Goal: Information Seeking & Learning: Learn about a topic

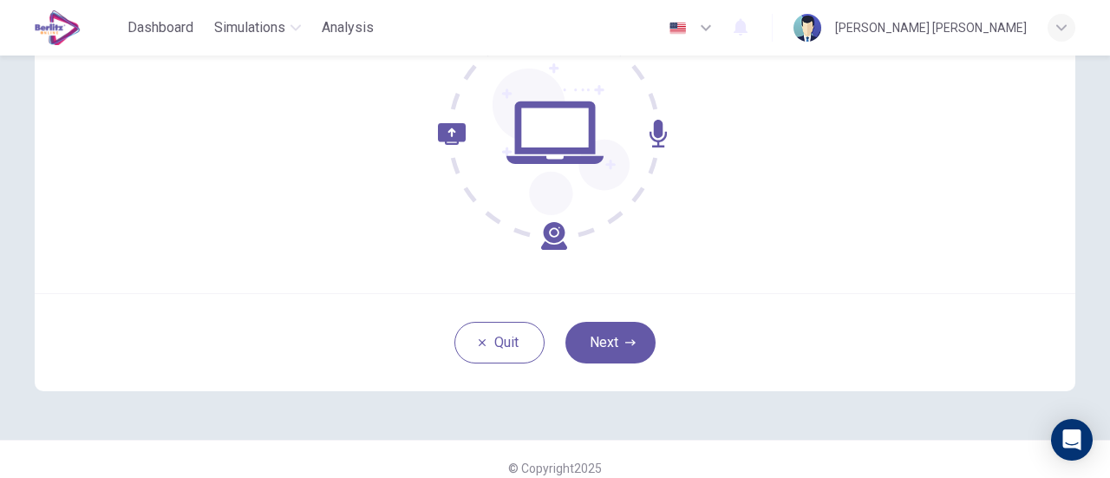
scroll to position [244, 0]
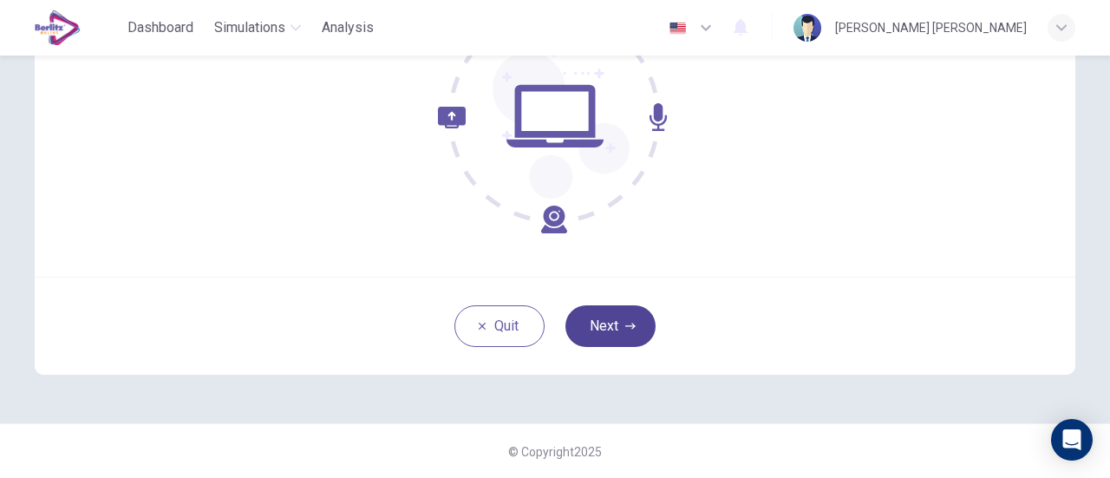
click at [615, 315] on button "Next" at bounding box center [610, 326] width 90 height 42
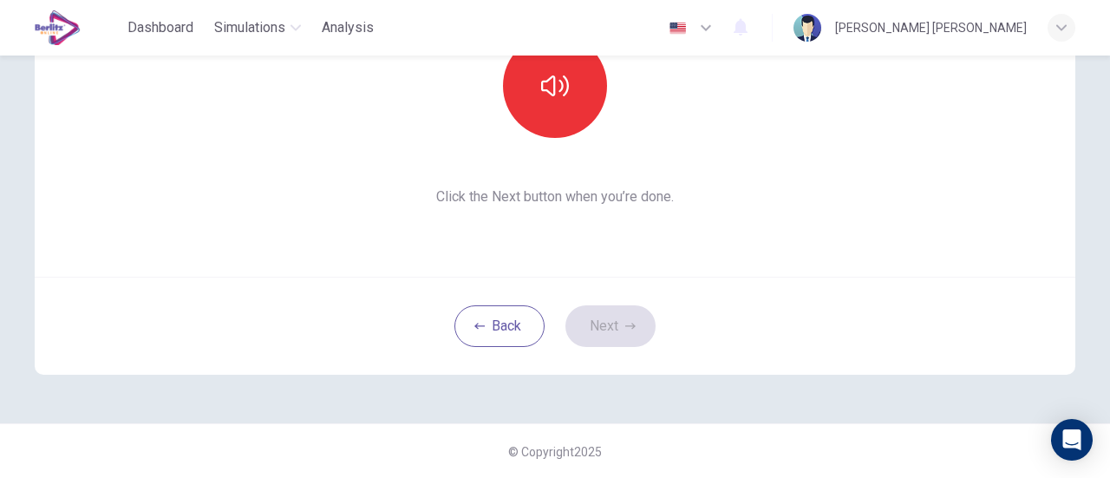
scroll to position [70, 0]
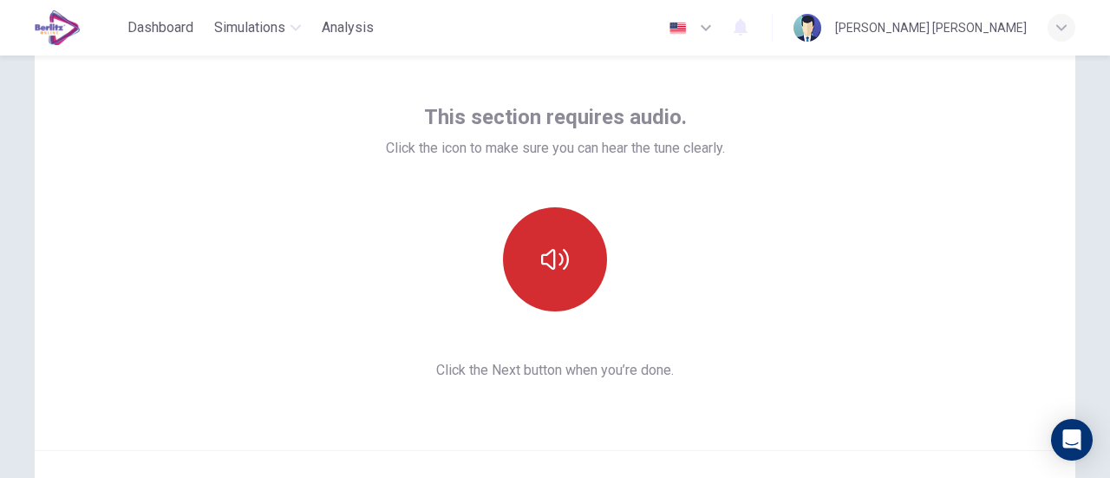
click at [557, 275] on button "button" at bounding box center [555, 259] width 104 height 104
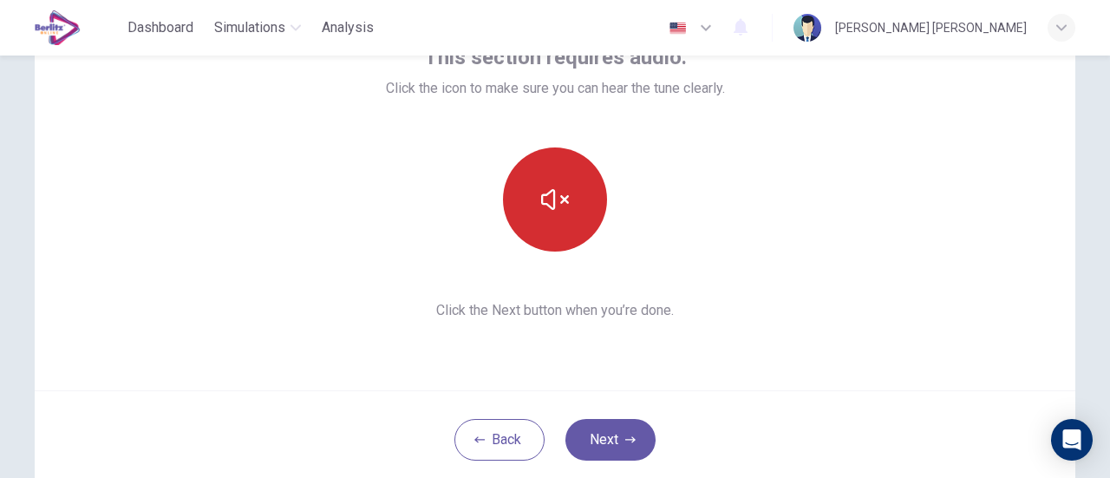
scroll to position [157, 0]
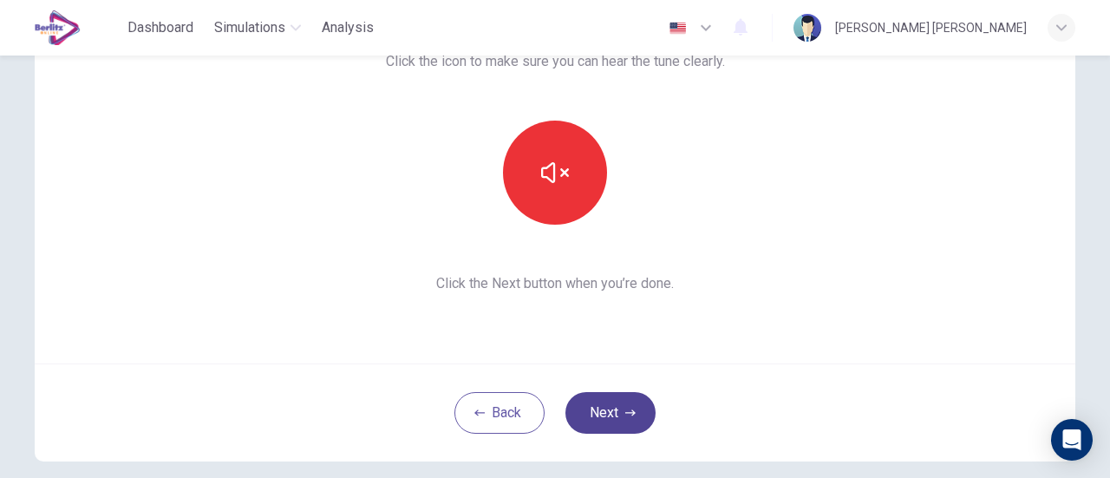
click at [620, 417] on button "Next" at bounding box center [610, 413] width 90 height 42
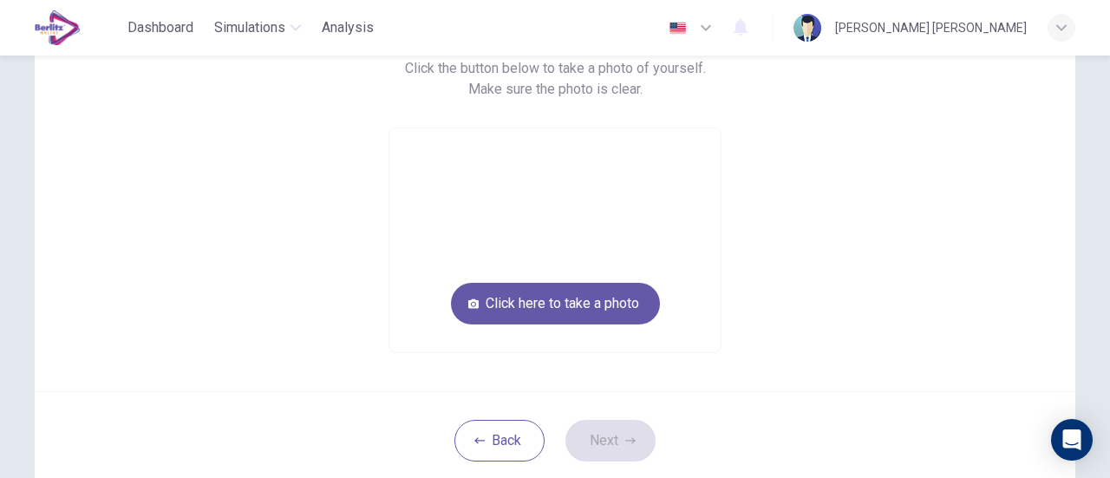
scroll to position [70, 0]
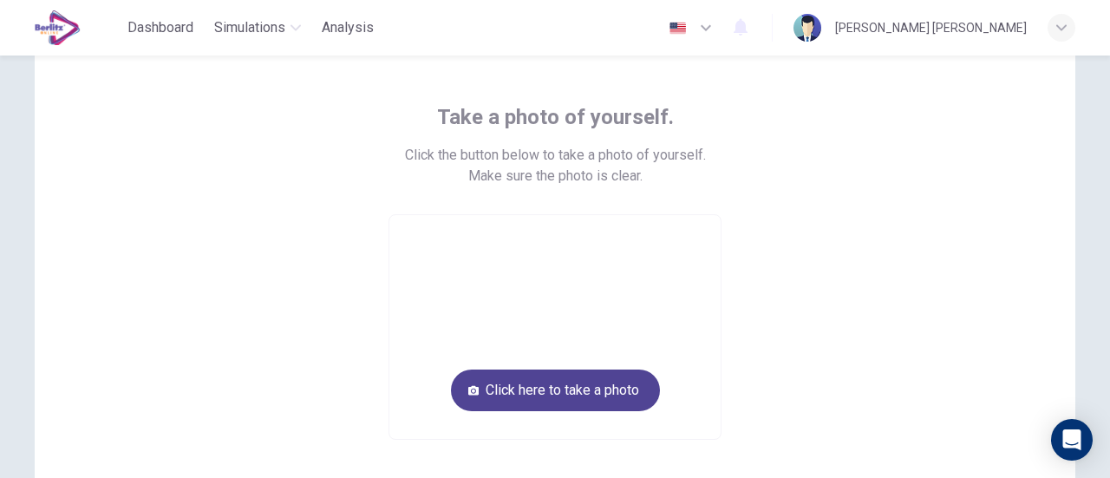
click at [562, 386] on button "Click here to take a photo" at bounding box center [555, 390] width 209 height 42
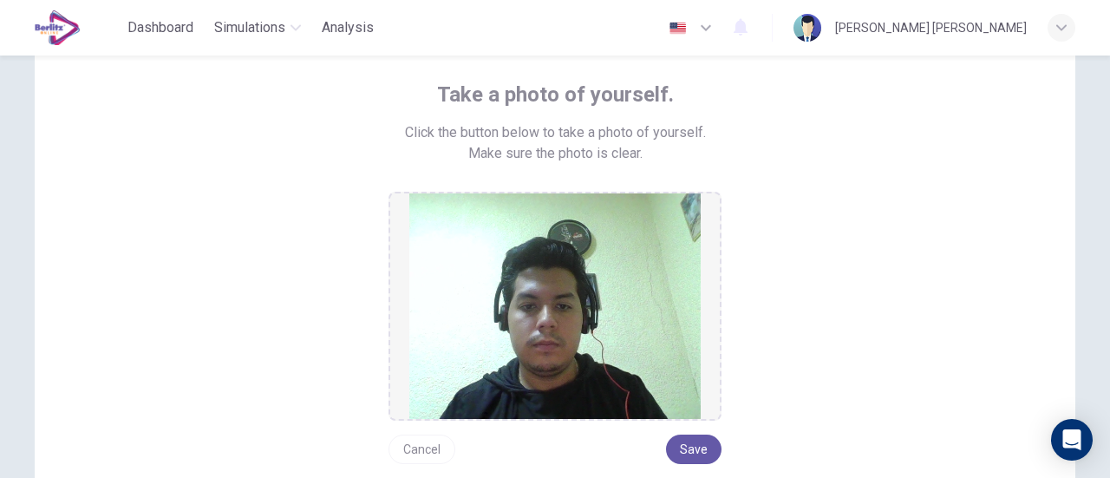
scroll to position [244, 0]
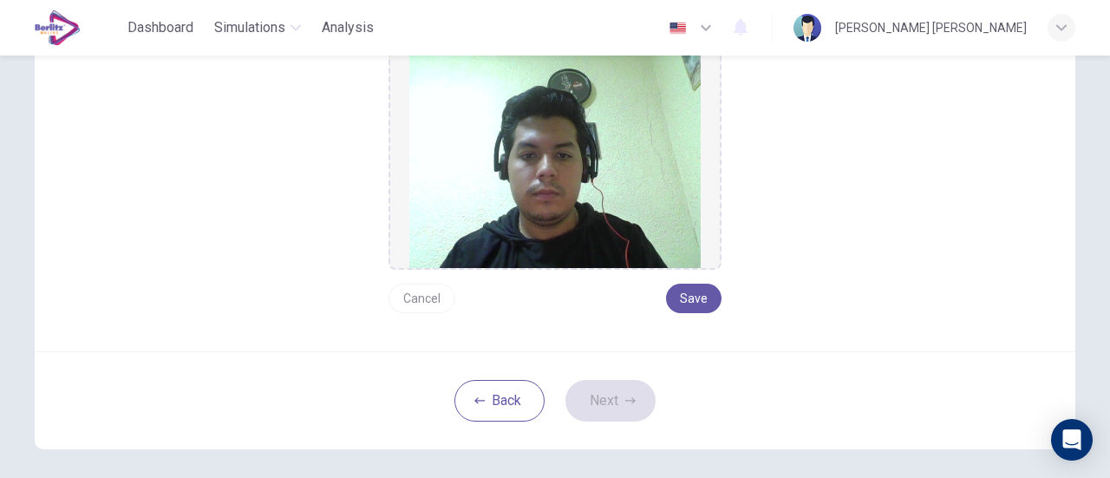
click at [421, 295] on button "Cancel" at bounding box center [421, 297] width 67 height 29
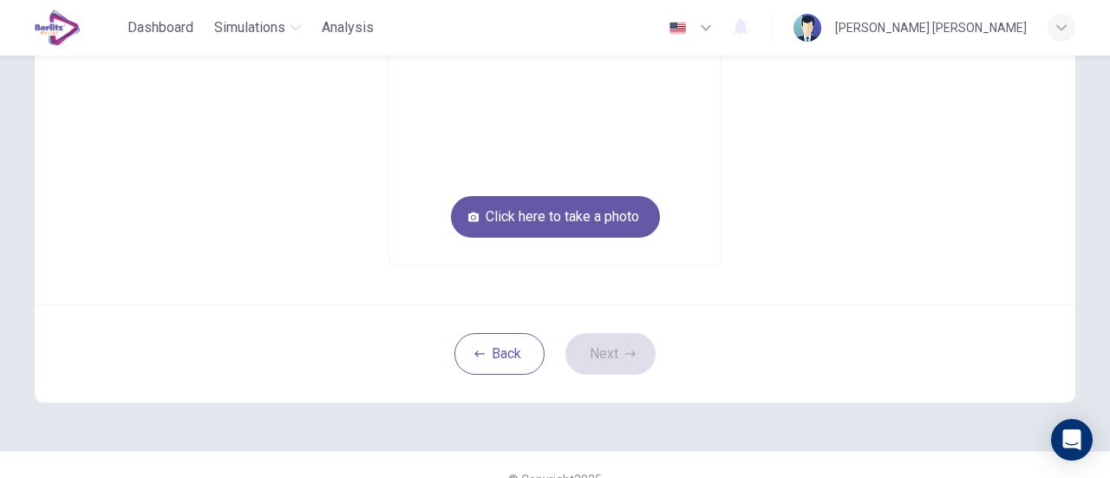
scroll to position [157, 0]
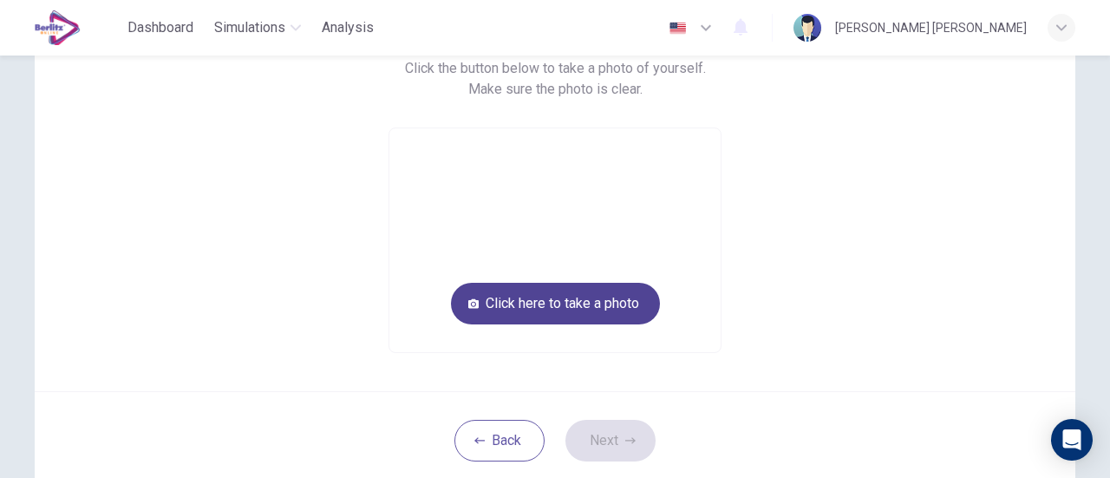
click at [562, 294] on button "Click here to take a photo" at bounding box center [555, 304] width 209 height 42
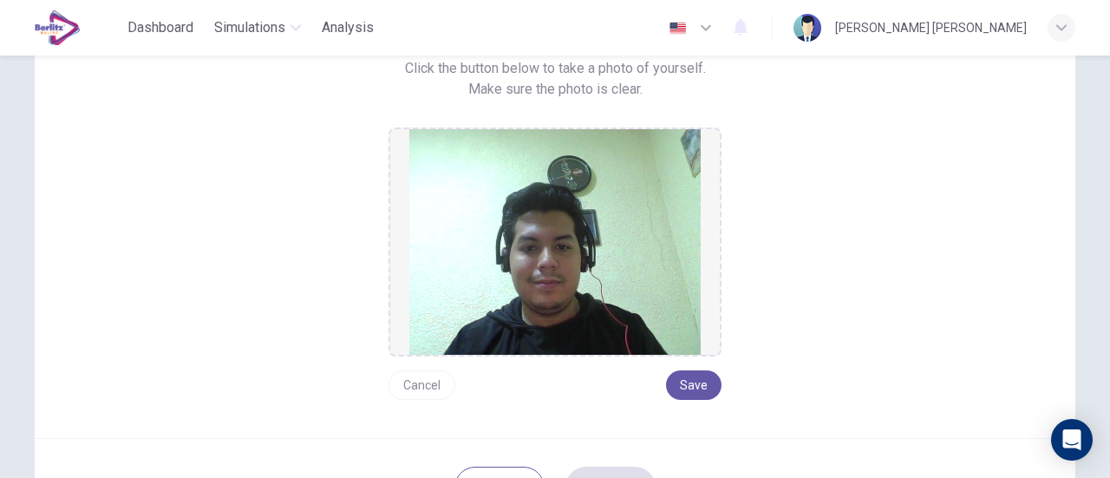
scroll to position [244, 0]
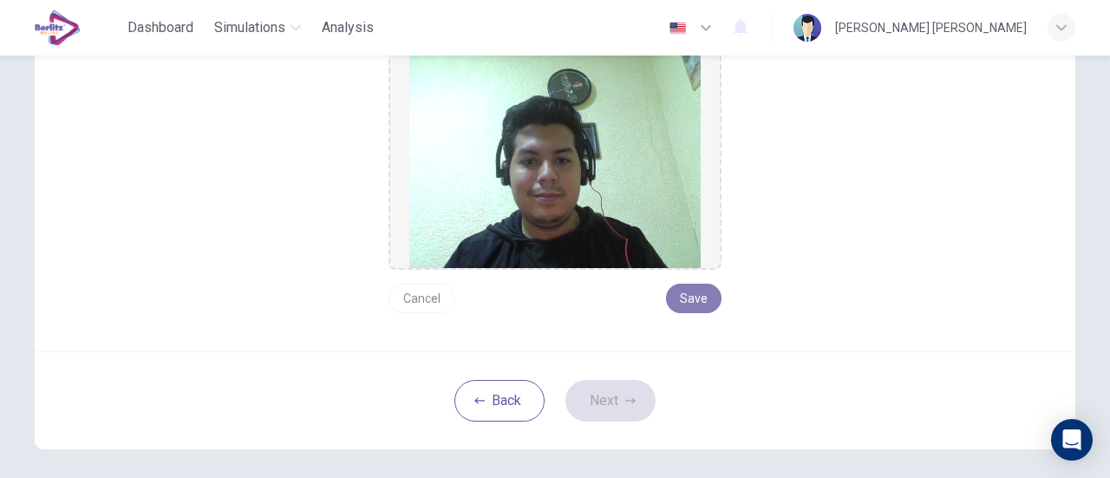
click at [688, 297] on button "Save" at bounding box center [693, 297] width 55 height 29
click at [686, 296] on button "Save" at bounding box center [693, 297] width 55 height 29
click at [620, 393] on button "Next" at bounding box center [610, 401] width 90 height 42
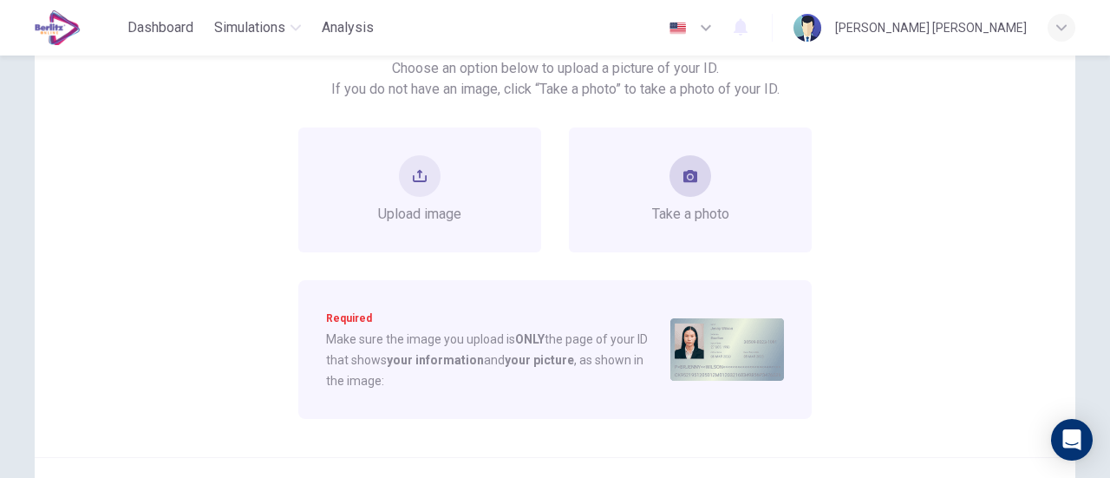
scroll to position [70, 0]
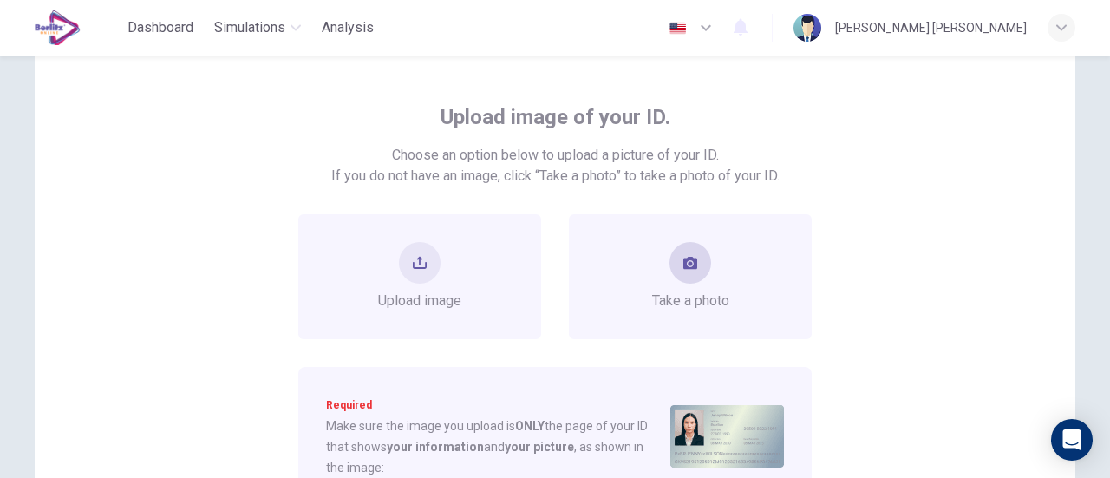
click at [692, 270] on button "take photo" at bounding box center [690, 263] width 42 height 42
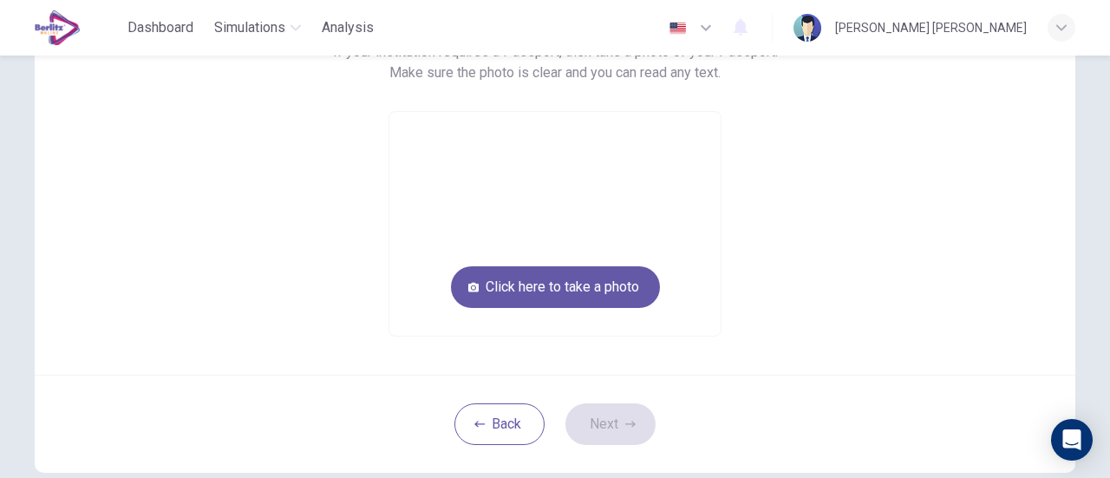
scroll to position [157, 0]
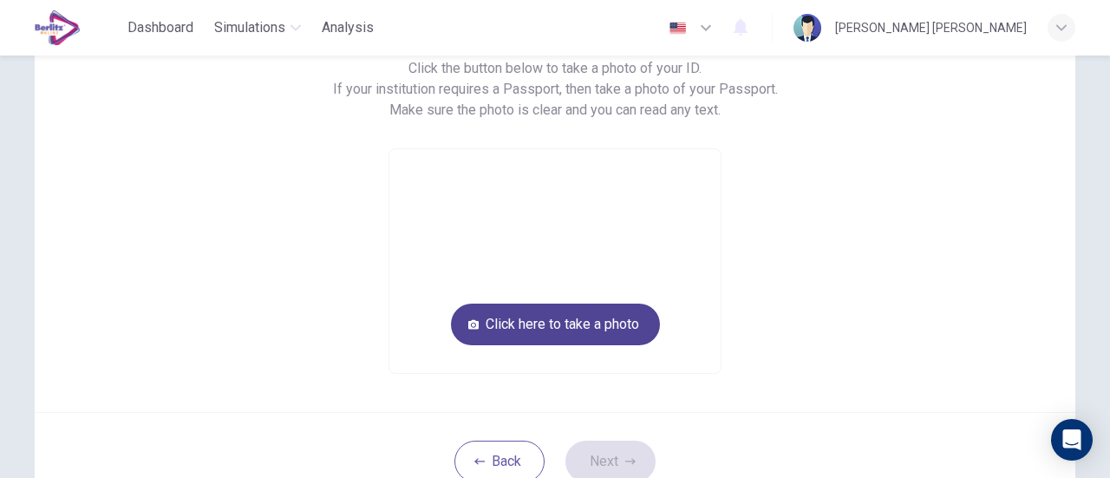
click at [591, 308] on button "Click here to take a photo" at bounding box center [555, 324] width 209 height 42
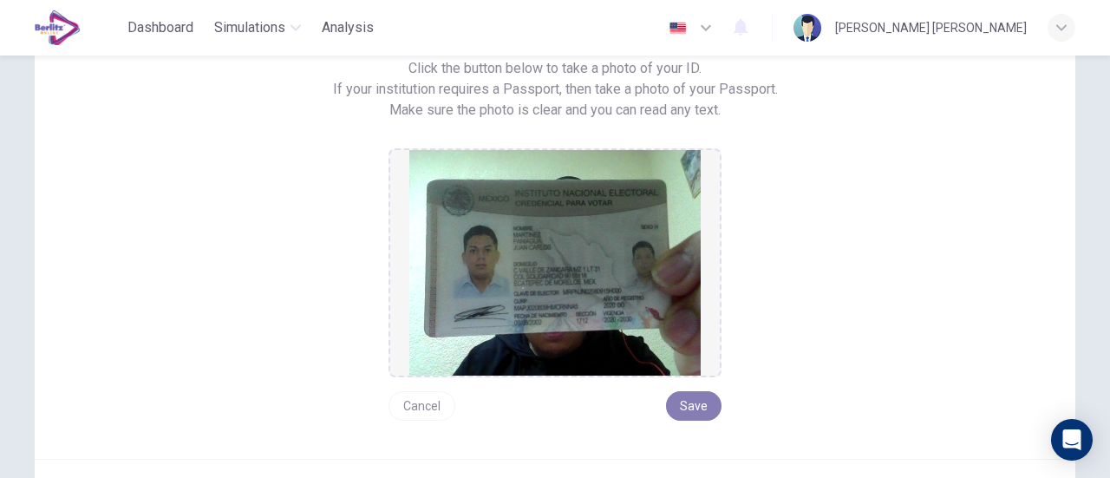
click at [706, 400] on button "Save" at bounding box center [693, 405] width 55 height 29
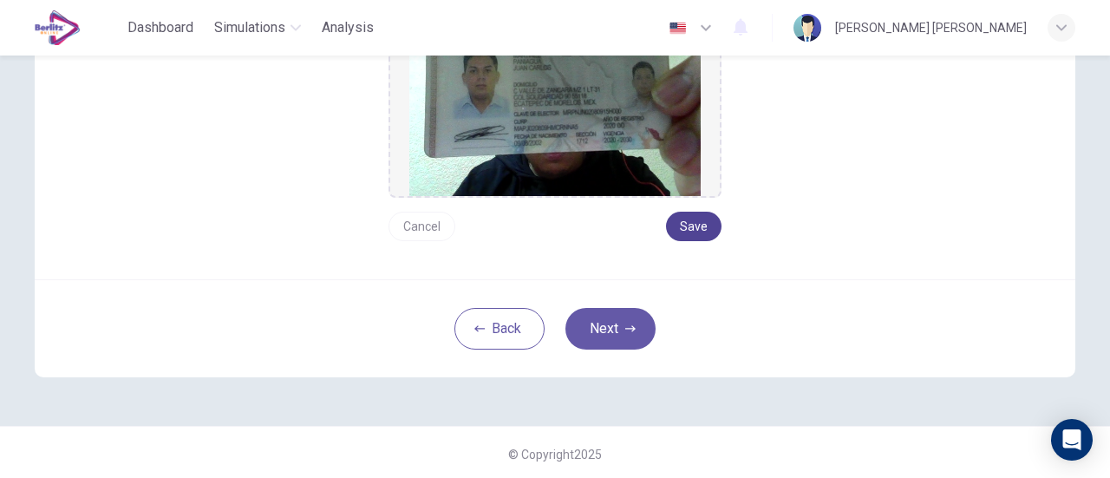
scroll to position [338, 0]
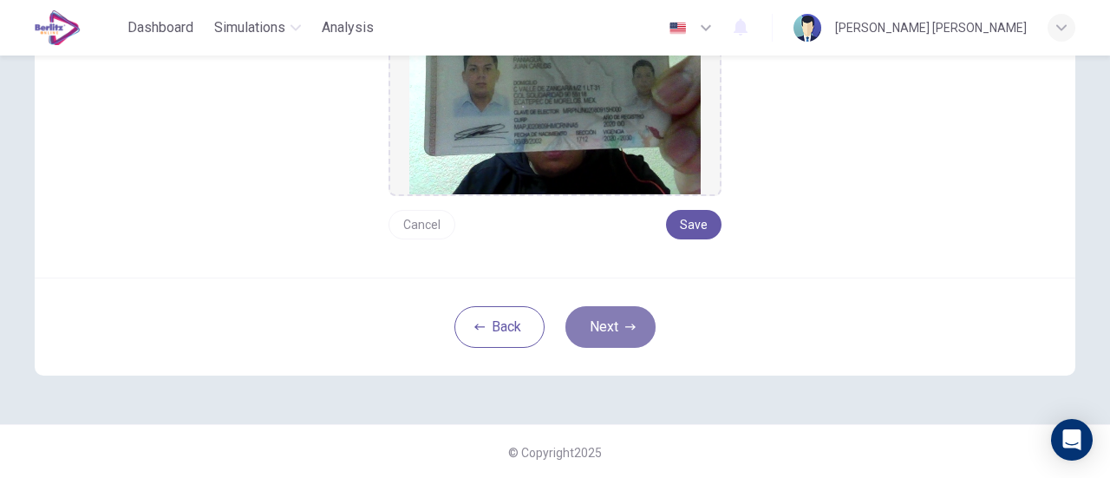
click at [615, 328] on button "Next" at bounding box center [610, 327] width 90 height 42
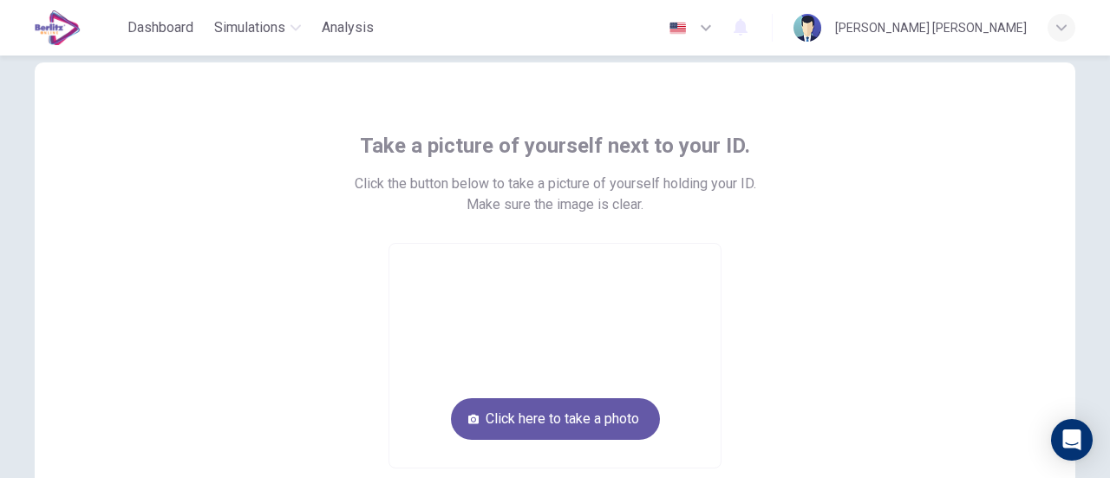
scroll to position [11, 0]
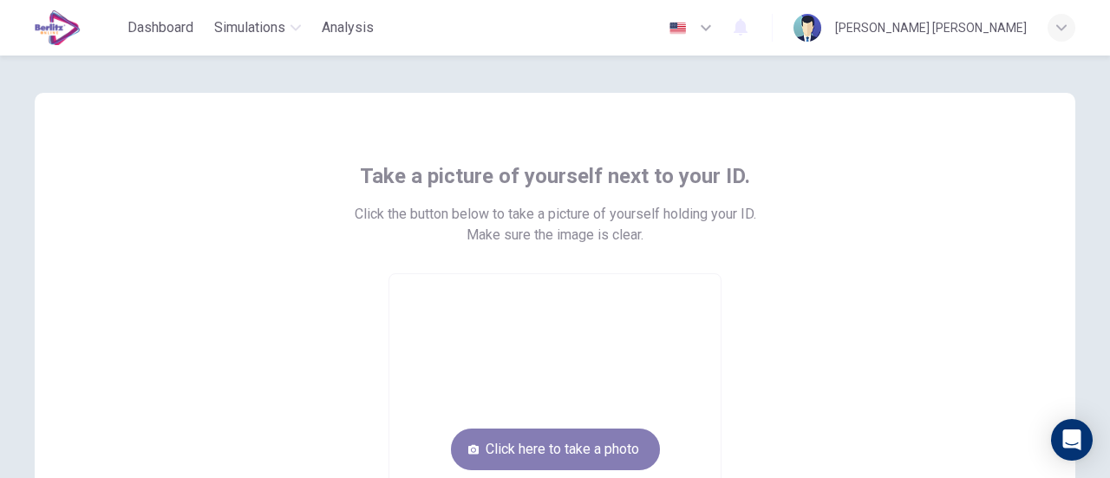
click at [582, 447] on button "Click here to take a photo" at bounding box center [555, 449] width 209 height 42
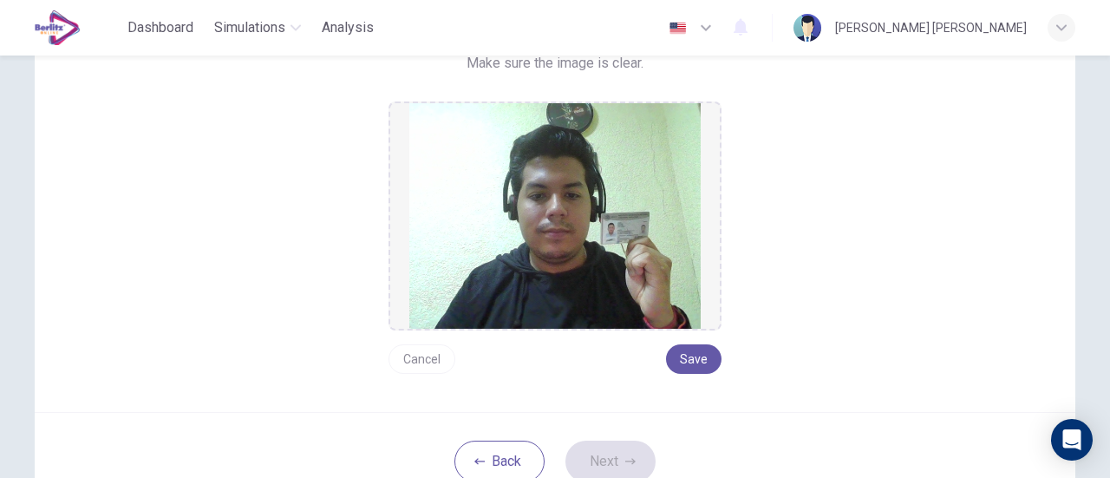
scroll to position [185, 0]
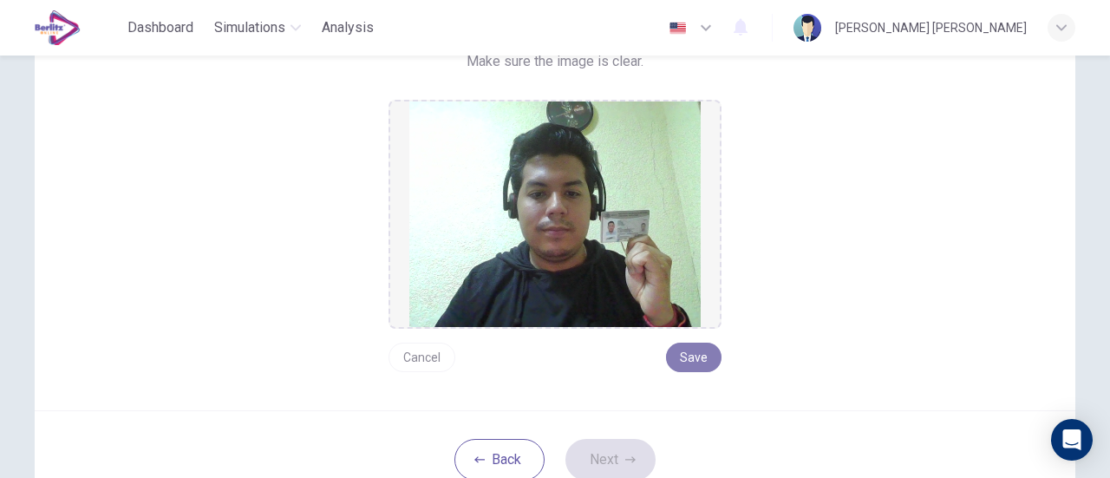
click at [706, 357] on button "Save" at bounding box center [693, 356] width 55 height 29
click at [612, 455] on button "Next" at bounding box center [610, 460] width 90 height 42
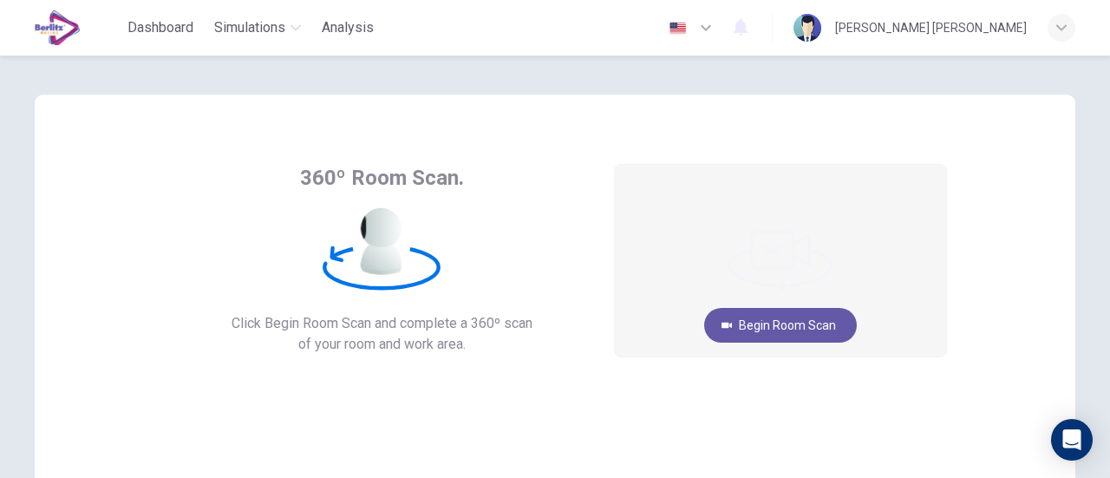
scroll to position [9, 0]
click at [770, 318] on button "Begin Room Scan" at bounding box center [780, 326] width 153 height 35
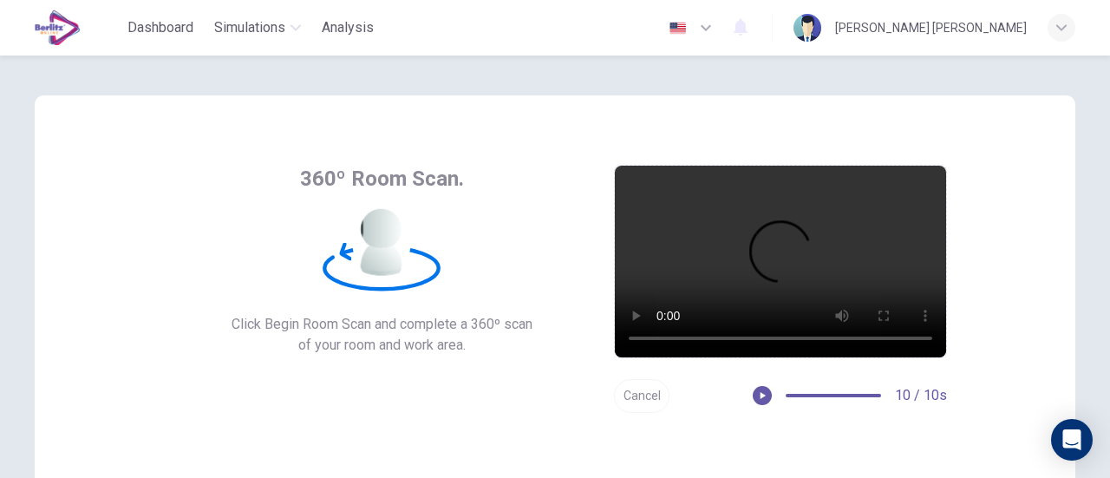
scroll to position [244, 0]
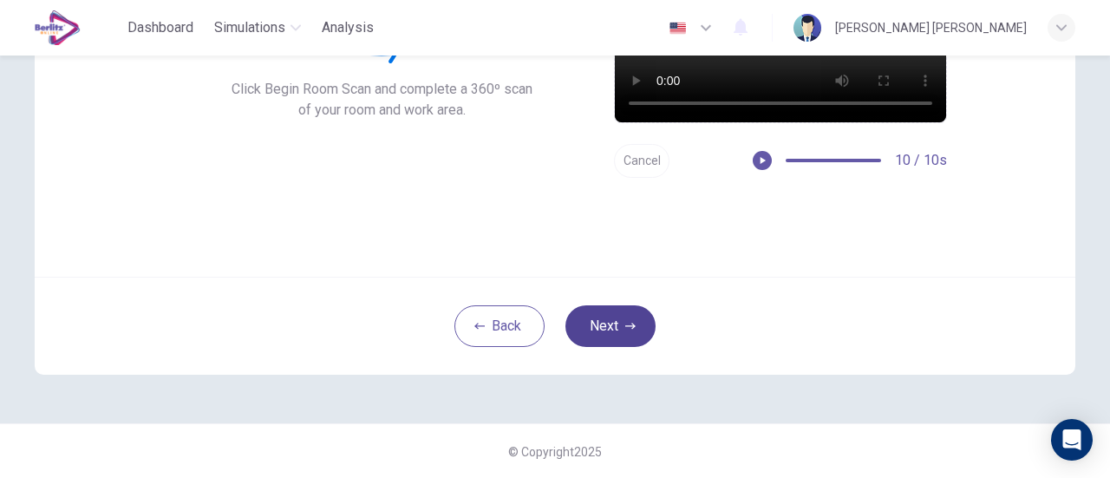
click at [615, 318] on button "Next" at bounding box center [610, 326] width 90 height 42
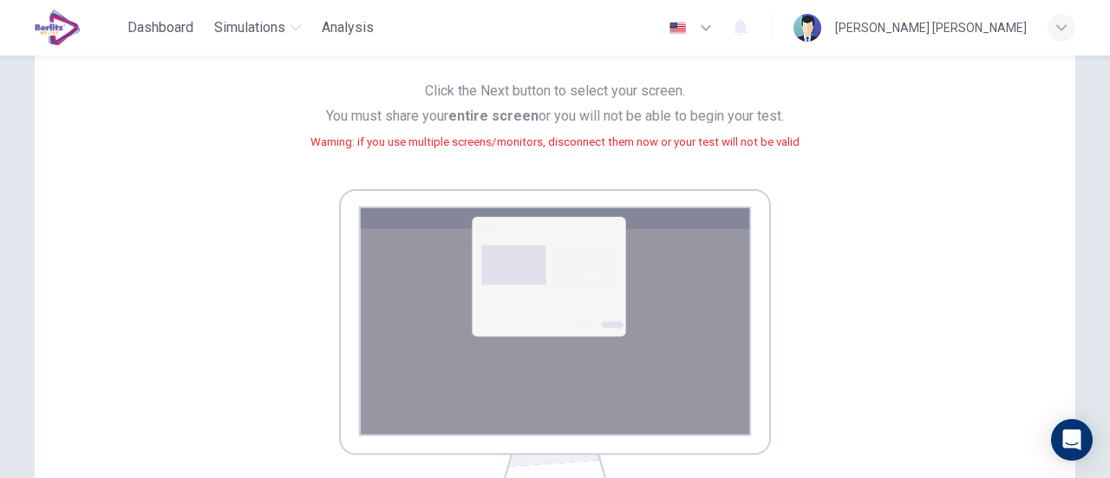
scroll to position [422, 0]
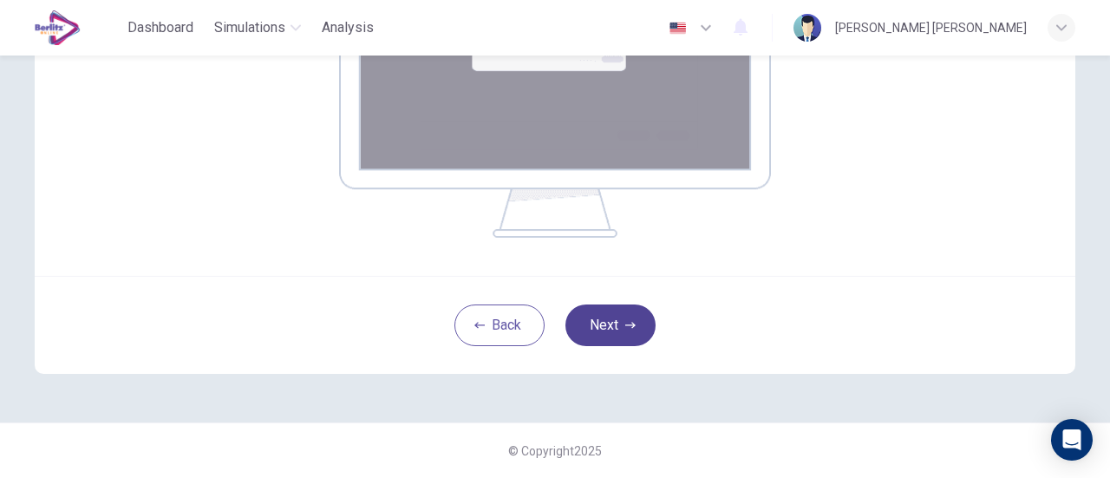
click at [612, 322] on button "Next" at bounding box center [610, 325] width 90 height 42
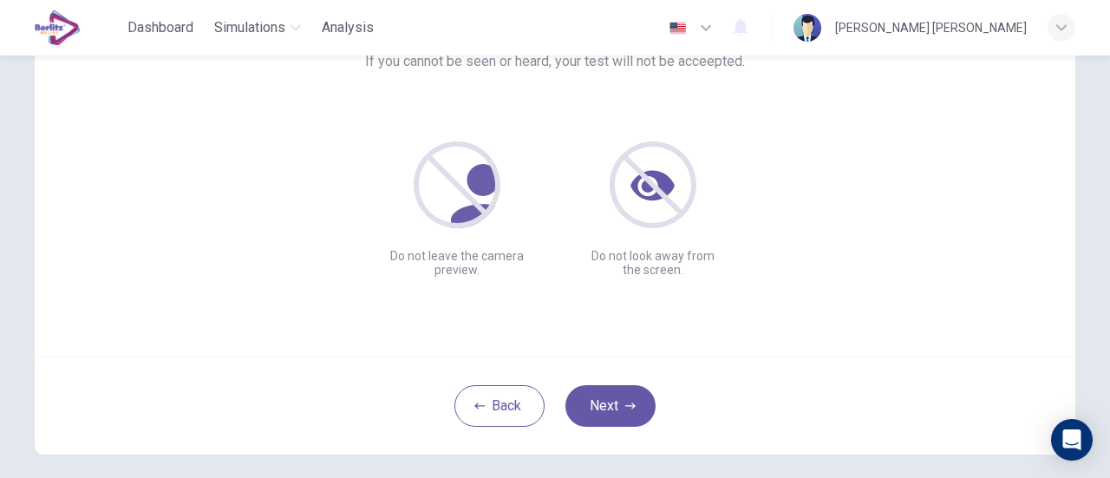
scroll to position [244, 0]
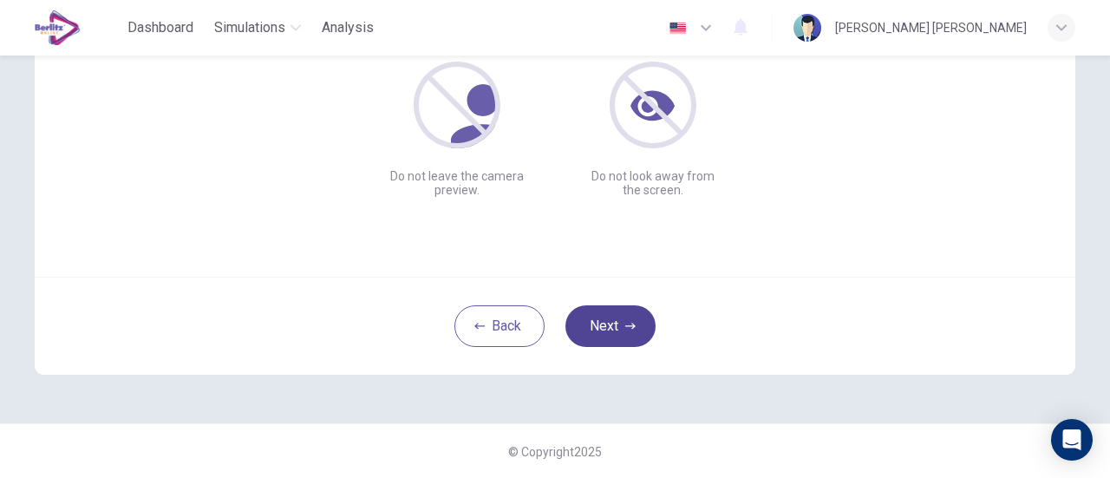
click at [631, 332] on button "Next" at bounding box center [610, 326] width 90 height 42
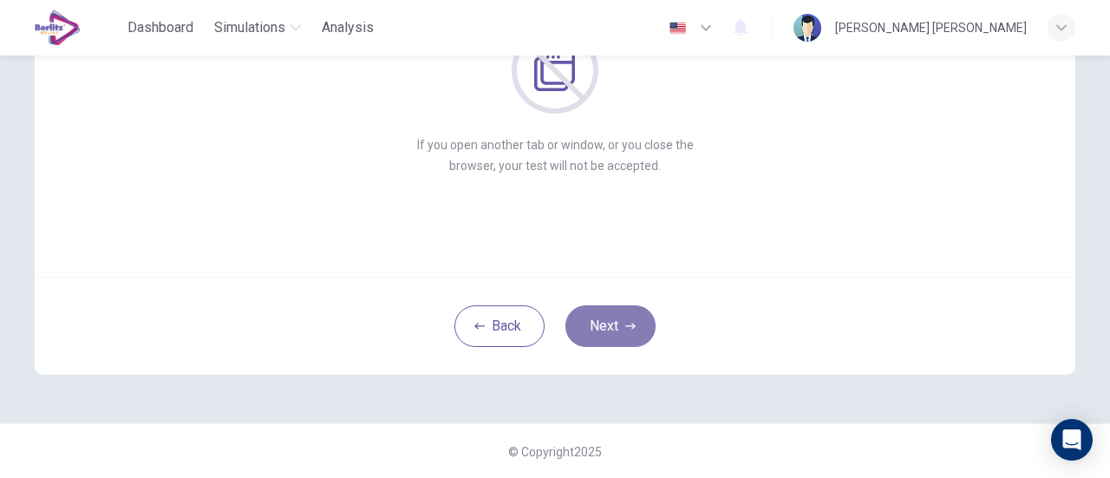
click at [629, 326] on icon "button" at bounding box center [630, 326] width 10 height 10
click at [609, 321] on button "Next" at bounding box center [610, 326] width 90 height 42
click at [602, 327] on button "Next" at bounding box center [610, 326] width 90 height 42
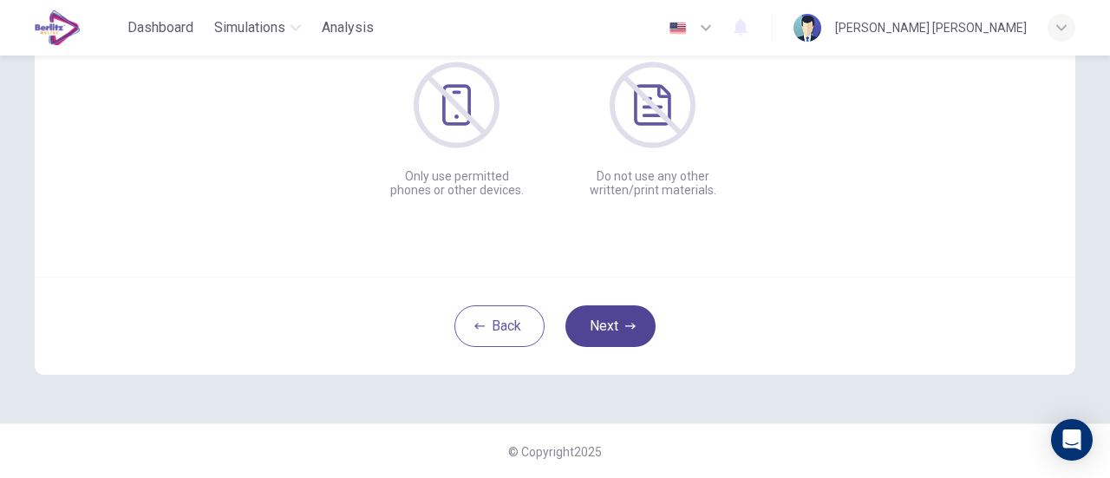
click at [601, 337] on button "Next" at bounding box center [610, 326] width 90 height 42
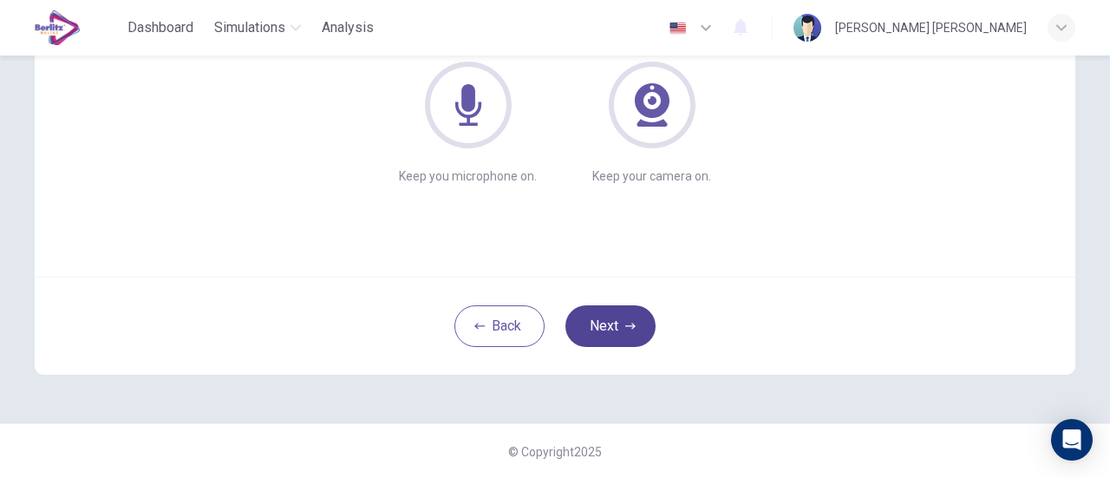
click at [641, 332] on button "Next" at bounding box center [610, 326] width 90 height 42
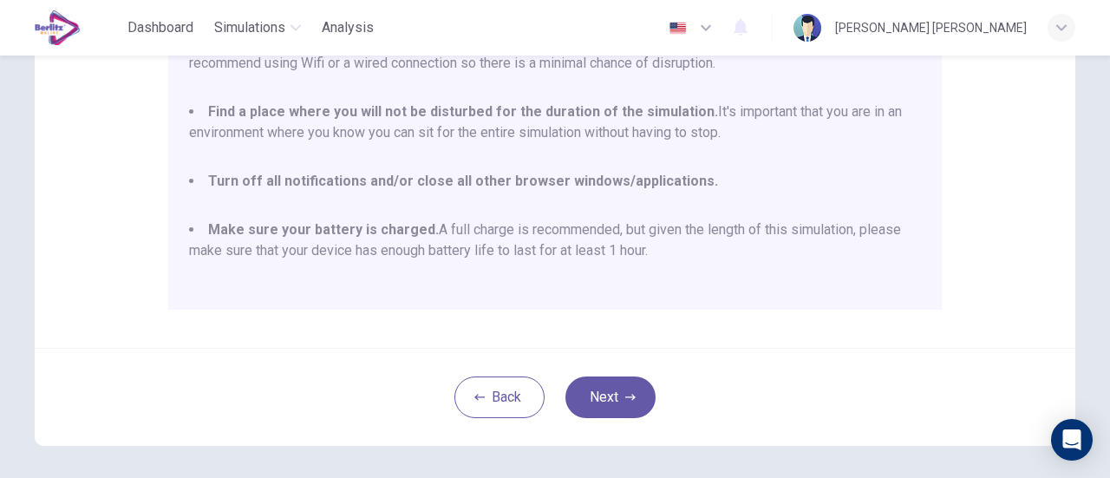
scroll to position [485, 0]
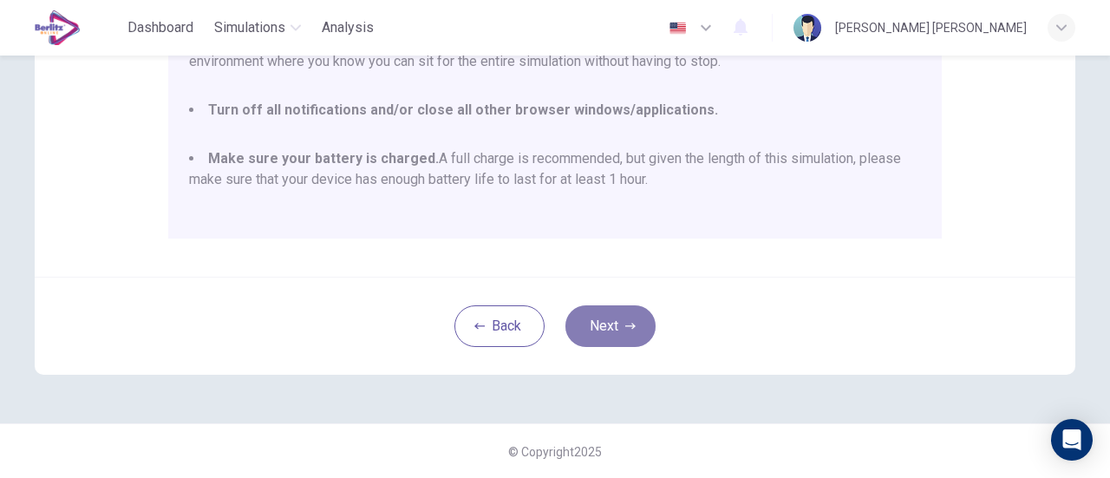
click at [618, 322] on button "Next" at bounding box center [610, 326] width 90 height 42
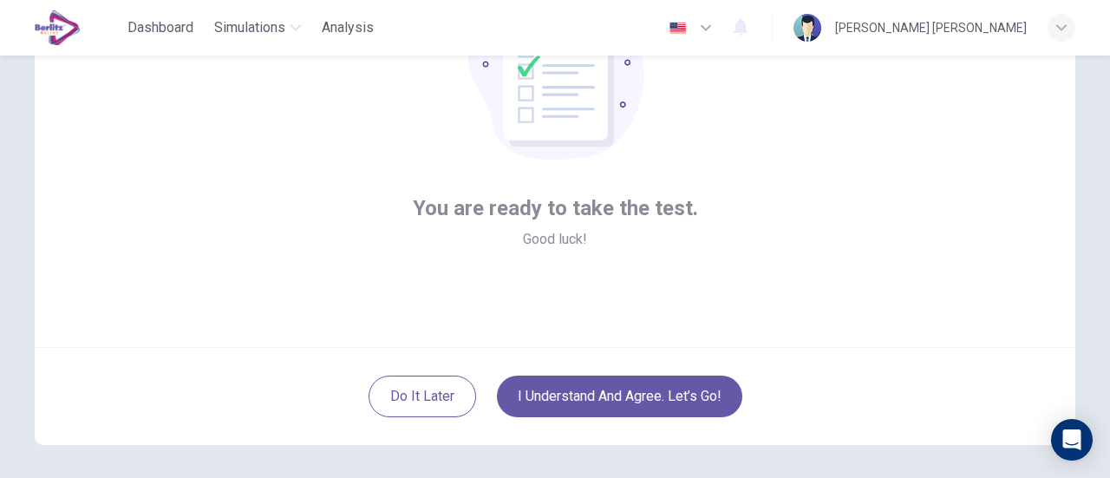
scroll to position [244, 0]
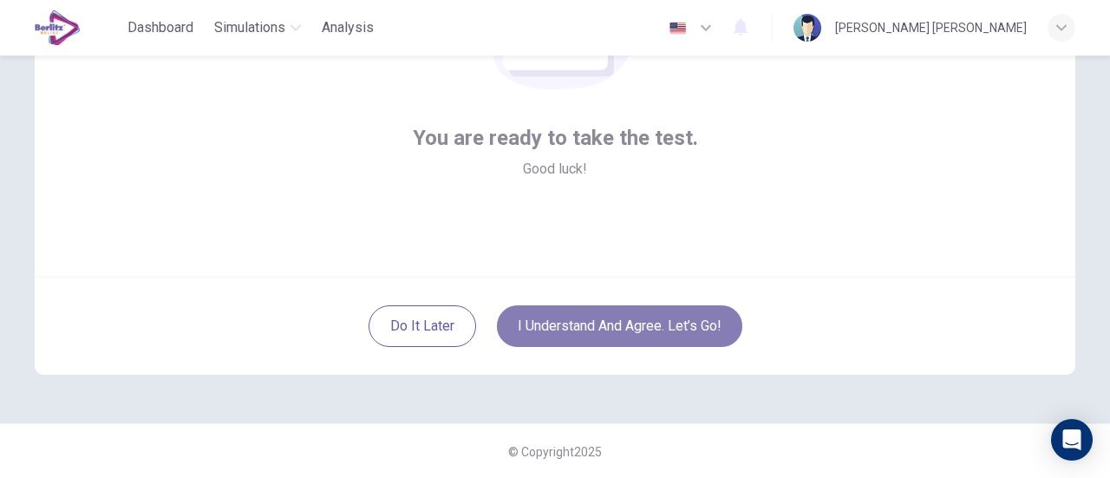
click at [623, 332] on button "I understand and agree. Let’s go!" at bounding box center [619, 326] width 245 height 42
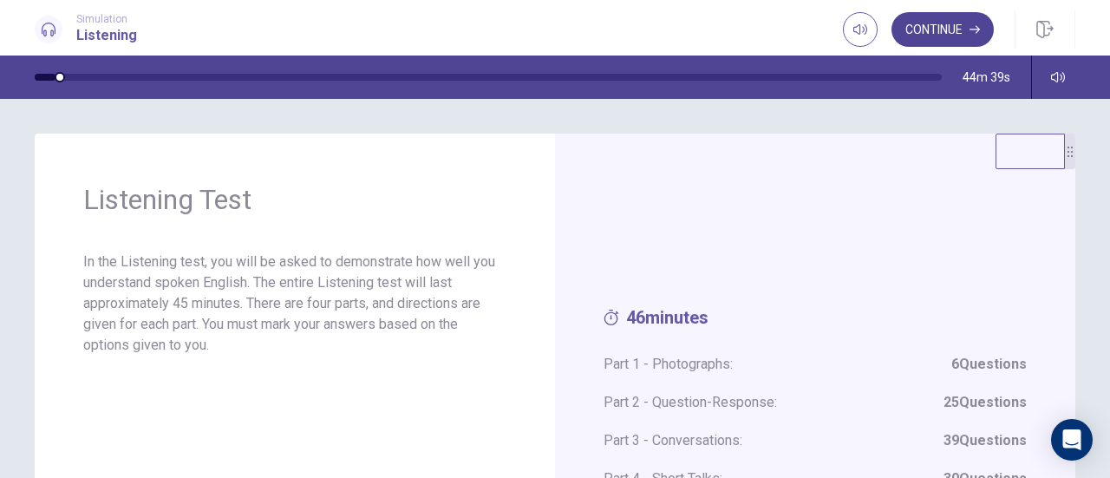
click at [956, 25] on button "Continue" at bounding box center [942, 29] width 102 height 35
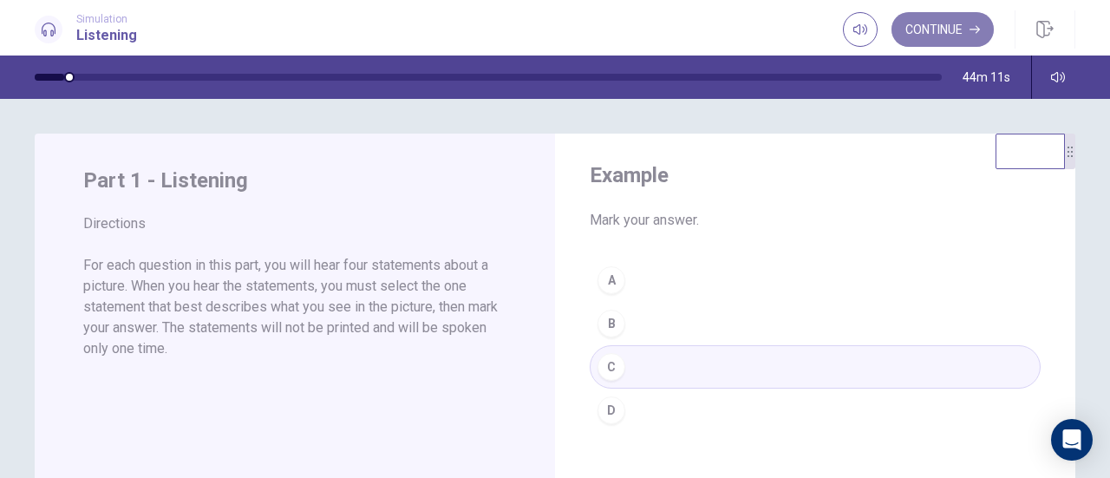
click at [948, 21] on button "Continue" at bounding box center [942, 29] width 102 height 35
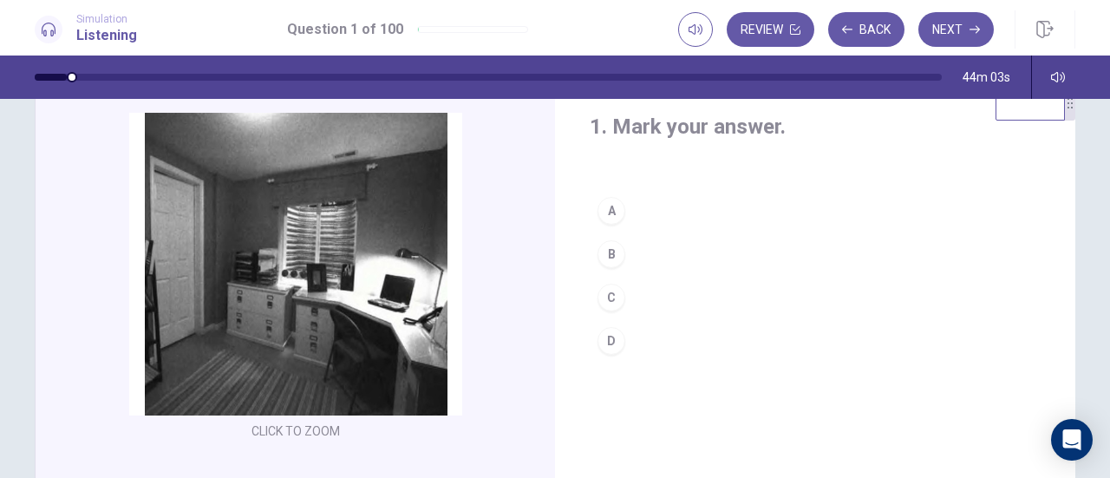
scroll to position [87, 0]
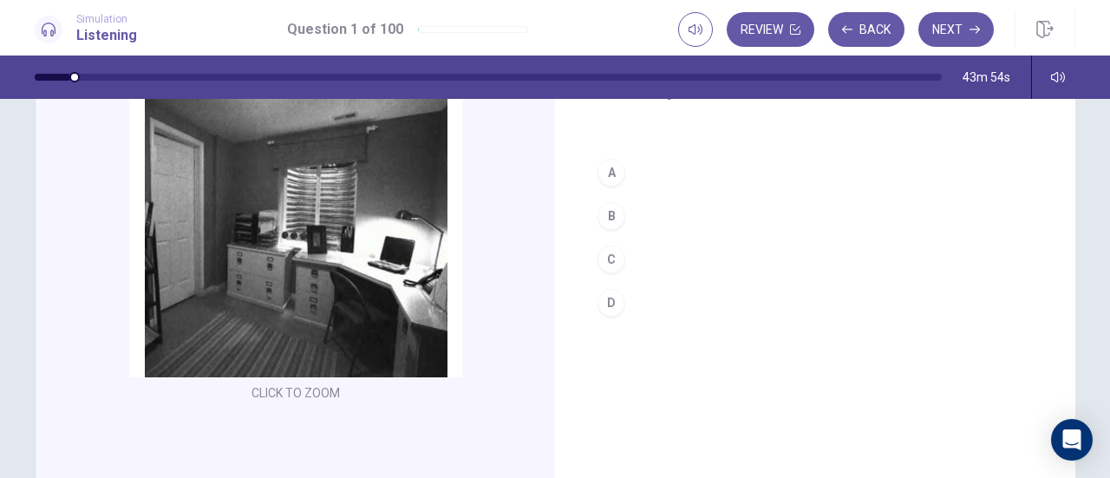
click at [659, 214] on button "B" at bounding box center [814, 215] width 451 height 43
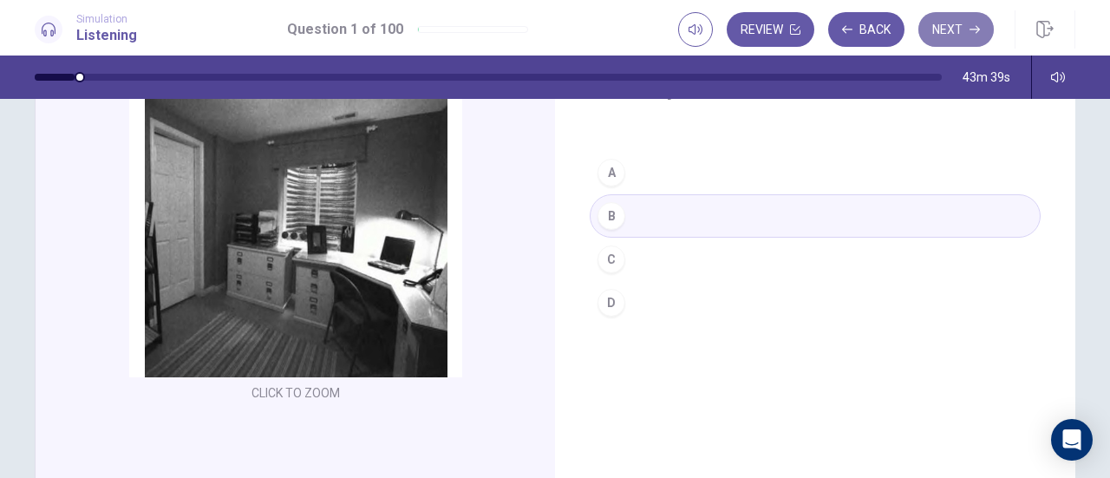
click at [954, 32] on button "Next" at bounding box center [955, 29] width 75 height 35
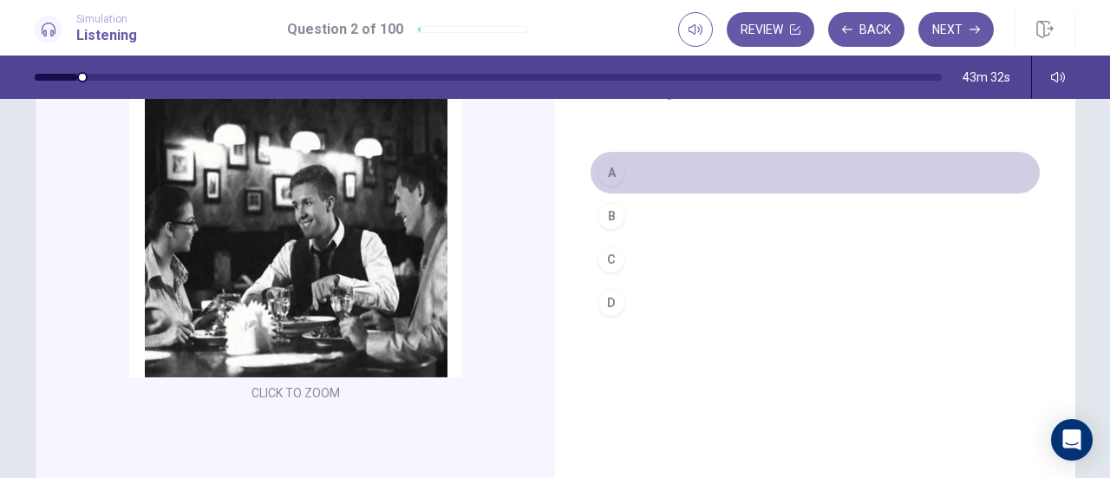
click at [684, 173] on button "A" at bounding box center [814, 172] width 451 height 43
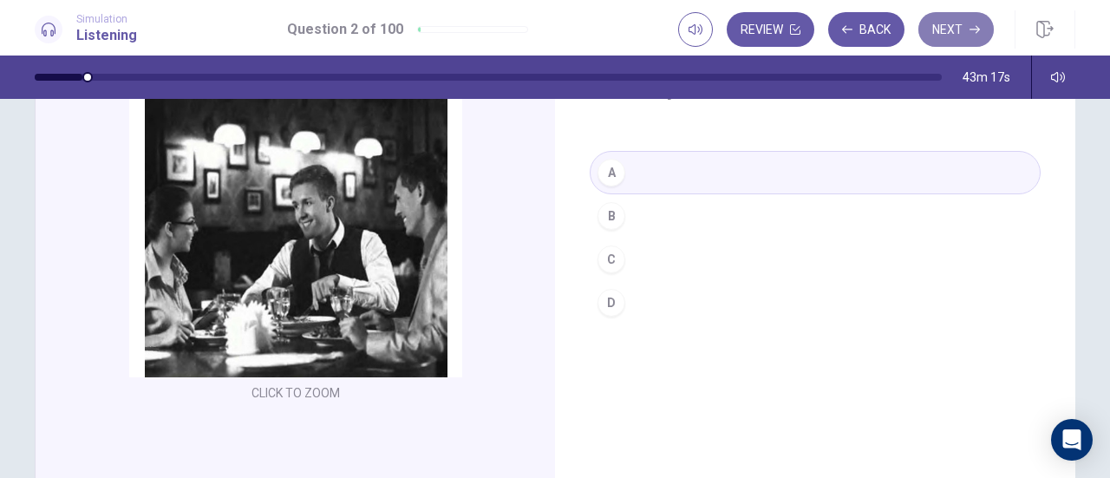
click at [960, 37] on button "Next" at bounding box center [955, 29] width 75 height 35
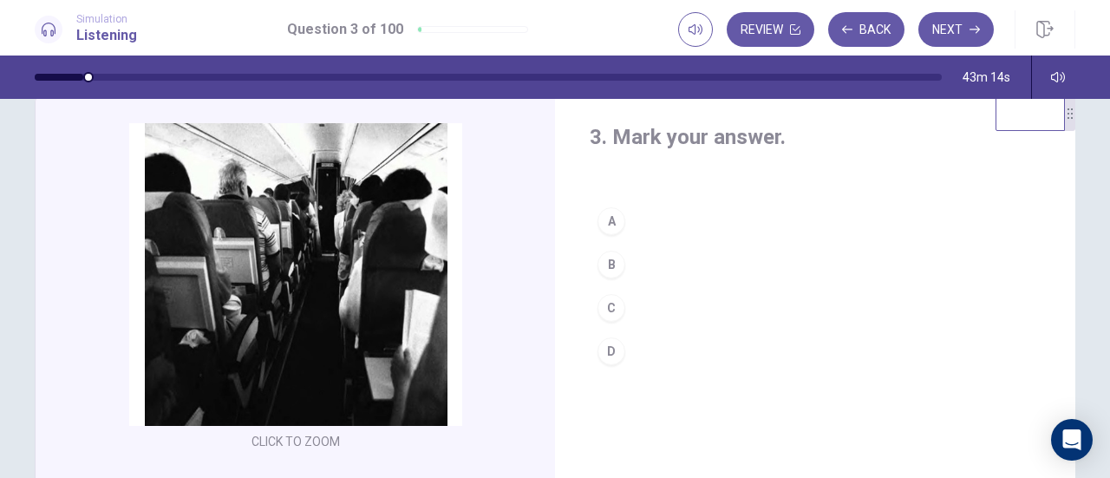
scroll to position [0, 0]
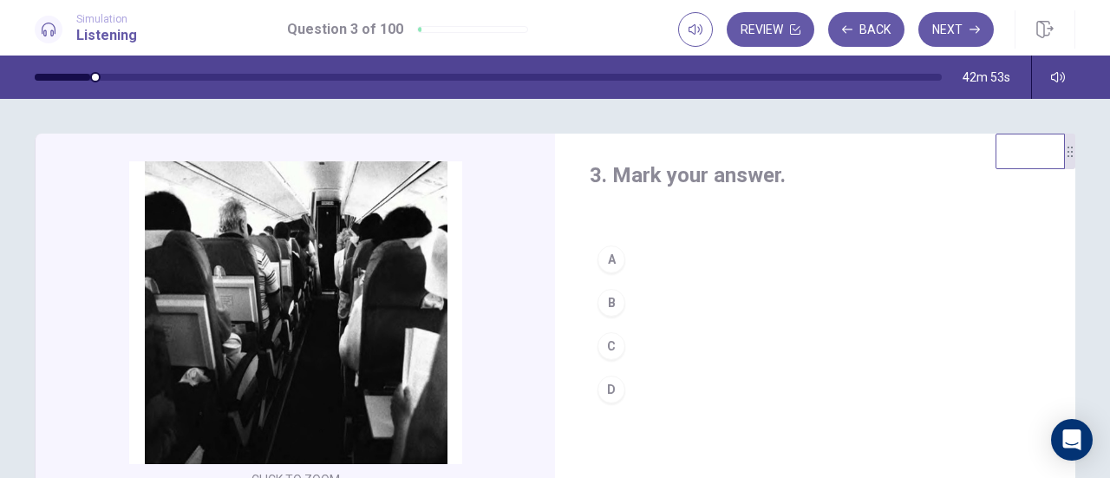
click at [641, 384] on button "D" at bounding box center [814, 389] width 451 height 43
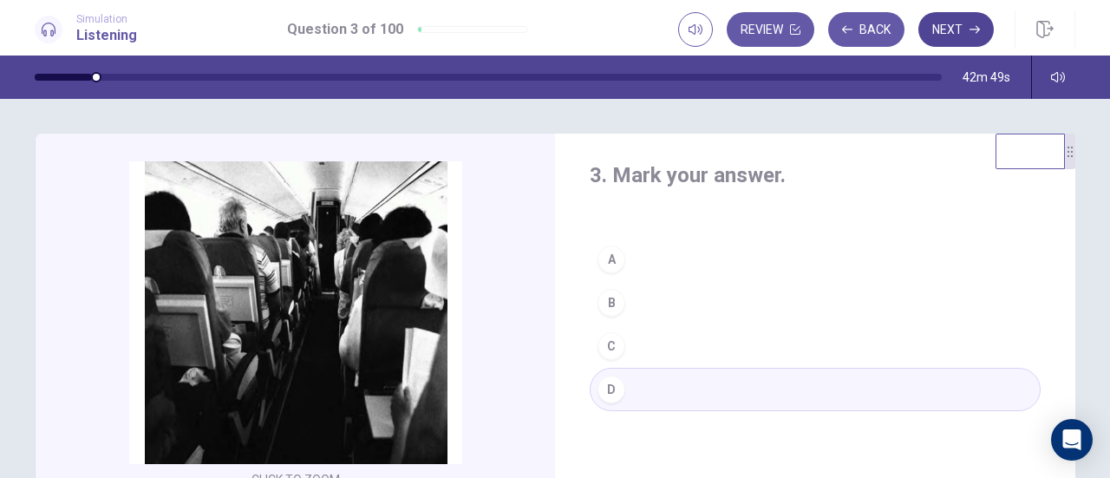
click at [966, 25] on button "Next" at bounding box center [955, 29] width 75 height 35
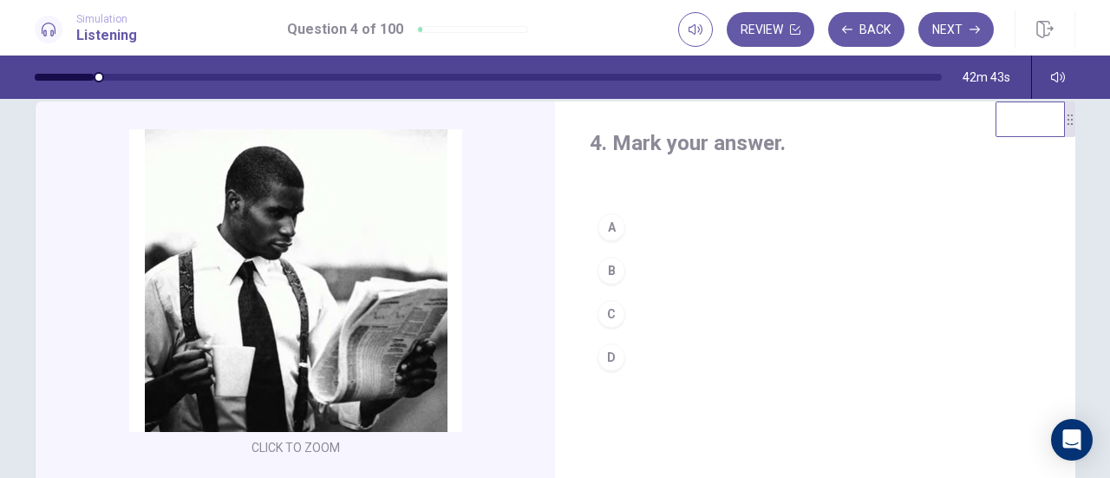
scroll to position [36, 0]
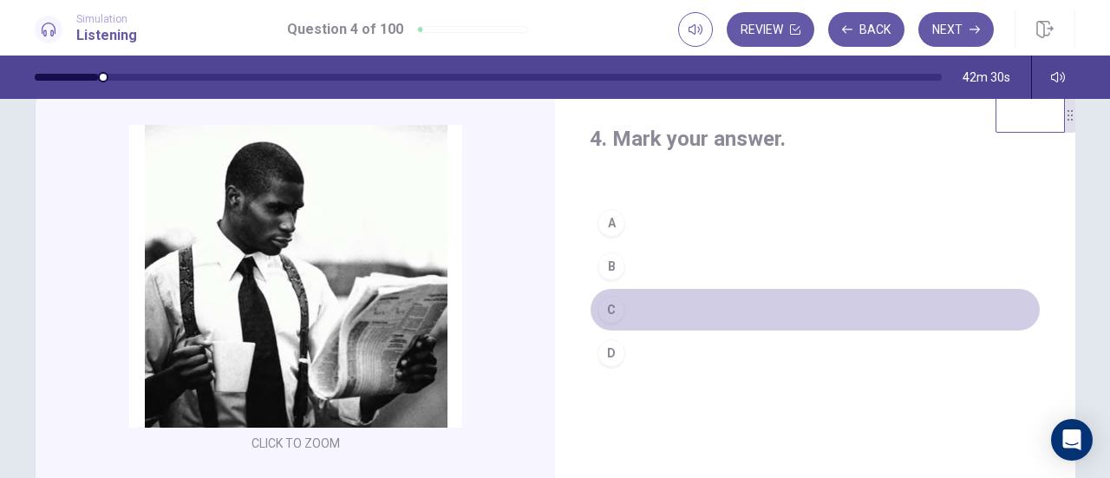
click at [640, 306] on button "C" at bounding box center [814, 309] width 451 height 43
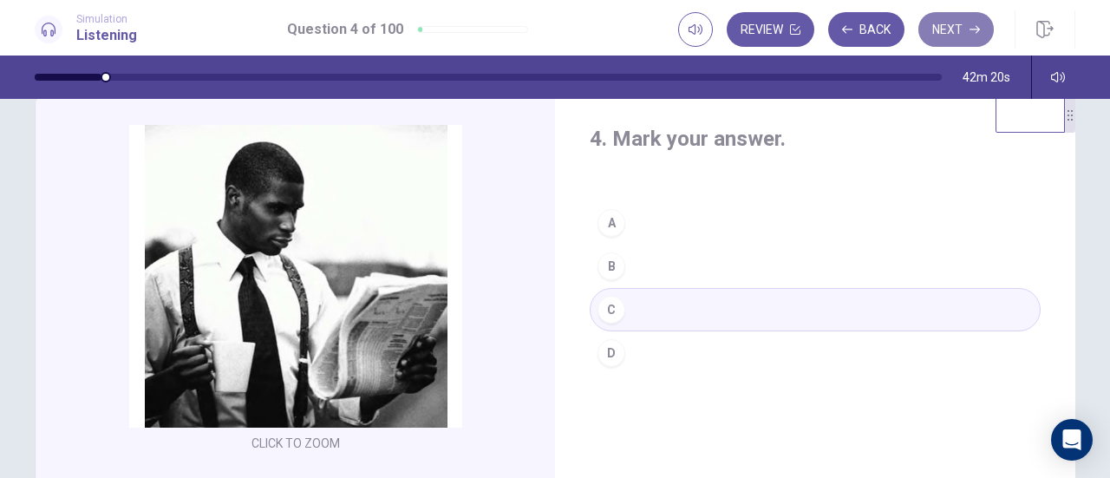
click at [967, 27] on button "Next" at bounding box center [955, 29] width 75 height 35
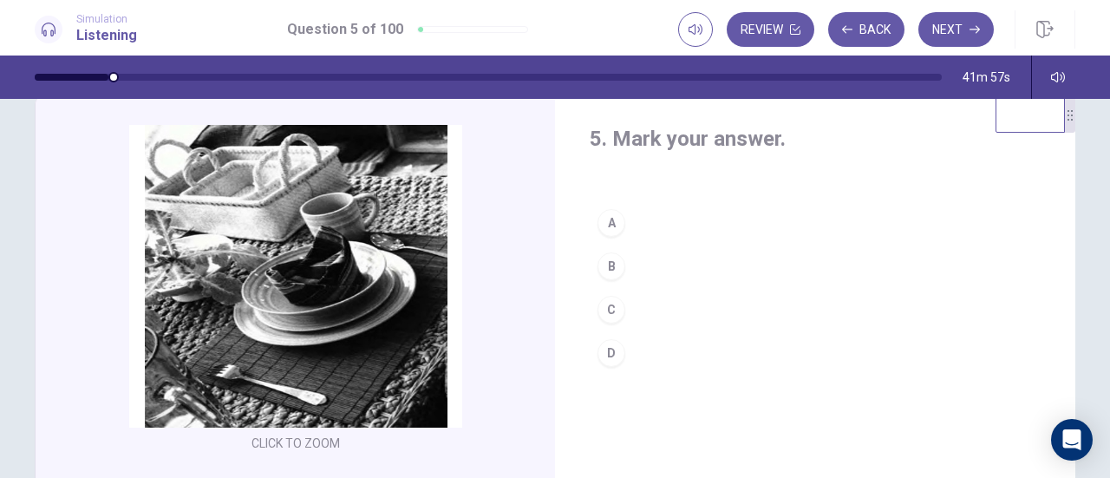
click at [621, 225] on button "A" at bounding box center [814, 222] width 451 height 43
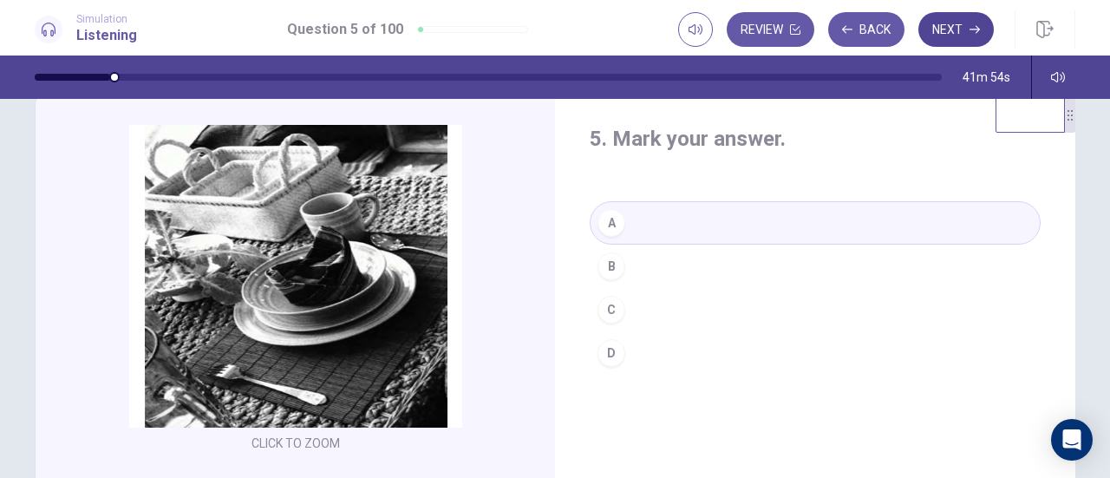
click at [963, 36] on button "Next" at bounding box center [955, 29] width 75 height 35
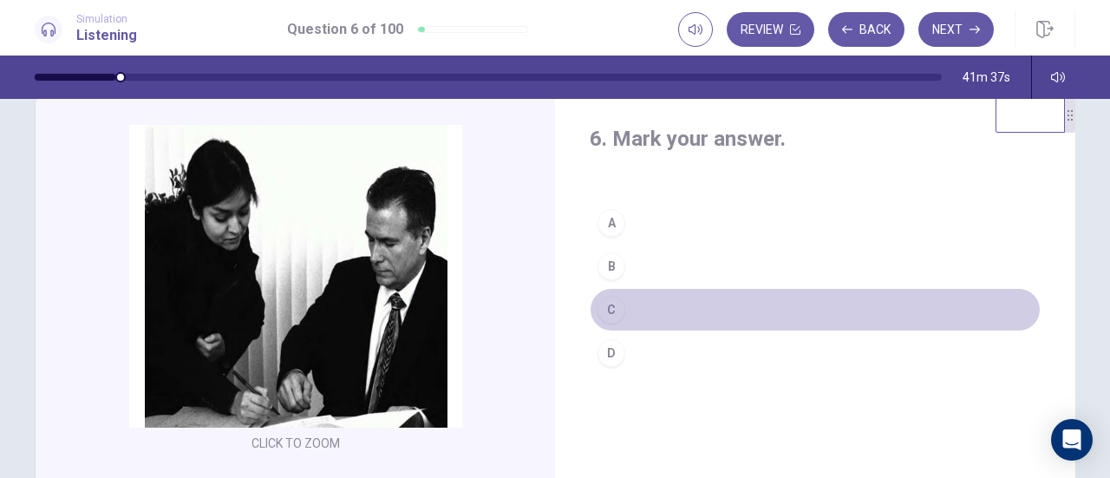
click at [654, 309] on button "C" at bounding box center [814, 309] width 451 height 43
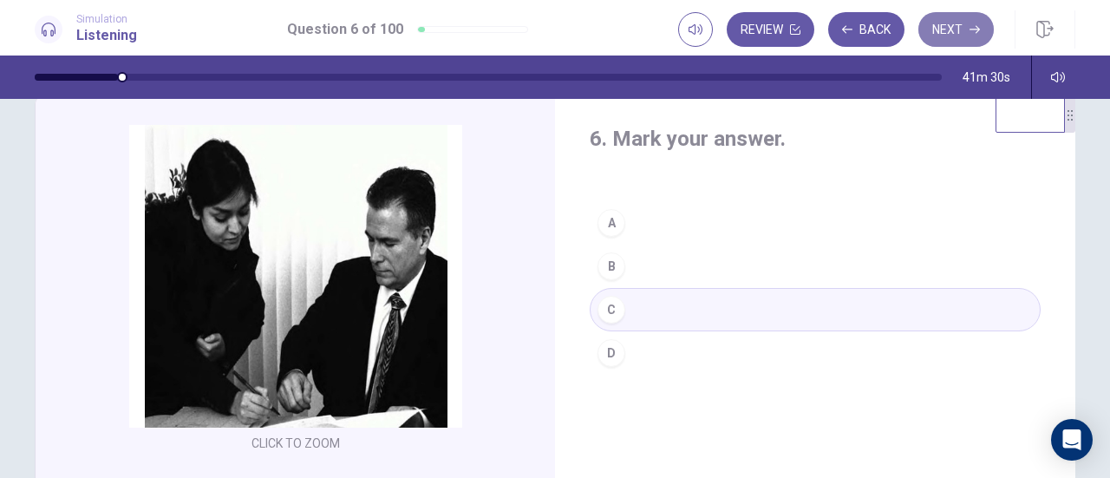
click at [956, 32] on button "Next" at bounding box center [955, 29] width 75 height 35
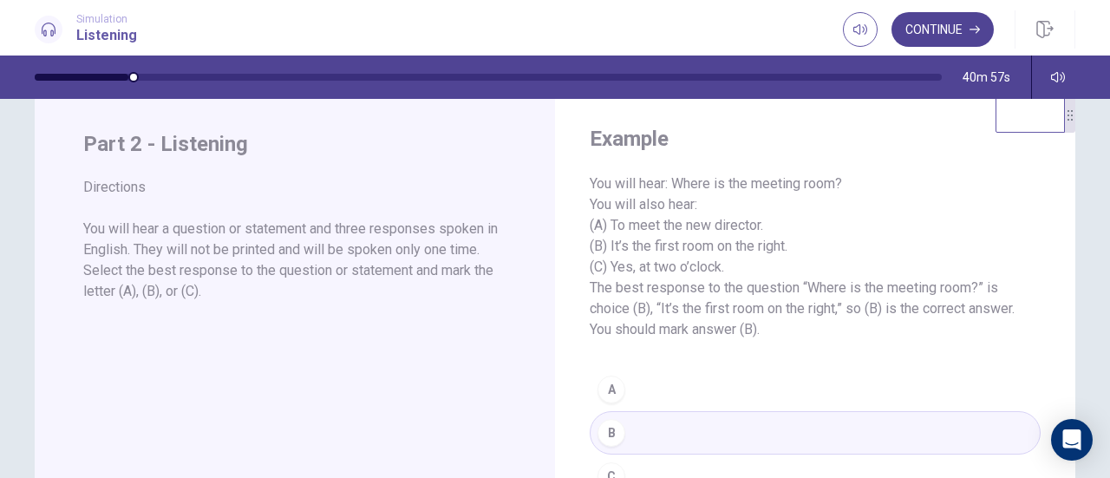
click at [964, 24] on button "Continue" at bounding box center [942, 29] width 102 height 35
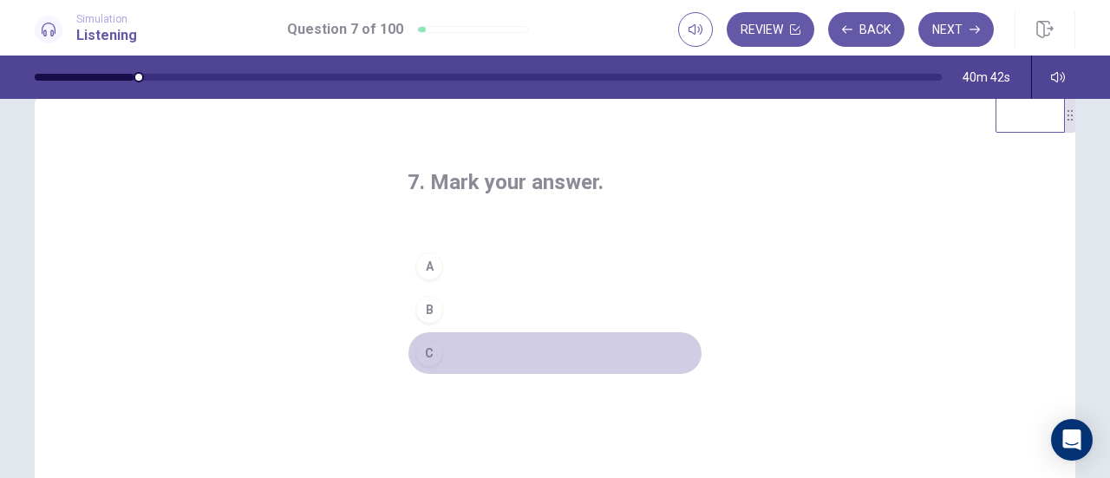
click at [462, 355] on button "C" at bounding box center [554, 352] width 295 height 43
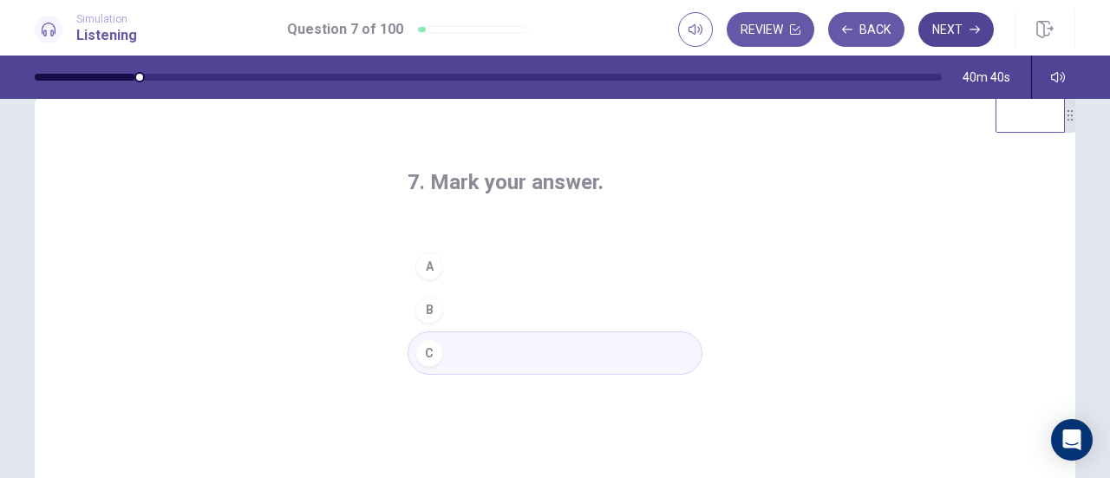
click at [964, 29] on button "Next" at bounding box center [955, 29] width 75 height 35
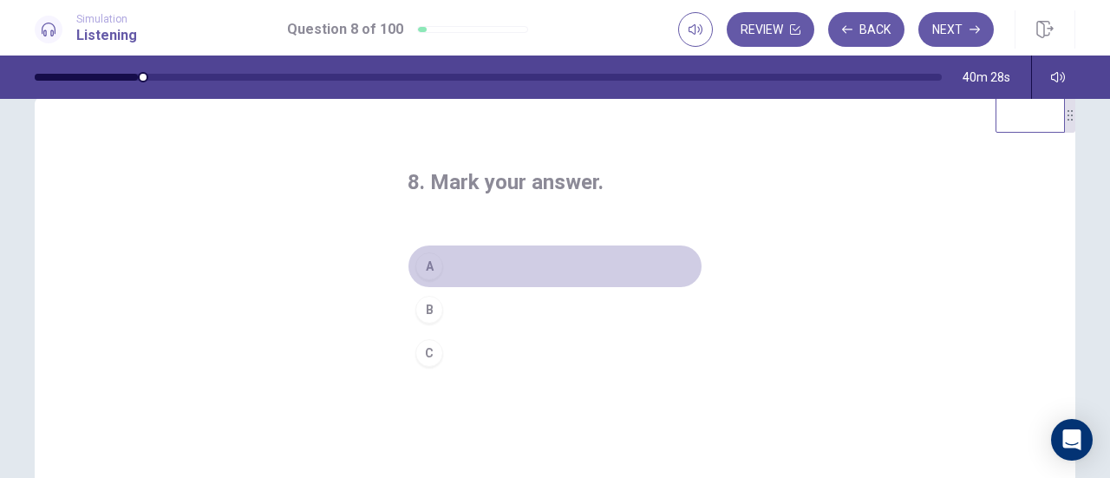
click at [454, 264] on button "A" at bounding box center [554, 265] width 295 height 43
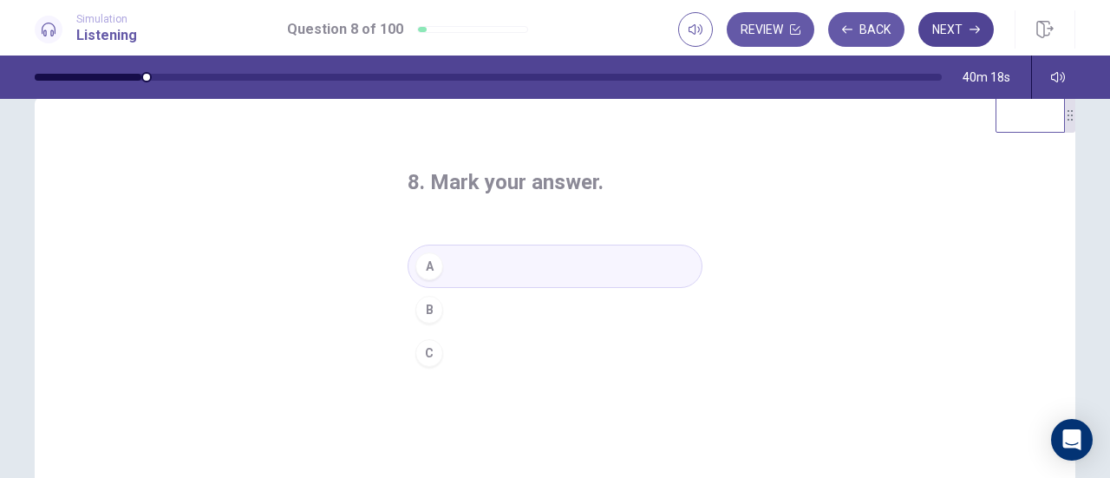
click at [960, 34] on button "Next" at bounding box center [955, 29] width 75 height 35
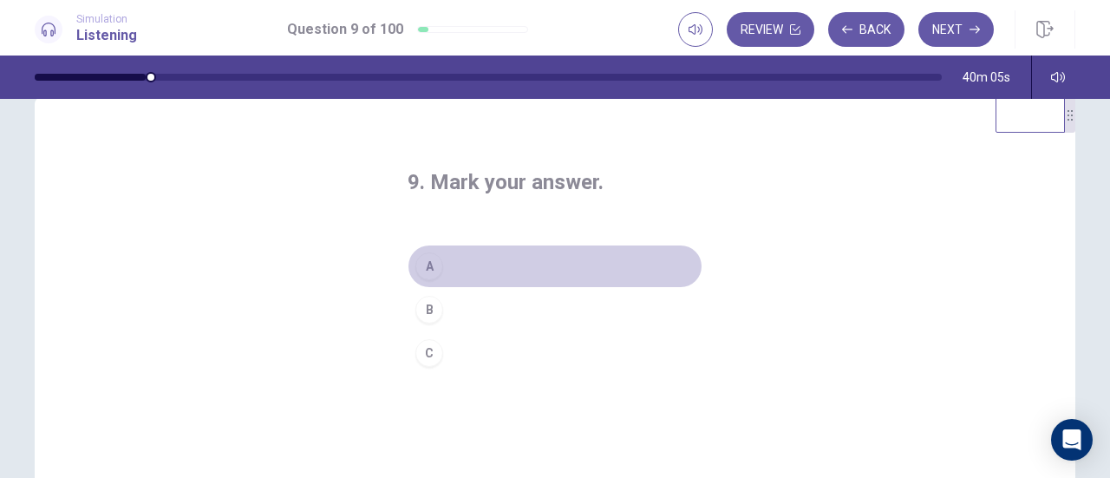
click at [498, 268] on button "A" at bounding box center [554, 265] width 295 height 43
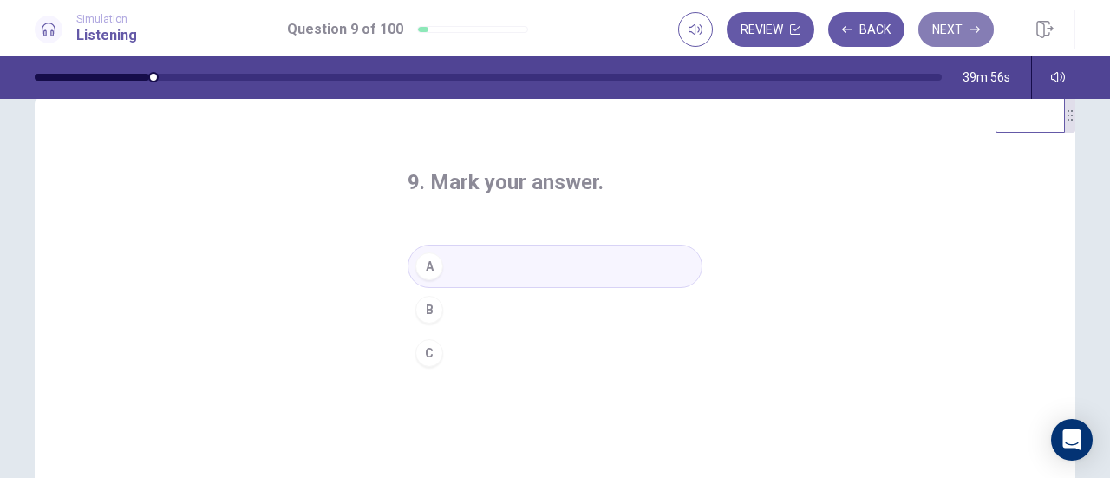
click at [956, 25] on button "Next" at bounding box center [955, 29] width 75 height 35
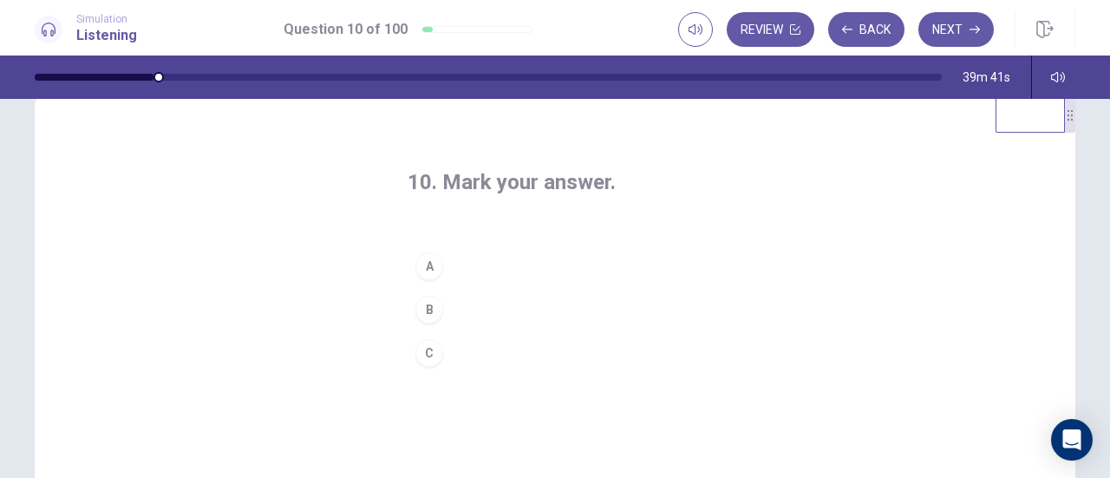
click at [480, 305] on button "B" at bounding box center [554, 309] width 295 height 43
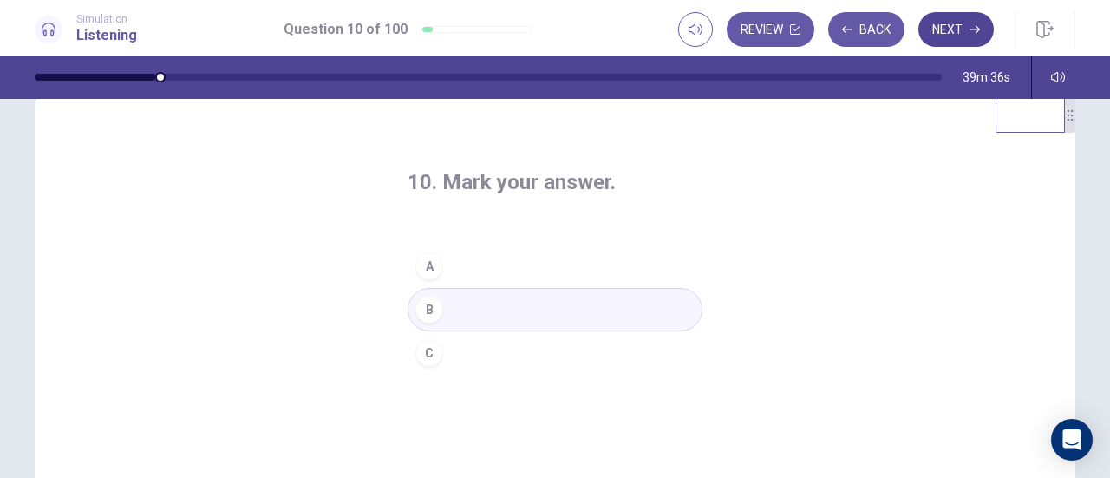
click at [973, 32] on icon "button" at bounding box center [974, 29] width 10 height 10
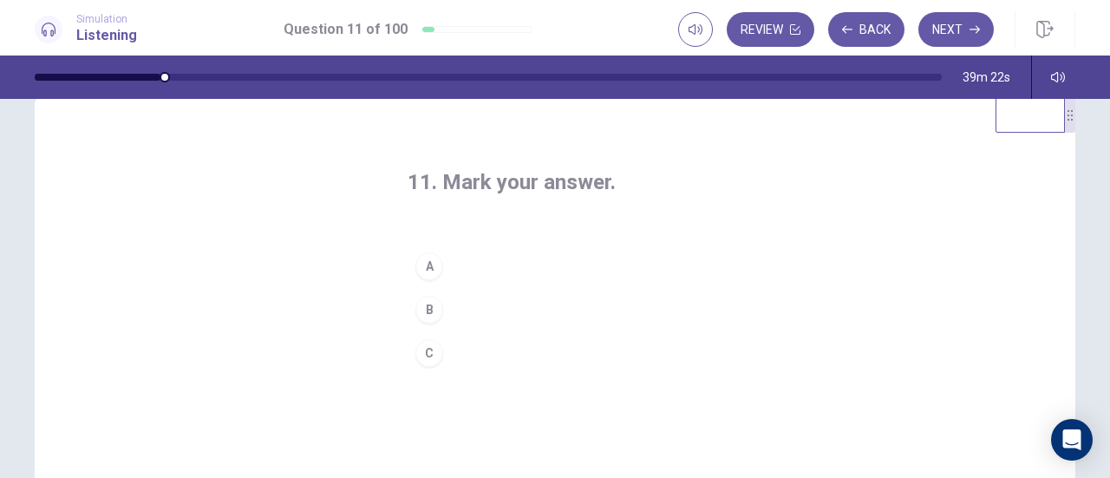
click at [481, 300] on button "B" at bounding box center [554, 309] width 295 height 43
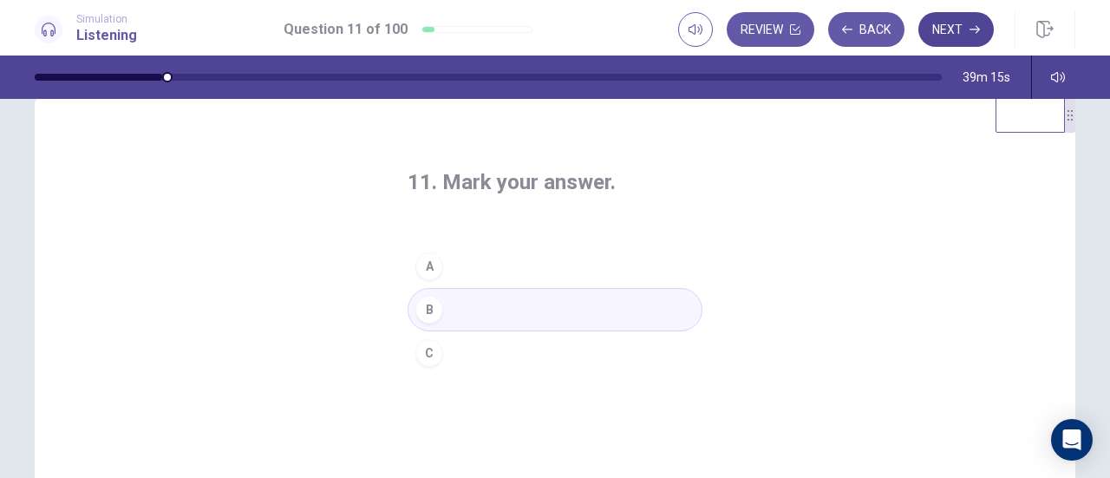
click at [965, 32] on button "Next" at bounding box center [955, 29] width 75 height 35
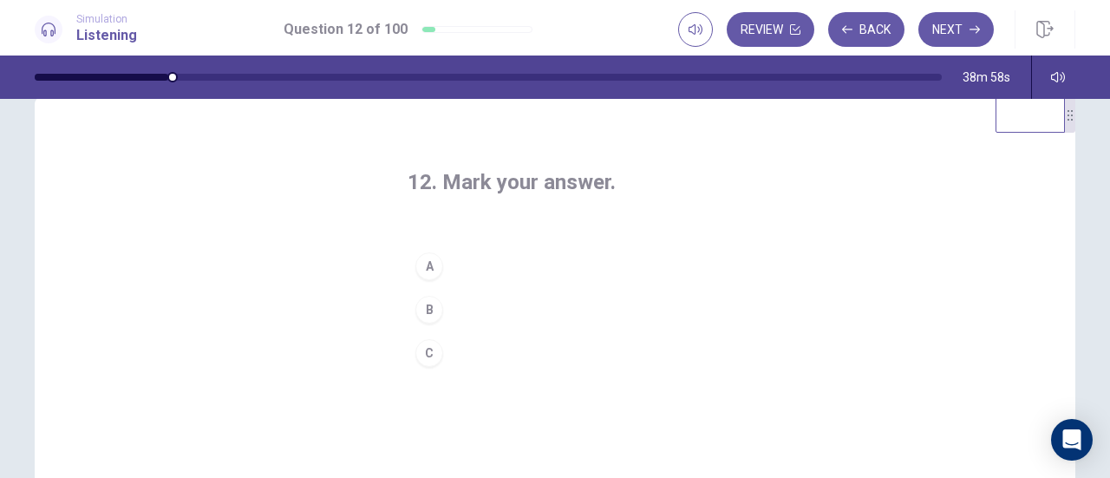
click at [480, 348] on button "C" at bounding box center [554, 352] width 295 height 43
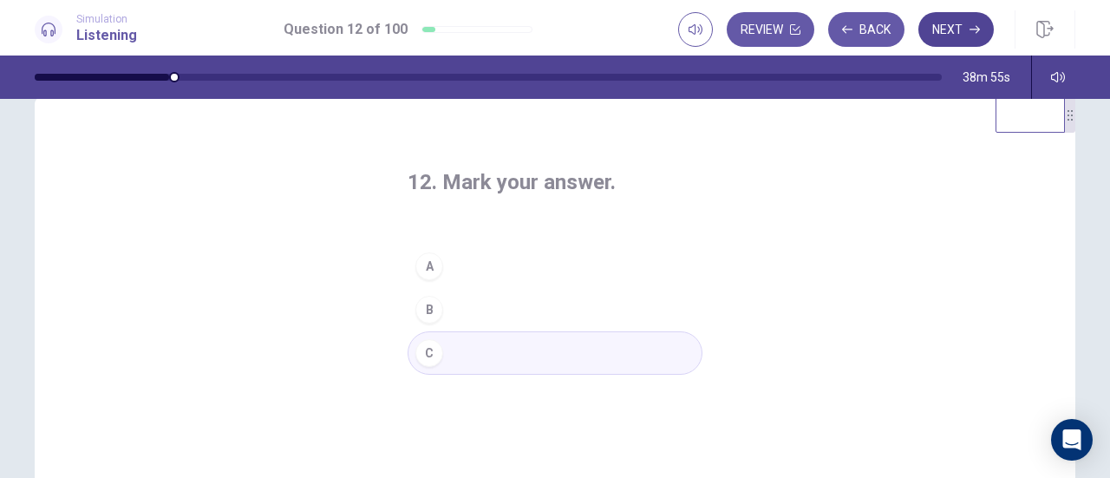
click at [962, 35] on button "Next" at bounding box center [955, 29] width 75 height 35
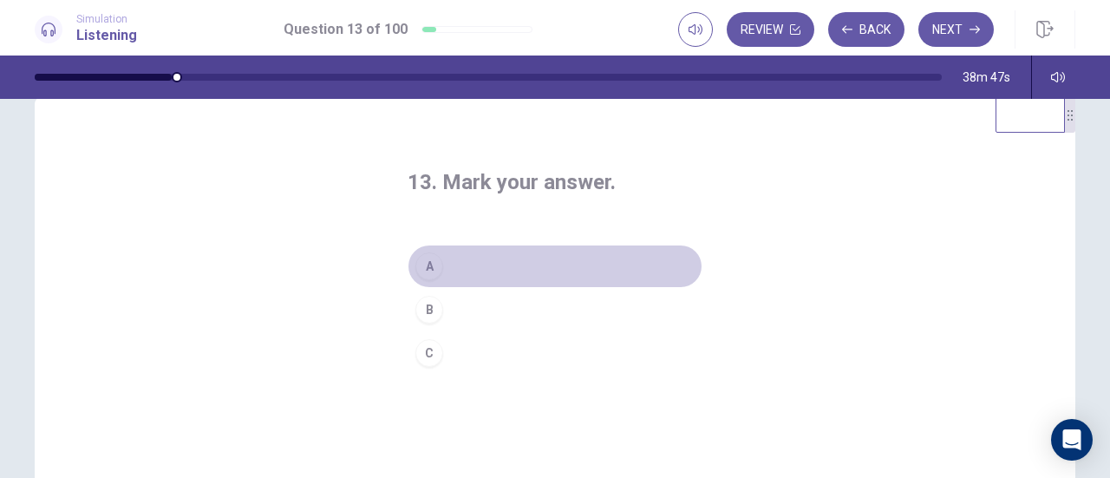
click at [511, 269] on button "A" at bounding box center [554, 265] width 295 height 43
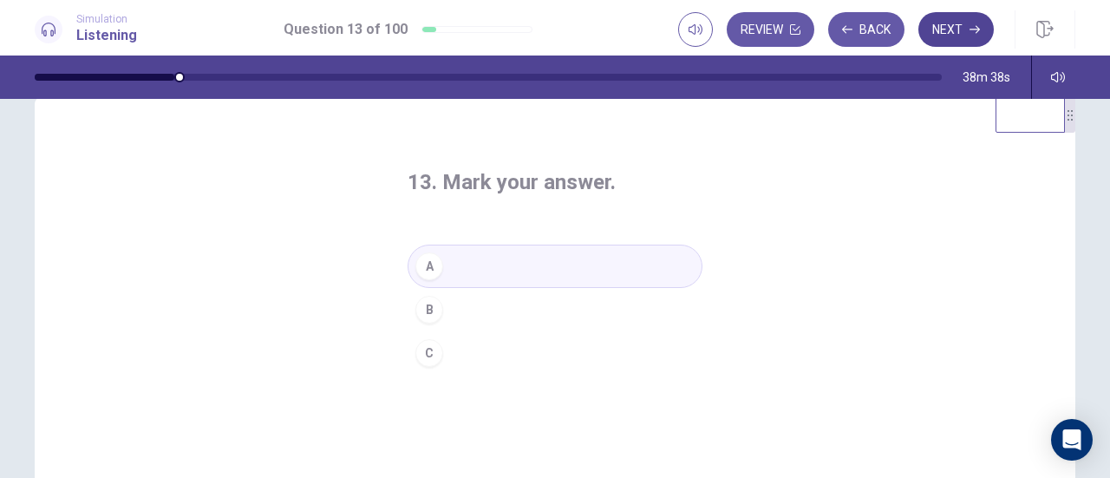
click at [982, 31] on button "Next" at bounding box center [955, 29] width 75 height 35
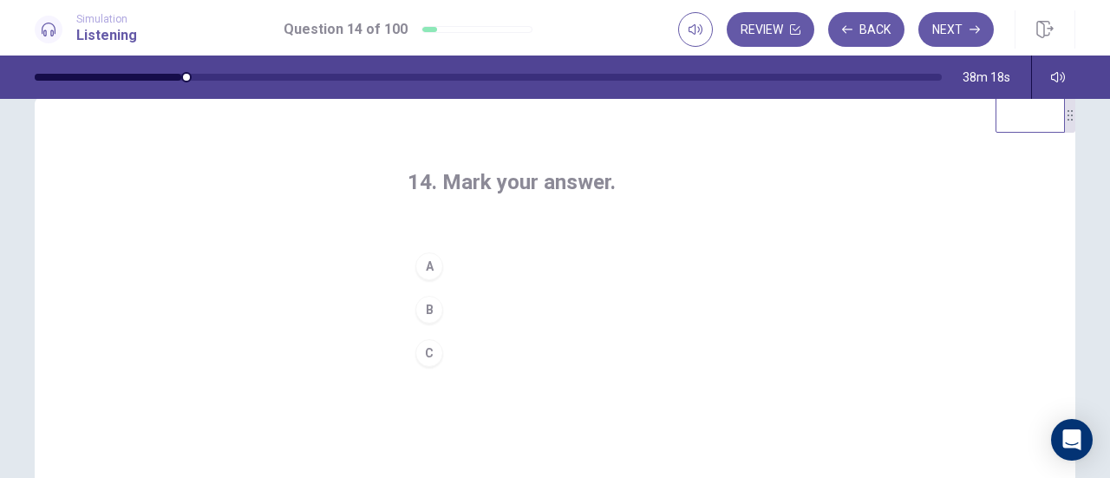
click at [493, 348] on button "C" at bounding box center [554, 352] width 295 height 43
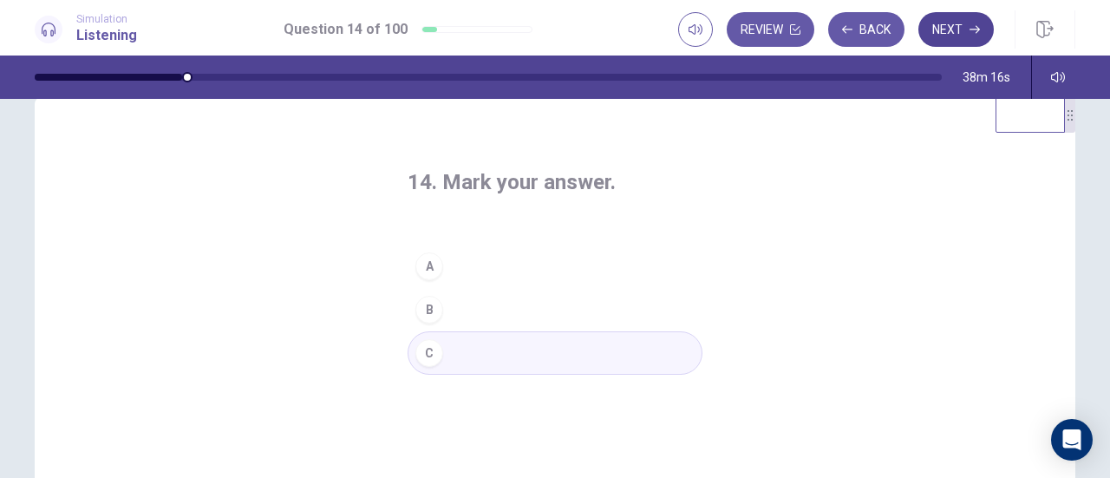
click at [952, 21] on button "Next" at bounding box center [955, 29] width 75 height 35
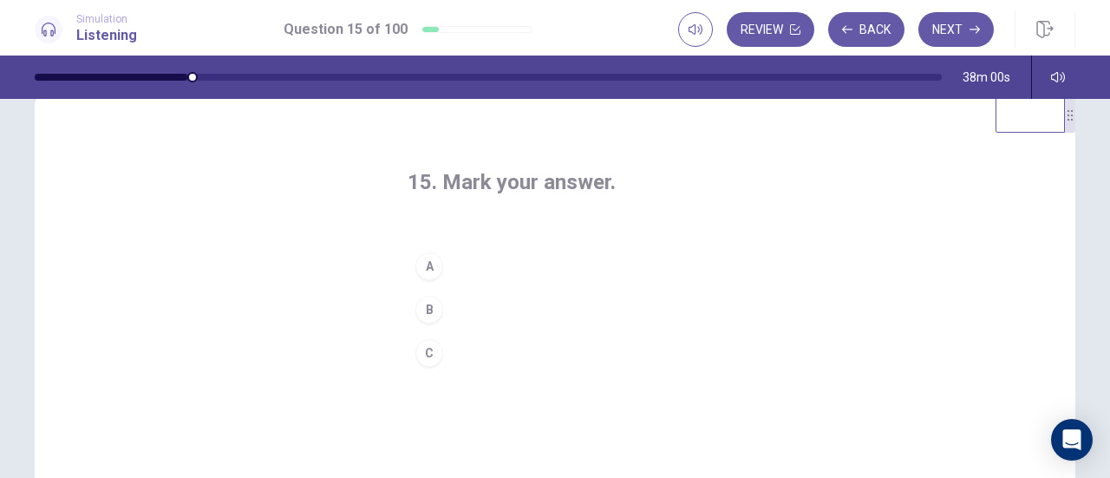
click at [482, 305] on button "B" at bounding box center [554, 309] width 295 height 43
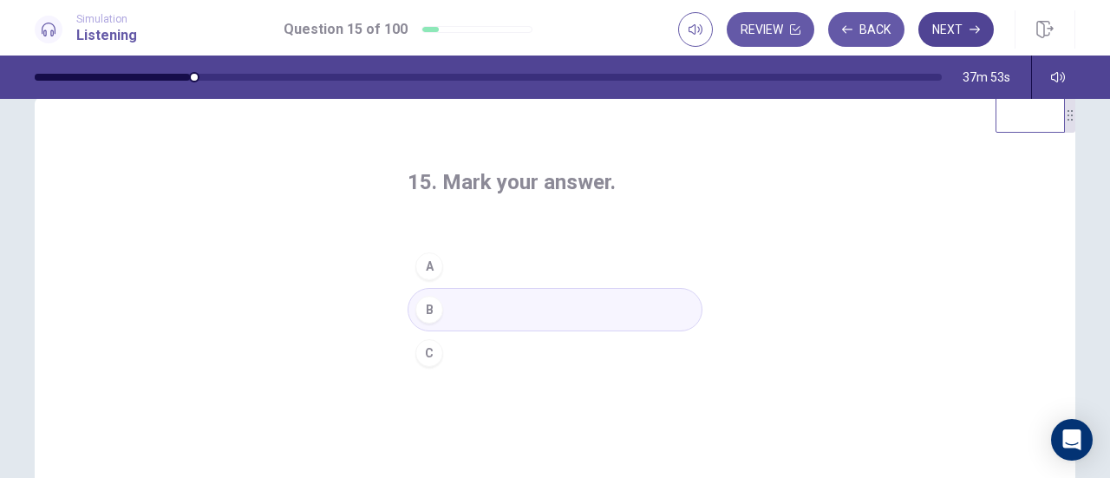
click at [966, 36] on button "Next" at bounding box center [955, 29] width 75 height 35
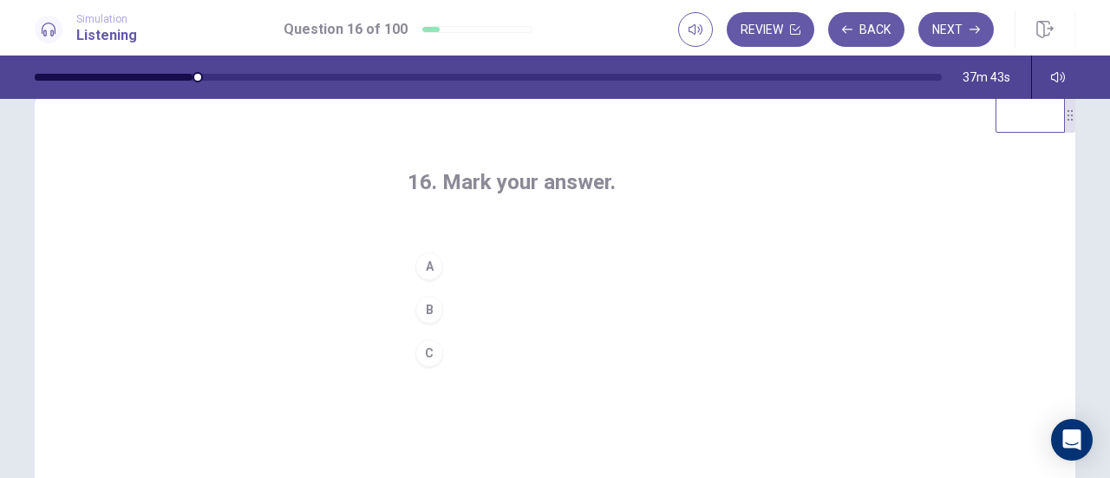
click at [537, 263] on button "A" at bounding box center [554, 265] width 295 height 43
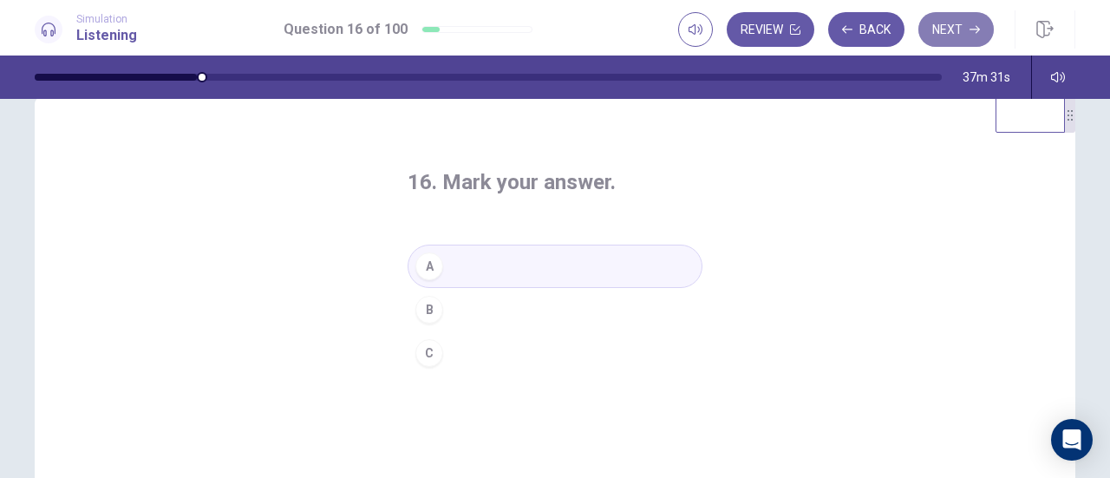
click at [932, 29] on button "Next" at bounding box center [955, 29] width 75 height 35
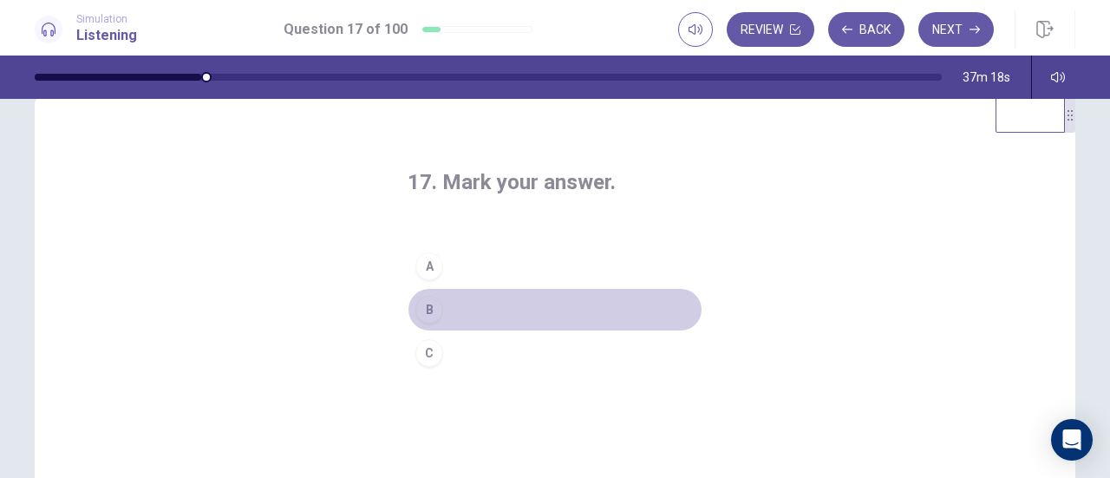
click at [472, 301] on button "B" at bounding box center [554, 309] width 295 height 43
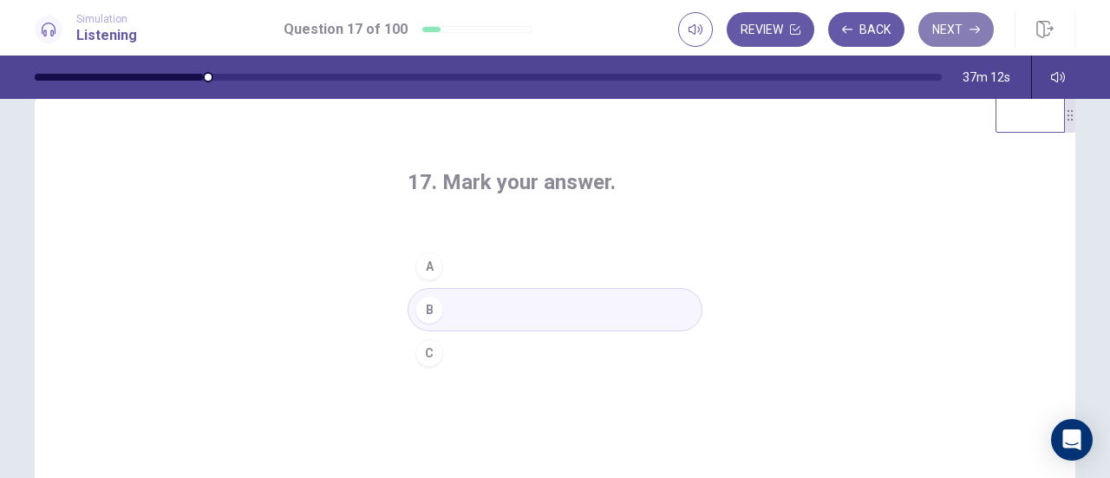
click at [957, 29] on button "Next" at bounding box center [955, 29] width 75 height 35
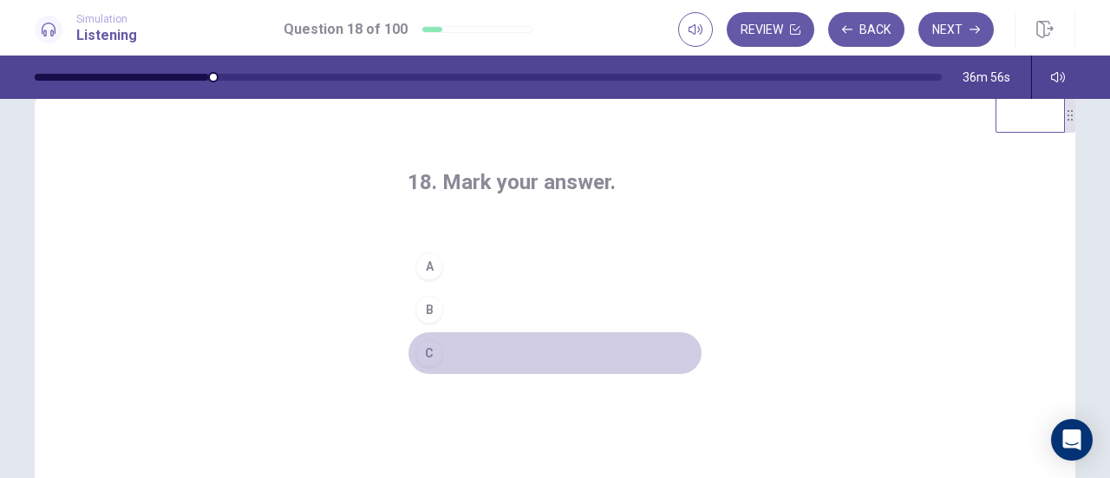
click at [446, 351] on button "C" at bounding box center [554, 352] width 295 height 43
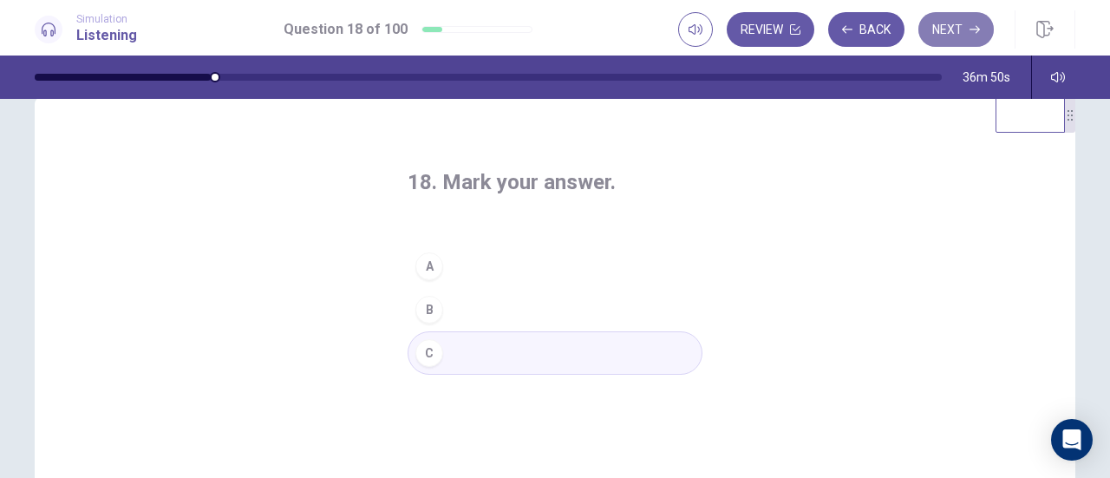
click at [941, 27] on button "Next" at bounding box center [955, 29] width 75 height 35
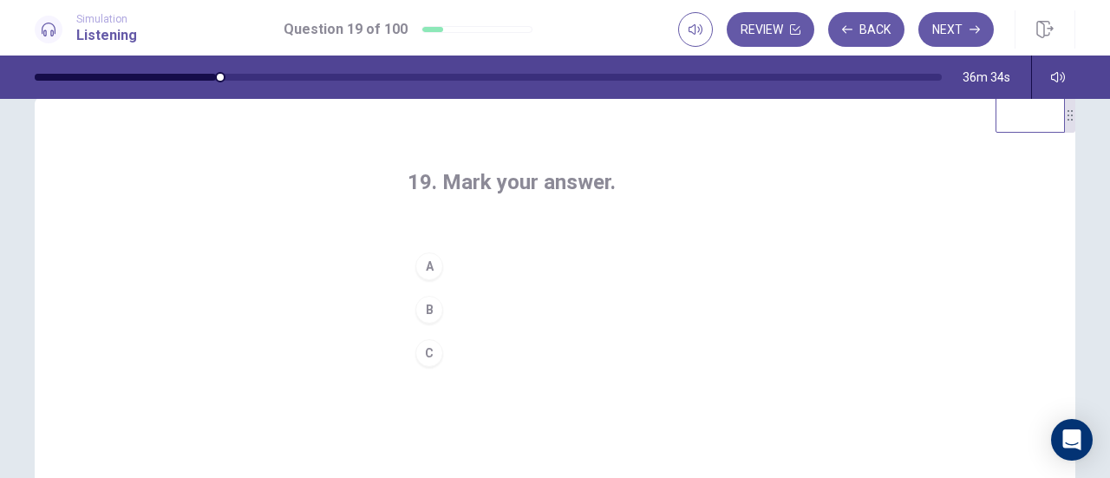
click at [465, 348] on button "C" at bounding box center [554, 352] width 295 height 43
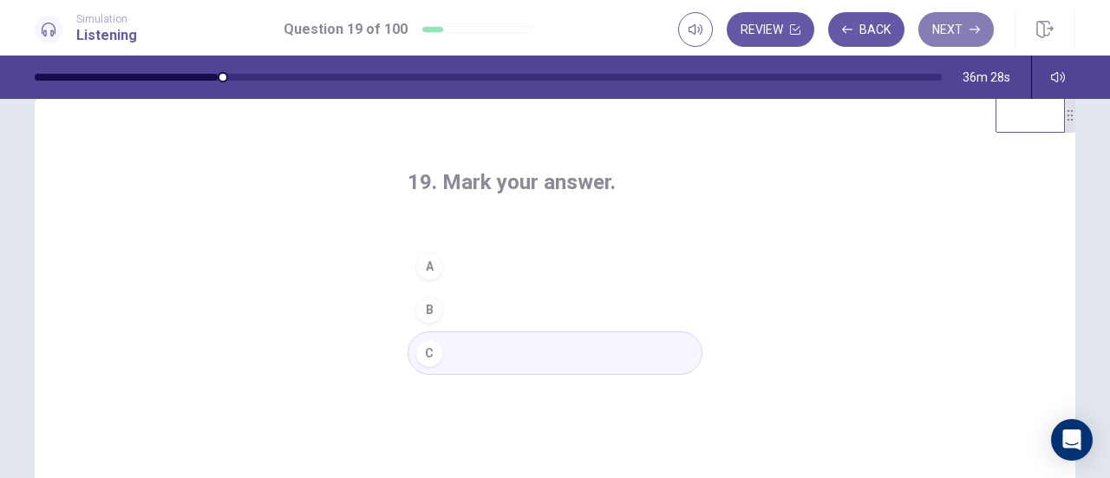
click at [972, 38] on button "Next" at bounding box center [955, 29] width 75 height 35
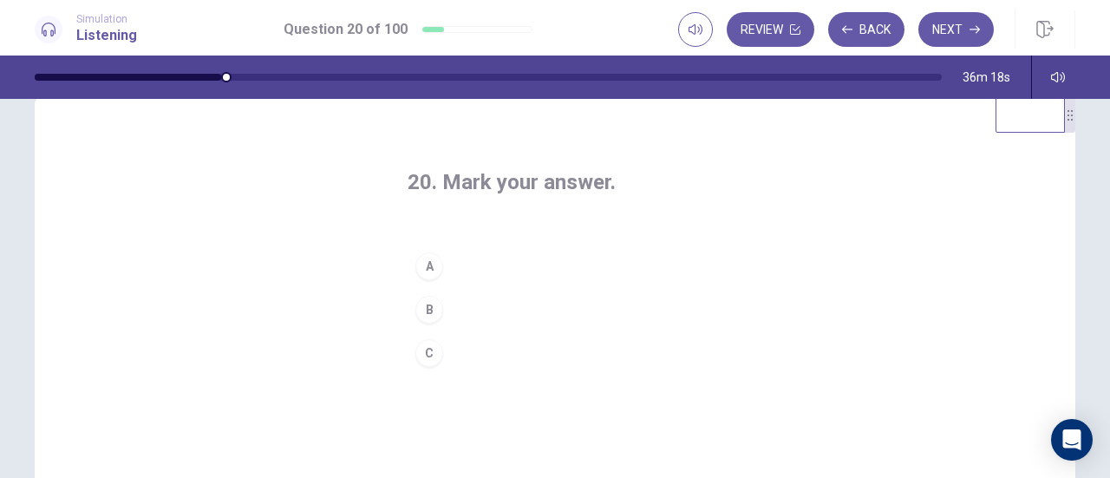
click at [505, 264] on button "A" at bounding box center [554, 265] width 295 height 43
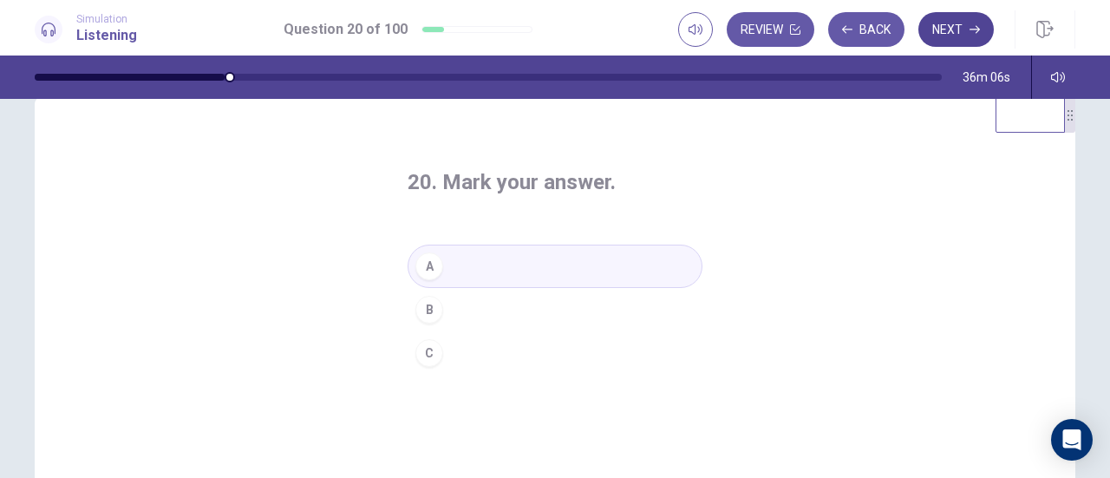
click at [952, 26] on button "Next" at bounding box center [955, 29] width 75 height 35
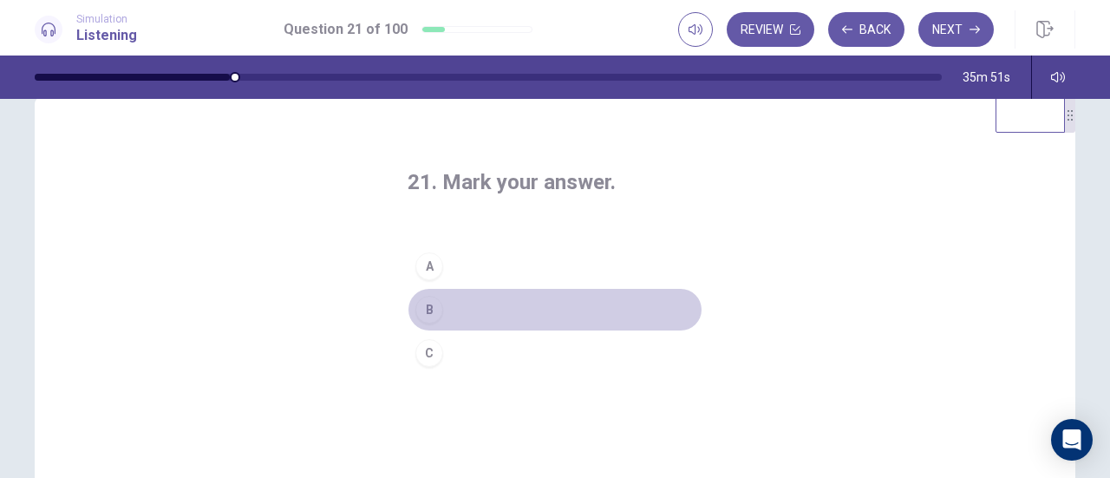
click at [474, 310] on button "B" at bounding box center [554, 309] width 295 height 43
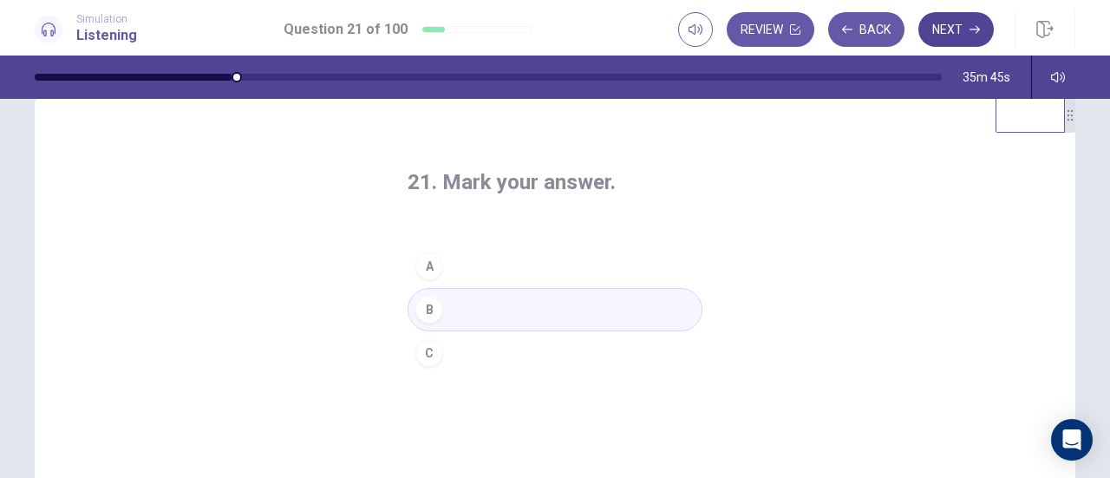
click at [955, 35] on button "Next" at bounding box center [955, 29] width 75 height 35
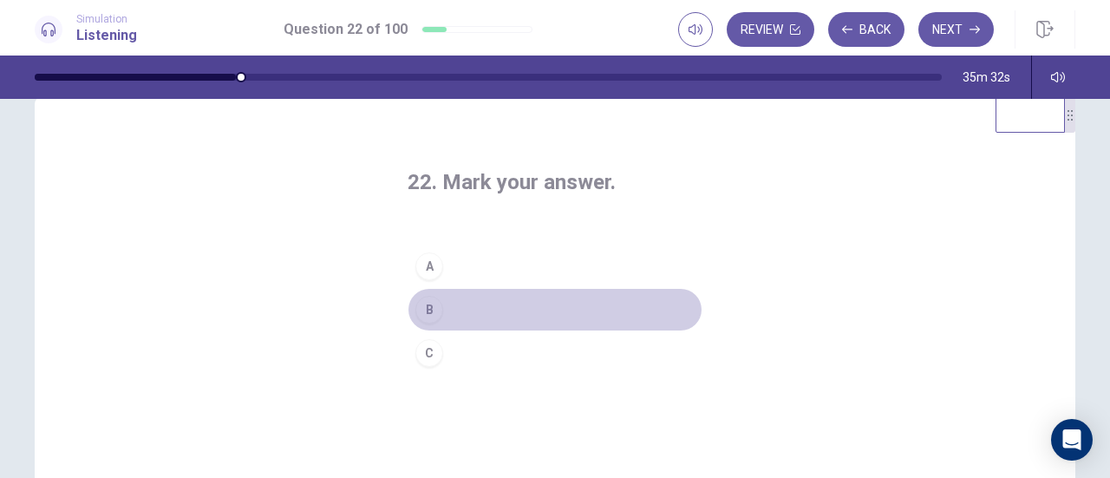
click at [465, 309] on button "B" at bounding box center [554, 309] width 295 height 43
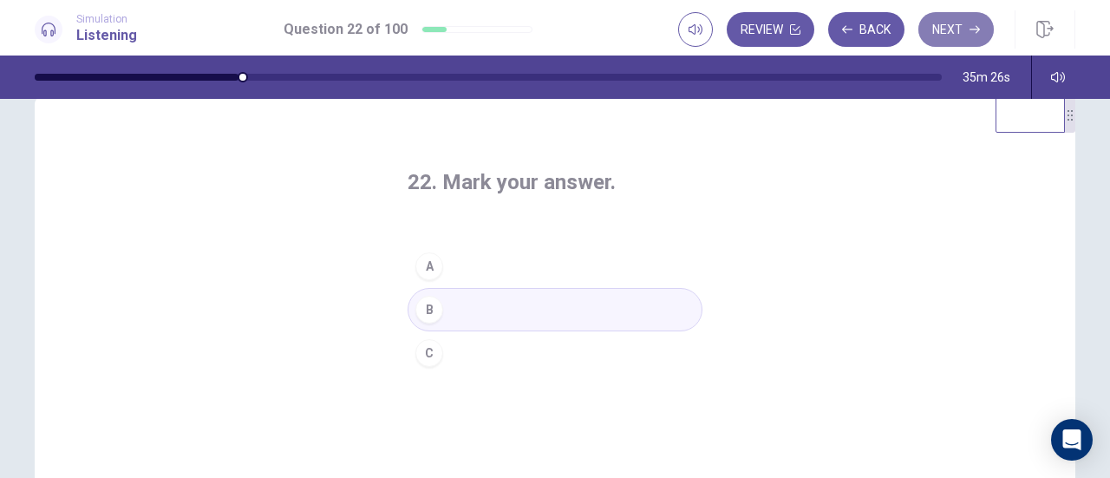
click at [943, 24] on button "Next" at bounding box center [955, 29] width 75 height 35
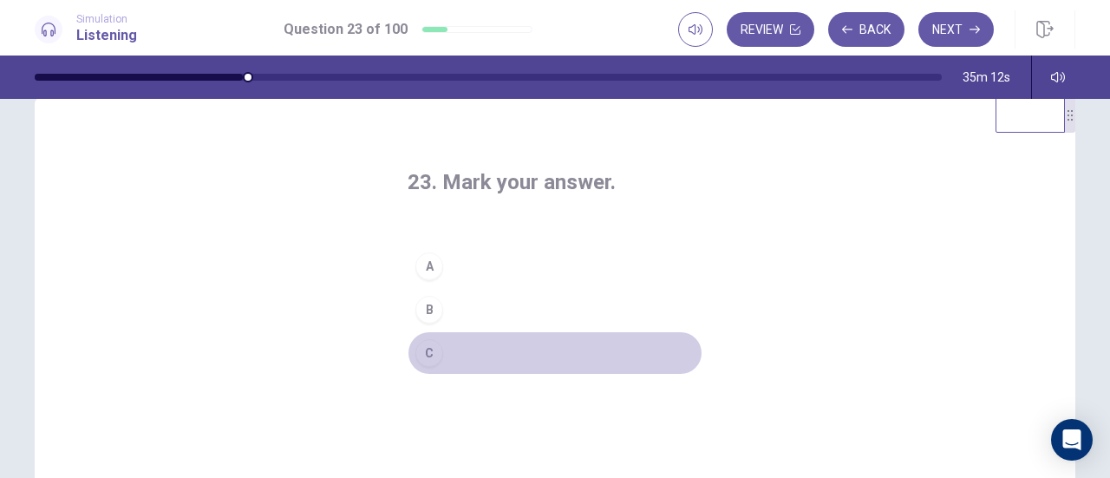
click at [463, 349] on button "C" at bounding box center [554, 352] width 295 height 43
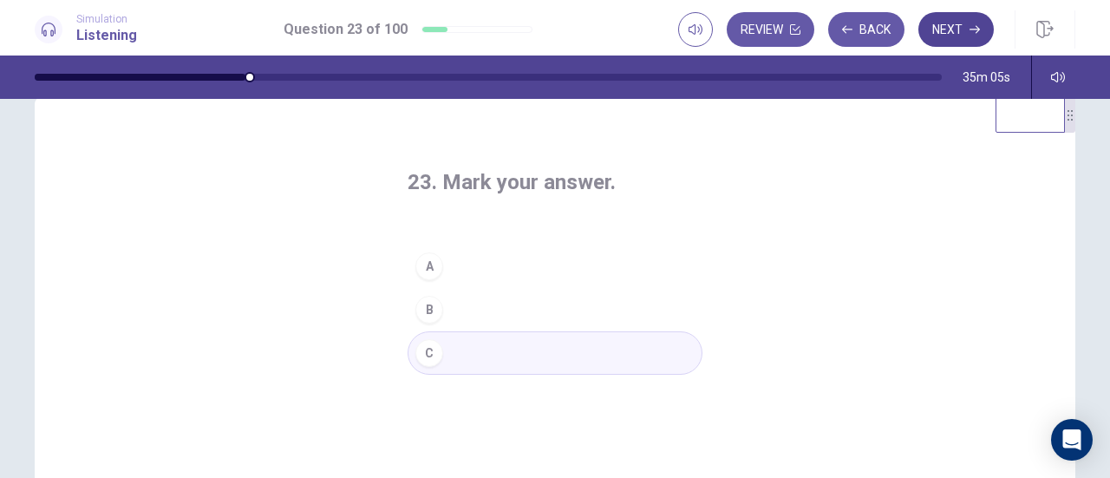
click at [969, 32] on button "Next" at bounding box center [955, 29] width 75 height 35
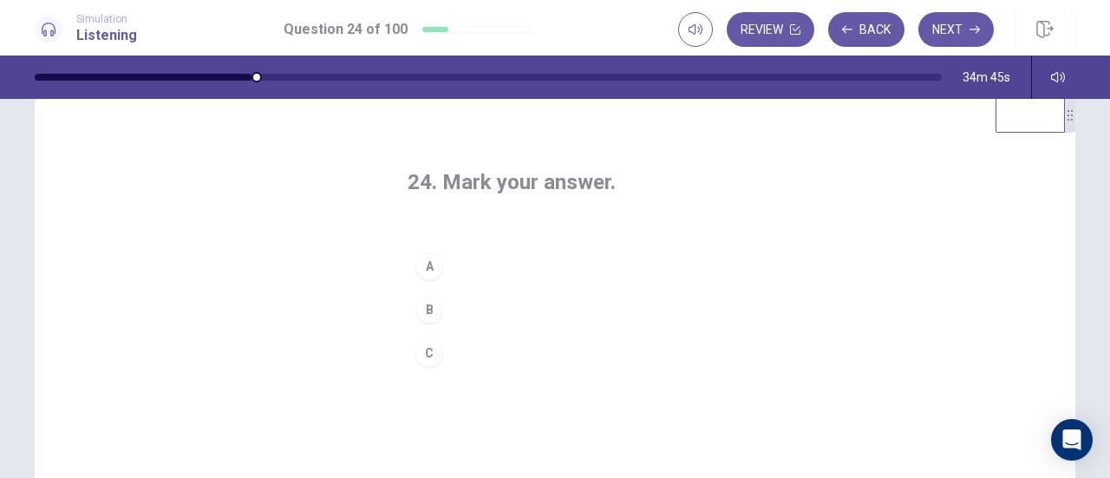
click at [515, 313] on button "B" at bounding box center [554, 309] width 295 height 43
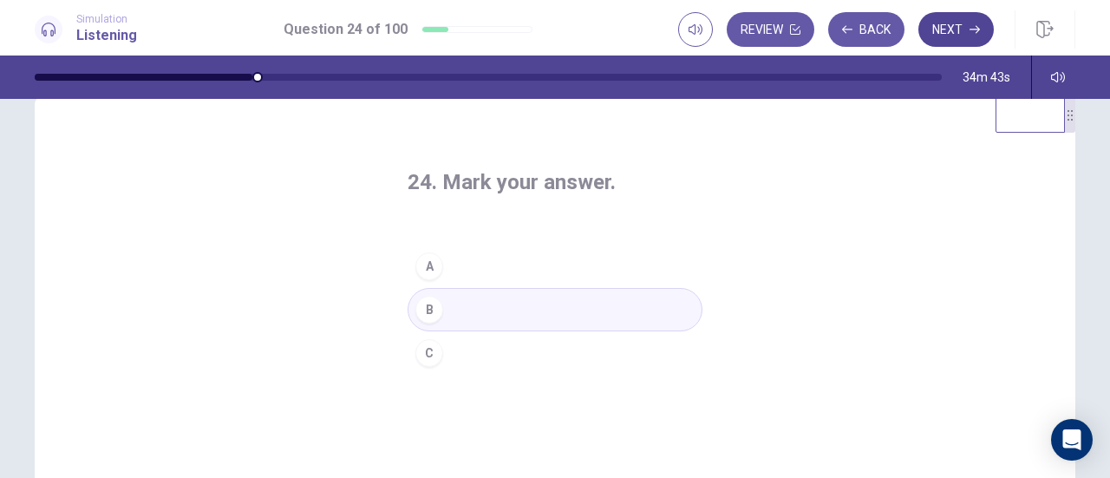
click at [961, 32] on button "Next" at bounding box center [955, 29] width 75 height 35
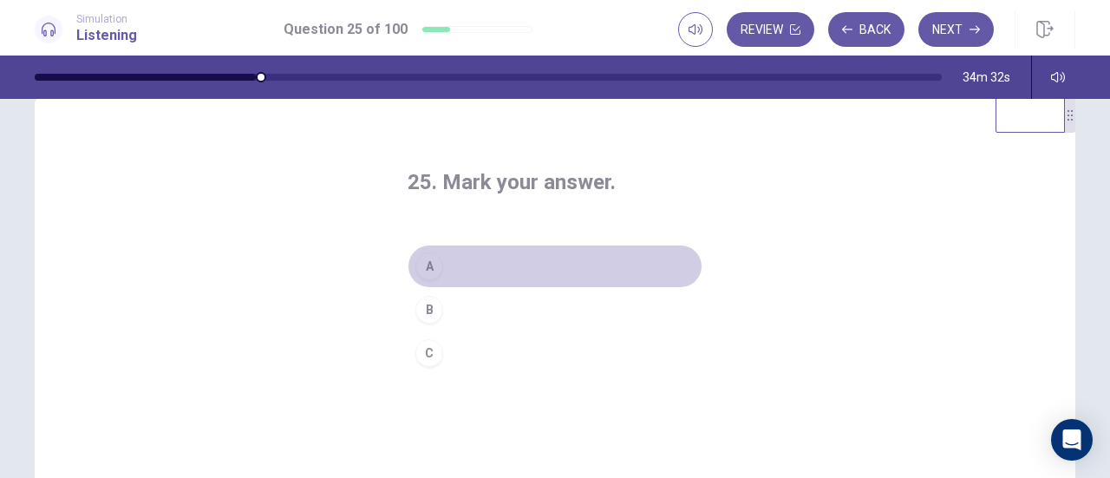
click at [484, 278] on button "A" at bounding box center [554, 265] width 295 height 43
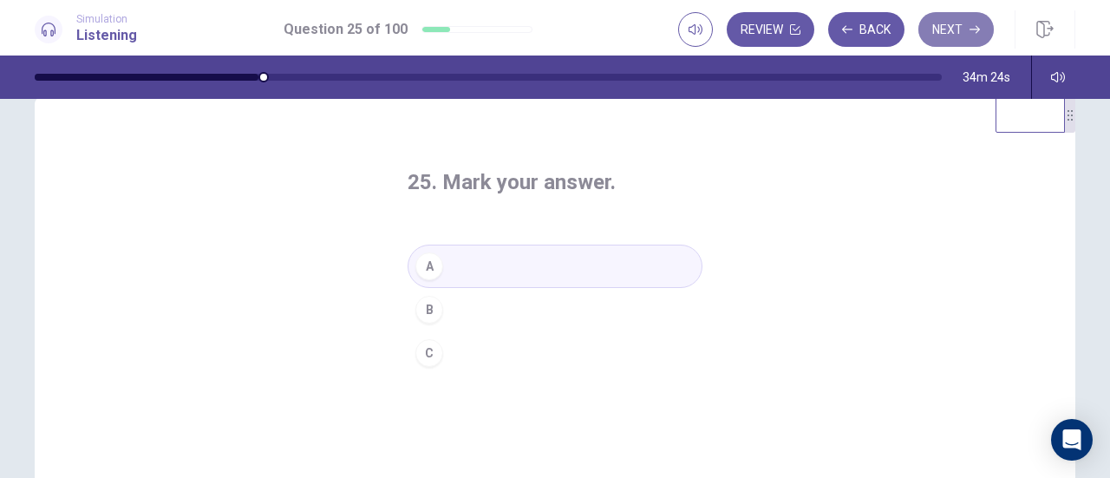
click at [957, 30] on button "Next" at bounding box center [955, 29] width 75 height 35
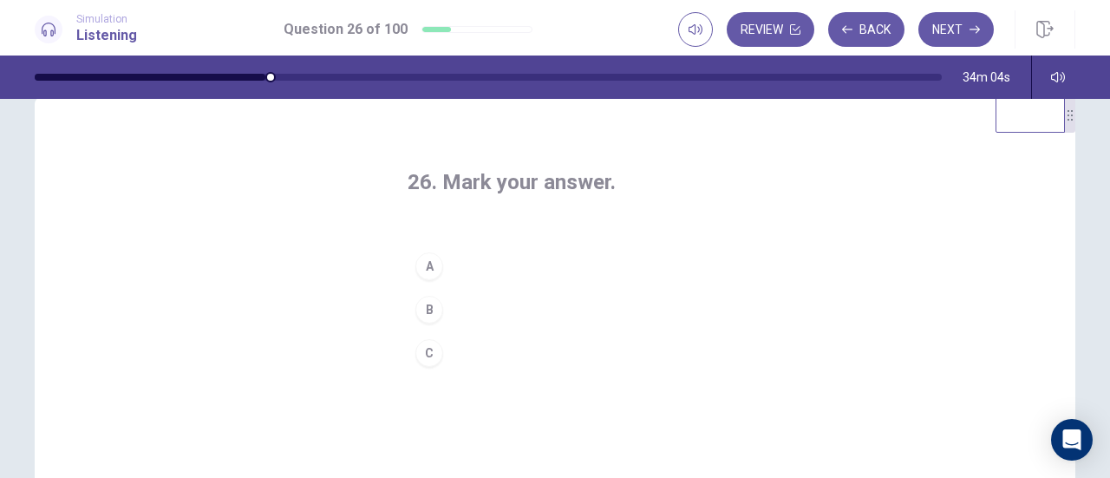
click at [476, 348] on button "C" at bounding box center [554, 352] width 295 height 43
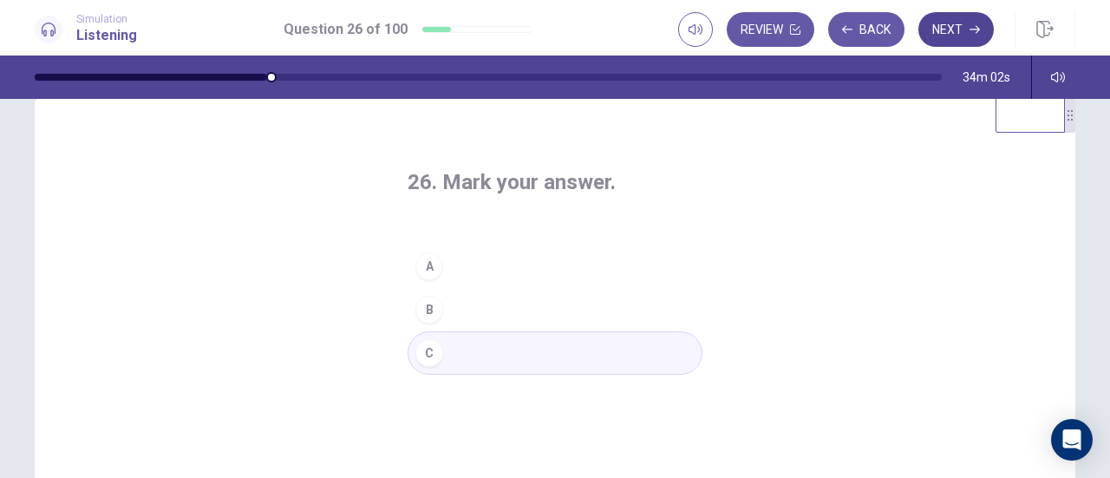
click at [947, 21] on button "Next" at bounding box center [955, 29] width 75 height 35
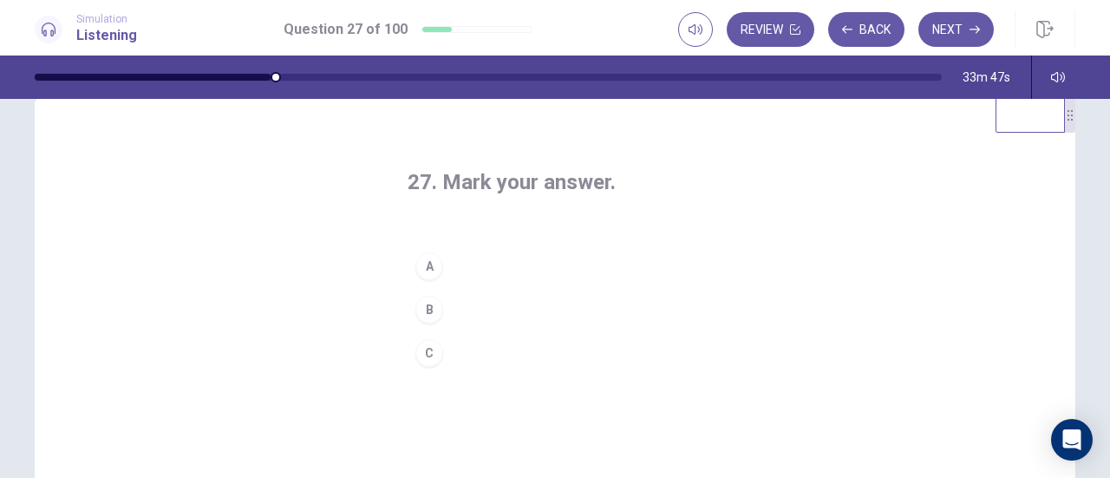
click at [469, 353] on button "C" at bounding box center [554, 352] width 295 height 43
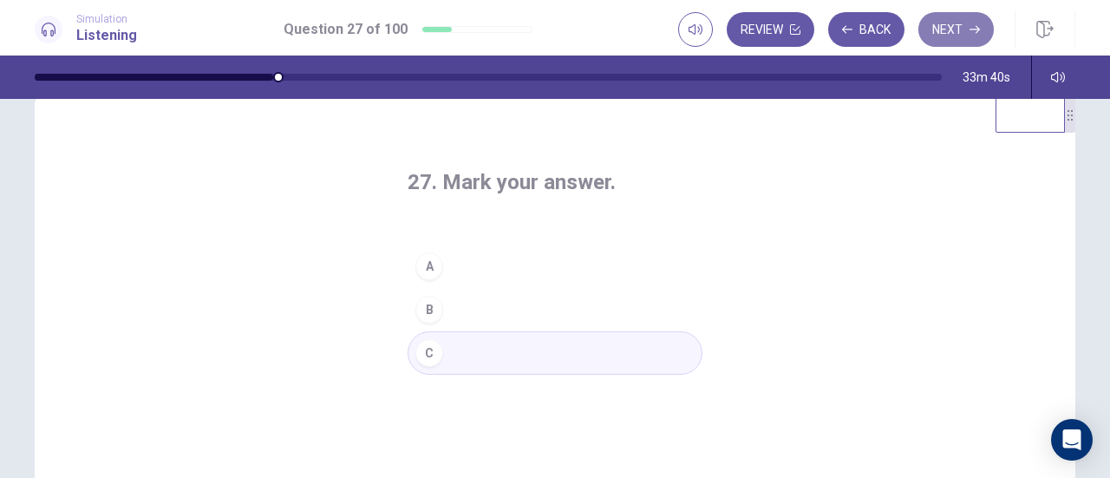
click at [948, 29] on button "Next" at bounding box center [955, 29] width 75 height 35
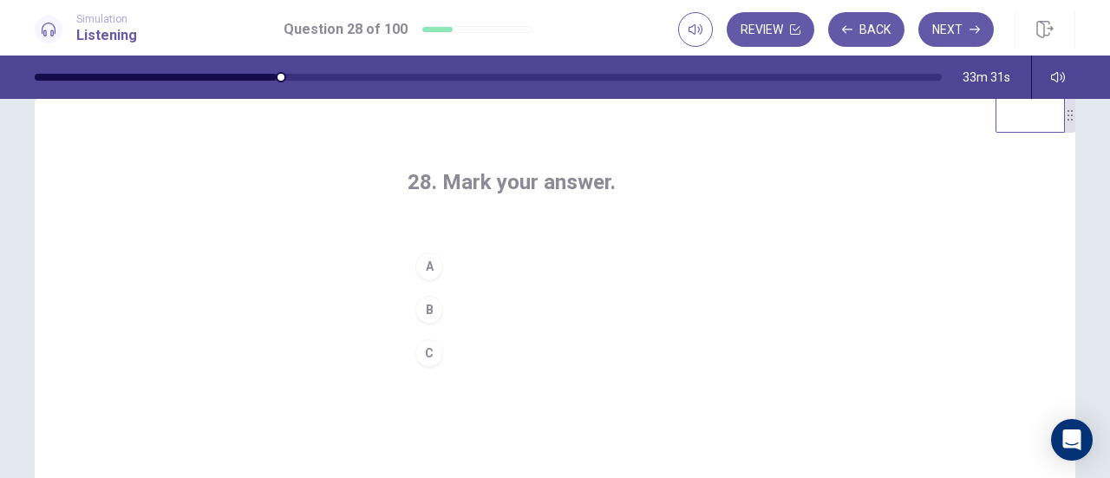
click at [523, 262] on button "A" at bounding box center [554, 265] width 295 height 43
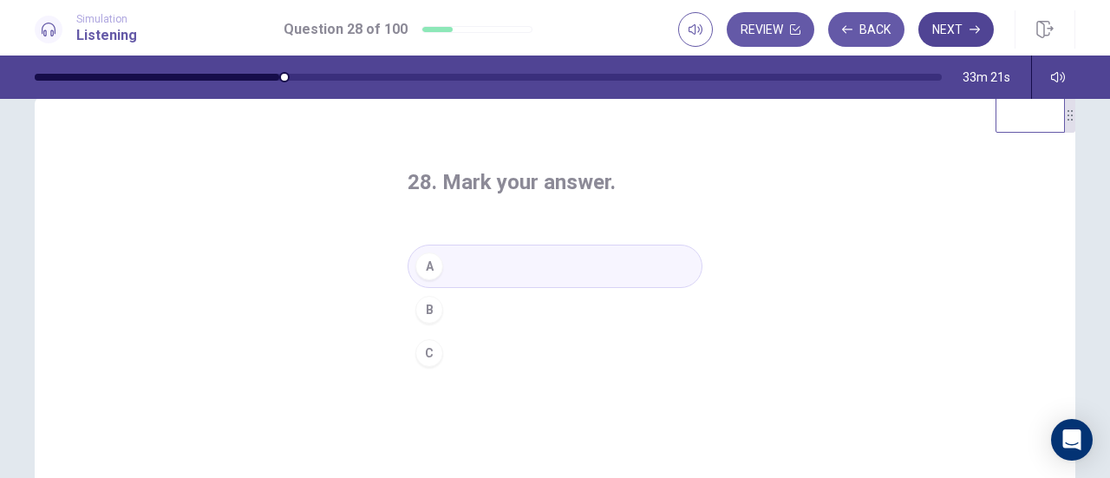
click at [970, 16] on button "Next" at bounding box center [955, 29] width 75 height 35
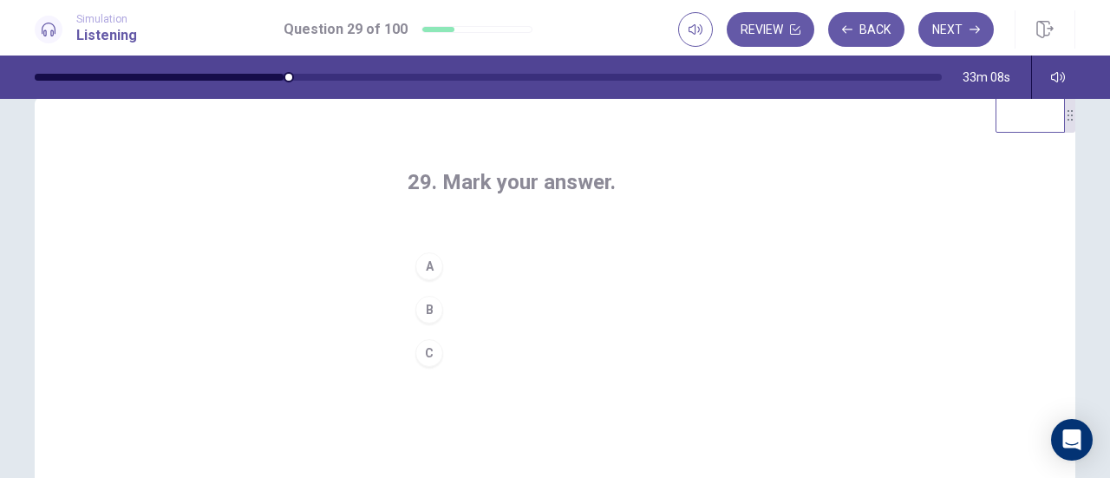
click at [467, 309] on button "B" at bounding box center [554, 309] width 295 height 43
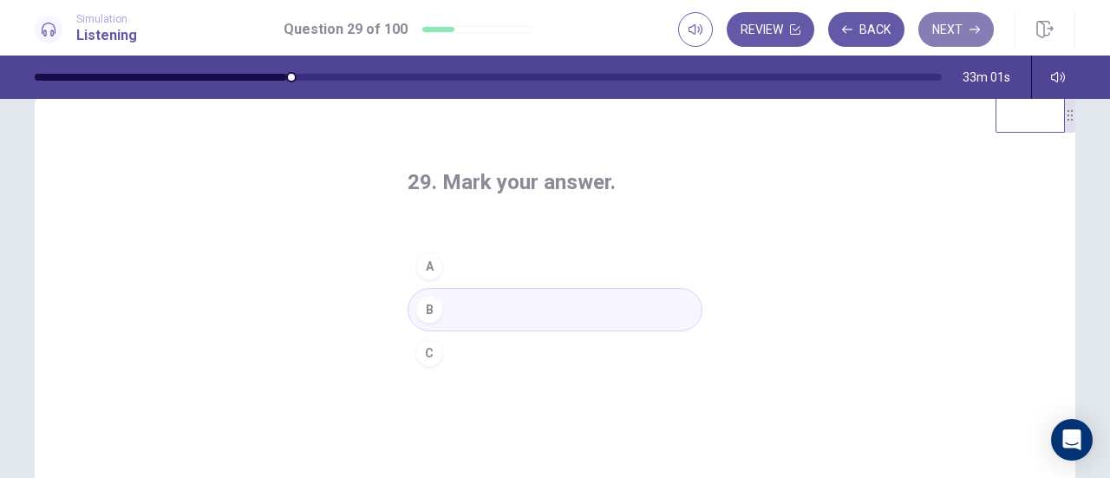
click at [955, 33] on button "Next" at bounding box center [955, 29] width 75 height 35
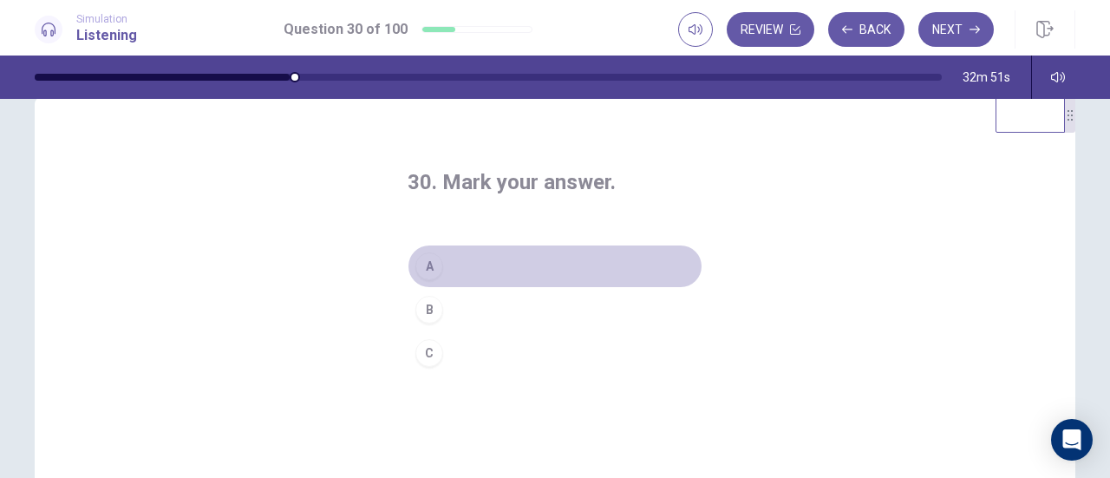
click at [501, 270] on button "A" at bounding box center [554, 265] width 295 height 43
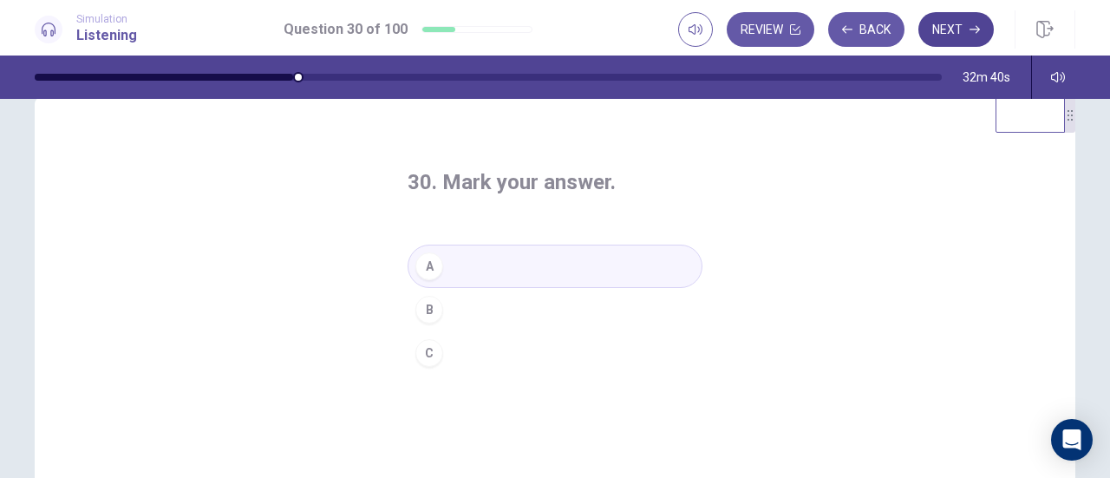
click at [960, 35] on button "Next" at bounding box center [955, 29] width 75 height 35
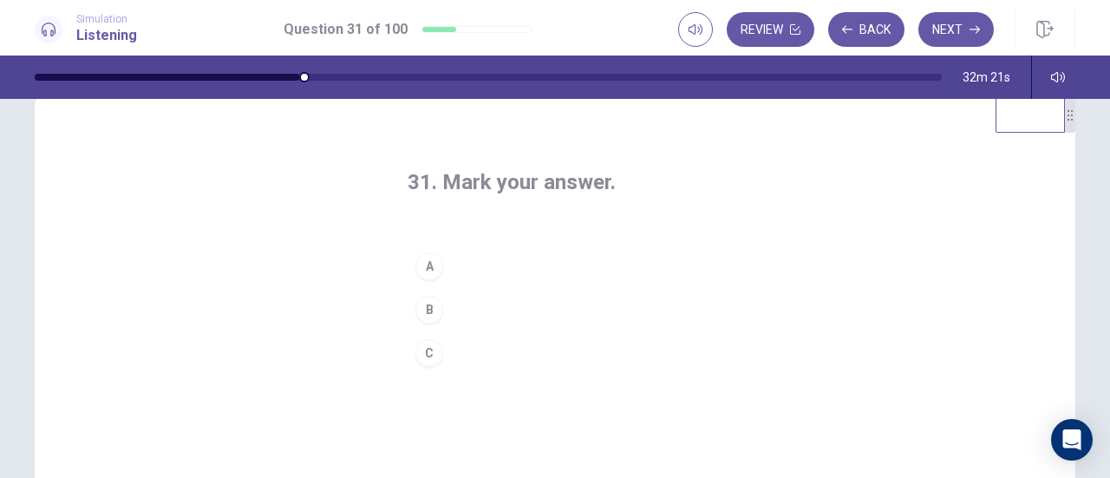
click at [480, 339] on button "C" at bounding box center [554, 352] width 295 height 43
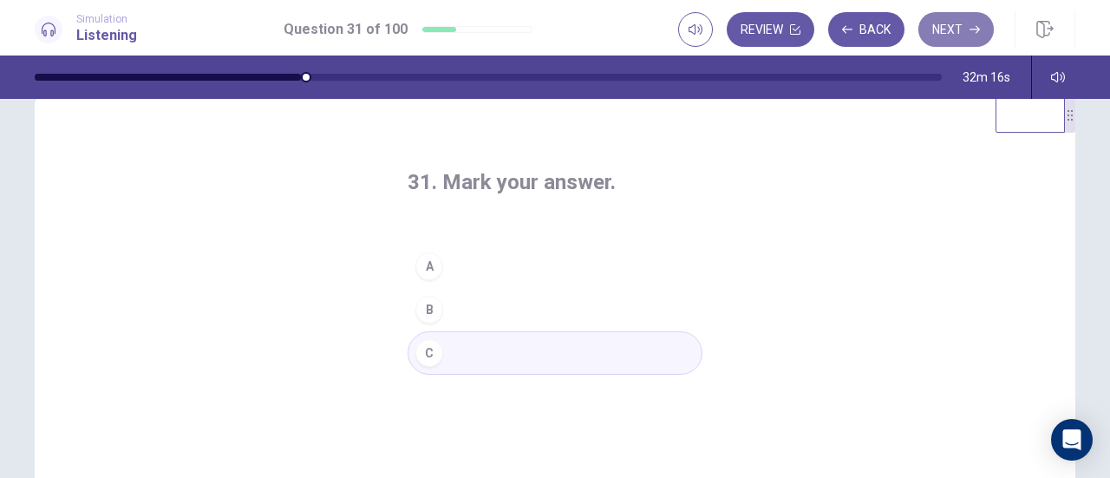
click at [954, 22] on button "Next" at bounding box center [955, 29] width 75 height 35
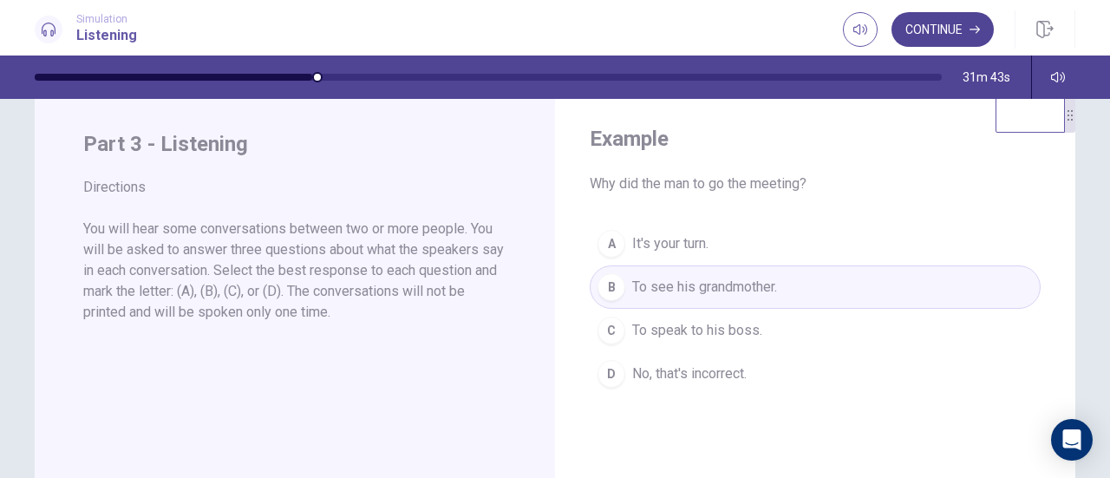
click at [961, 29] on button "Continue" at bounding box center [942, 29] width 102 height 35
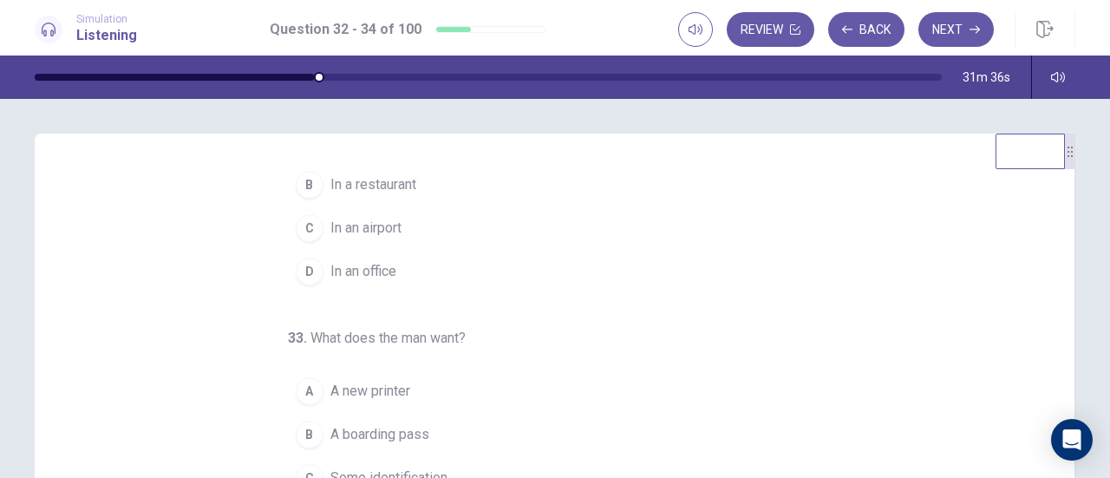
scroll to position [0, 0]
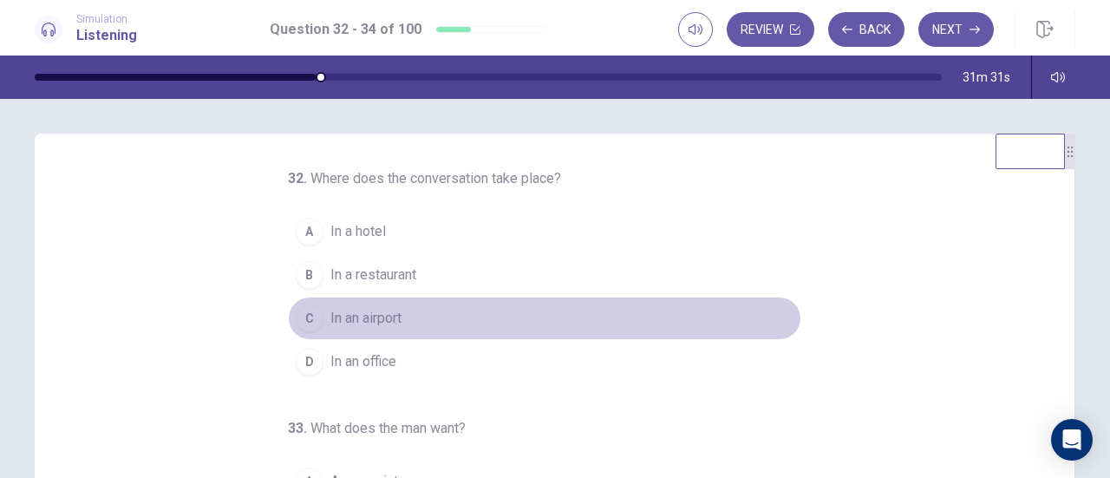
click at [378, 319] on span "In an airport" at bounding box center [365, 318] width 71 height 21
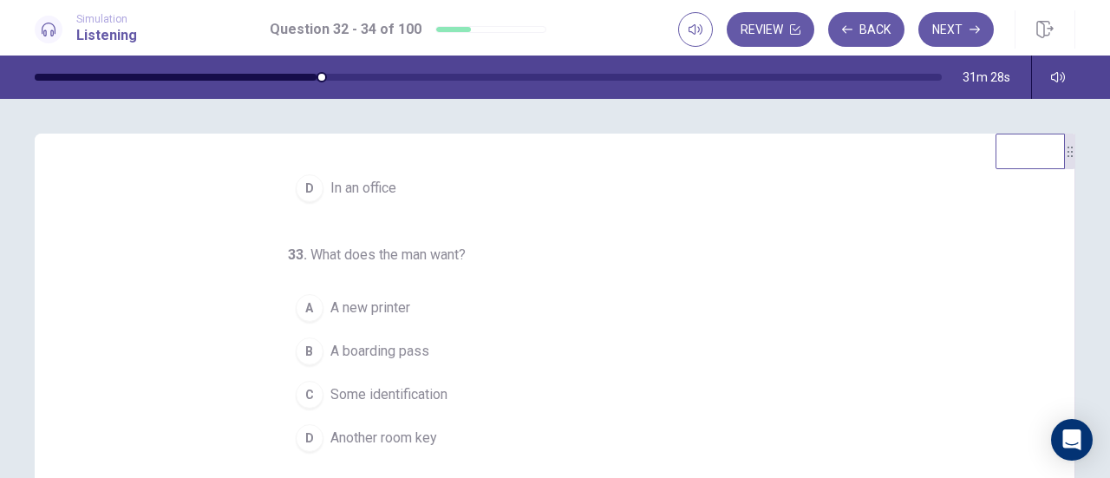
scroll to position [173, 0]
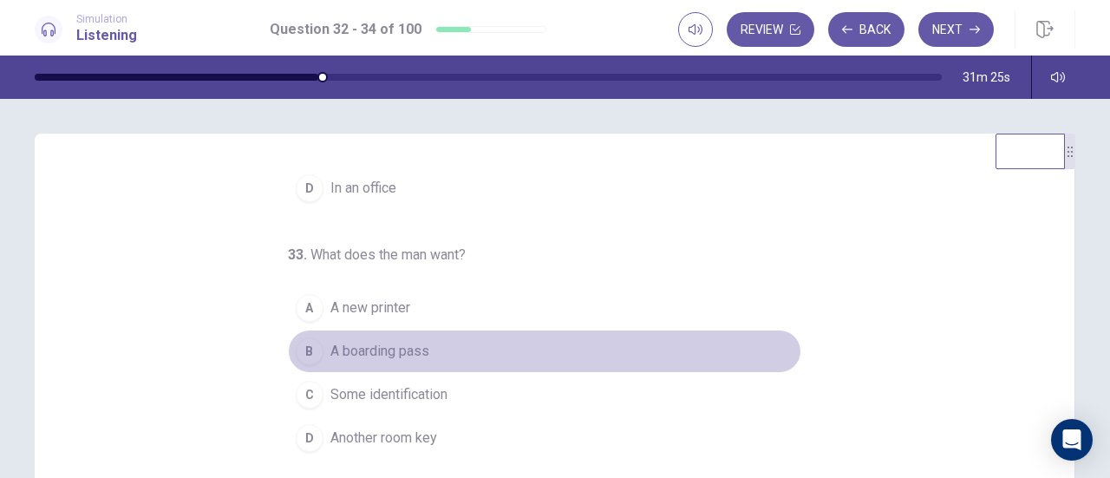
click at [418, 344] on span "A boarding pass" at bounding box center [379, 351] width 99 height 21
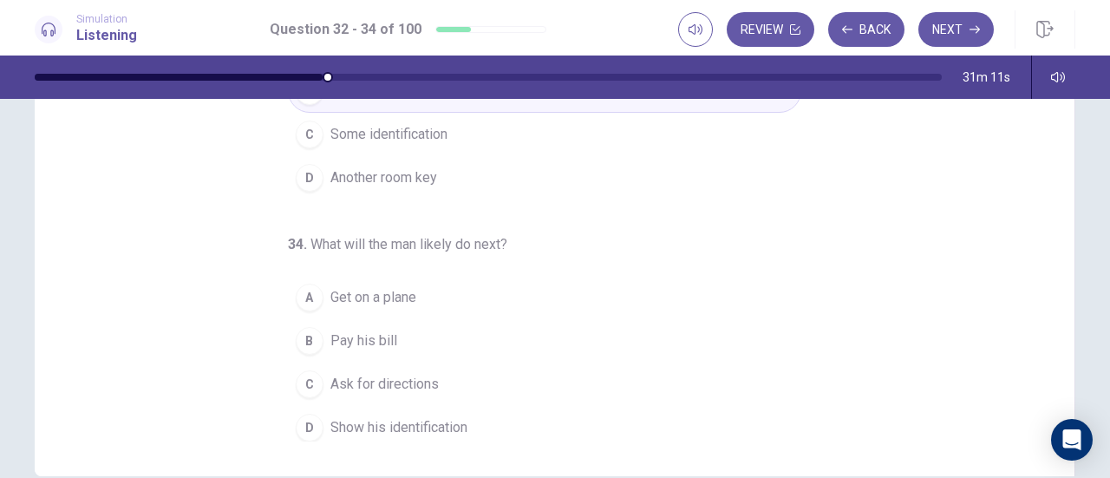
click at [334, 420] on span "Show his identification" at bounding box center [398, 427] width 137 height 21
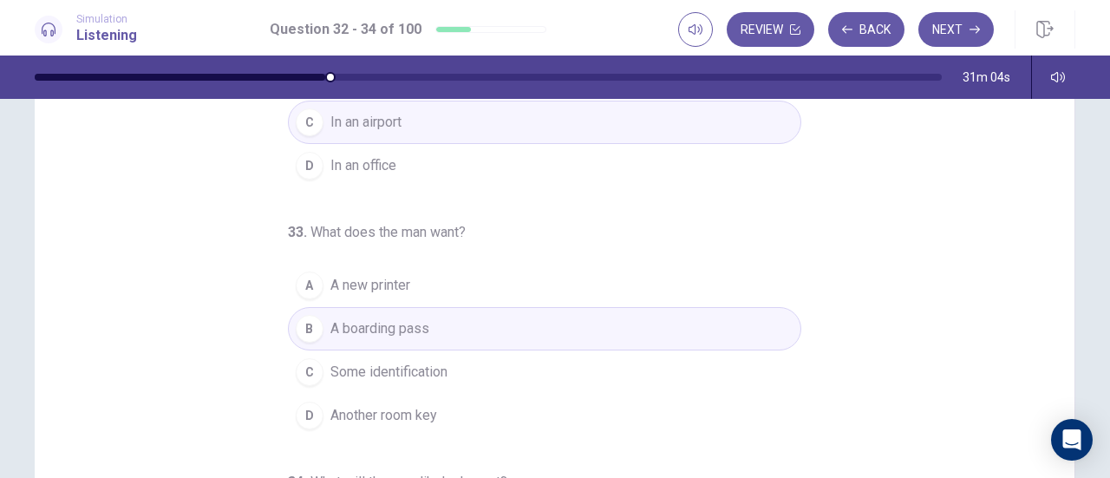
scroll to position [0, 0]
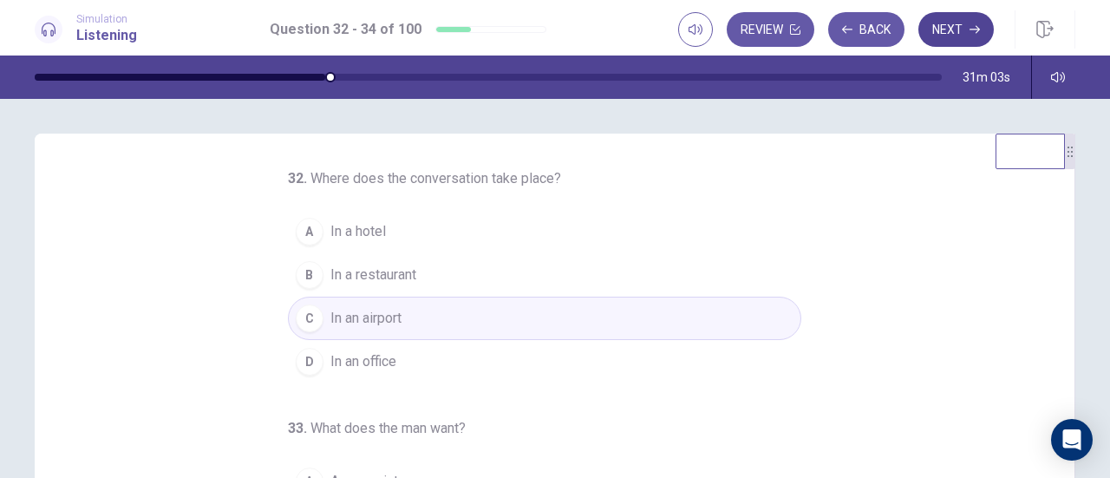
click at [983, 29] on button "Next" at bounding box center [955, 29] width 75 height 35
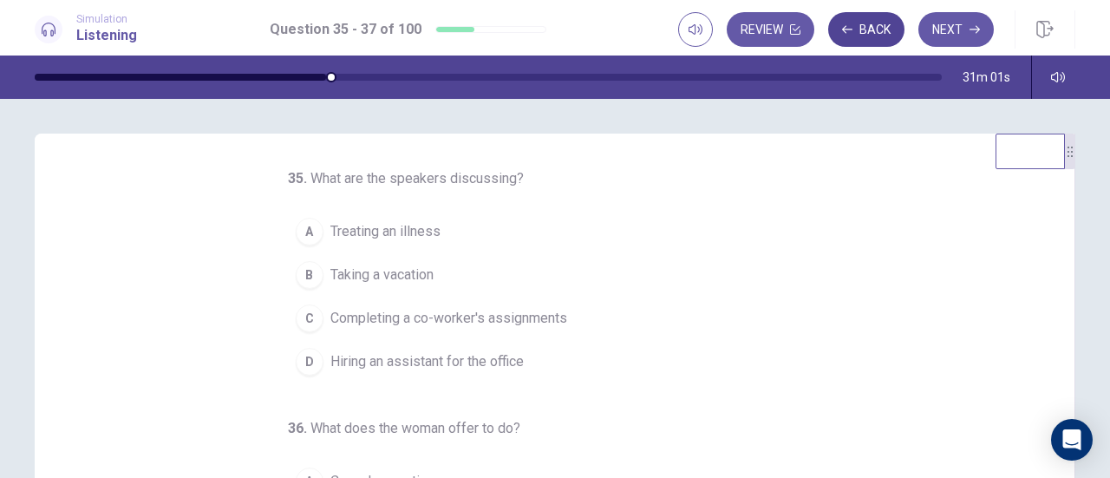
click at [877, 34] on button "Back" at bounding box center [866, 29] width 76 height 35
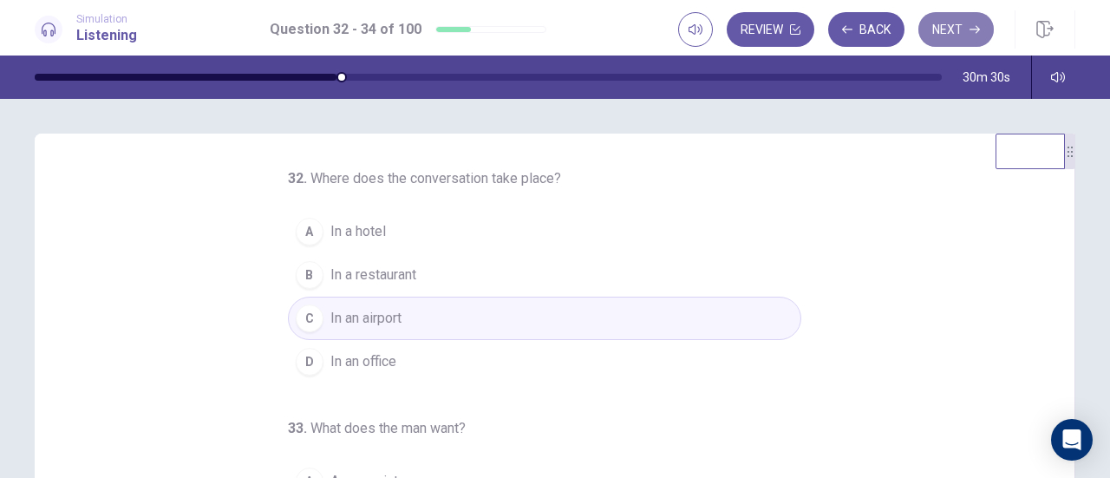
click at [957, 23] on button "Next" at bounding box center [955, 29] width 75 height 35
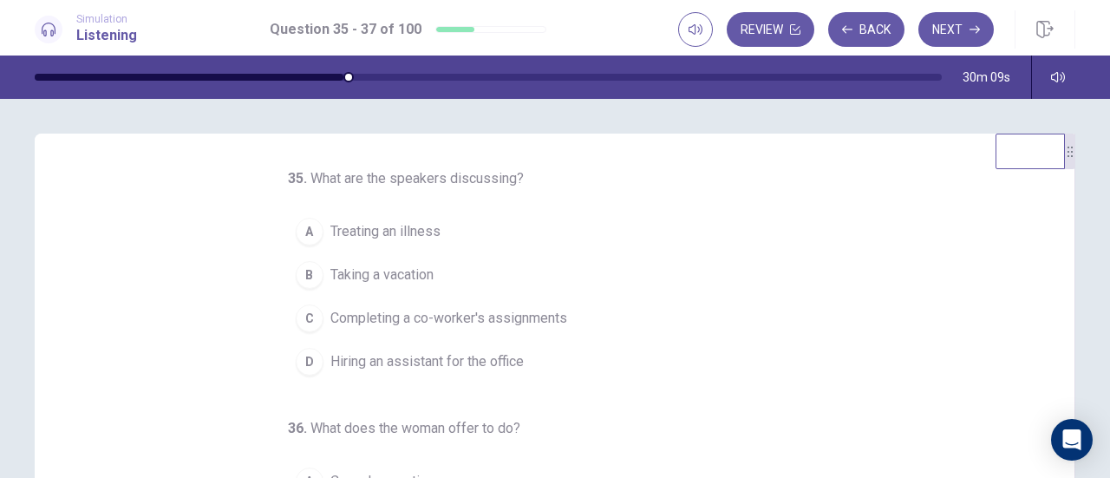
click at [521, 322] on span "Completing a co-worker's assignments" at bounding box center [448, 318] width 237 height 21
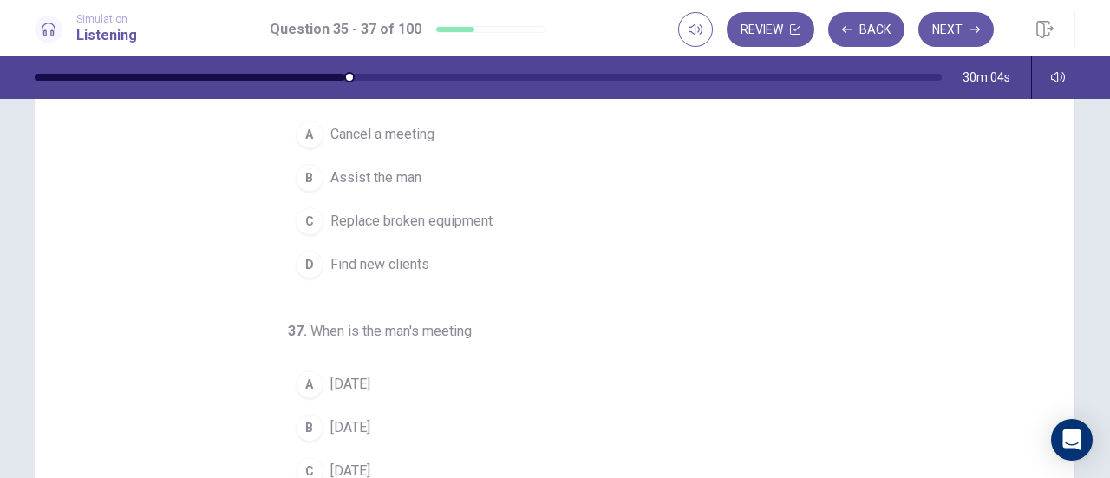
scroll to position [87, 0]
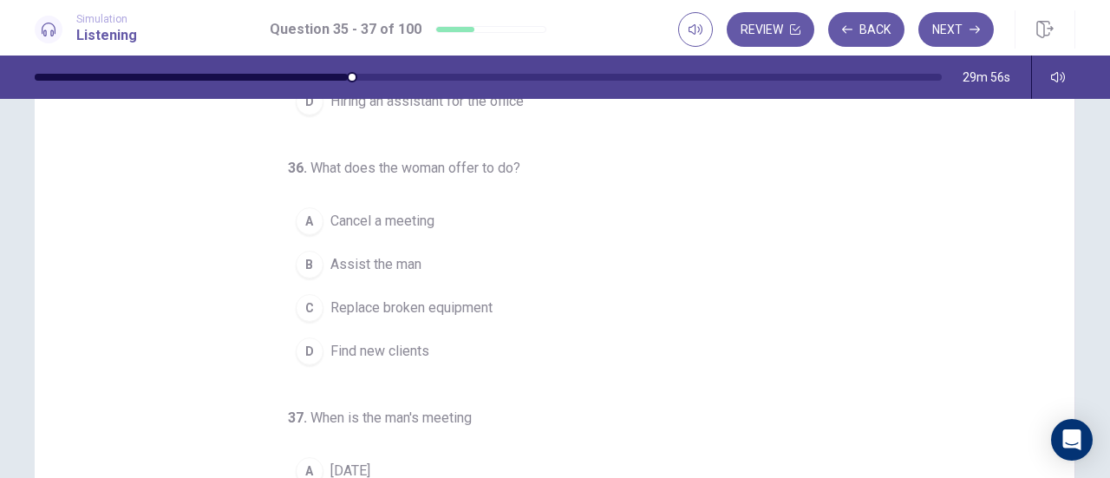
click at [413, 264] on span "Assist the man" at bounding box center [375, 264] width 91 height 21
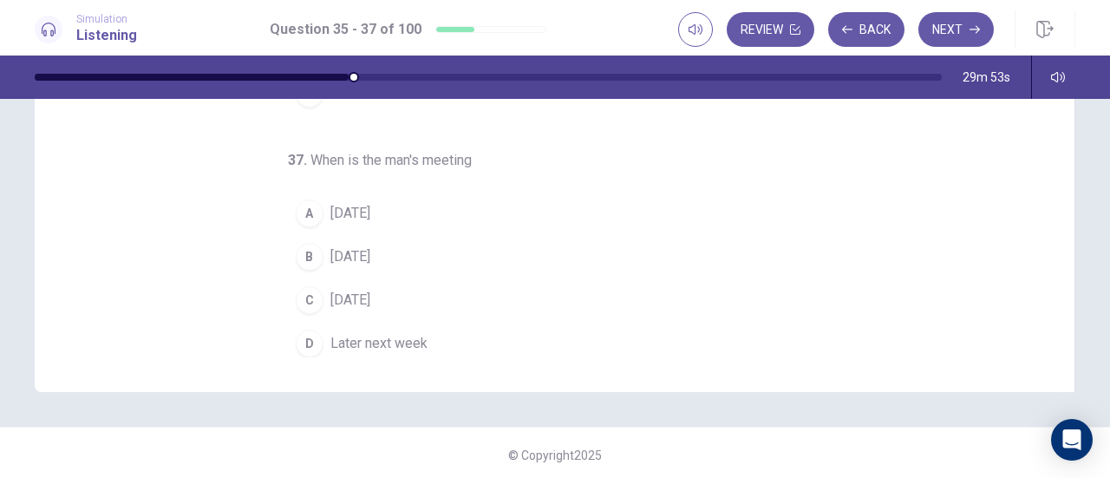
scroll to position [348, 0]
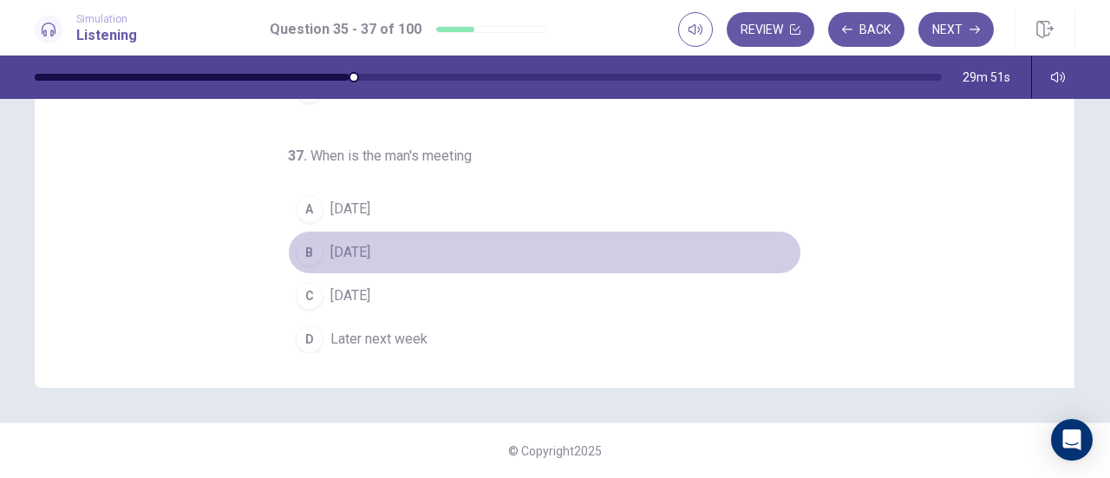
click at [370, 251] on span "Wednesday" at bounding box center [350, 252] width 40 height 21
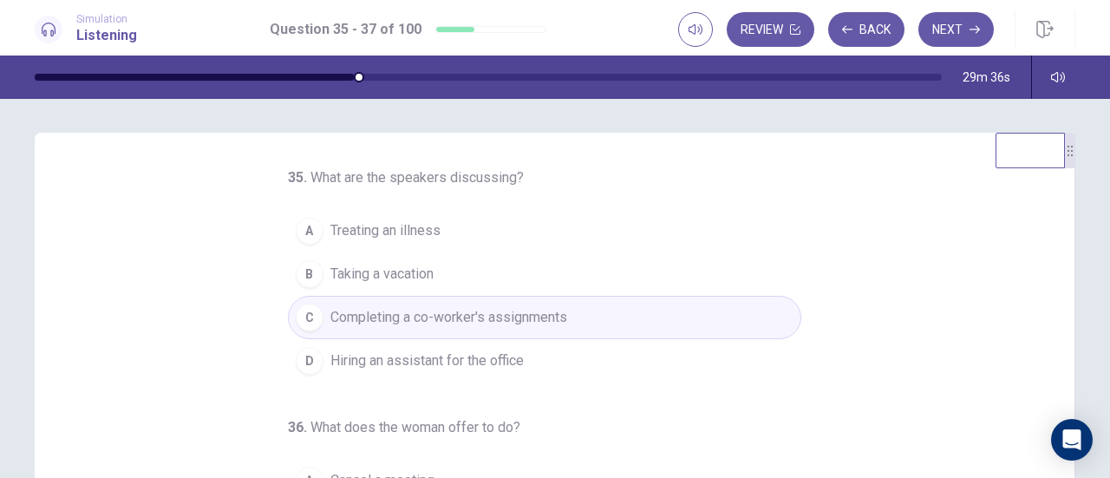
scroll to position [0, 0]
click at [967, 18] on button "Next" at bounding box center [955, 29] width 75 height 35
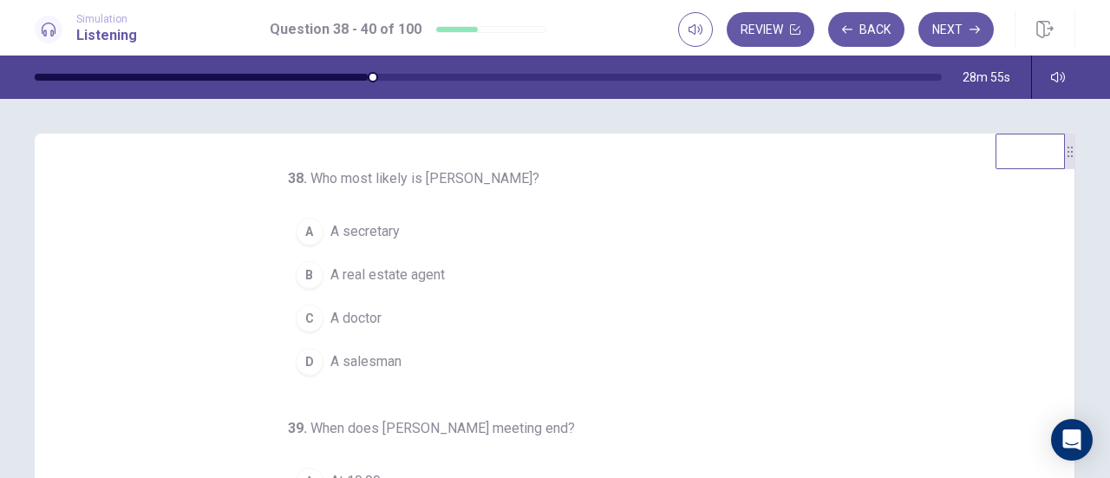
click at [440, 275] on button "B A real estate agent" at bounding box center [544, 274] width 513 height 43
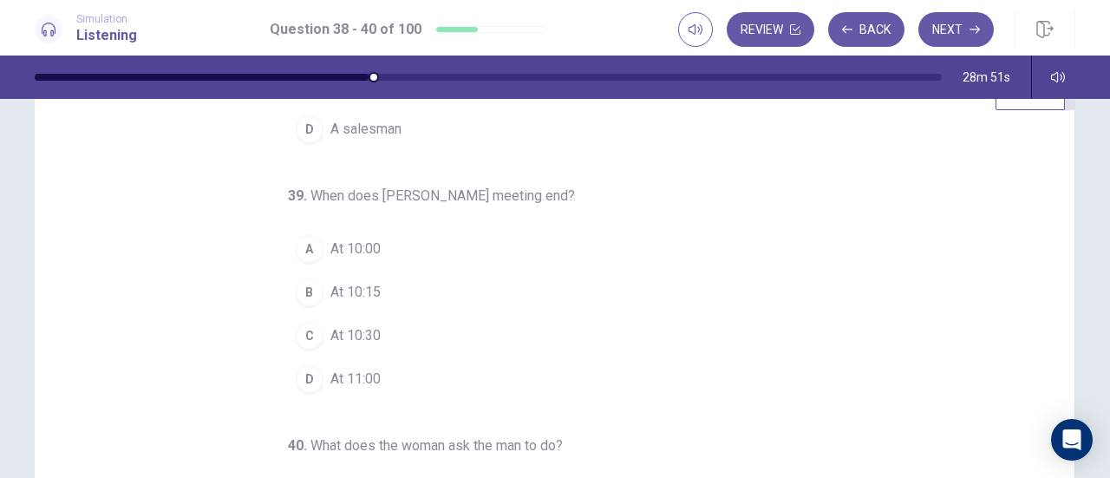
scroll to position [87, 0]
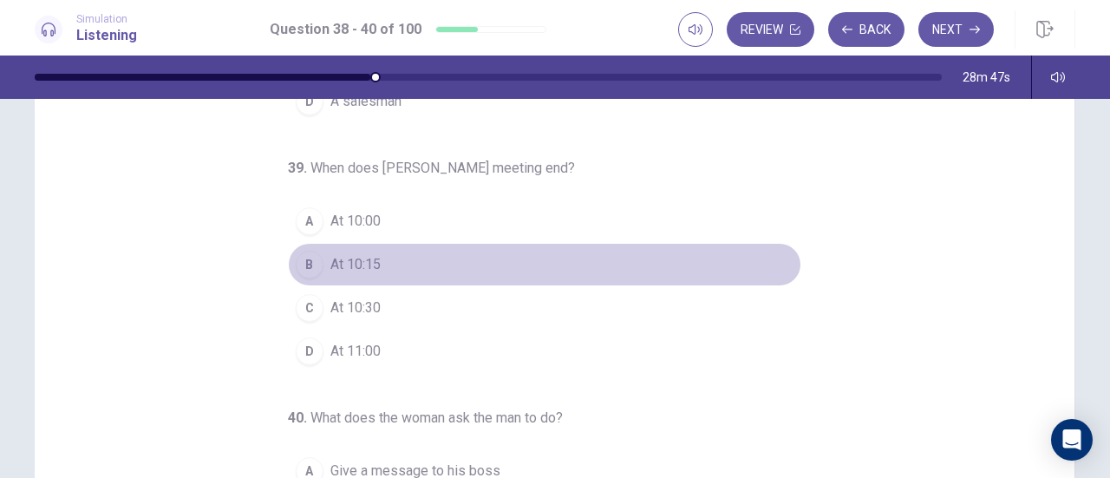
click at [354, 259] on span "At 10:15" at bounding box center [355, 264] width 50 height 21
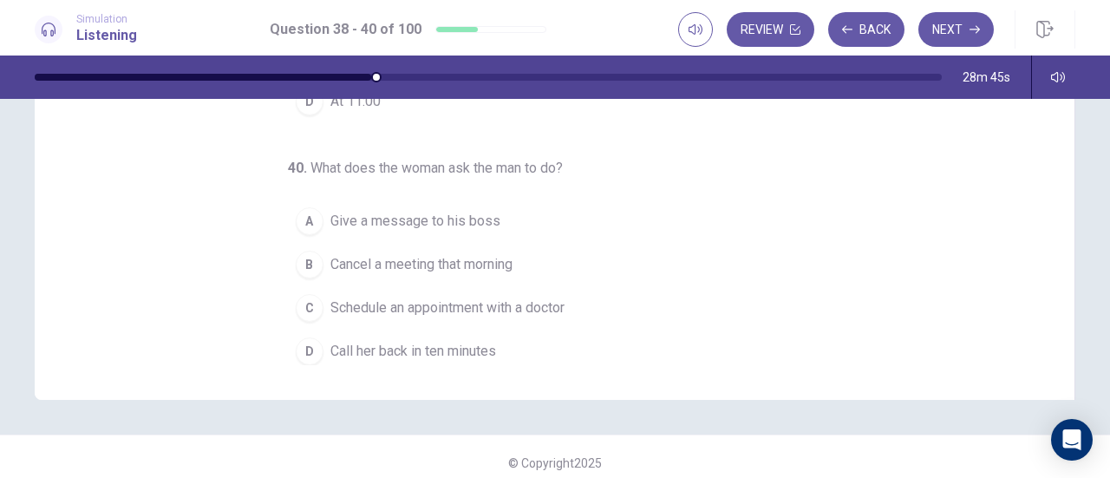
scroll to position [347, 0]
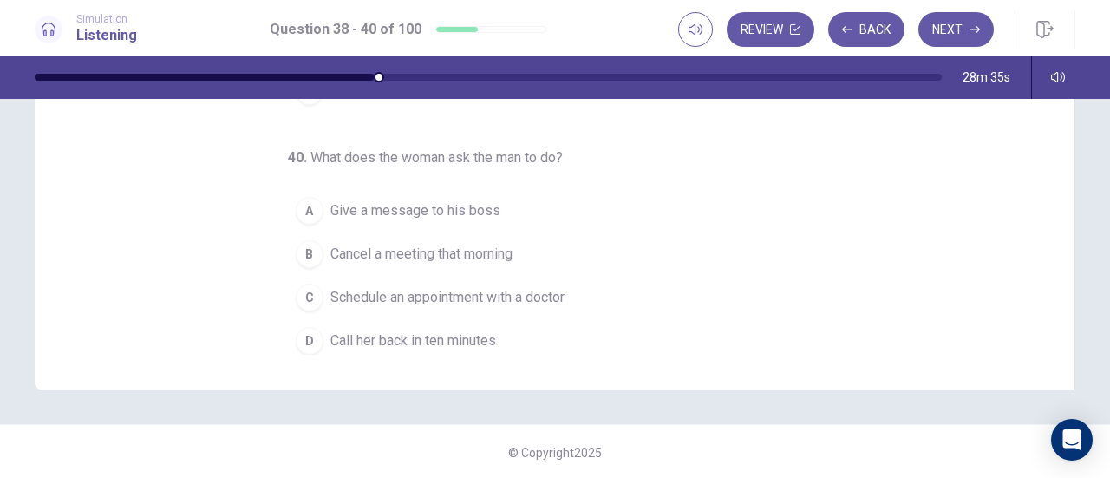
click at [473, 209] on span "Give a message to his boss" at bounding box center [415, 210] width 170 height 21
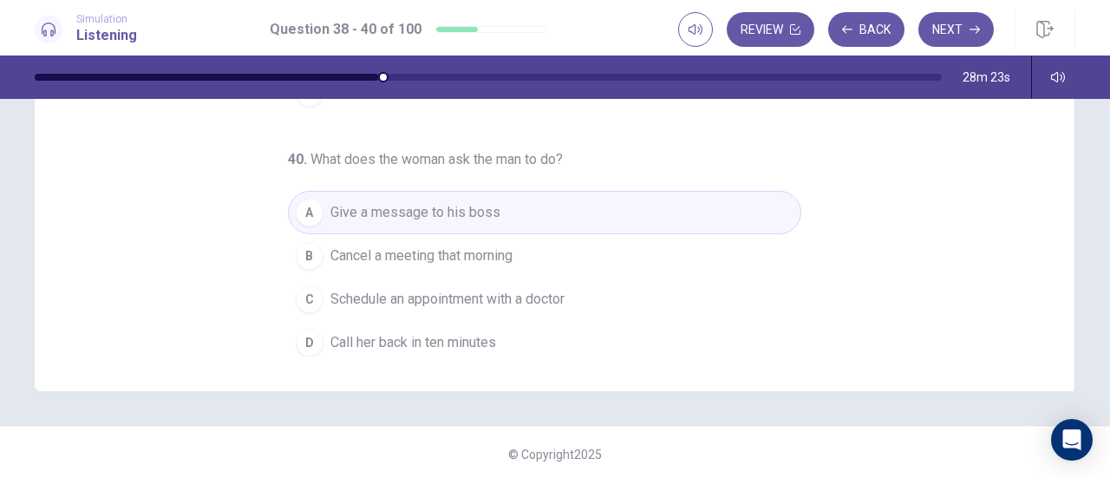
scroll to position [348, 0]
click at [978, 26] on icon "button" at bounding box center [974, 29] width 10 height 10
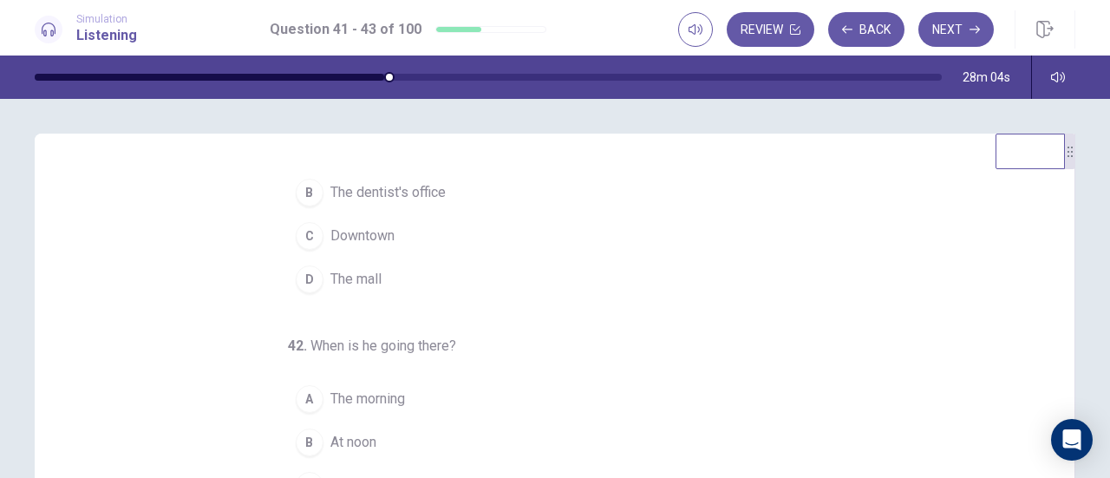
scroll to position [0, 0]
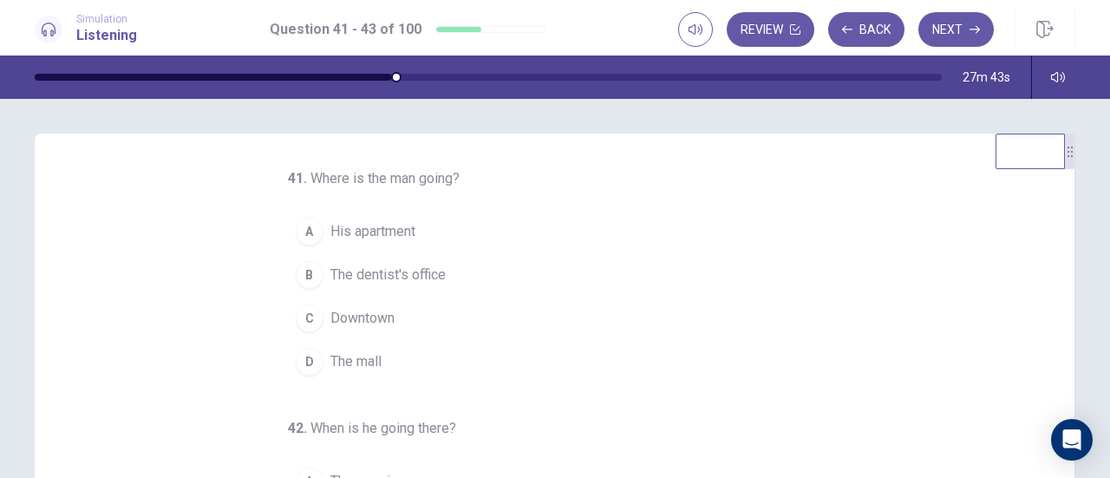
click at [404, 270] on span "The dentist's office" at bounding box center [387, 274] width 115 height 21
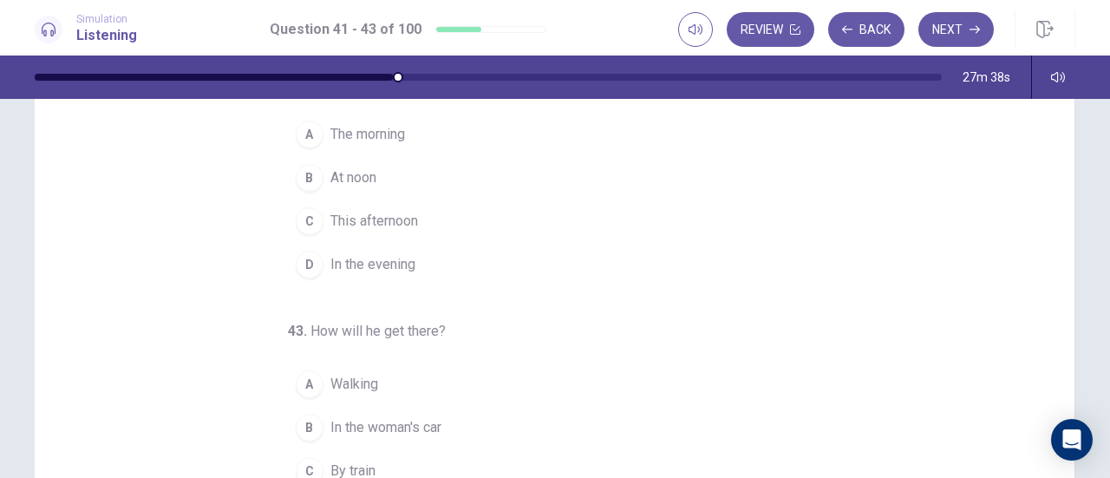
scroll to position [87, 0]
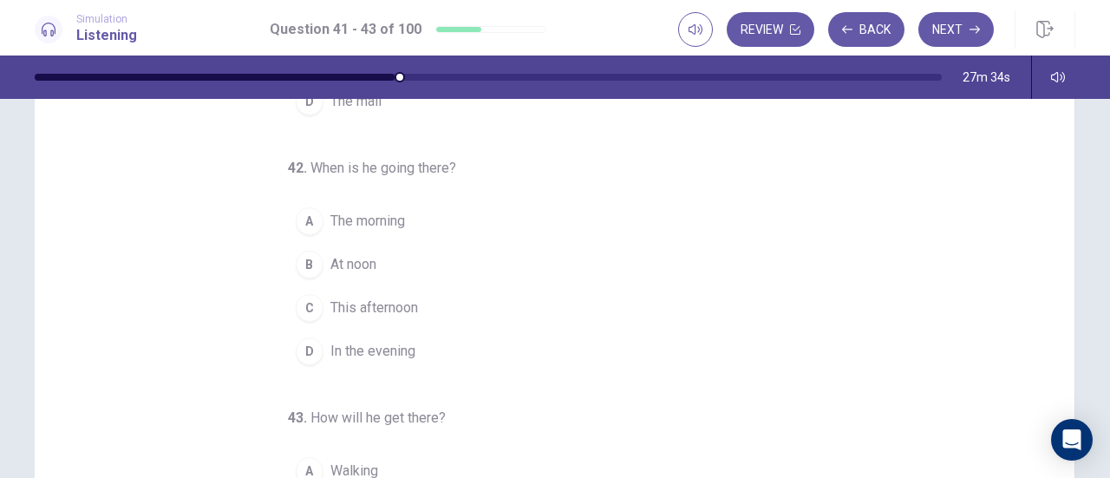
click at [366, 297] on span "This afternoon" at bounding box center [374, 307] width 88 height 21
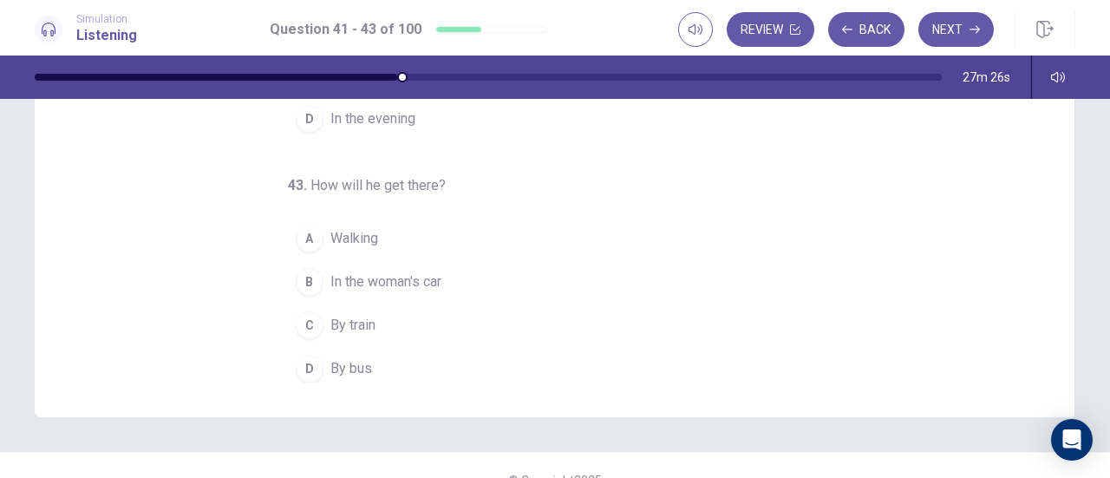
scroll to position [347, 0]
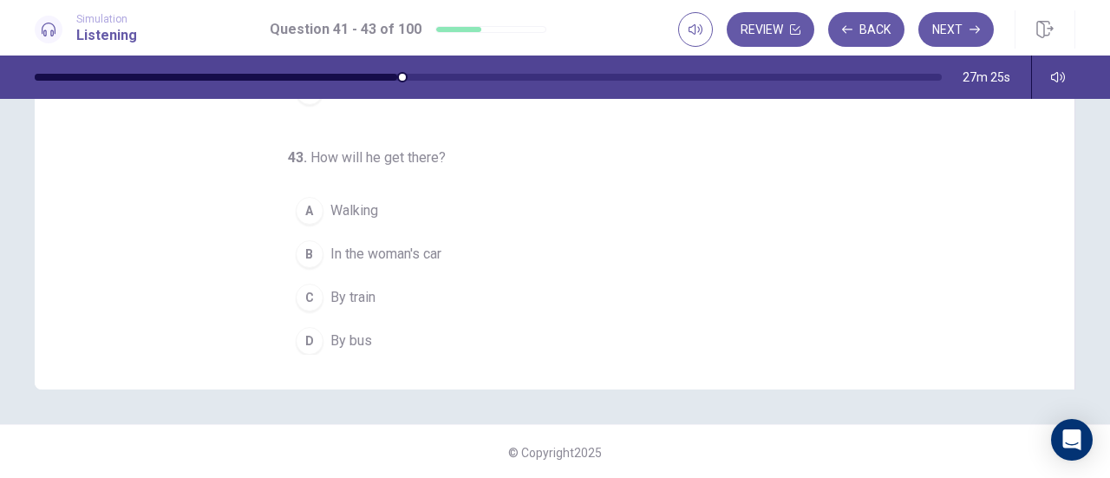
click at [348, 339] on span "By bus" at bounding box center [351, 340] width 42 height 21
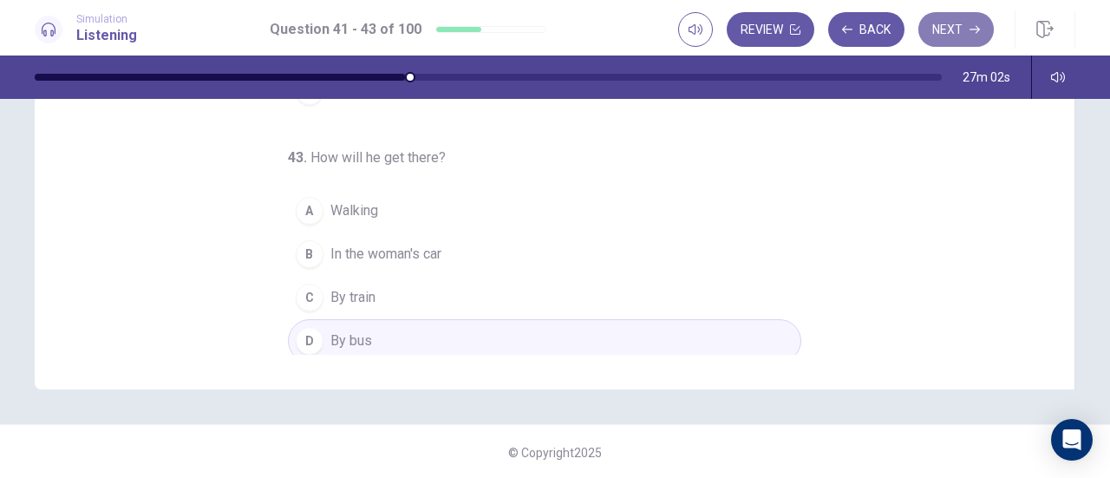
click at [986, 30] on button "Next" at bounding box center [955, 29] width 75 height 35
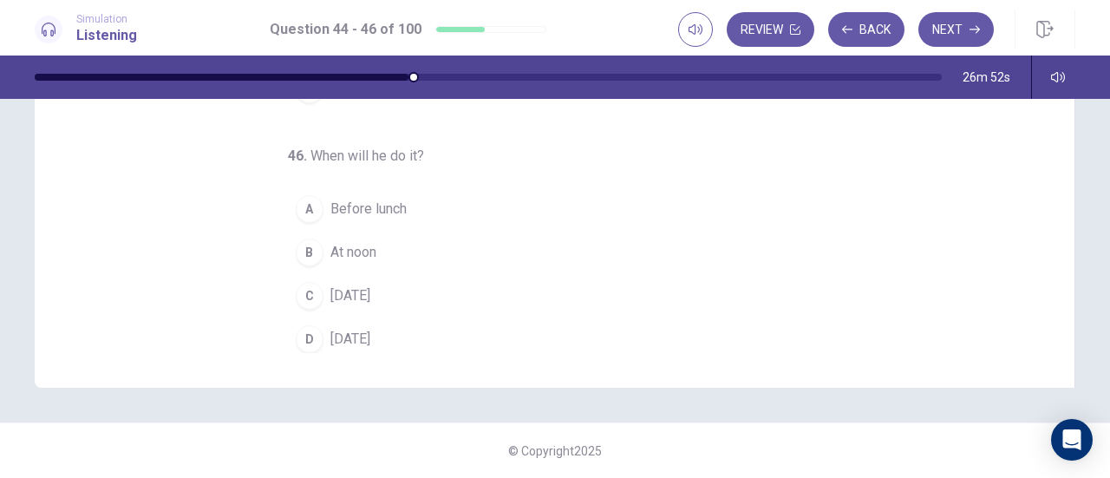
scroll to position [0, 0]
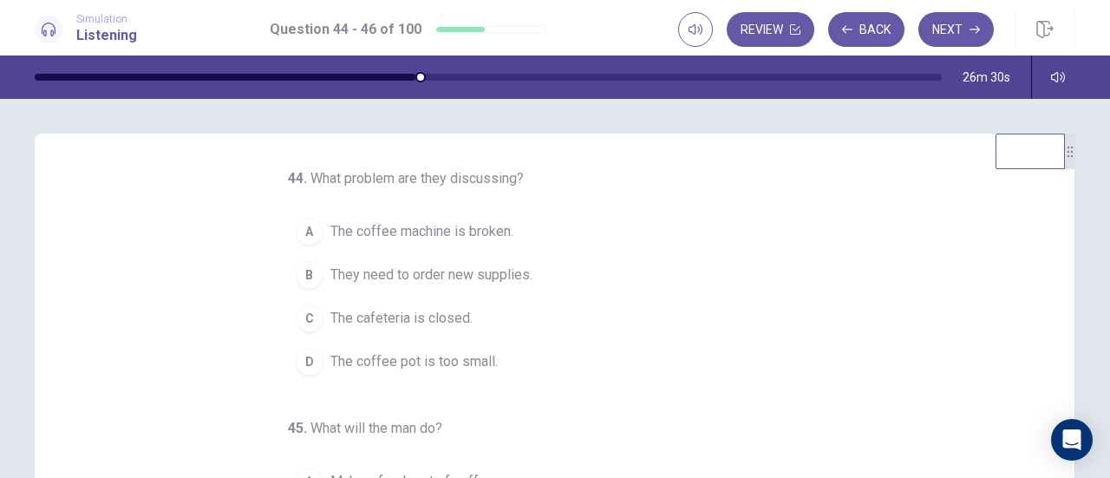
click at [491, 230] on span "The coffee machine is broken." at bounding box center [421, 231] width 183 height 21
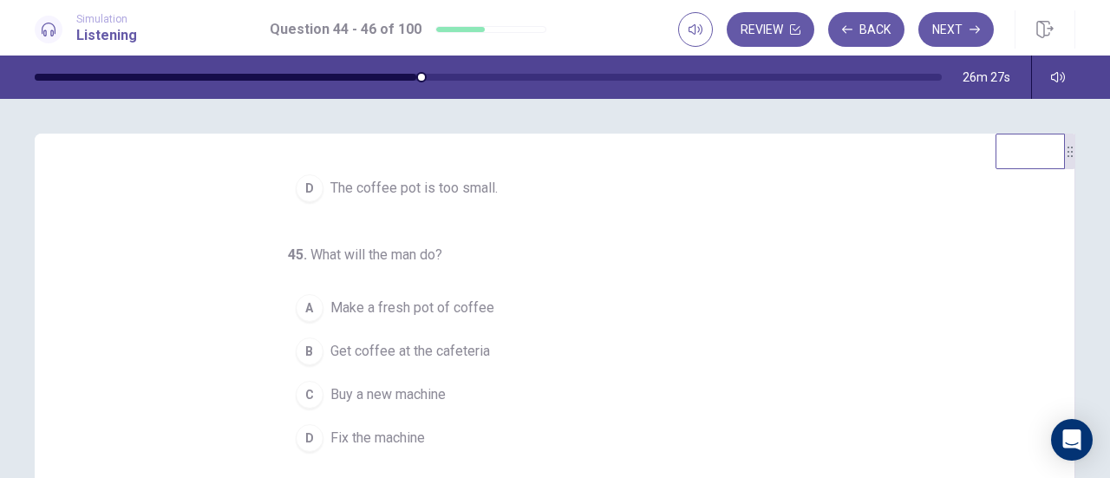
scroll to position [173, 0]
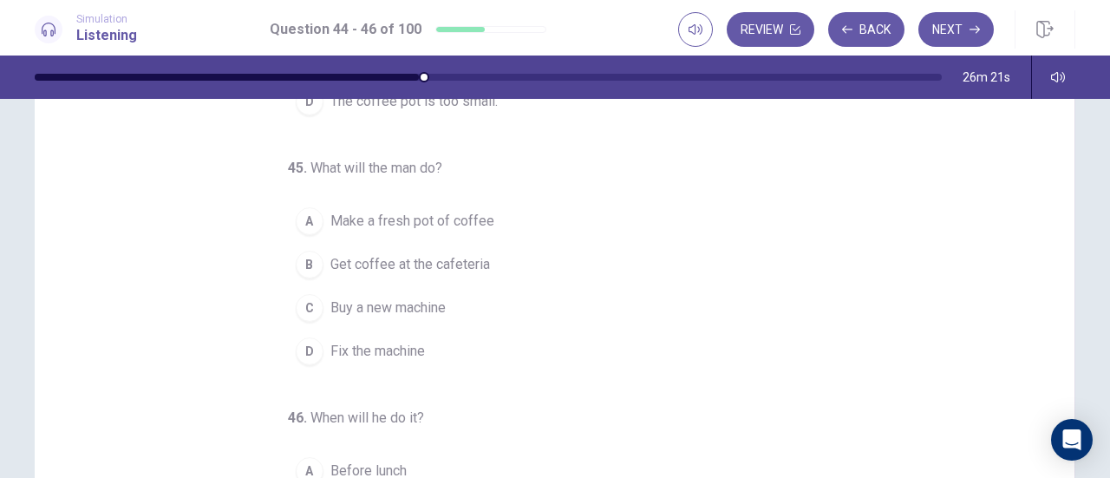
click at [447, 259] on span "Get coffee at the cafeteria" at bounding box center [409, 264] width 159 height 21
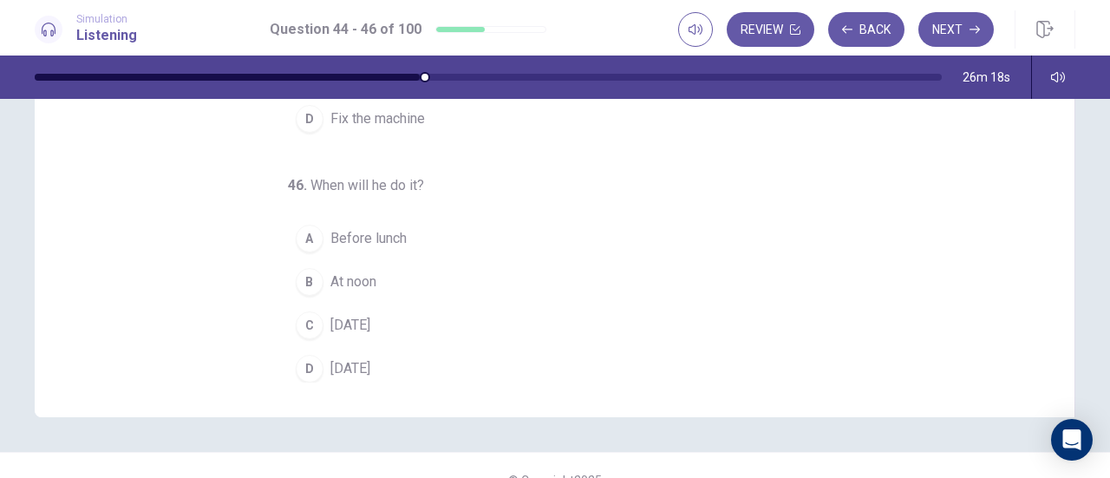
scroll to position [347, 0]
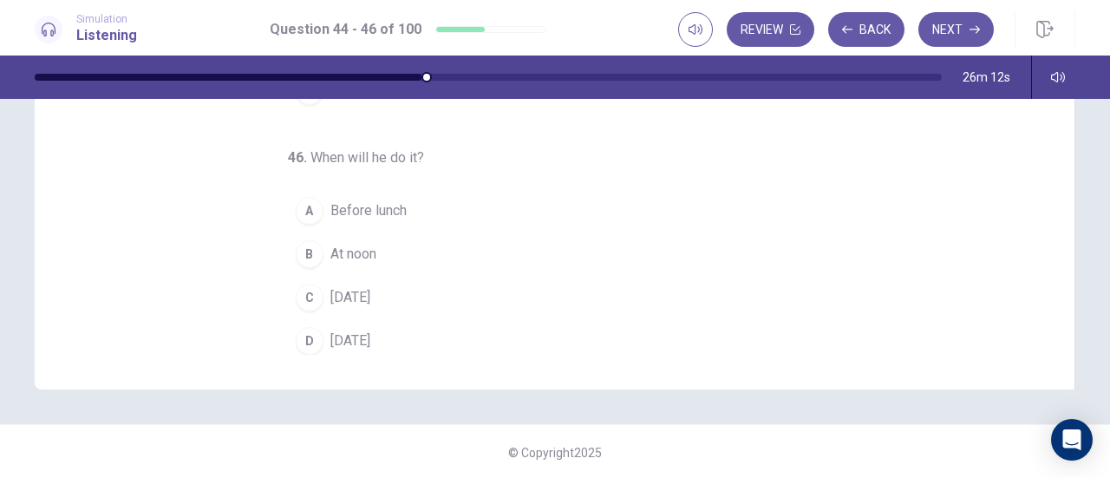
click at [370, 287] on span "On Sunday" at bounding box center [350, 297] width 40 height 21
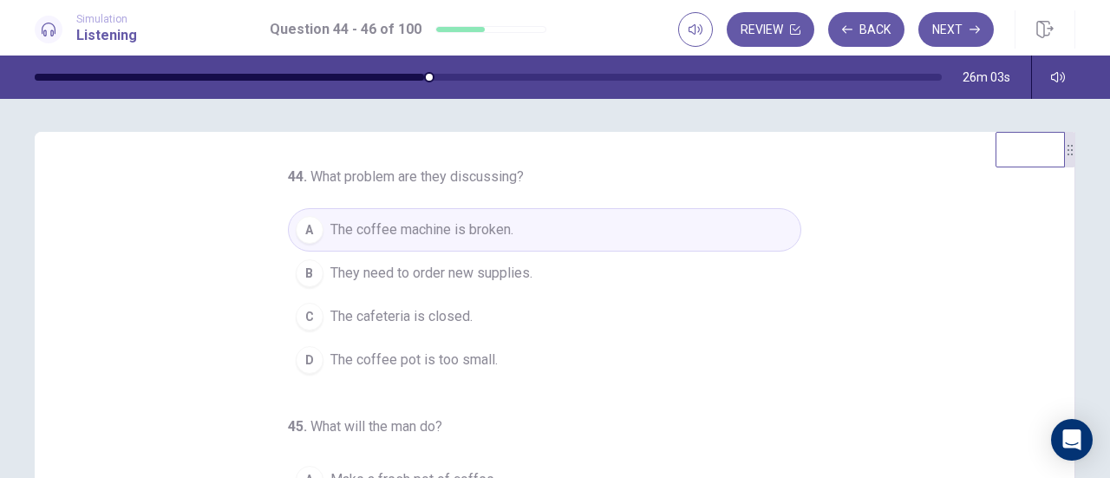
scroll to position [0, 0]
click at [962, 23] on button "Next" at bounding box center [955, 29] width 75 height 35
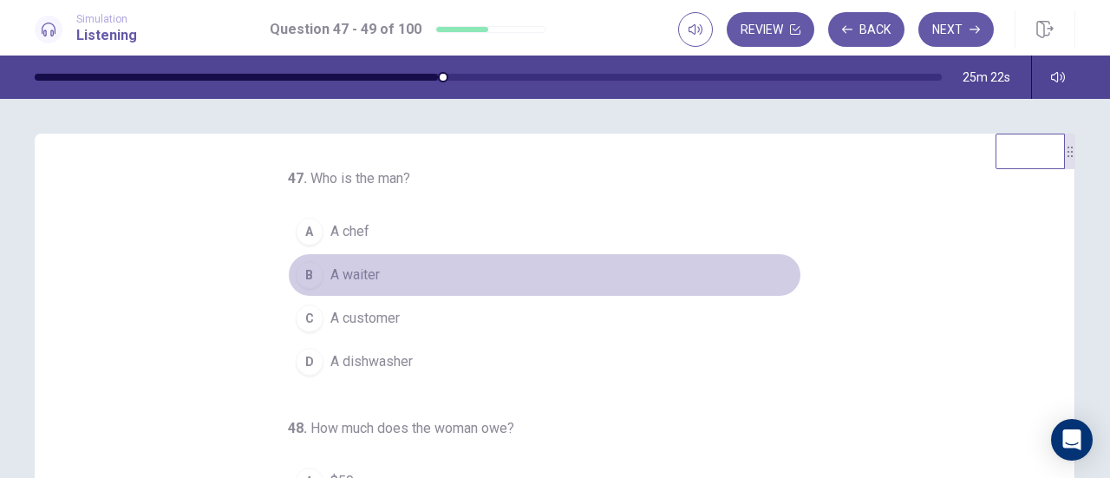
click at [366, 275] on span "A waiter" at bounding box center [354, 274] width 49 height 21
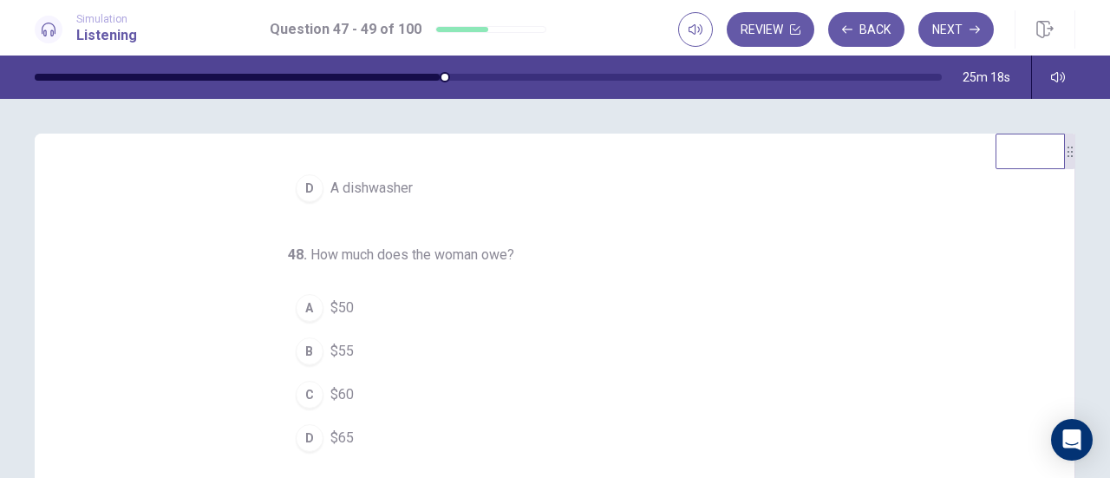
scroll to position [87, 0]
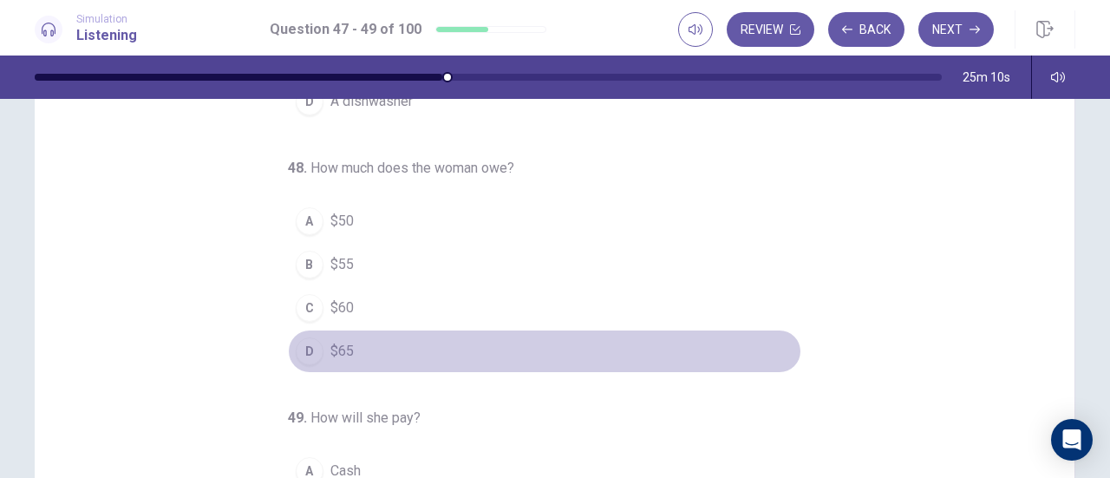
click at [330, 349] on span "$65" at bounding box center [341, 351] width 23 height 21
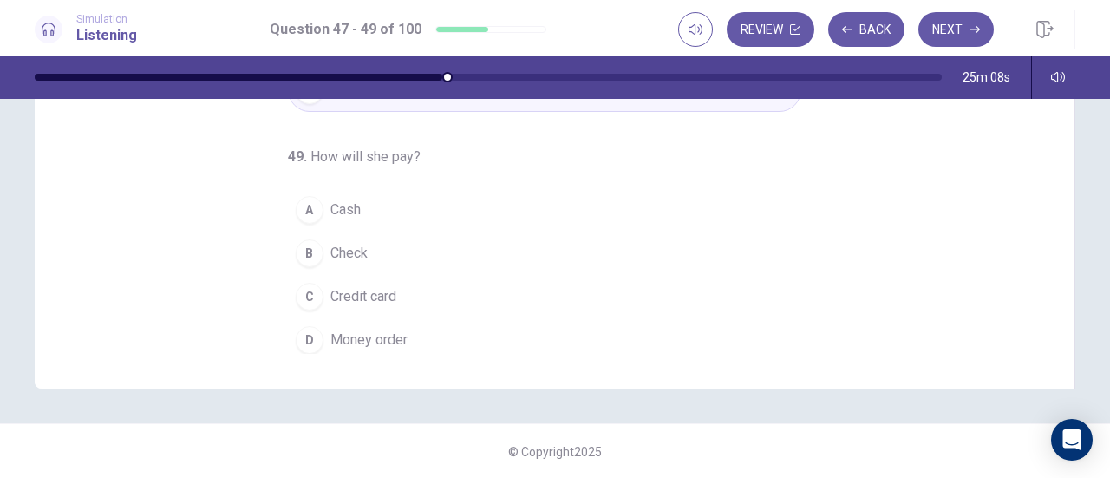
scroll to position [348, 0]
click at [361, 201] on button "A Cash" at bounding box center [544, 208] width 513 height 43
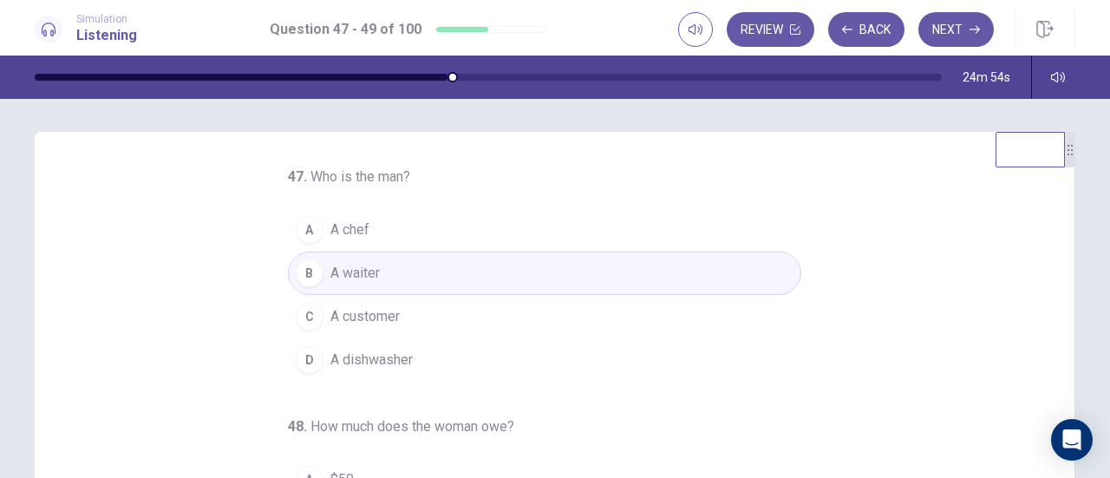
scroll to position [0, 0]
click at [964, 20] on button "Next" at bounding box center [955, 29] width 75 height 35
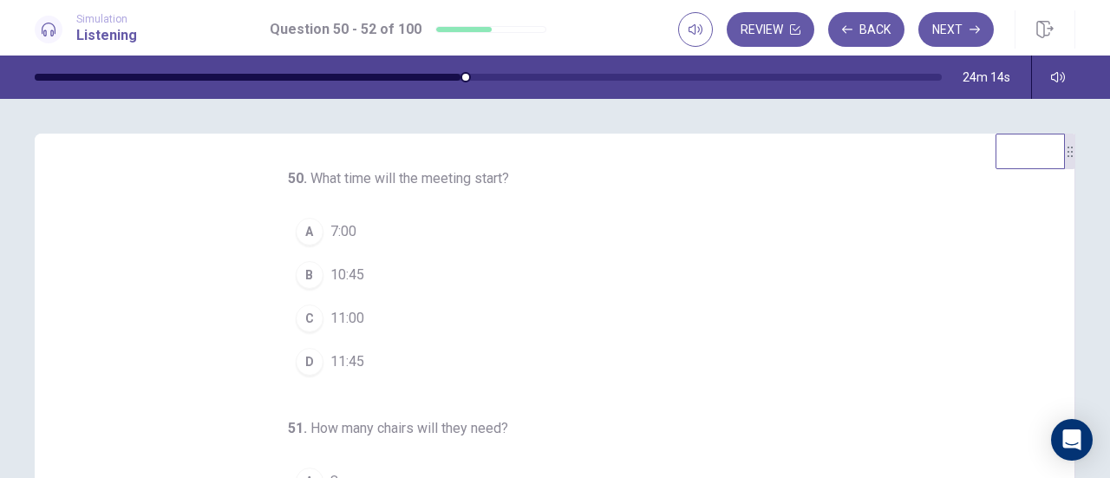
click at [318, 313] on button "C 11:00" at bounding box center [544, 317] width 513 height 43
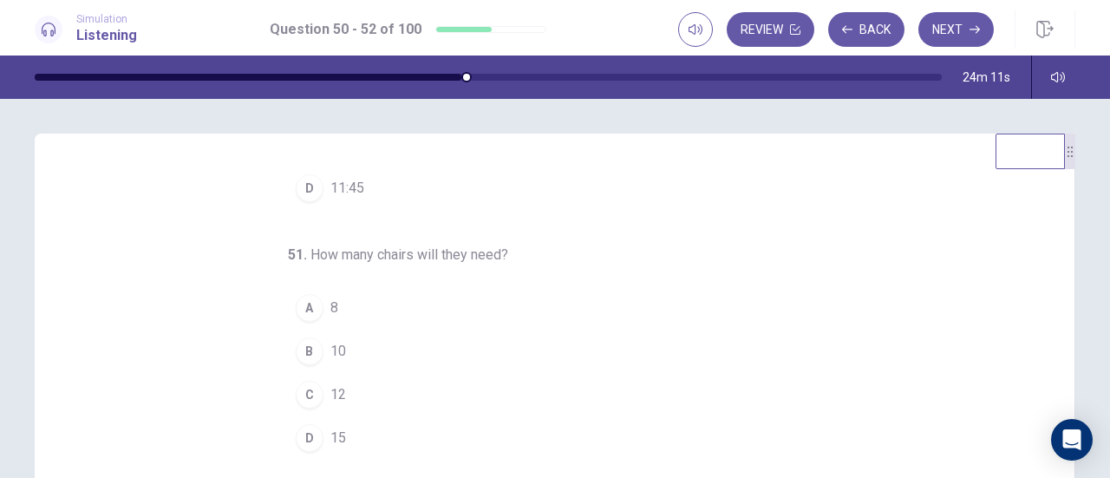
scroll to position [87, 0]
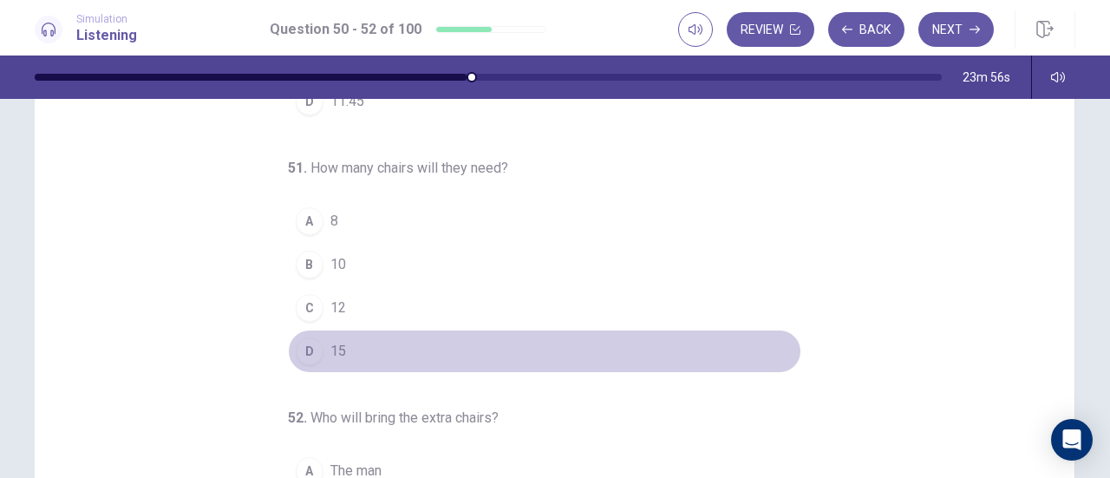
click at [343, 357] on button "D 15" at bounding box center [544, 350] width 513 height 43
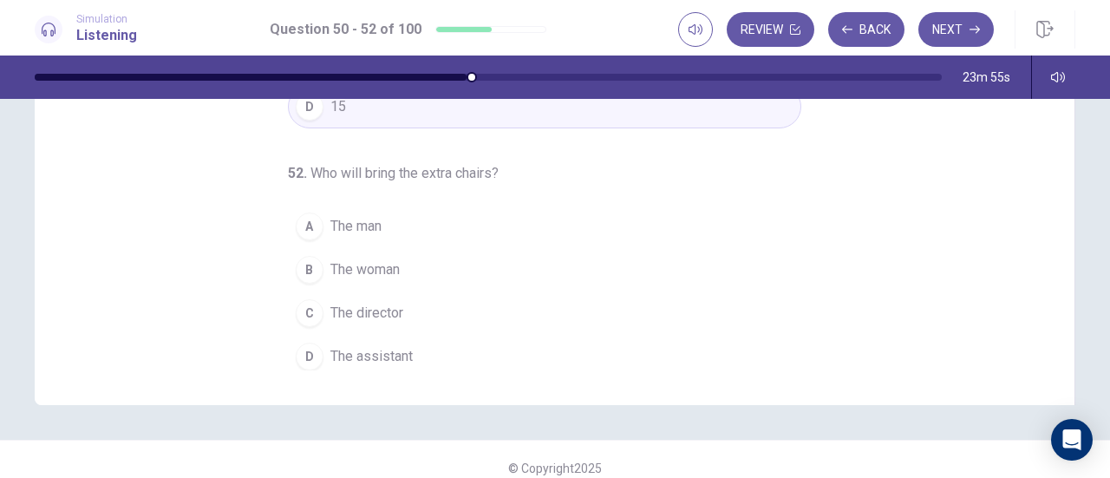
scroll to position [347, 0]
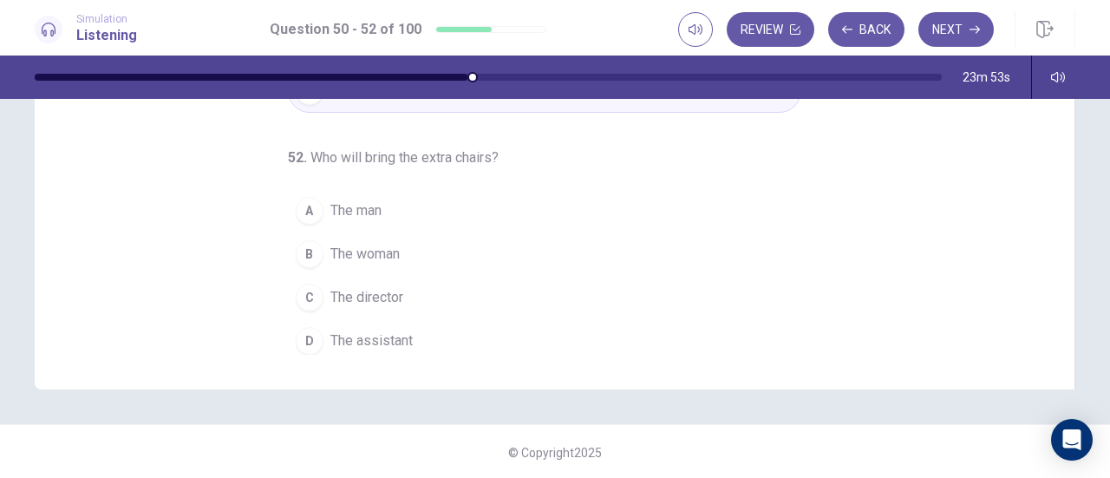
click at [389, 204] on button "A The man" at bounding box center [544, 210] width 513 height 43
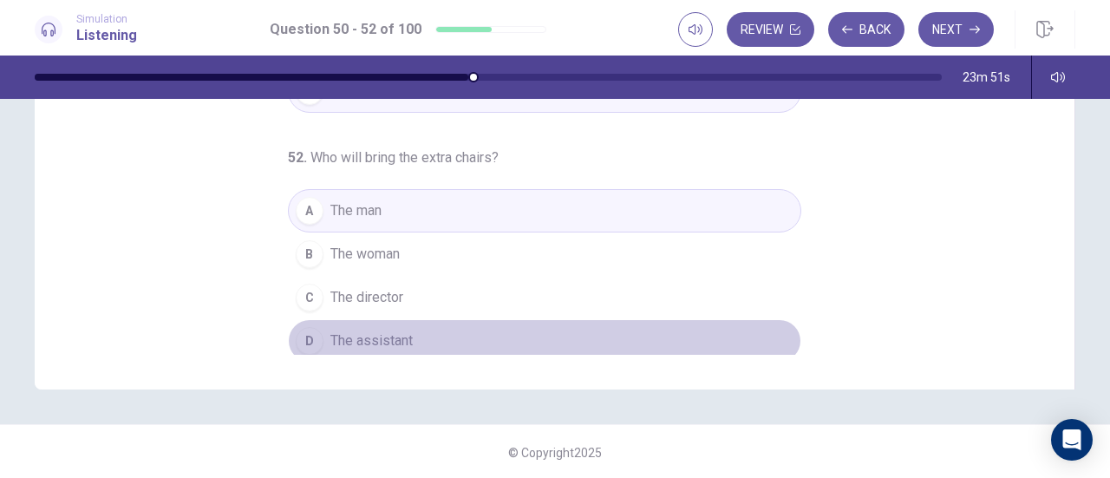
click at [404, 339] on span "The assistant" at bounding box center [371, 340] width 82 height 21
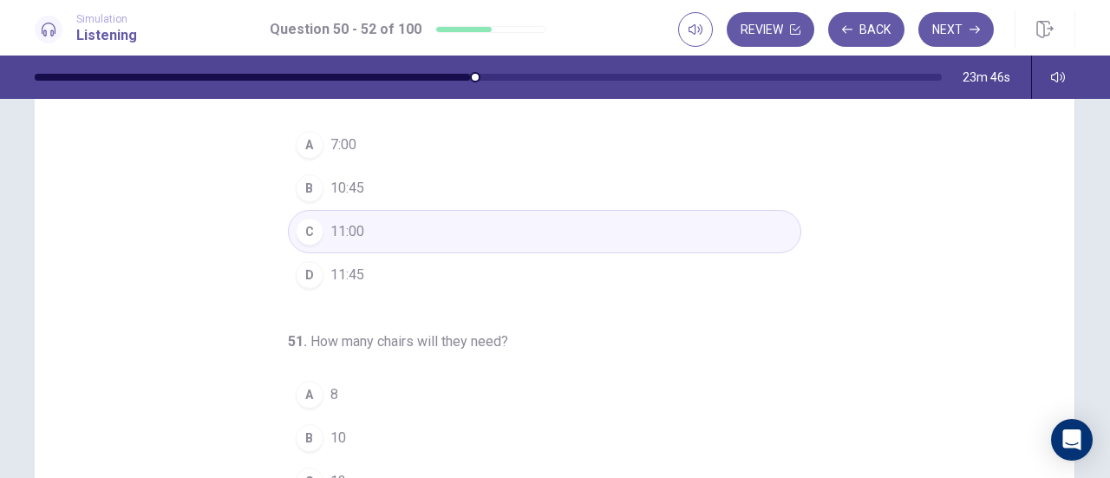
scroll to position [0, 0]
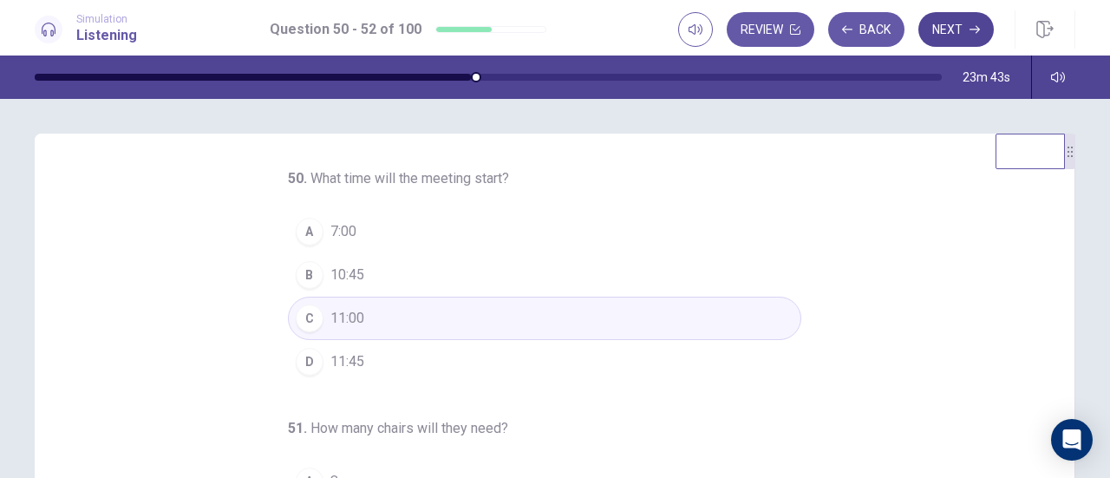
click at [959, 29] on button "Next" at bounding box center [955, 29] width 75 height 35
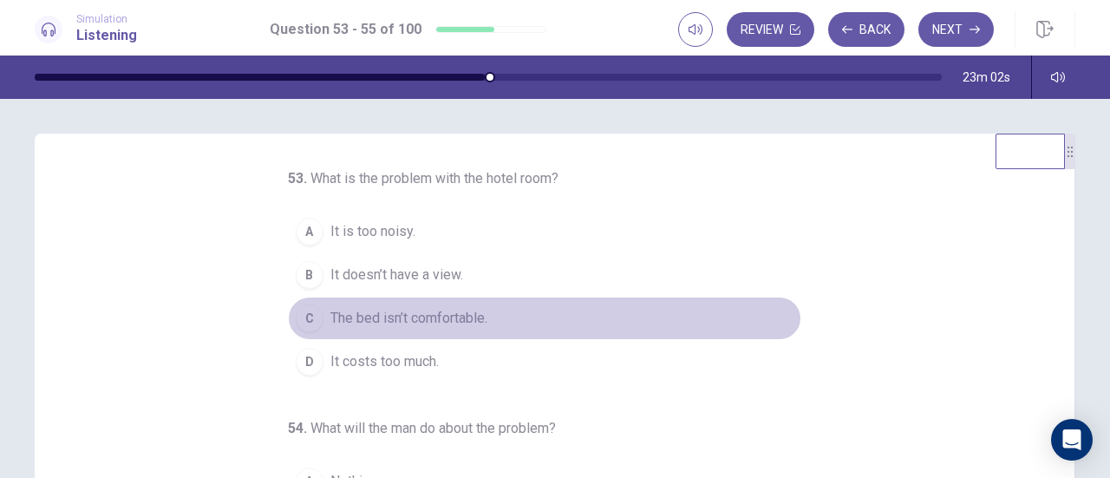
click at [461, 316] on span "The bed isn’t comfortable." at bounding box center [408, 318] width 157 height 21
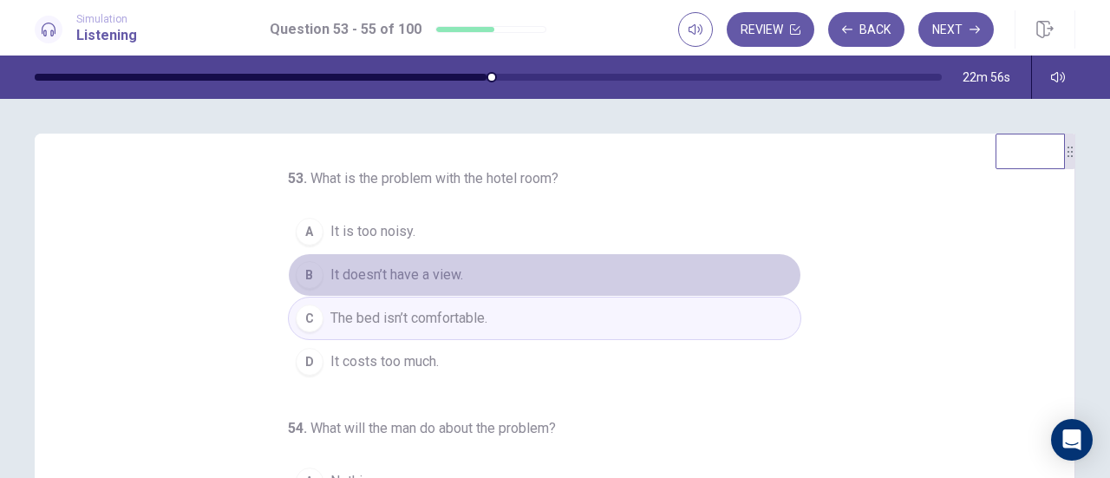
click at [439, 278] on span "It doesn’t have a view." at bounding box center [396, 274] width 133 height 21
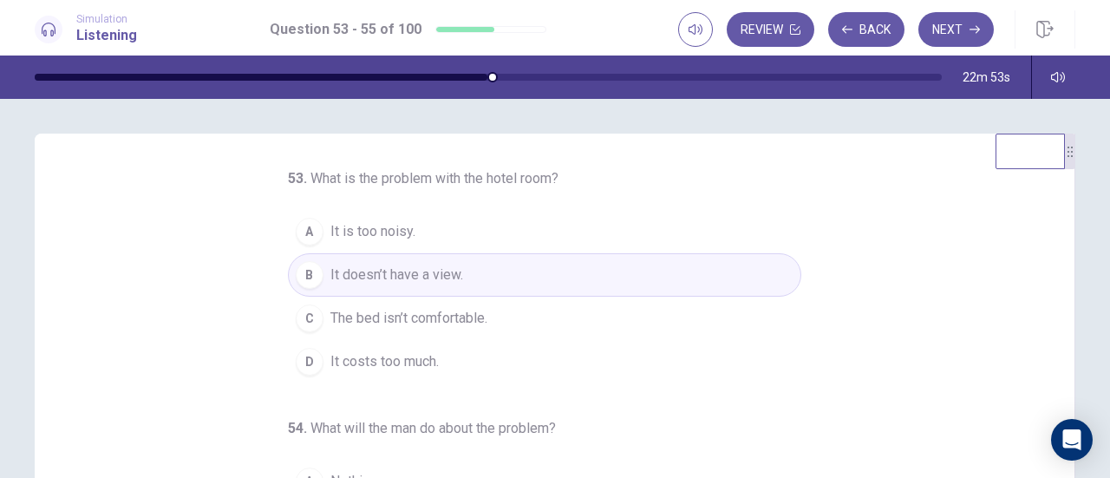
click at [412, 235] on button "A It is too noisy." at bounding box center [544, 231] width 513 height 43
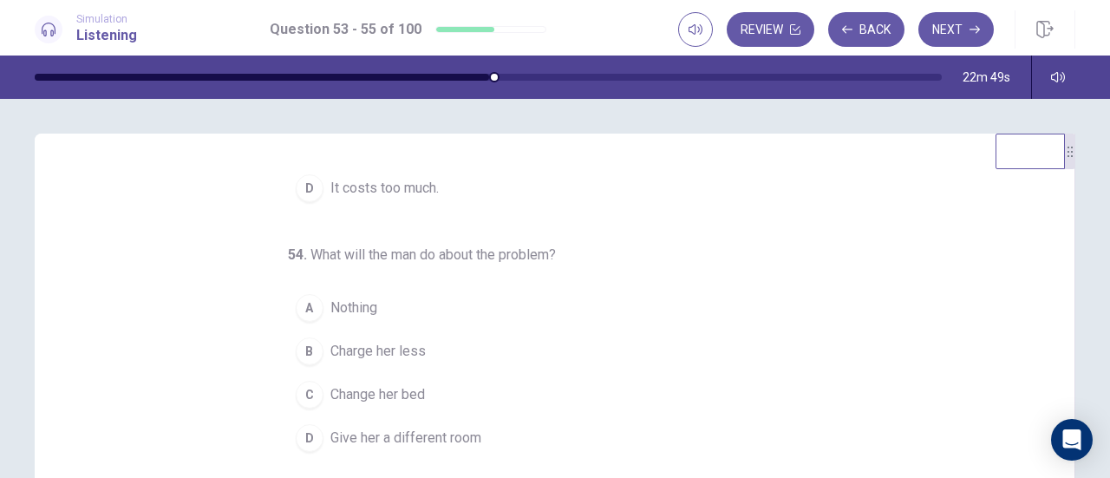
scroll to position [173, 0]
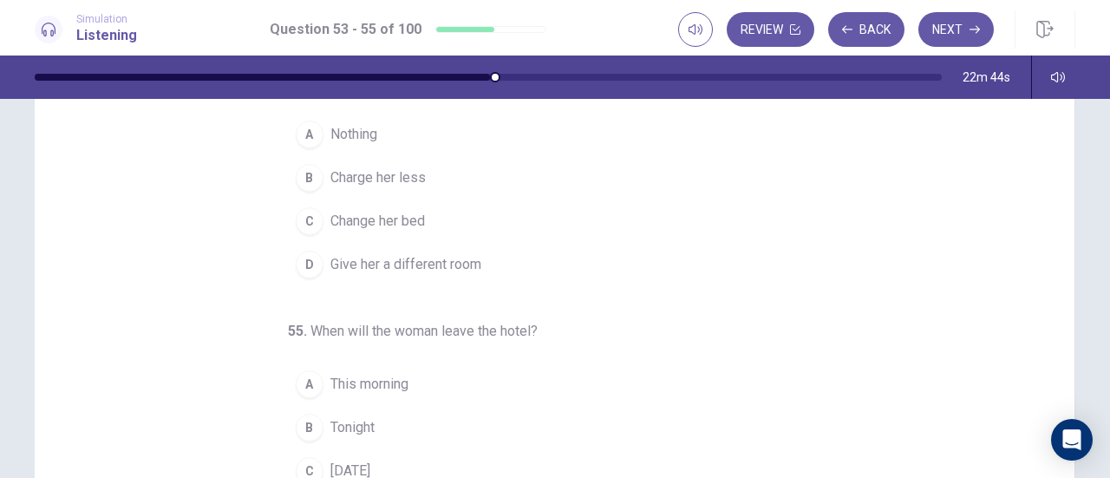
click at [359, 131] on span "Nothing" at bounding box center [353, 134] width 47 height 21
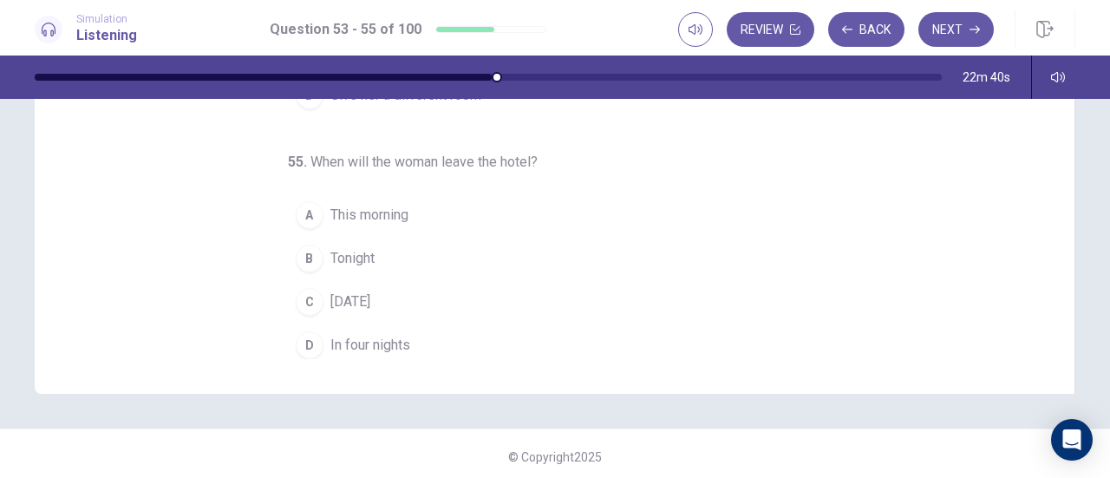
scroll to position [347, 0]
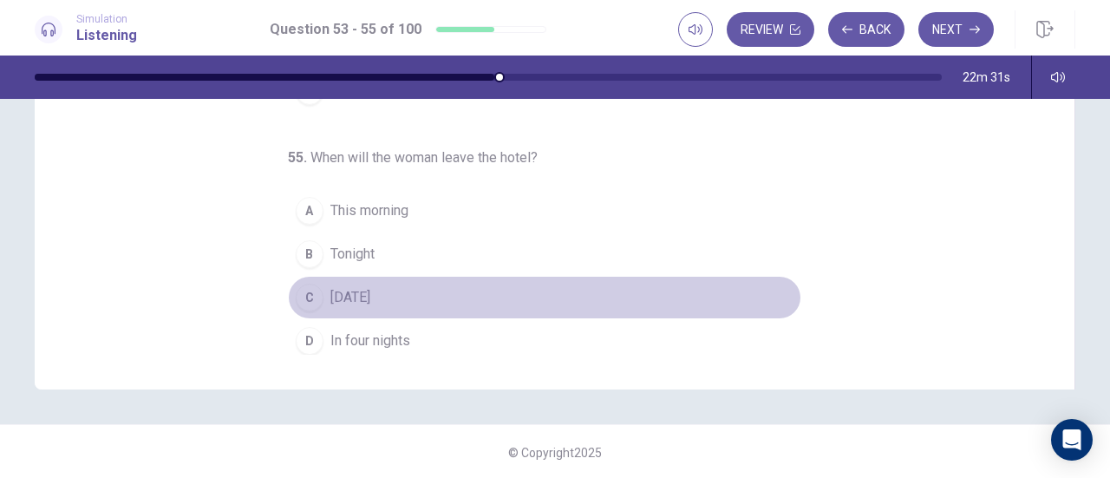
click at [363, 291] on span "Tomorrow" at bounding box center [350, 297] width 40 height 21
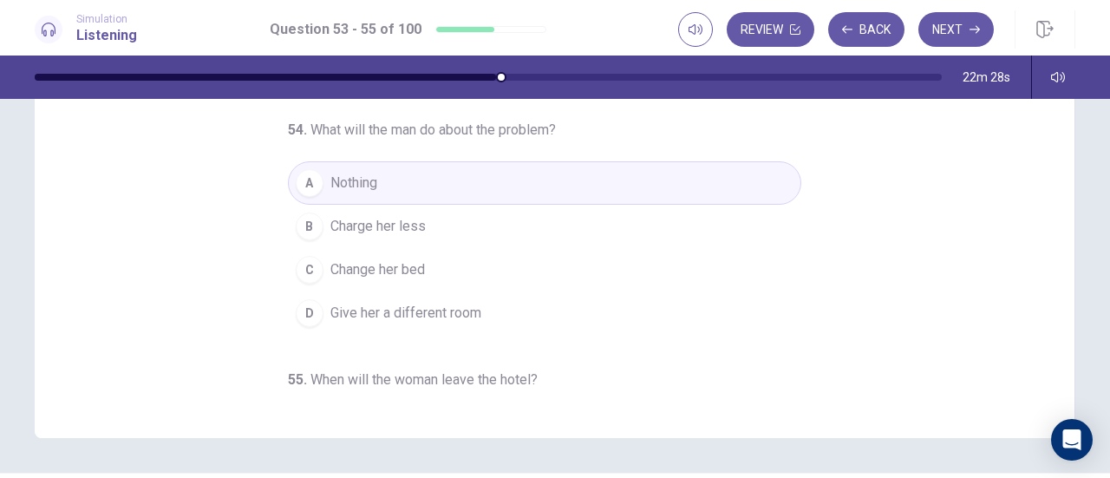
scroll to position [173, 0]
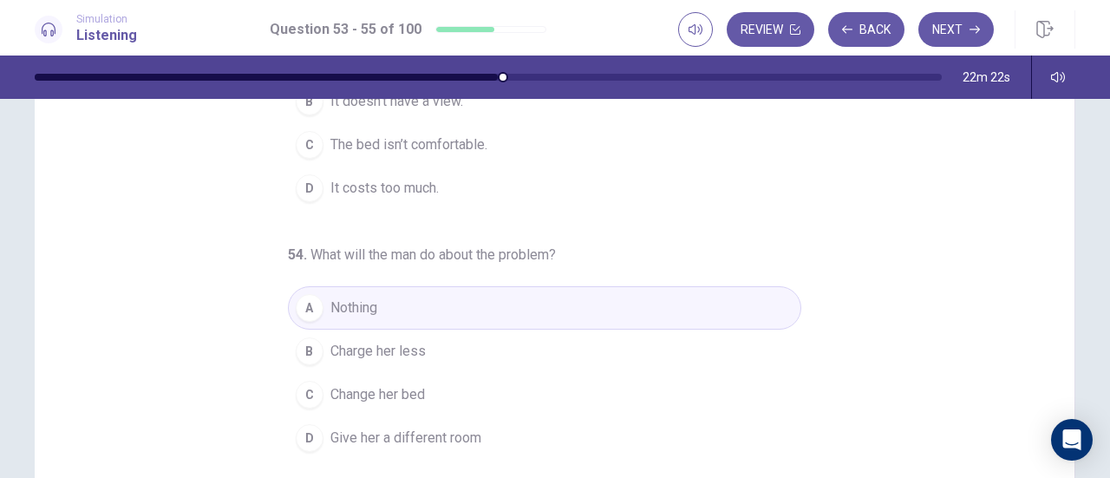
click at [431, 344] on button "B Charge her less" at bounding box center [544, 350] width 513 height 43
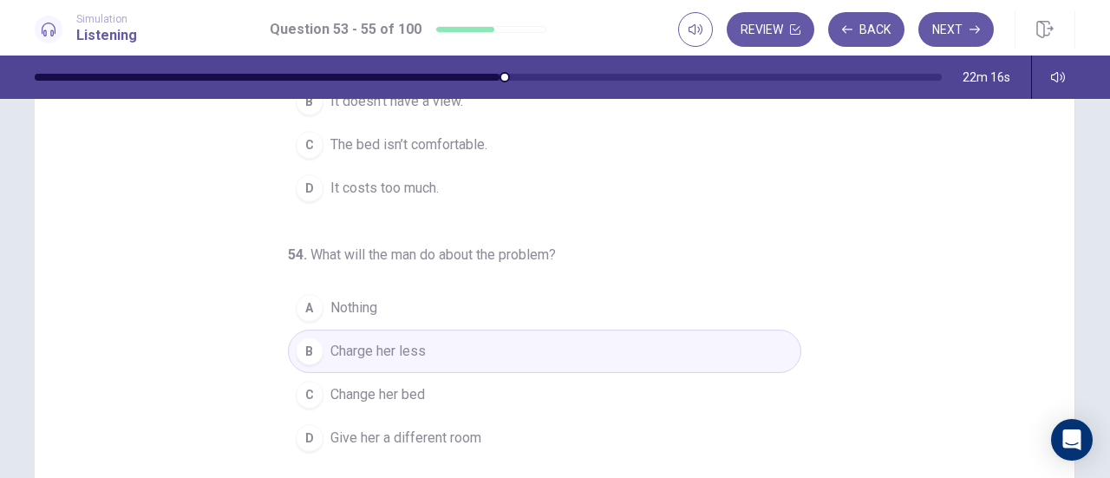
scroll to position [0, 0]
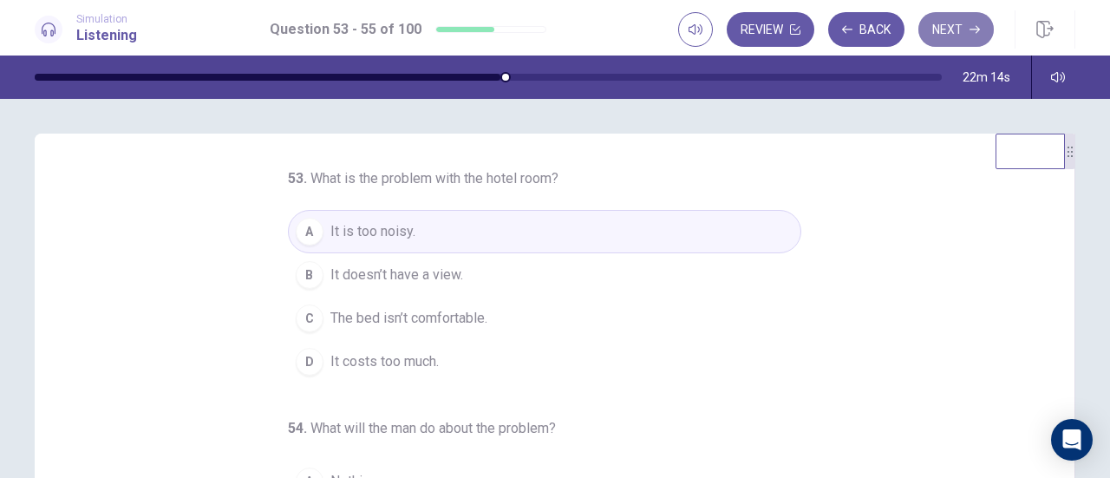
click at [971, 29] on icon "button" at bounding box center [974, 30] width 10 height 8
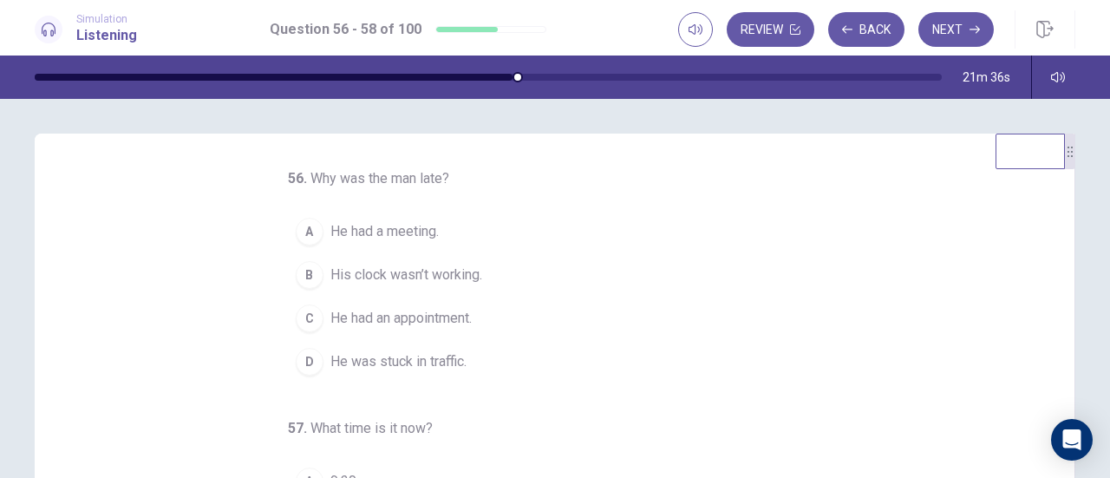
click at [431, 356] on span "He was stuck in traffic." at bounding box center [398, 361] width 136 height 21
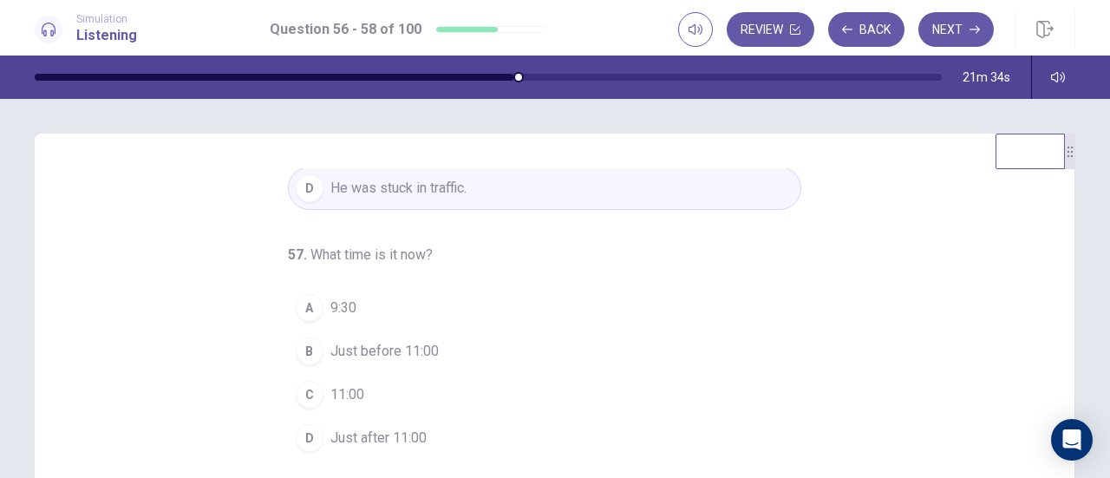
scroll to position [87, 0]
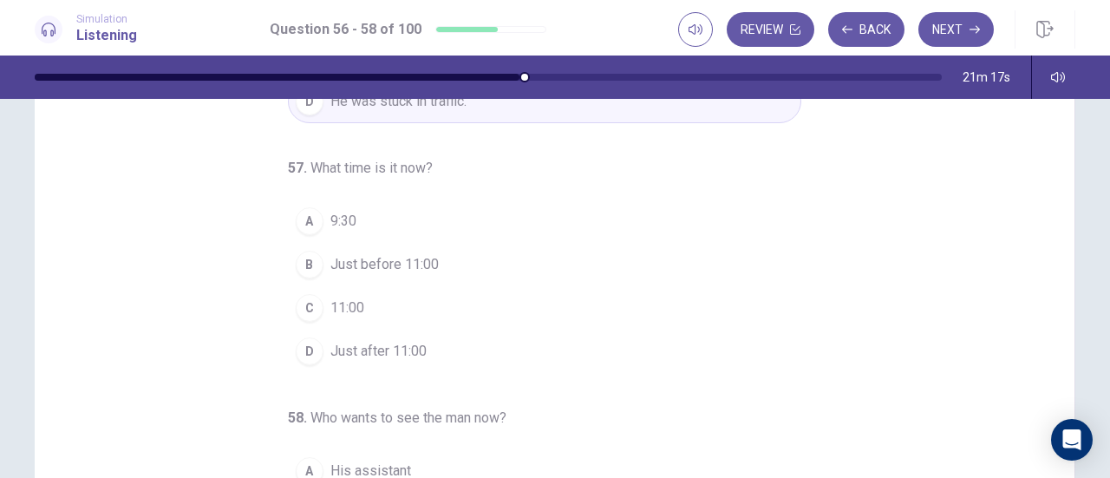
click at [360, 256] on span "Just before 11:00" at bounding box center [384, 264] width 108 height 21
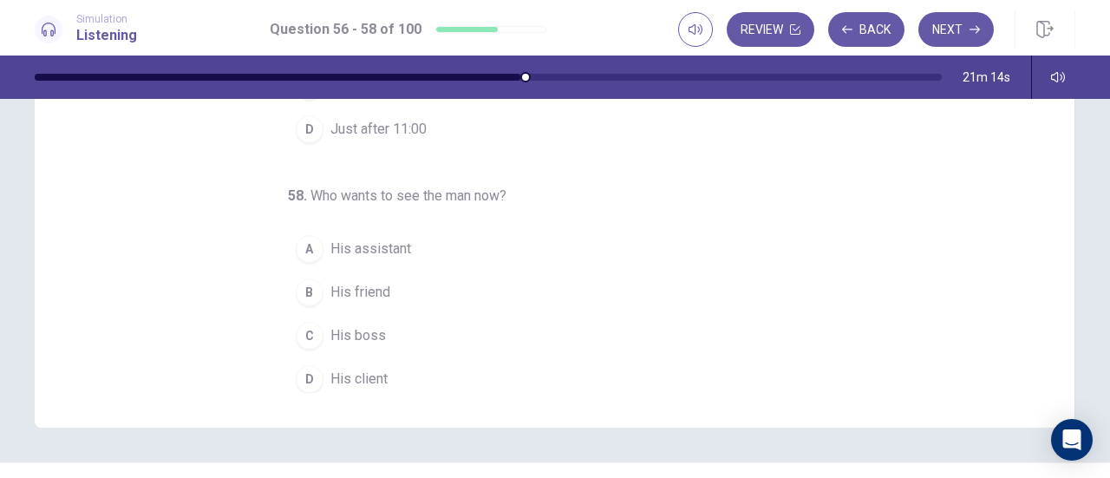
scroll to position [347, 0]
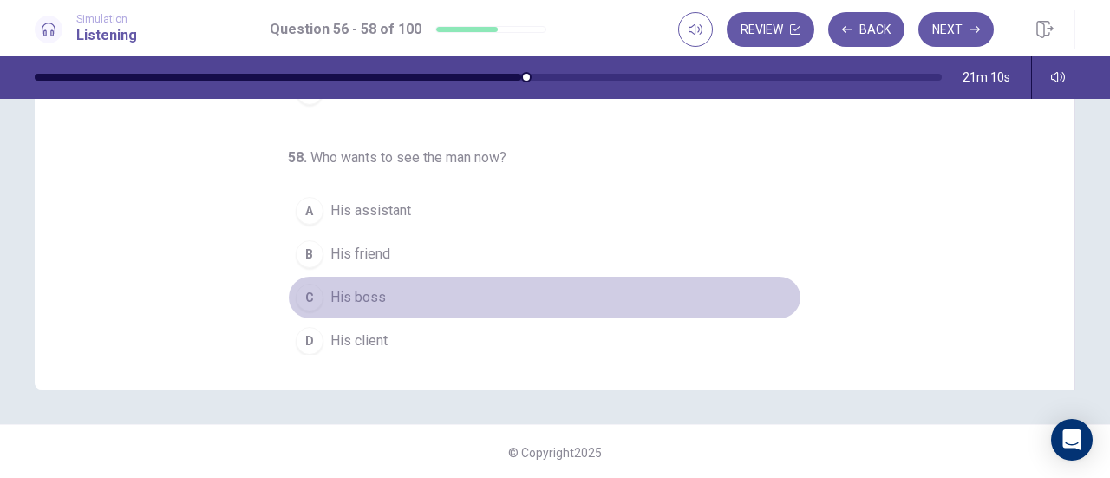
click at [363, 287] on span "His boss" at bounding box center [357, 297] width 55 height 21
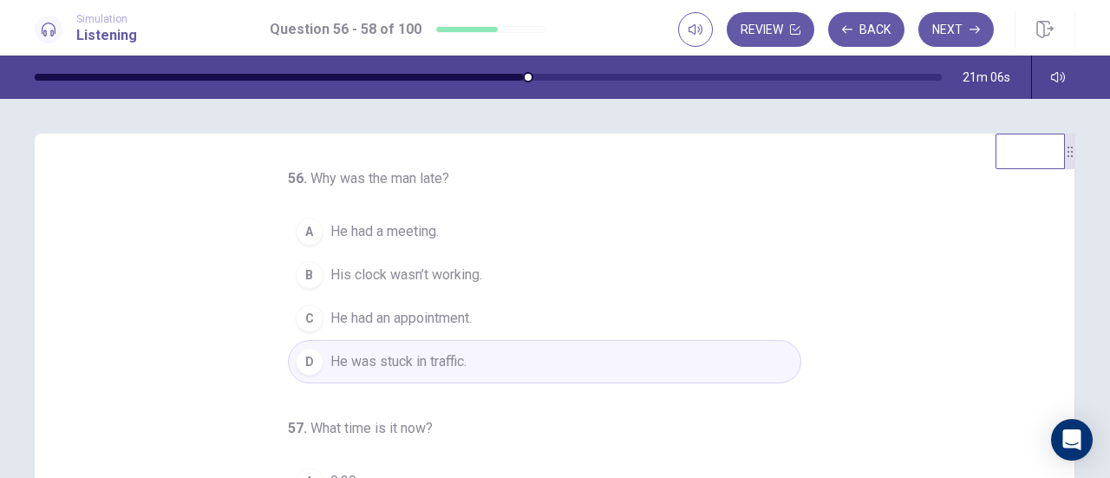
scroll to position [0, 0]
click at [951, 21] on button "Next" at bounding box center [955, 29] width 75 height 35
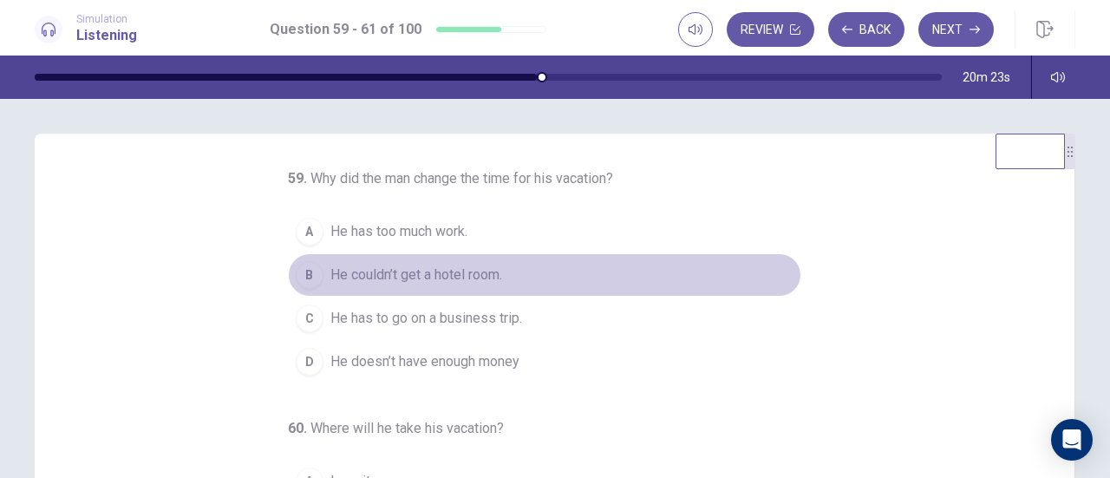
click at [460, 285] on span "He couldn’t get a hotel room." at bounding box center [416, 274] width 172 height 21
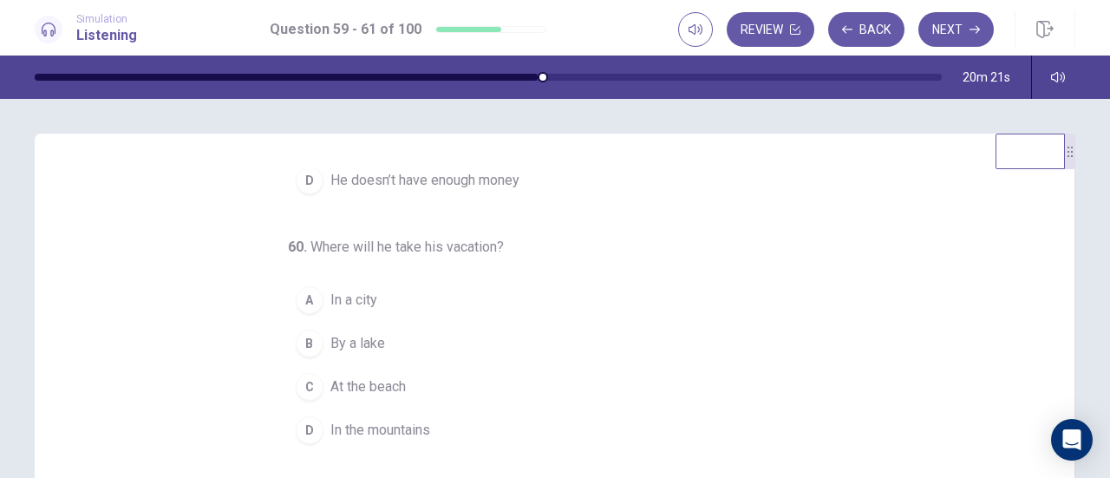
scroll to position [87, 0]
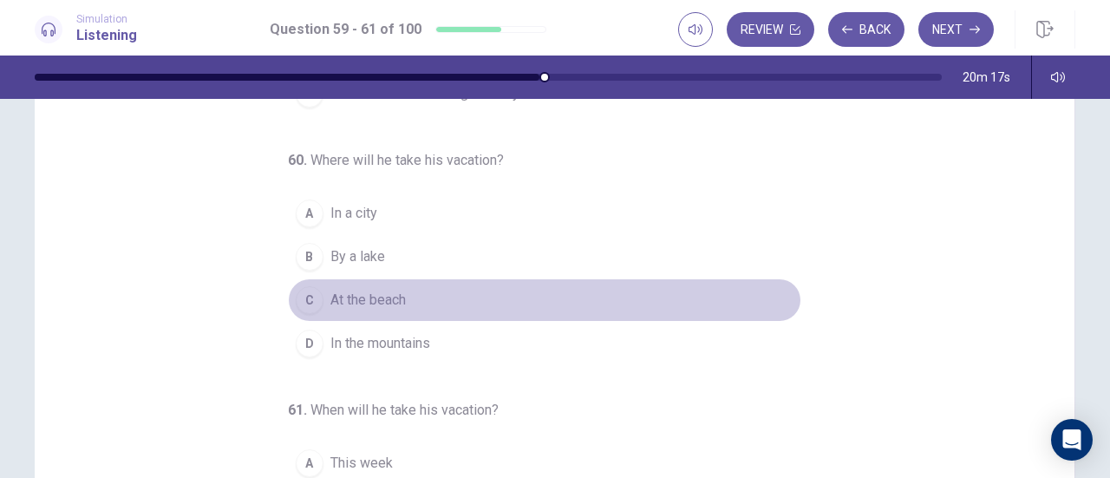
click at [345, 297] on span "At the beach" at bounding box center [367, 300] width 75 height 21
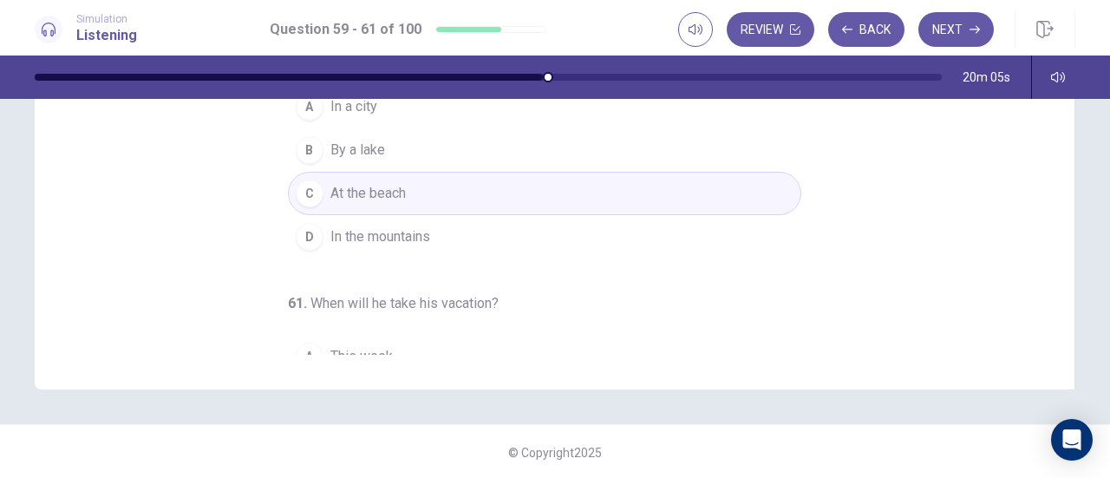
scroll to position [21, 0]
click at [406, 254] on span "In the mountains" at bounding box center [380, 243] width 100 height 21
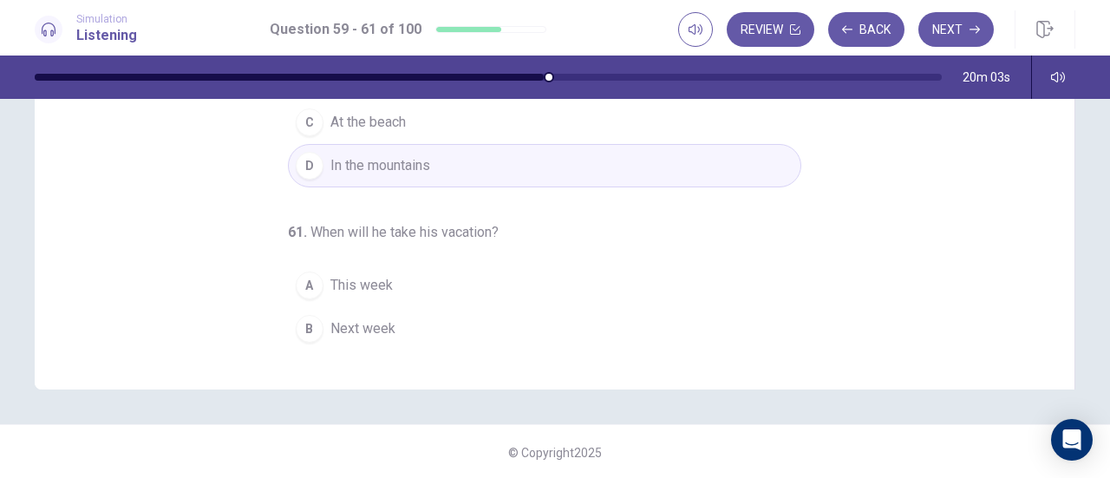
scroll to position [194, 0]
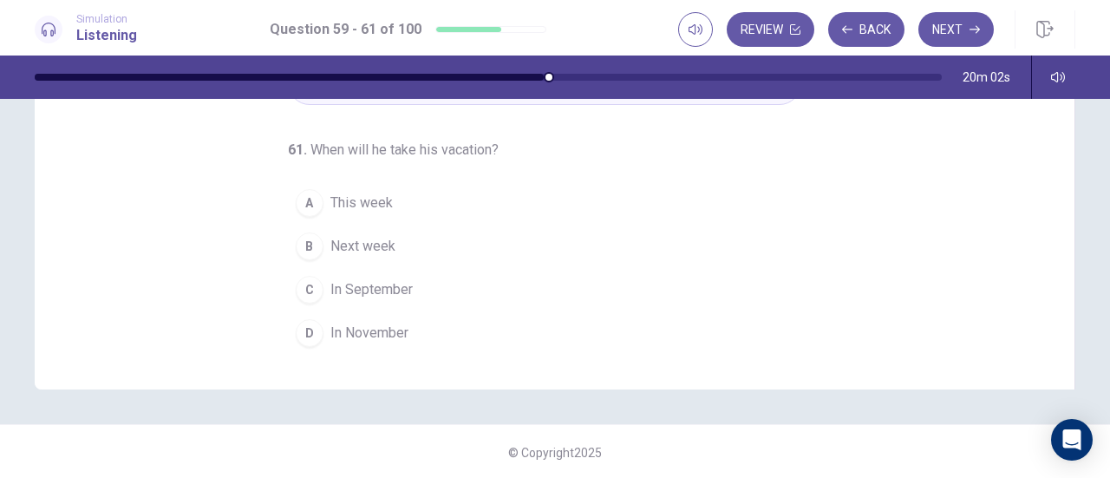
click at [392, 285] on span "In September" at bounding box center [371, 289] width 82 height 21
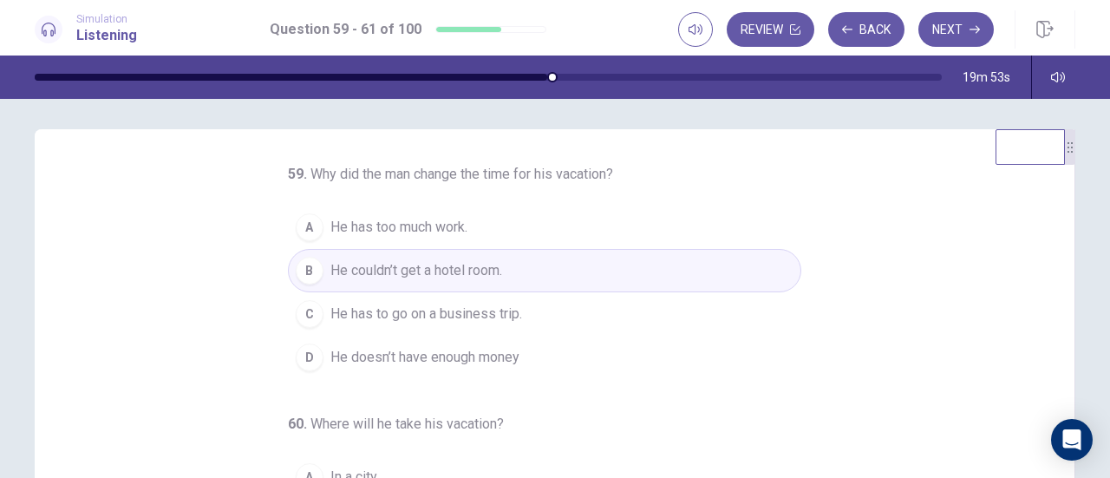
scroll to position [0, 0]
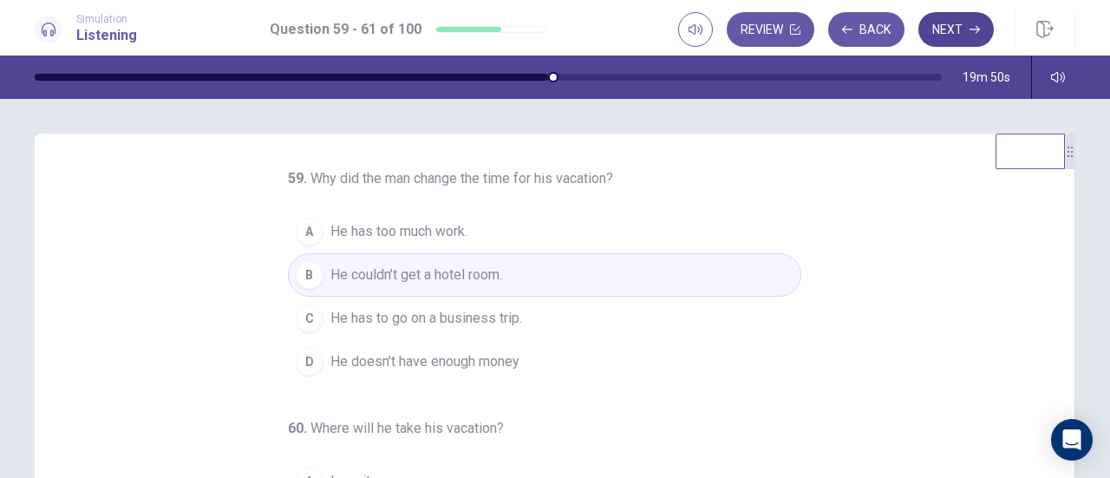
click at [954, 32] on button "Next" at bounding box center [955, 29] width 75 height 35
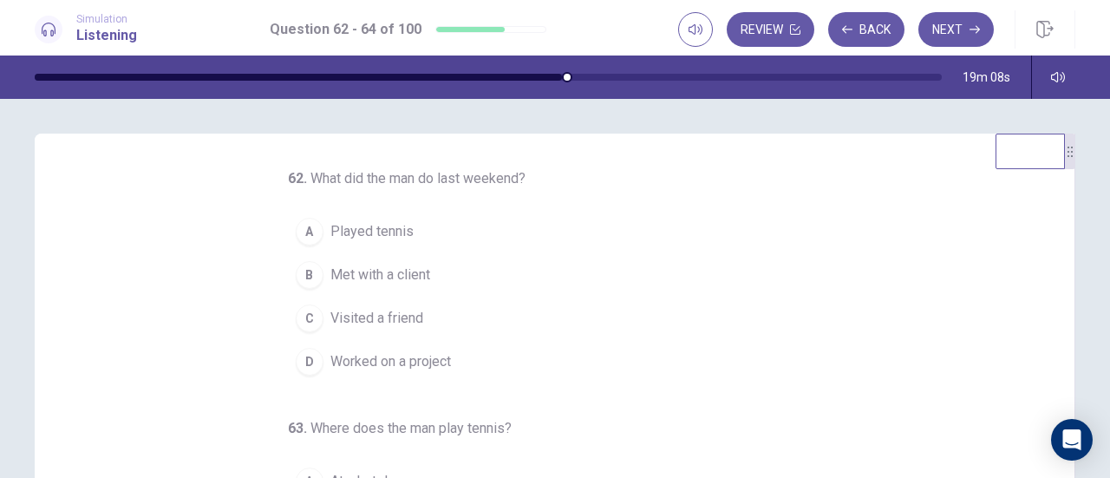
click at [423, 356] on span "Worked on a project" at bounding box center [390, 361] width 120 height 21
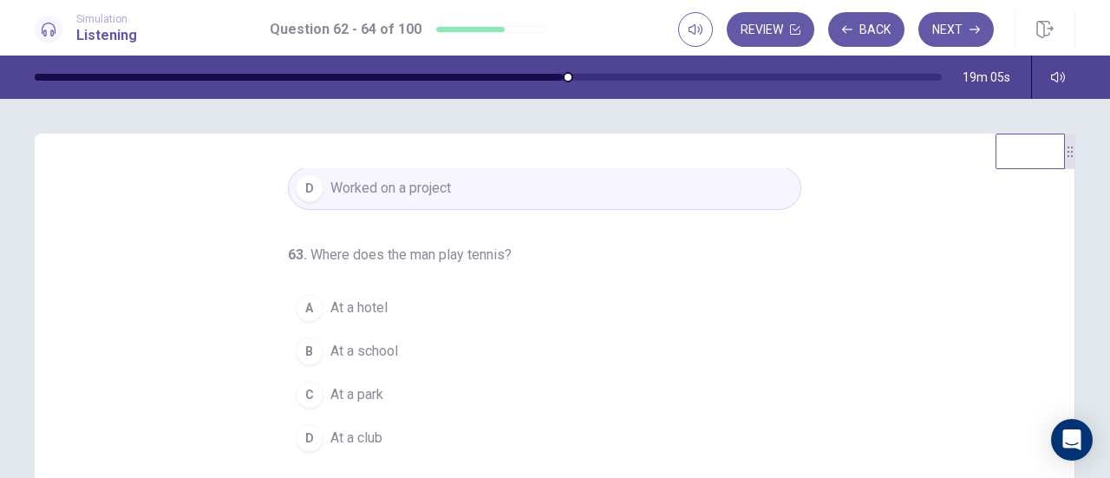
scroll to position [87, 0]
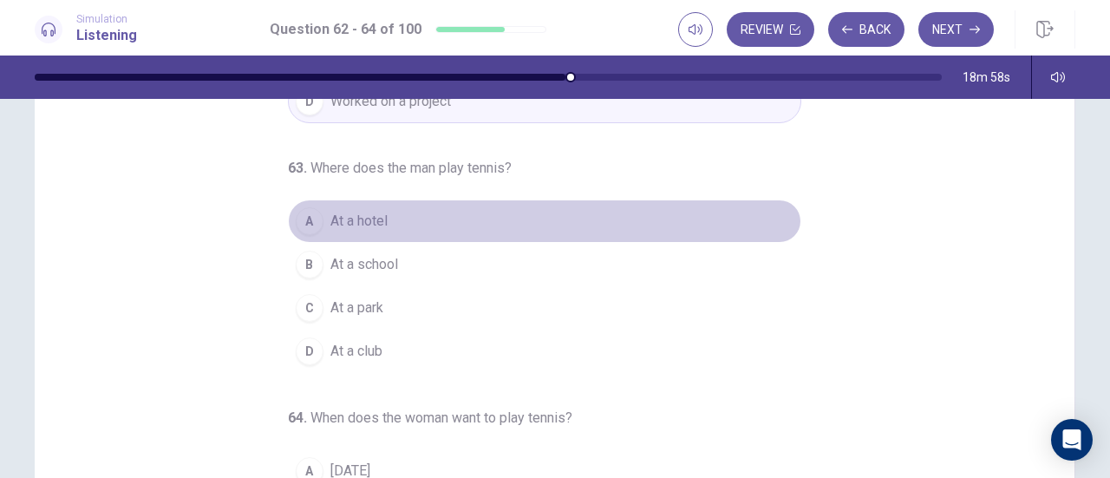
click at [385, 219] on button "A At a hotel" at bounding box center [544, 220] width 513 height 43
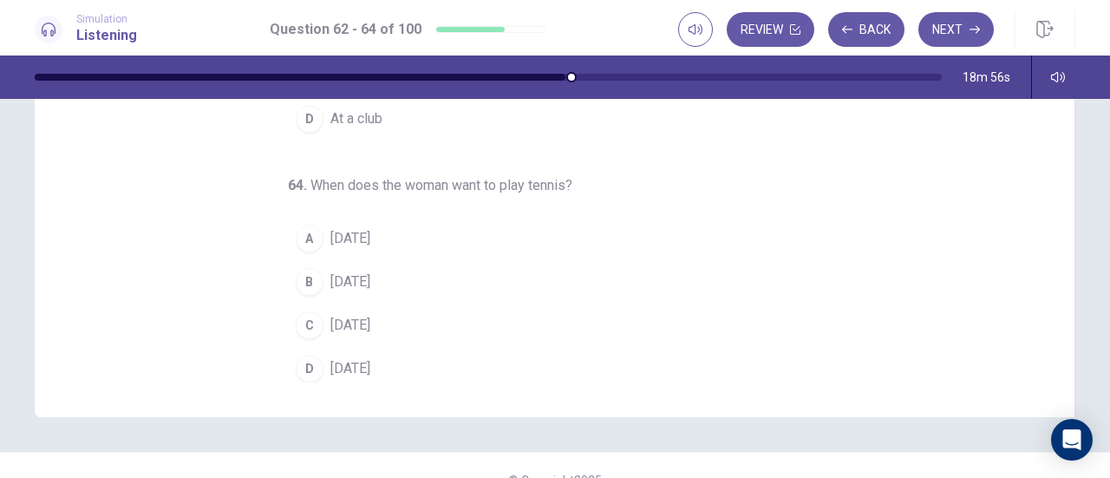
scroll to position [347, 0]
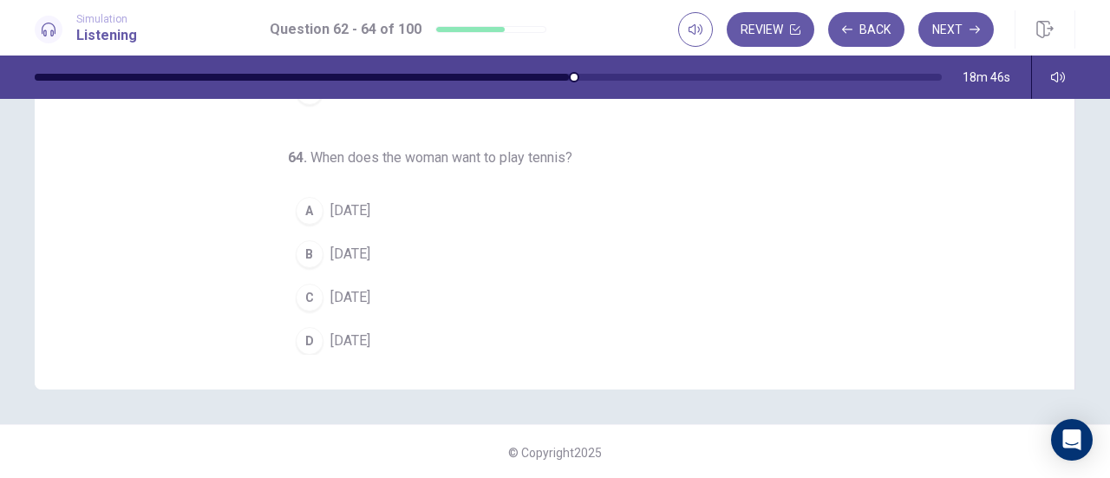
click at [356, 330] on span "Saturday" at bounding box center [350, 340] width 40 height 21
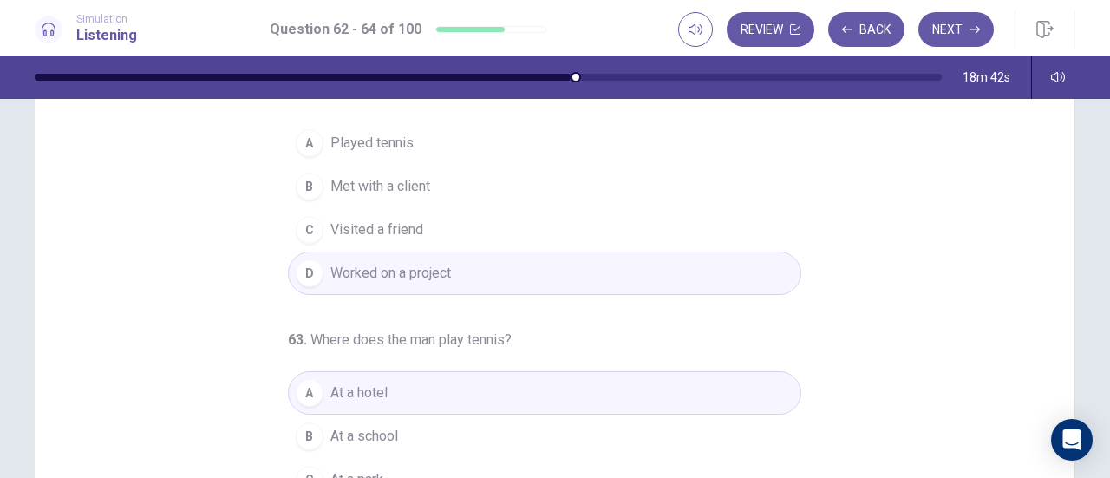
scroll to position [0, 0]
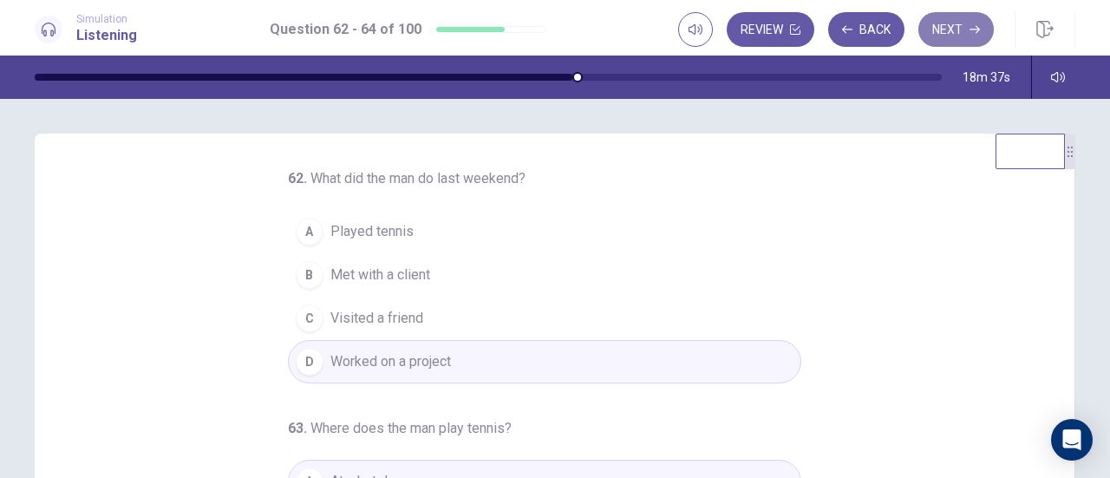
click at [966, 26] on button "Next" at bounding box center [955, 29] width 75 height 35
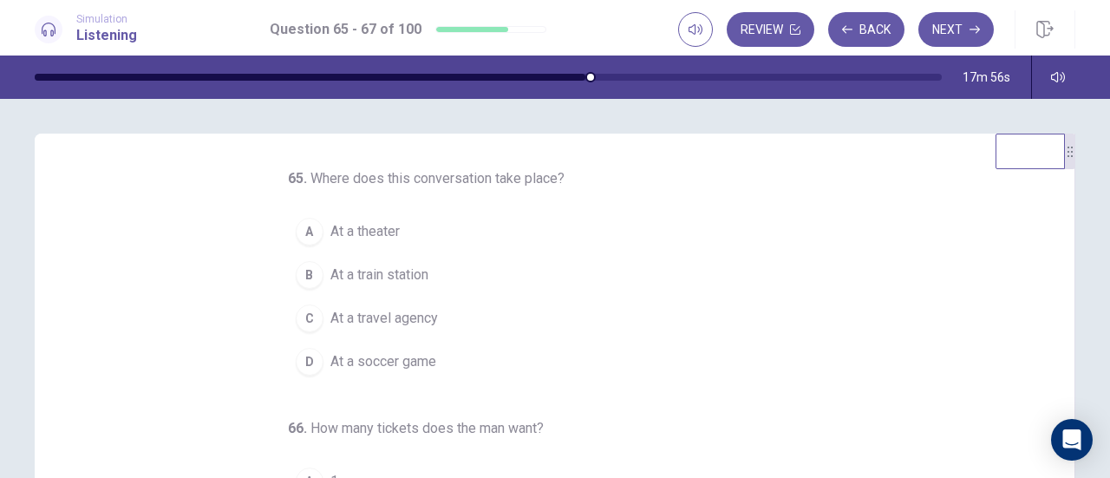
click at [371, 231] on span "At a theater" at bounding box center [364, 231] width 69 height 21
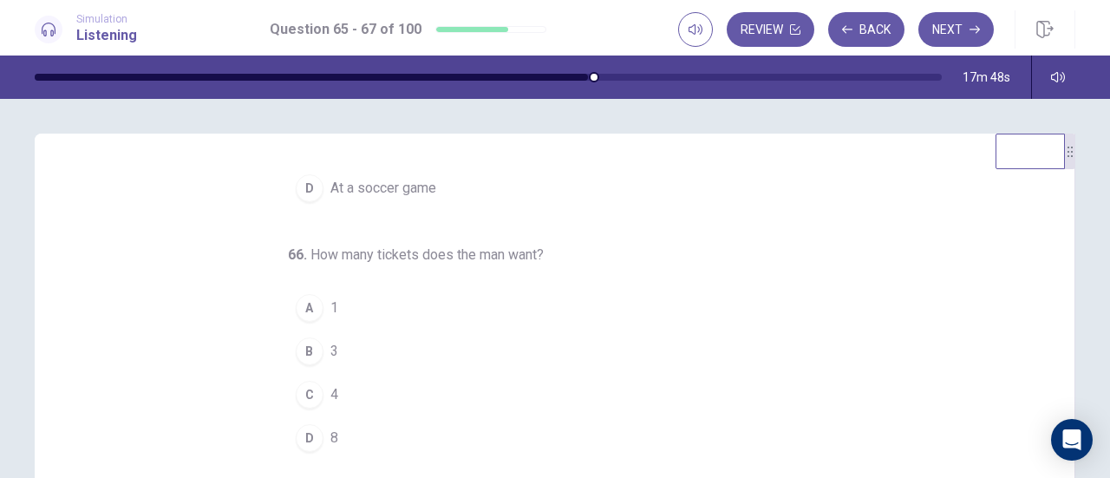
scroll to position [87, 0]
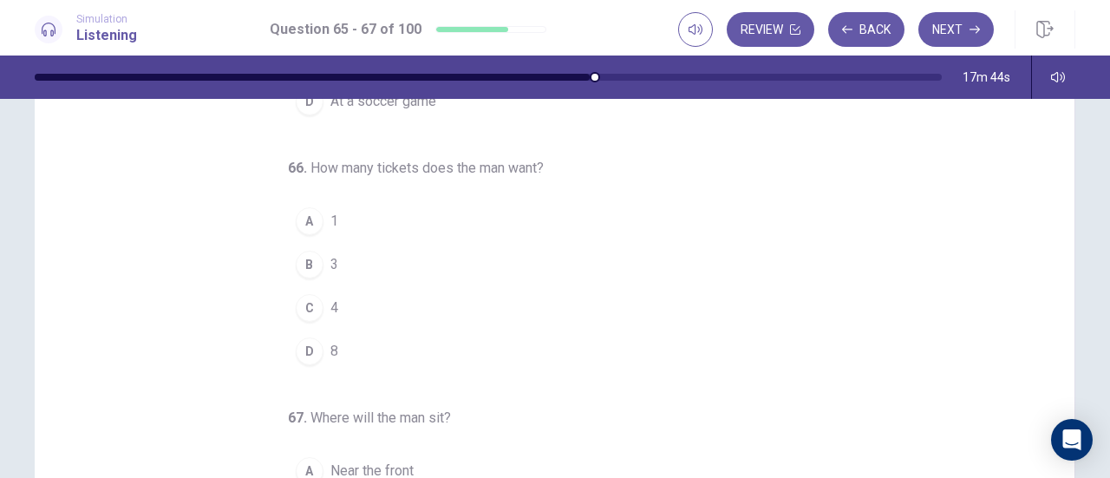
click at [330, 261] on span "3" at bounding box center [334, 264] width 8 height 21
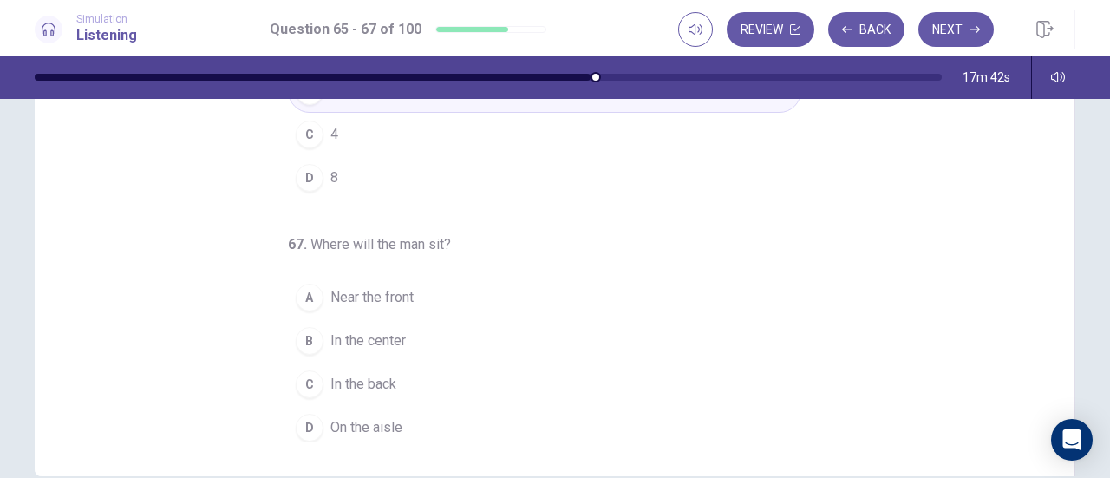
scroll to position [347, 0]
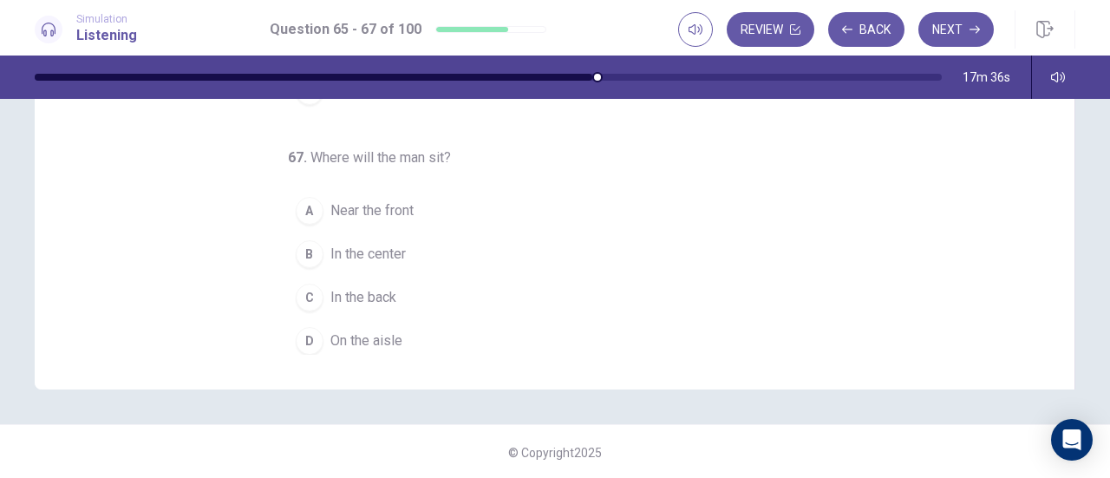
click at [369, 244] on span "In the center" at bounding box center [367, 254] width 75 height 21
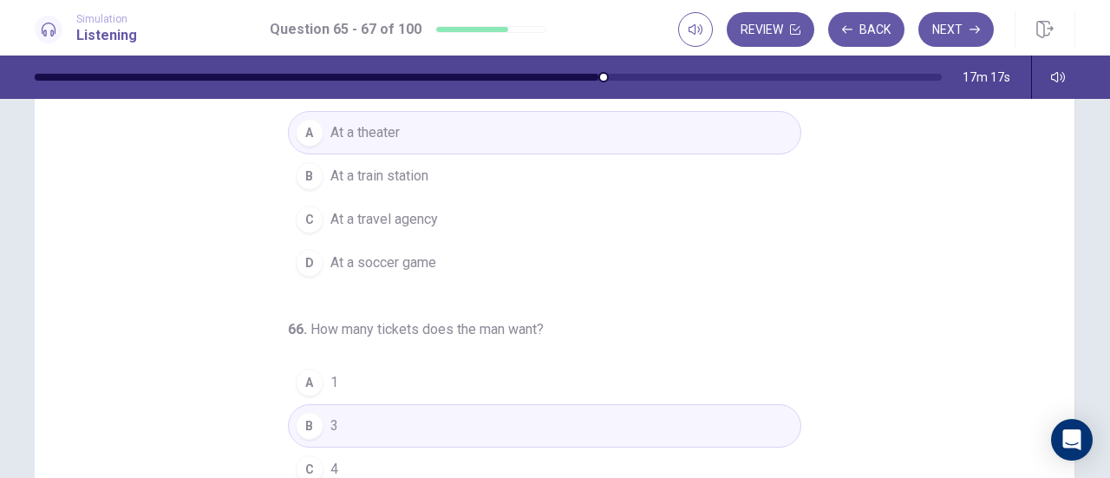
scroll to position [87, 0]
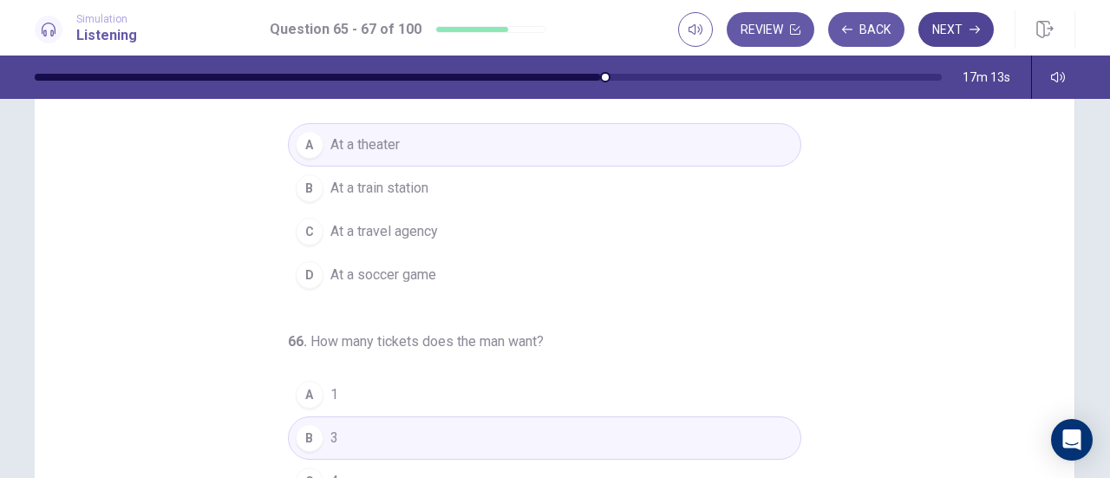
click at [946, 29] on button "Next" at bounding box center [955, 29] width 75 height 35
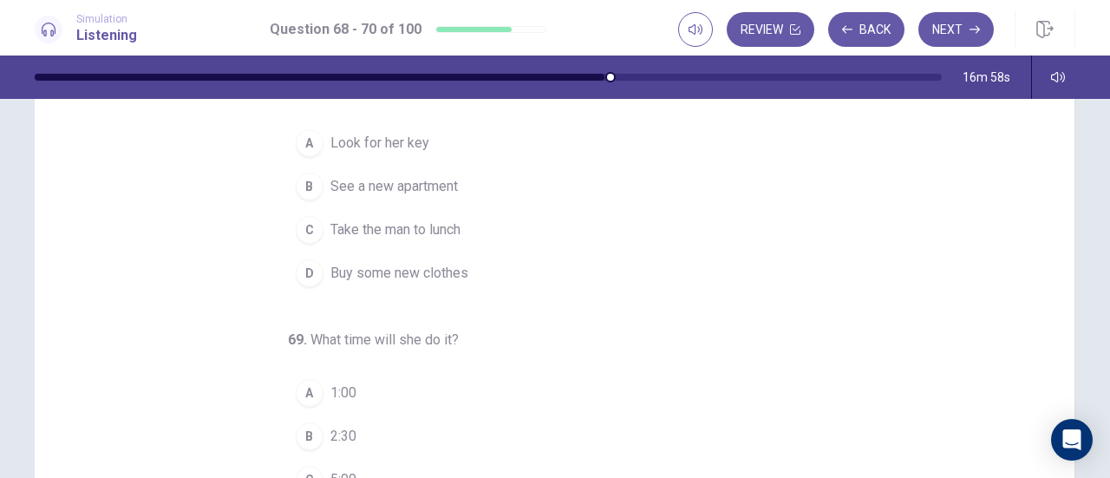
scroll to position [0, 0]
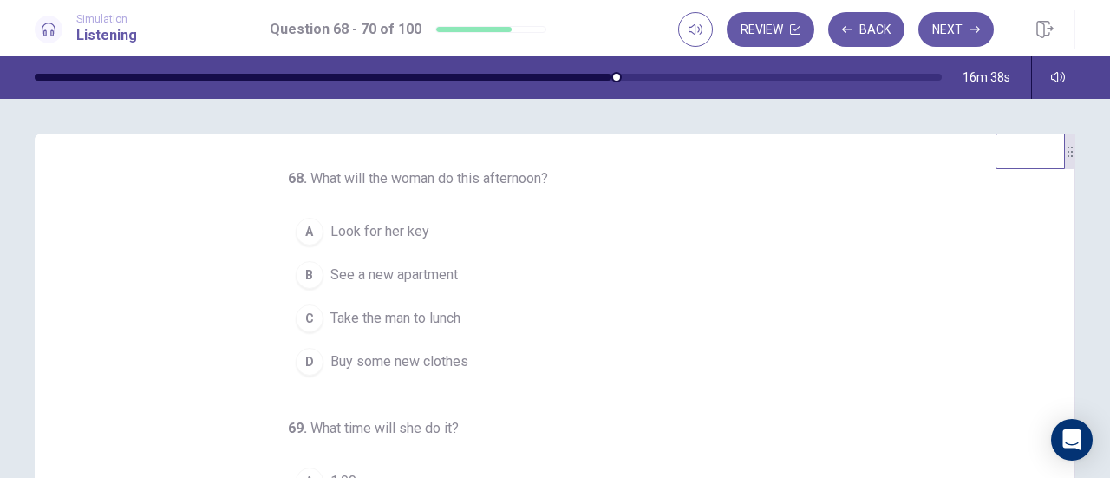
click at [446, 270] on span "See a new apartment" at bounding box center [393, 274] width 127 height 21
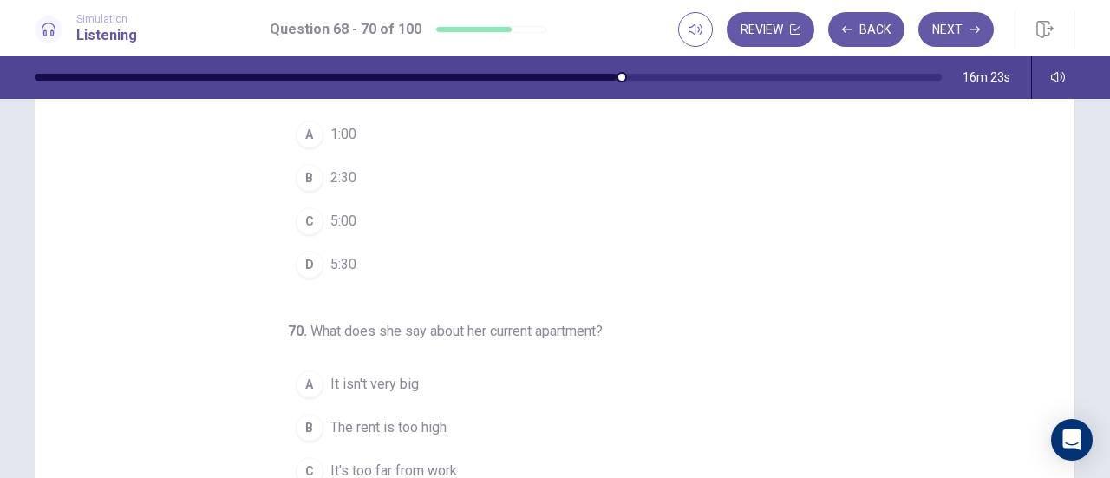
scroll to position [87, 0]
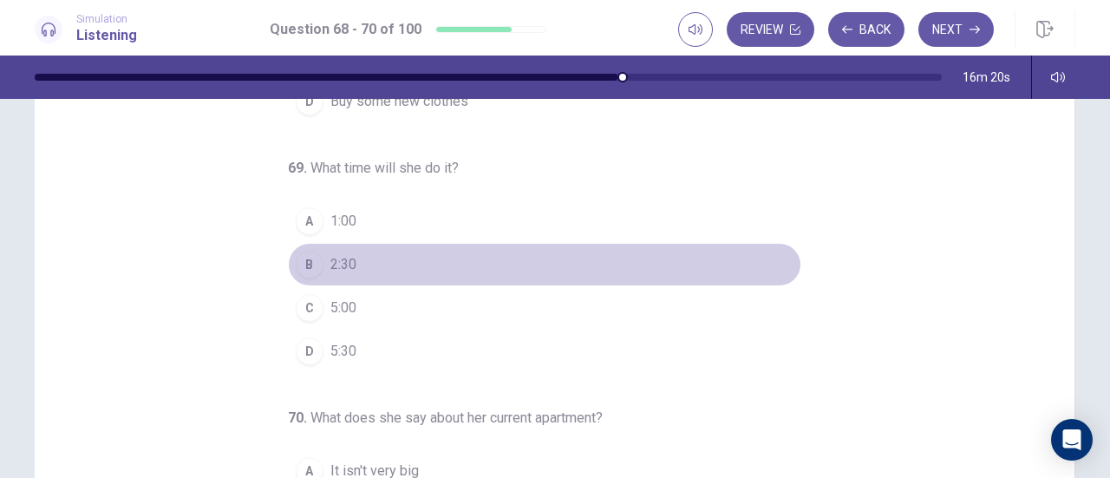
click at [343, 256] on span "2:30" at bounding box center [343, 264] width 26 height 21
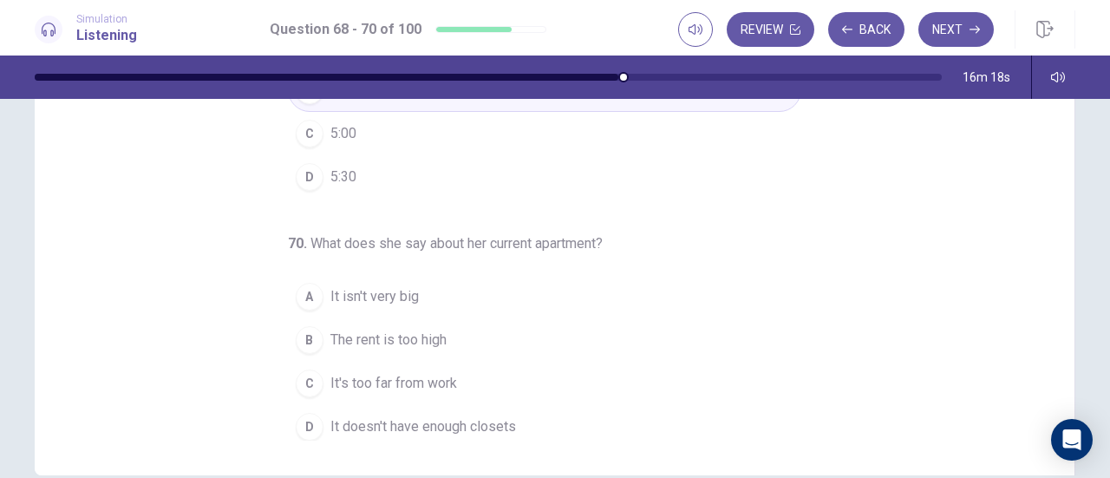
scroll to position [347, 0]
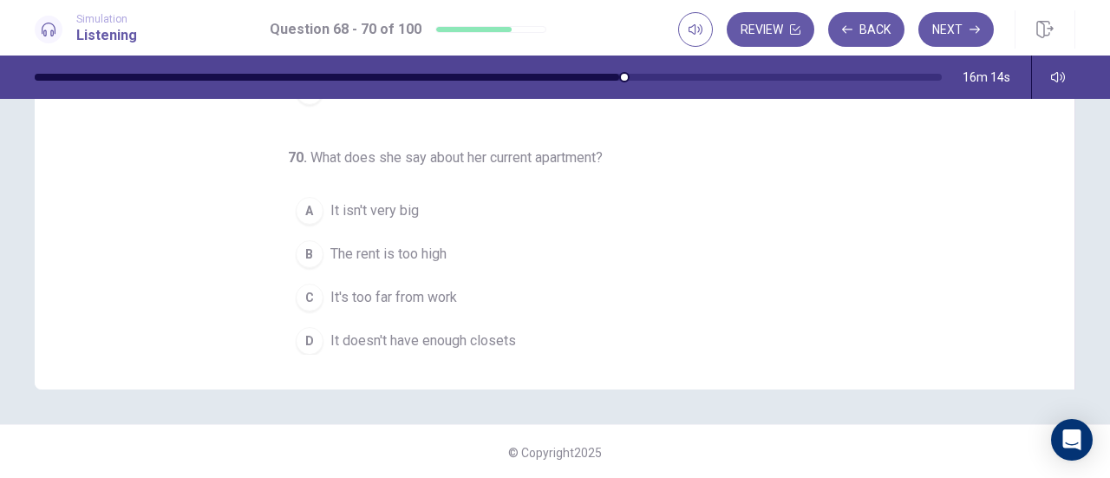
click at [428, 294] on span "It's too far from work" at bounding box center [393, 297] width 127 height 21
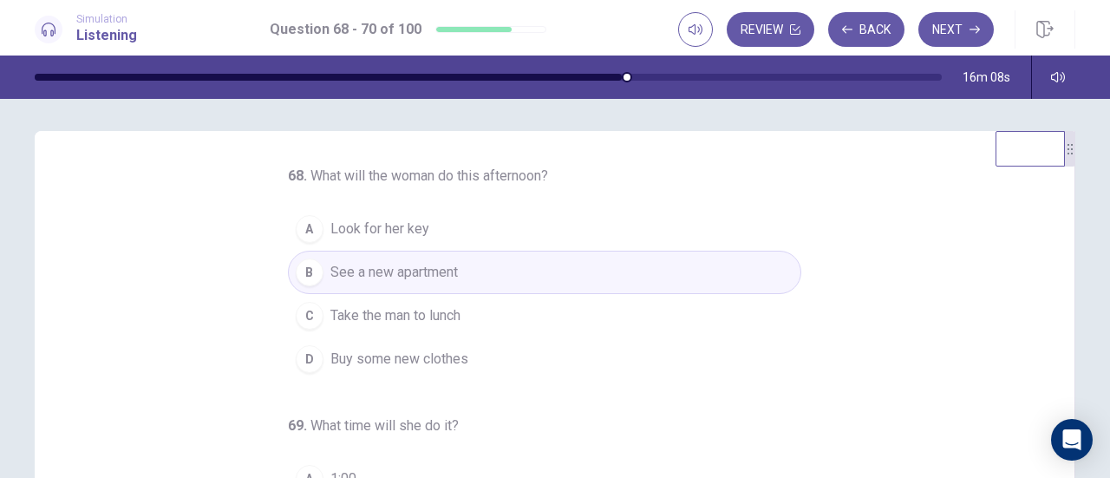
scroll to position [2, 0]
click at [953, 29] on button "Next" at bounding box center [955, 29] width 75 height 35
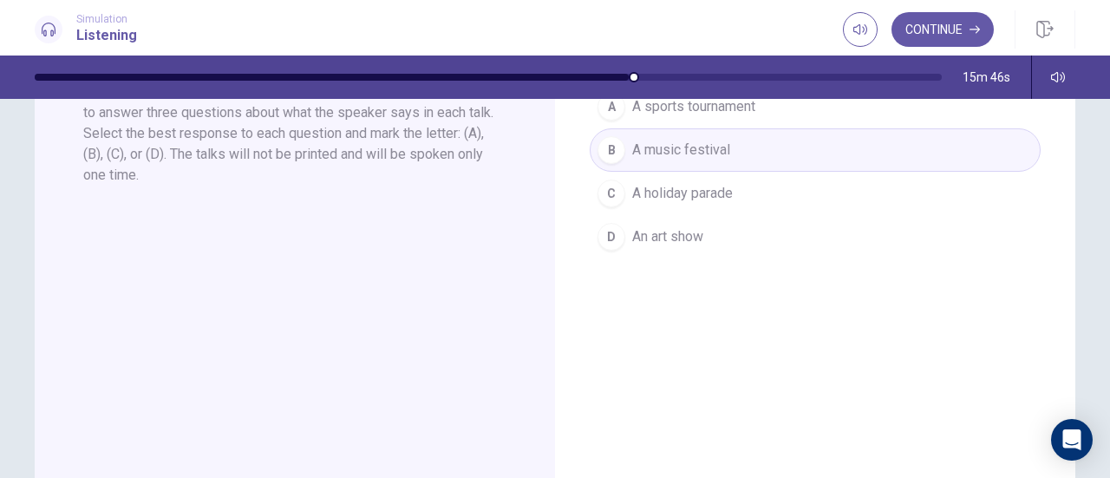
scroll to position [0, 0]
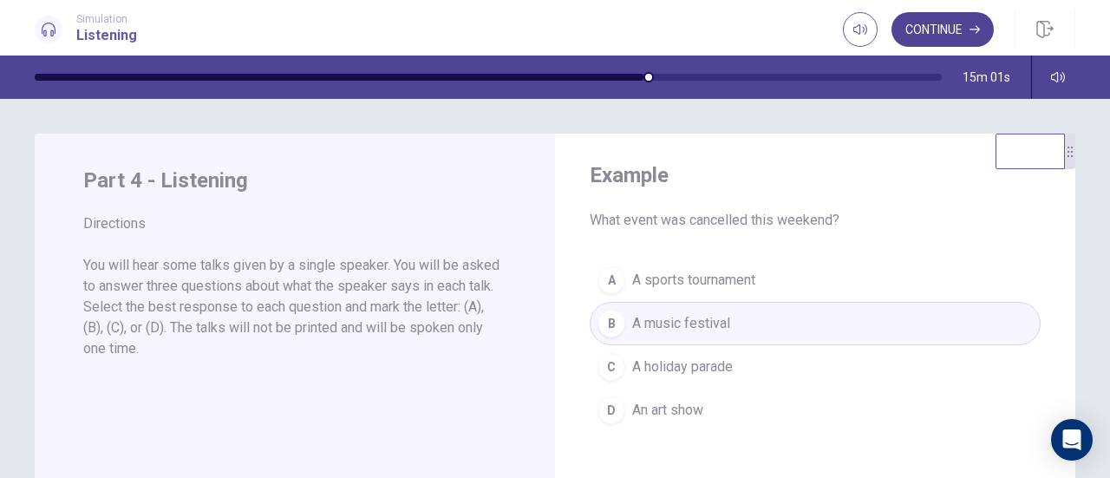
click at [917, 29] on button "Continue" at bounding box center [942, 29] width 102 height 35
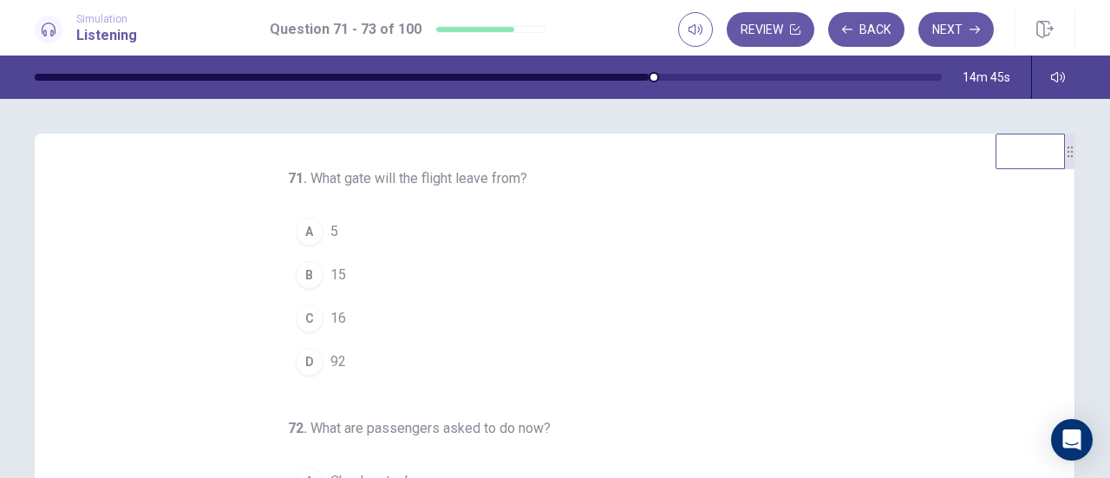
click at [345, 304] on button "C 16" at bounding box center [544, 317] width 513 height 43
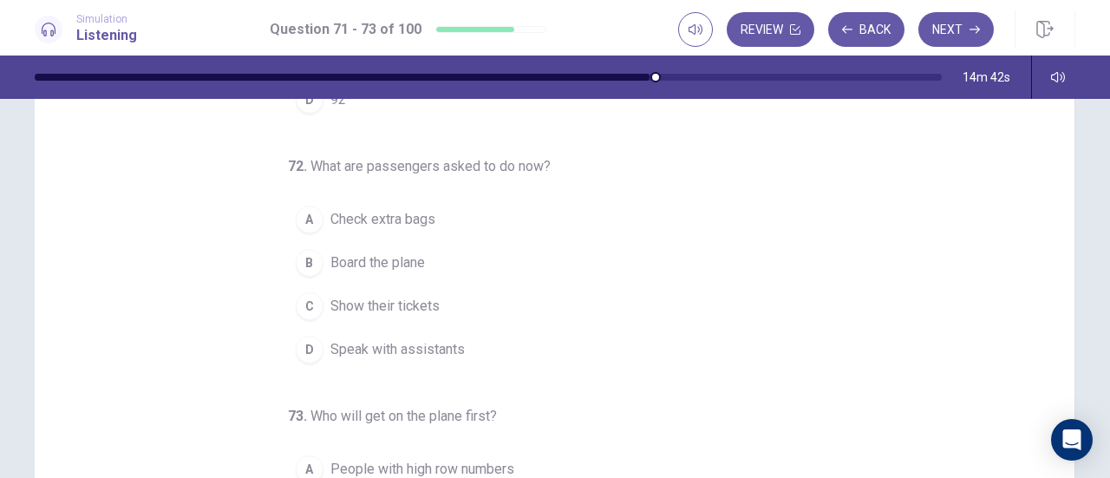
scroll to position [87, 0]
click at [428, 303] on span "Show their tickets" at bounding box center [384, 307] width 109 height 21
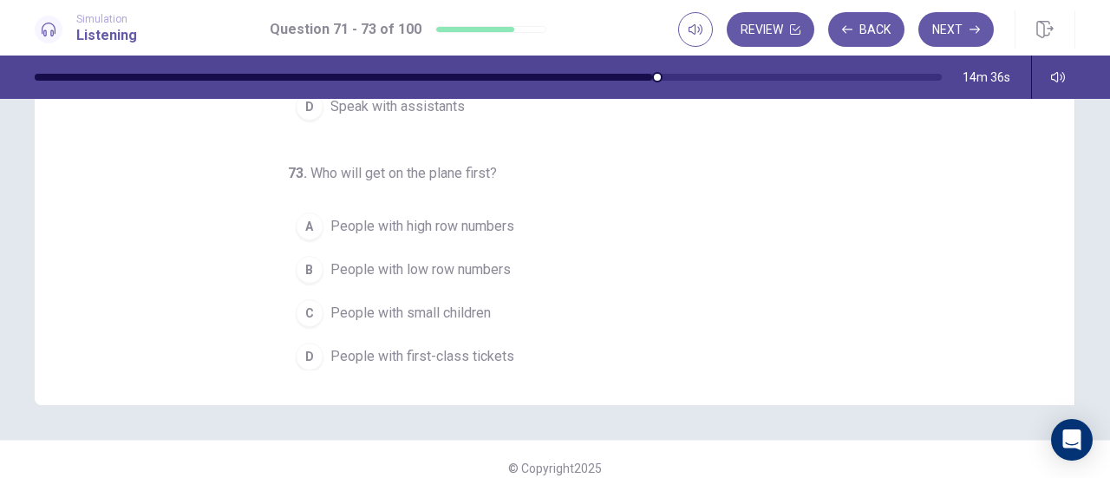
scroll to position [347, 0]
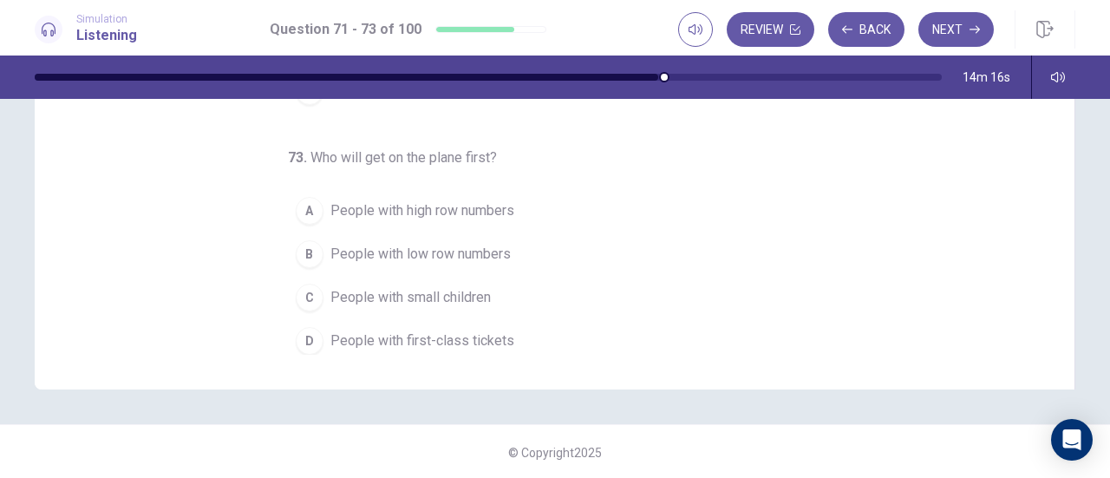
click at [480, 287] on span "People with small children" at bounding box center [410, 297] width 160 height 21
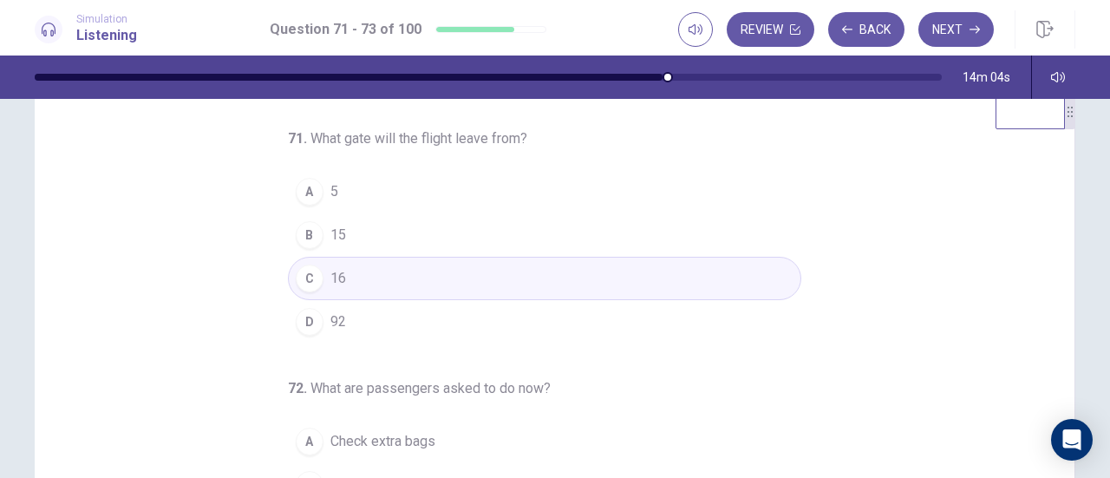
scroll to position [0, 0]
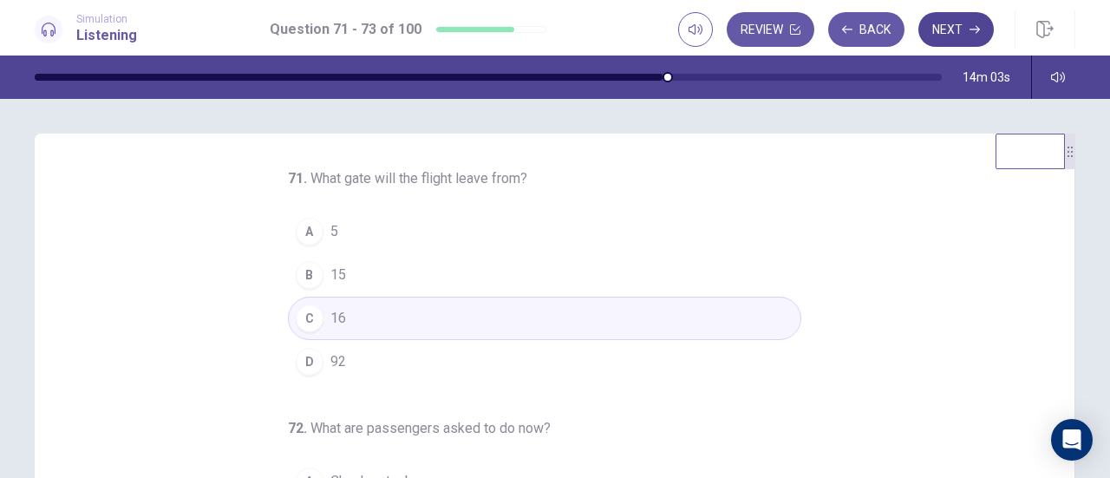
click at [968, 29] on button "Next" at bounding box center [955, 29] width 75 height 35
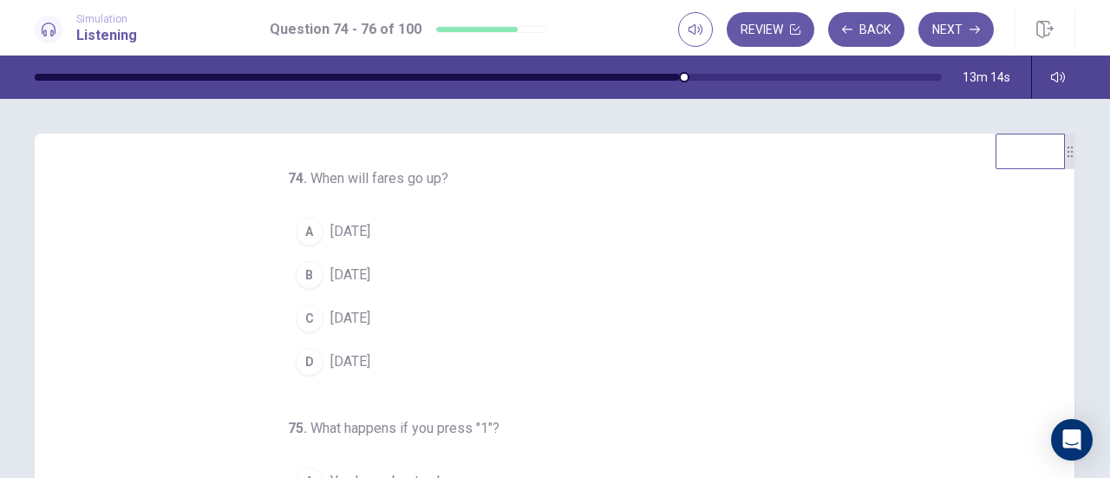
click at [409, 225] on button "A September 1" at bounding box center [544, 231] width 513 height 43
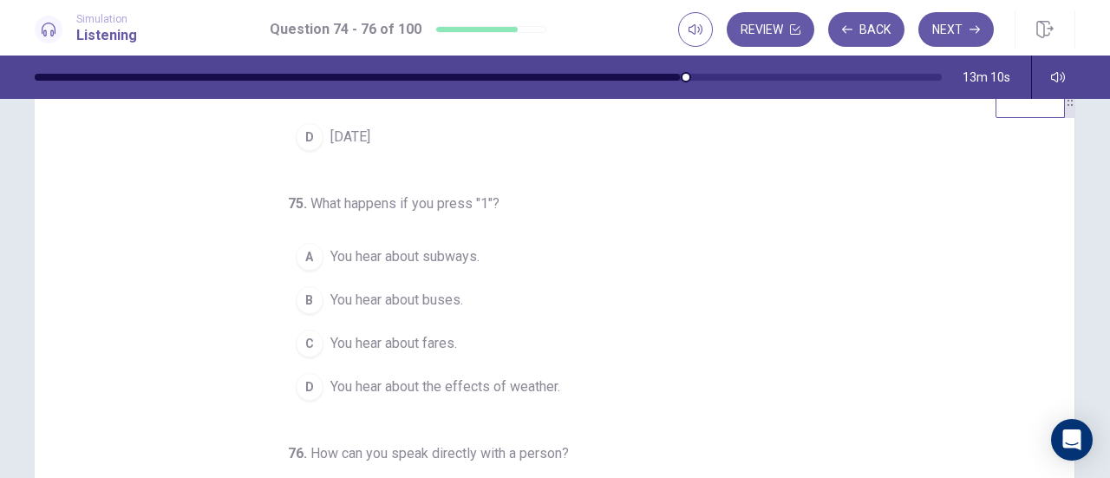
scroll to position [87, 0]
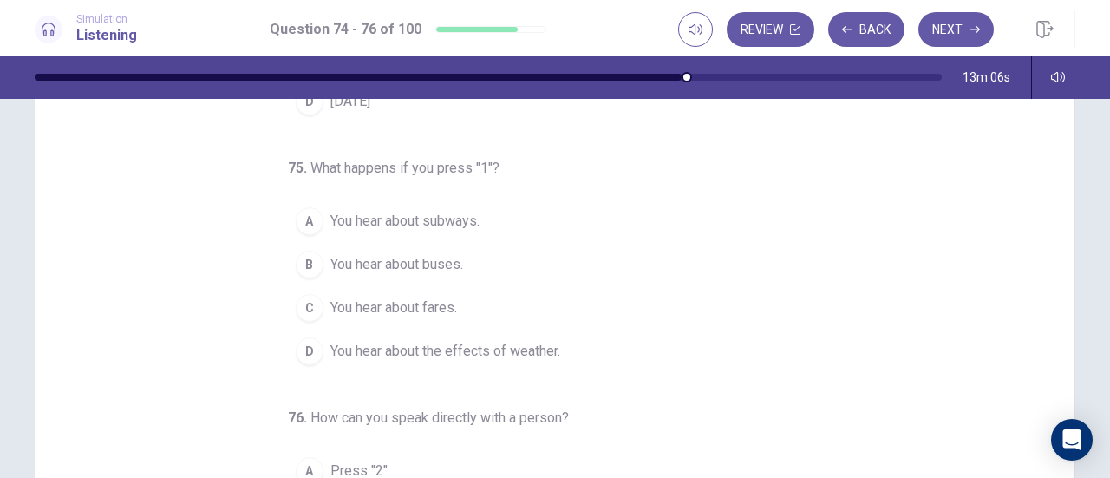
click at [433, 297] on span "You hear about fares." at bounding box center [393, 307] width 127 height 21
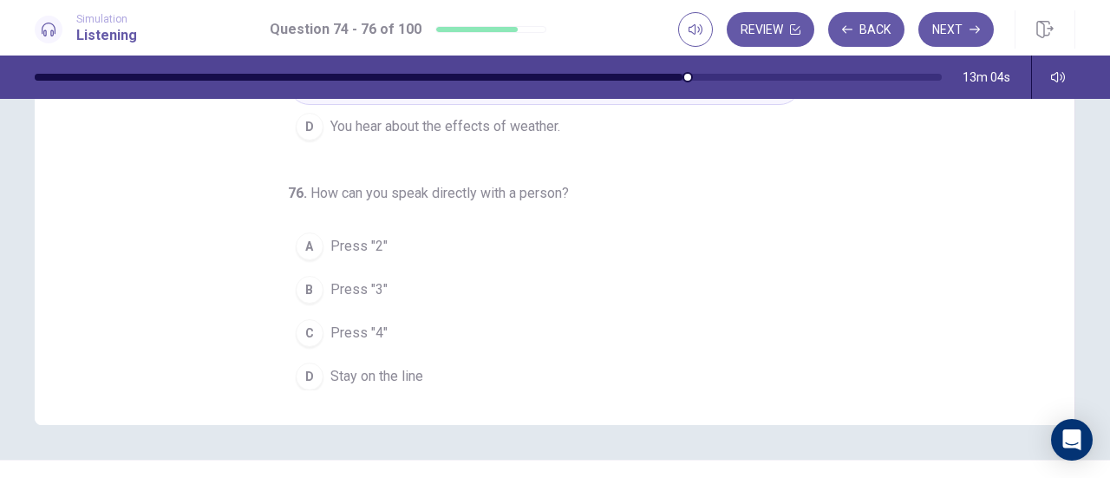
scroll to position [347, 0]
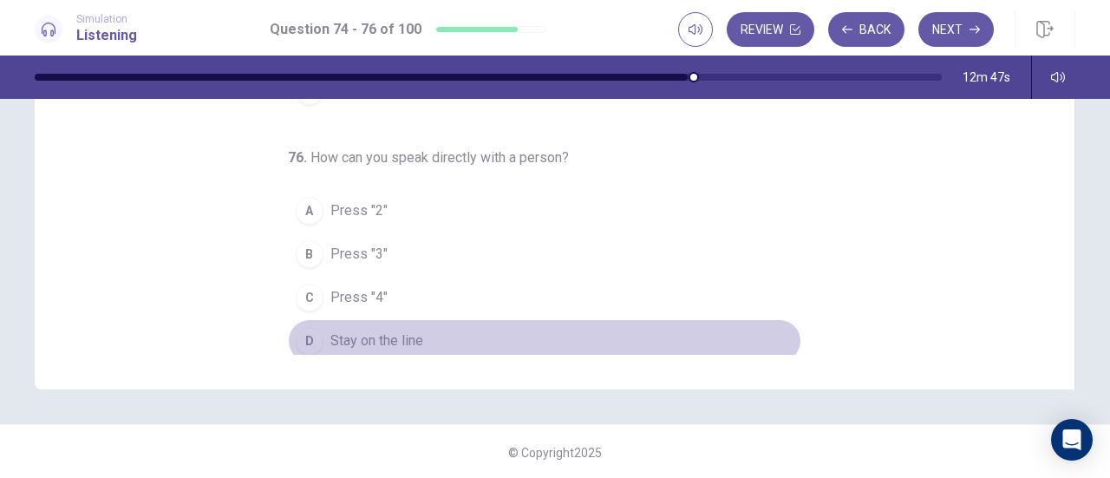
click at [421, 330] on button "D Stay on the line" at bounding box center [544, 340] width 513 height 43
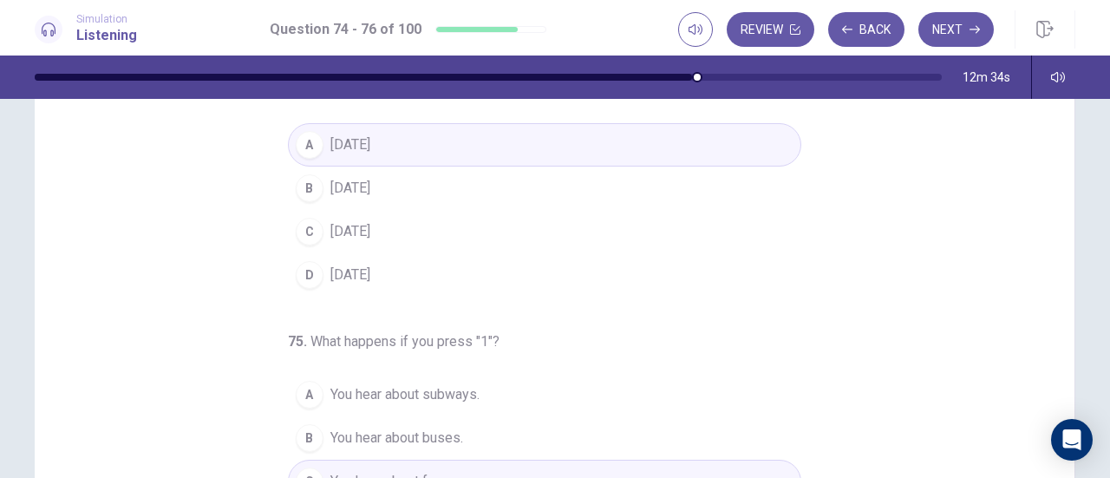
scroll to position [0, 0]
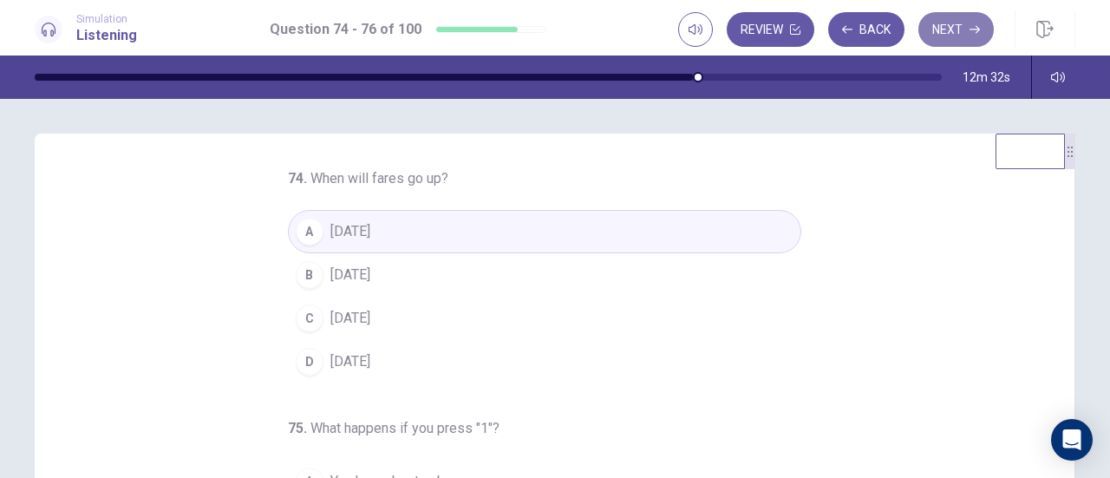
click at [955, 30] on button "Next" at bounding box center [955, 29] width 75 height 35
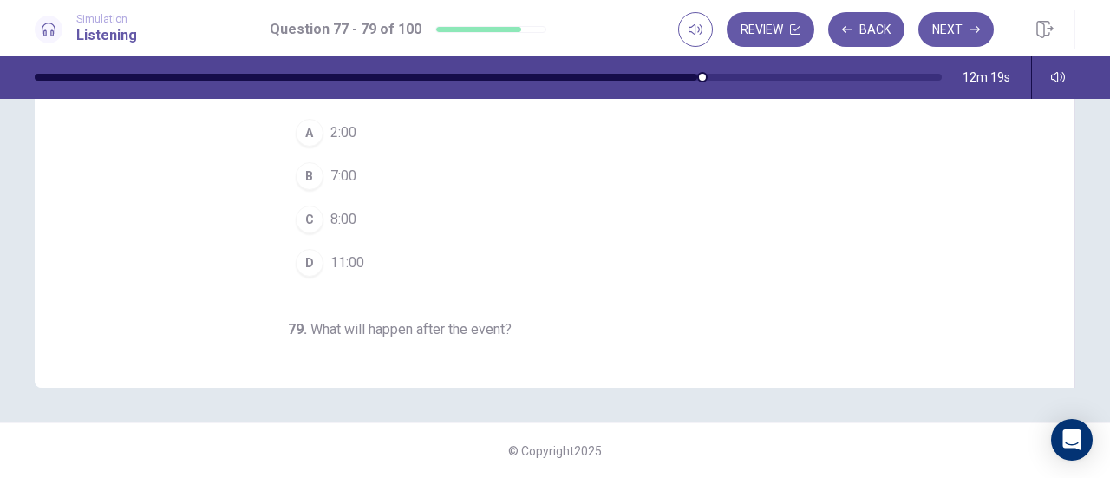
scroll to position [2, 0]
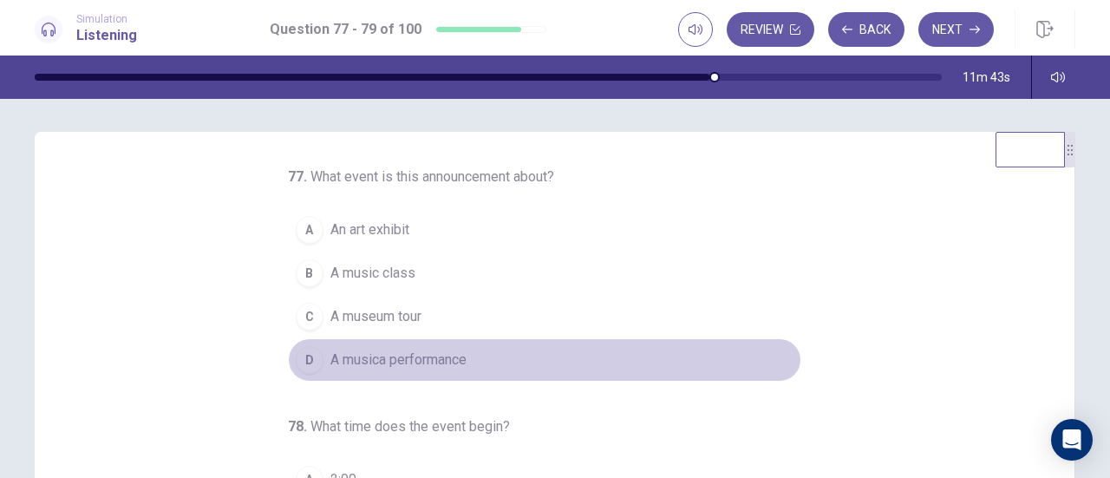
click at [436, 353] on span "A musica performance" at bounding box center [398, 359] width 136 height 21
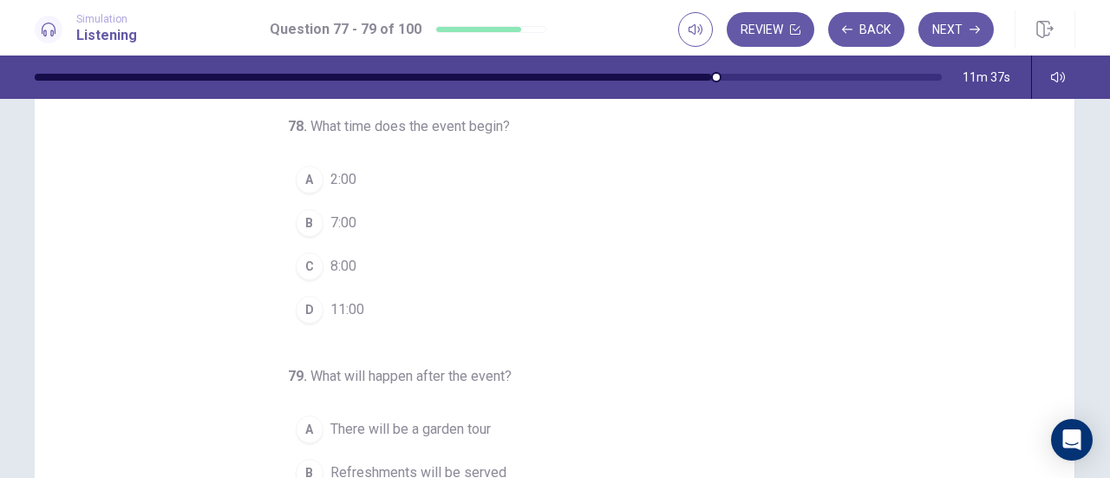
scroll to position [87, 0]
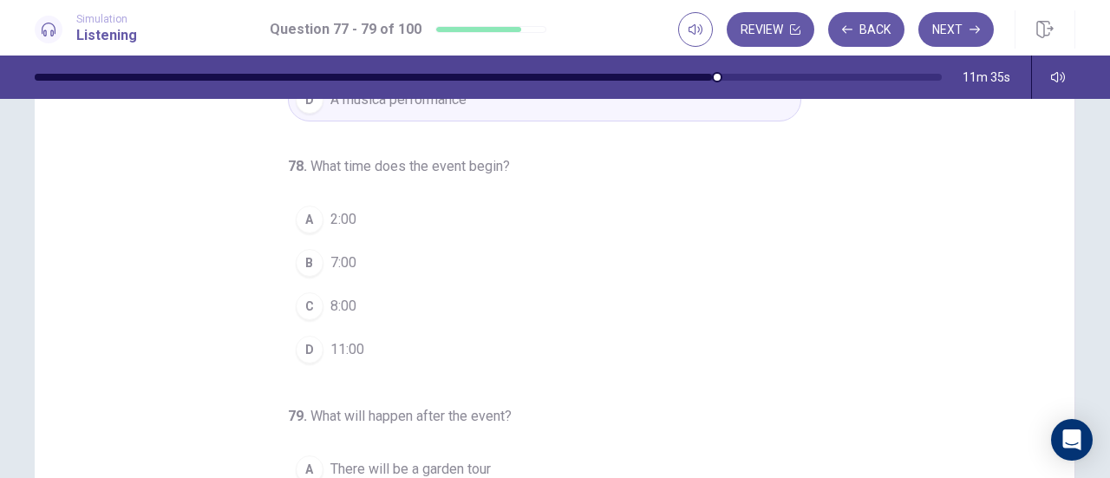
click at [330, 304] on span "8:00" at bounding box center [343, 306] width 26 height 21
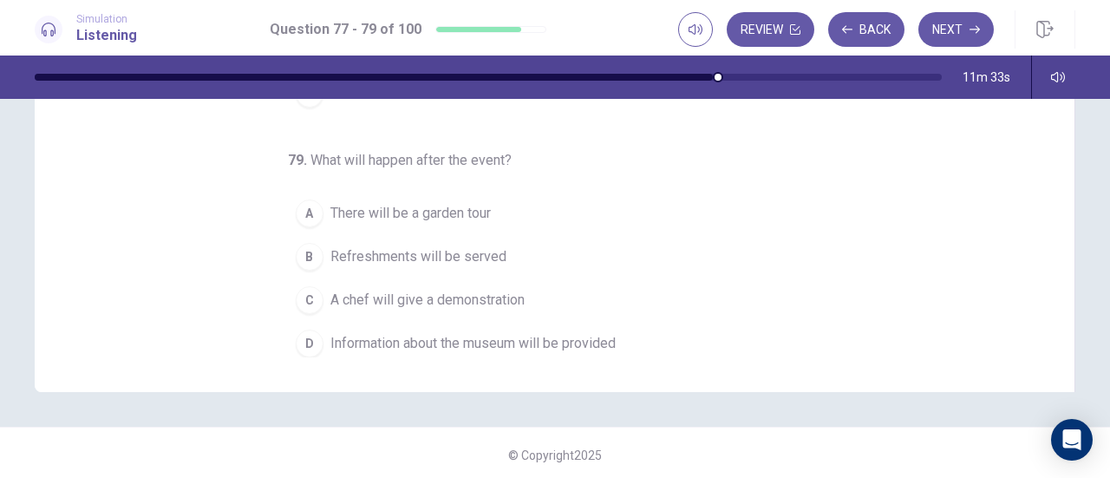
scroll to position [348, 0]
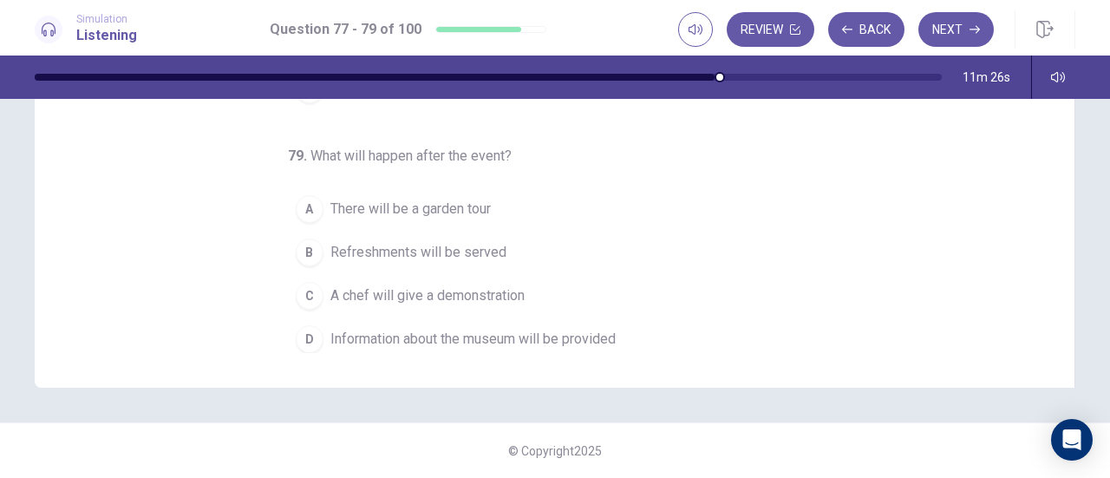
click at [513, 287] on span "A chef will give a demonstration" at bounding box center [427, 295] width 194 height 21
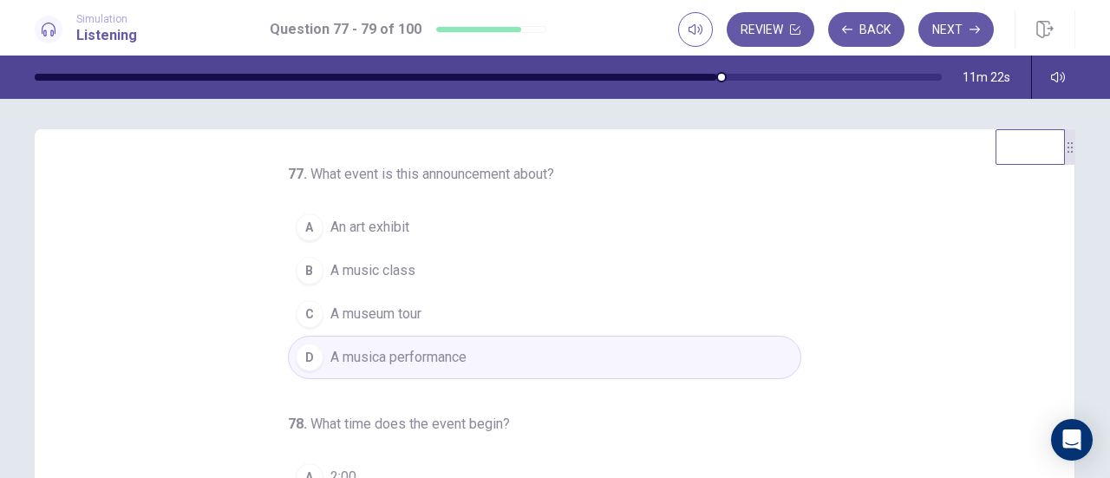
scroll to position [0, 0]
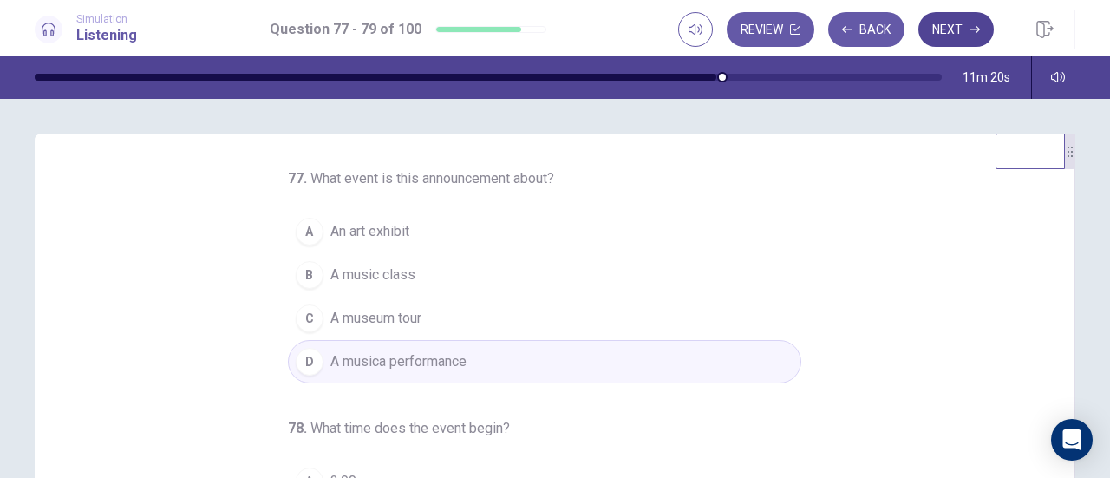
click at [957, 27] on button "Next" at bounding box center [955, 29] width 75 height 35
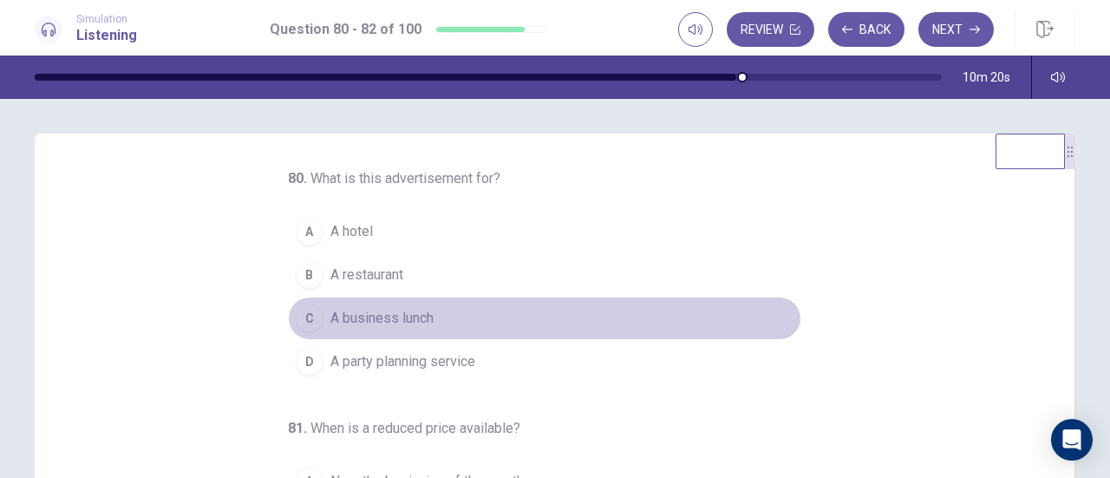
click at [403, 319] on span "A business lunch" at bounding box center [381, 318] width 103 height 21
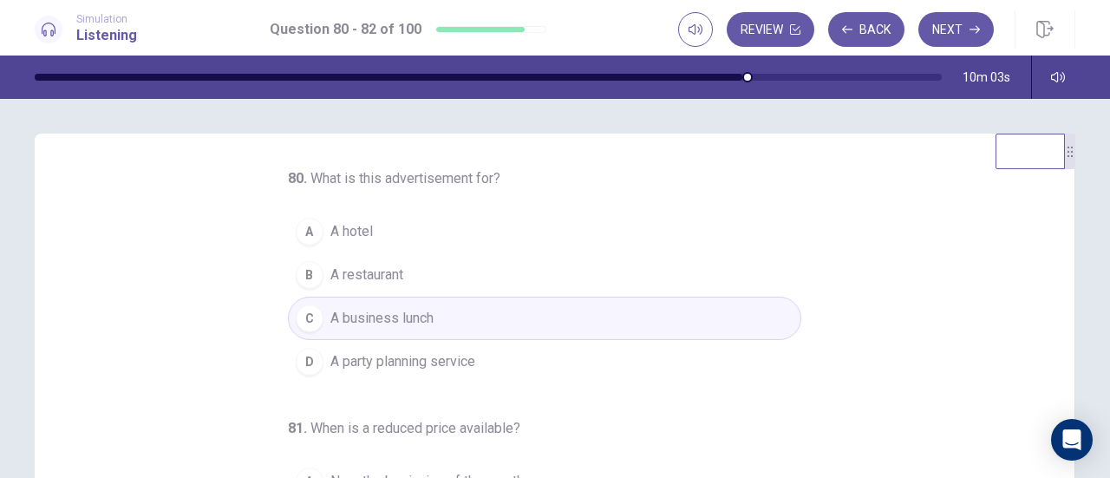
click at [359, 263] on button "B A restaurant" at bounding box center [544, 274] width 513 height 43
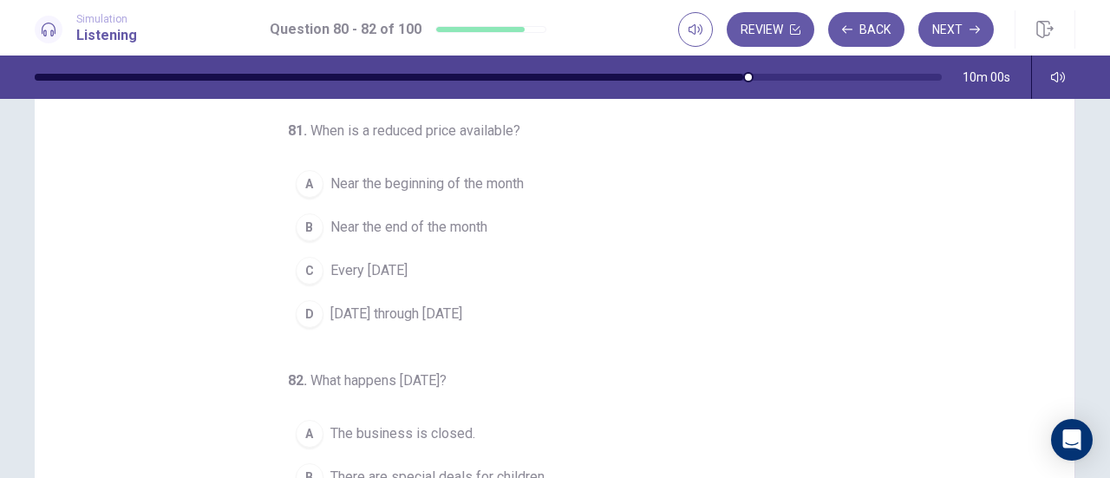
scroll to position [87, 0]
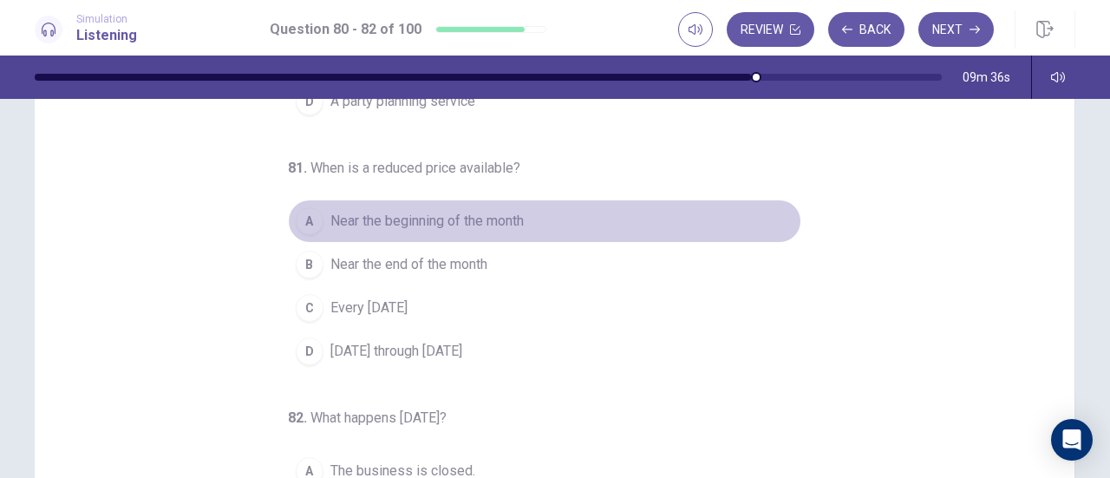
click at [444, 220] on span "Near the beginning of the month" at bounding box center [426, 221] width 193 height 21
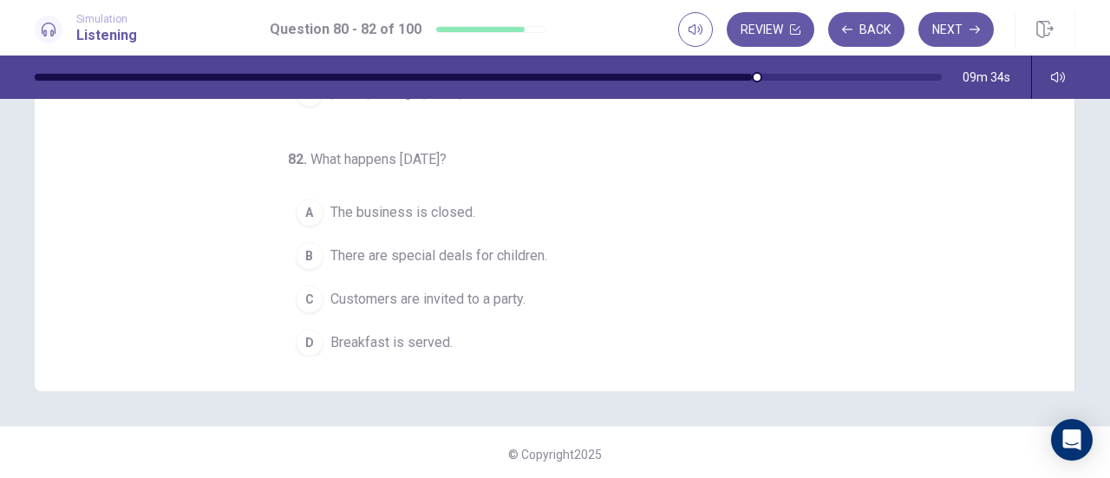
scroll to position [347, 0]
click at [500, 287] on span "Customers are invited to a party." at bounding box center [427, 297] width 195 height 21
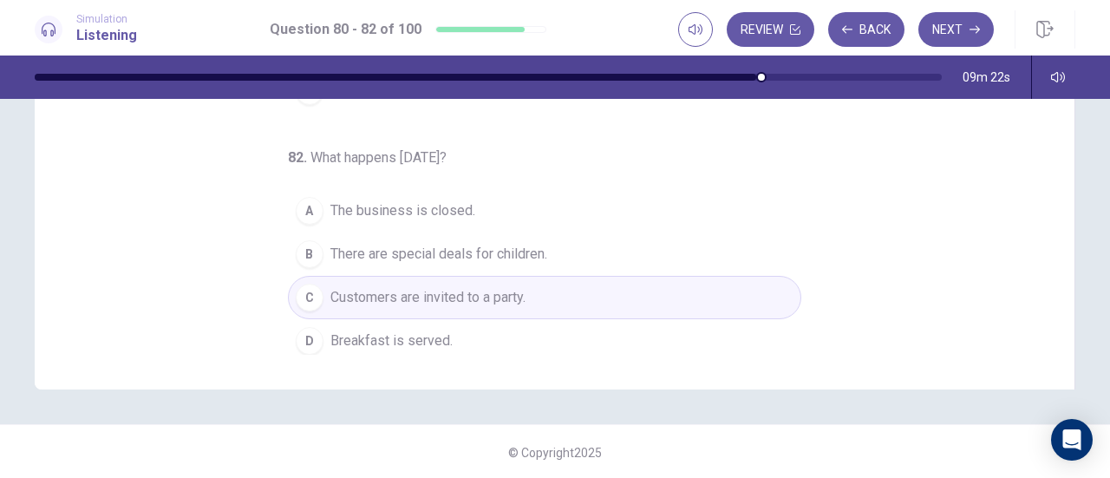
click at [499, 249] on span "There are special deals for children." at bounding box center [438, 254] width 217 height 21
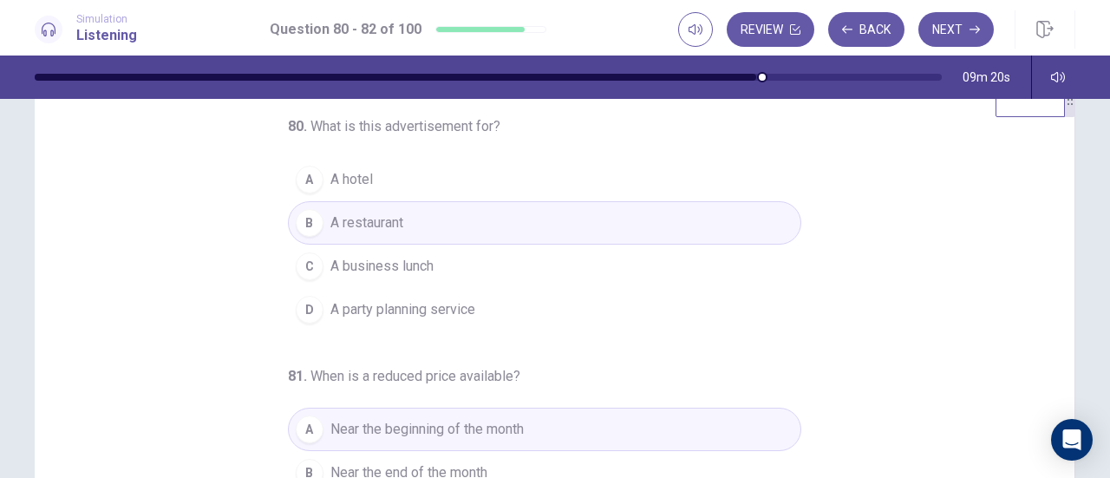
scroll to position [0, 0]
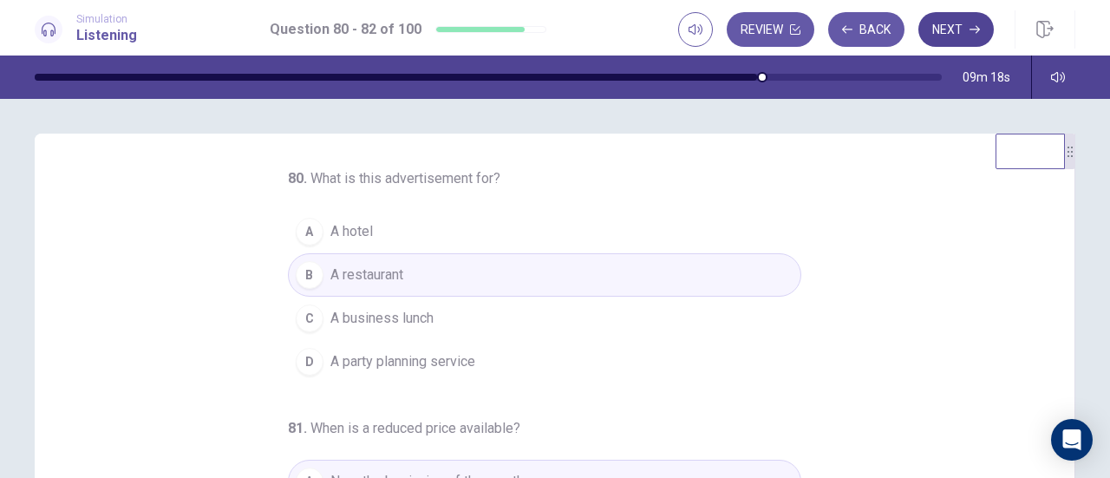
click at [948, 36] on button "Next" at bounding box center [955, 29] width 75 height 35
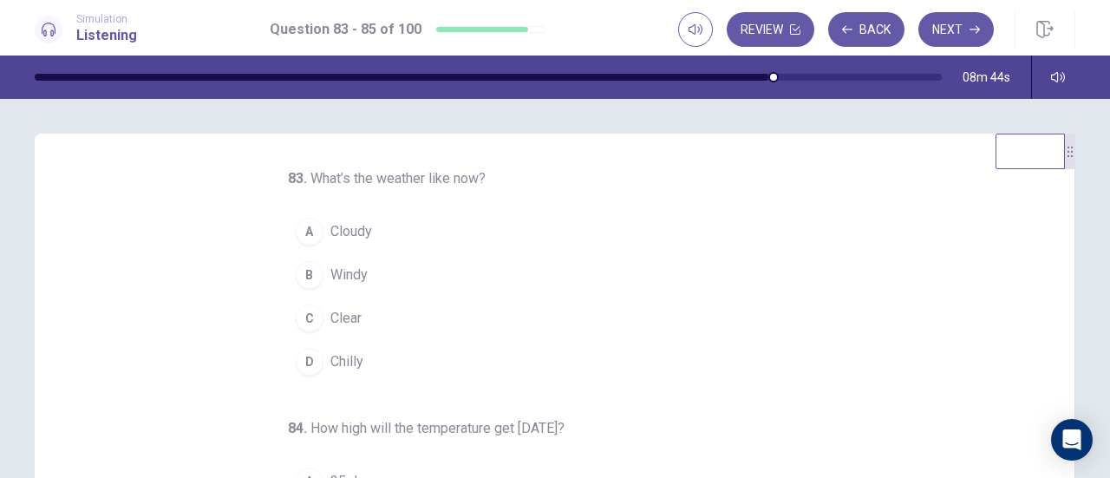
click at [359, 223] on span "Cloudy" at bounding box center [351, 231] width 42 height 21
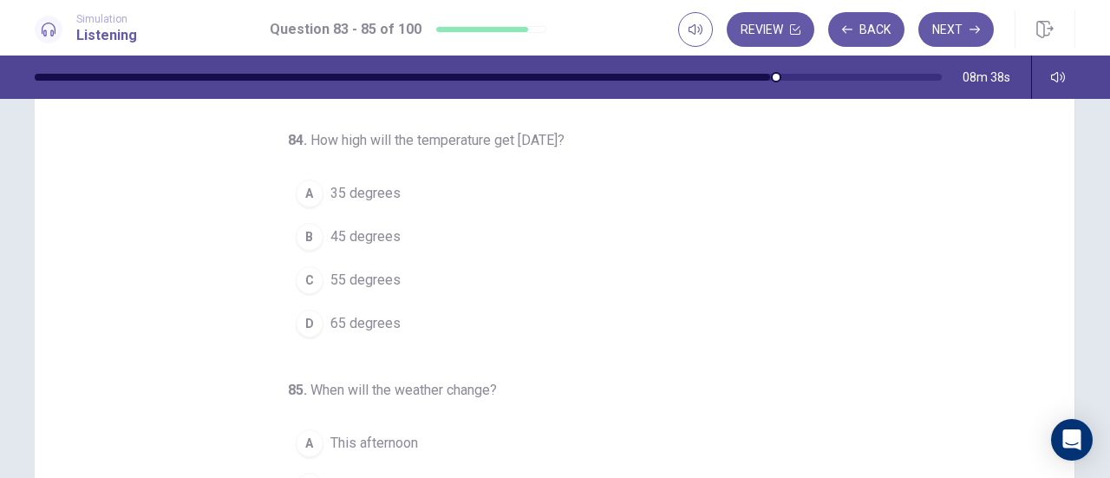
scroll to position [87, 0]
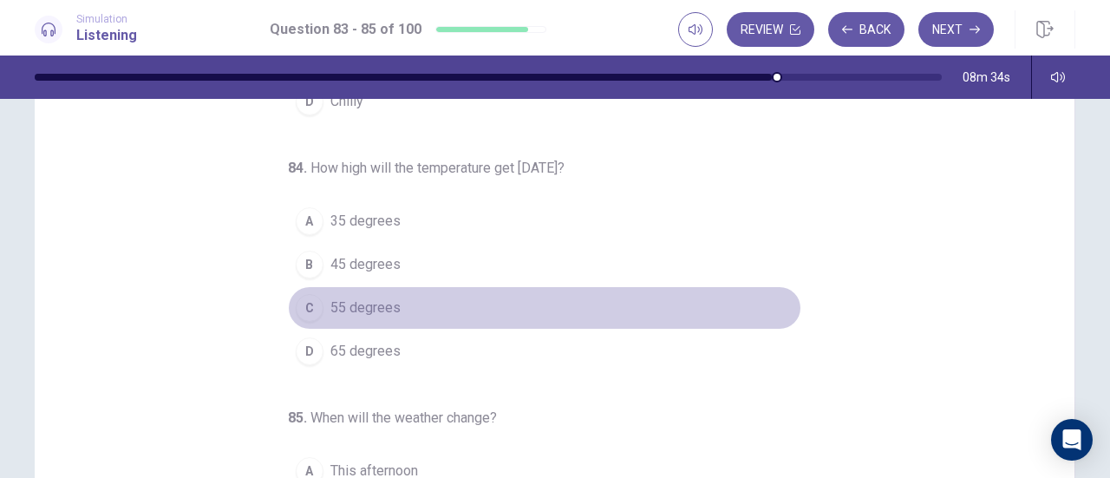
click at [368, 297] on span "55 degrees" at bounding box center [365, 307] width 70 height 21
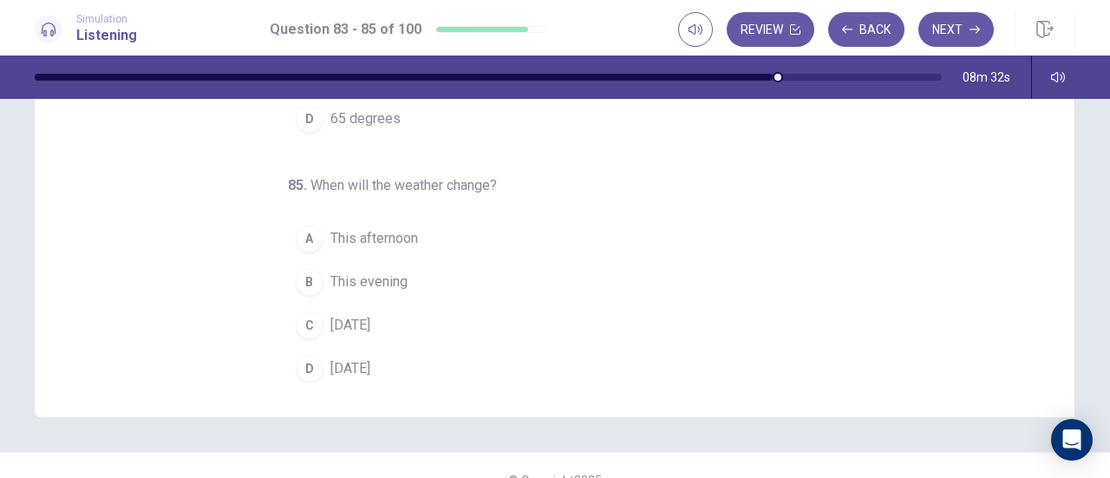
scroll to position [347, 0]
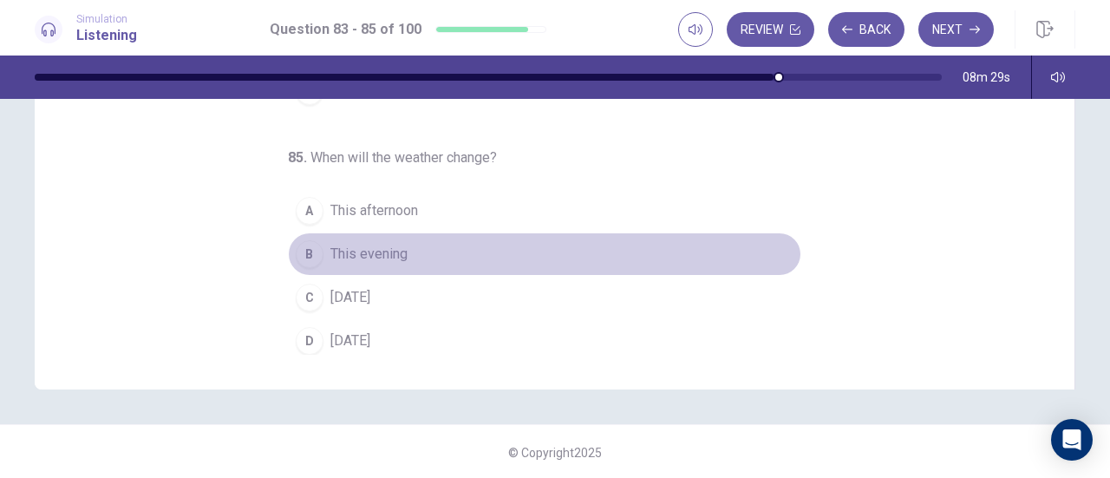
click at [394, 244] on span "This evening" at bounding box center [368, 254] width 77 height 21
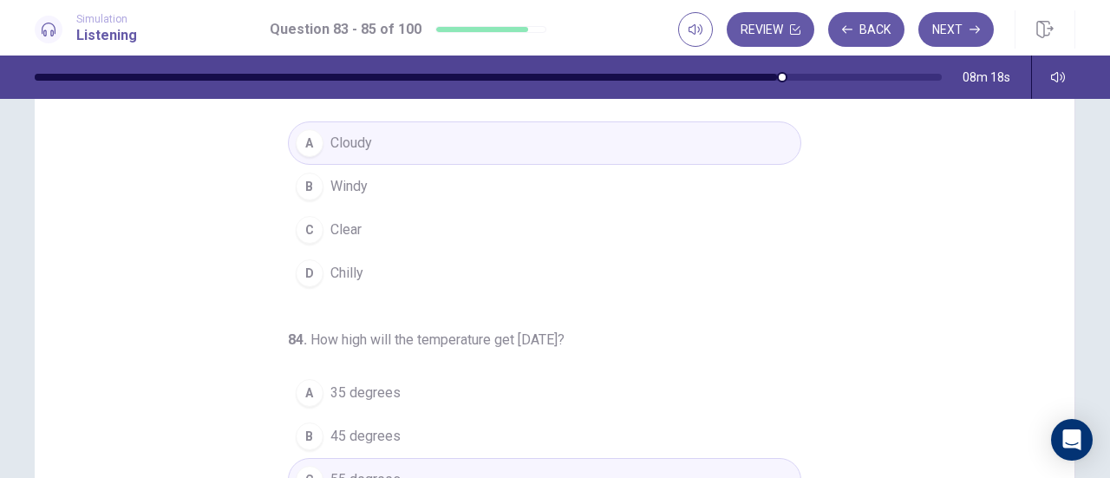
scroll to position [0, 0]
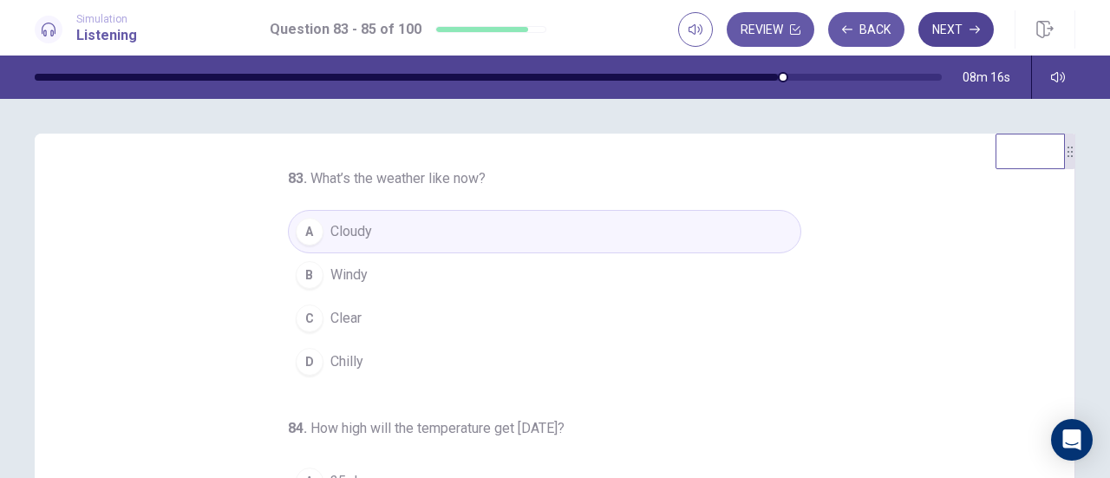
click at [960, 30] on button "Next" at bounding box center [955, 29] width 75 height 35
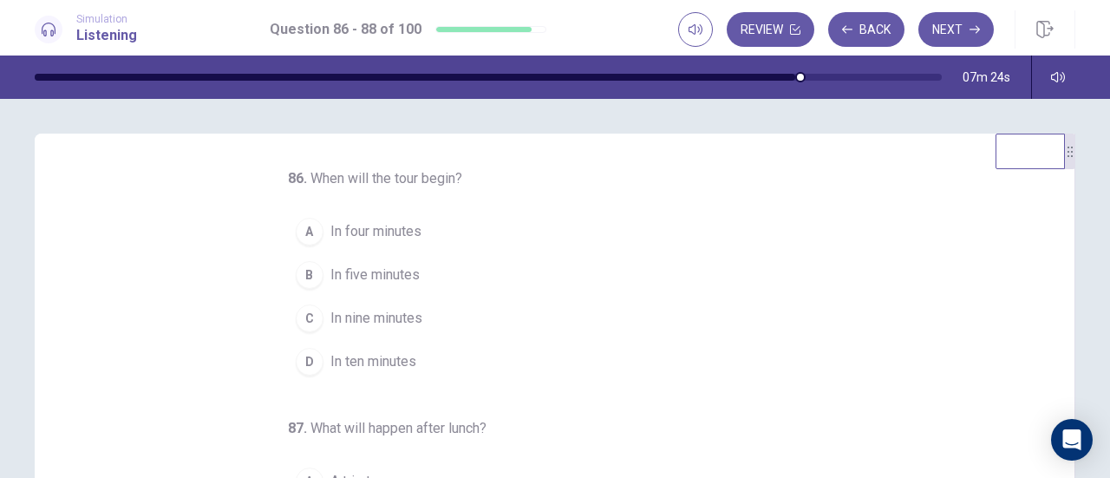
click at [362, 358] on span "In ten minutes" at bounding box center [373, 361] width 86 height 21
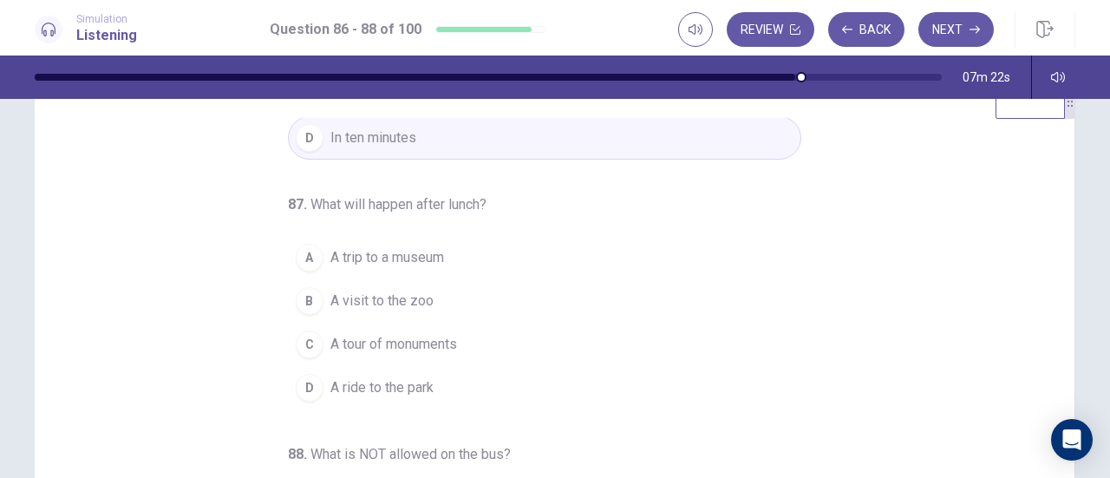
scroll to position [87, 0]
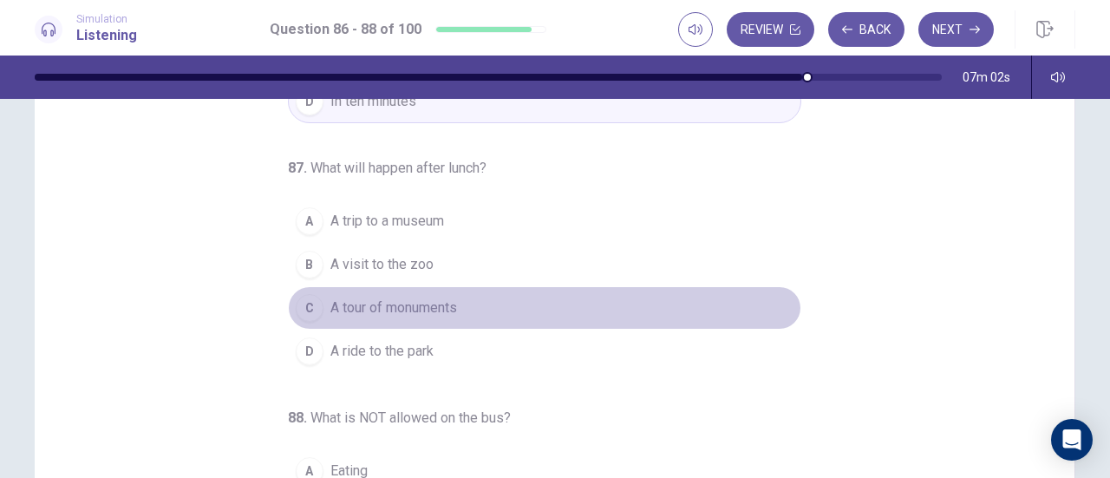
click at [415, 303] on span "A tour of monuments" at bounding box center [393, 307] width 127 height 21
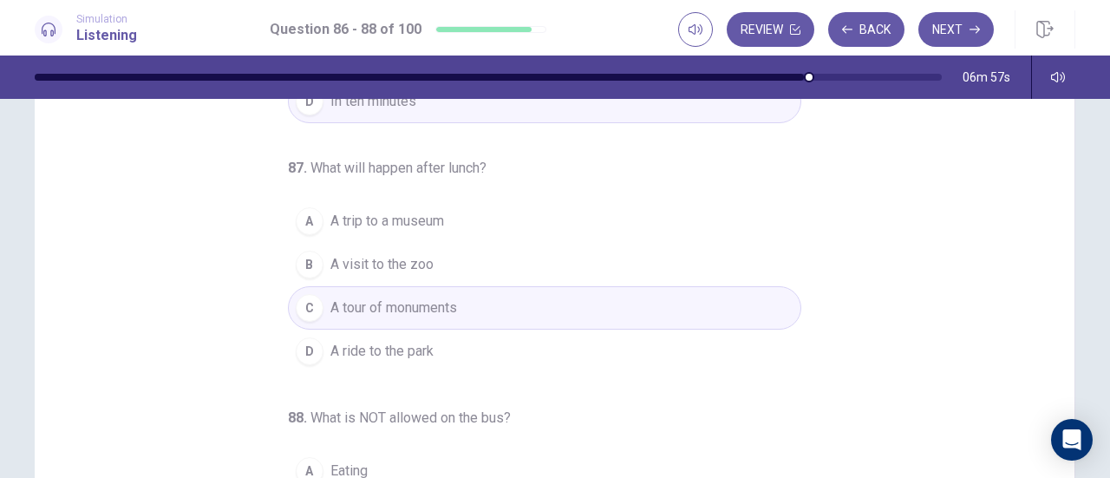
click at [452, 225] on button "A A trip to a museum" at bounding box center [544, 220] width 513 height 43
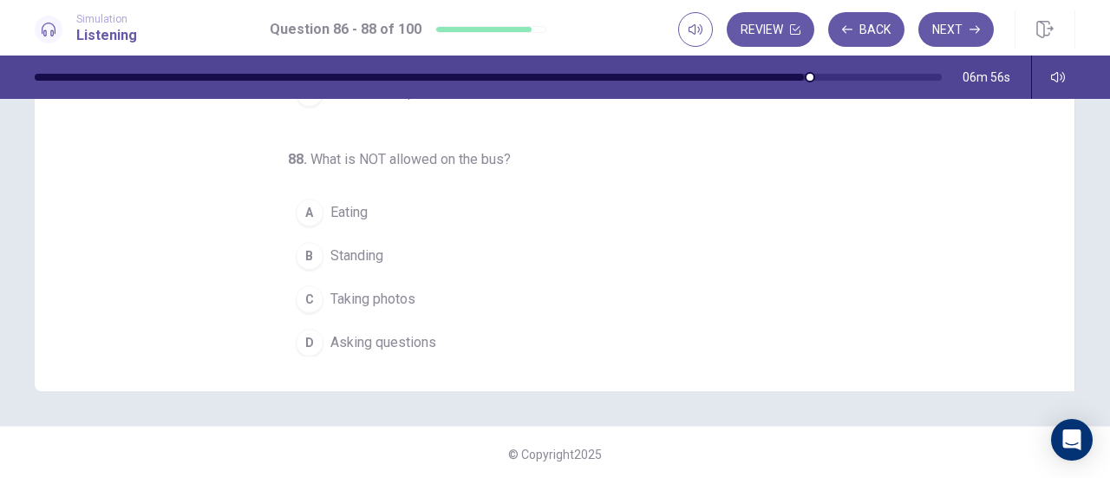
scroll to position [347, 0]
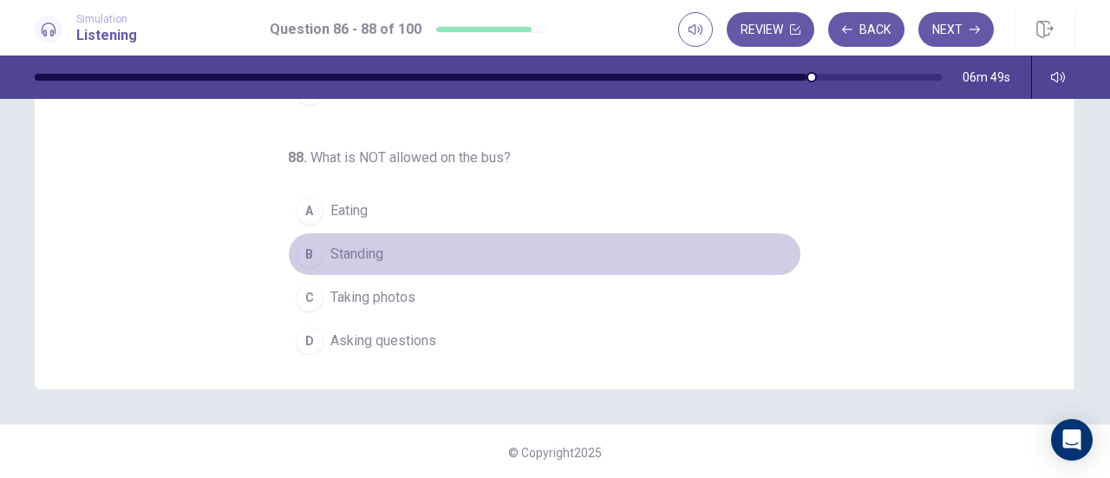
click at [380, 247] on button "B Standing" at bounding box center [544, 253] width 513 height 43
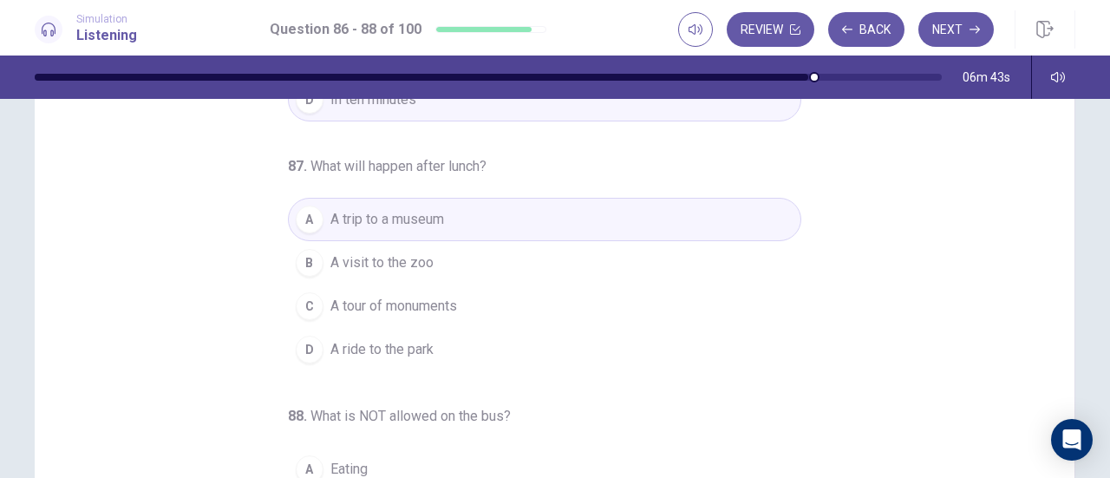
scroll to position [0, 0]
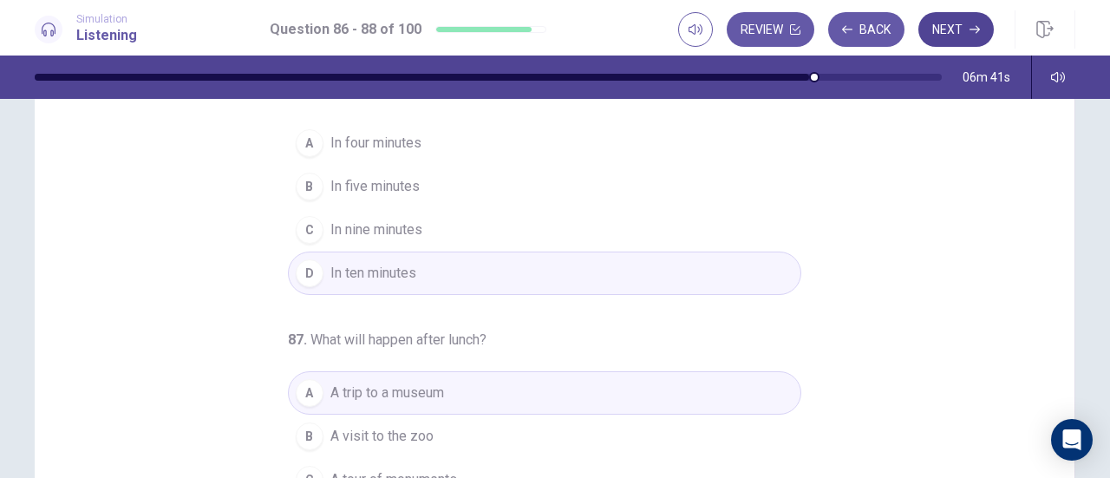
click at [971, 25] on icon "button" at bounding box center [974, 29] width 10 height 10
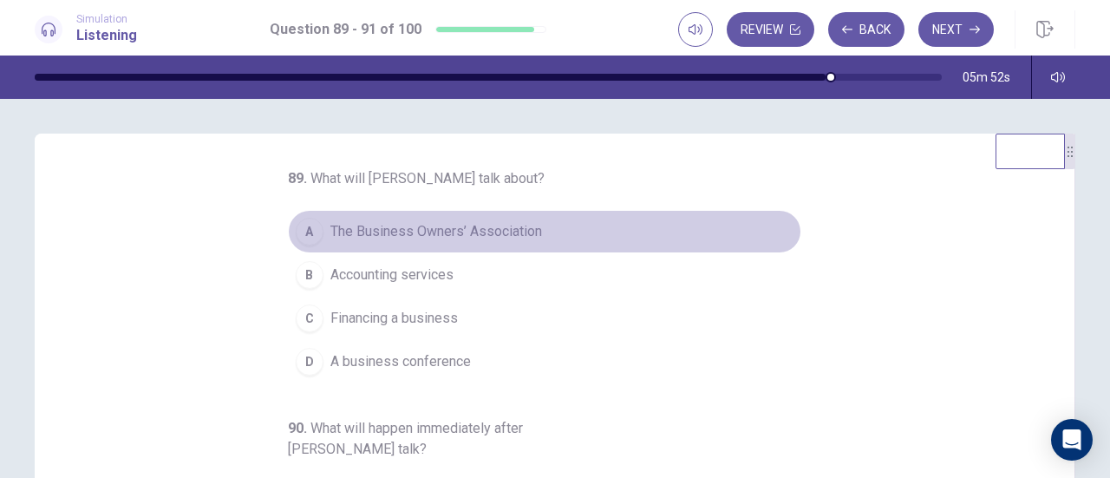
click at [436, 227] on span "The Business Owners’ Association" at bounding box center [436, 231] width 212 height 21
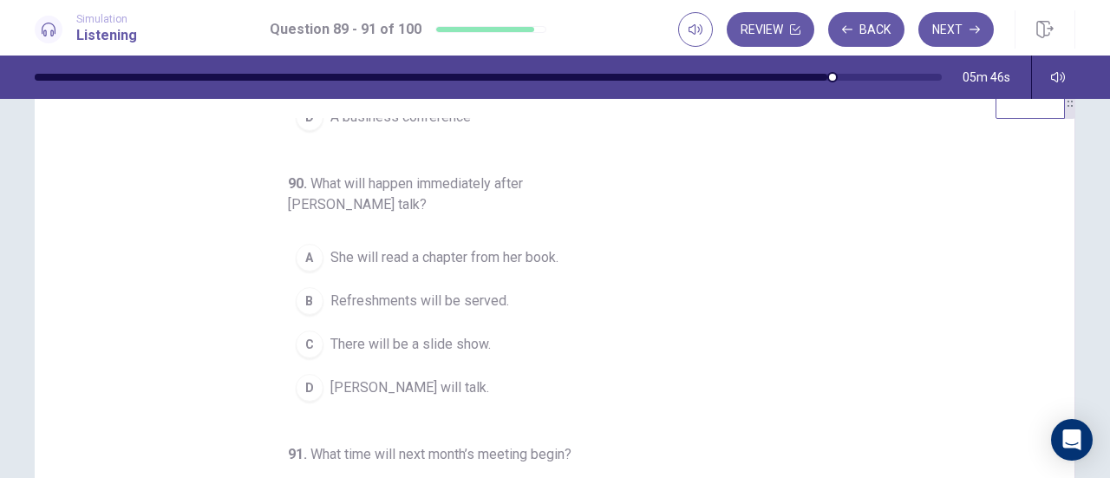
scroll to position [87, 0]
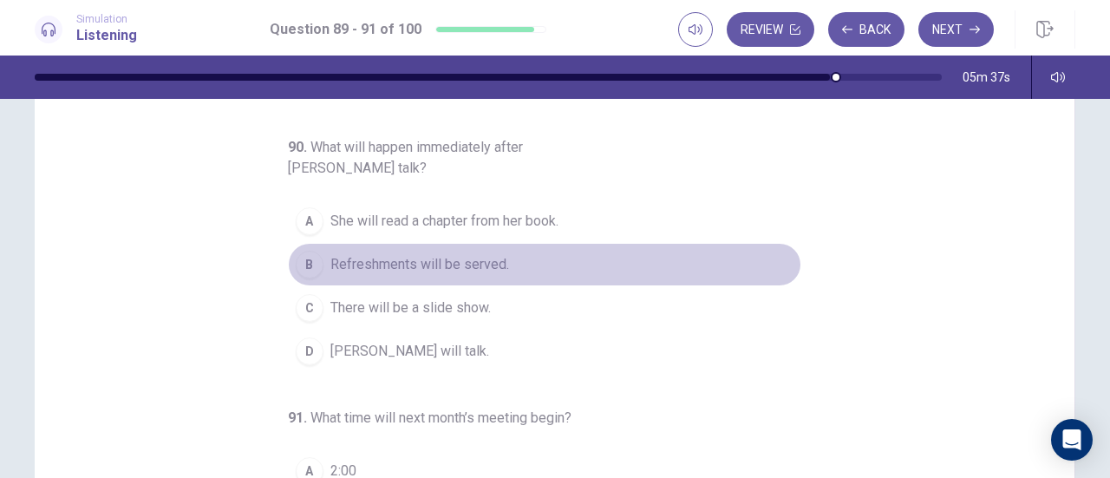
click at [485, 256] on span "Refreshments will be served." at bounding box center [419, 264] width 179 height 21
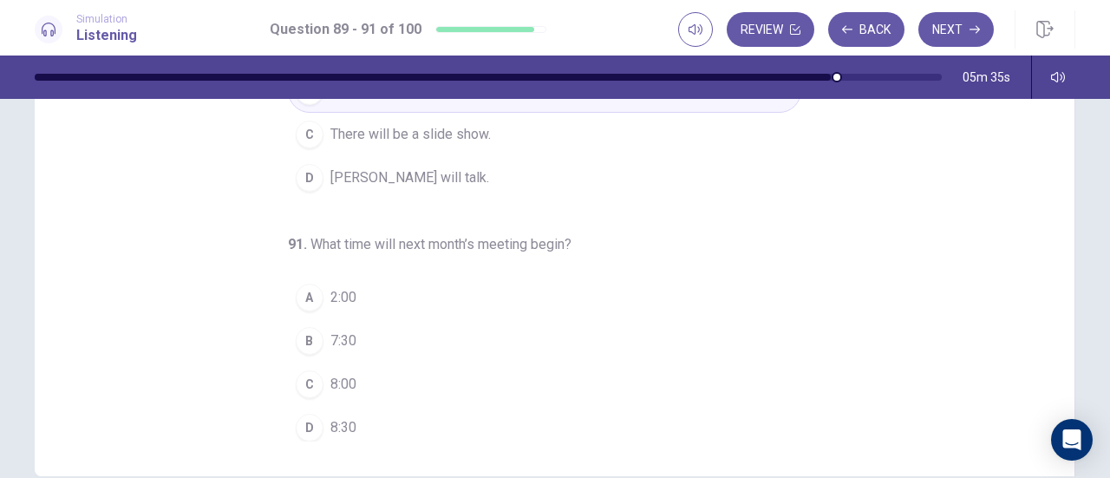
scroll to position [347, 0]
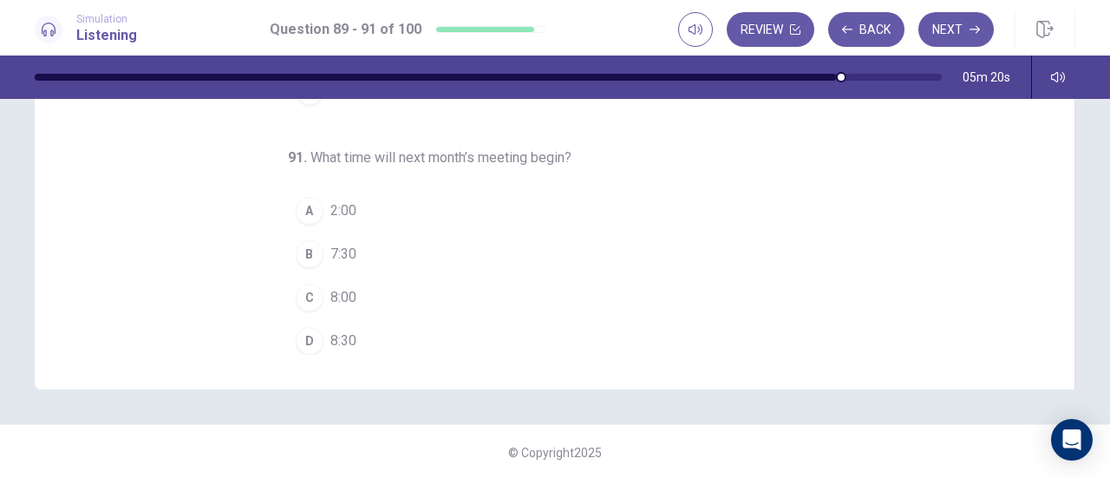
click at [392, 245] on button "B 7:30" at bounding box center [544, 253] width 513 height 43
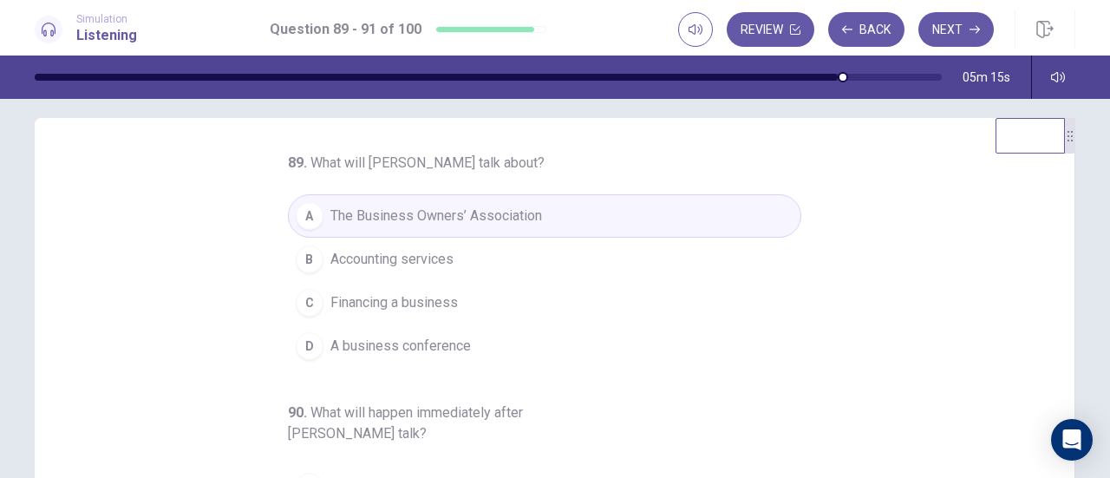
scroll to position [0, 0]
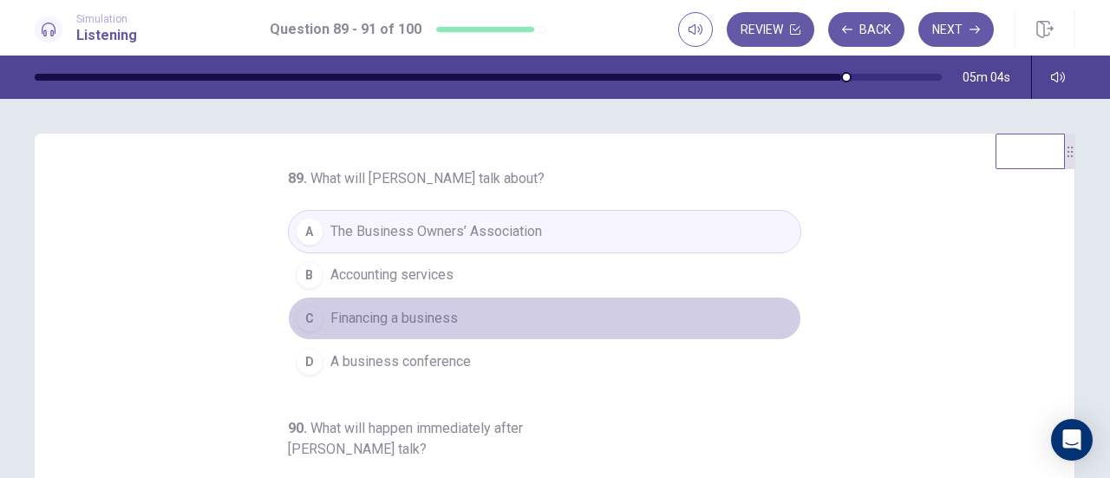
click at [407, 325] on span "Financing a business" at bounding box center [393, 318] width 127 height 21
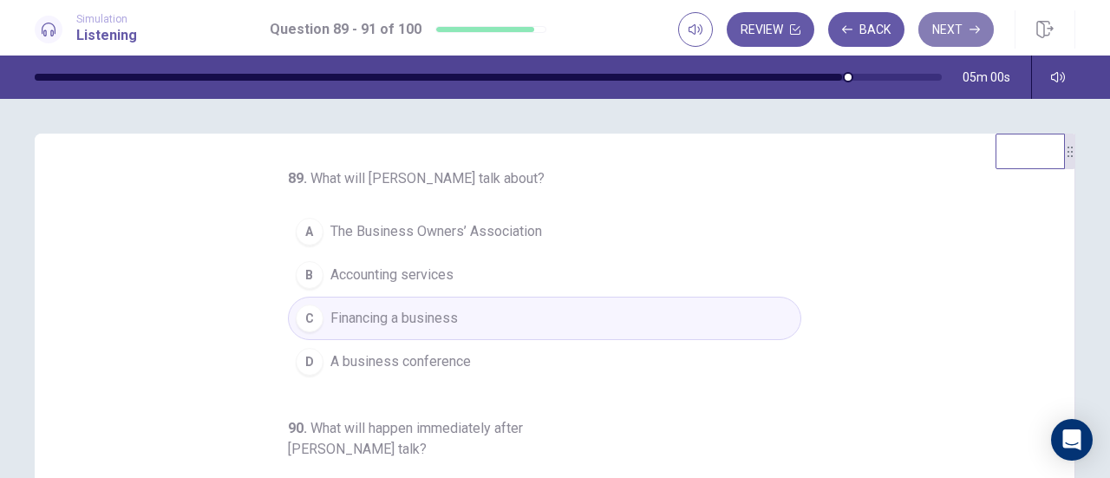
click at [954, 30] on button "Next" at bounding box center [955, 29] width 75 height 35
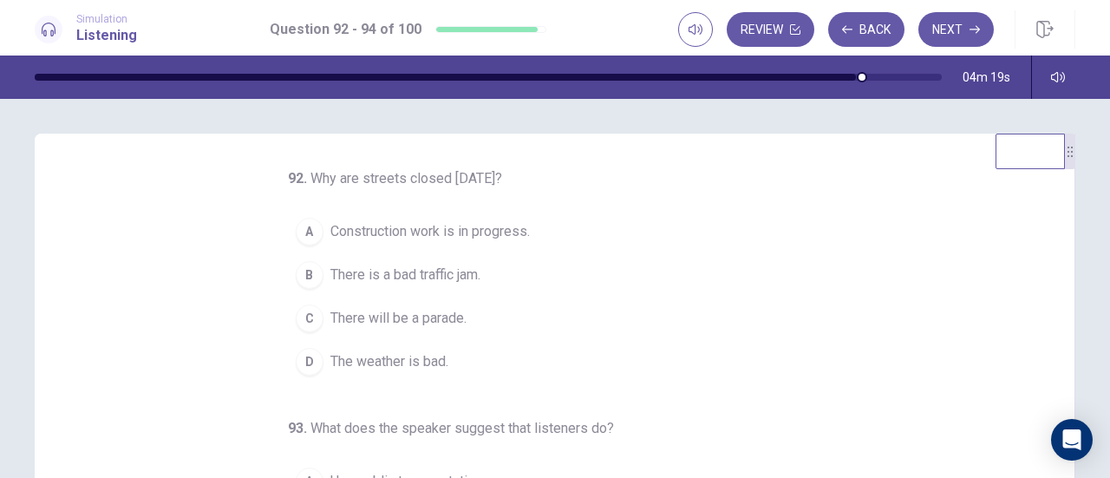
click at [454, 314] on span "There will be a parade." at bounding box center [398, 318] width 136 height 21
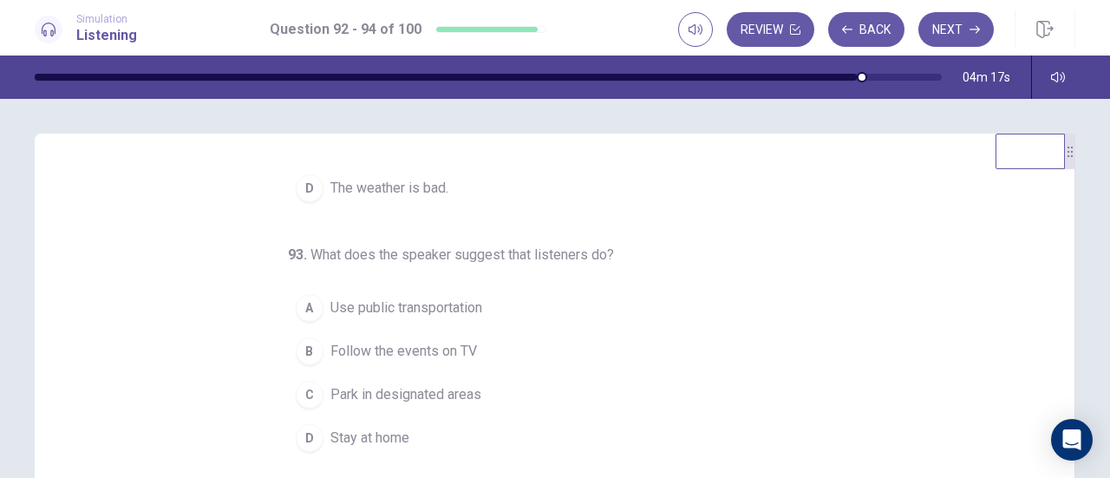
scroll to position [87, 0]
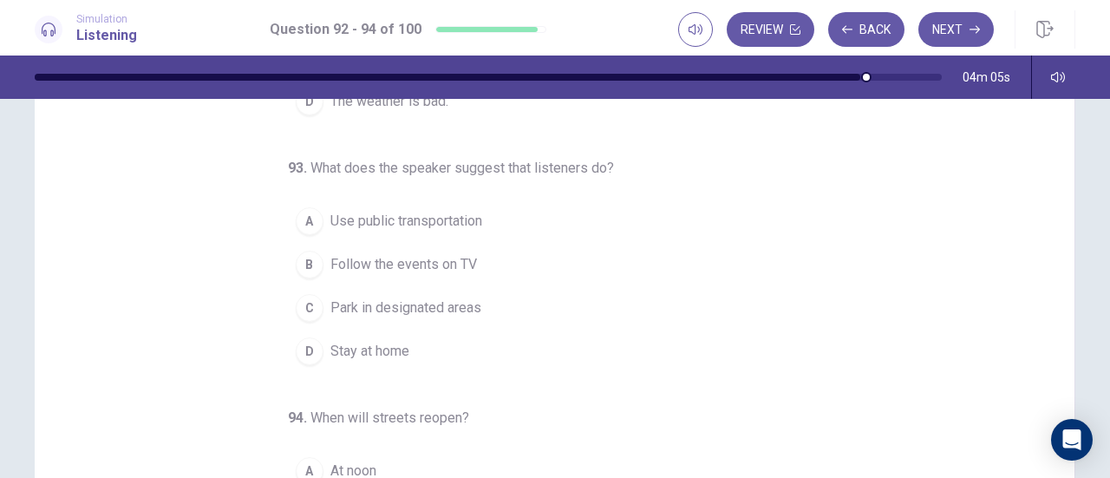
click at [446, 223] on span "Use public transportation" at bounding box center [406, 221] width 152 height 21
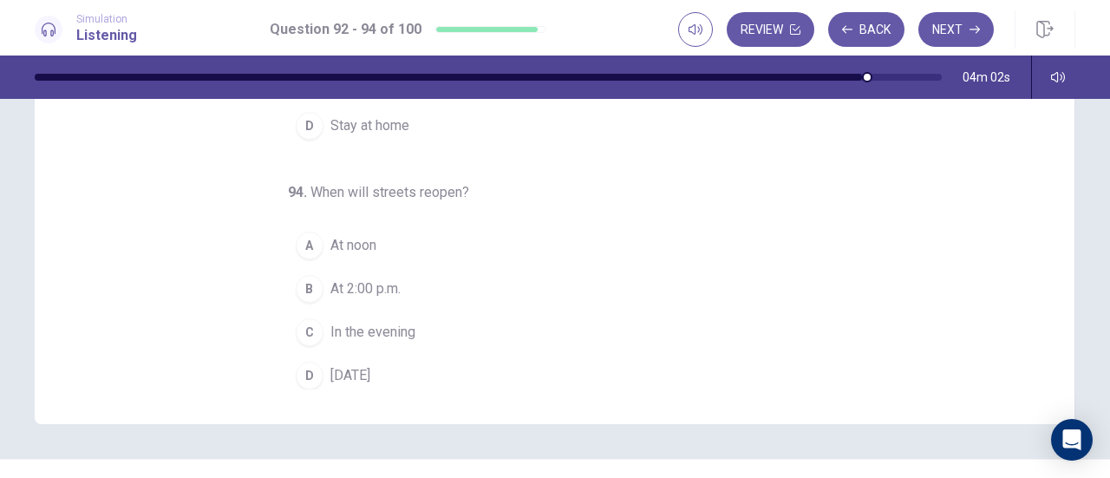
scroll to position [347, 0]
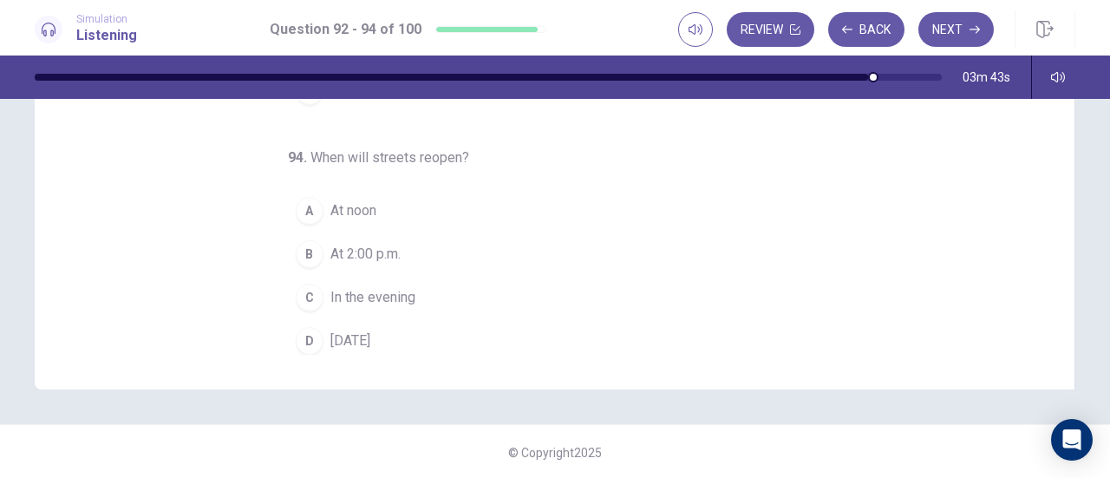
click at [370, 330] on span "Tomorrow" at bounding box center [350, 340] width 40 height 21
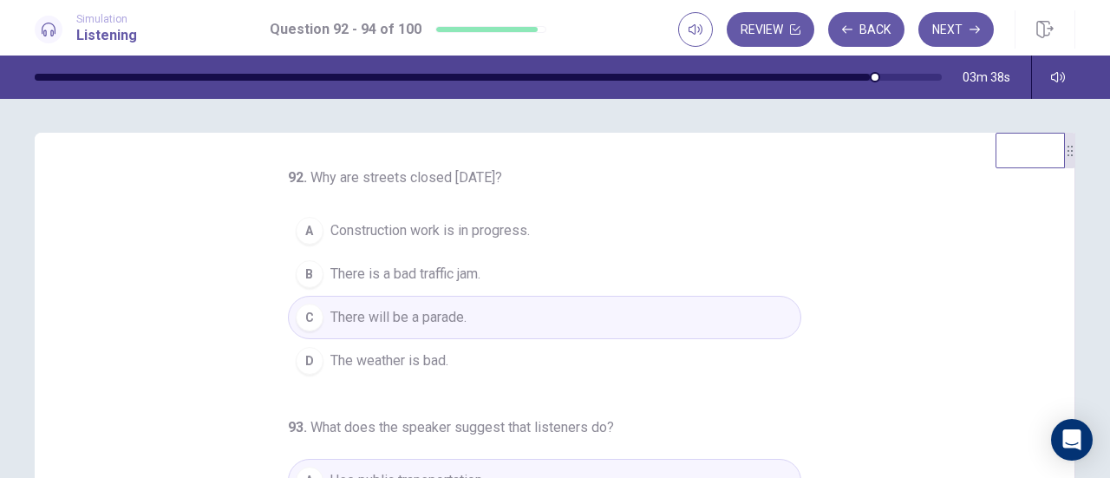
scroll to position [0, 0]
click at [947, 23] on button "Next" at bounding box center [955, 29] width 75 height 35
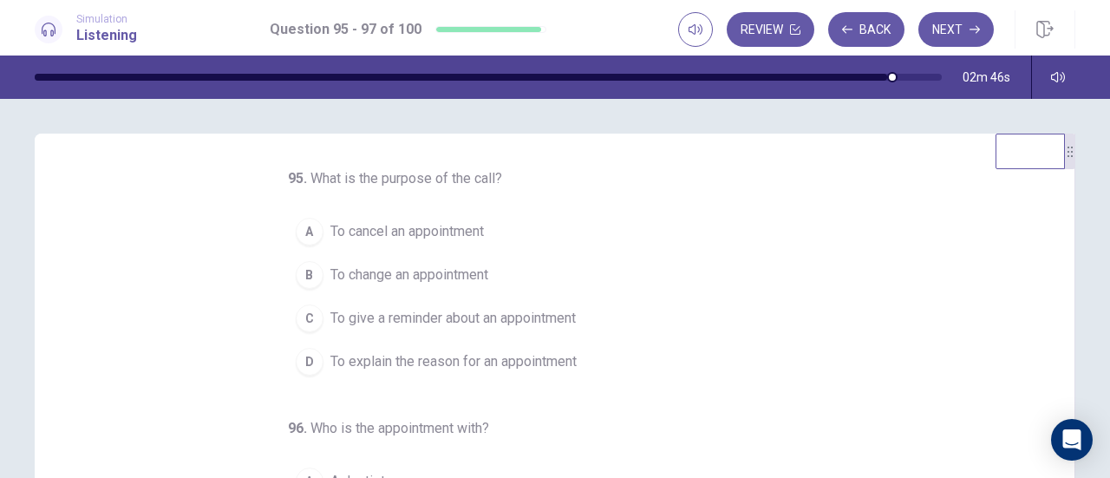
click at [572, 321] on span "To give a reminder about an appointment" at bounding box center [452, 318] width 245 height 21
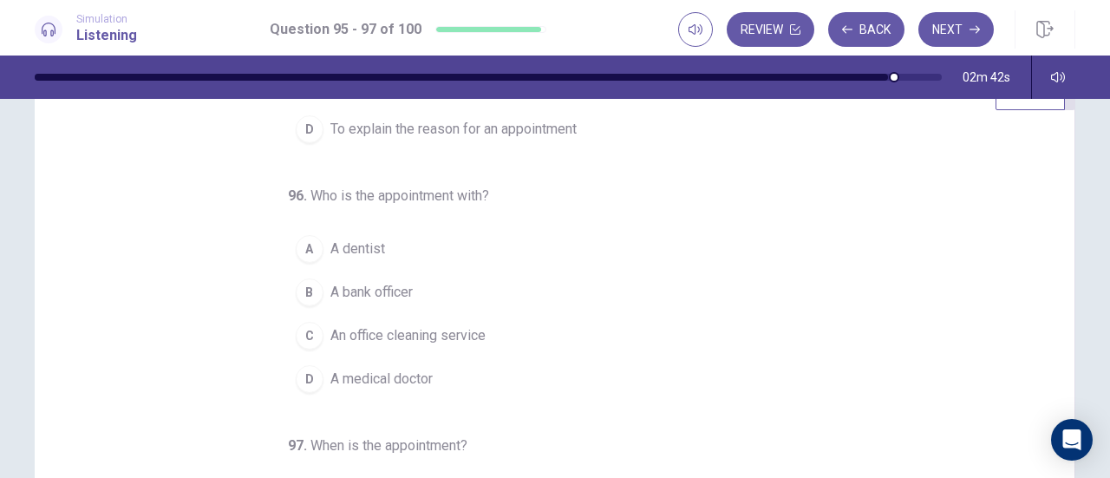
scroll to position [87, 0]
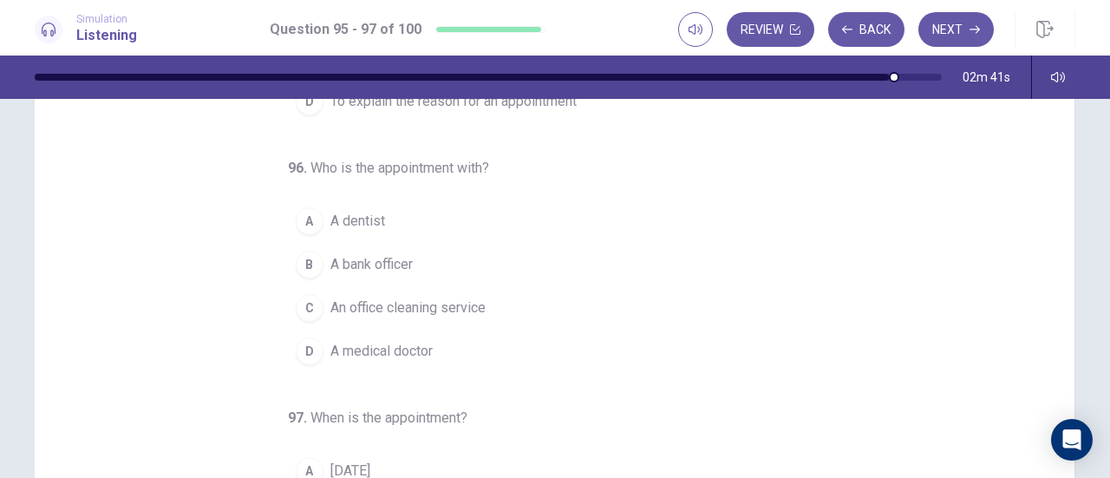
click at [364, 220] on span "A dentist" at bounding box center [357, 221] width 55 height 21
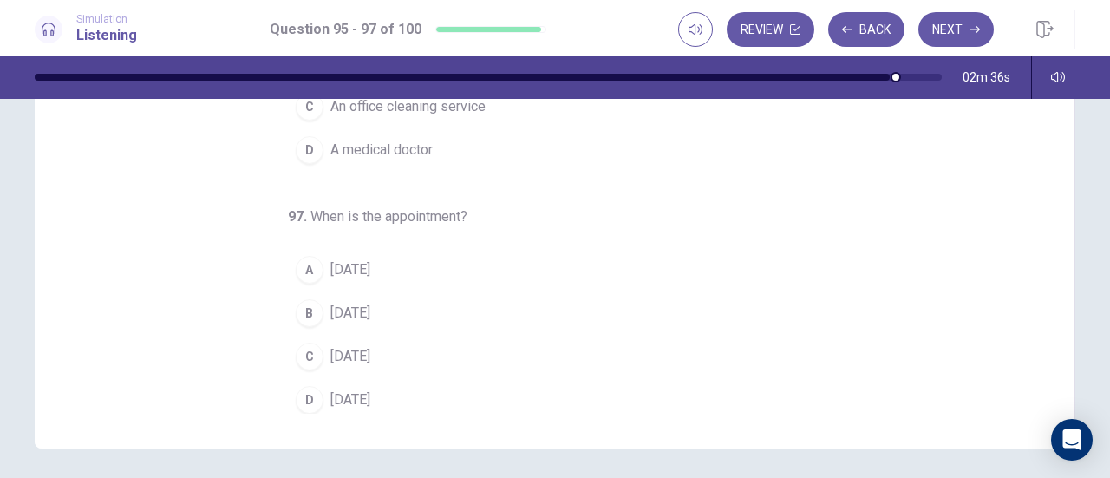
scroll to position [347, 0]
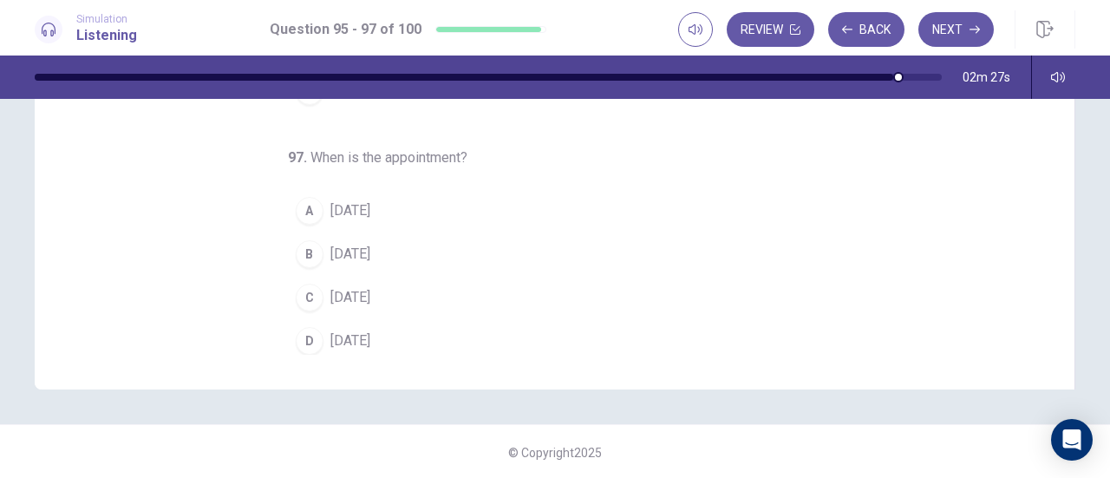
click at [355, 296] on span "Friday" at bounding box center [350, 297] width 40 height 21
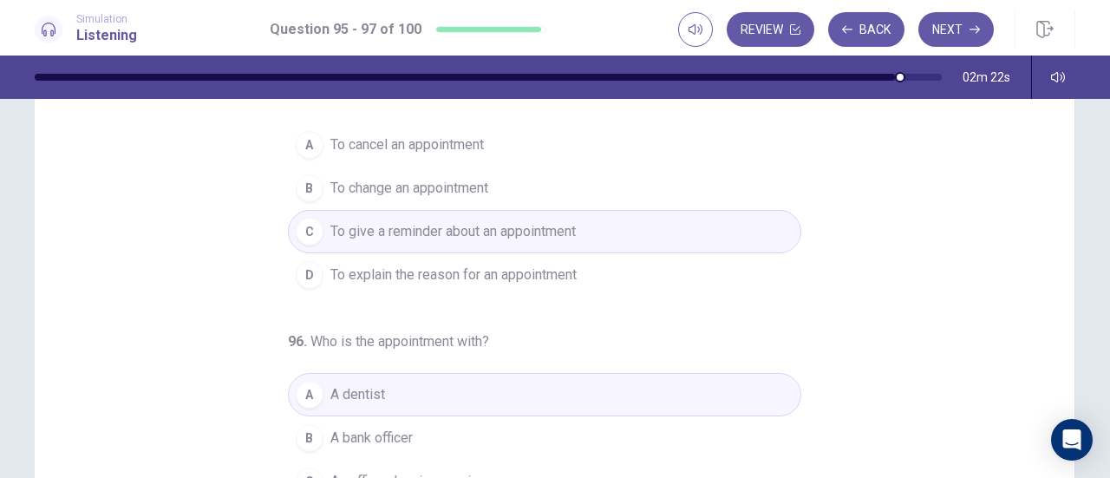
scroll to position [0, 0]
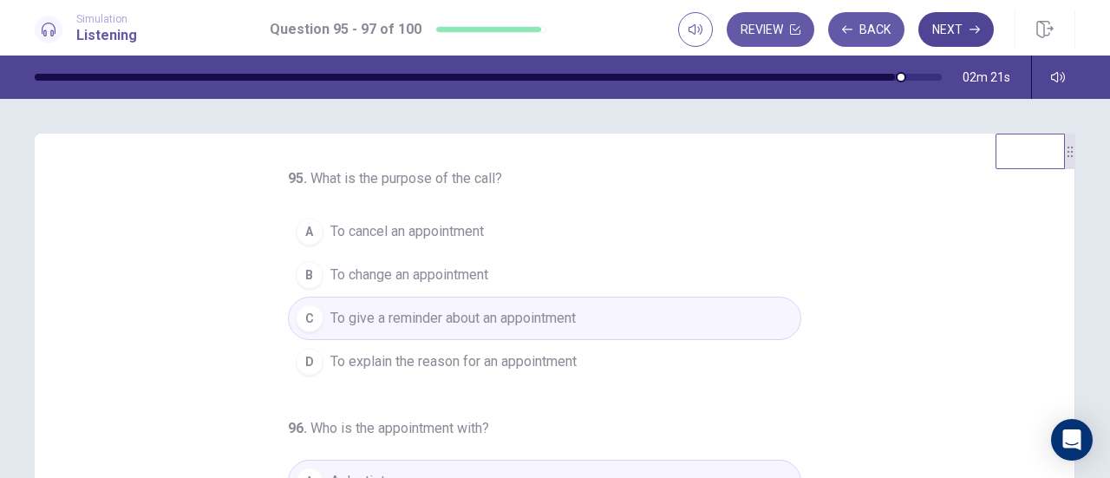
click at [955, 24] on button "Next" at bounding box center [955, 29] width 75 height 35
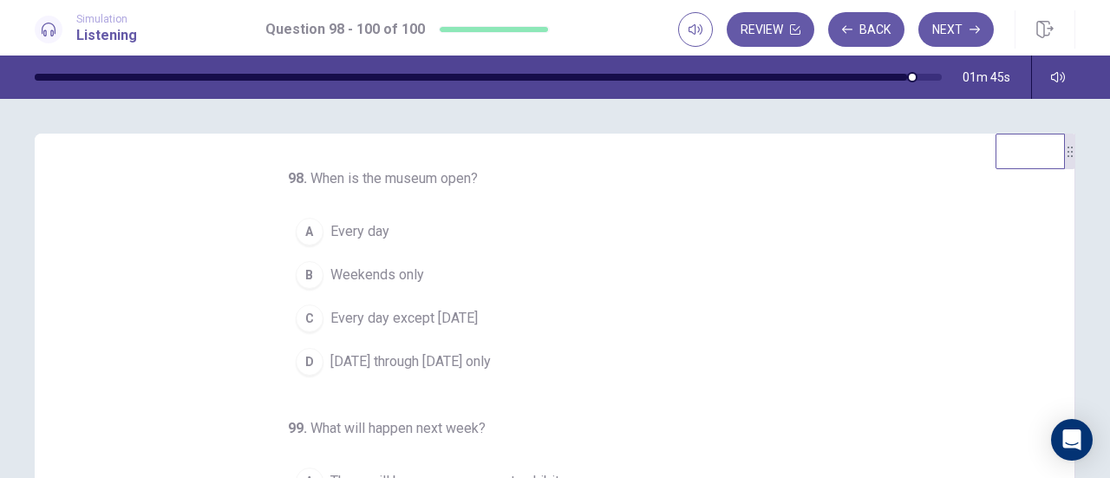
click at [411, 356] on span "Monday through Friday only" at bounding box center [410, 361] width 160 height 21
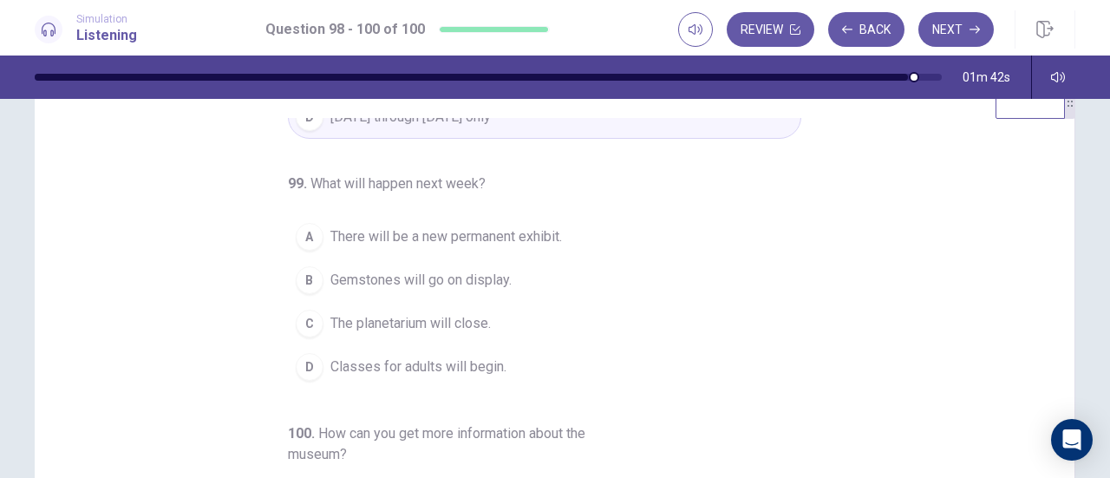
scroll to position [87, 0]
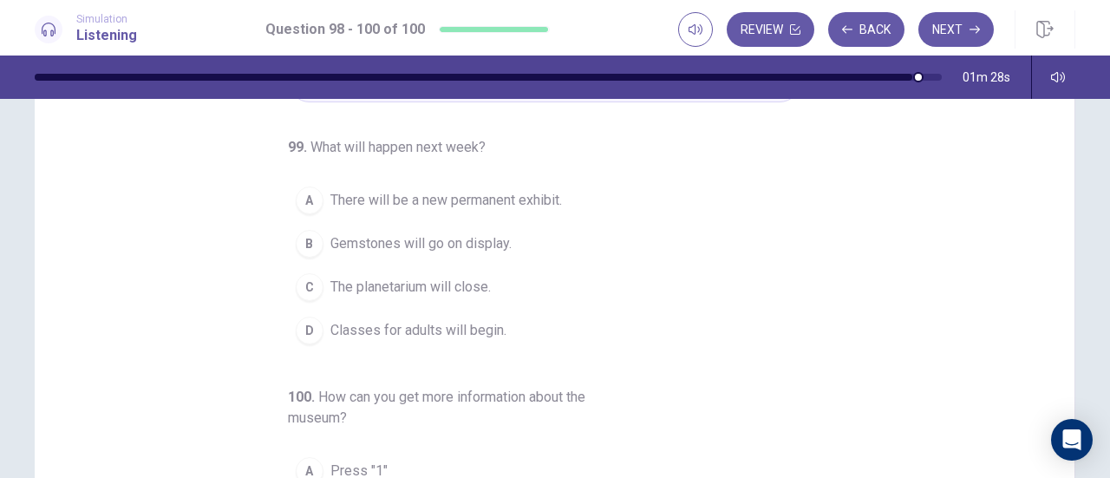
click at [450, 241] on span "Gemstones will go on display." at bounding box center [420, 243] width 181 height 21
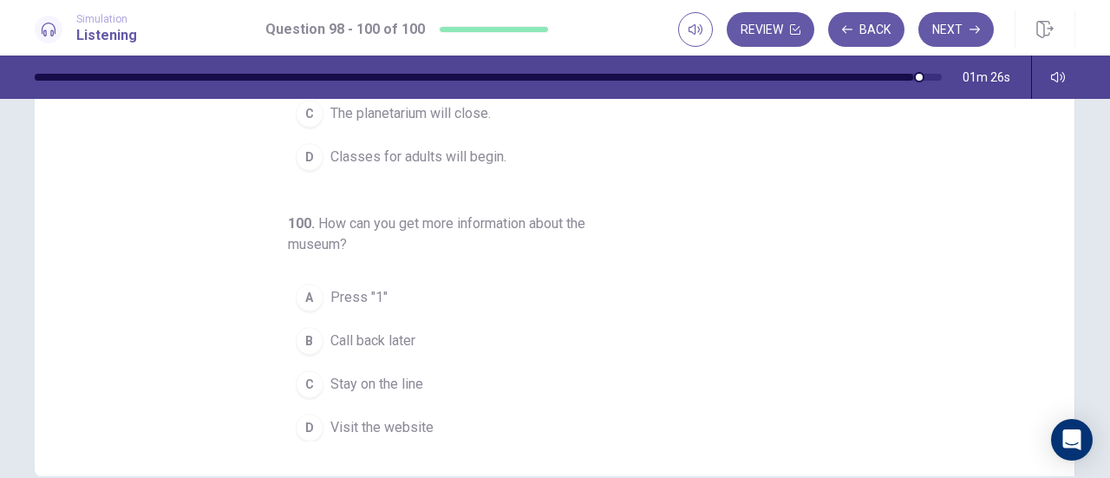
scroll to position [347, 0]
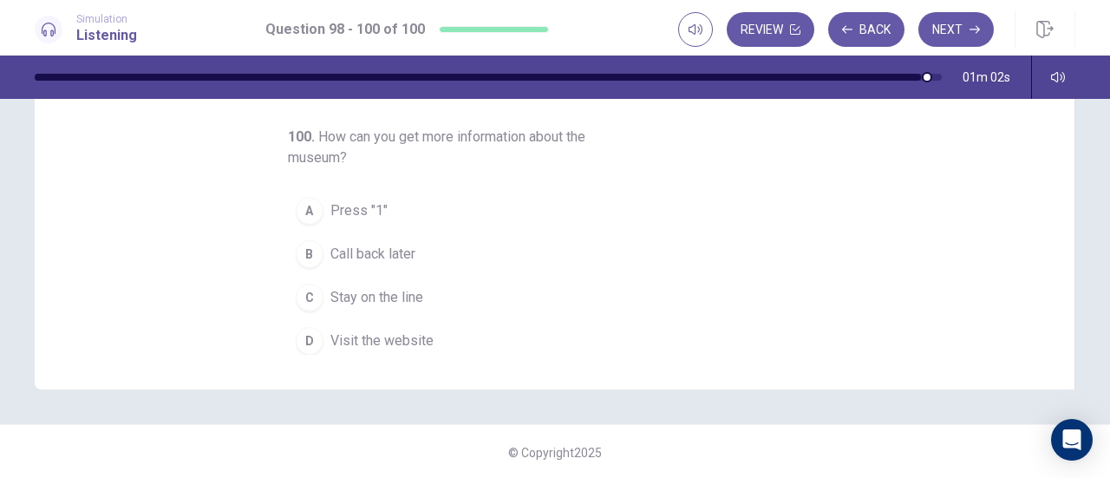
click at [372, 287] on span "Stay on the line" at bounding box center [376, 297] width 93 height 21
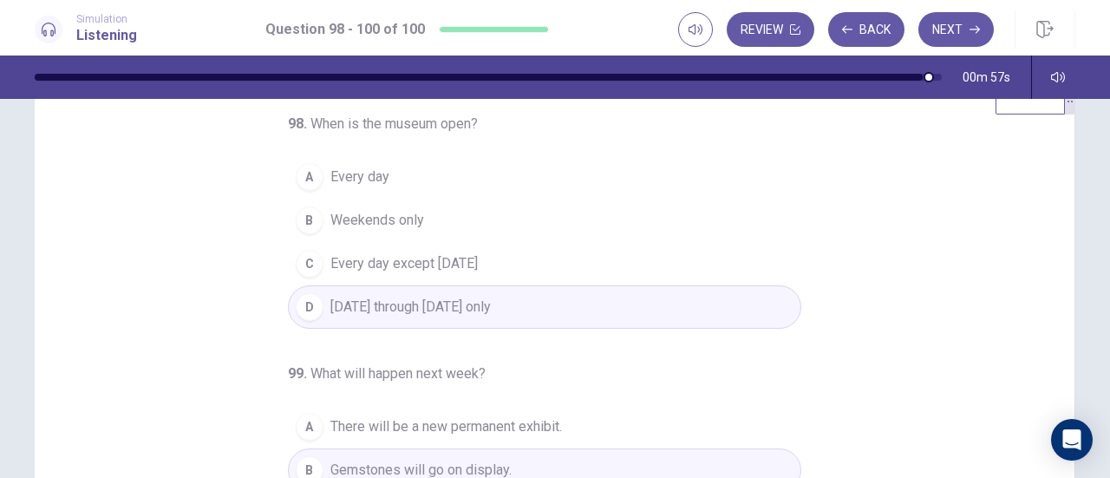
scroll to position [0, 0]
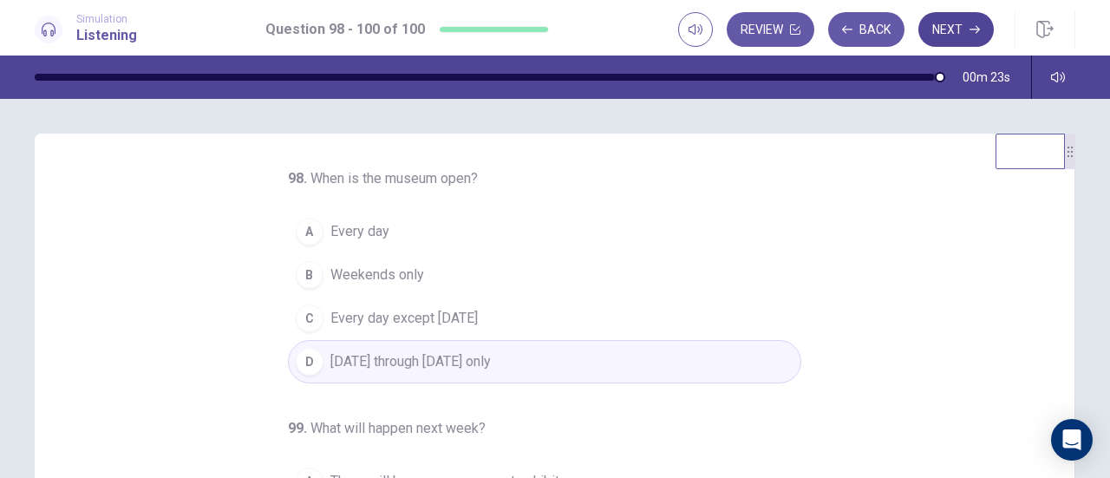
click at [968, 33] on button "Next" at bounding box center [955, 29] width 75 height 35
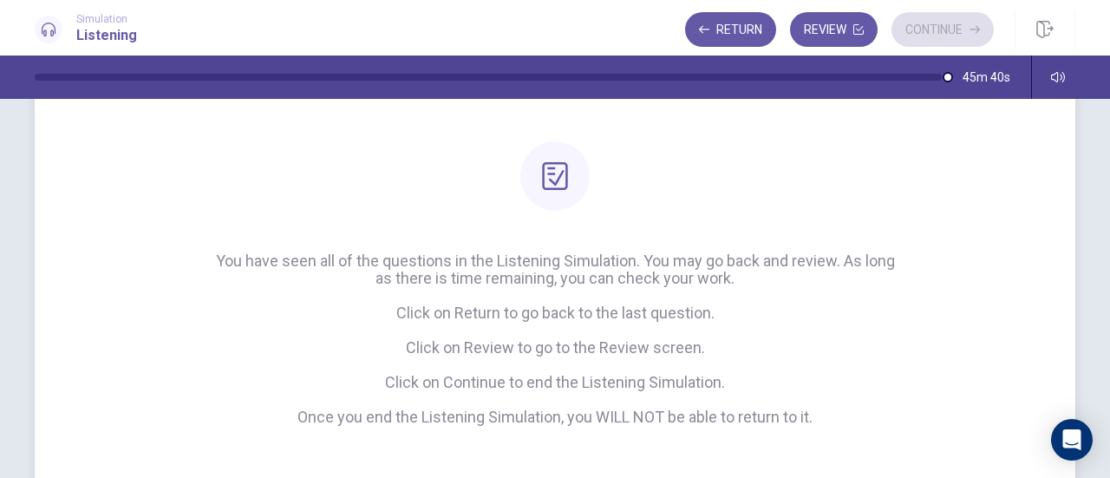
scroll to position [127, 0]
click at [838, 16] on button "Review" at bounding box center [834, 29] width 88 height 35
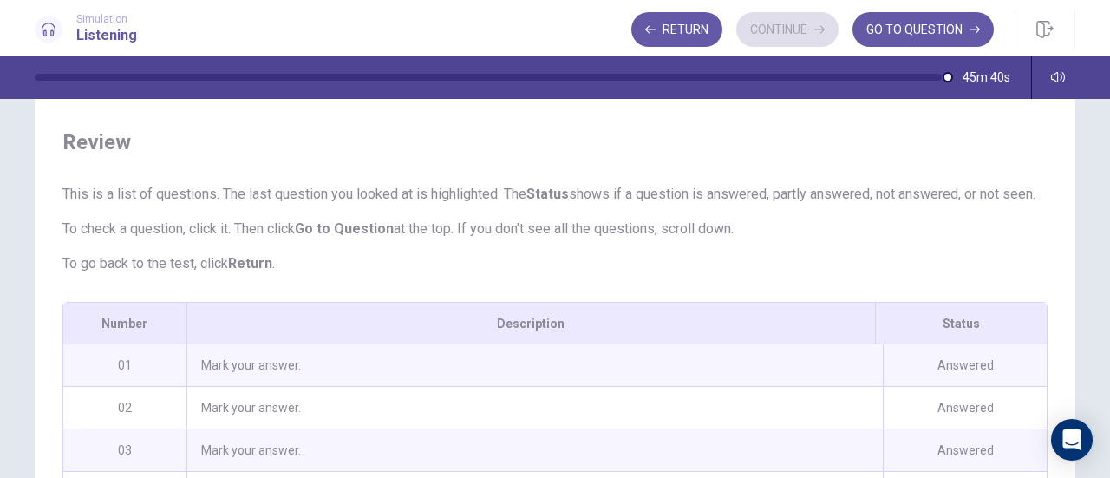
scroll to position [0, 0]
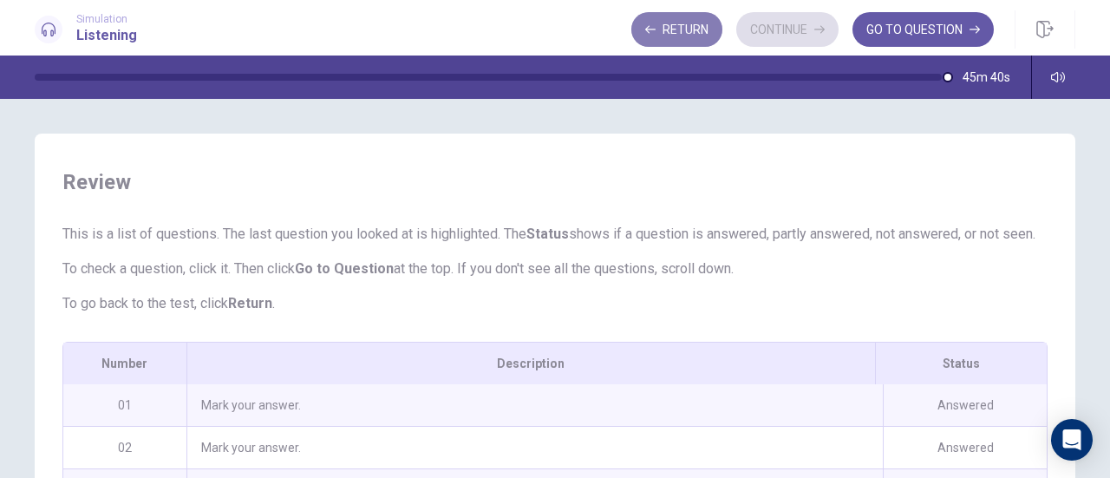
click at [691, 25] on button "Return" at bounding box center [676, 29] width 91 height 35
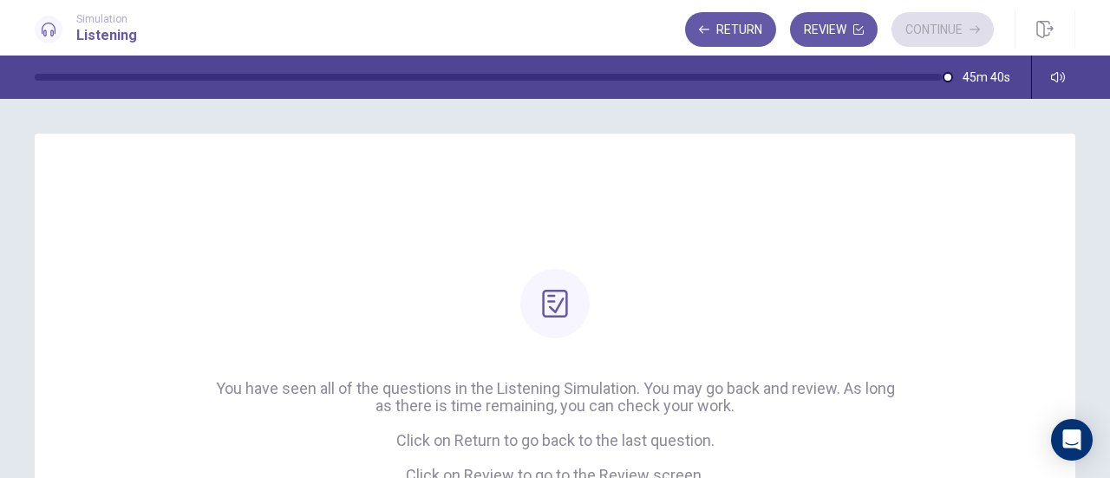
click at [941, 29] on div "Return Review Continue" at bounding box center [839, 29] width 309 height 35
click at [825, 29] on button "Review" at bounding box center [834, 29] width 88 height 35
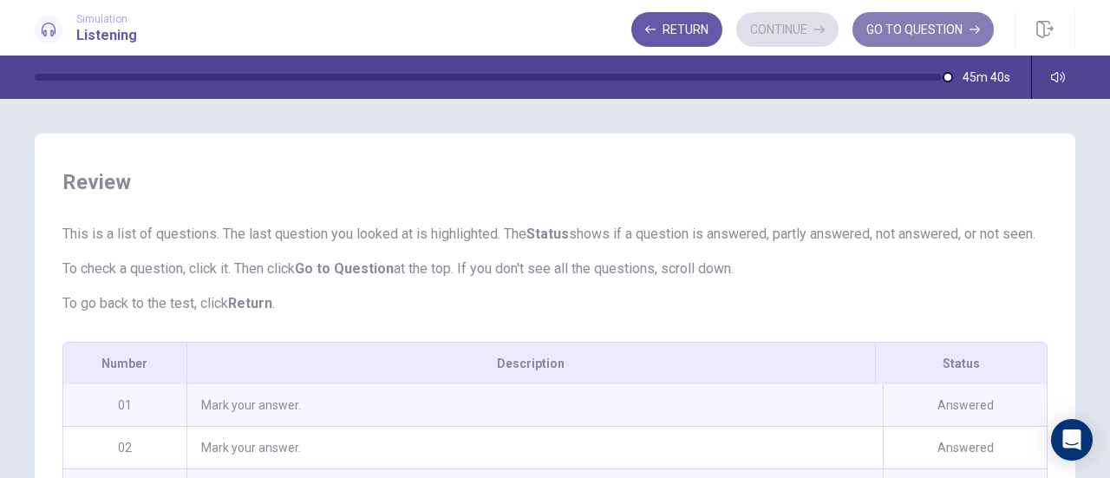
click at [885, 30] on button "GO TO QUESTION" at bounding box center [922, 29] width 141 height 35
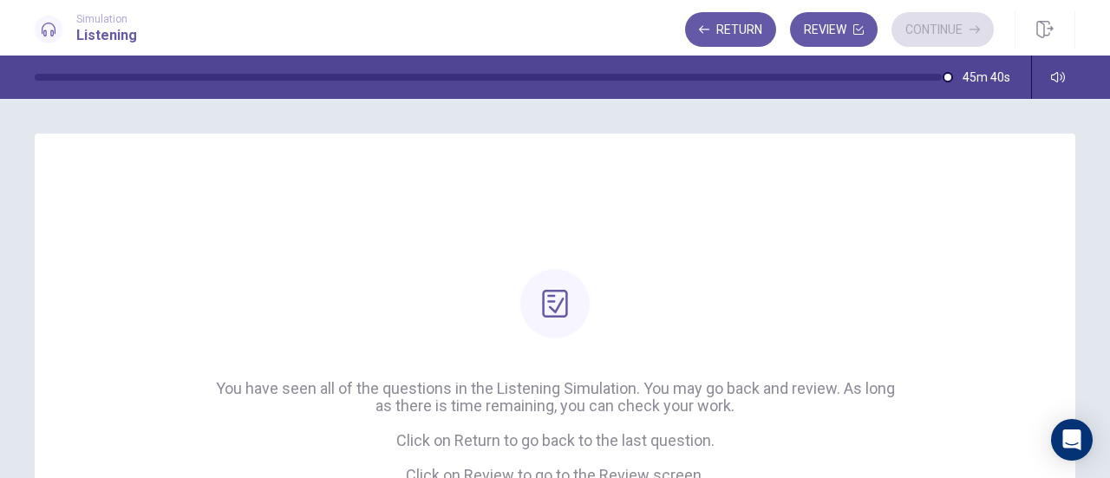
click at [928, 29] on div "Return Review Continue" at bounding box center [839, 29] width 309 height 35
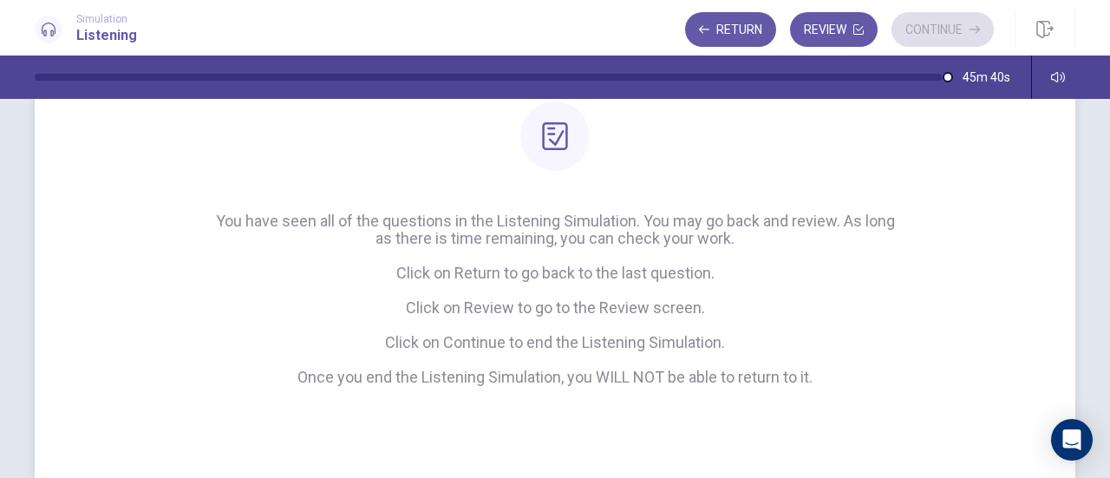
scroll to position [173, 0]
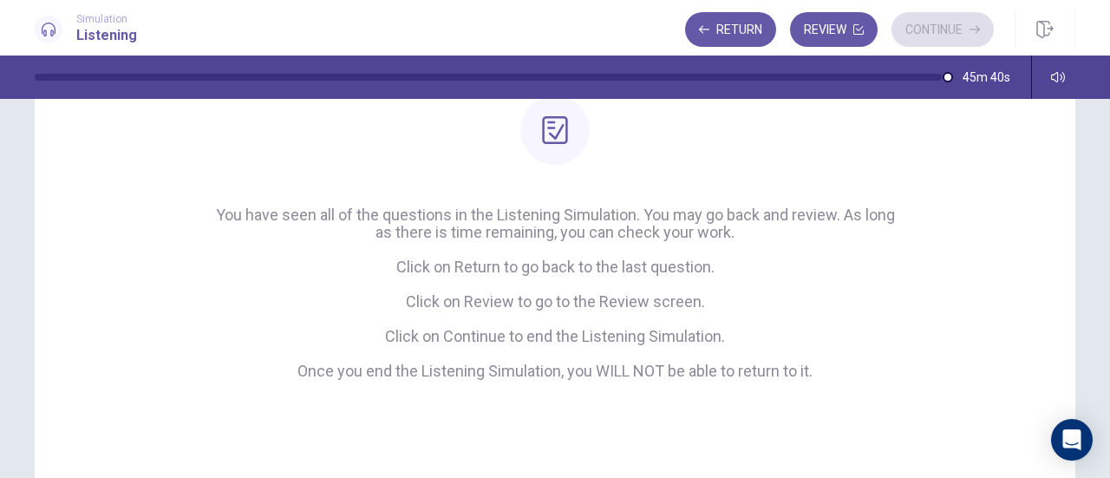
click at [713, 32] on button "Return" at bounding box center [730, 29] width 91 height 35
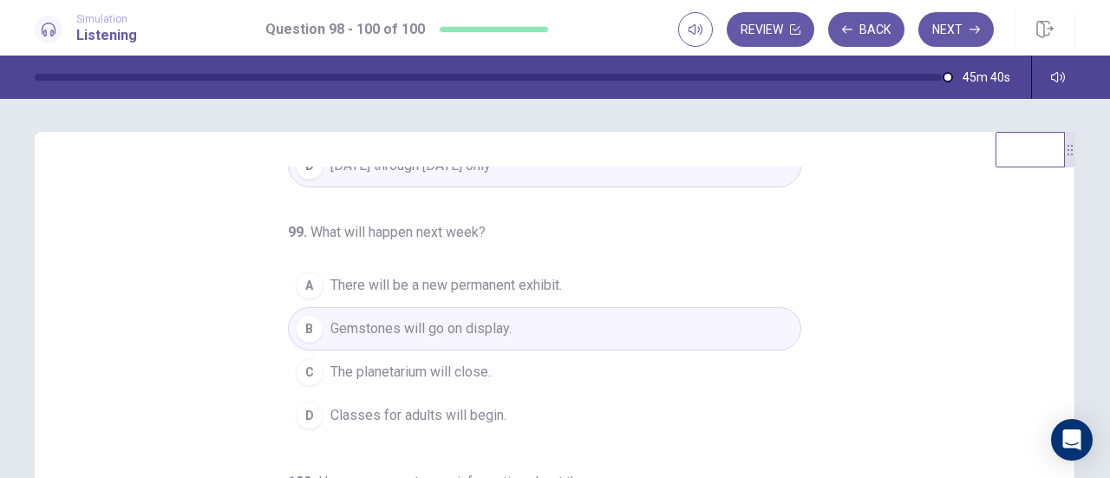
scroll to position [348, 0]
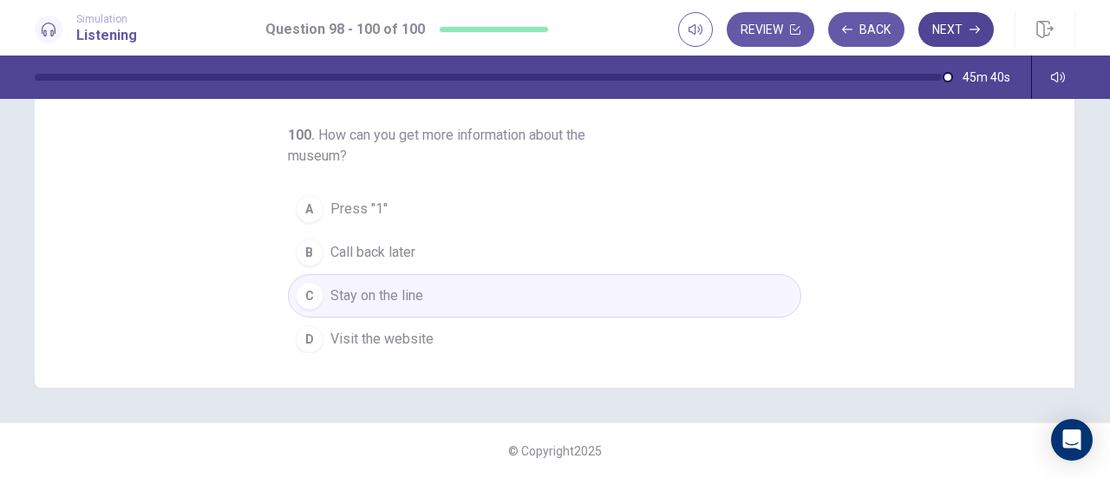
click at [949, 29] on button "Next" at bounding box center [955, 29] width 75 height 35
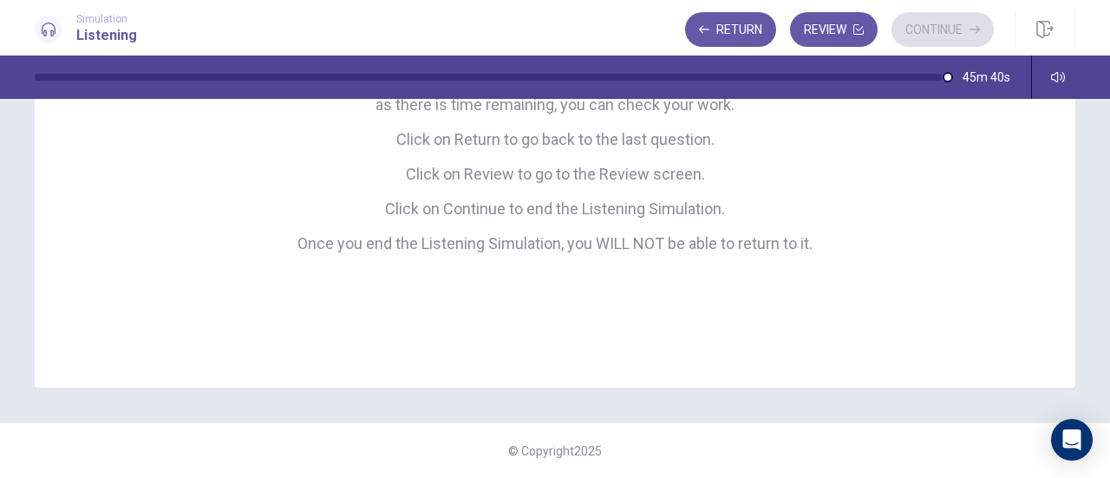
scroll to position [300, 0]
click at [949, 29] on div "Return Review Continue" at bounding box center [839, 29] width 309 height 35
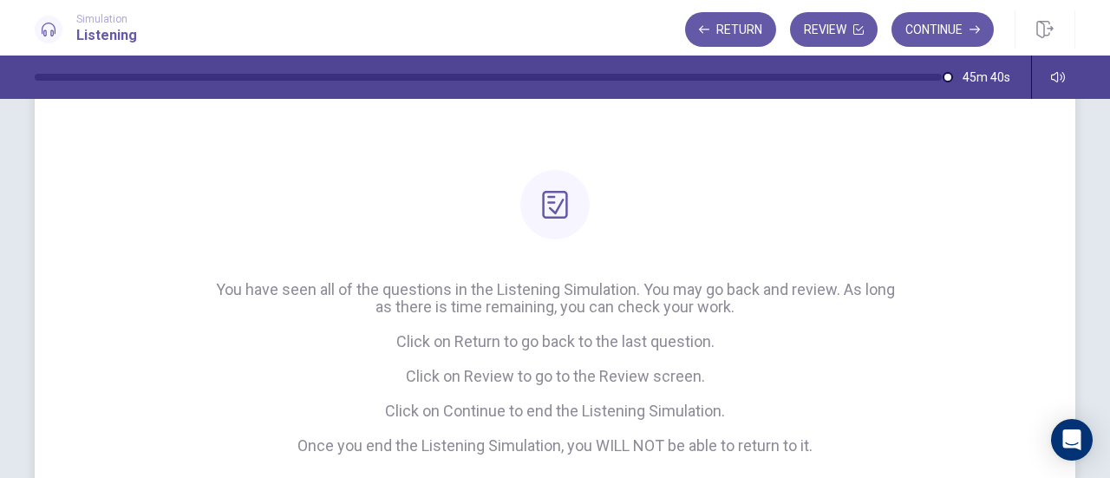
scroll to position [0, 0]
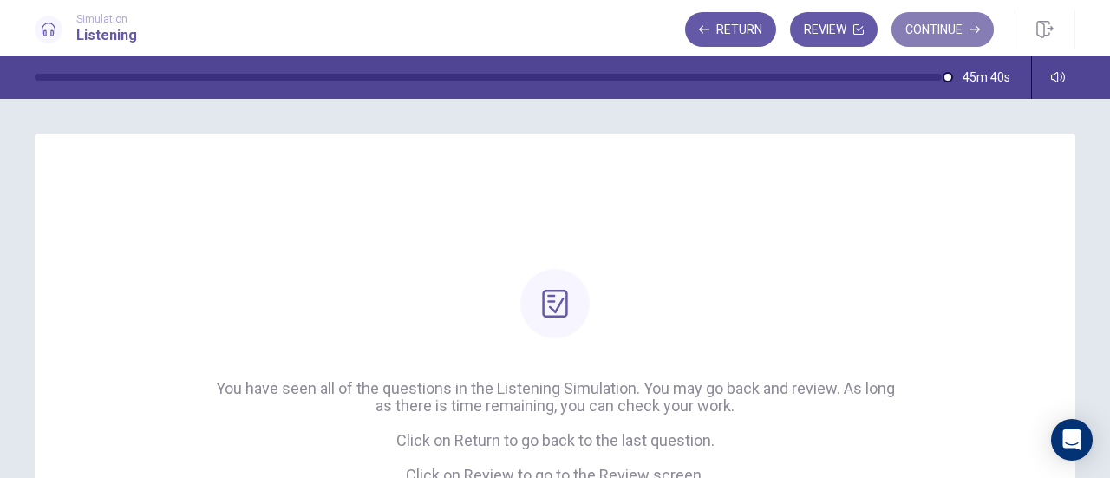
click at [947, 25] on button "Continue" at bounding box center [942, 29] width 102 height 35
click at [943, 20] on div "Return Review Continue" at bounding box center [839, 29] width 309 height 35
click at [960, 33] on div "Return Review Continue" at bounding box center [839, 29] width 309 height 35
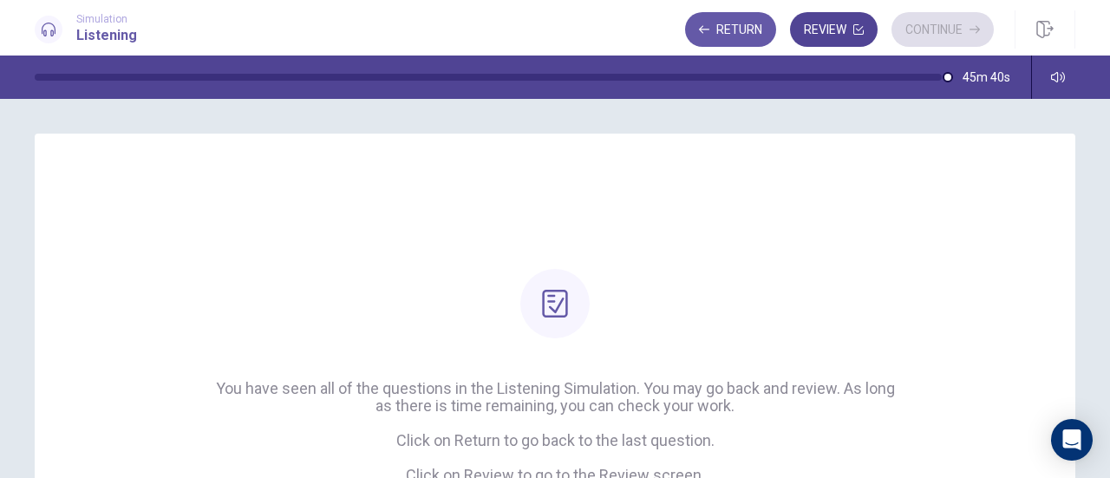
click at [843, 34] on button "Review" at bounding box center [834, 29] width 88 height 35
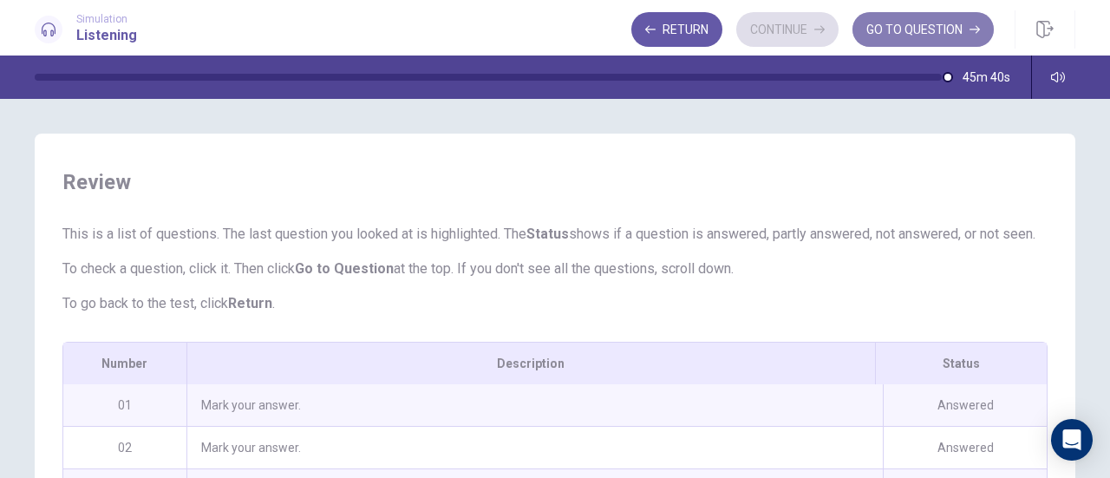
click at [926, 34] on button "GO TO QUESTION" at bounding box center [922, 29] width 141 height 35
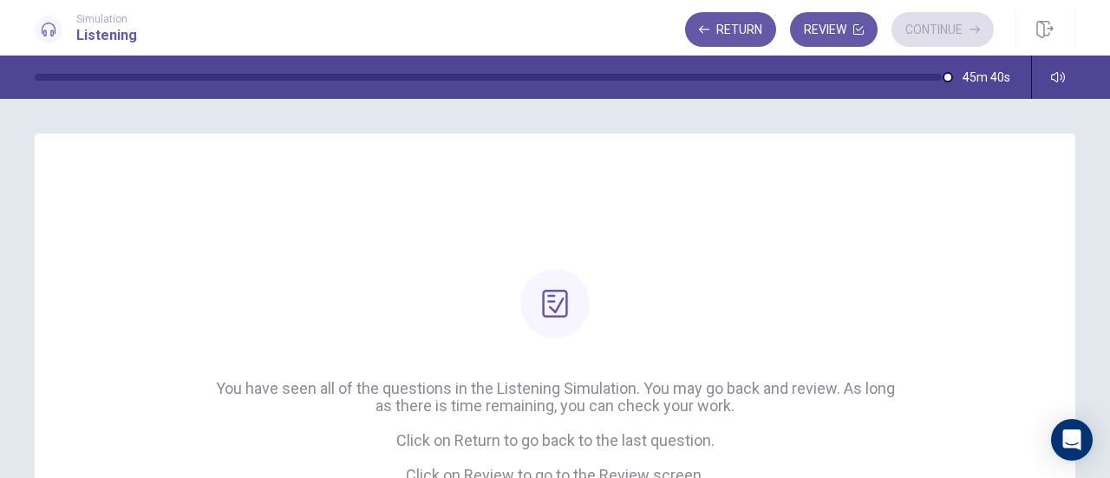
click at [926, 34] on div "Return Review Continue" at bounding box center [839, 29] width 309 height 35
click at [728, 44] on button "Return" at bounding box center [730, 29] width 91 height 35
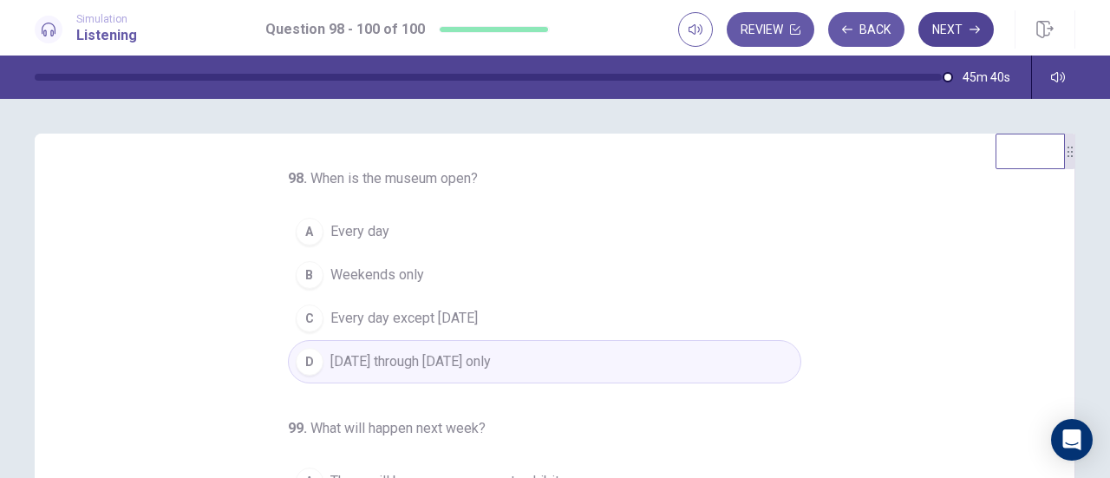
click at [964, 22] on button "Next" at bounding box center [955, 29] width 75 height 35
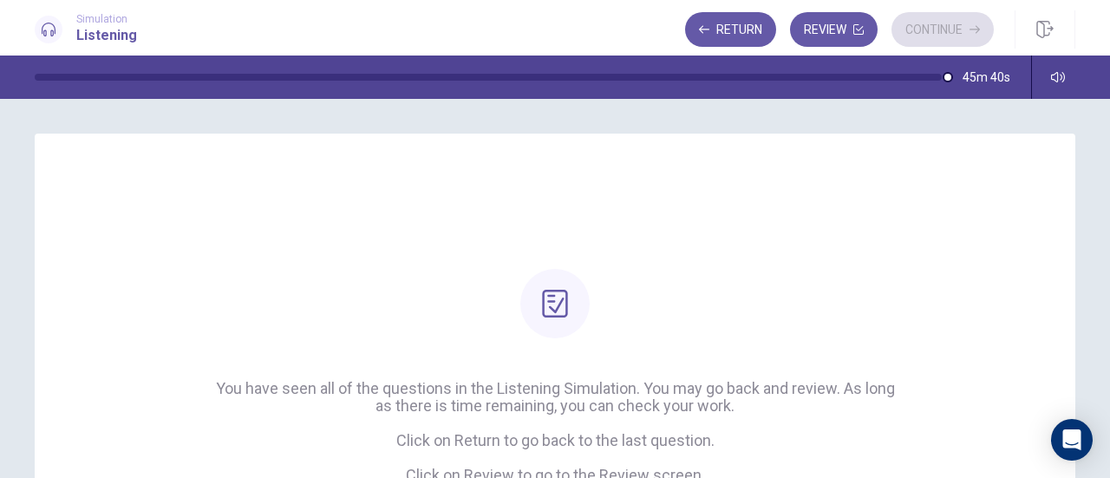
click at [948, 30] on div "Return Review Continue" at bounding box center [839, 29] width 309 height 35
click at [948, 30] on button "Continue" at bounding box center [942, 29] width 102 height 35
click at [1035, 22] on button "button" at bounding box center [1044, 29] width 61 height 38
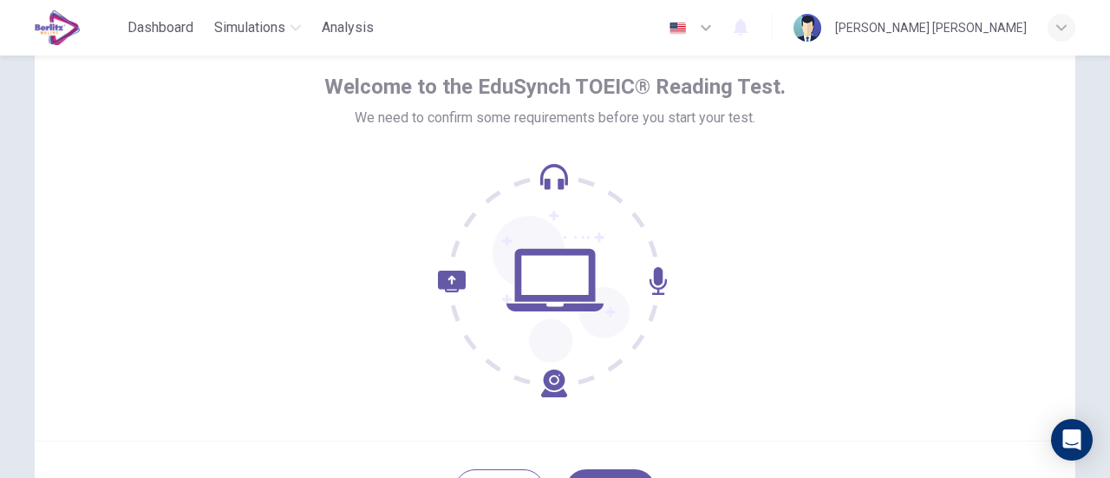
scroll to position [173, 0]
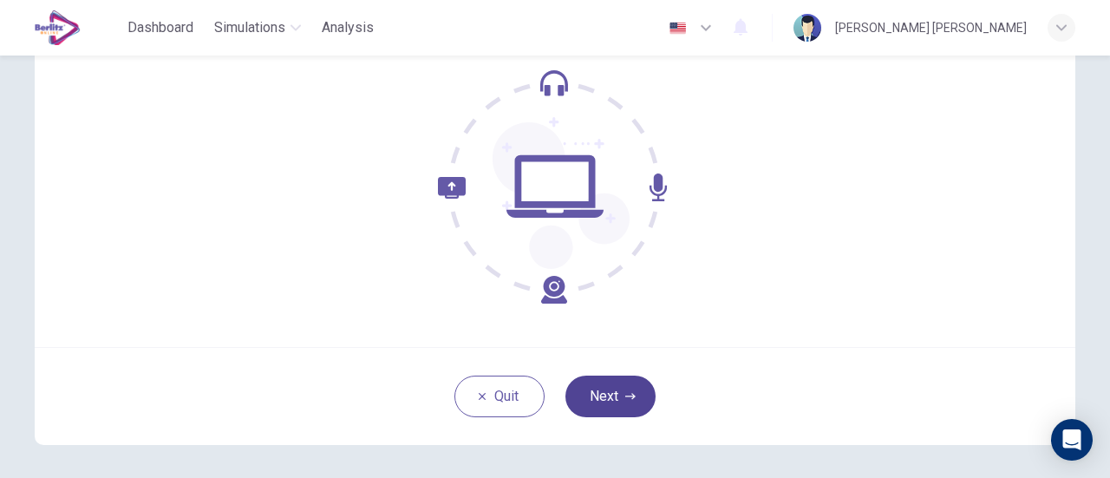
click at [625, 400] on icon "button" at bounding box center [630, 396] width 10 height 10
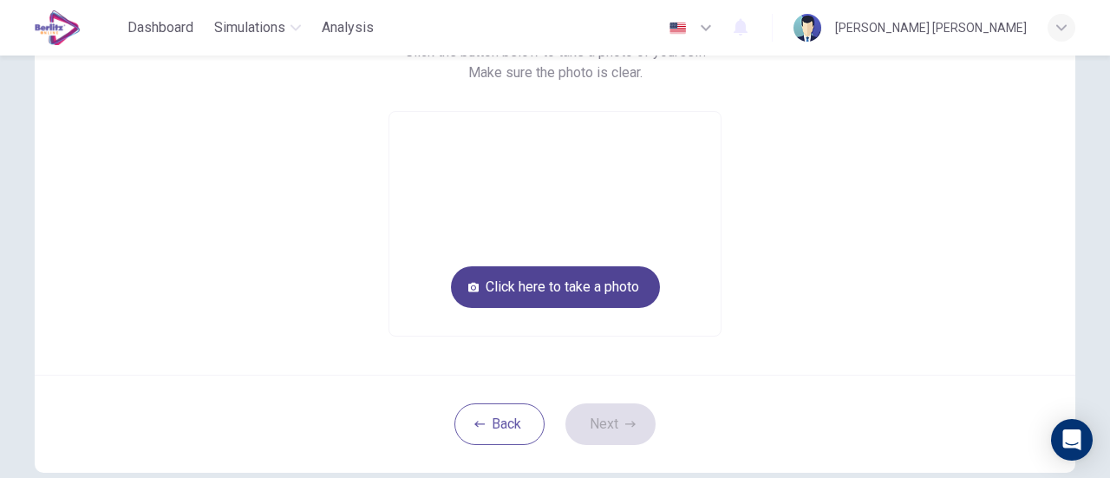
click at [610, 301] on button "Click here to take a photo" at bounding box center [555, 287] width 209 height 42
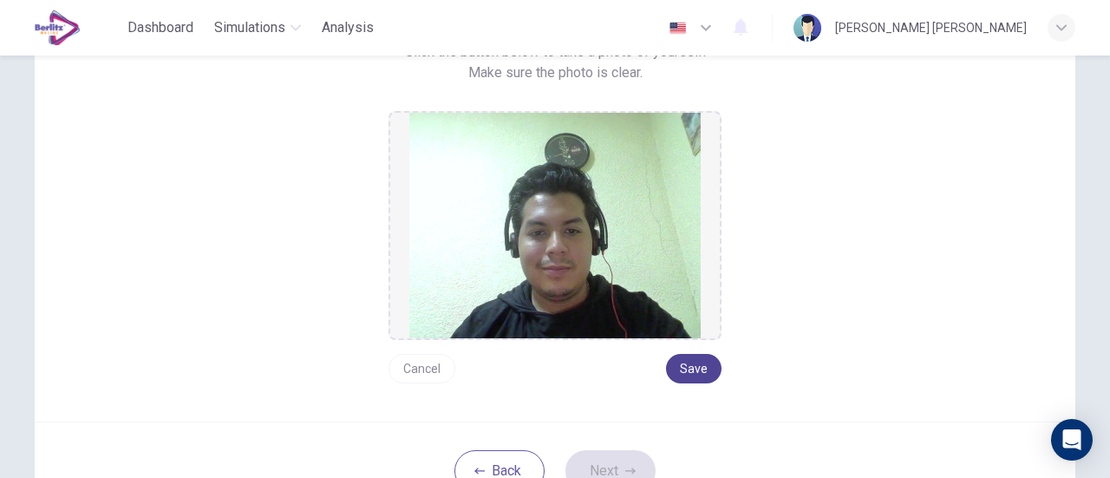
click at [703, 358] on button "Save" at bounding box center [693, 368] width 55 height 29
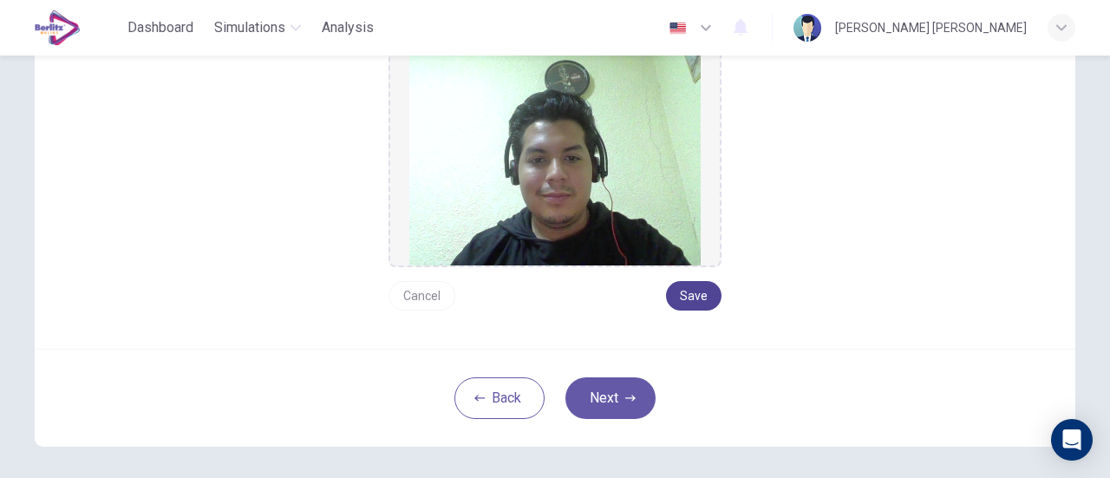
scroll to position [317, 0]
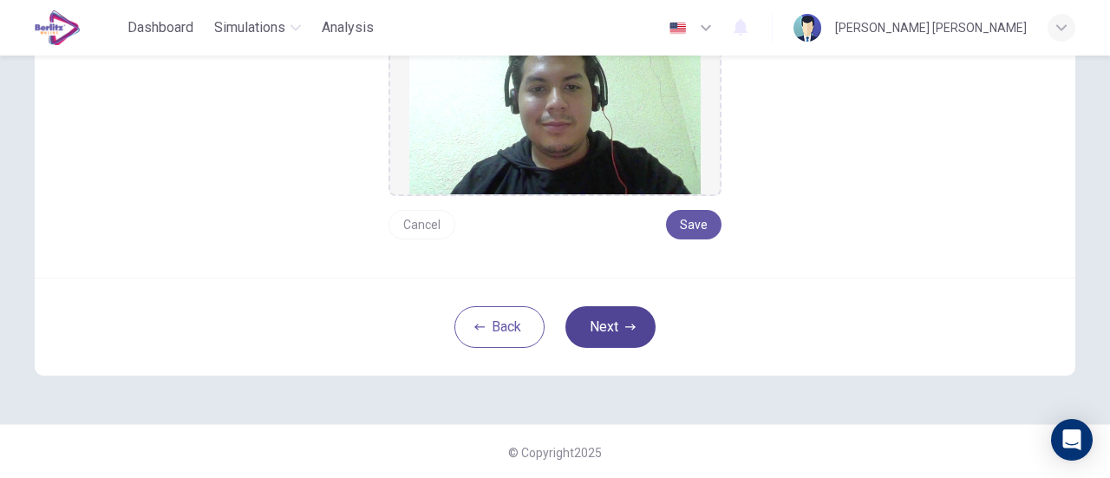
click at [608, 318] on button "Next" at bounding box center [610, 327] width 90 height 42
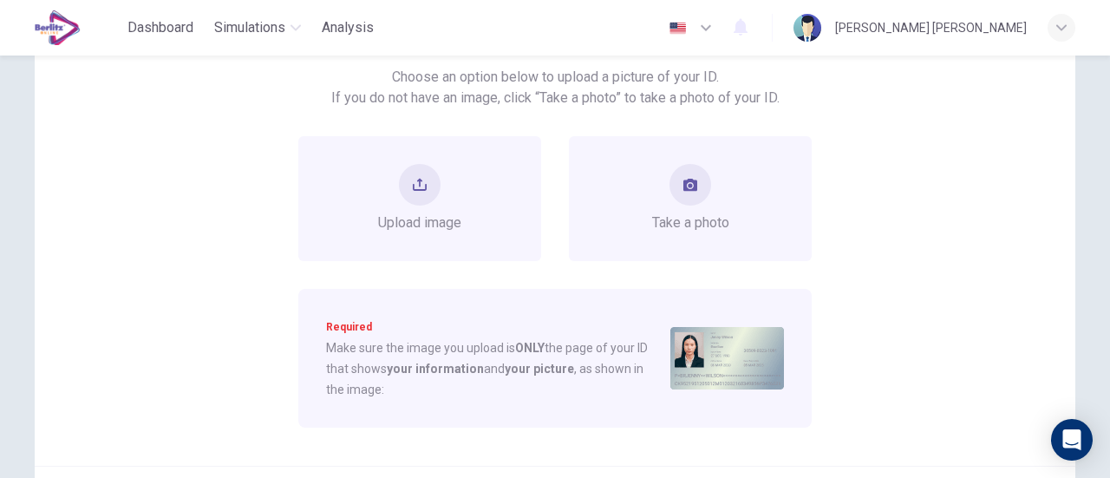
scroll to position [144, 0]
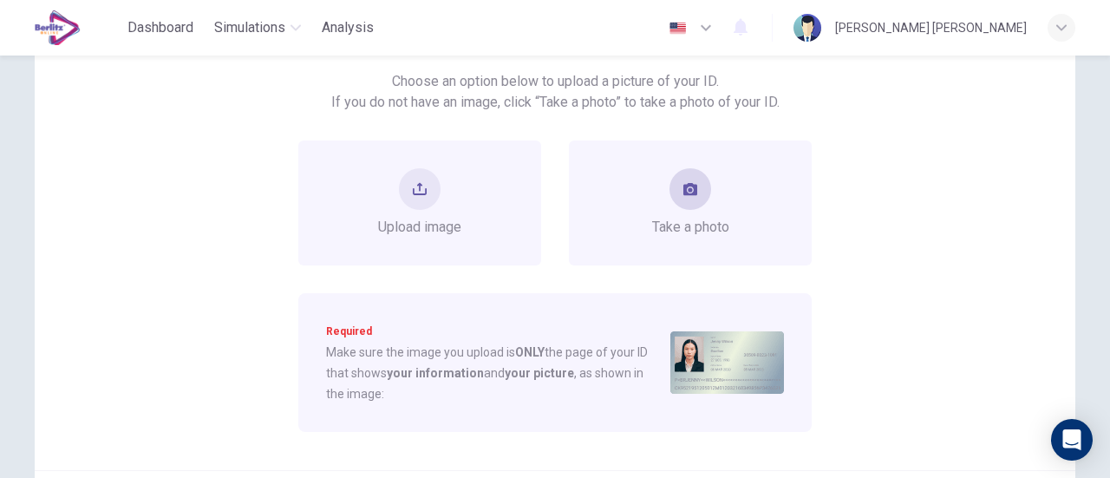
click at [654, 201] on div "Take a photo" at bounding box center [690, 202] width 77 height 69
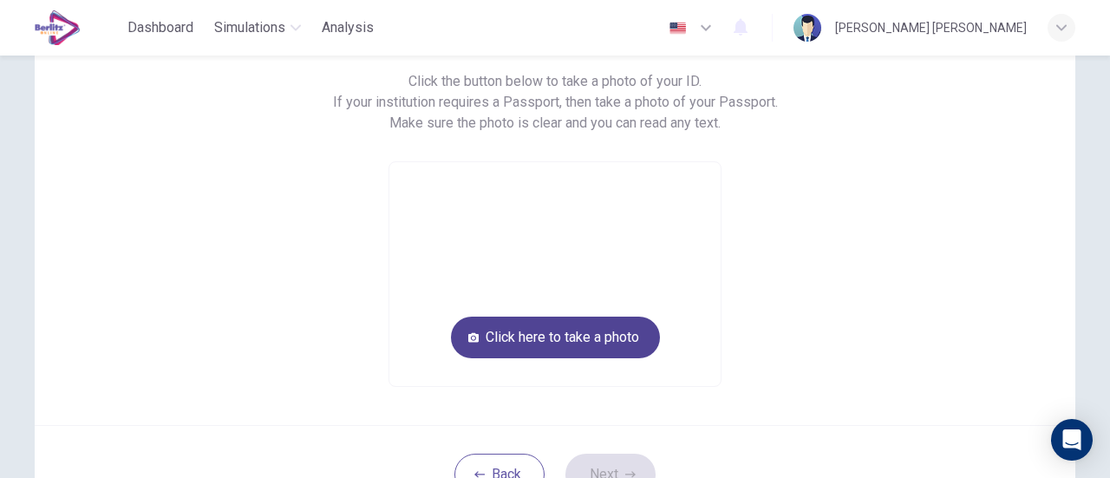
click at [588, 344] on button "Click here to take a photo" at bounding box center [555, 337] width 209 height 42
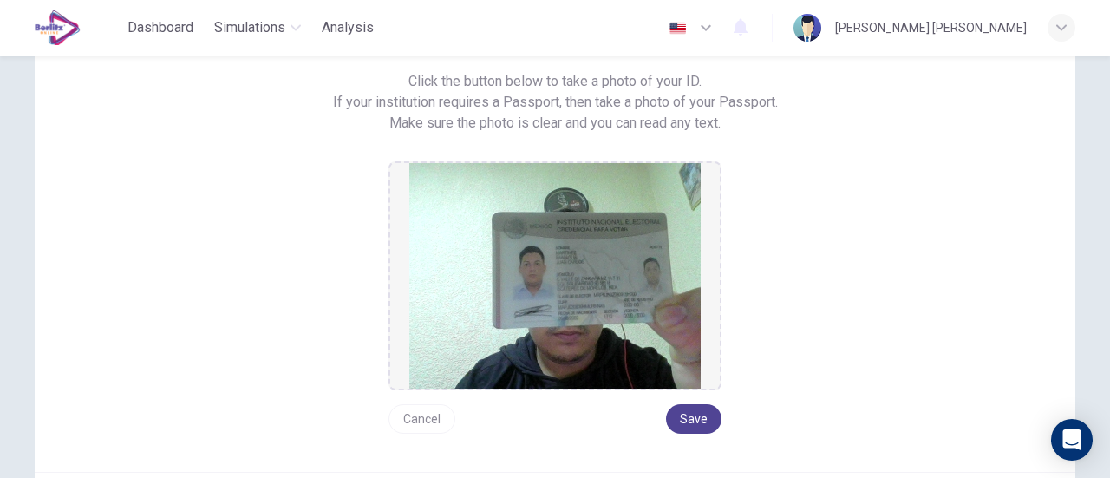
click at [700, 429] on button "Save" at bounding box center [693, 418] width 55 height 29
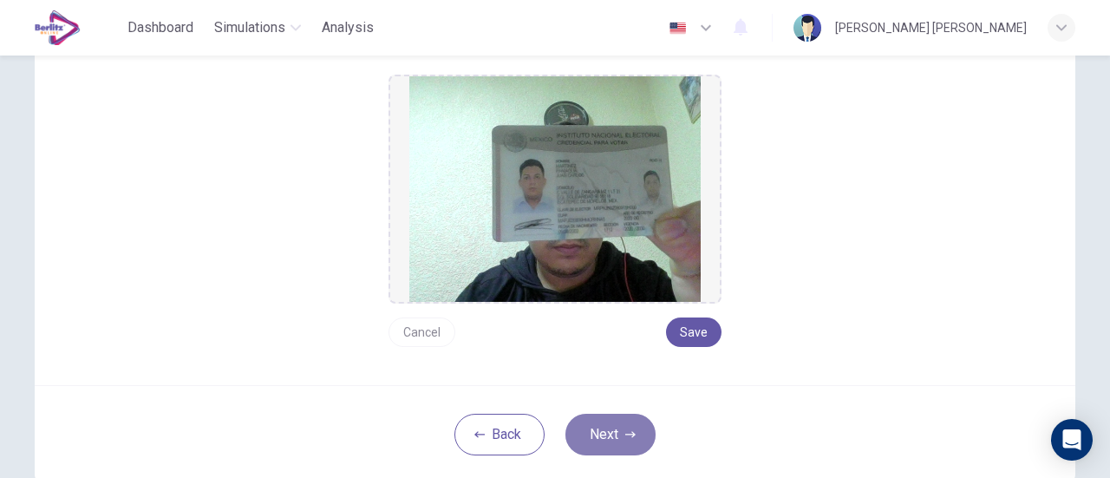
click at [634, 429] on button "Next" at bounding box center [610, 434] width 90 height 42
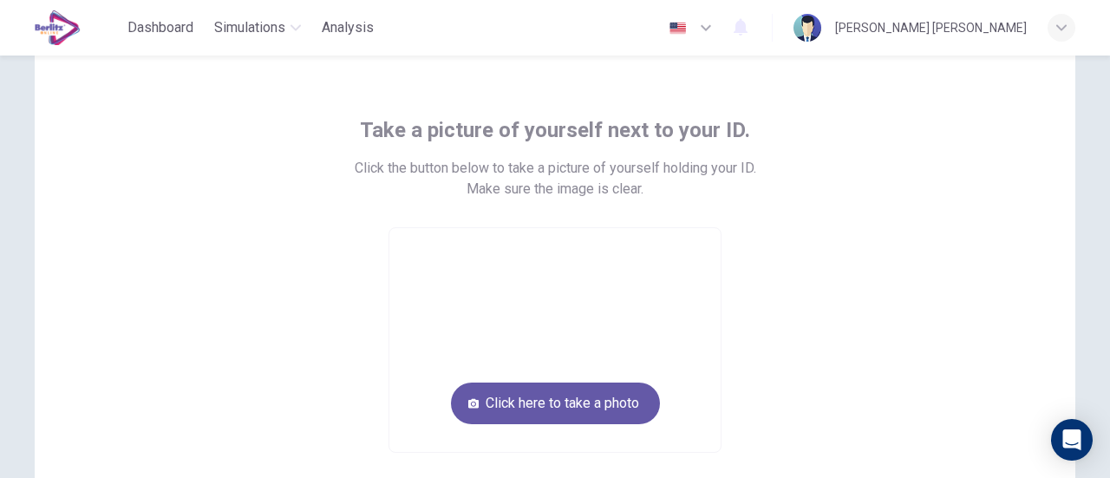
scroll to position [144, 0]
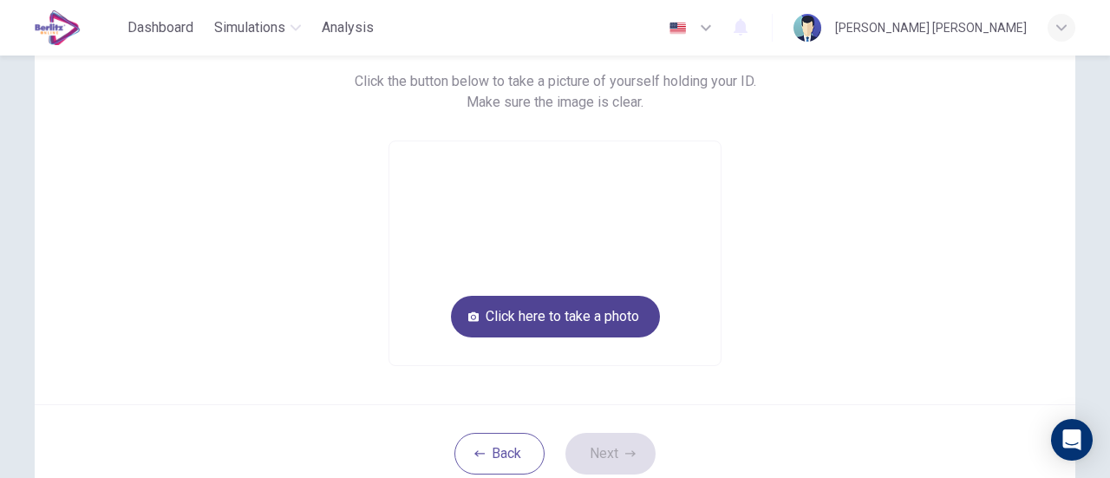
click at [614, 329] on button "Click here to take a photo" at bounding box center [555, 317] width 209 height 42
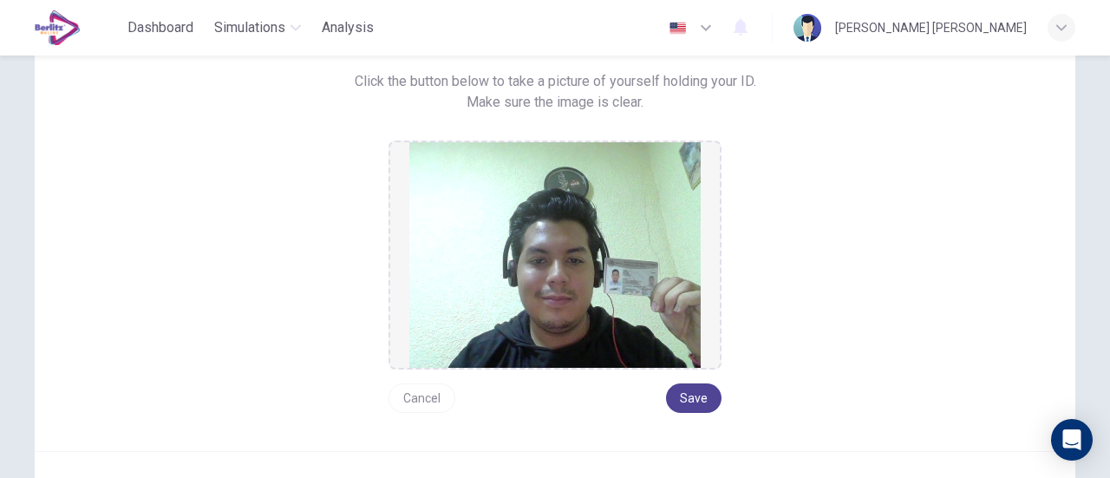
click at [701, 396] on button "Save" at bounding box center [693, 397] width 55 height 29
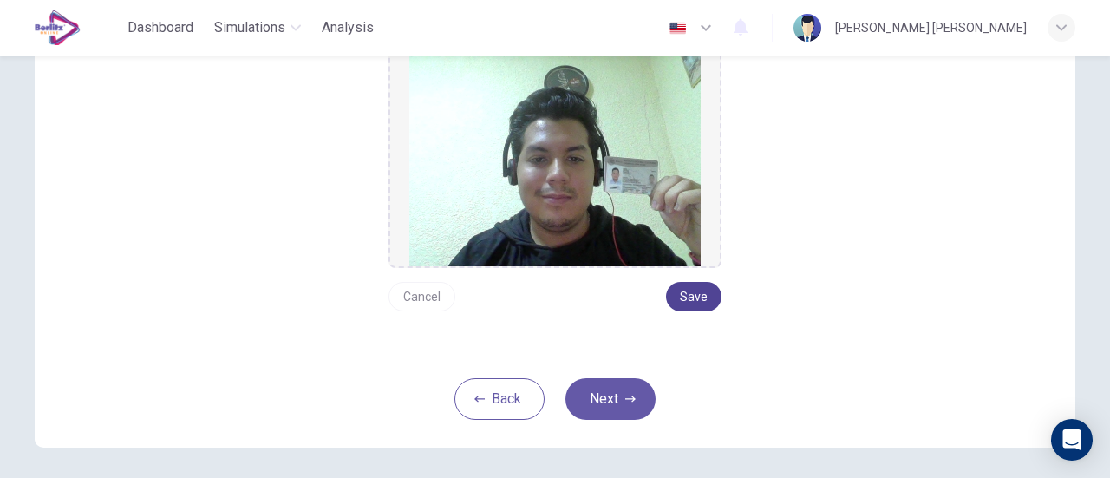
scroll to position [317, 0]
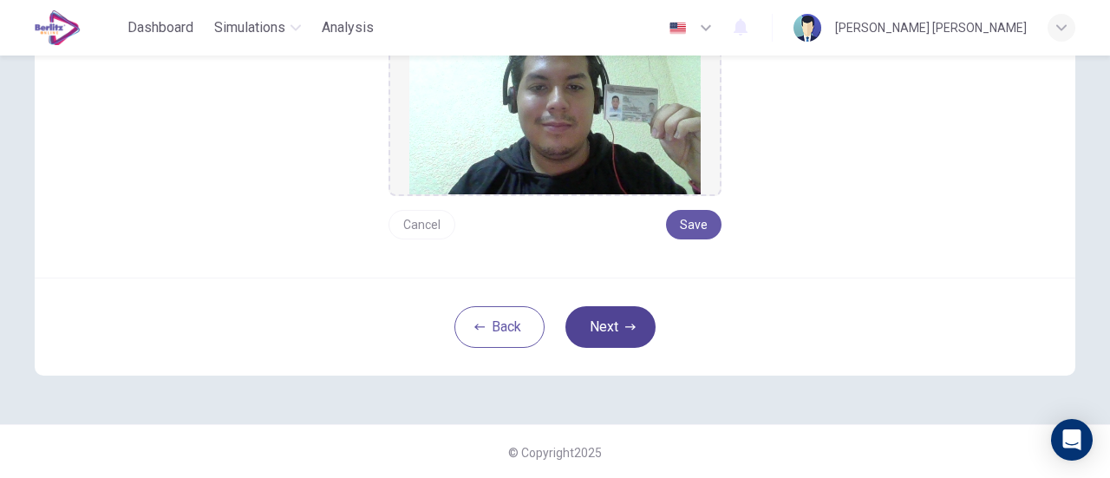
click at [621, 316] on button "Next" at bounding box center [610, 327] width 90 height 42
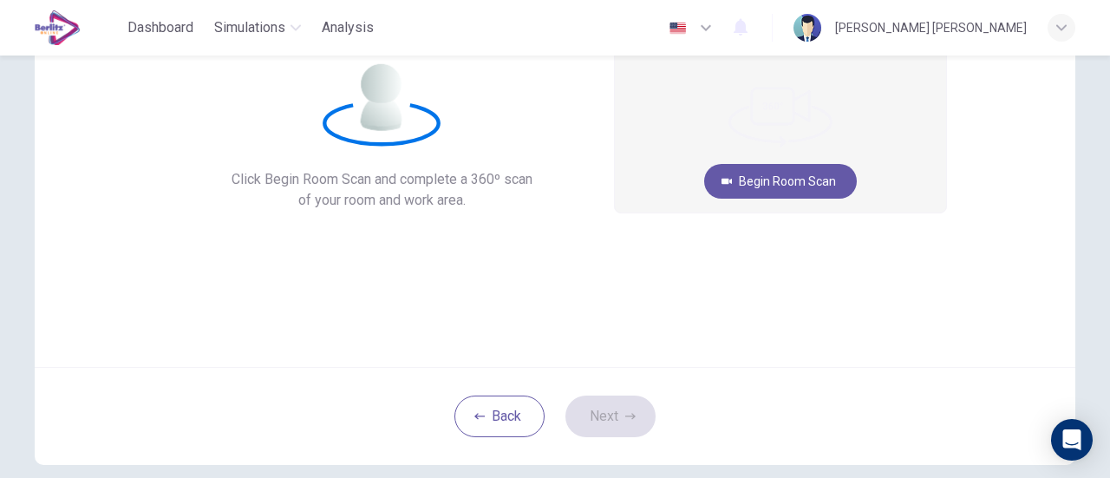
scroll to position [70, 0]
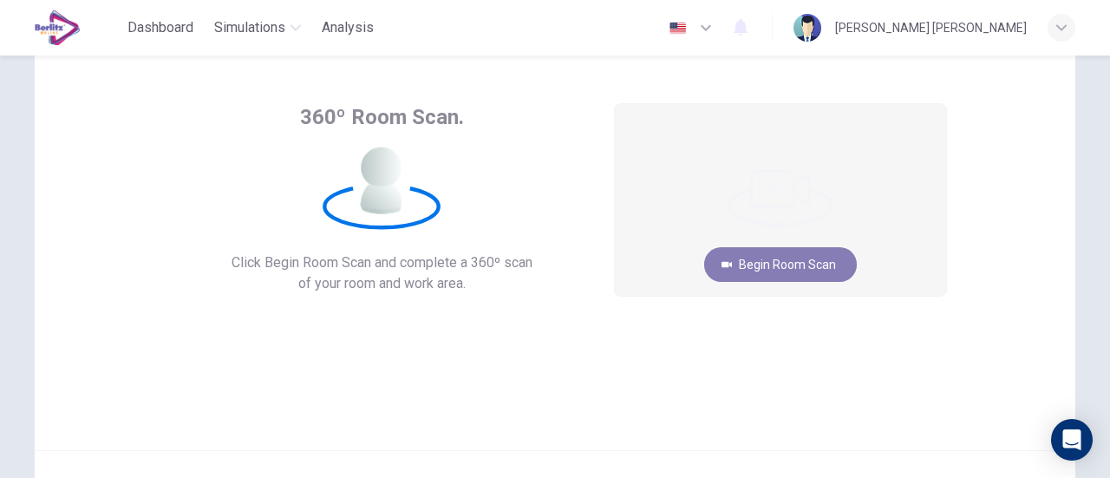
click at [785, 254] on button "Begin Room Scan" at bounding box center [780, 264] width 153 height 35
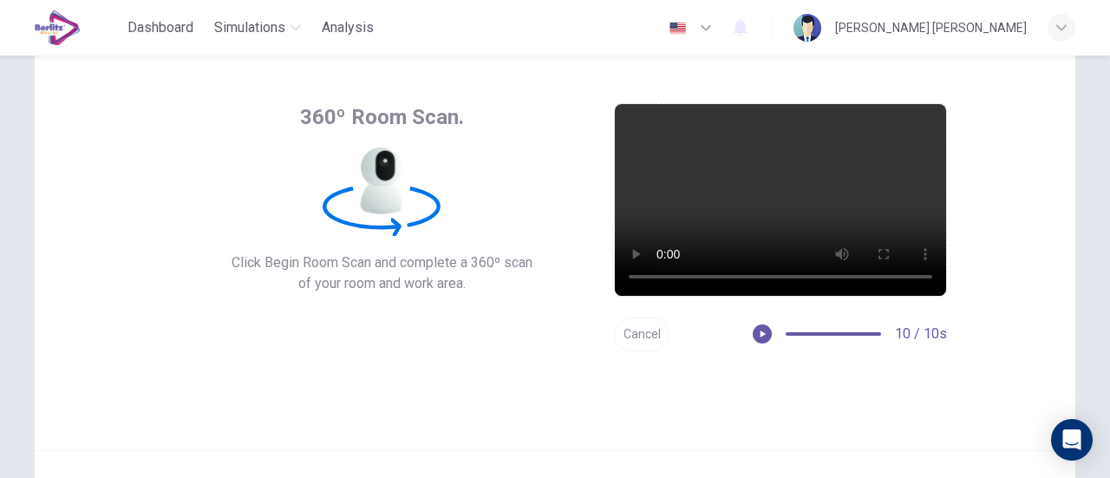
scroll to position [244, 0]
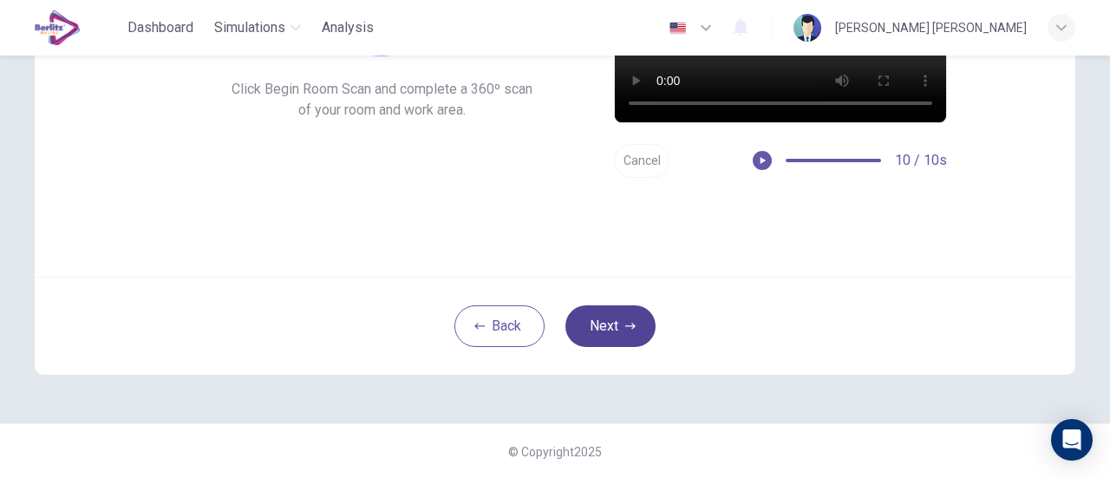
click at [625, 322] on icon "button" at bounding box center [630, 326] width 10 height 10
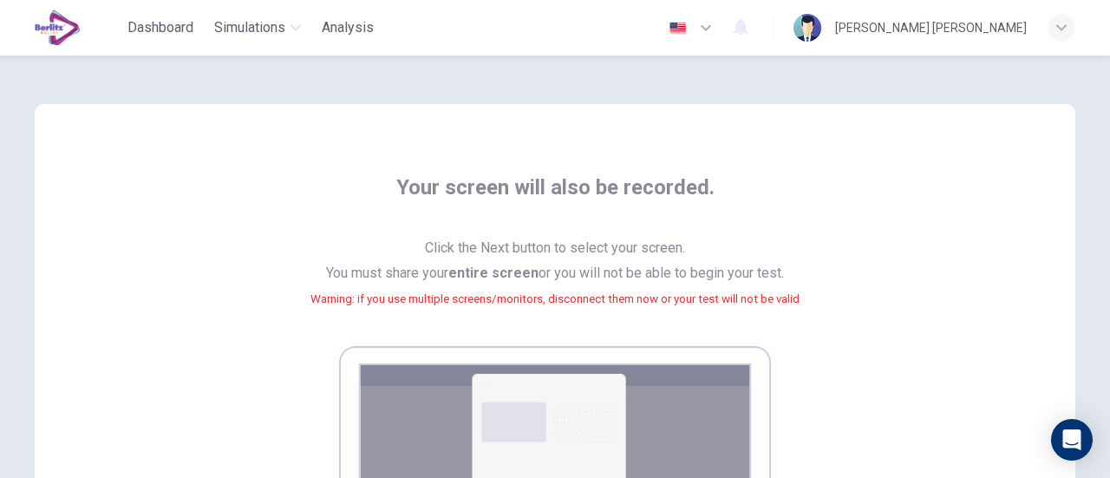
scroll to position [422, 0]
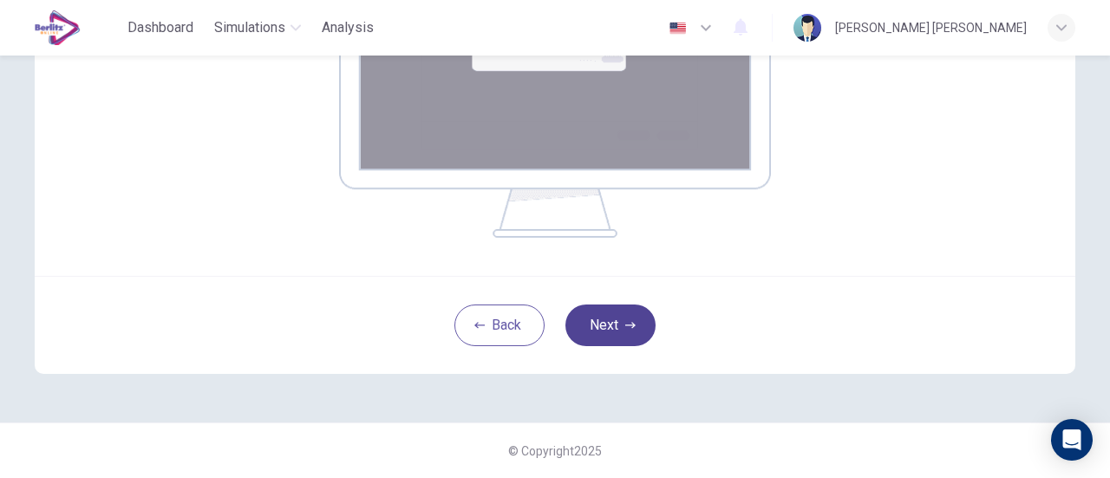
click at [619, 326] on button "Next" at bounding box center [610, 325] width 90 height 42
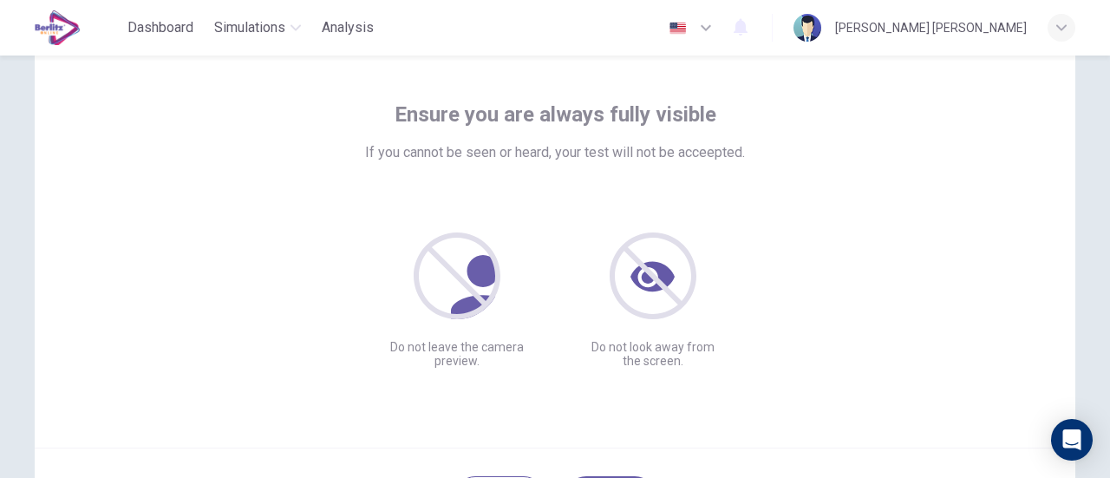
scroll to position [173, 0]
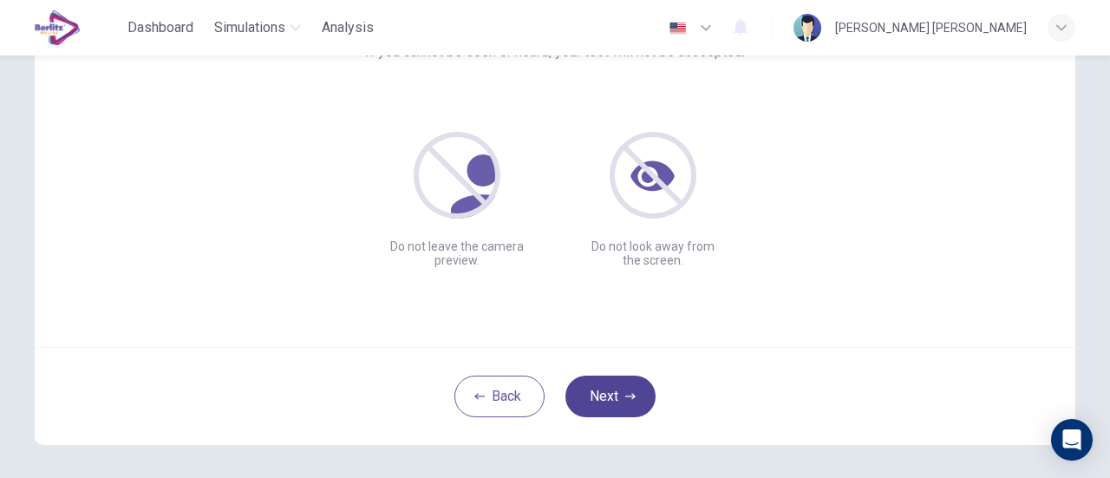
click at [598, 391] on button "Next" at bounding box center [610, 396] width 90 height 42
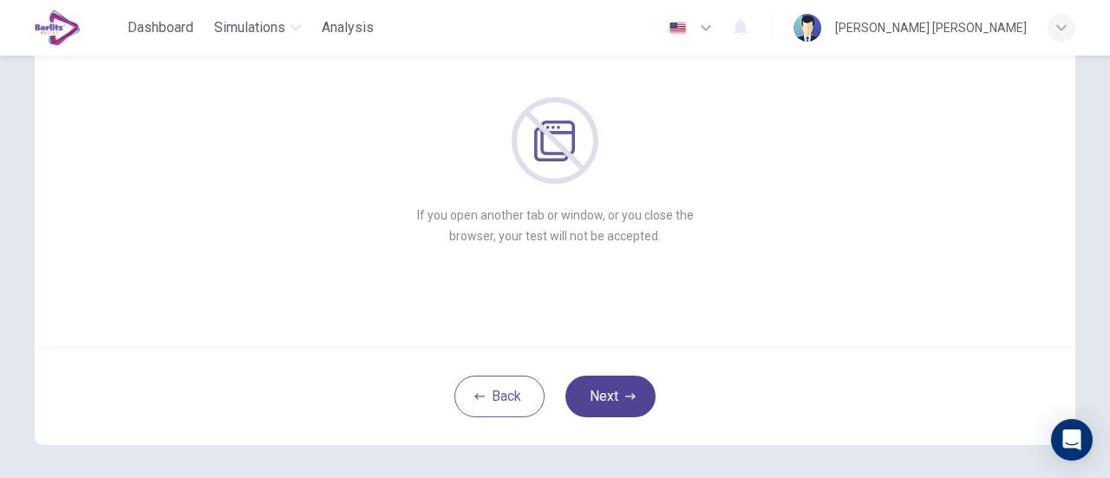
click at [621, 386] on button "Next" at bounding box center [610, 396] width 90 height 42
click at [636, 394] on button "Next" at bounding box center [610, 396] width 90 height 42
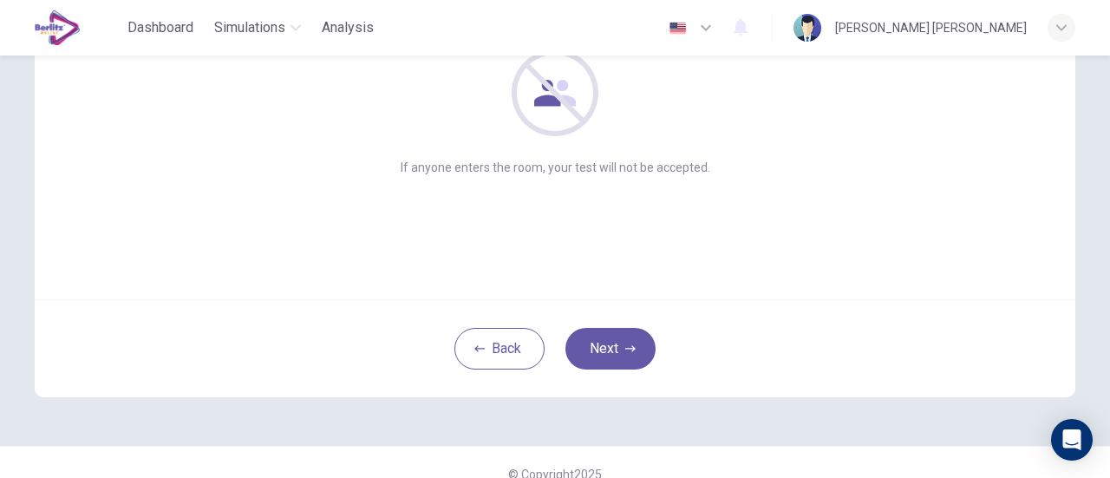
scroll to position [244, 0]
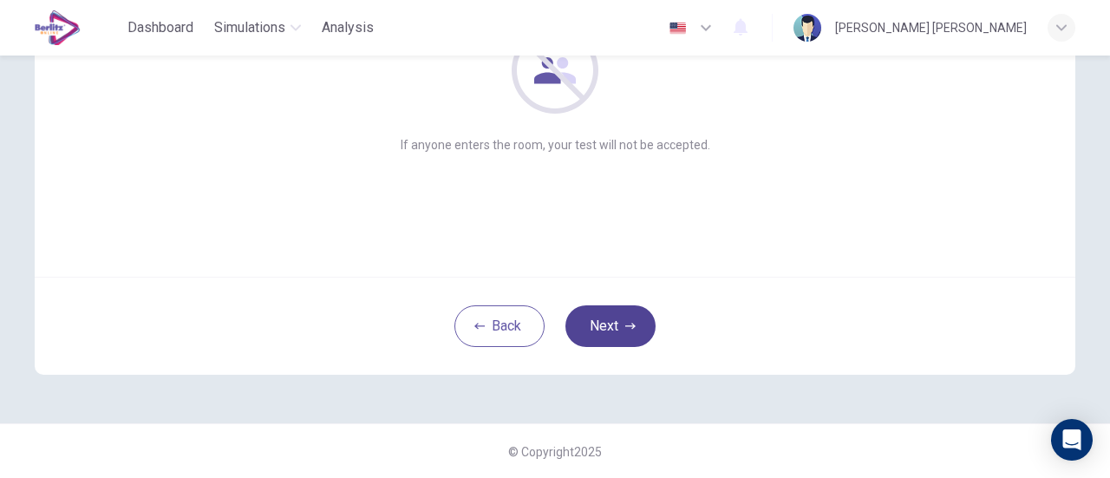
click at [609, 324] on button "Next" at bounding box center [610, 326] width 90 height 42
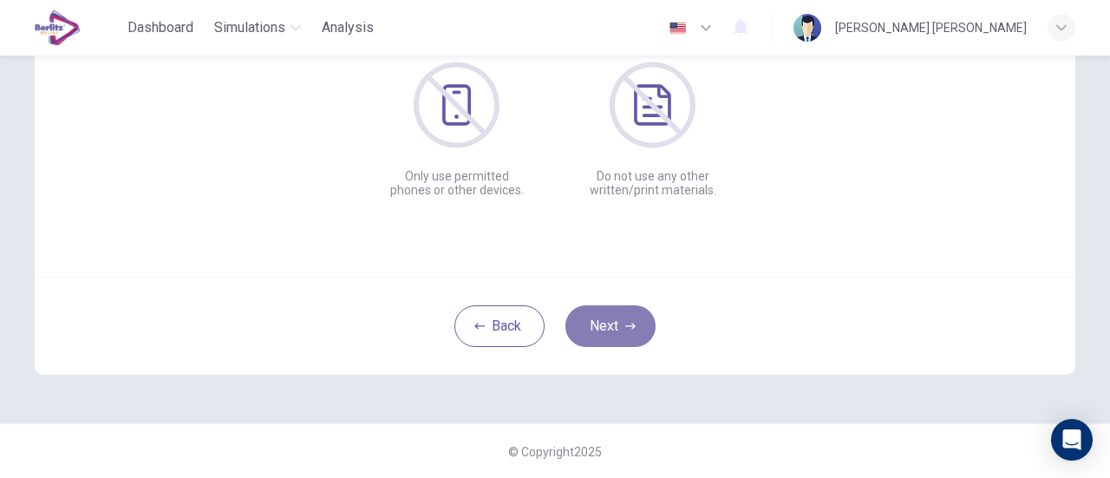
click at [609, 324] on button "Next" at bounding box center [610, 326] width 90 height 42
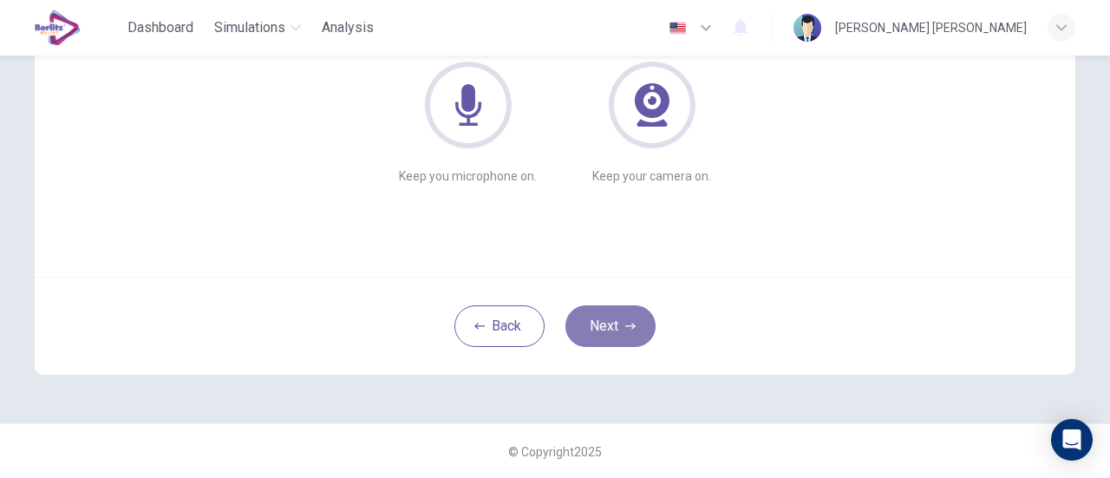
click at [598, 327] on button "Next" at bounding box center [610, 326] width 90 height 42
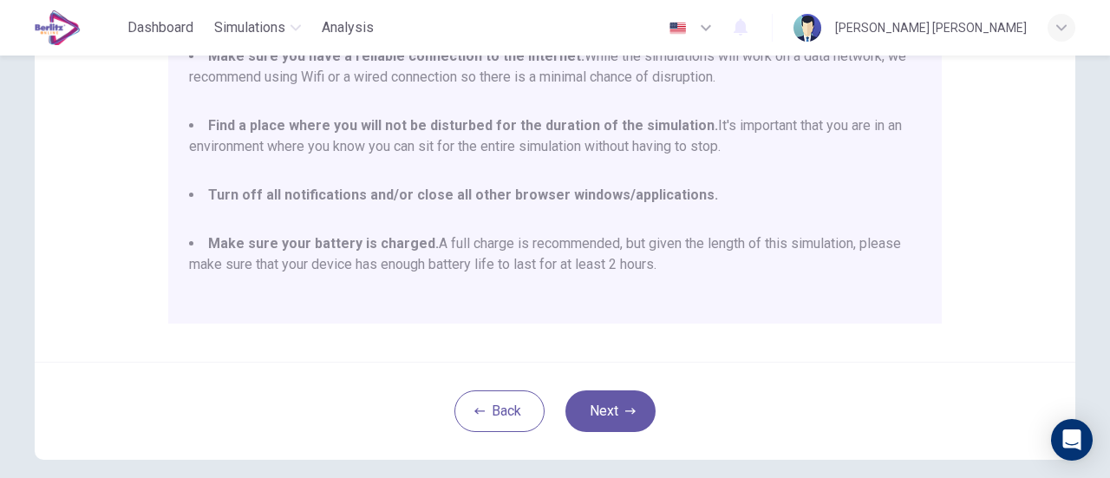
scroll to position [417, 0]
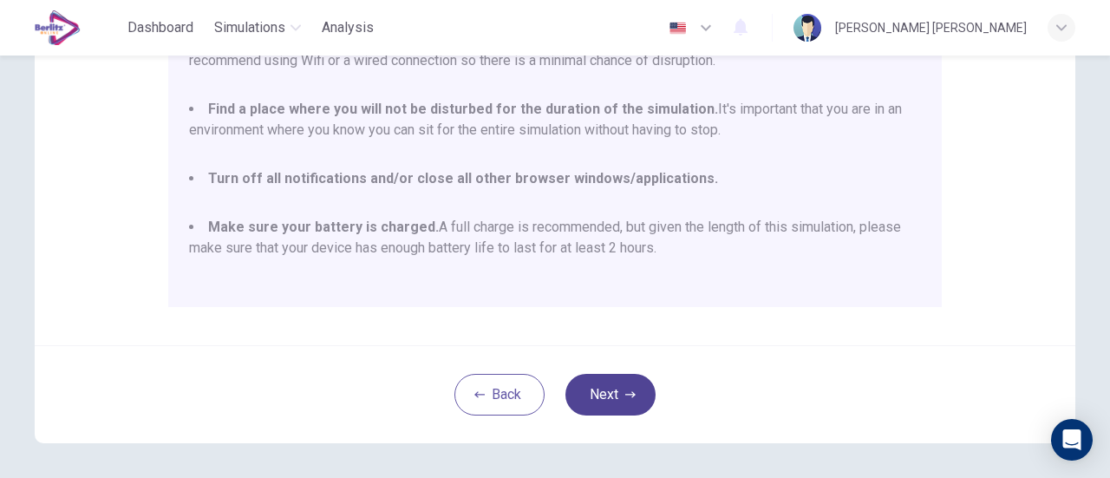
click at [619, 389] on button "Next" at bounding box center [610, 395] width 90 height 42
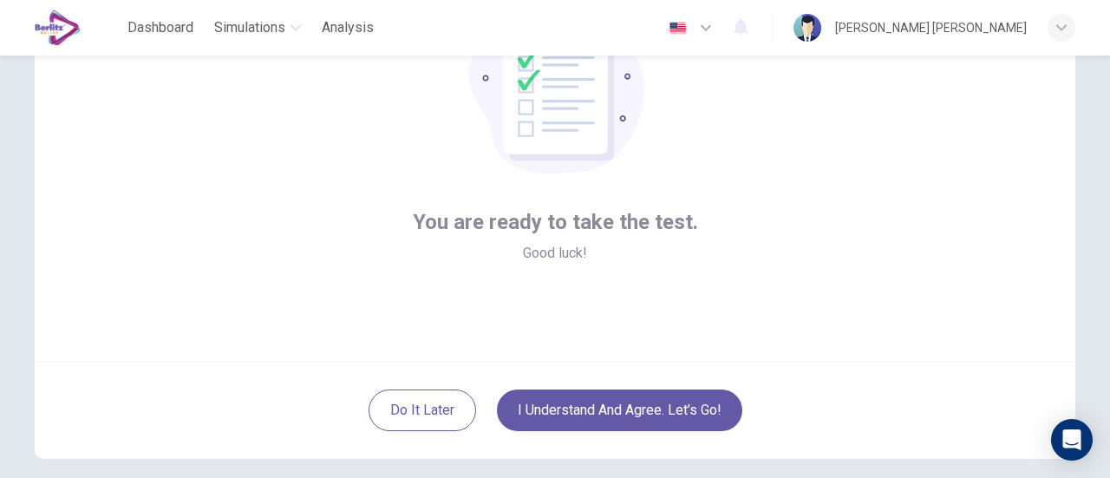
scroll to position [173, 0]
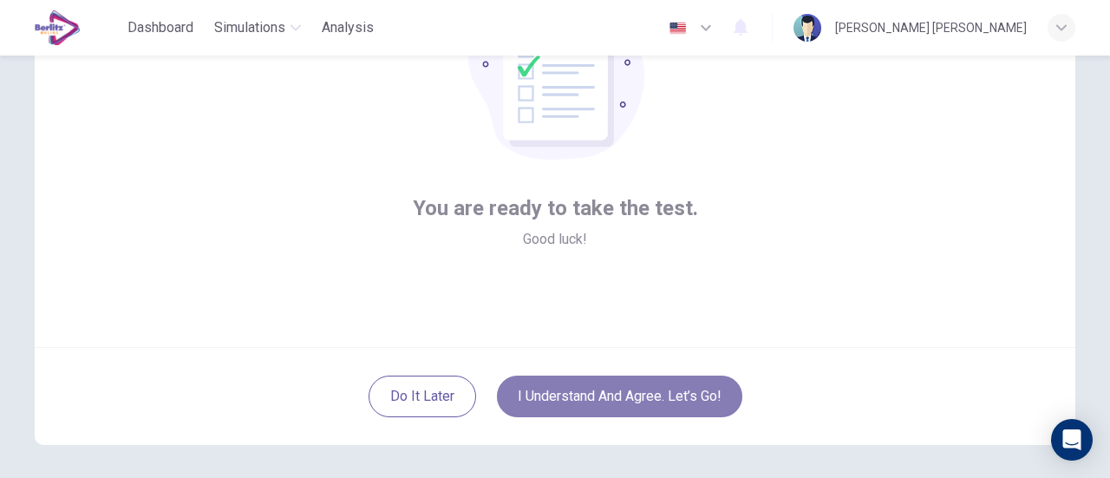
click at [667, 379] on button "I understand and agree. Let’s go!" at bounding box center [619, 396] width 245 height 42
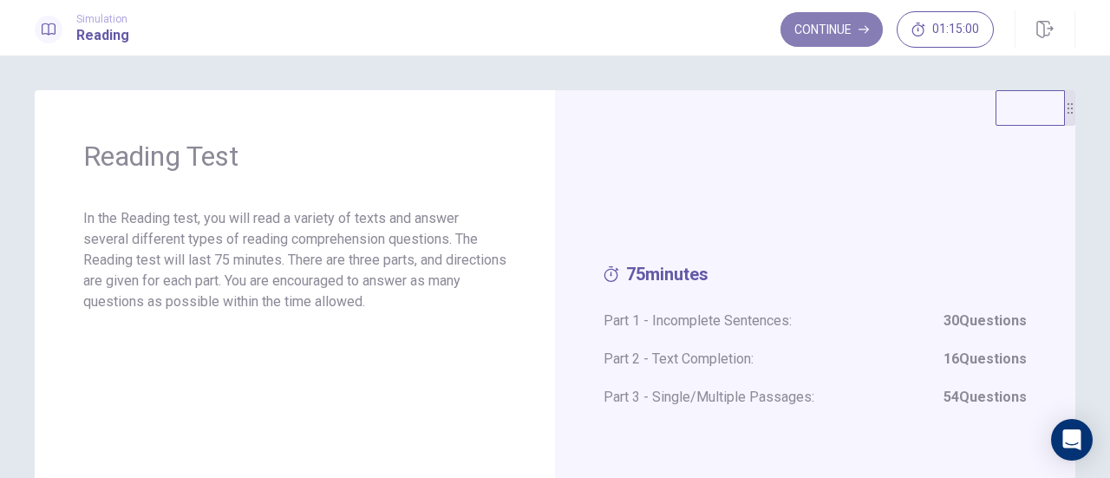
click at [807, 23] on button "Continue" at bounding box center [831, 29] width 102 height 35
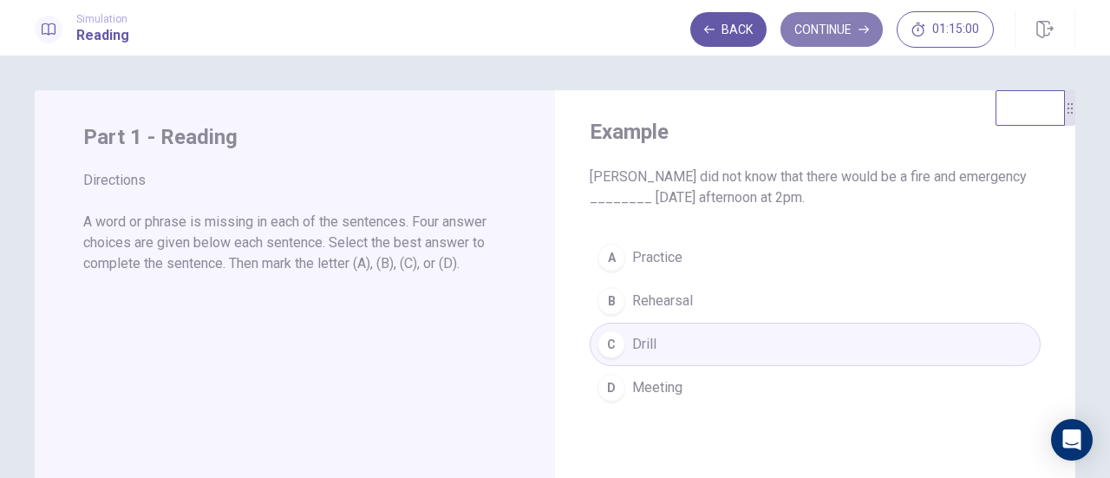
click at [800, 23] on button "Continue" at bounding box center [831, 29] width 102 height 35
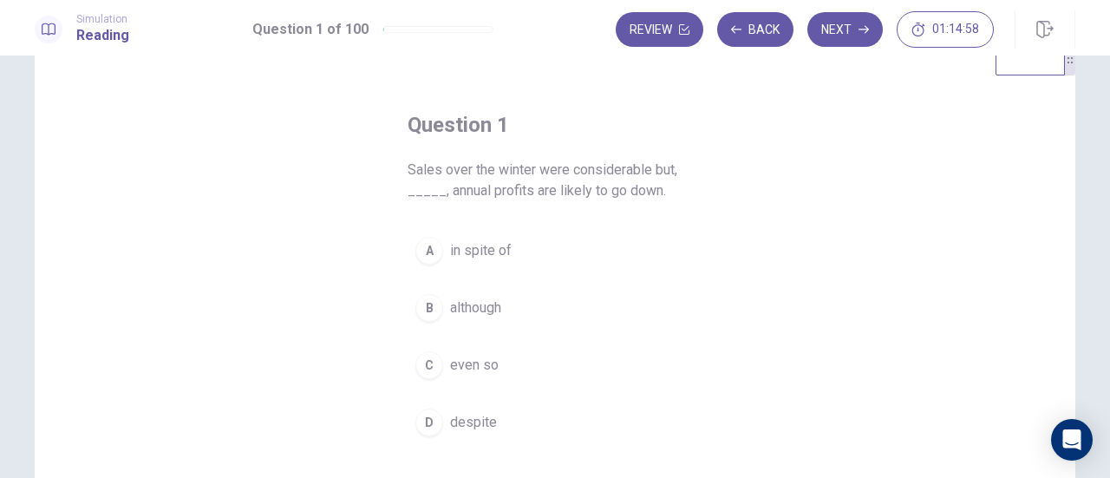
scroll to position [87, 0]
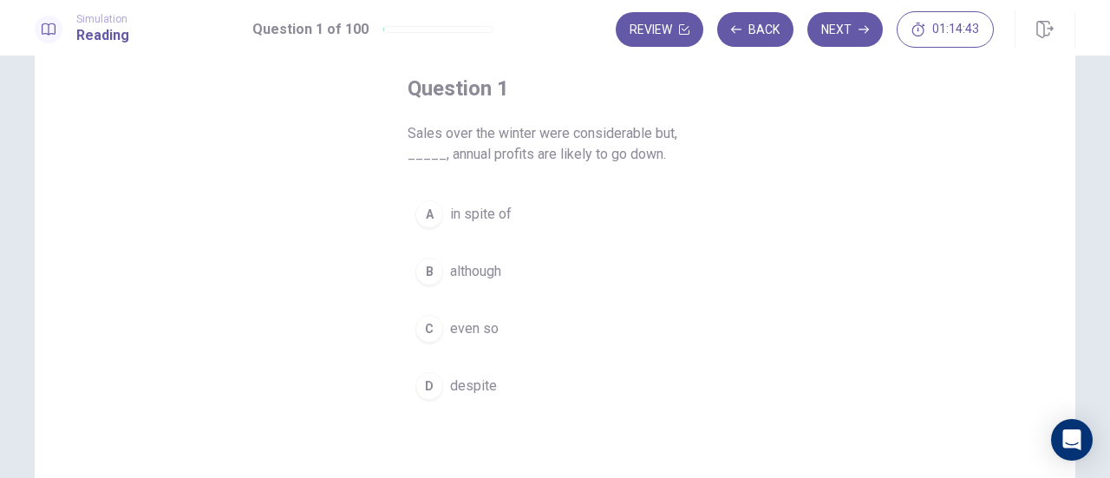
click at [485, 266] on span "although" at bounding box center [475, 271] width 51 height 21
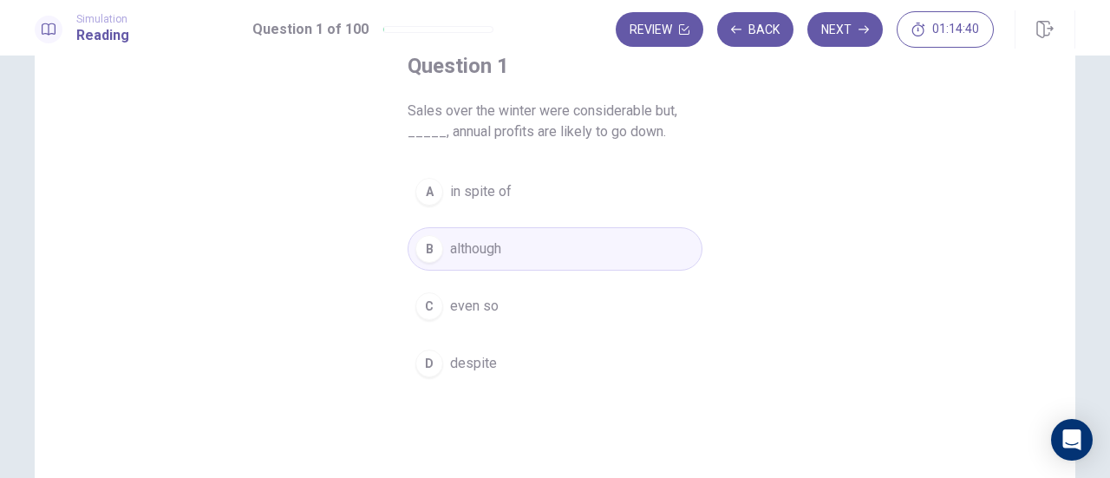
scroll to position [0, 0]
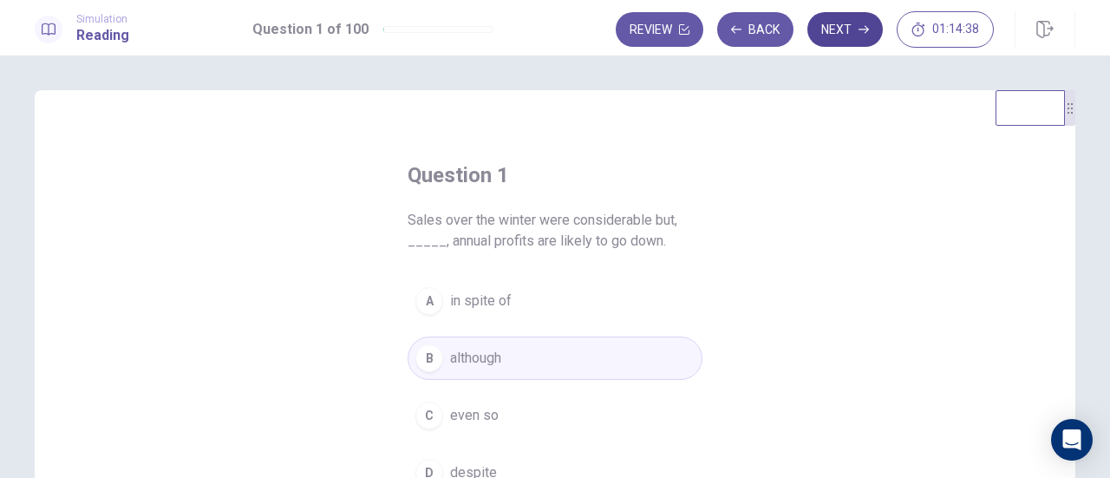
click at [858, 29] on button "Next" at bounding box center [844, 29] width 75 height 35
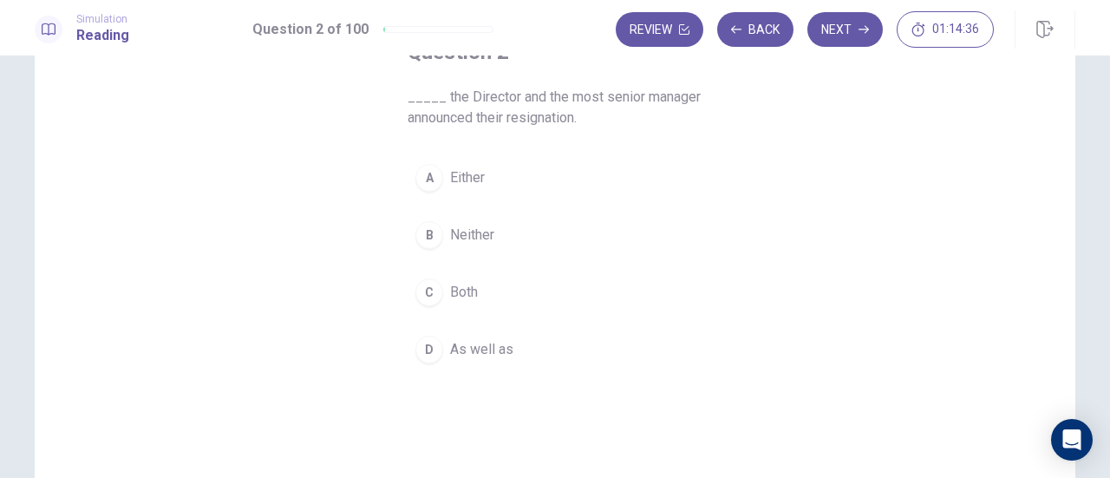
scroll to position [87, 0]
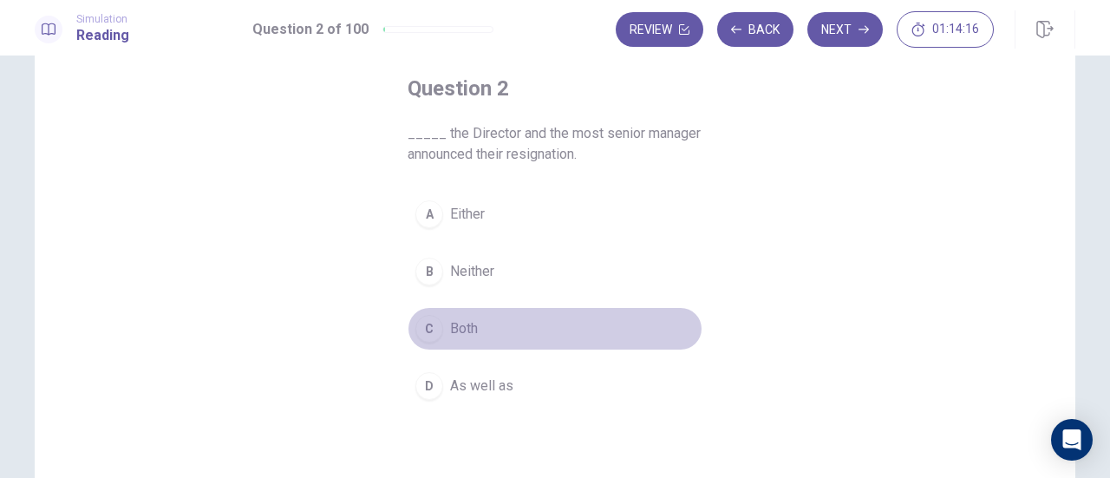
click at [468, 323] on span "Both" at bounding box center [464, 328] width 28 height 21
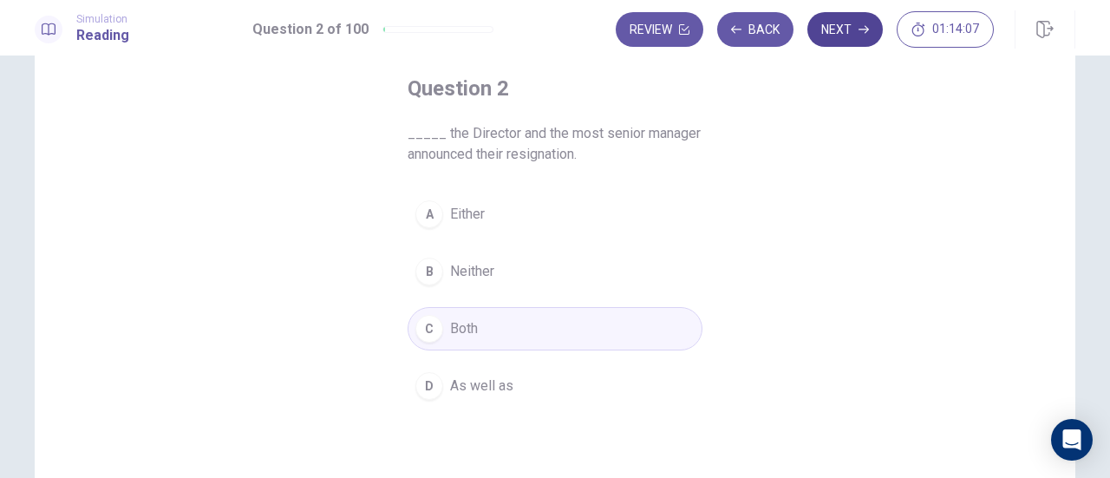
click at [843, 23] on button "Next" at bounding box center [844, 29] width 75 height 35
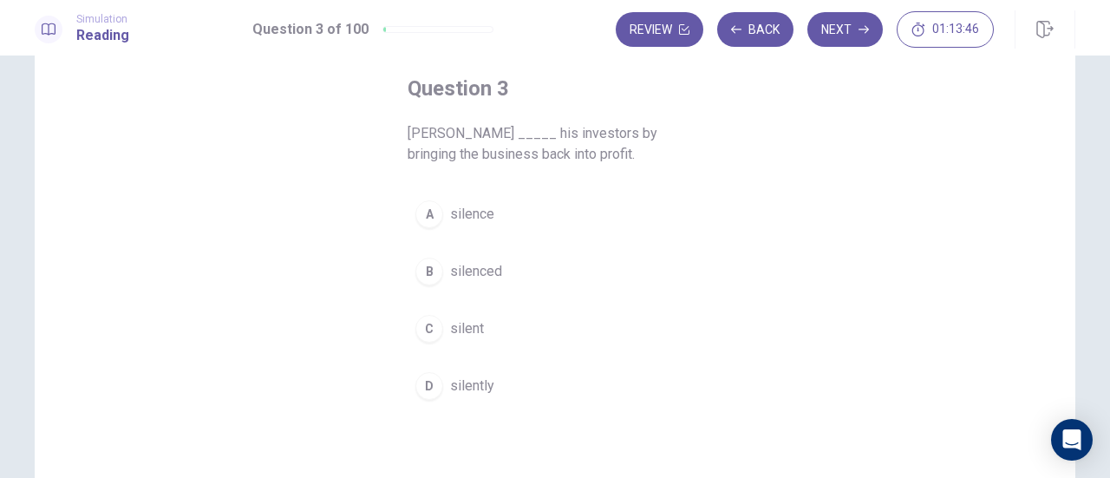
click at [511, 272] on button "B silenced" at bounding box center [554, 271] width 295 height 43
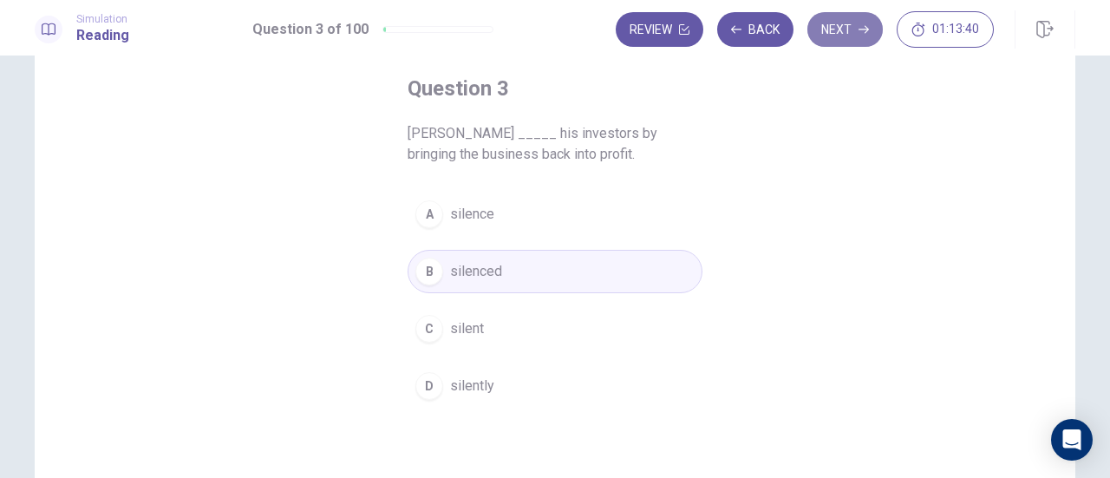
click at [832, 26] on button "Next" at bounding box center [844, 29] width 75 height 35
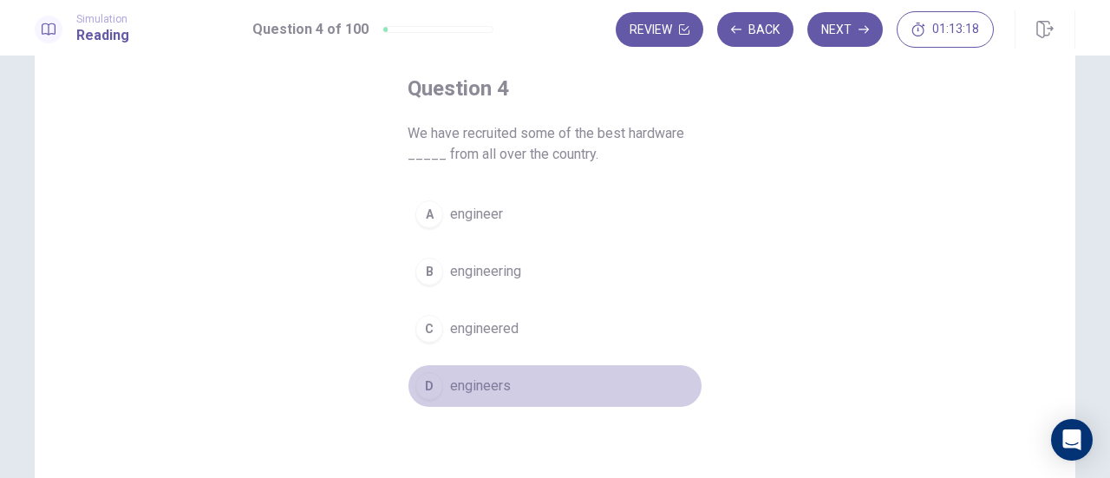
click at [491, 387] on span "engineers" at bounding box center [480, 385] width 61 height 21
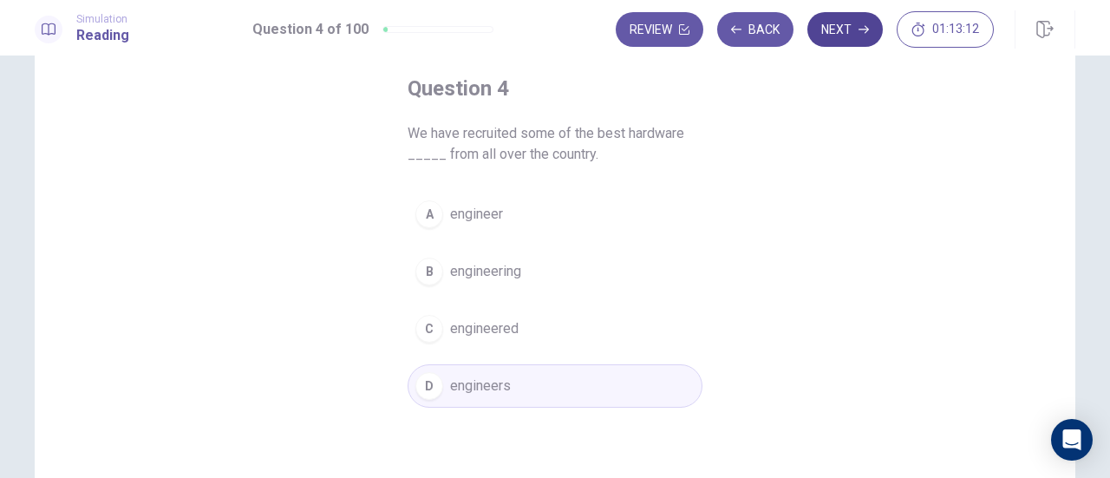
click at [839, 34] on button "Next" at bounding box center [844, 29] width 75 height 35
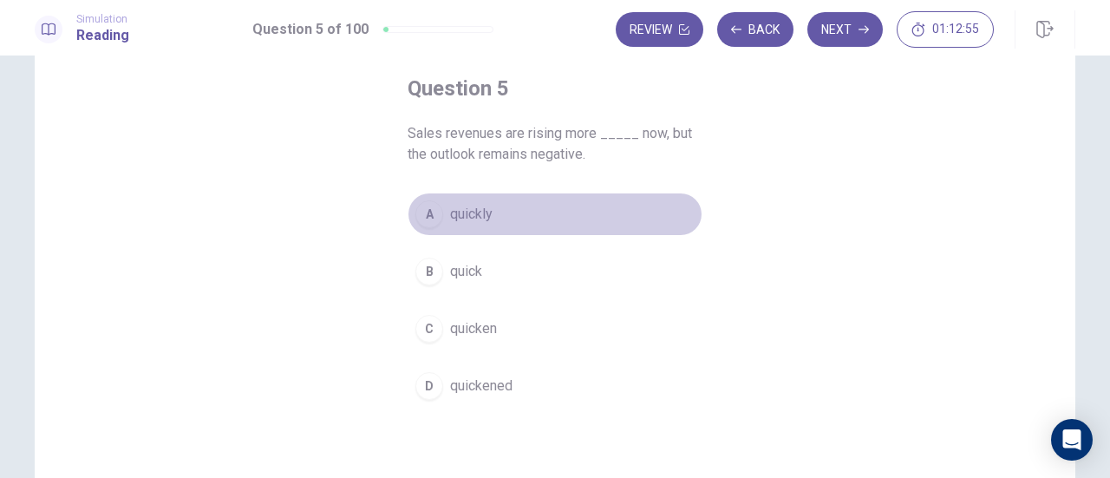
click at [489, 219] on button "A quickly" at bounding box center [554, 213] width 295 height 43
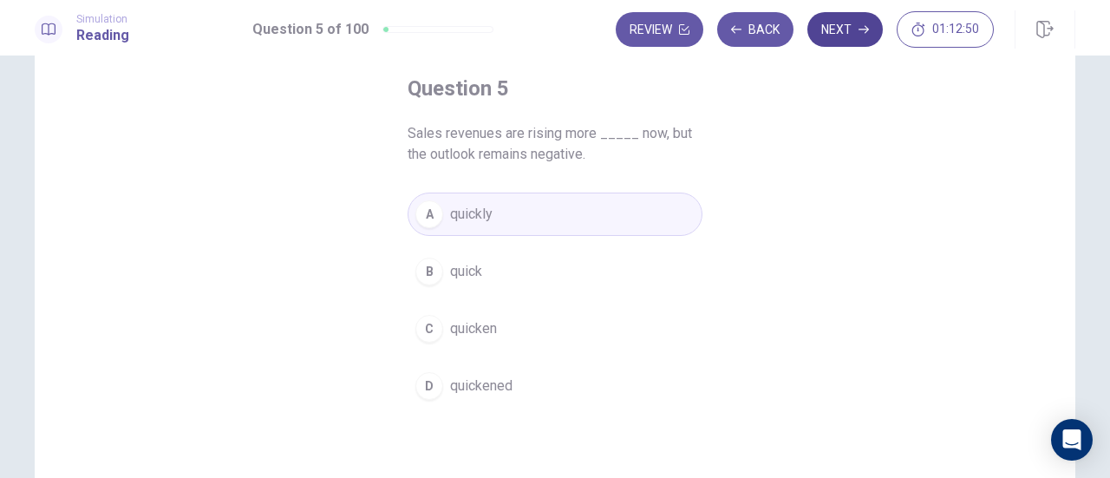
click at [856, 30] on button "Next" at bounding box center [844, 29] width 75 height 35
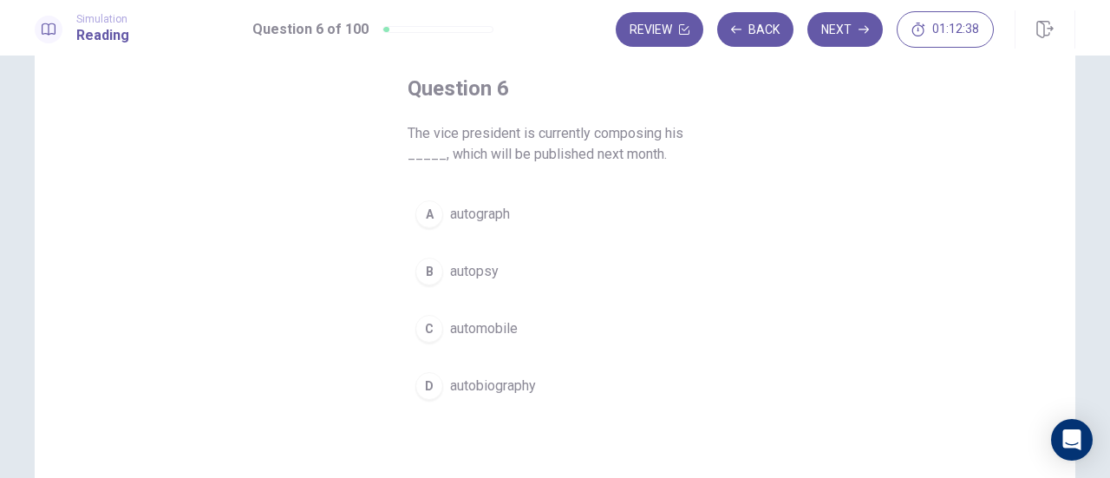
click at [526, 386] on span "autobiography" at bounding box center [493, 385] width 86 height 21
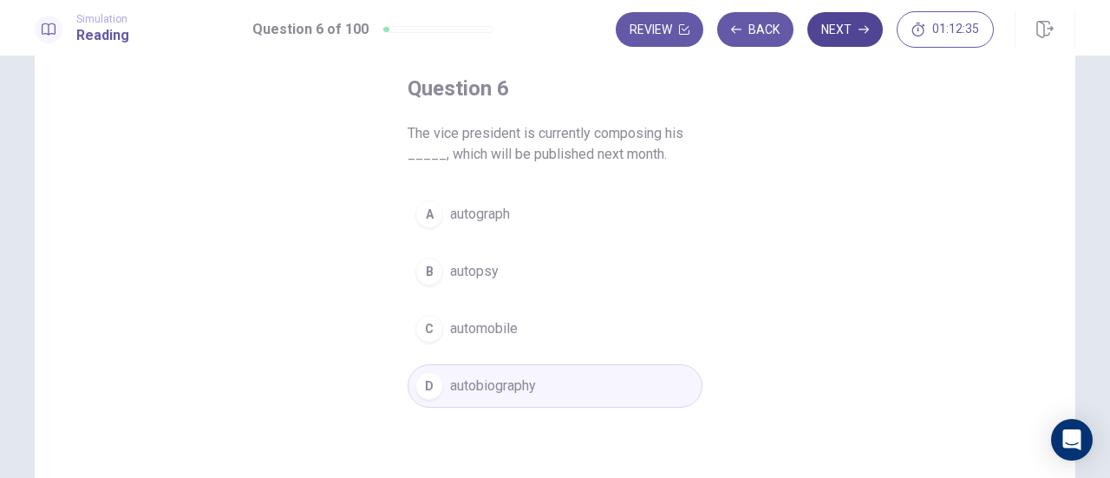
click at [857, 32] on button "Next" at bounding box center [844, 29] width 75 height 35
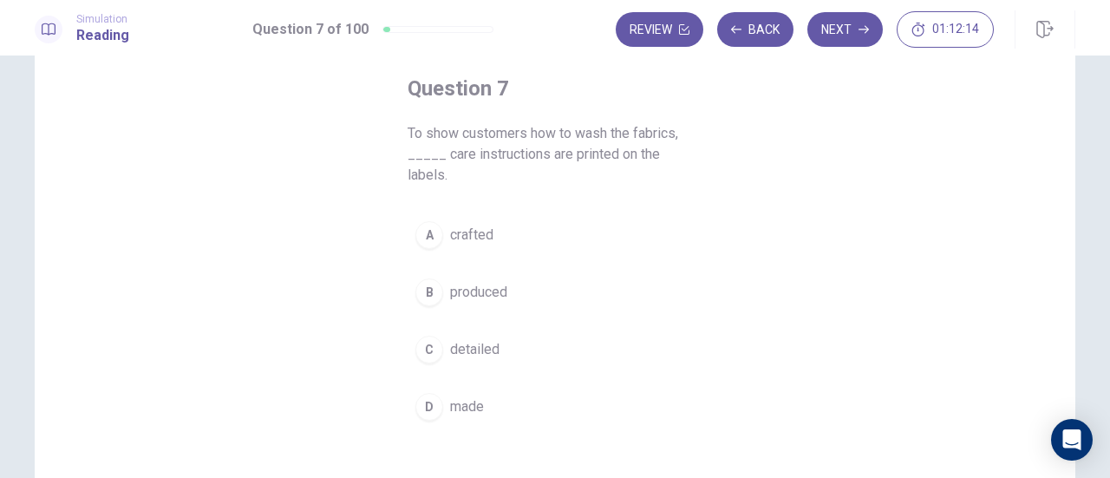
click at [473, 396] on span "made" at bounding box center [467, 406] width 34 height 21
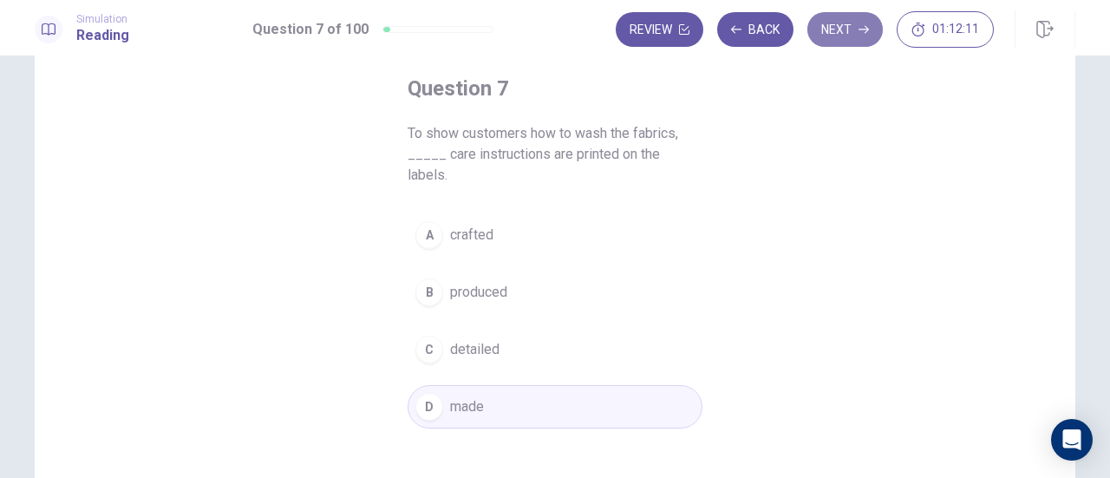
click at [853, 29] on button "Next" at bounding box center [844, 29] width 75 height 35
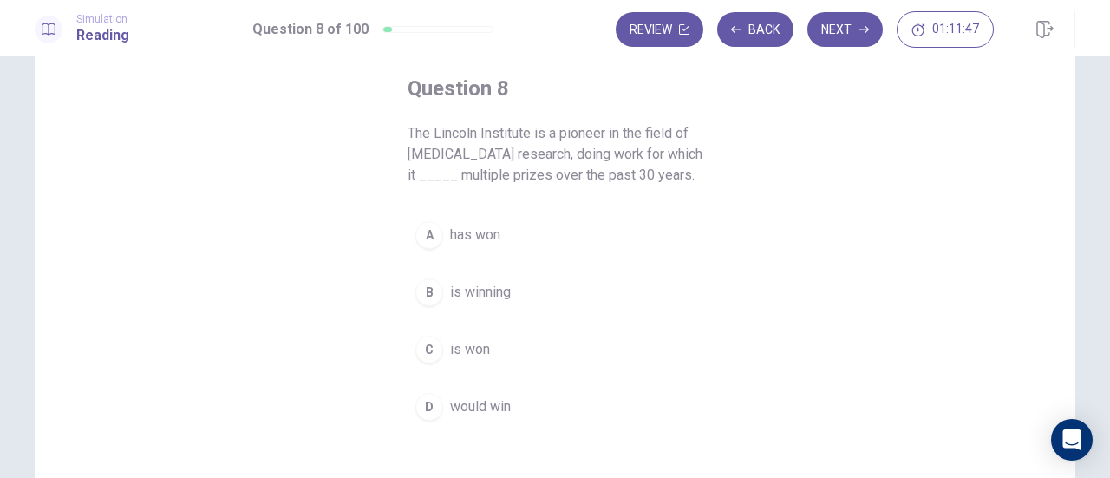
click at [479, 225] on span "has won" at bounding box center [475, 235] width 50 height 21
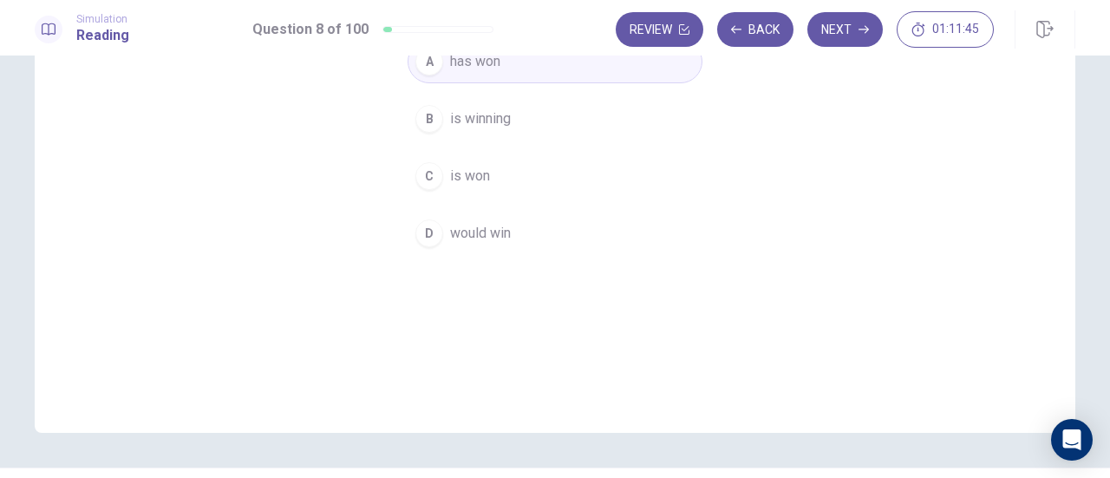
scroll to position [0, 0]
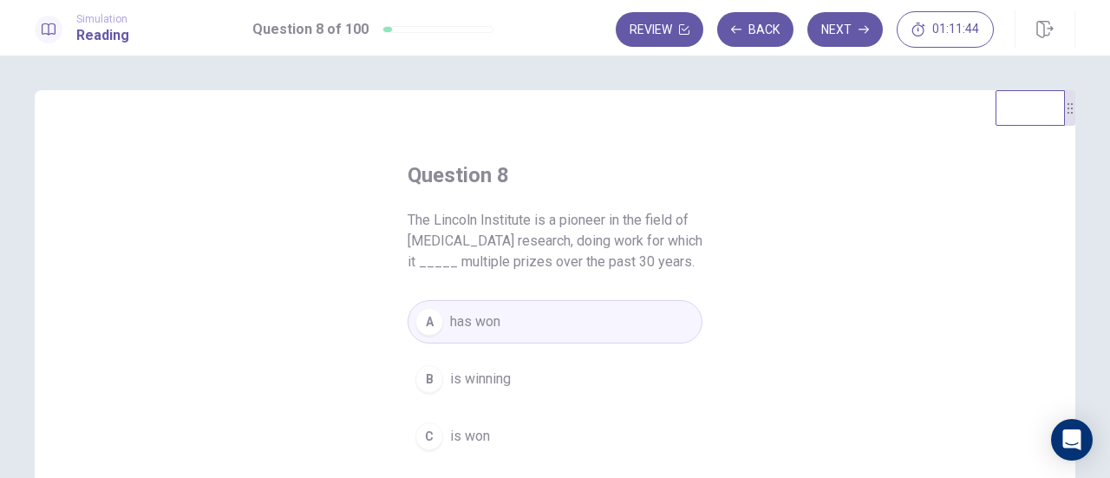
click at [851, 23] on button "Next" at bounding box center [844, 29] width 75 height 35
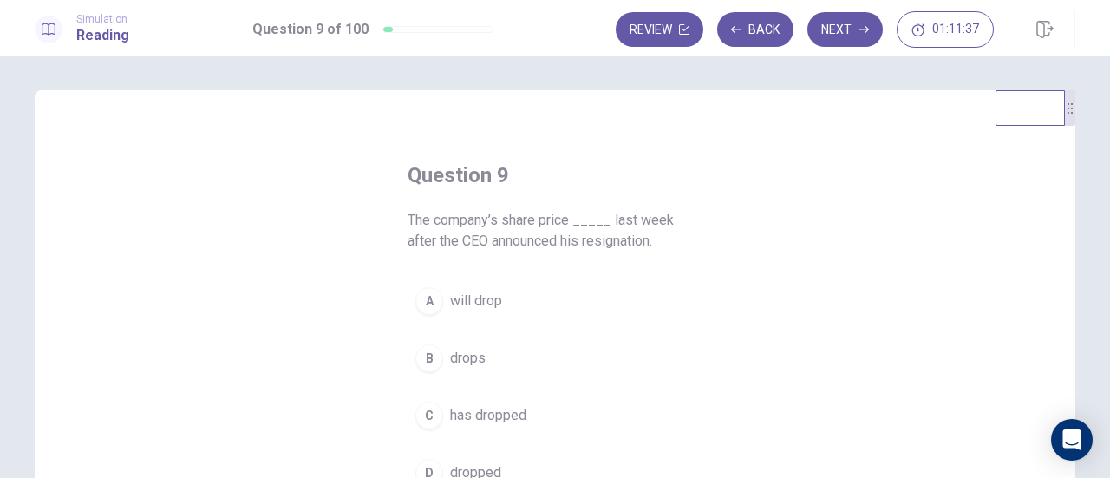
scroll to position [87, 0]
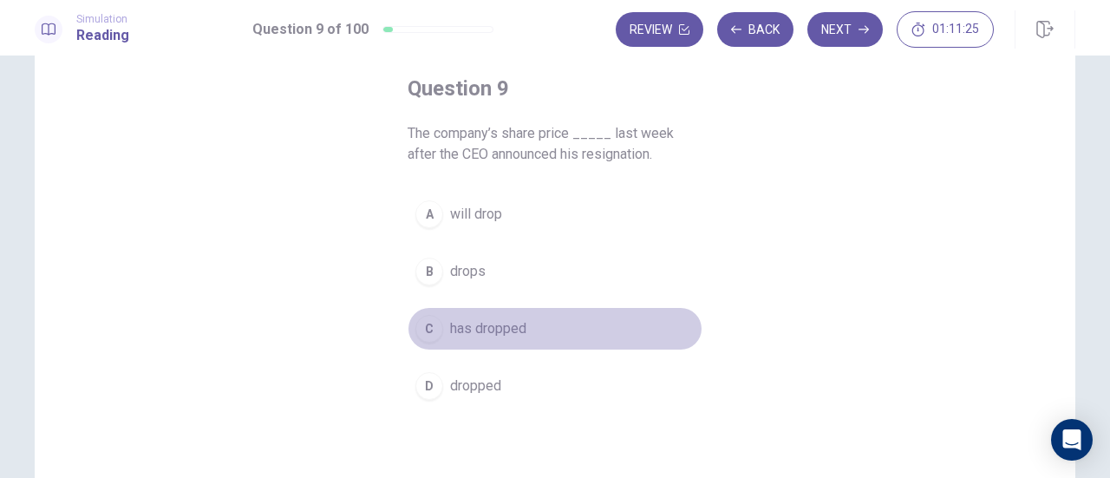
click at [531, 336] on button "C has dropped" at bounding box center [554, 328] width 295 height 43
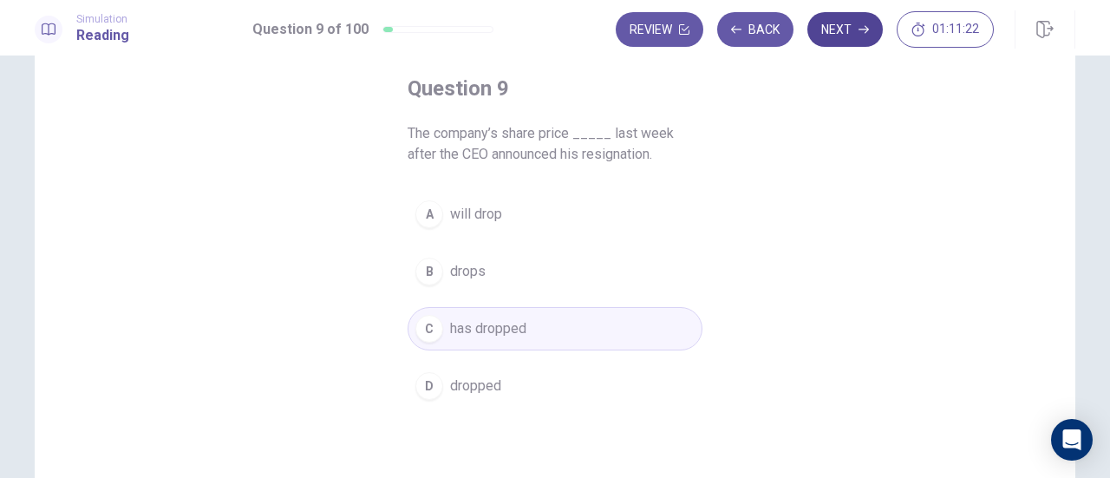
click at [835, 27] on button "Next" at bounding box center [844, 29] width 75 height 35
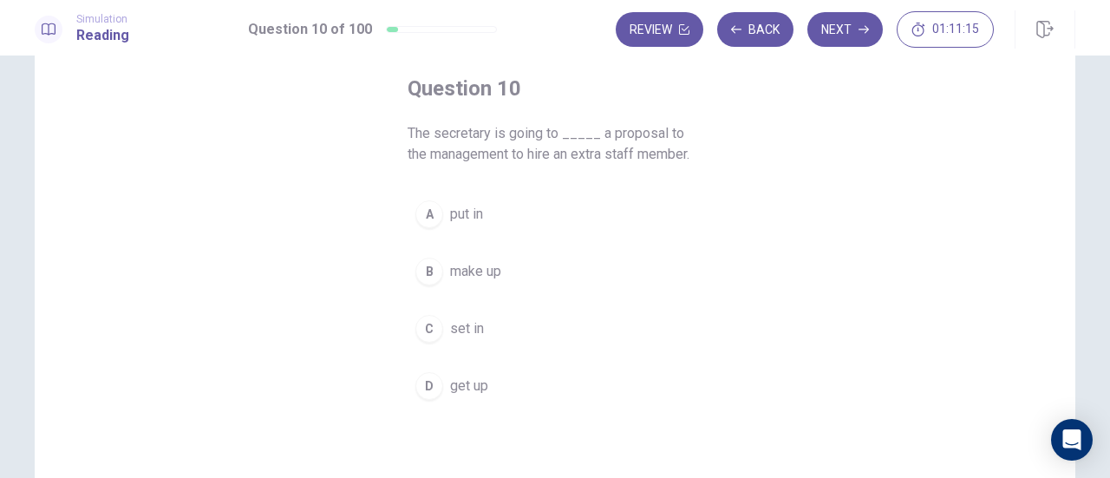
scroll to position [0, 0]
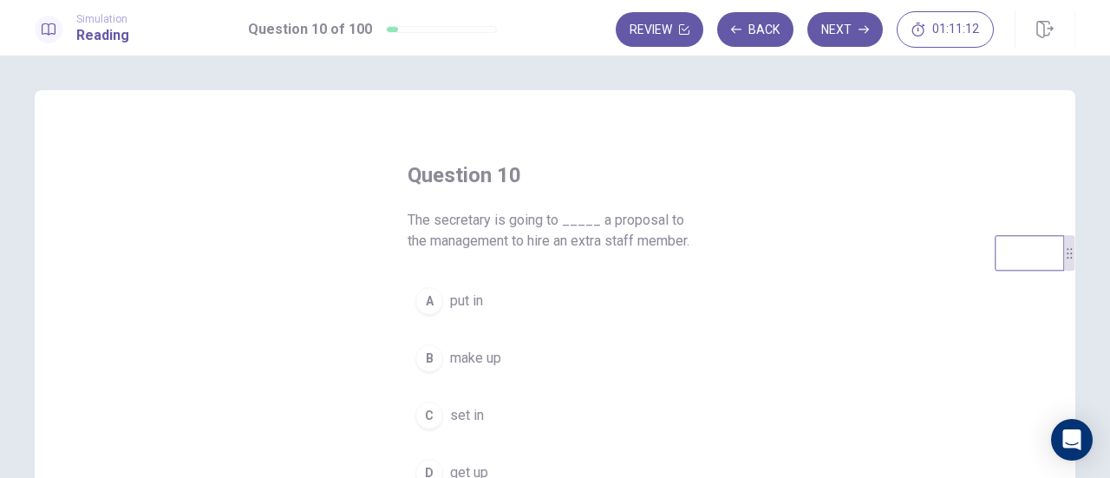
drag, startPoint x: 1068, startPoint y: 127, endPoint x: 1067, endPoint y: 274, distance: 146.5
click at [1067, 270] on div at bounding box center [1069, 253] width 10 height 36
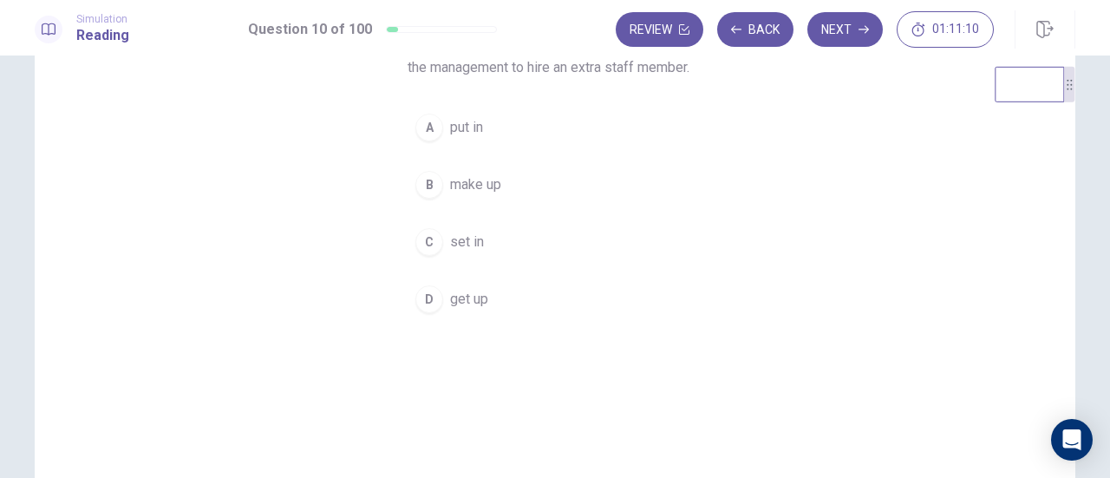
scroll to position [87, 0]
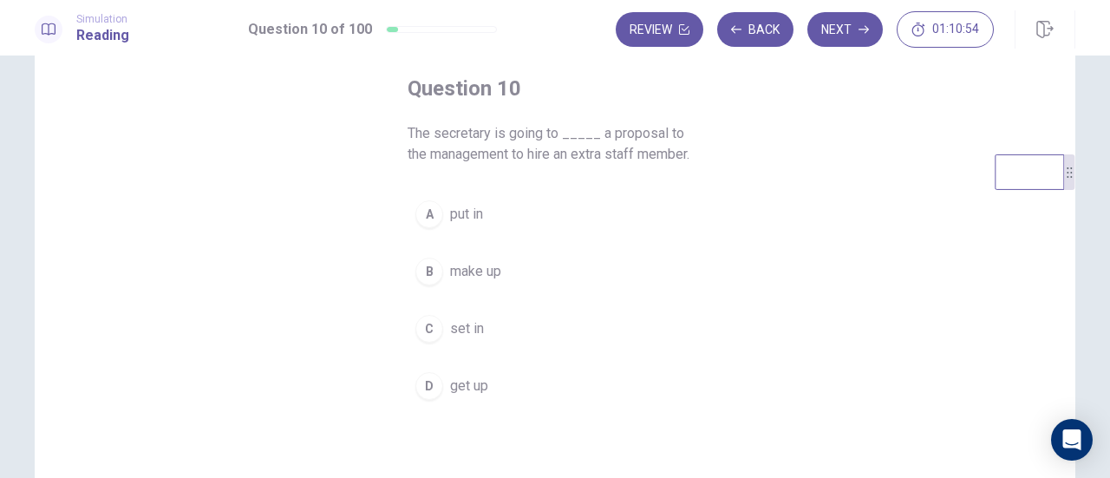
click at [494, 213] on button "A put in" at bounding box center [554, 213] width 295 height 43
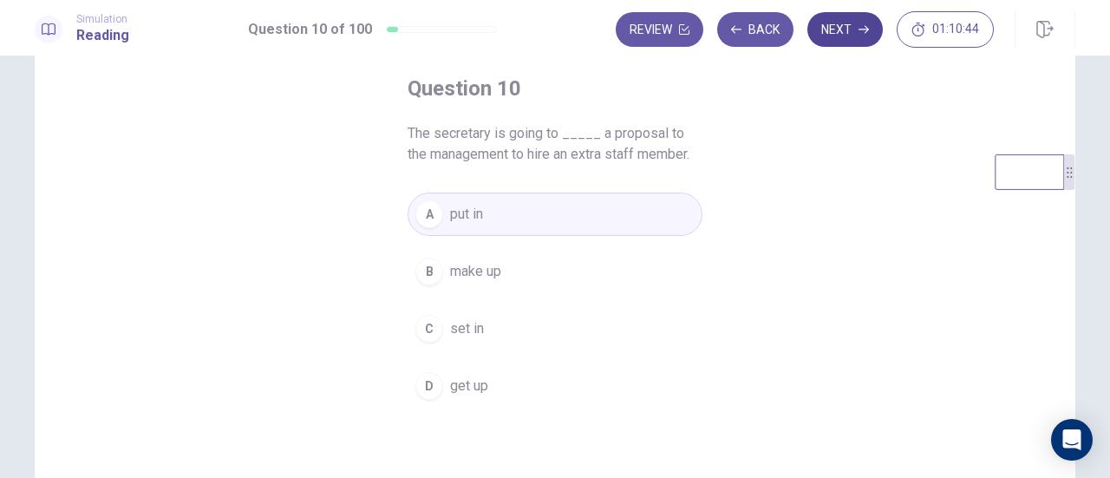
click at [863, 41] on button "Next" at bounding box center [844, 29] width 75 height 35
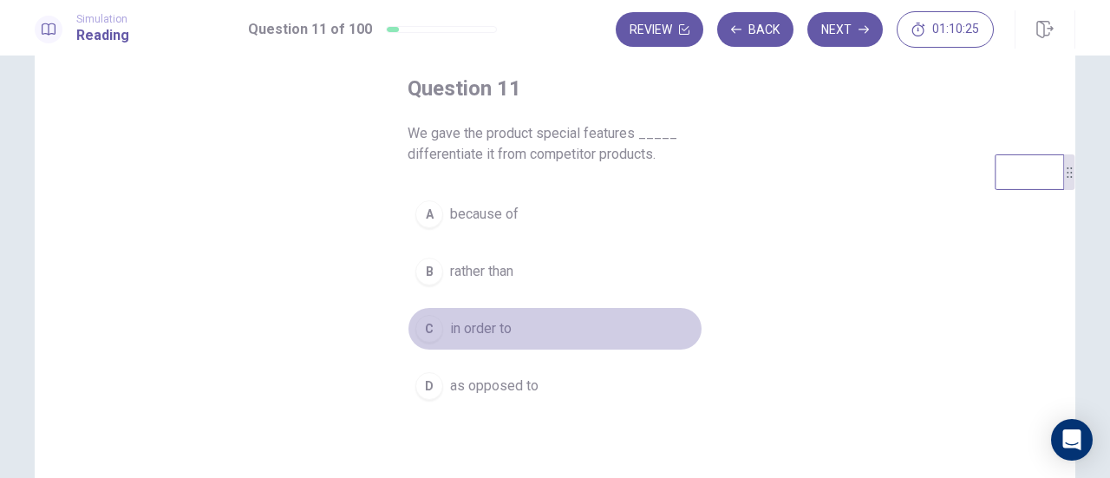
click at [480, 335] on span "in order to" at bounding box center [481, 328] width 62 height 21
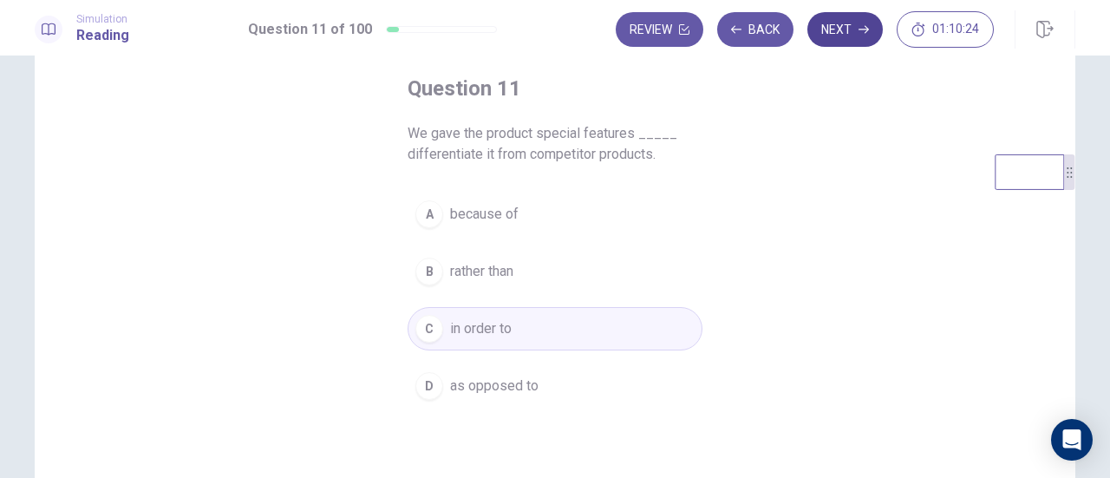
click at [832, 29] on button "Next" at bounding box center [844, 29] width 75 height 35
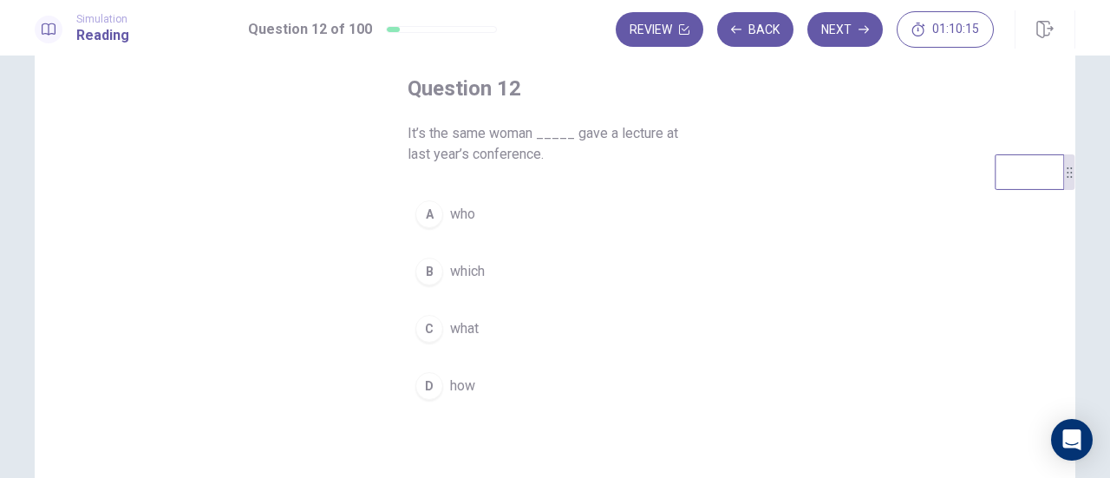
click at [472, 225] on button "A who" at bounding box center [554, 213] width 295 height 43
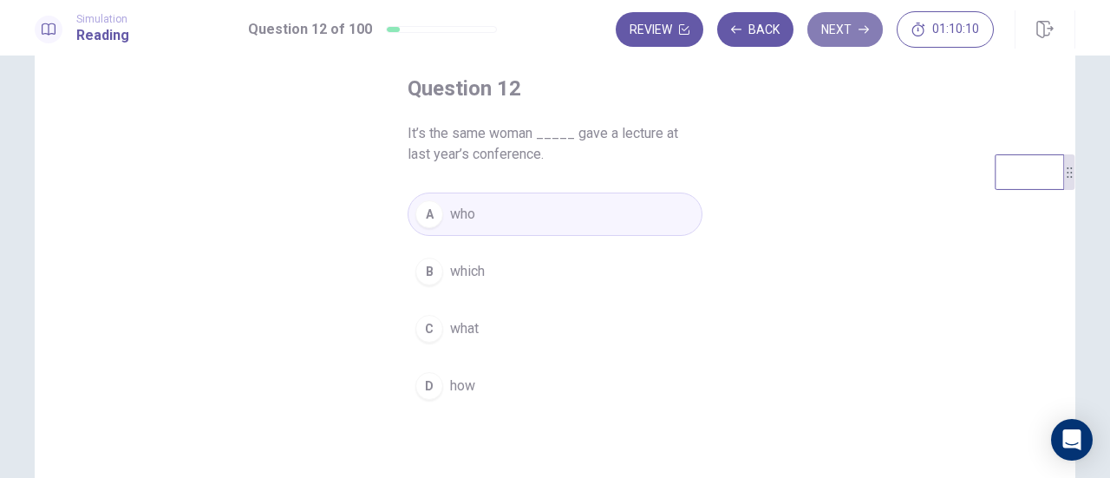
click at [850, 30] on button "Next" at bounding box center [844, 29] width 75 height 35
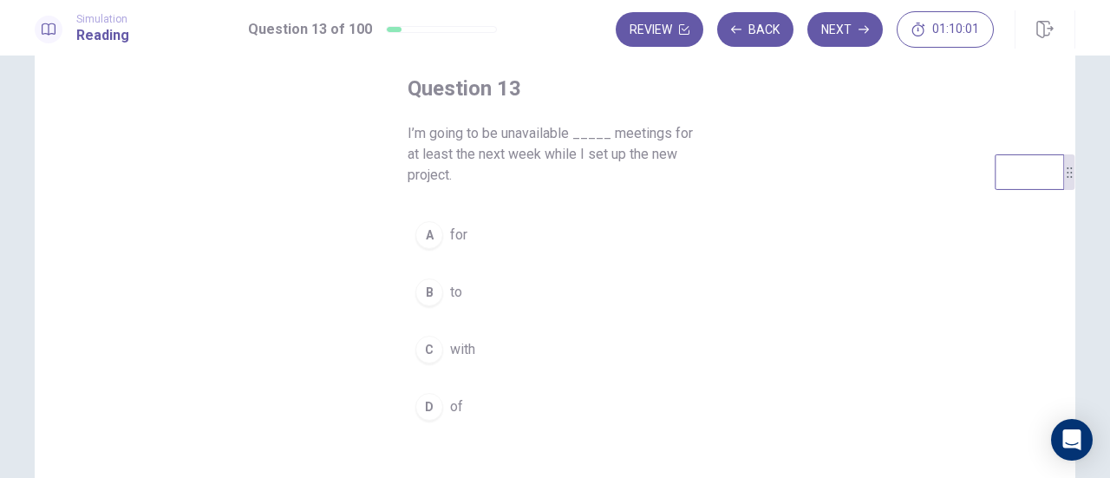
click at [485, 238] on button "A for" at bounding box center [554, 234] width 295 height 43
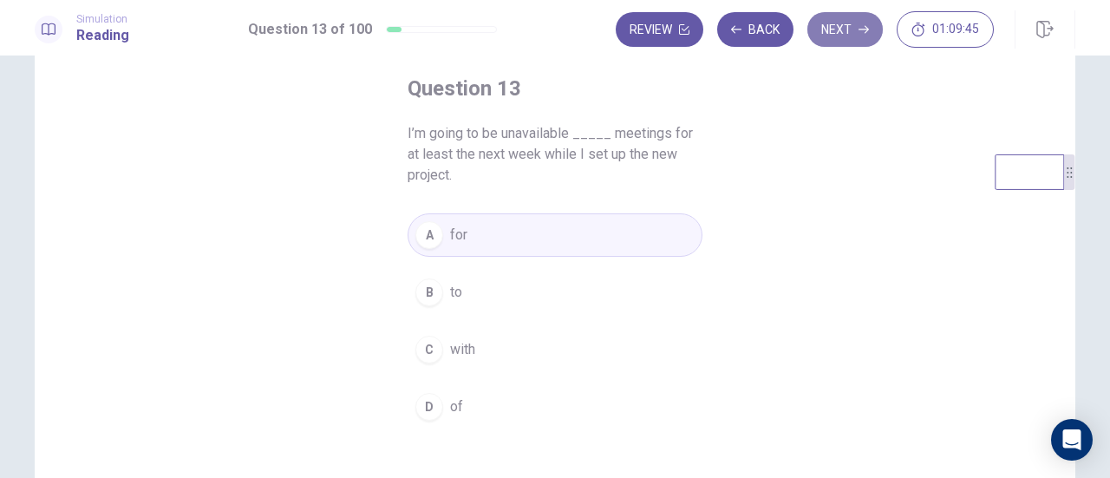
click at [853, 35] on button "Next" at bounding box center [844, 29] width 75 height 35
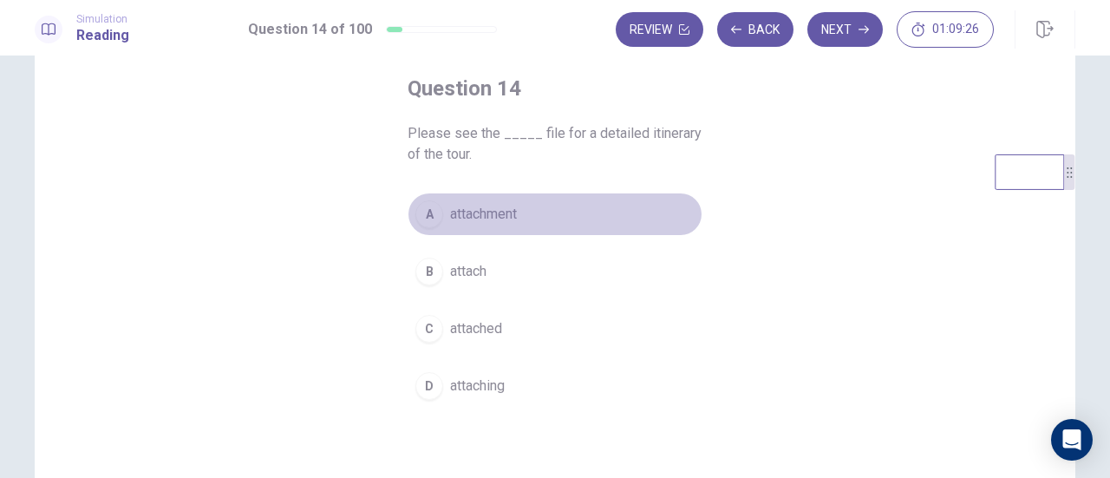
click at [537, 214] on button "A attachment" at bounding box center [554, 213] width 295 height 43
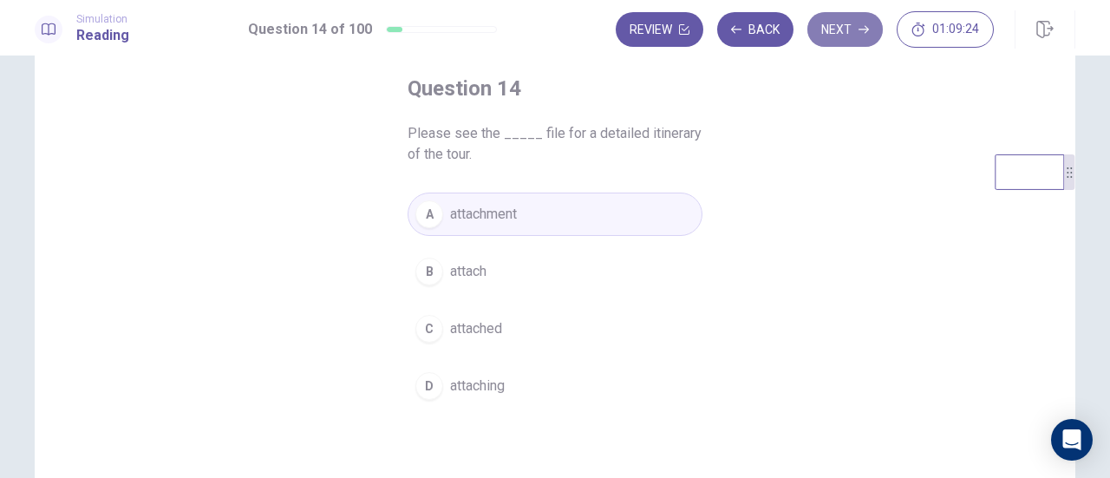
click at [865, 25] on icon "button" at bounding box center [863, 29] width 10 height 10
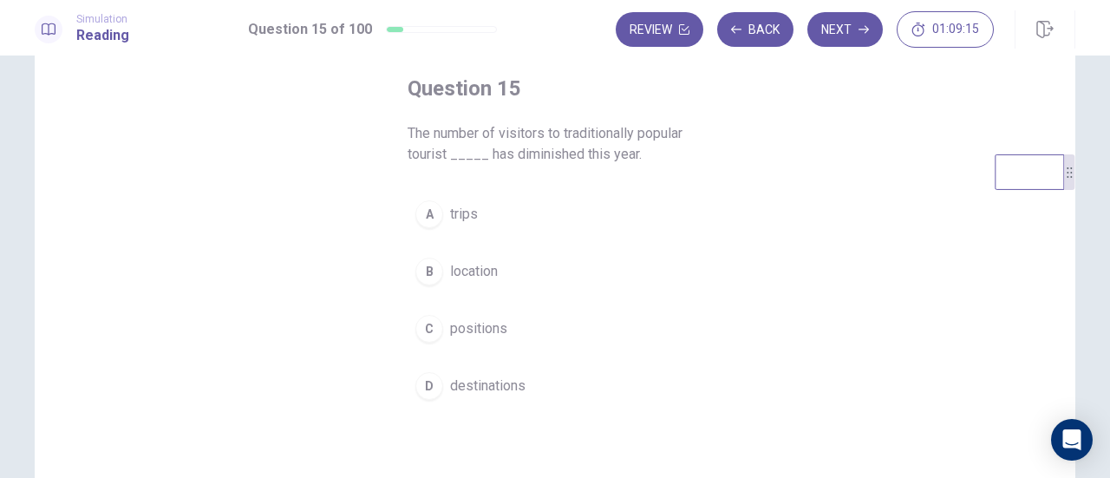
click at [466, 213] on span "trips" at bounding box center [464, 214] width 28 height 21
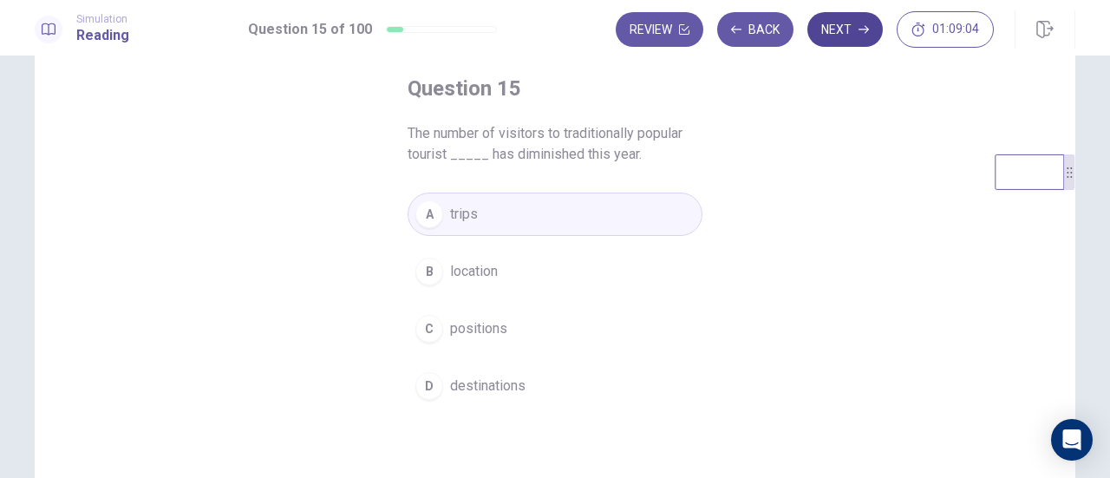
click at [837, 34] on button "Next" at bounding box center [844, 29] width 75 height 35
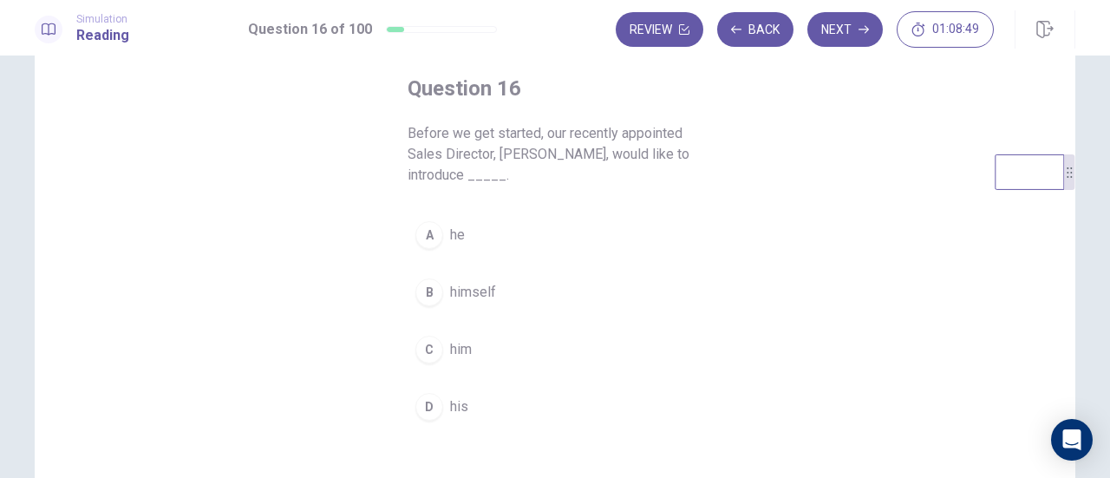
click at [485, 289] on span "himself" at bounding box center [473, 292] width 46 height 21
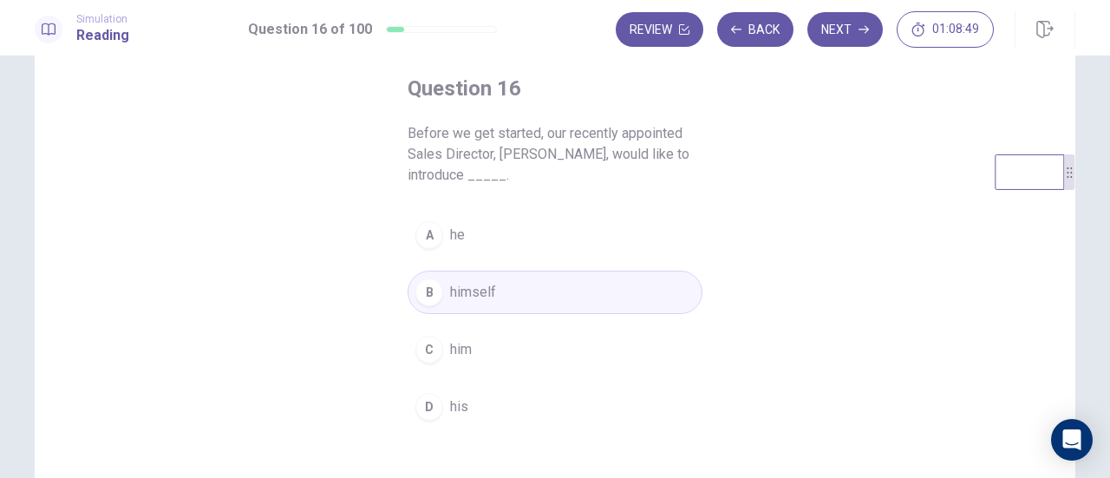
click at [485, 289] on span "himself" at bounding box center [473, 292] width 46 height 21
click at [863, 32] on icon "button" at bounding box center [863, 29] width 10 height 10
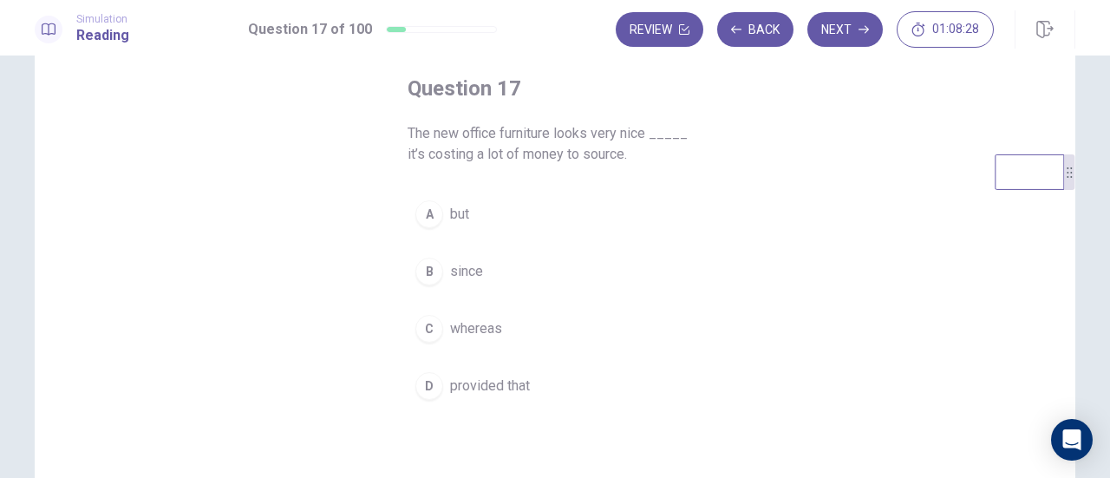
click at [459, 215] on span "but" at bounding box center [459, 214] width 19 height 21
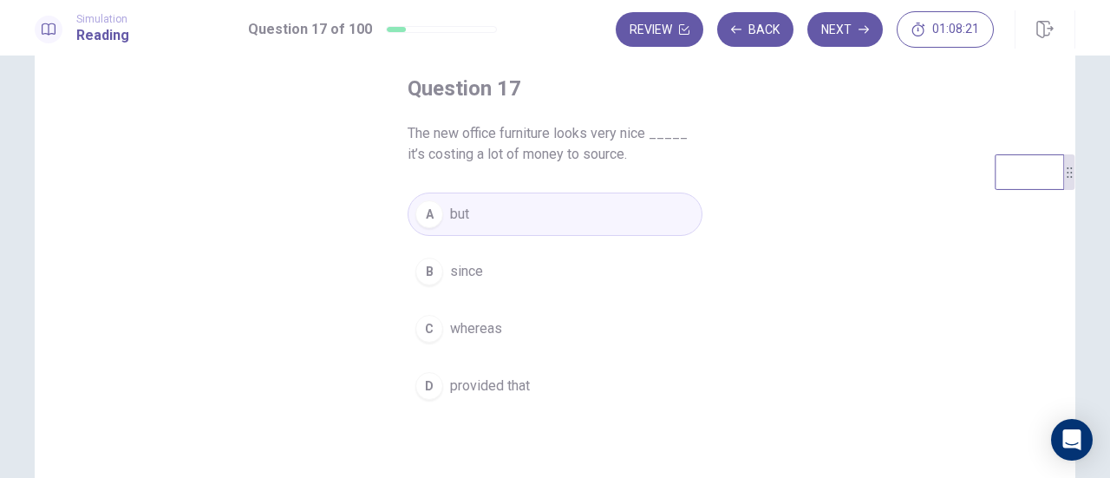
click at [507, 379] on span "provided that" at bounding box center [490, 385] width 80 height 21
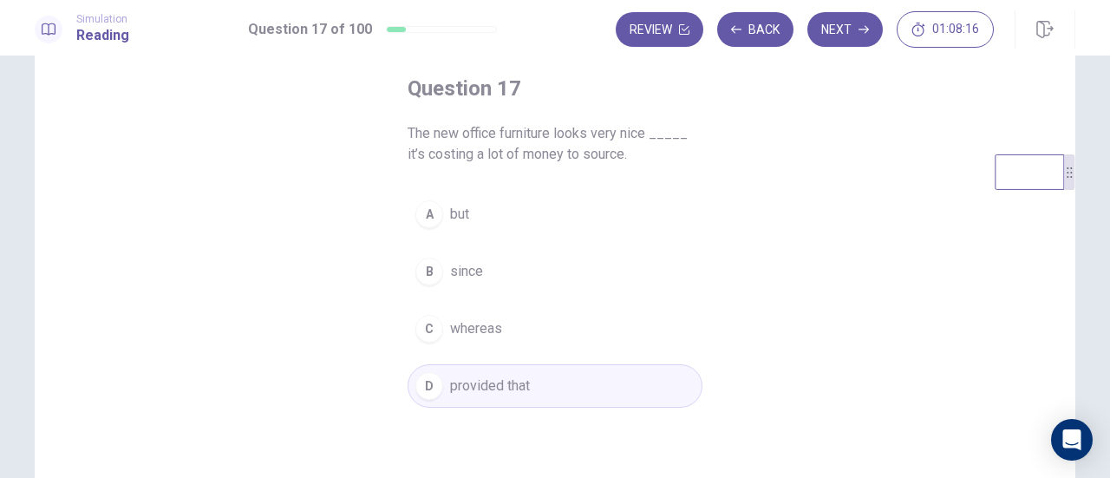
click at [856, 28] on button "Next" at bounding box center [844, 29] width 75 height 35
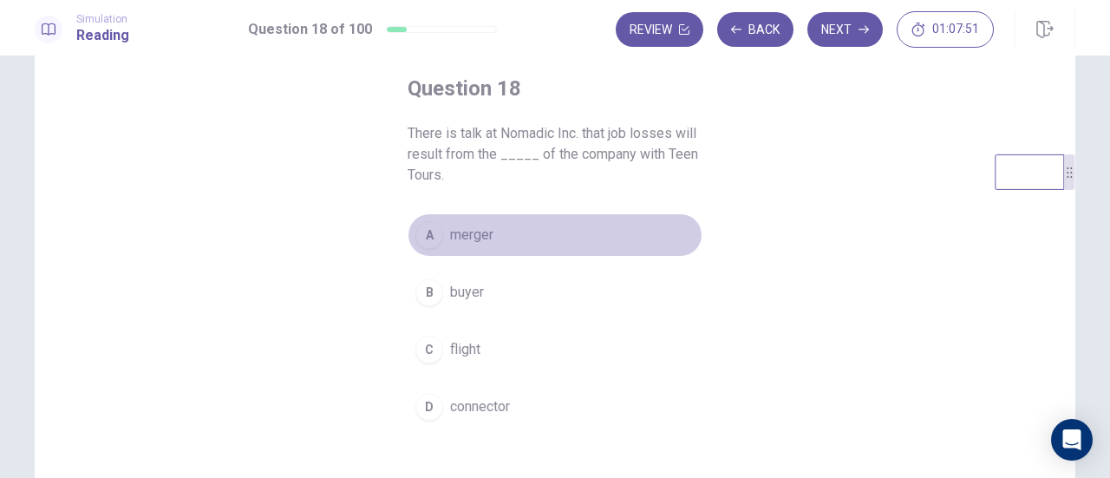
click at [496, 231] on button "A merger" at bounding box center [554, 234] width 295 height 43
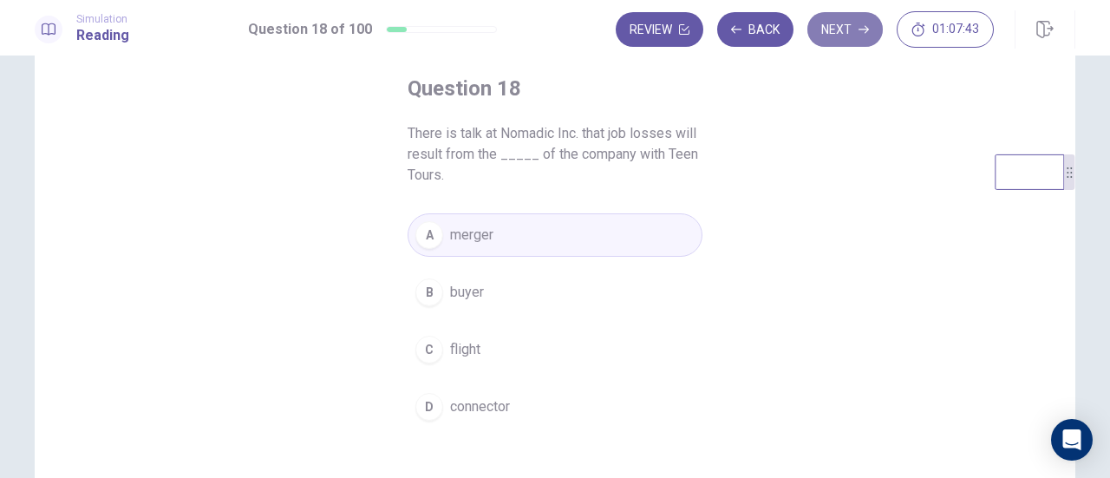
click at [865, 29] on icon "button" at bounding box center [863, 30] width 10 height 8
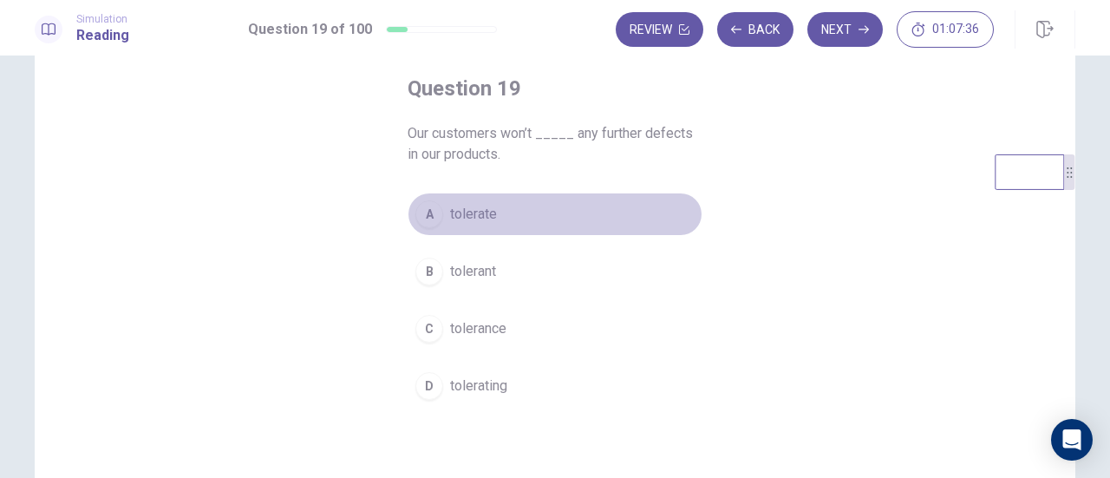
click at [499, 221] on button "A tolerate" at bounding box center [554, 213] width 295 height 43
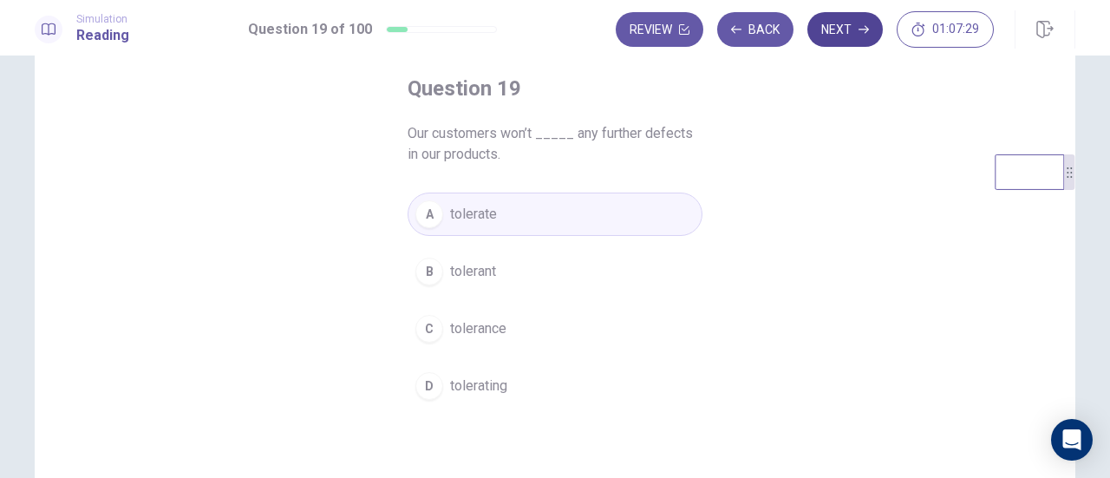
click at [860, 37] on button "Next" at bounding box center [844, 29] width 75 height 35
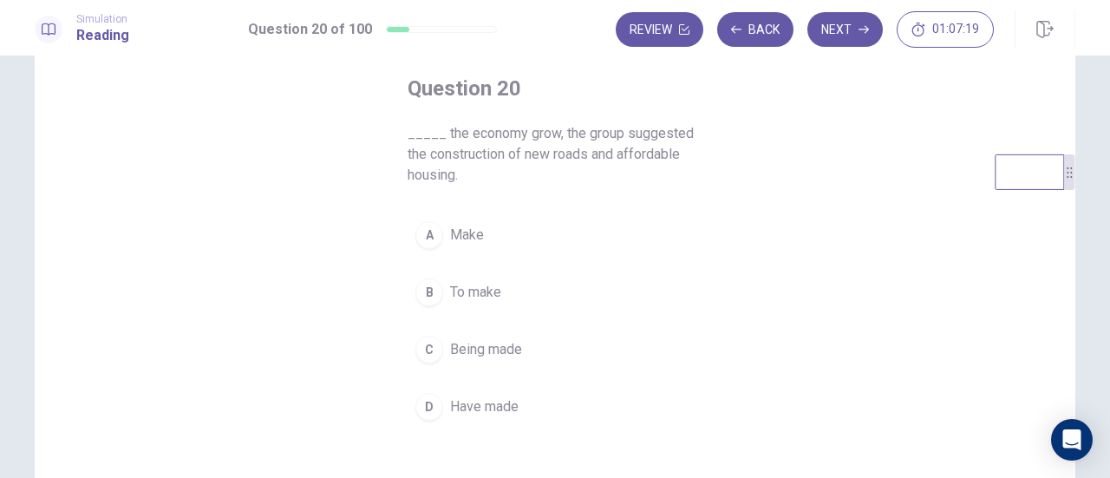
click at [498, 286] on button "B To make" at bounding box center [554, 291] width 295 height 43
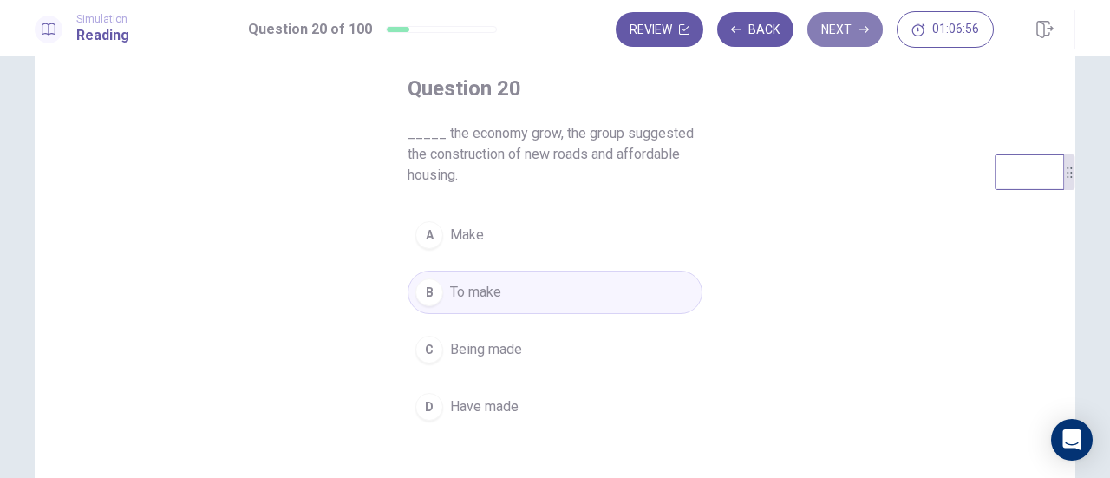
click at [855, 29] on button "Next" at bounding box center [844, 29] width 75 height 35
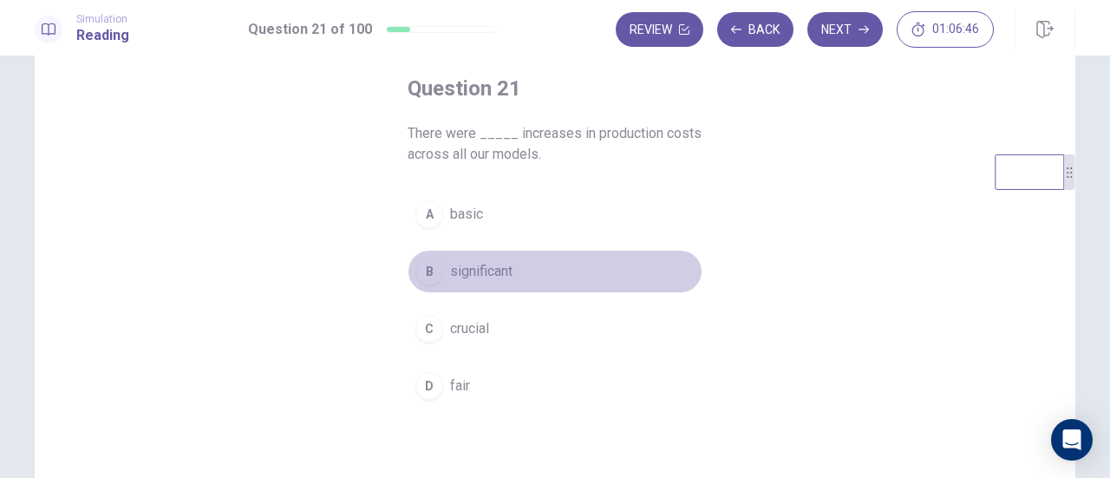
click at [517, 269] on button "B significant" at bounding box center [554, 271] width 295 height 43
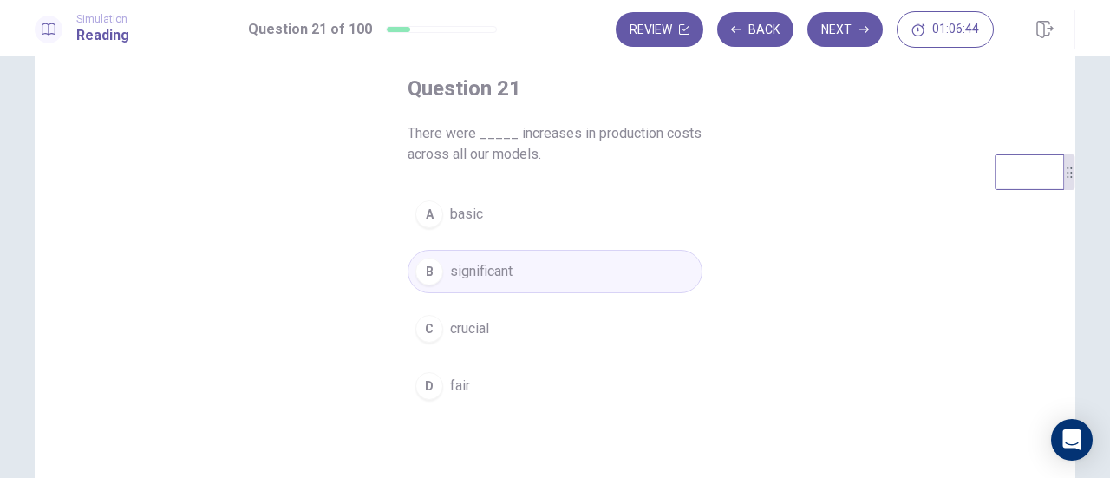
click at [853, 23] on button "Next" at bounding box center [844, 29] width 75 height 35
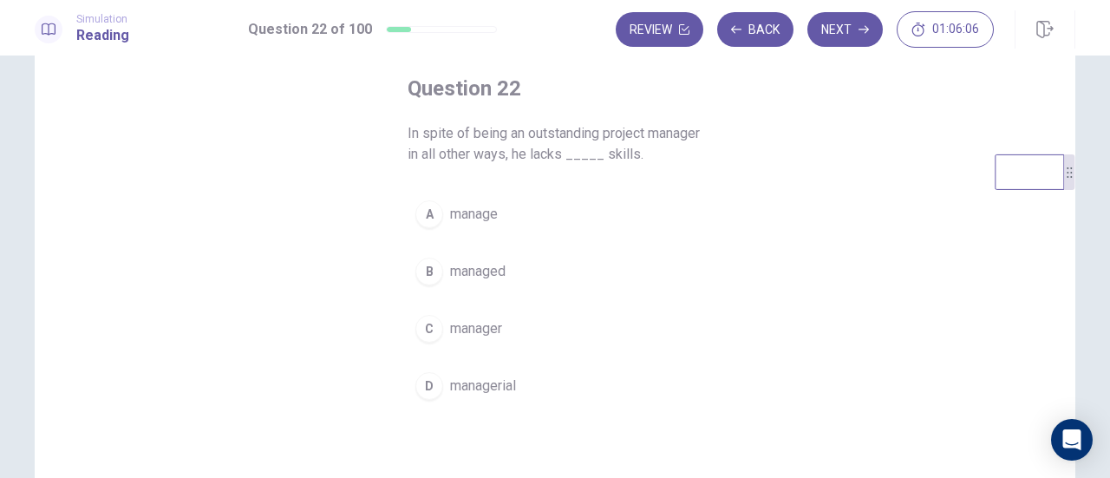
click at [499, 326] on span "manager" at bounding box center [476, 328] width 52 height 21
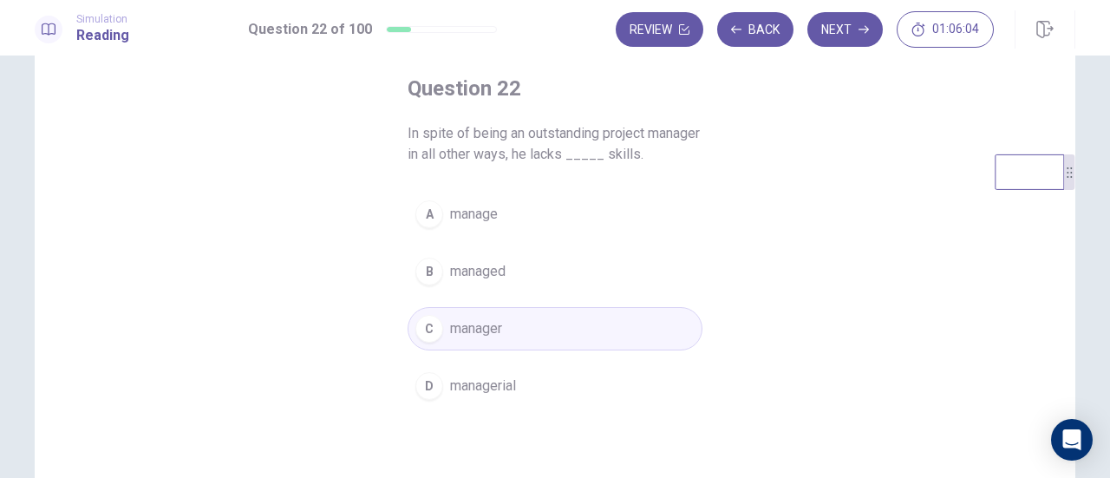
click at [842, 20] on button "Next" at bounding box center [844, 29] width 75 height 35
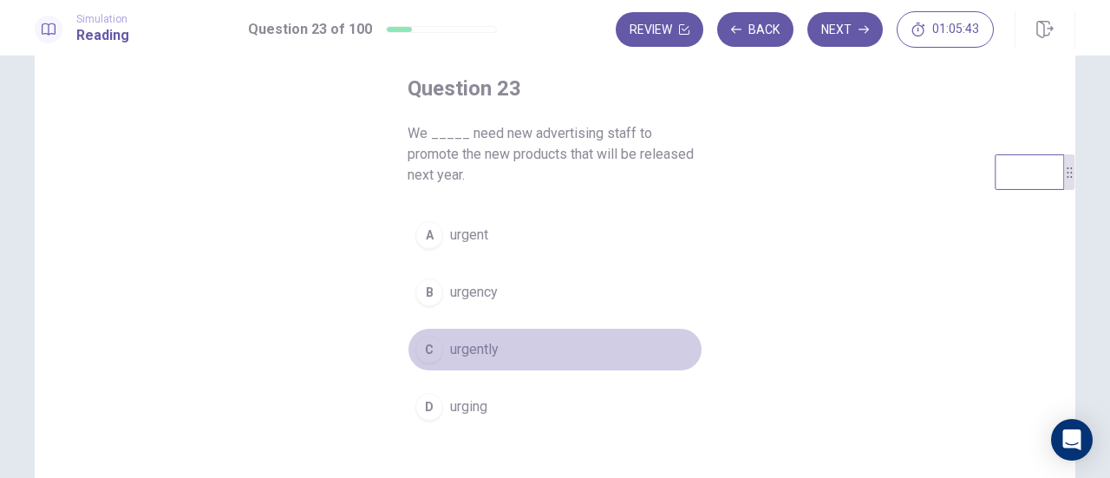
click at [463, 349] on span "urgently" at bounding box center [474, 349] width 49 height 21
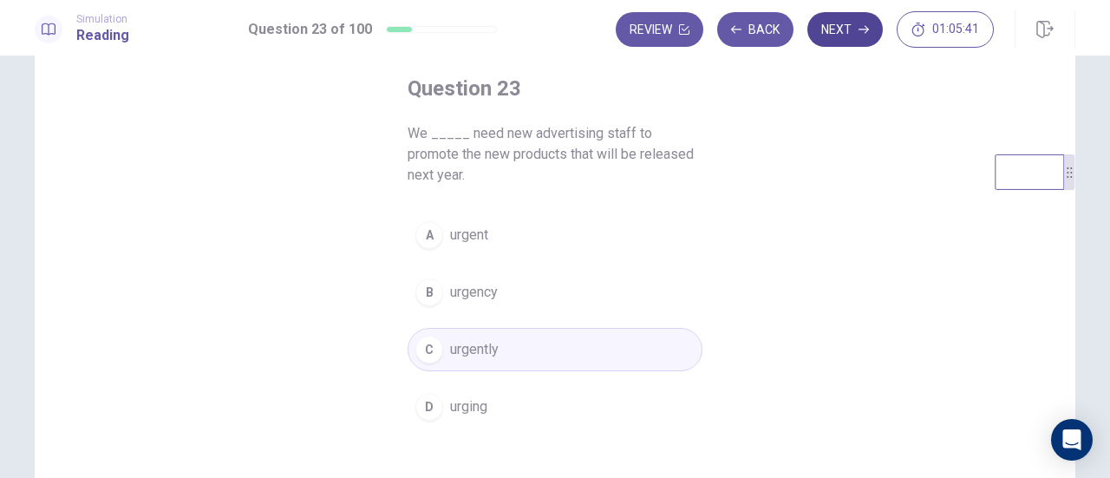
click at [836, 29] on button "Next" at bounding box center [844, 29] width 75 height 35
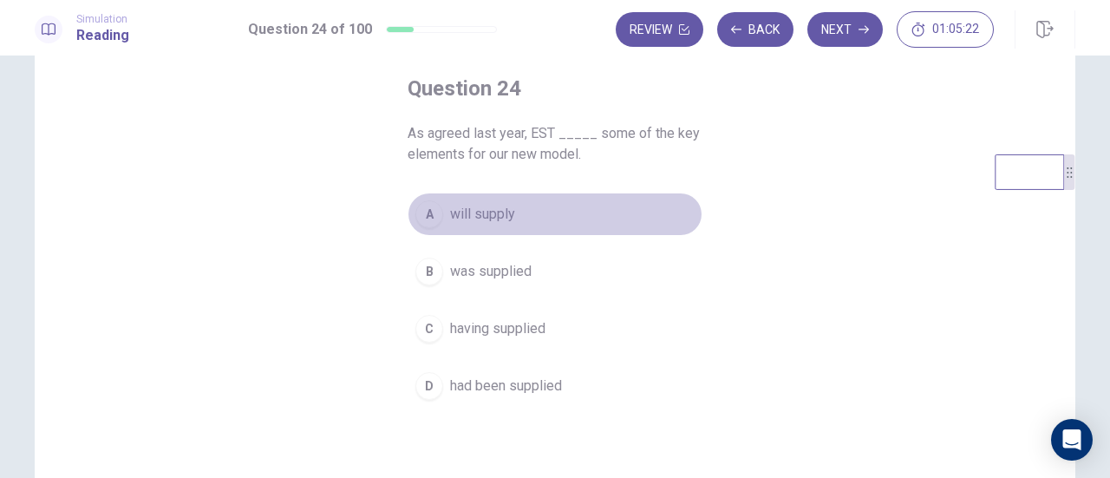
click at [523, 216] on button "A will supply" at bounding box center [554, 213] width 295 height 43
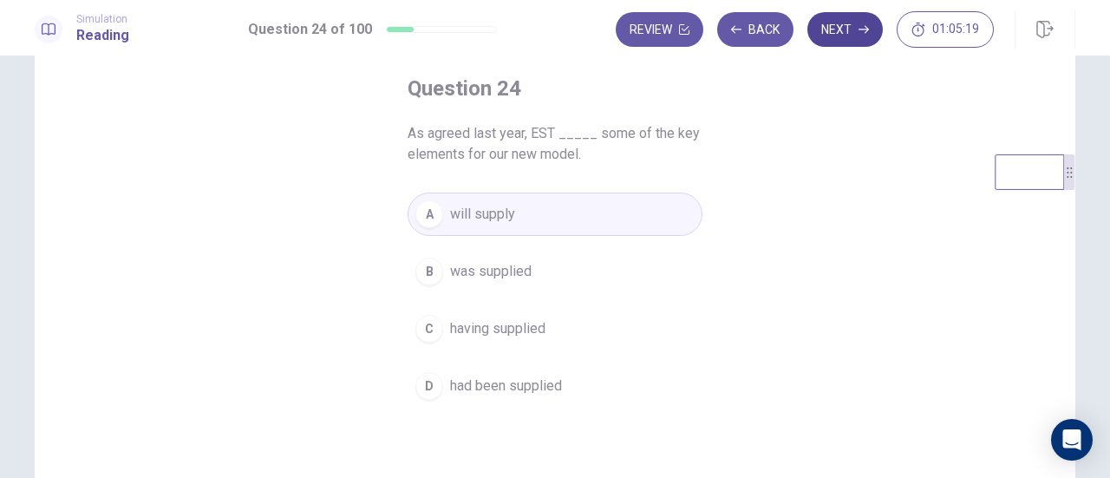
click at [837, 29] on button "Next" at bounding box center [844, 29] width 75 height 35
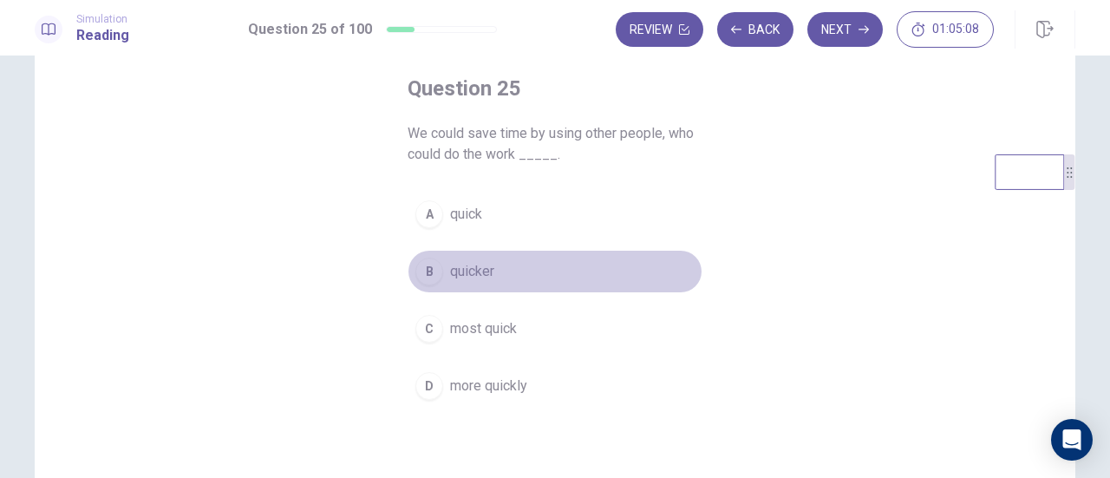
click at [487, 266] on span "quicker" at bounding box center [472, 271] width 44 height 21
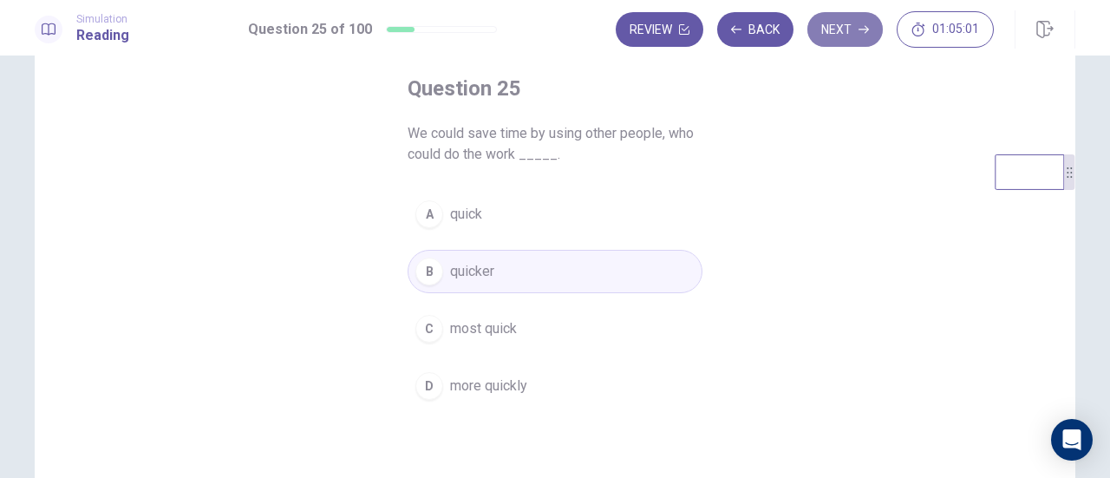
click at [859, 24] on icon "button" at bounding box center [863, 29] width 10 height 10
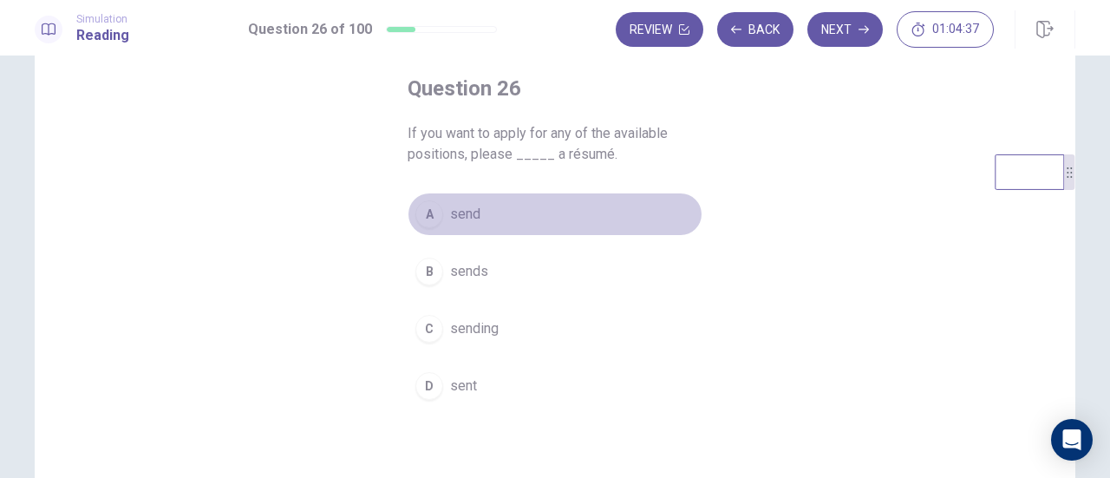
click at [495, 218] on button "A send" at bounding box center [554, 213] width 295 height 43
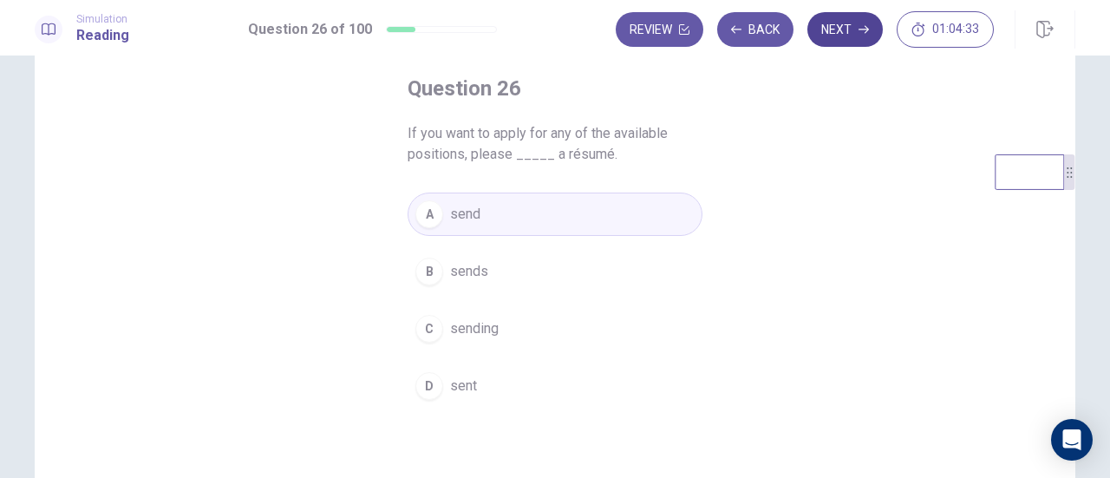
click at [859, 29] on icon "button" at bounding box center [863, 29] width 10 height 10
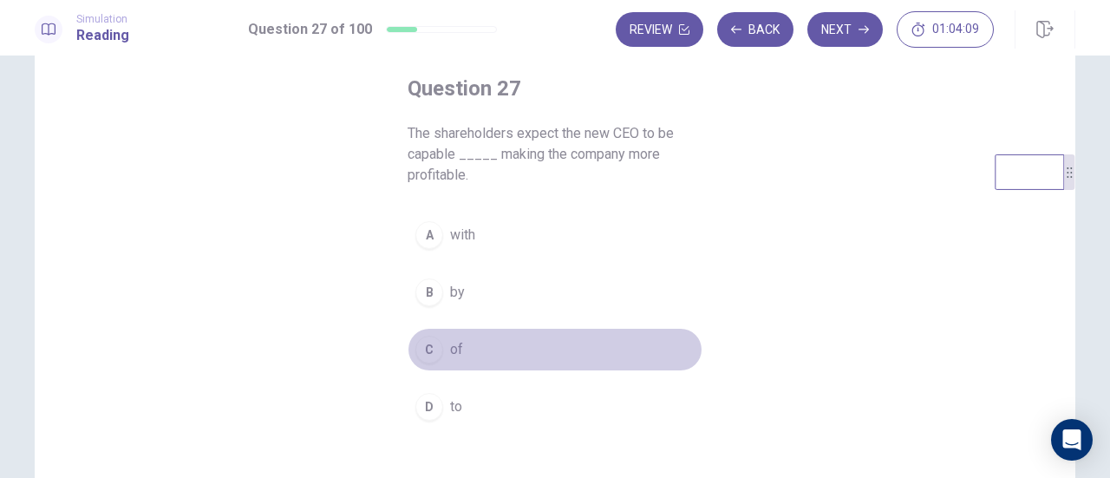
click at [440, 344] on button "C of" at bounding box center [554, 349] width 295 height 43
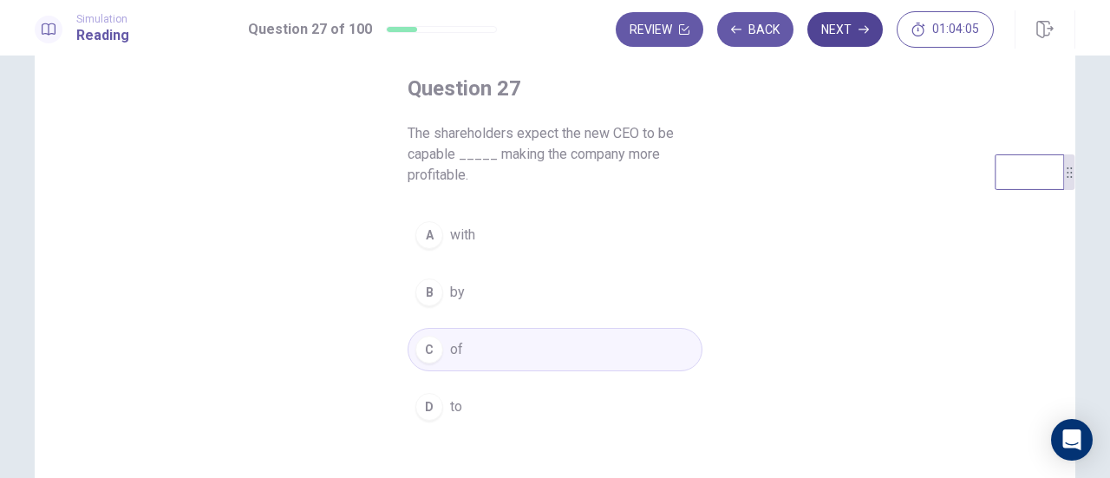
click at [850, 37] on button "Next" at bounding box center [844, 29] width 75 height 35
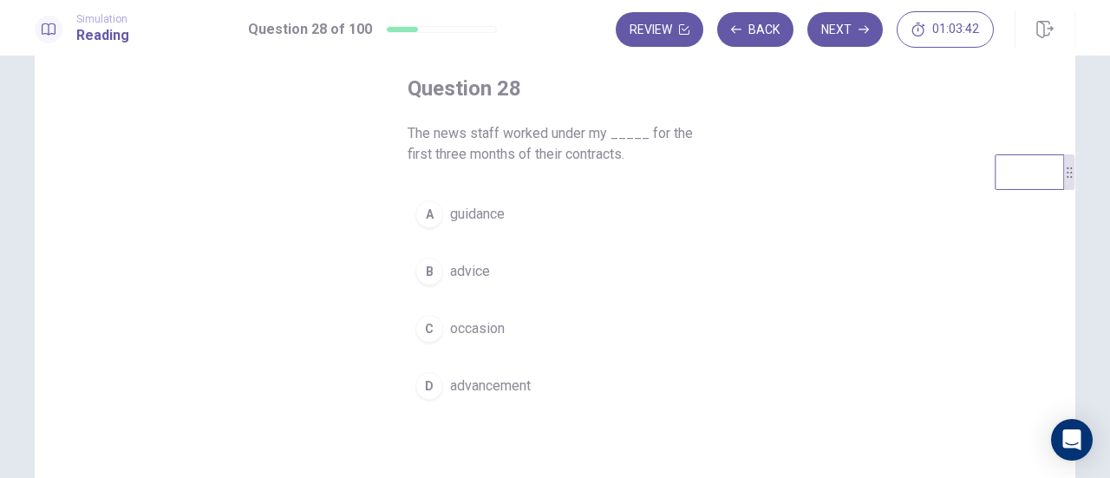
click at [503, 210] on button "A guidance" at bounding box center [554, 213] width 295 height 43
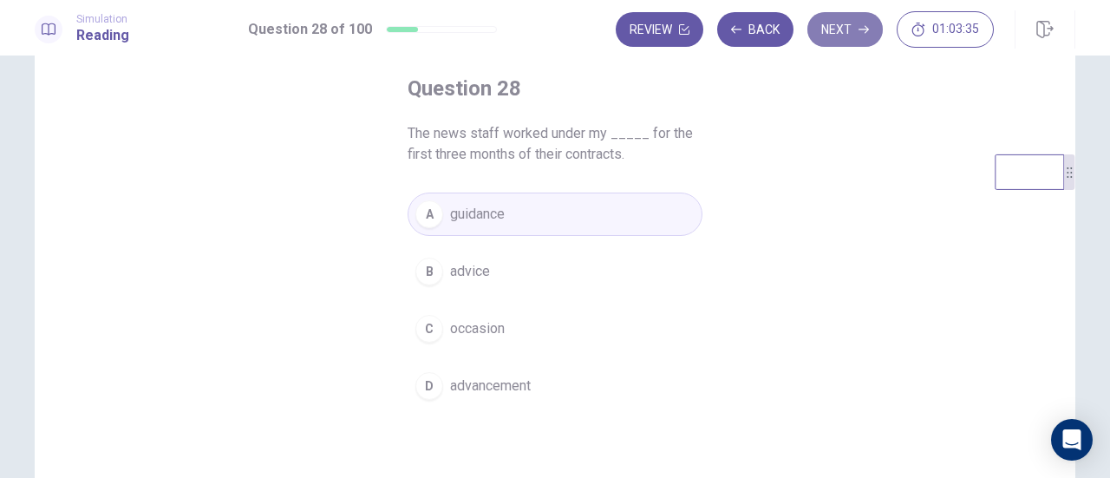
click at [846, 34] on button "Next" at bounding box center [844, 29] width 75 height 35
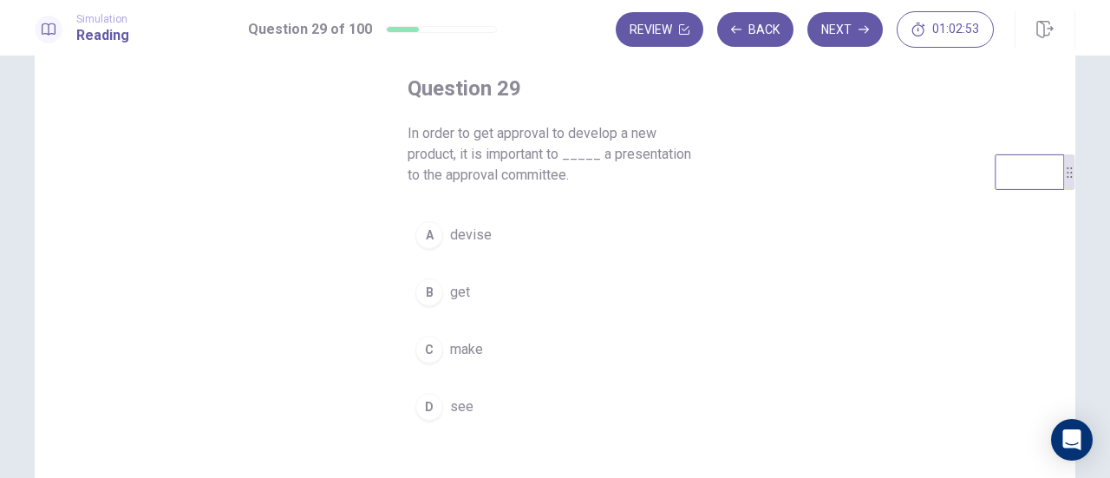
click at [450, 353] on span "make" at bounding box center [466, 349] width 33 height 21
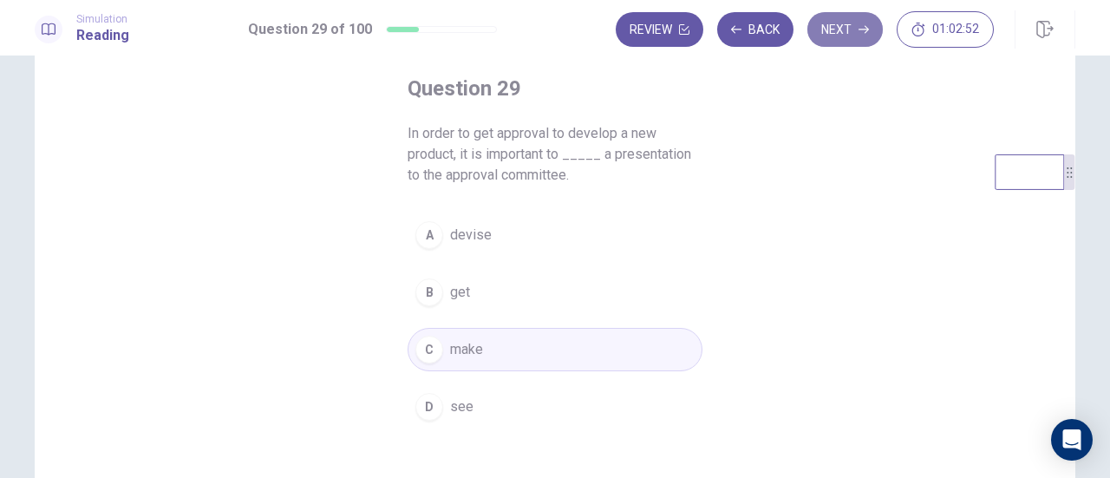
click at [851, 28] on button "Next" at bounding box center [844, 29] width 75 height 35
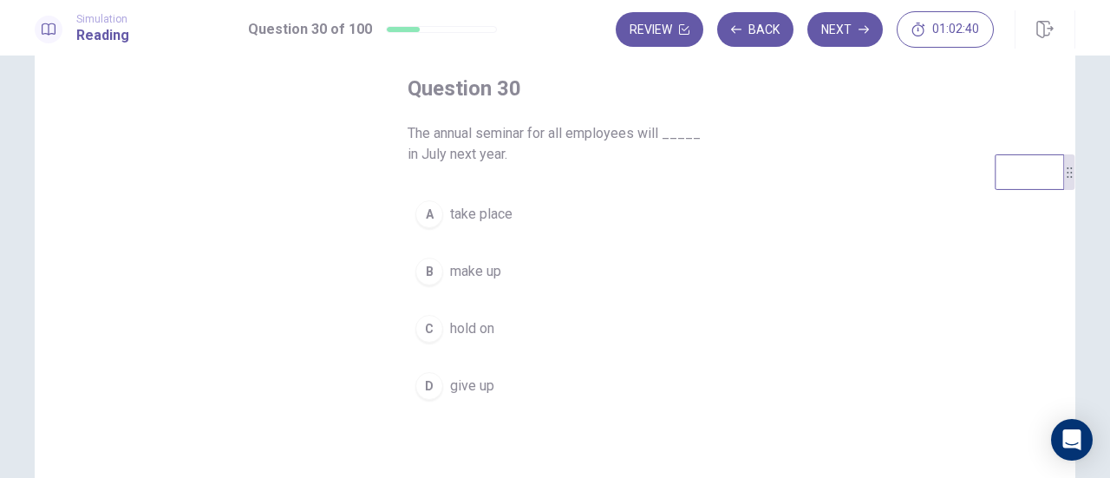
click at [510, 214] on button "A take place" at bounding box center [554, 213] width 295 height 43
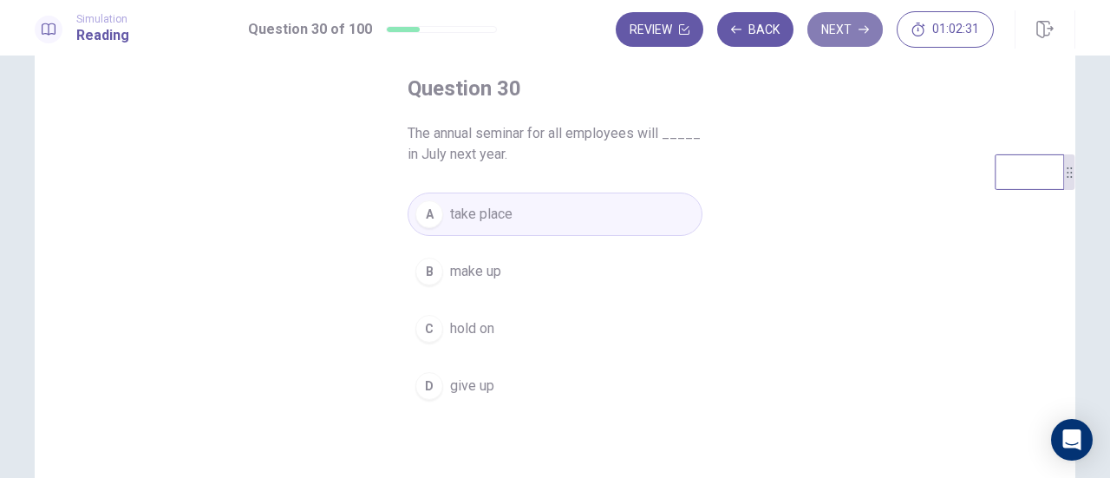
click at [869, 31] on button "Next" at bounding box center [844, 29] width 75 height 35
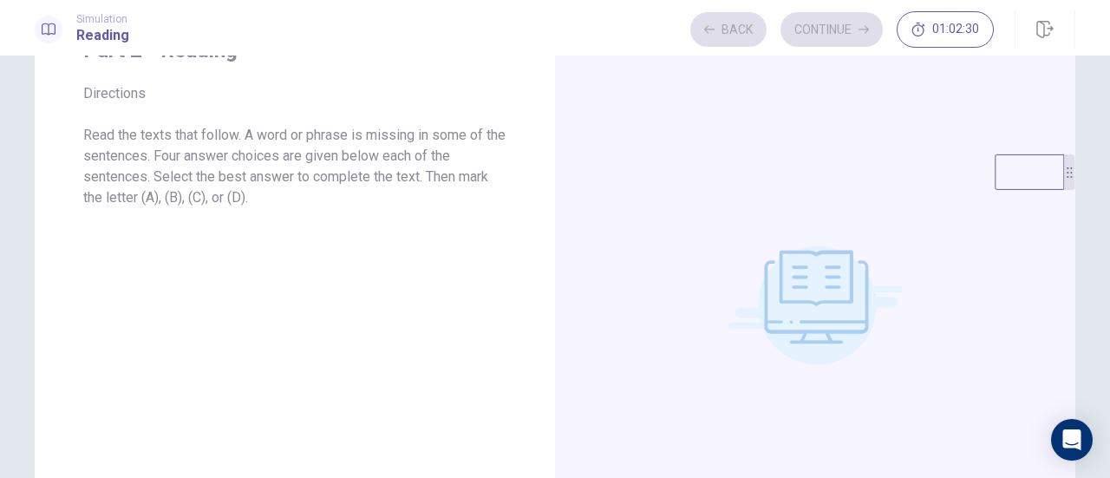
scroll to position [0, 0]
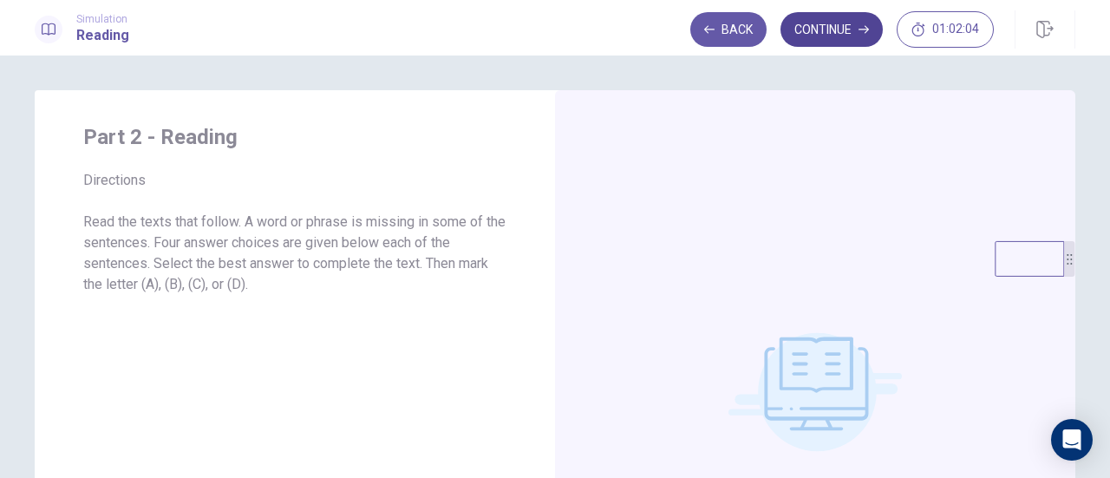
click at [836, 25] on button "Continue" at bounding box center [831, 29] width 102 height 35
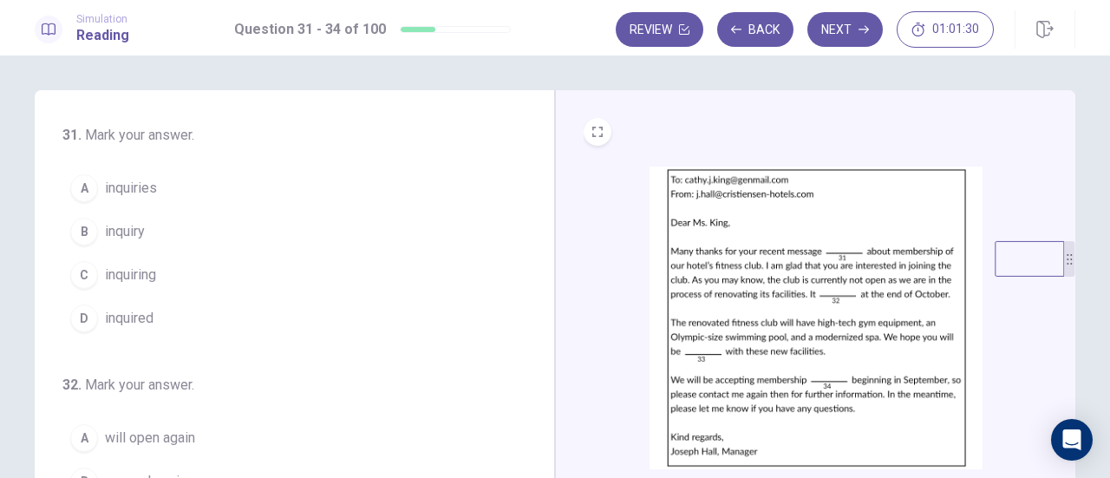
scroll to position [87, 0]
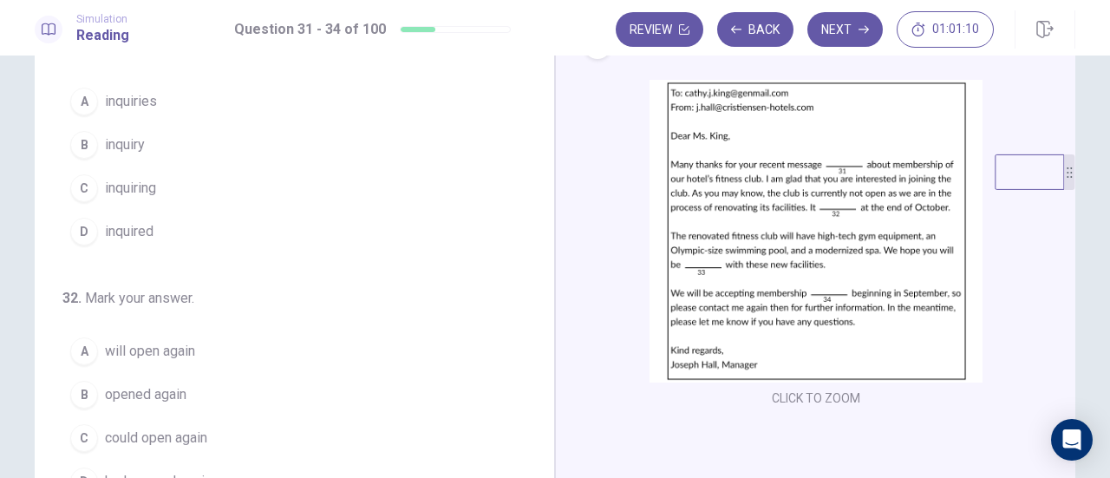
click at [192, 105] on button "A inquiries" at bounding box center [283, 101] width 443 height 43
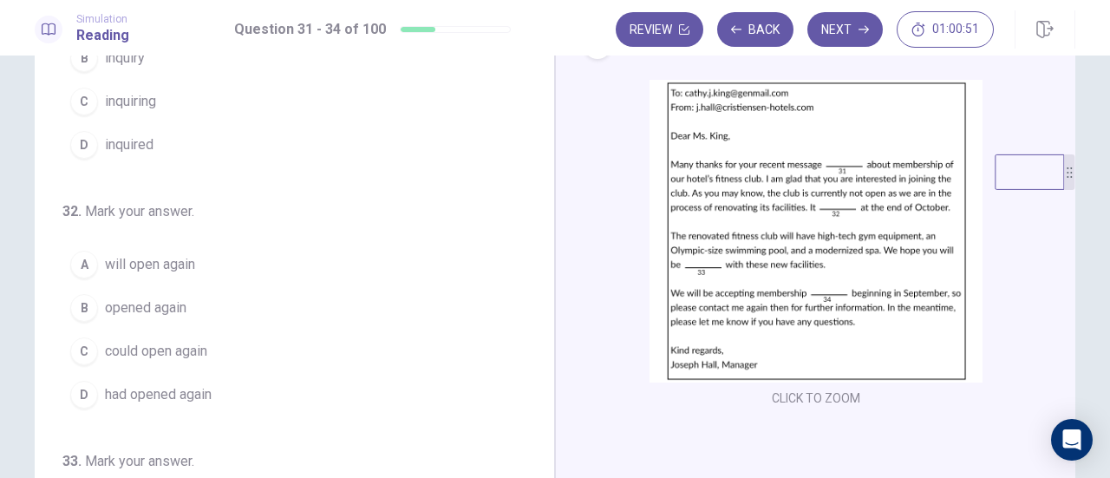
scroll to position [173, 0]
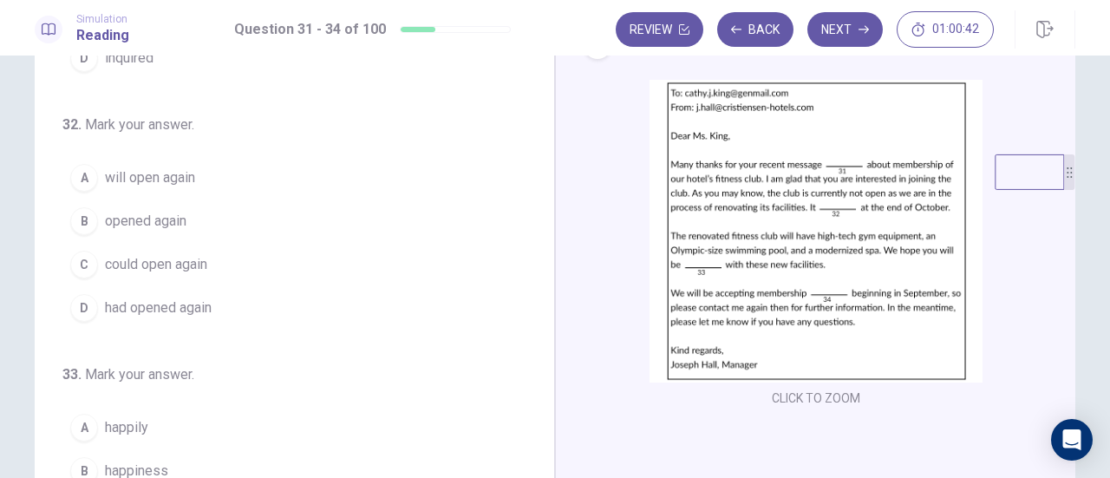
click at [222, 176] on button "A will open again" at bounding box center [283, 177] width 443 height 43
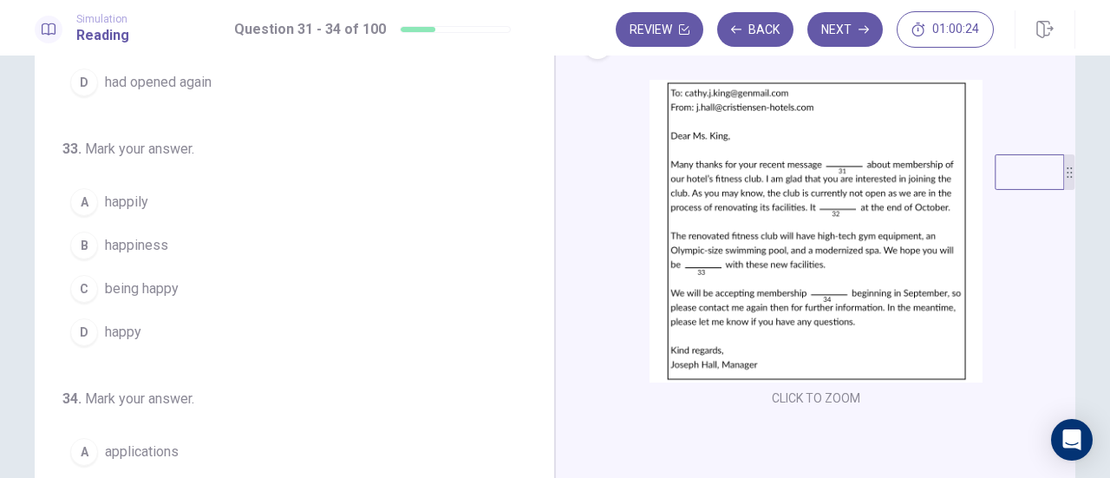
scroll to position [421, 0]
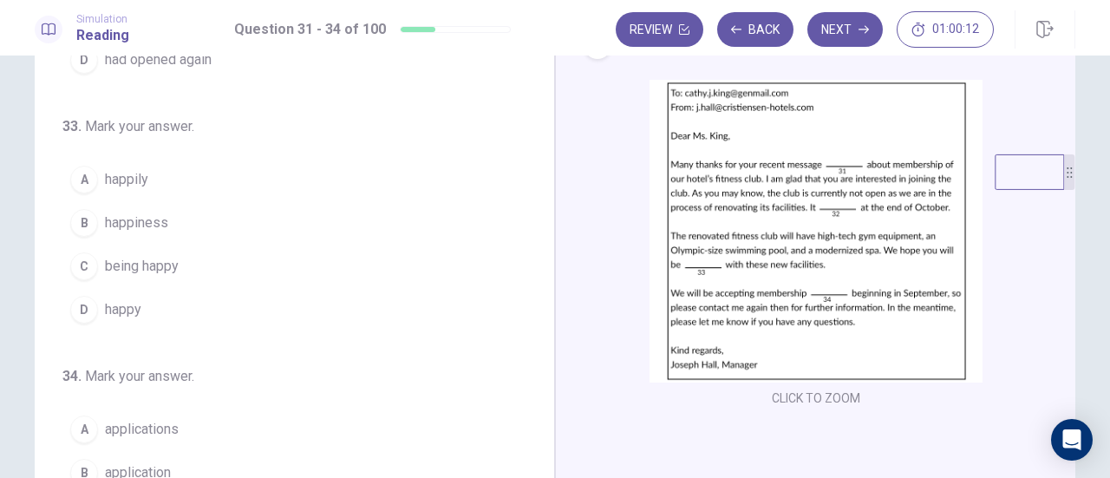
click at [116, 288] on button "D happy" at bounding box center [283, 309] width 443 height 43
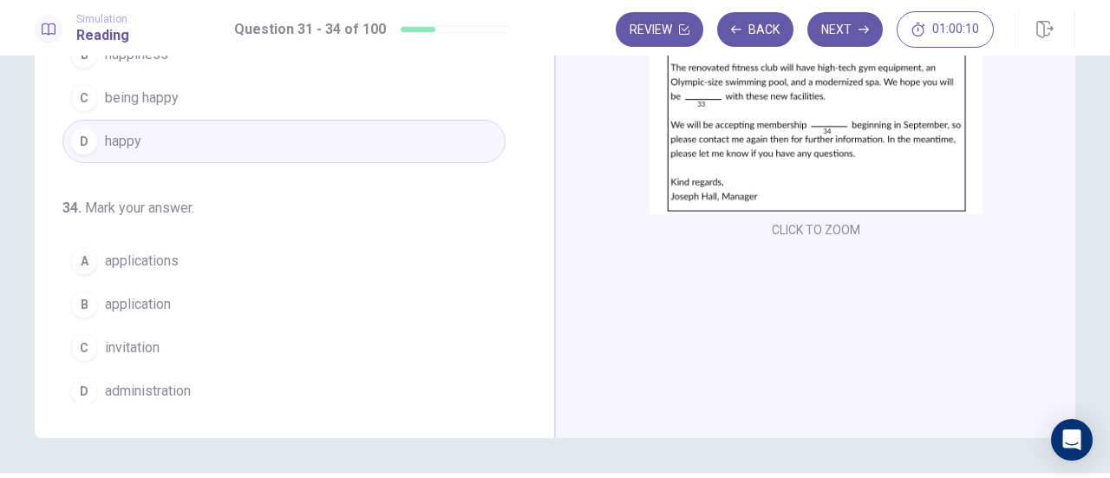
scroll to position [260, 0]
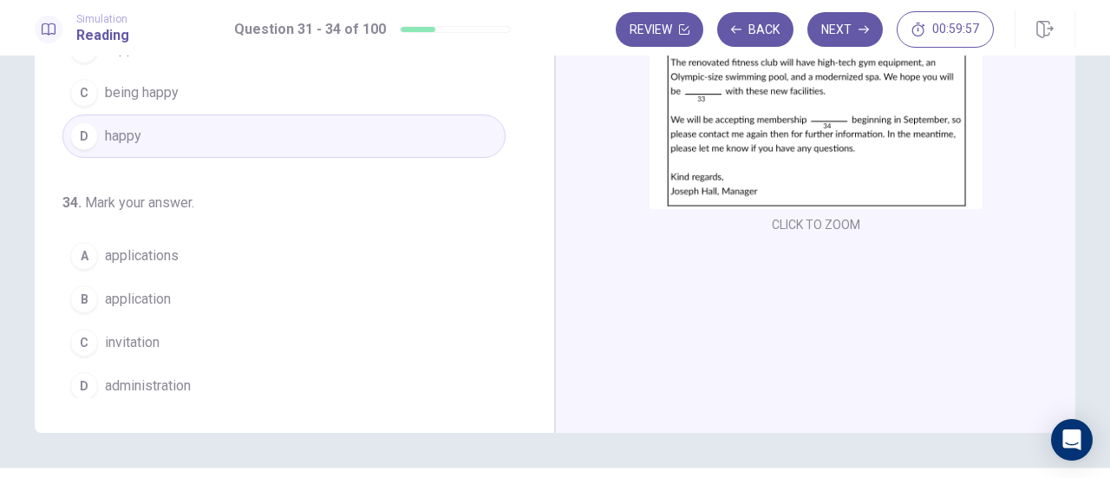
click at [210, 248] on button "A applications" at bounding box center [283, 255] width 443 height 43
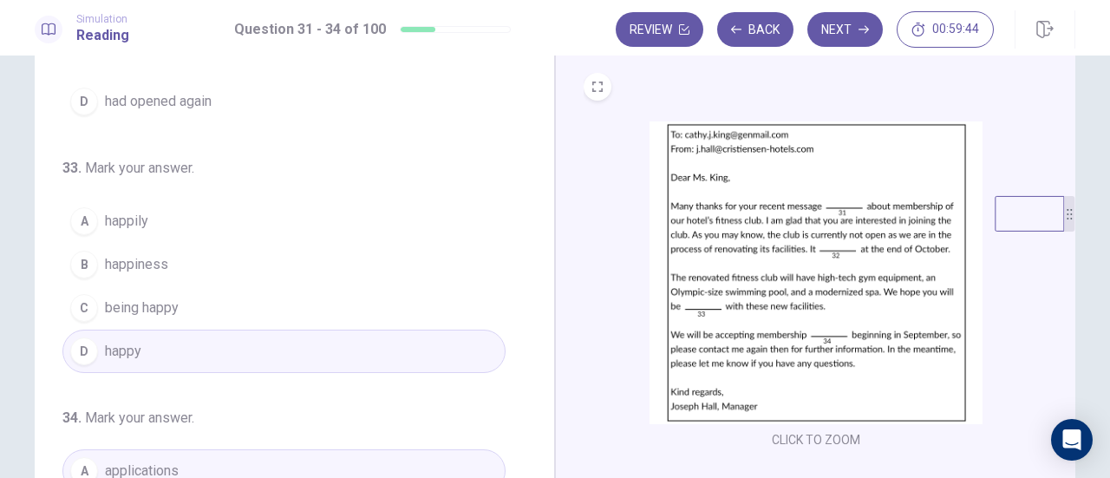
scroll to position [0, 0]
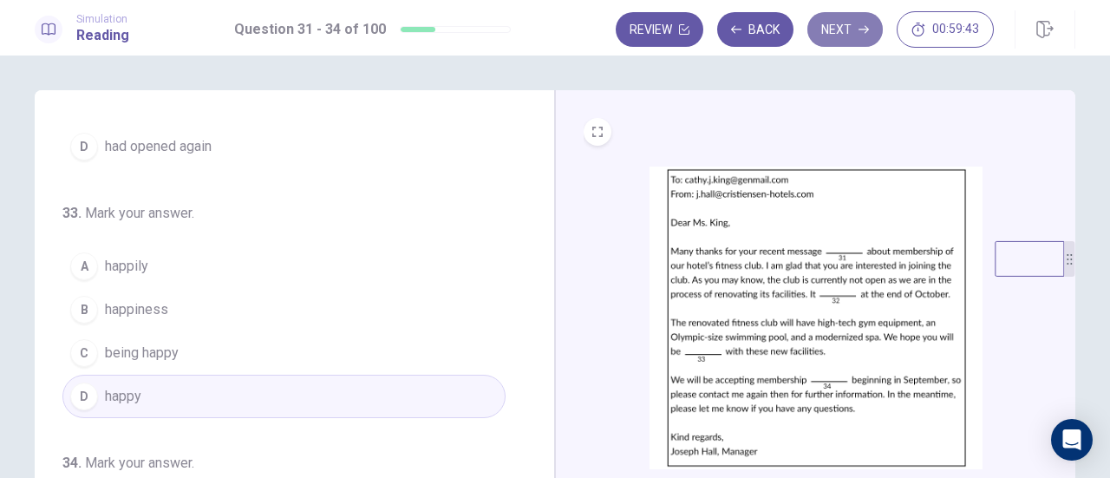
click at [859, 30] on icon "button" at bounding box center [863, 29] width 10 height 10
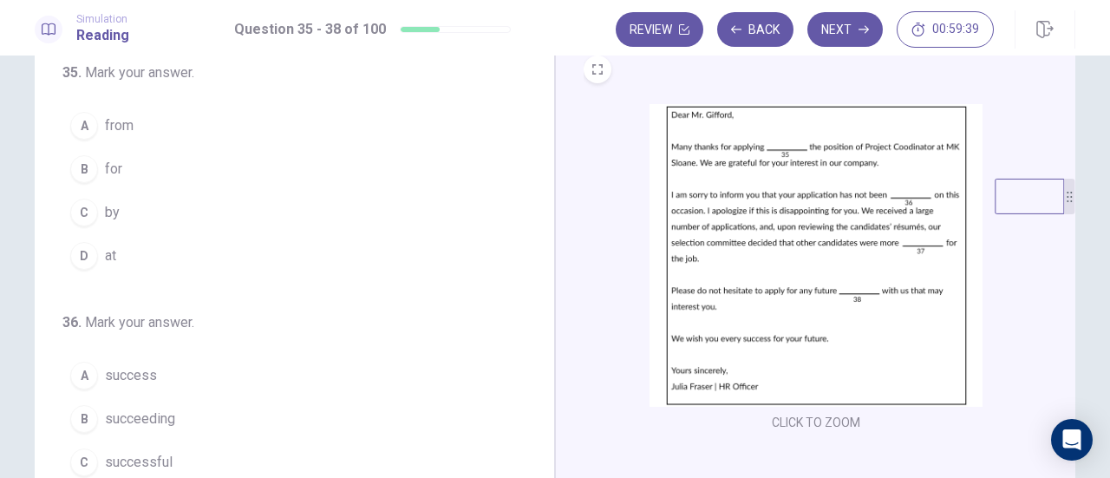
scroll to position [87, 0]
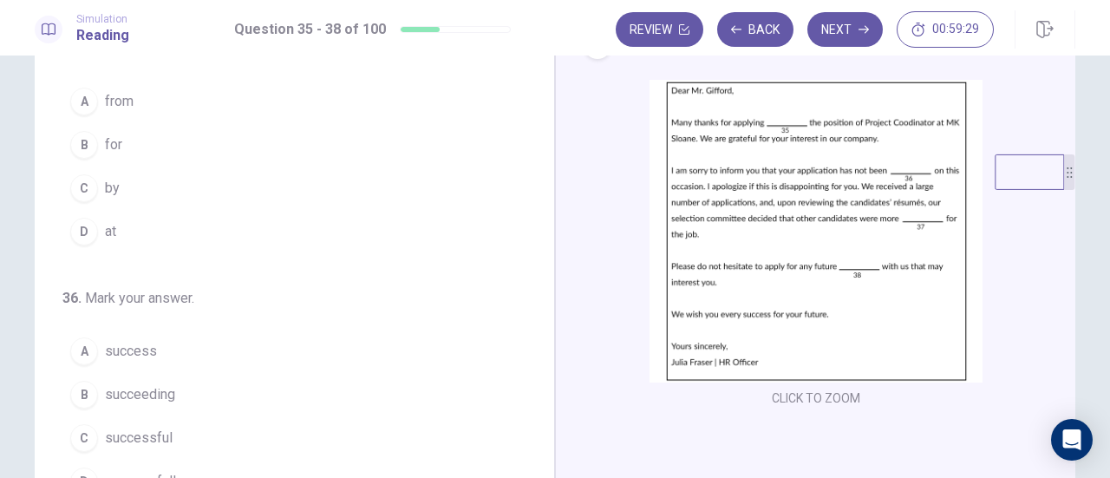
click at [222, 134] on button "B for" at bounding box center [283, 144] width 443 height 43
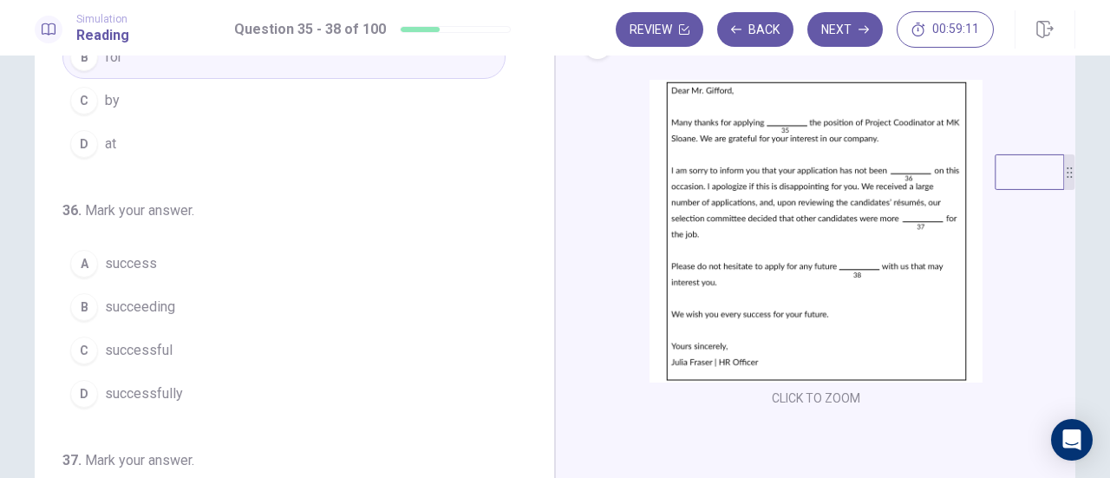
scroll to position [173, 0]
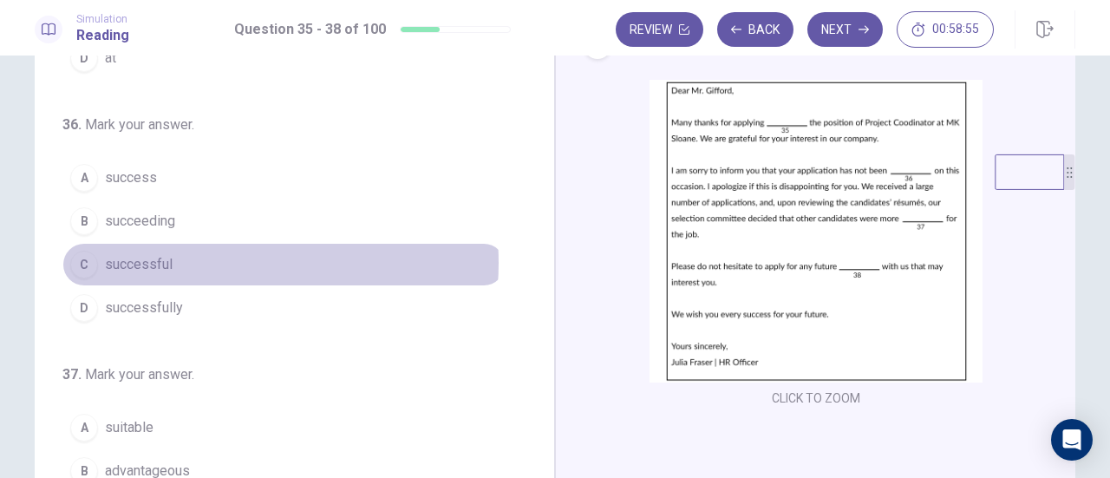
click at [206, 259] on button "C successful" at bounding box center [283, 264] width 443 height 43
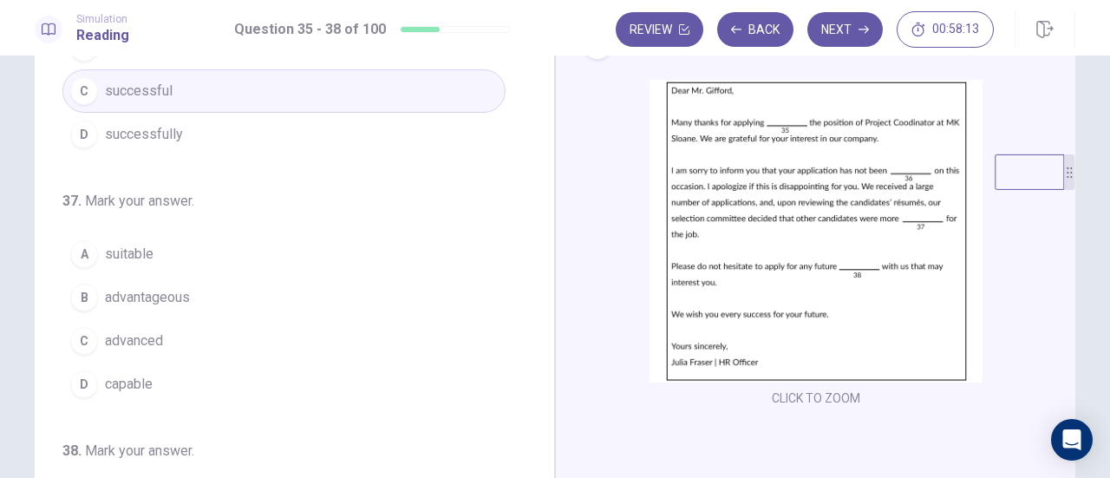
scroll to position [421, 0]
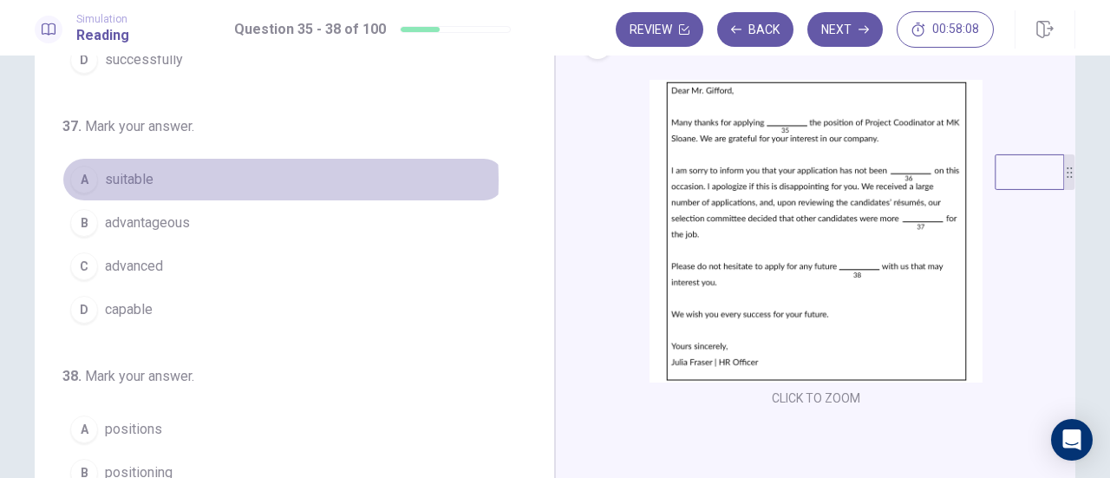
click at [184, 175] on button "A suitable" at bounding box center [283, 179] width 443 height 43
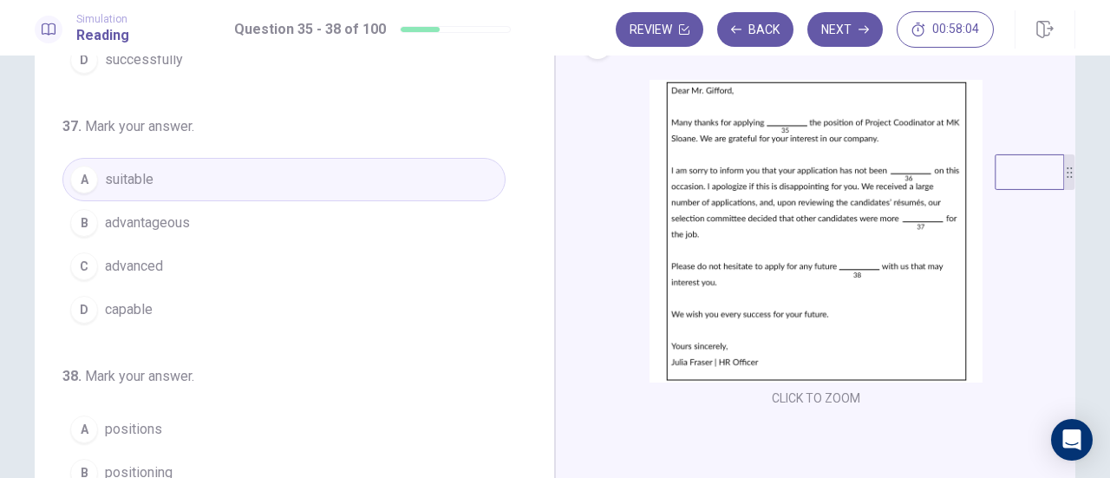
click at [180, 307] on button "D capable" at bounding box center [283, 309] width 443 height 43
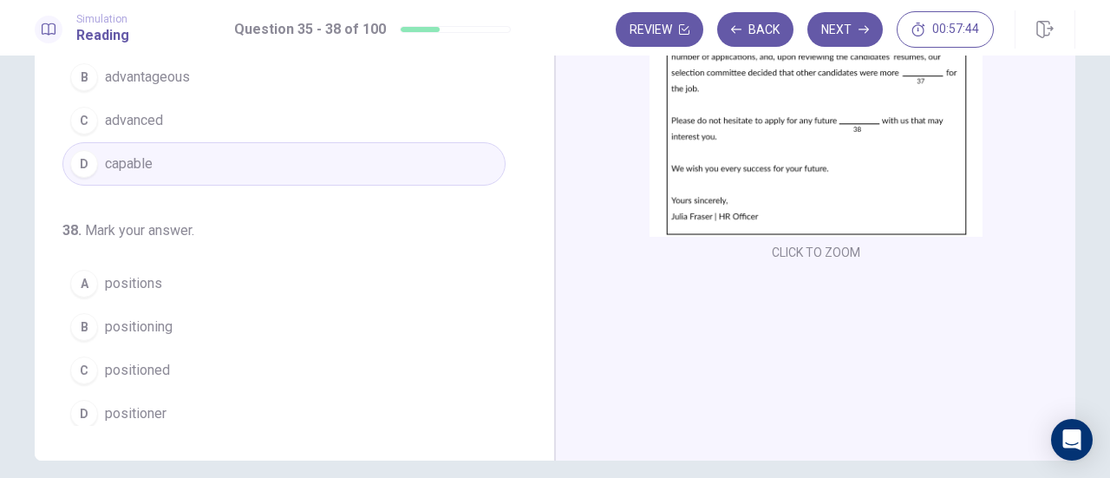
scroll to position [260, 0]
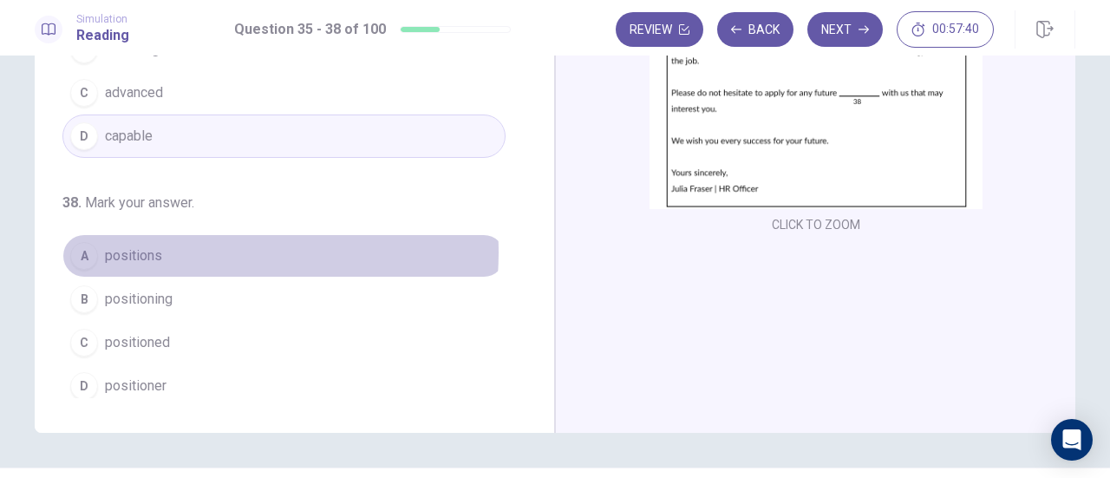
click at [194, 245] on button "A positions" at bounding box center [283, 255] width 443 height 43
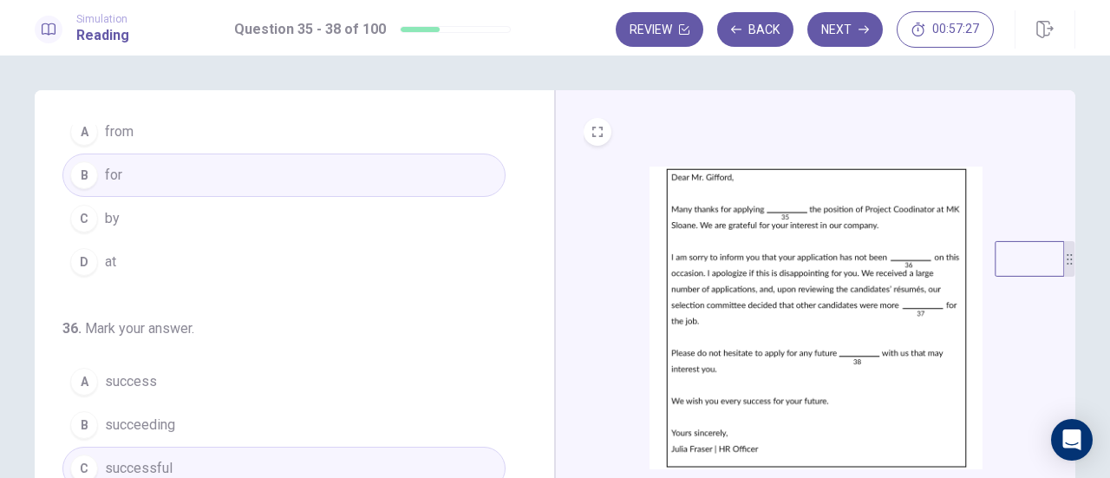
scroll to position [0, 0]
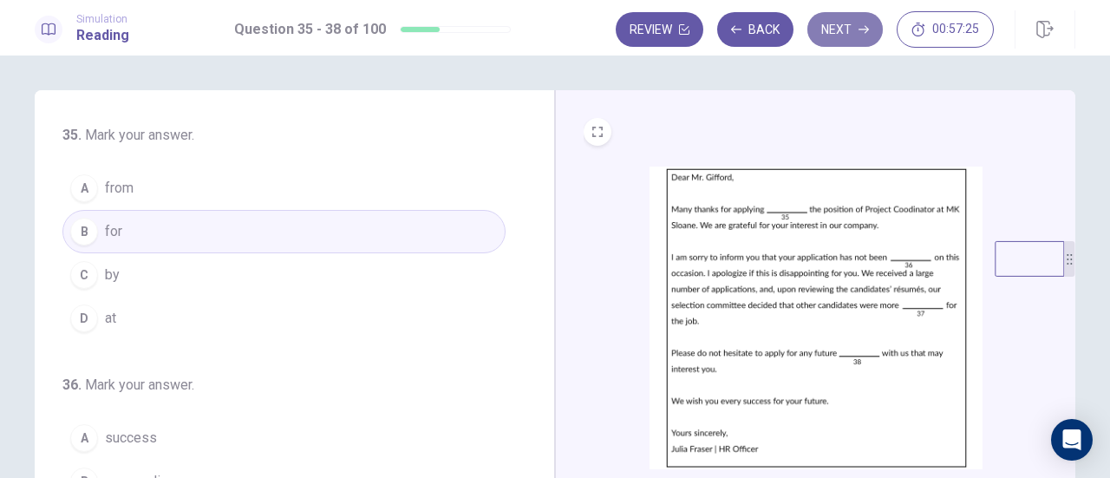
click at [843, 27] on button "Next" at bounding box center [844, 29] width 75 height 35
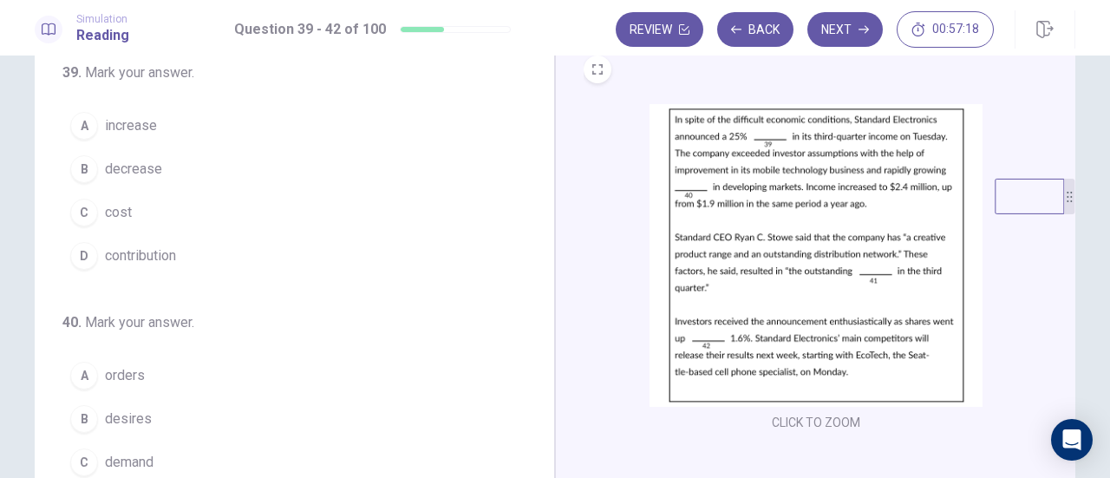
scroll to position [87, 0]
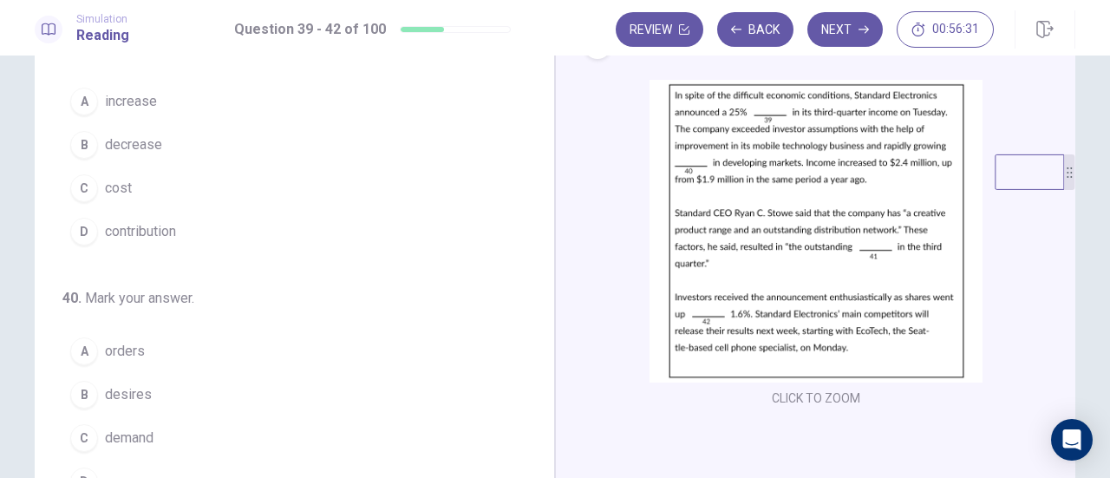
click at [149, 107] on span "increase" at bounding box center [131, 101] width 52 height 21
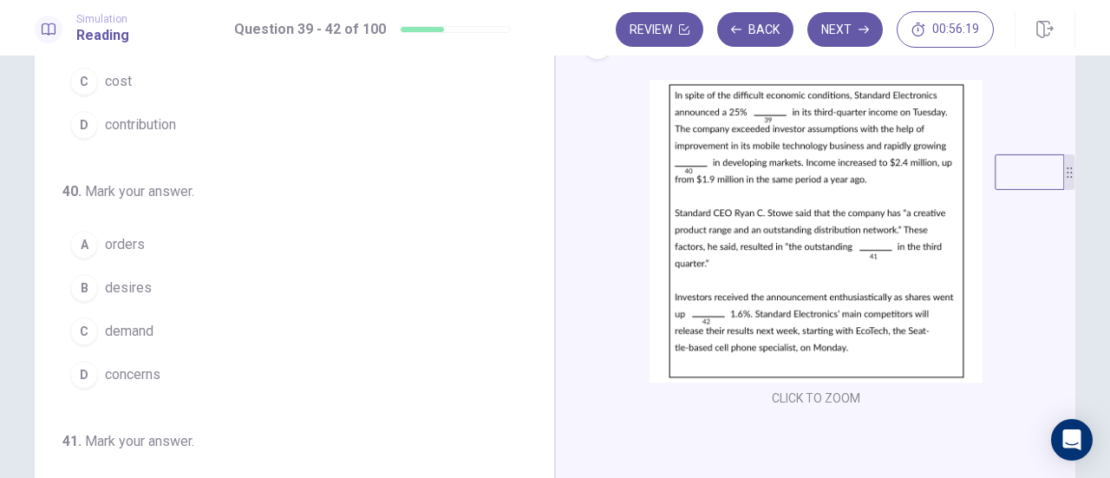
scroll to position [173, 0]
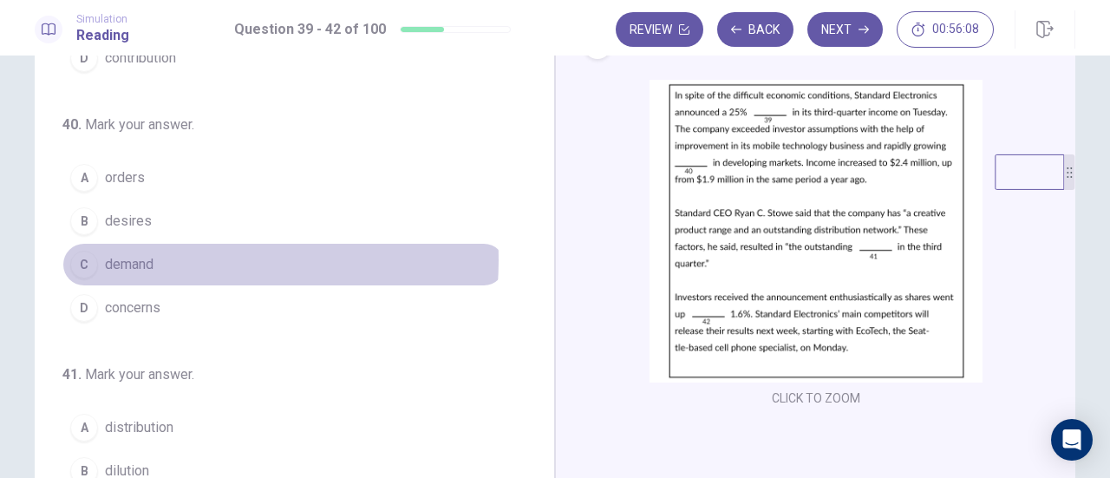
click at [170, 257] on button "C demand" at bounding box center [283, 264] width 443 height 43
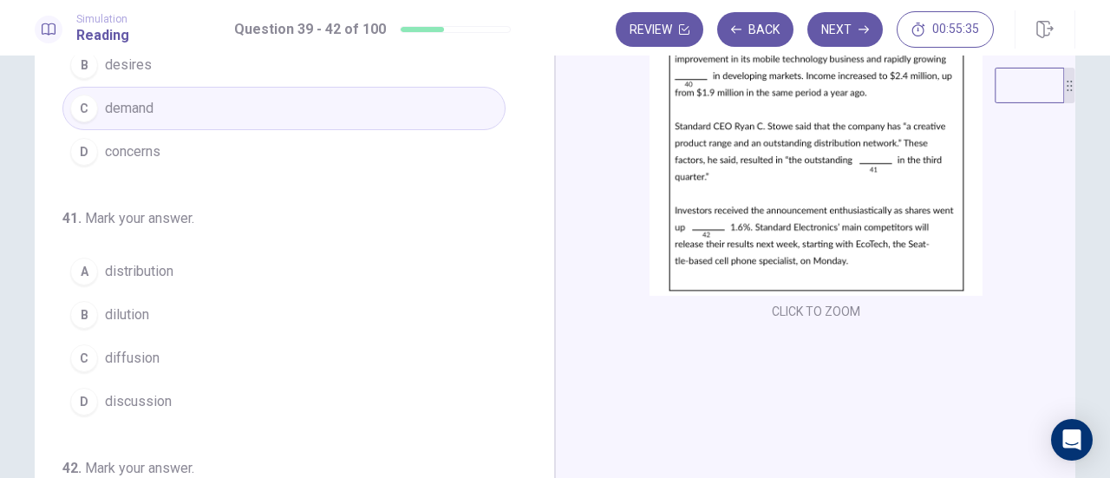
scroll to position [260, 0]
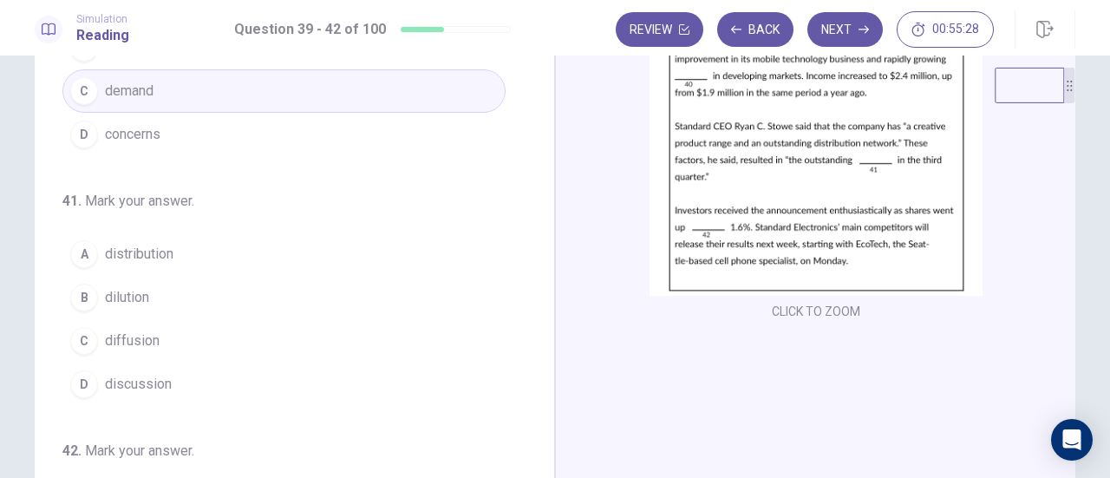
click at [170, 326] on button "C diffusion" at bounding box center [283, 340] width 443 height 43
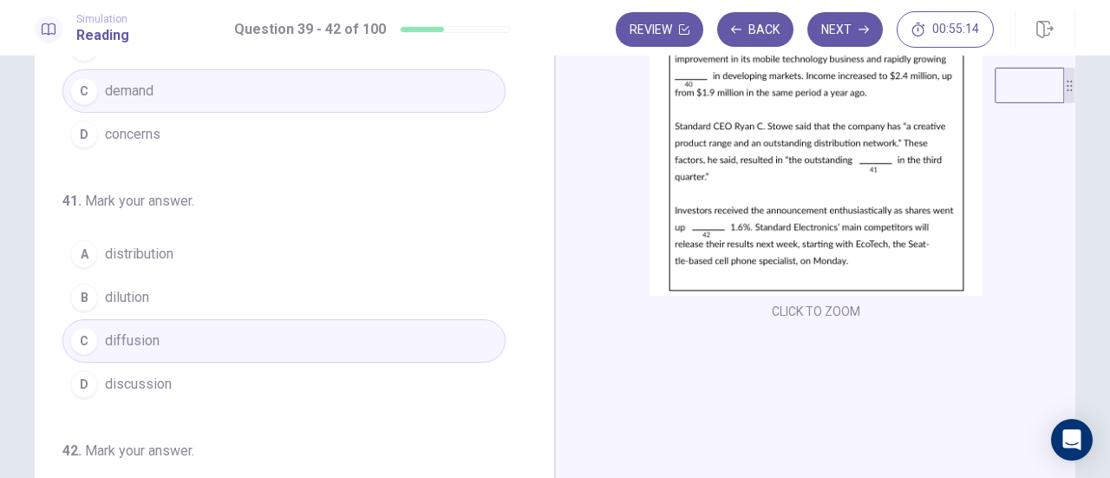
click at [199, 232] on button "A distribution" at bounding box center [283, 253] width 443 height 43
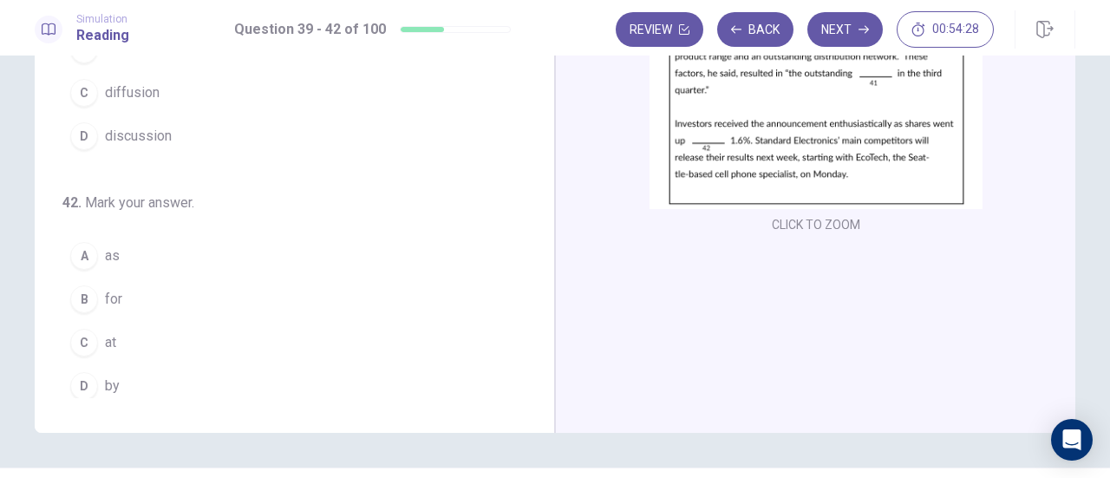
click at [114, 368] on button "D by" at bounding box center [283, 385] width 443 height 43
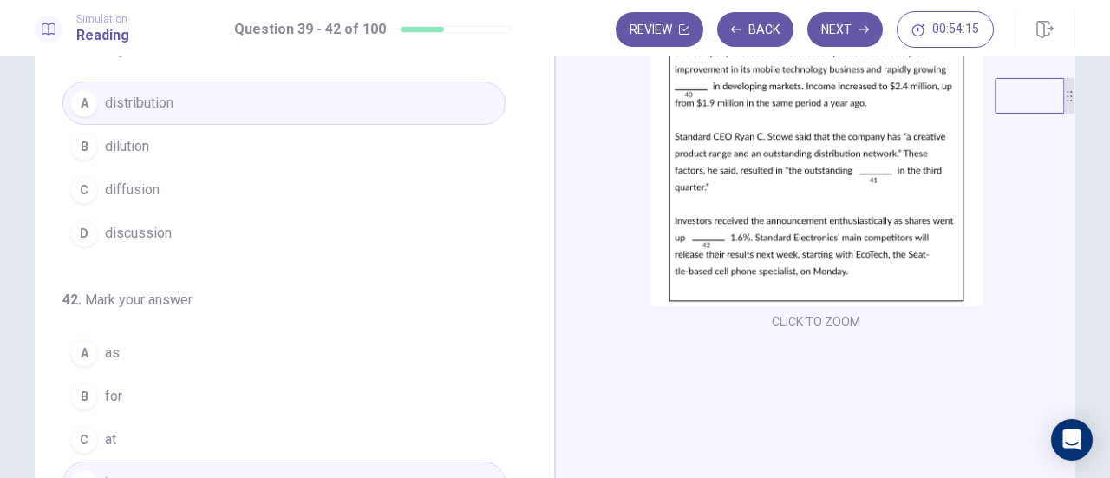
scroll to position [0, 0]
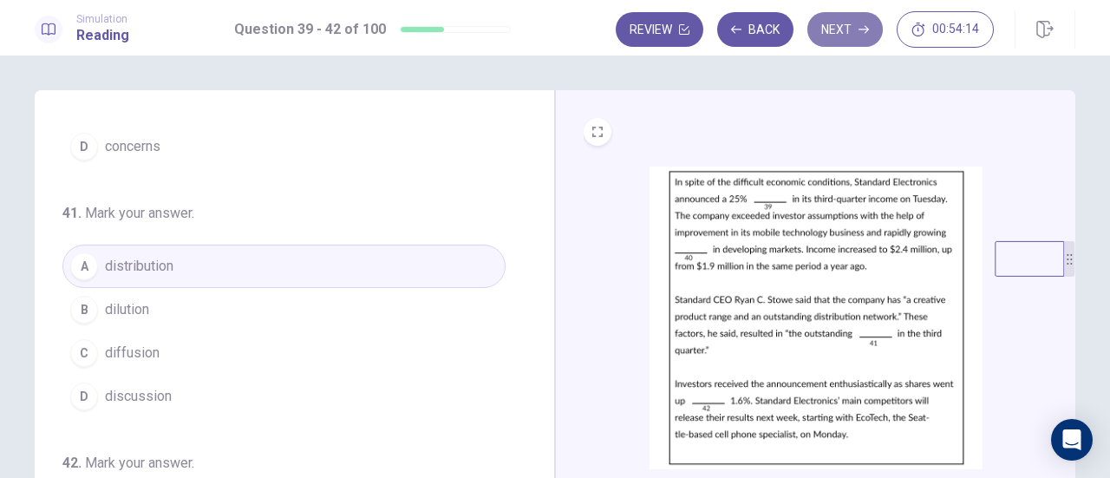
click at [850, 27] on button "Next" at bounding box center [844, 29] width 75 height 35
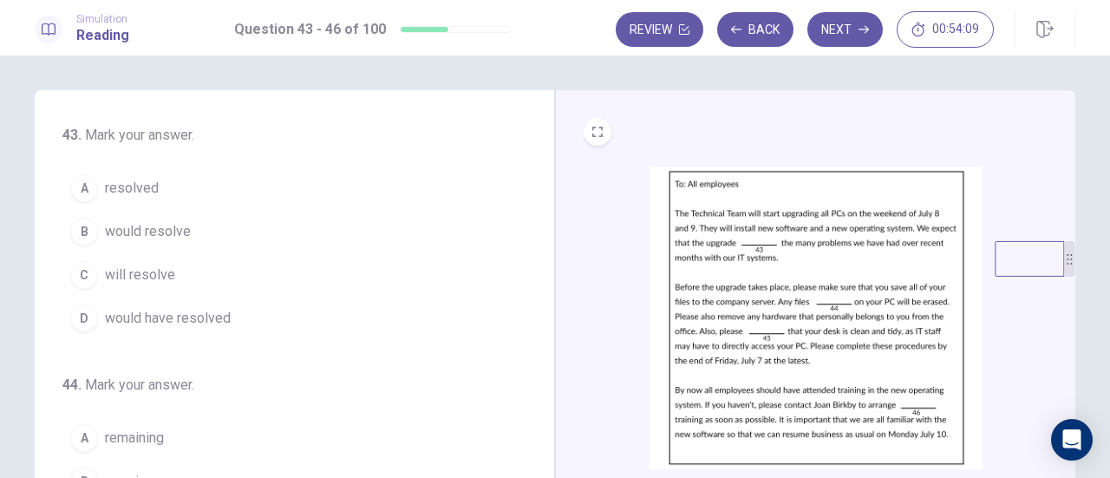
scroll to position [87, 0]
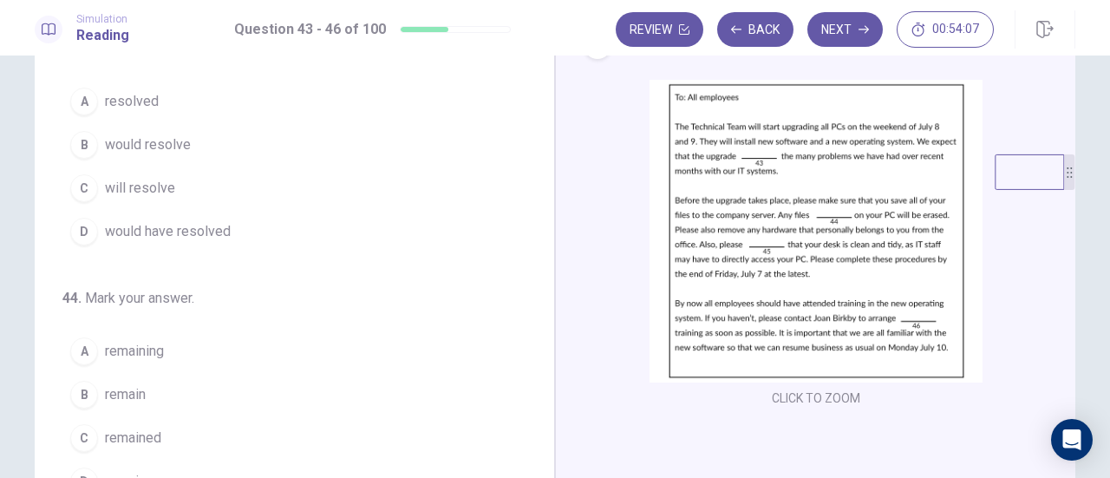
click at [786, 391] on button "CLICK TO ZOOM" at bounding box center [816, 398] width 102 height 24
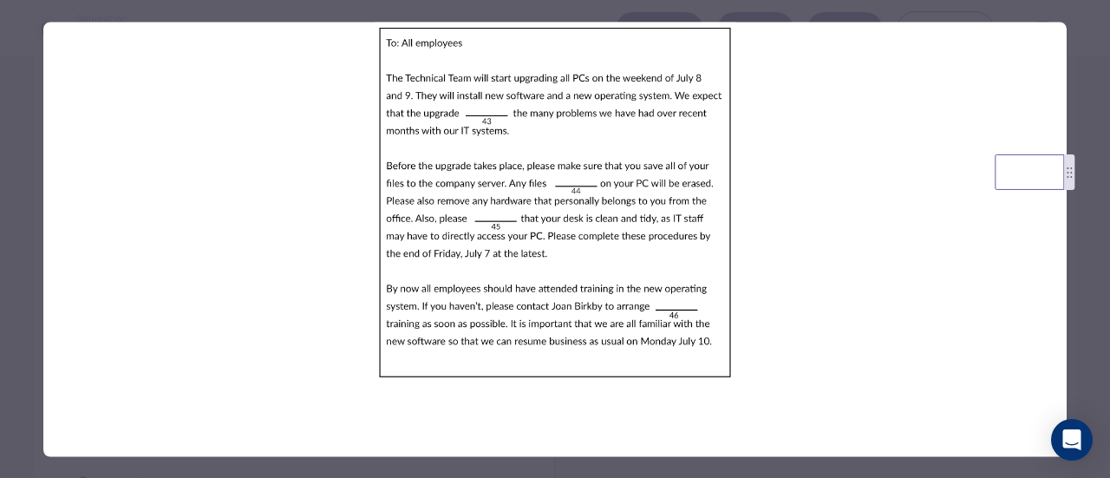
drag, startPoint x: 546, startPoint y: 81, endPoint x: 620, endPoint y: 82, distance: 73.7
click at [615, 82] on img at bounding box center [554, 202] width 1023 height 361
click at [16, 98] on div at bounding box center [555, 239] width 1110 height 478
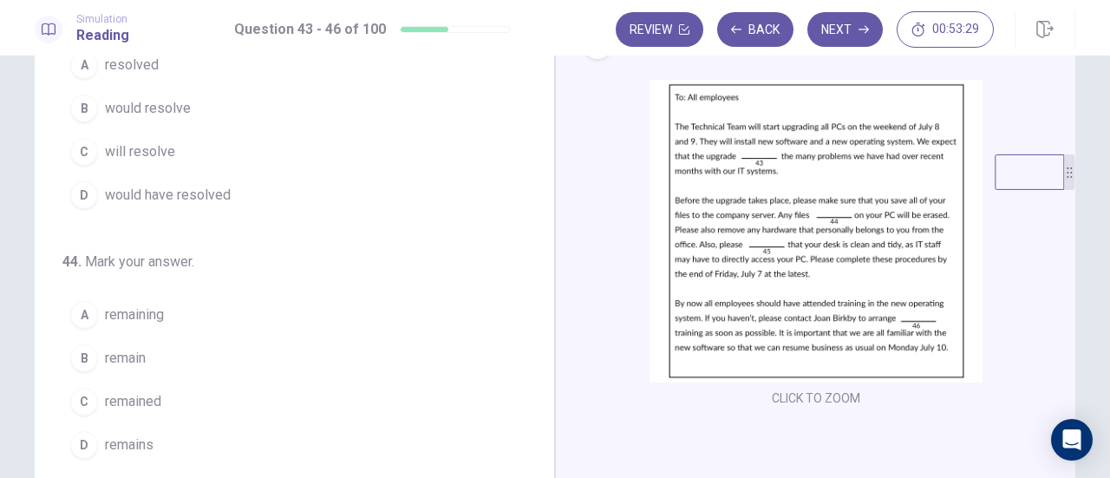
scroll to position [0, 0]
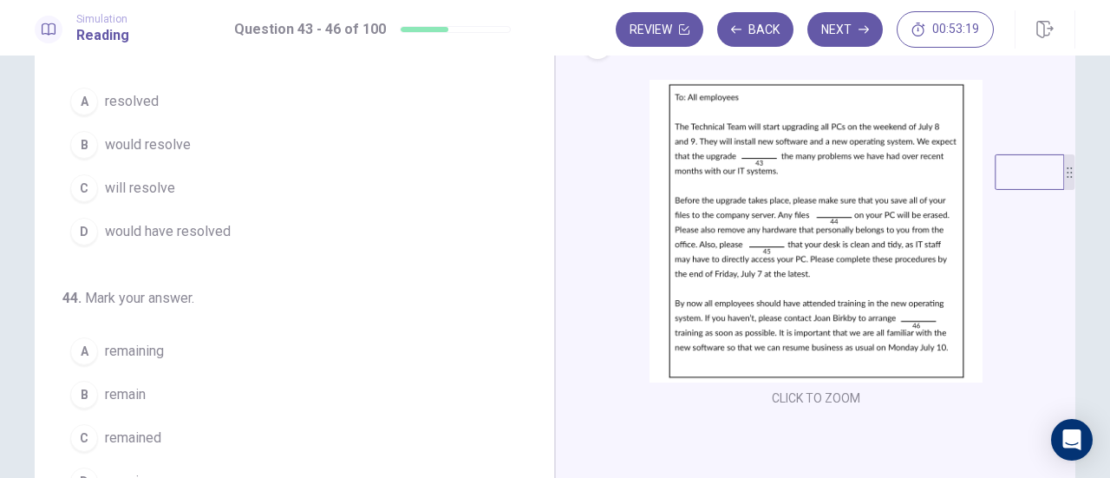
click at [189, 204] on button "C will resolve" at bounding box center [283, 187] width 443 height 43
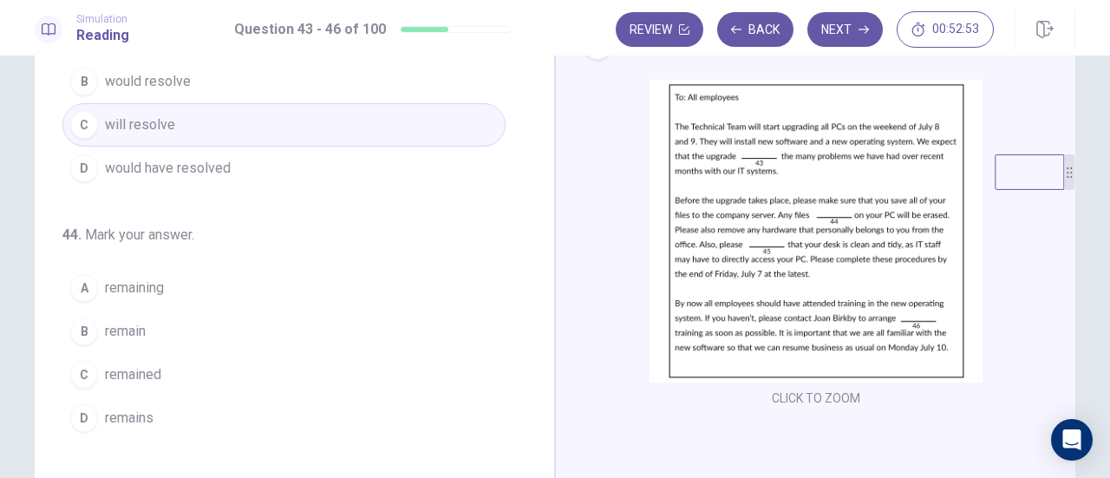
scroll to position [87, 0]
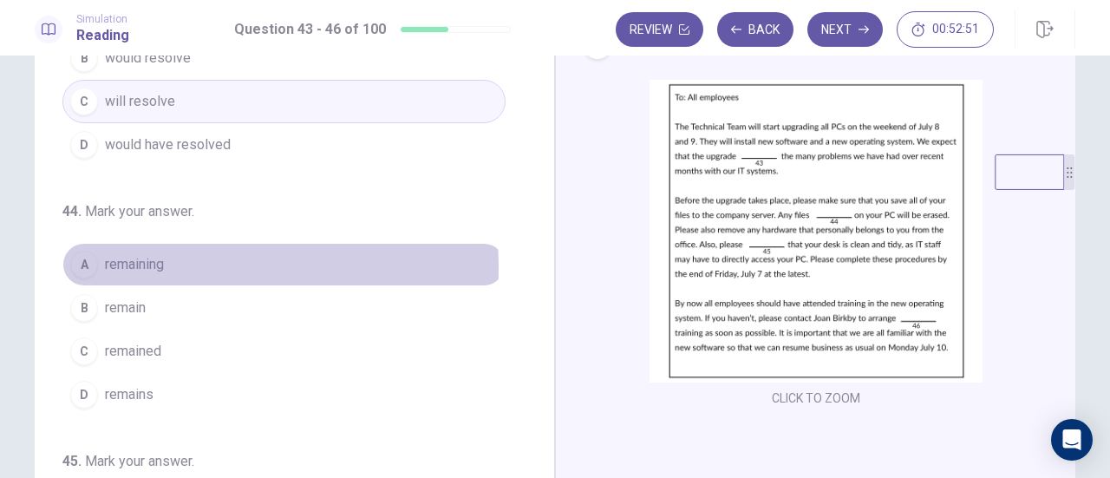
click at [156, 265] on span "remaining" at bounding box center [134, 264] width 59 height 21
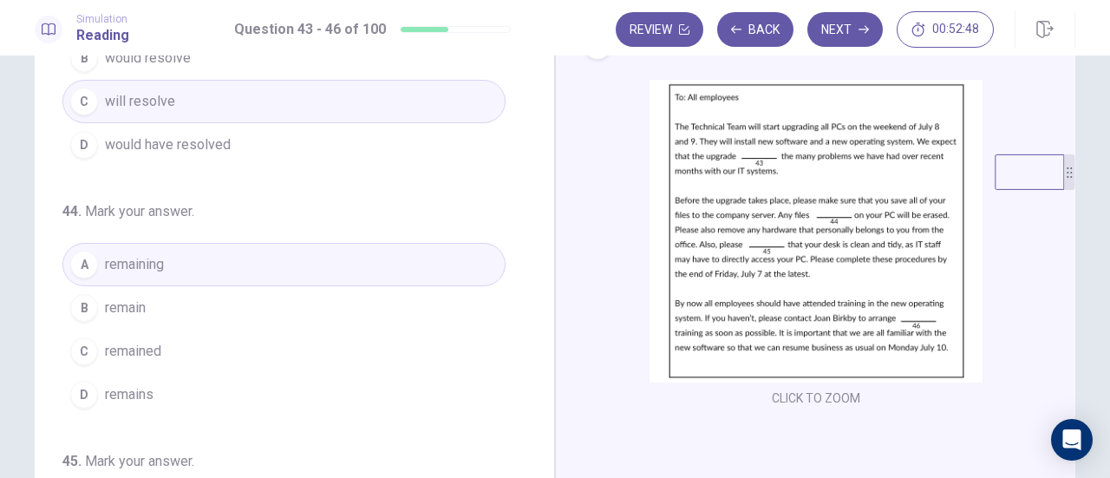
click at [189, 341] on button "C remained" at bounding box center [283, 350] width 443 height 43
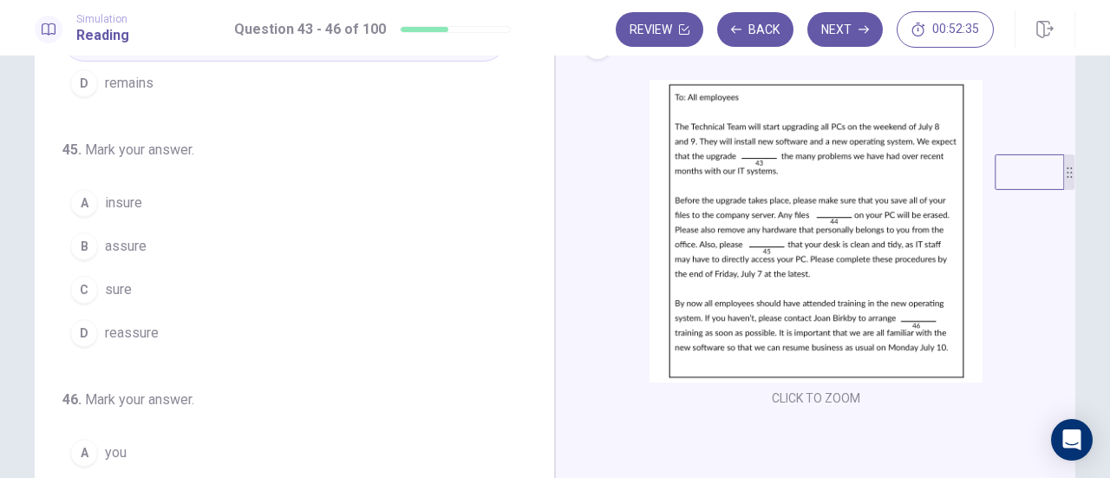
scroll to position [421, 0]
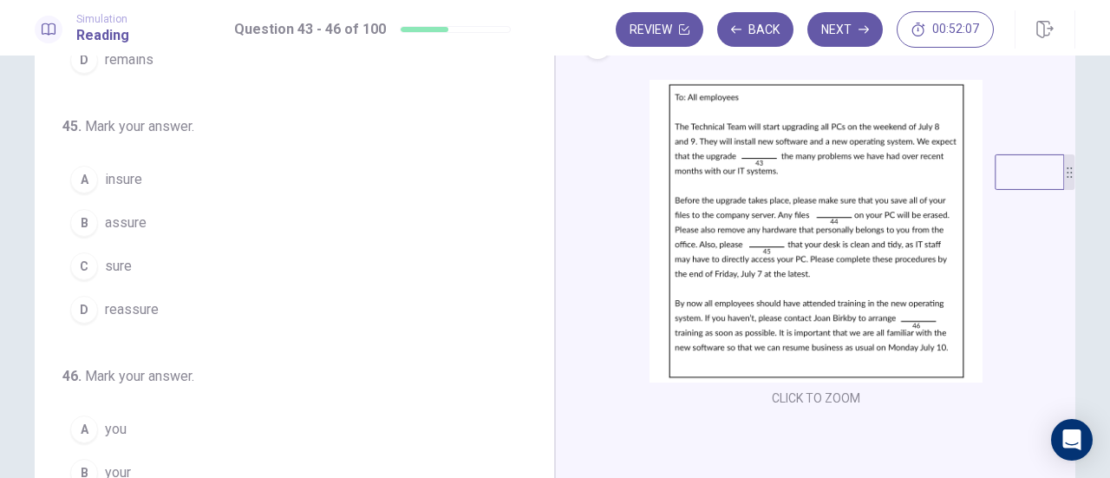
click at [132, 299] on span "reassure" at bounding box center [132, 309] width 54 height 21
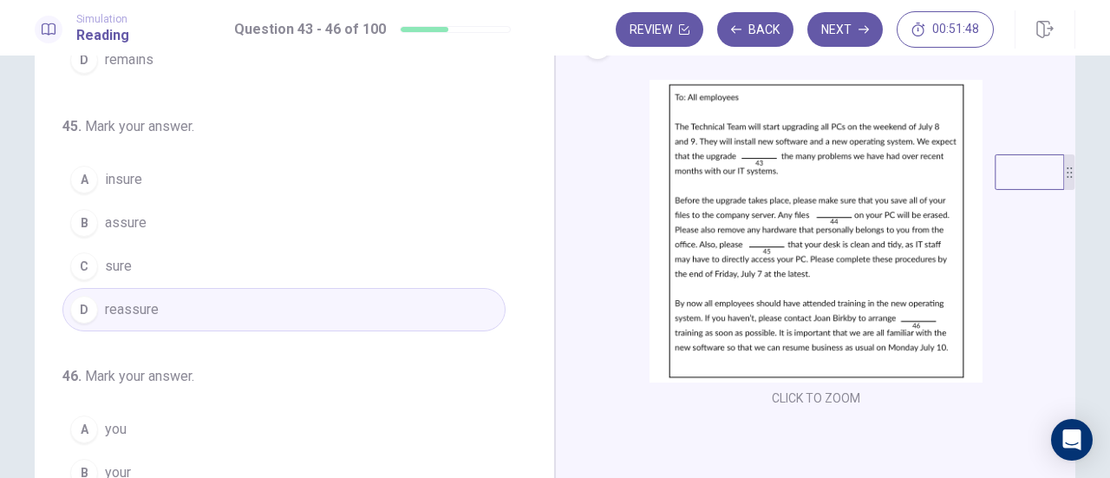
scroll to position [260, 0]
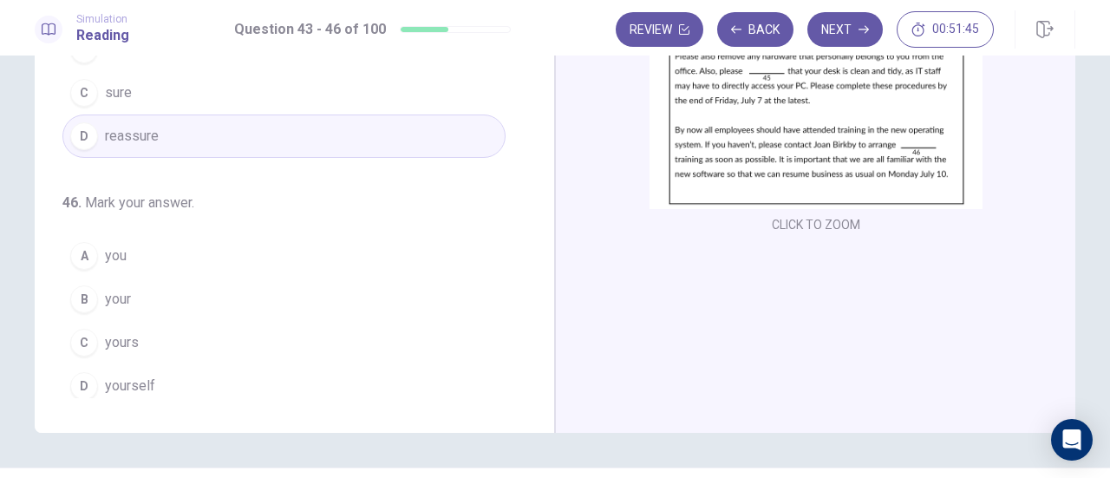
click at [140, 283] on button "B your" at bounding box center [283, 298] width 443 height 43
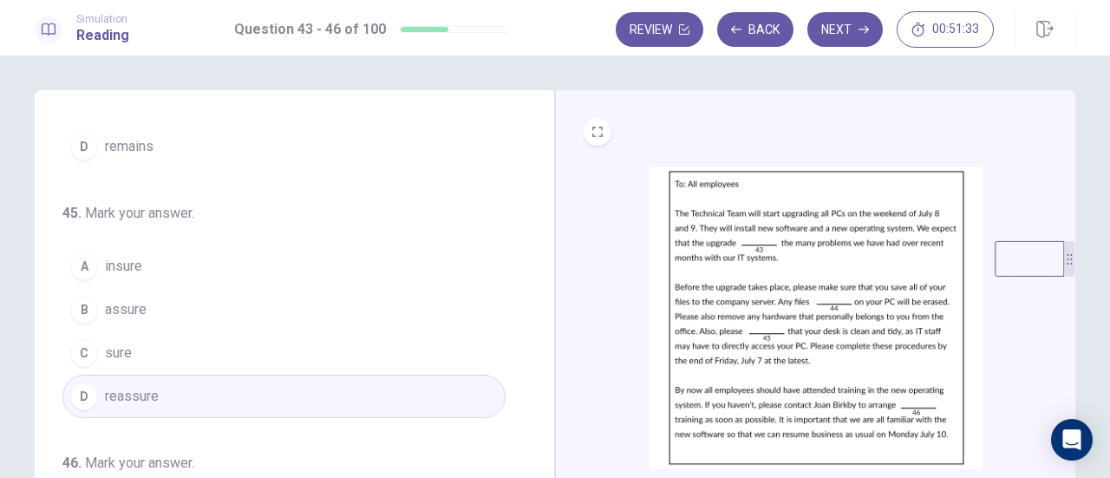
scroll to position [0, 0]
click at [837, 27] on button "Next" at bounding box center [844, 29] width 75 height 35
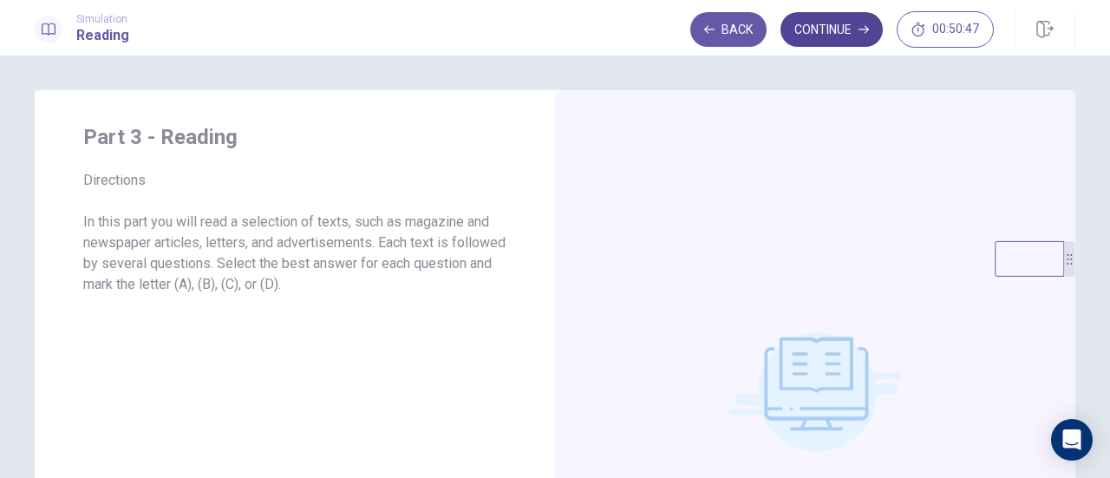
click at [836, 41] on button "Continue" at bounding box center [831, 29] width 102 height 35
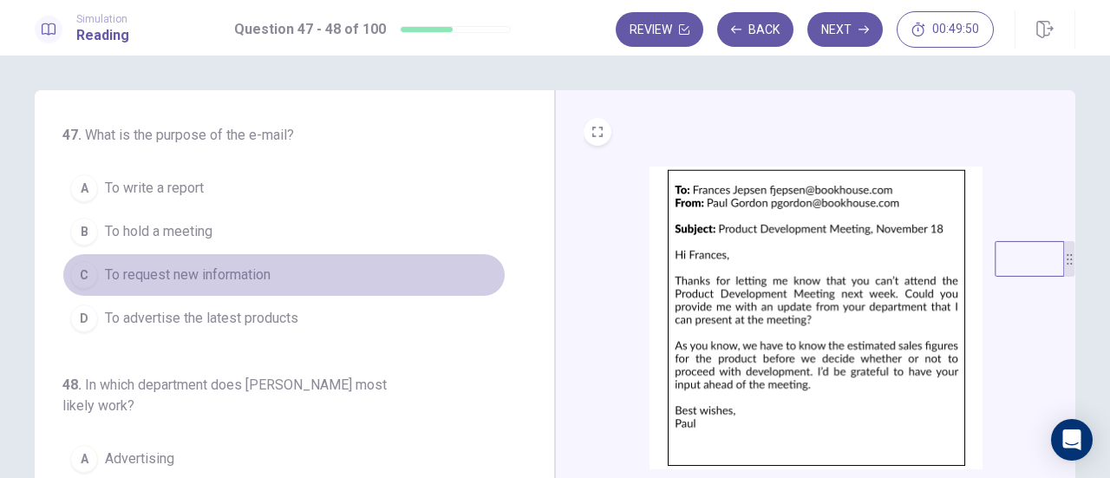
click at [262, 266] on span "To request new information" at bounding box center [188, 274] width 166 height 21
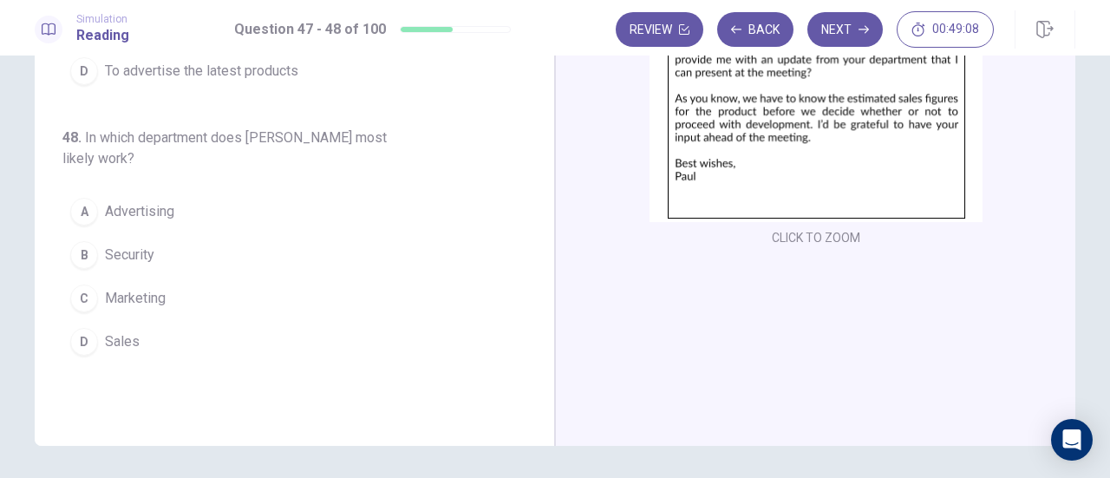
scroll to position [260, 0]
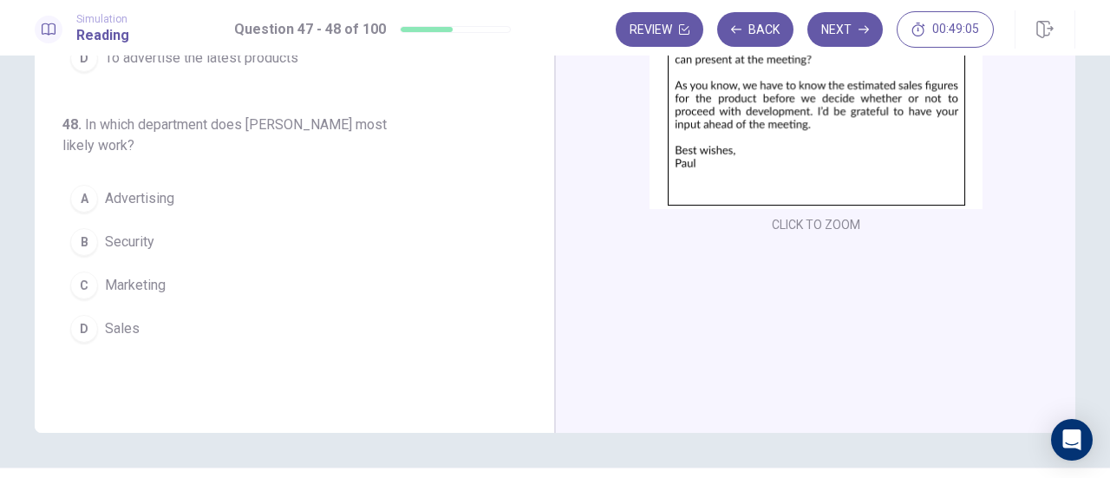
click at [129, 332] on span "Sales" at bounding box center [122, 328] width 35 height 21
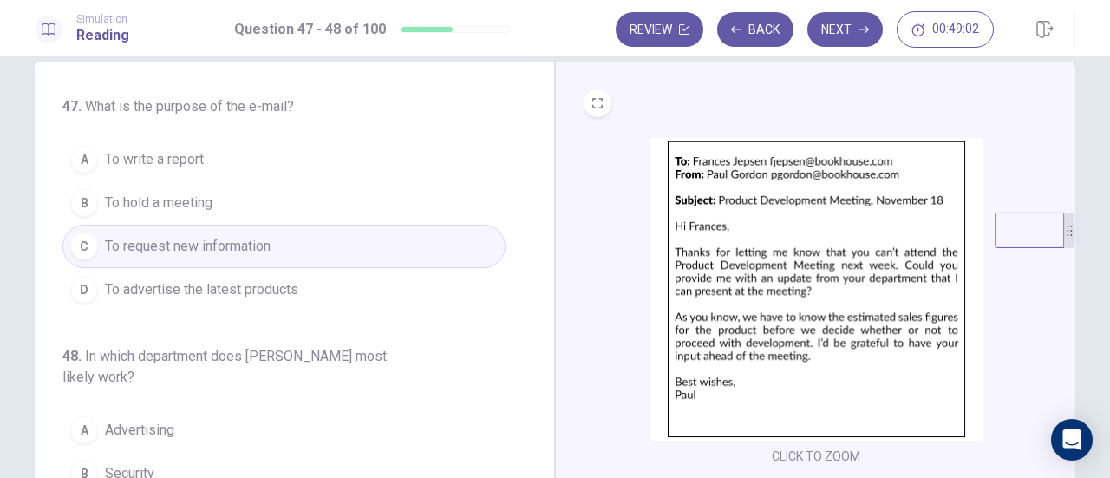
scroll to position [0, 0]
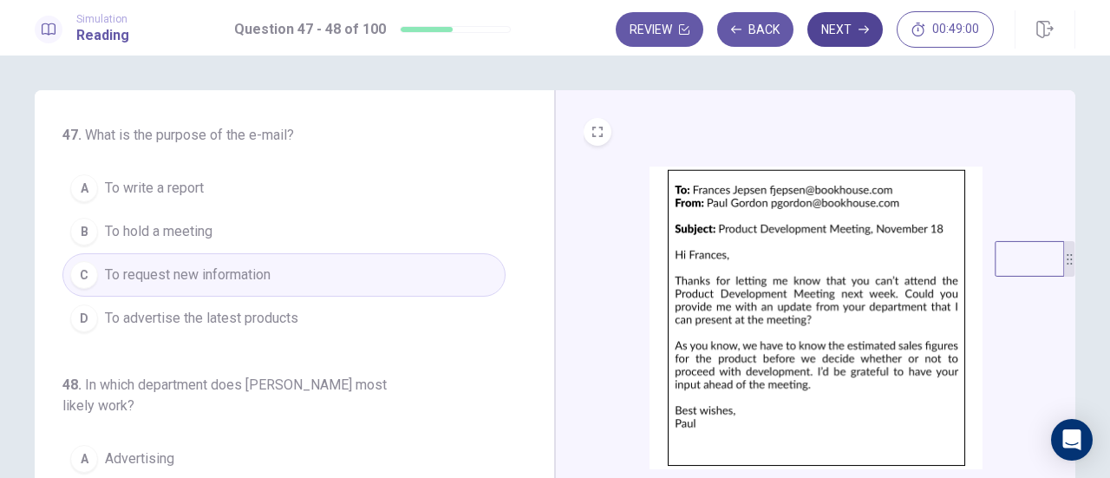
click at [848, 29] on button "Next" at bounding box center [844, 29] width 75 height 35
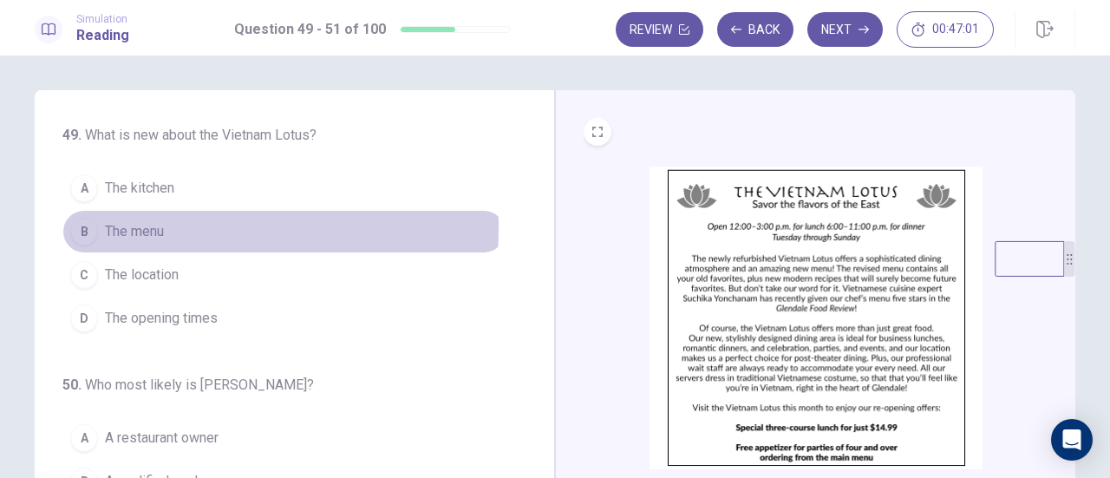
click at [165, 226] on button "B The menu" at bounding box center [283, 231] width 443 height 43
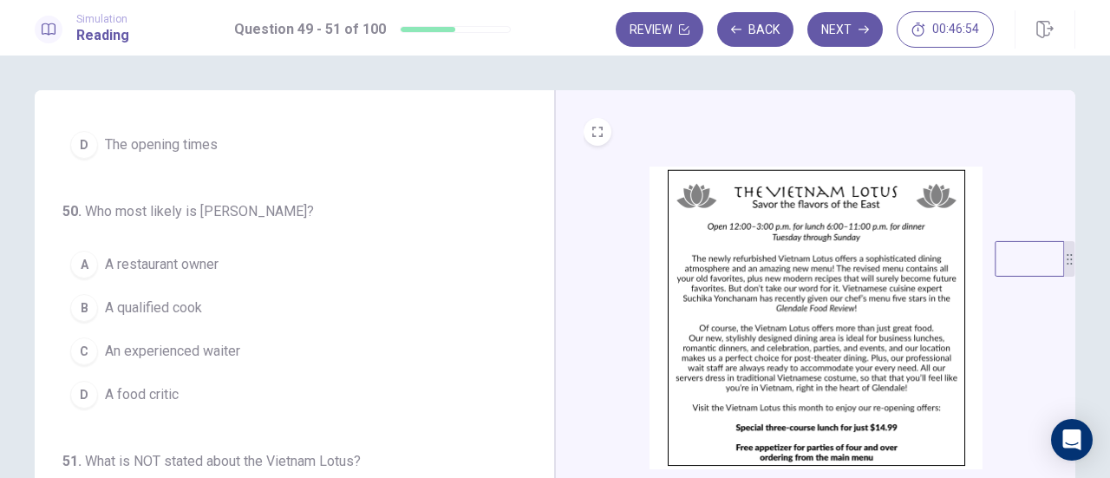
scroll to position [87, 0]
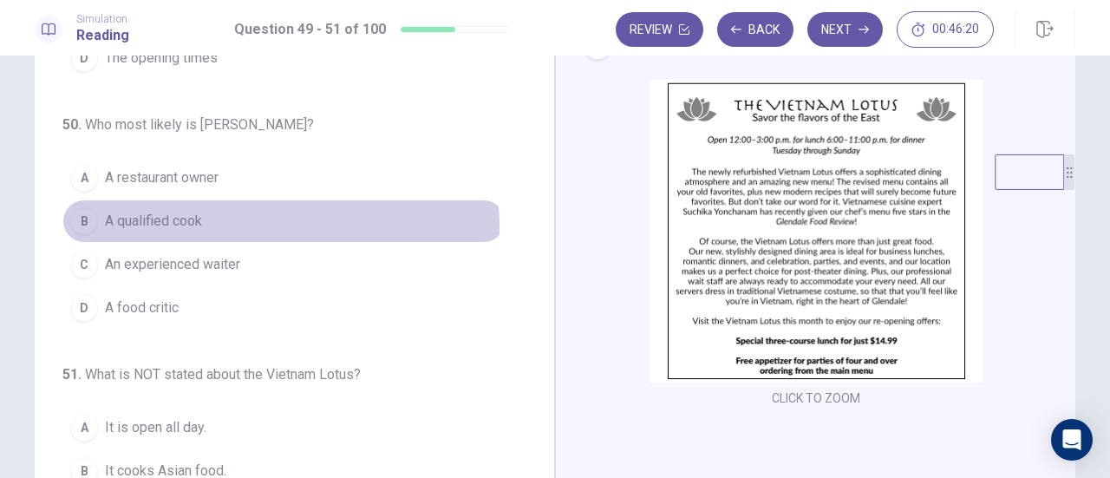
click at [253, 223] on button "B A qualified cook" at bounding box center [283, 220] width 443 height 43
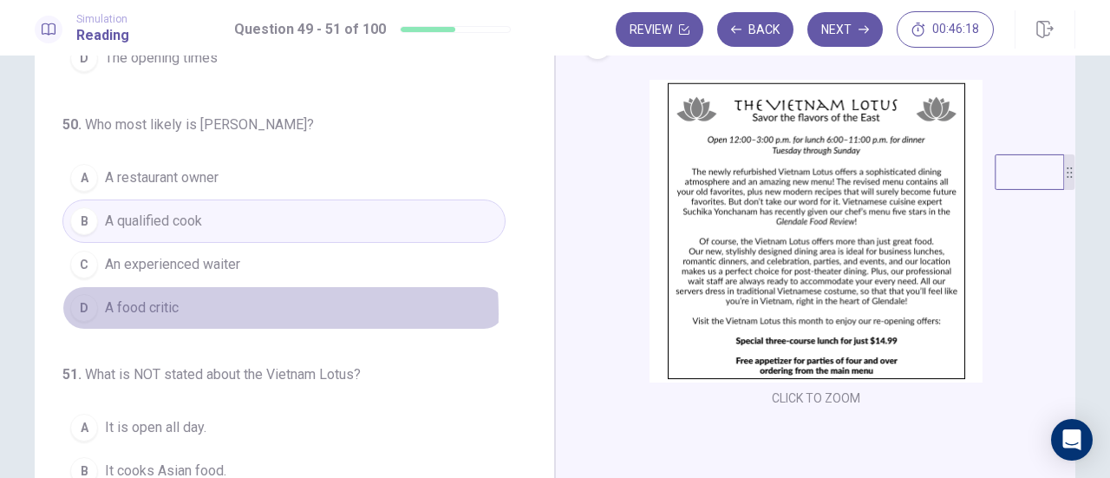
click at [180, 308] on button "D A food critic" at bounding box center [283, 307] width 443 height 43
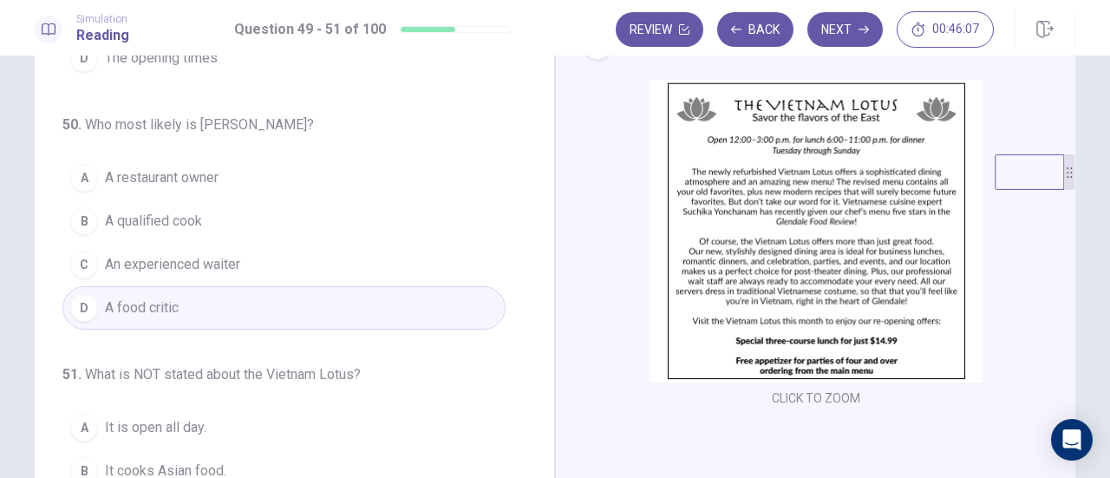
scroll to position [260, 0]
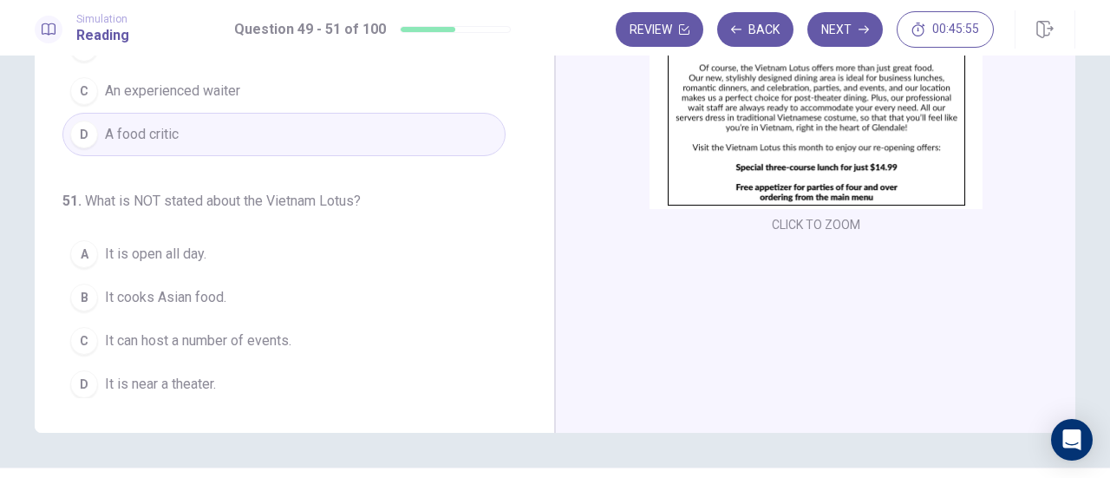
click at [144, 251] on span "It is open all day." at bounding box center [155, 254] width 101 height 21
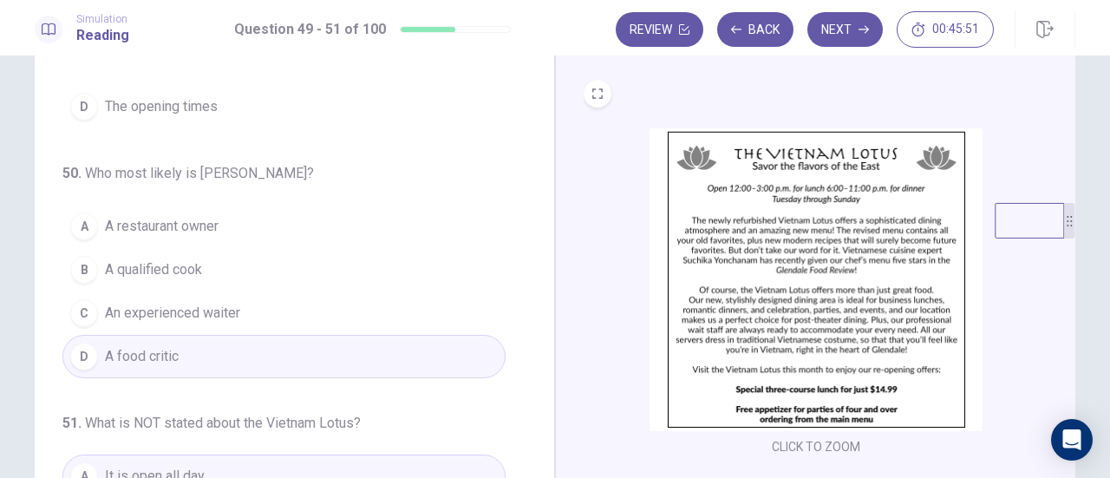
scroll to position [0, 0]
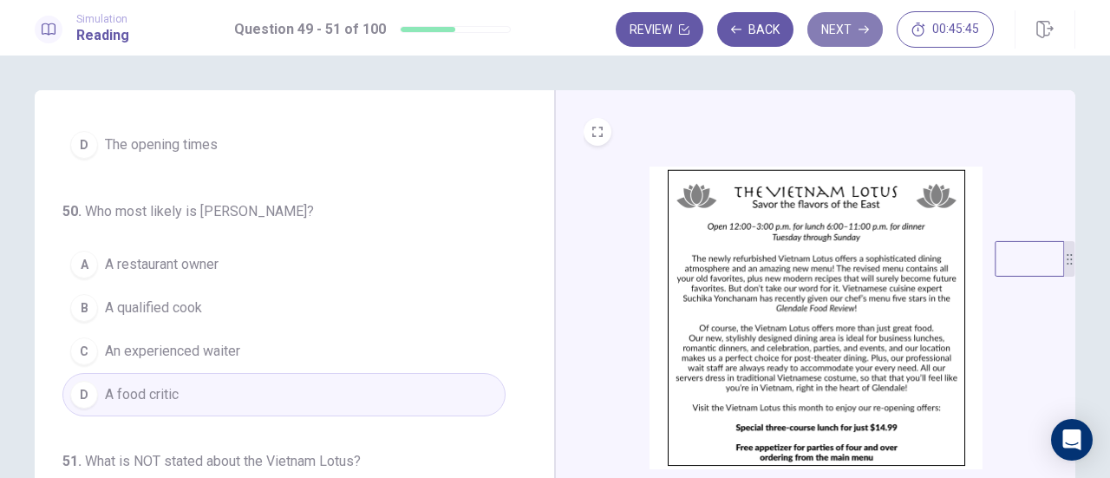
click at [868, 35] on button "Next" at bounding box center [844, 29] width 75 height 35
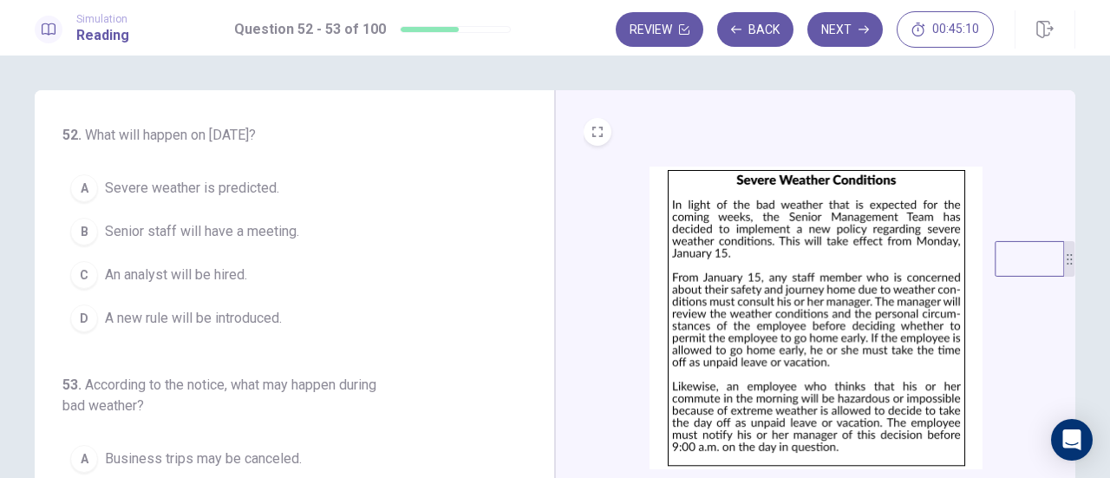
click at [232, 317] on span "A new rule will be introduced." at bounding box center [193, 318] width 177 height 21
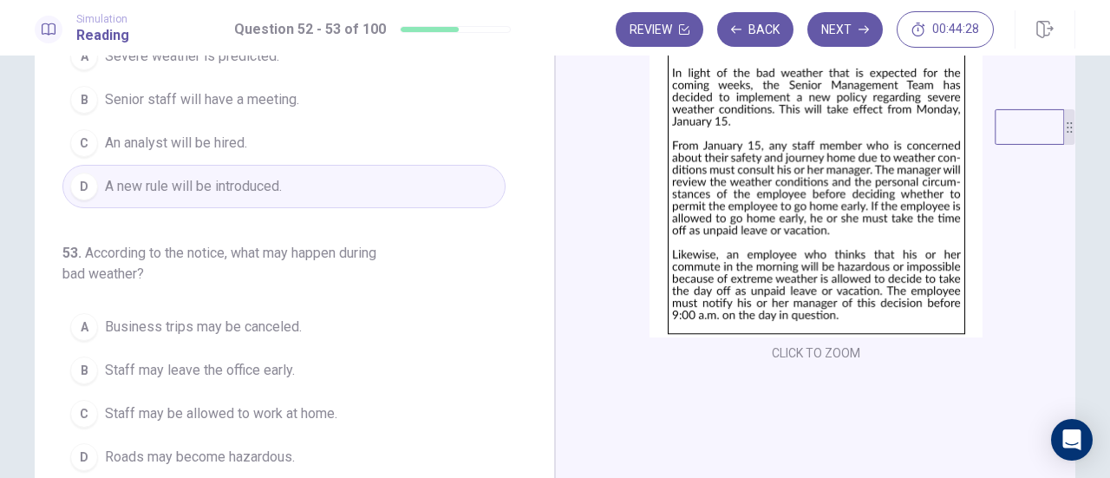
scroll to position [173, 0]
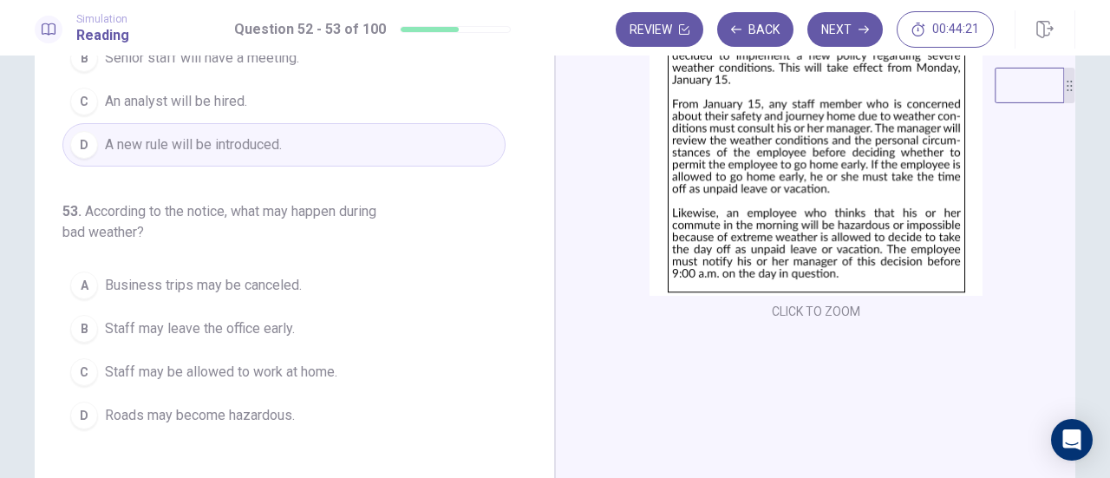
click at [272, 329] on span "Staff may leave the office early." at bounding box center [200, 328] width 190 height 21
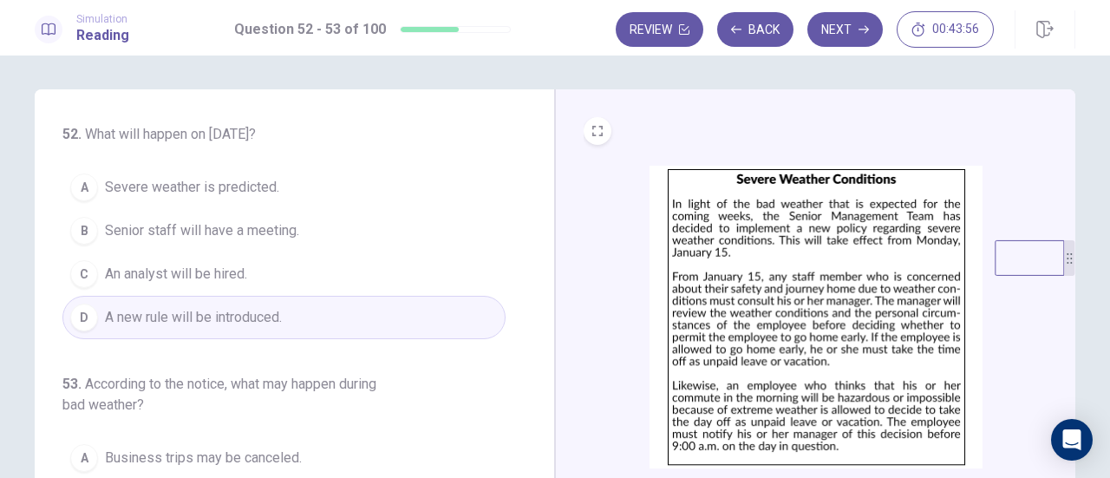
scroll to position [0, 0]
click at [851, 29] on button "Next" at bounding box center [844, 29] width 75 height 35
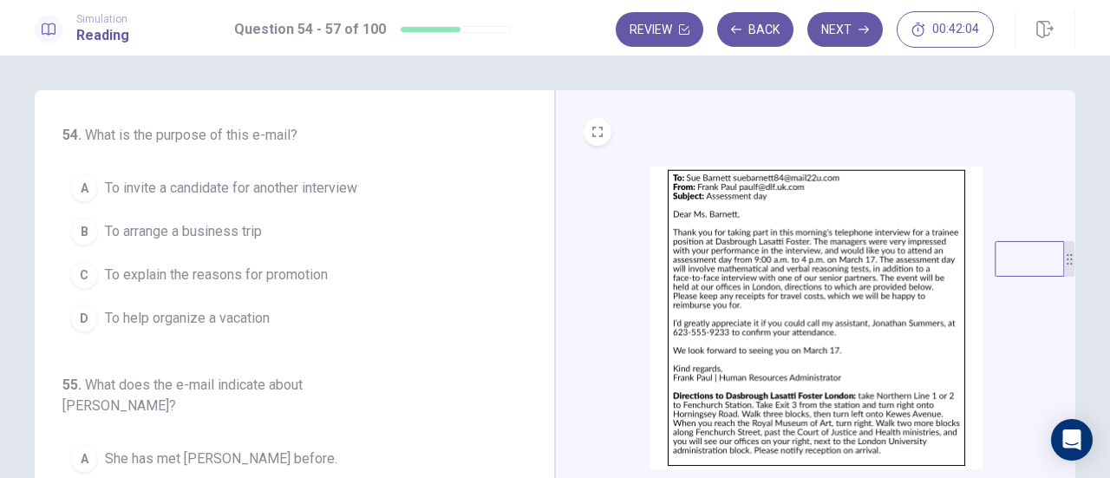
click at [282, 190] on span "To invite a candidate for another interview" at bounding box center [231, 188] width 252 height 21
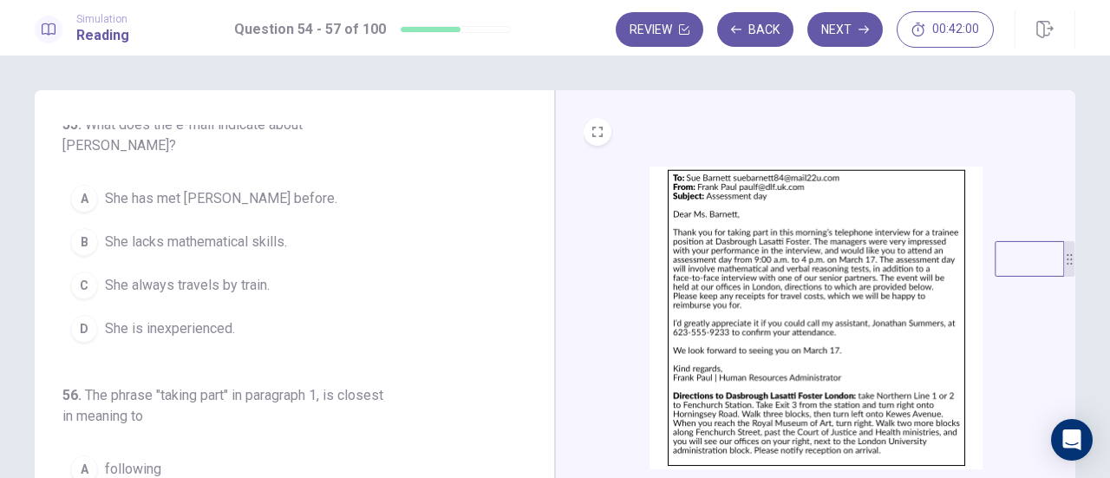
scroll to position [173, 0]
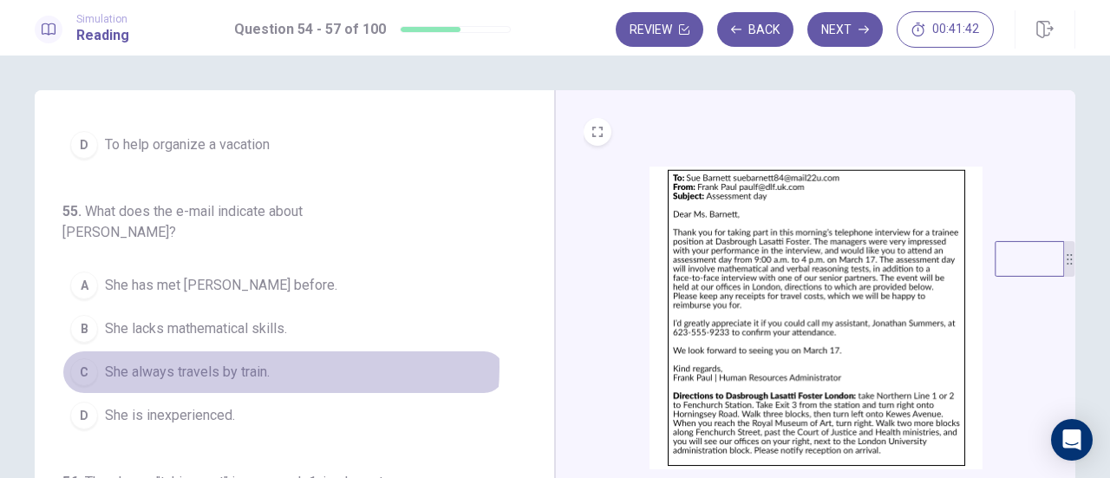
click at [255, 361] on span "She always travels by train." at bounding box center [187, 371] width 165 height 21
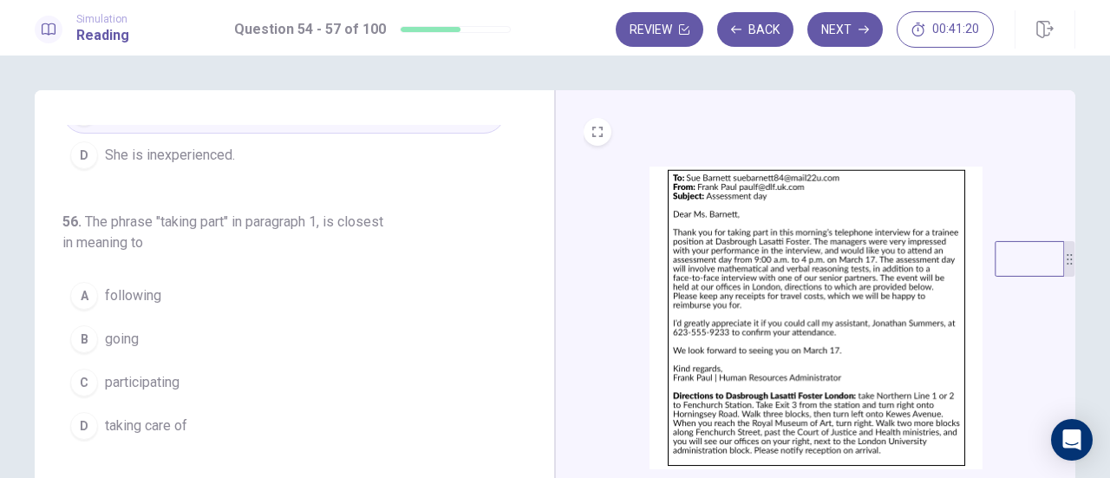
scroll to position [463, 0]
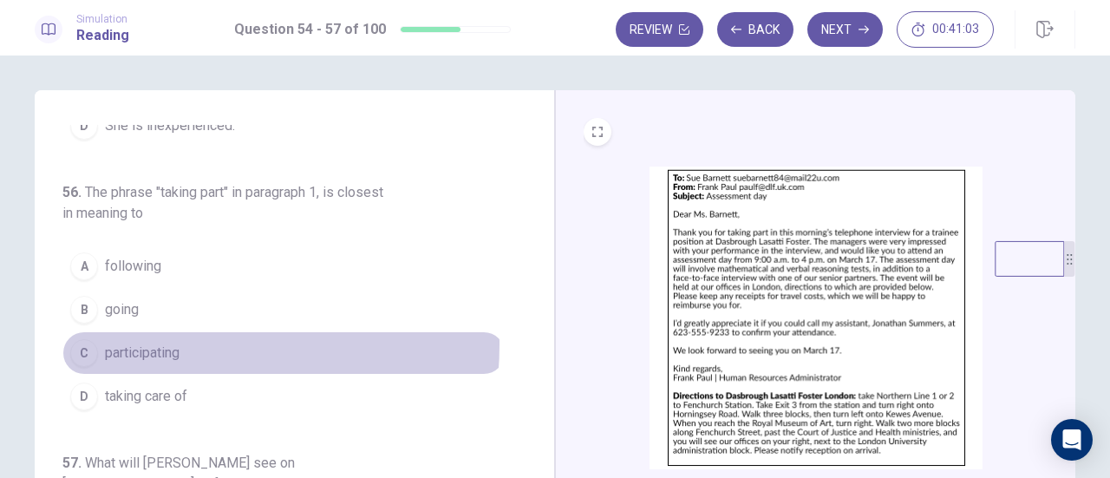
click at [123, 342] on span "participating" at bounding box center [142, 352] width 75 height 21
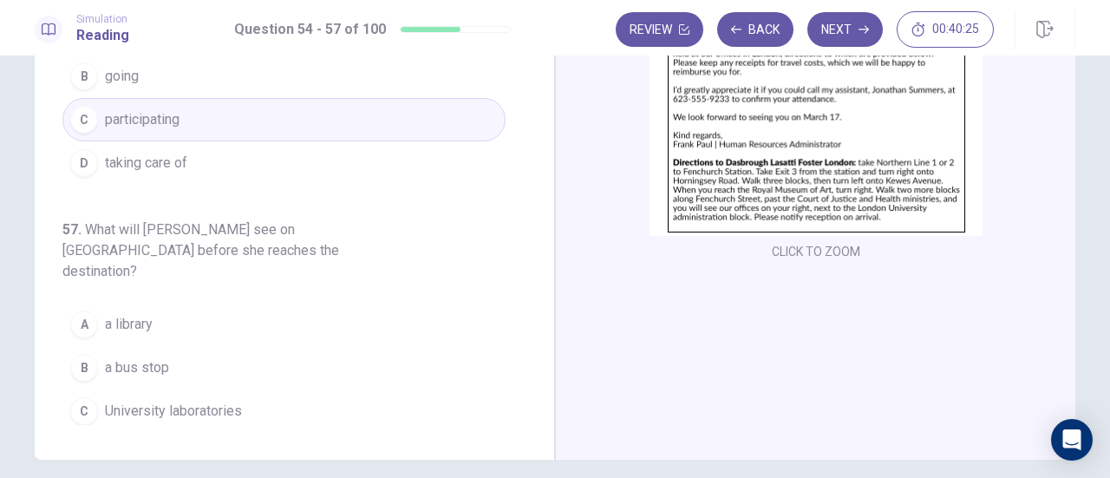
scroll to position [260, 0]
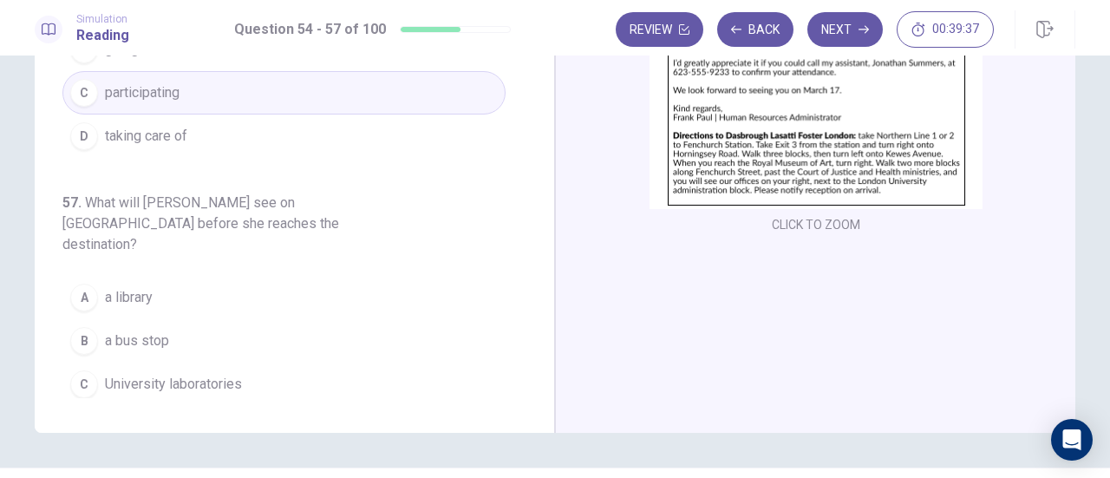
click at [156, 406] on button "D Government buildings" at bounding box center [283, 427] width 443 height 43
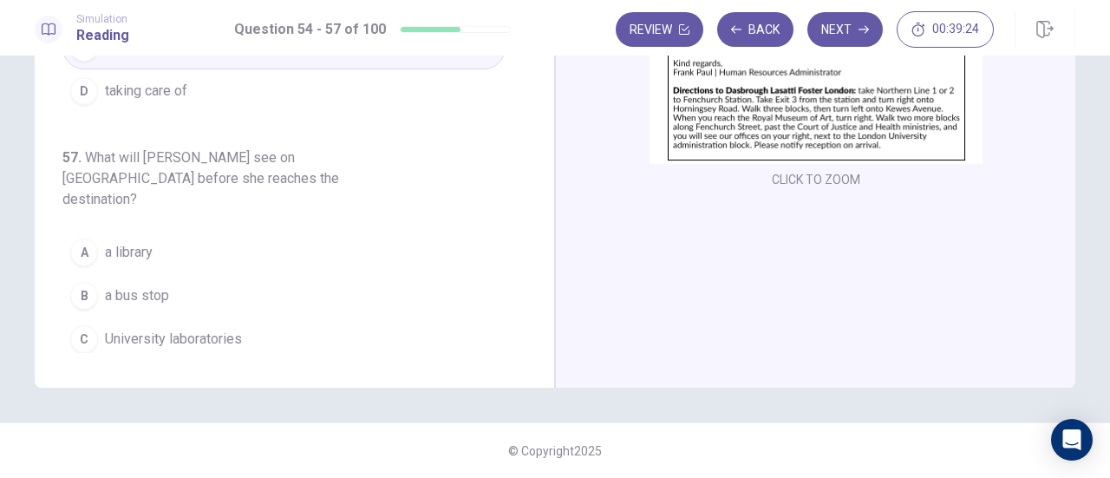
scroll to position [0, 0]
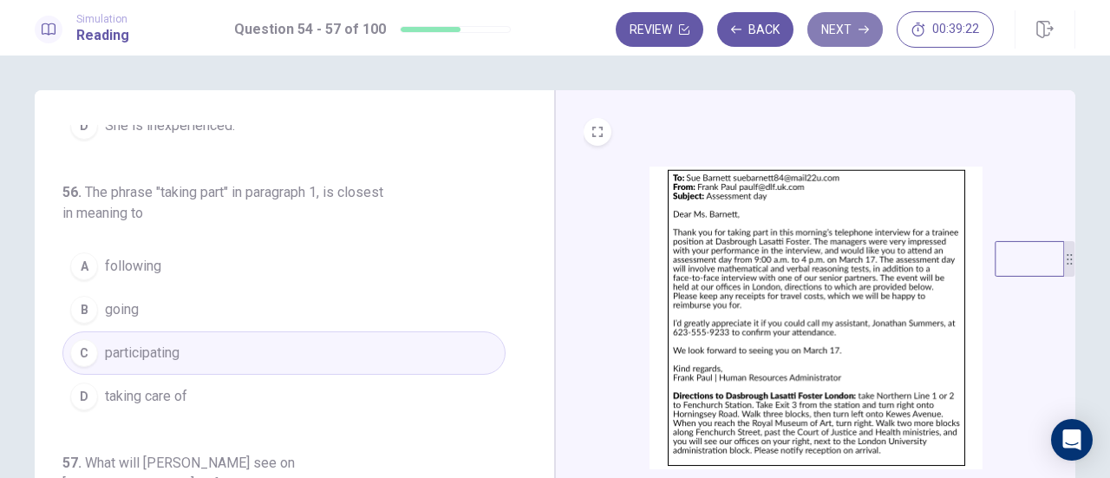
click at [842, 35] on button "Next" at bounding box center [844, 29] width 75 height 35
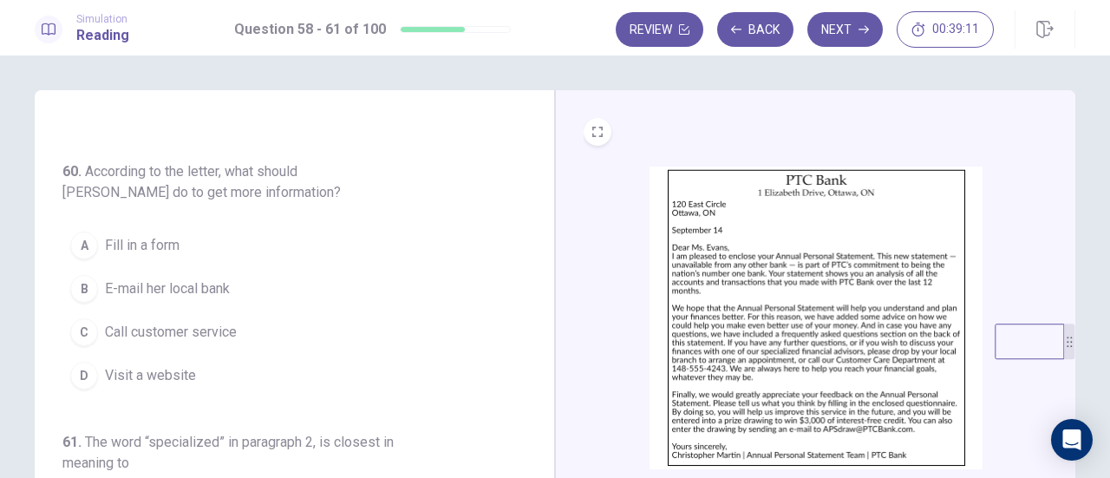
drag, startPoint x: 1064, startPoint y: 263, endPoint x: 1064, endPoint y: 347, distance: 84.1
click at [1064, 347] on icon at bounding box center [1069, 341] width 10 height 10
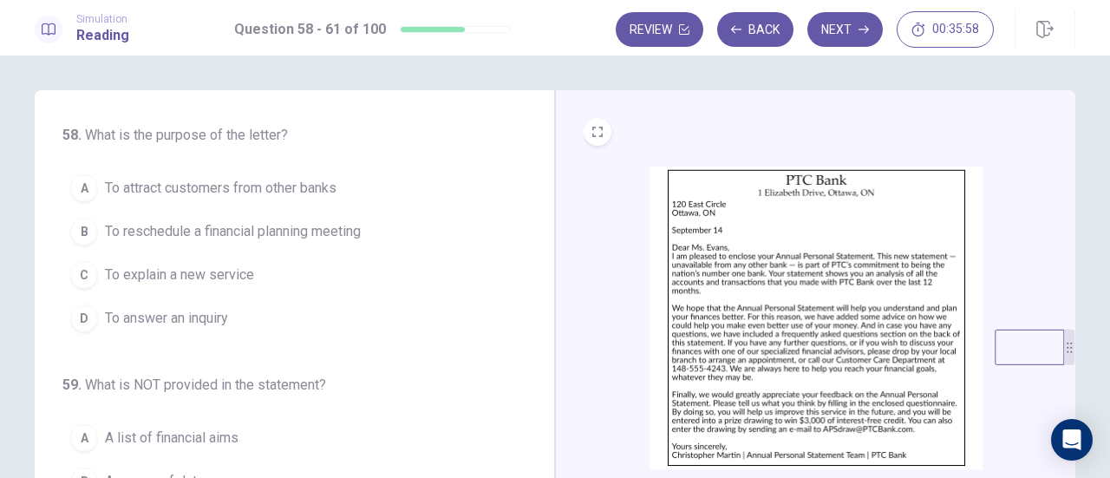
click at [277, 234] on span "To reschedule a financial planning meeting" at bounding box center [233, 231] width 256 height 21
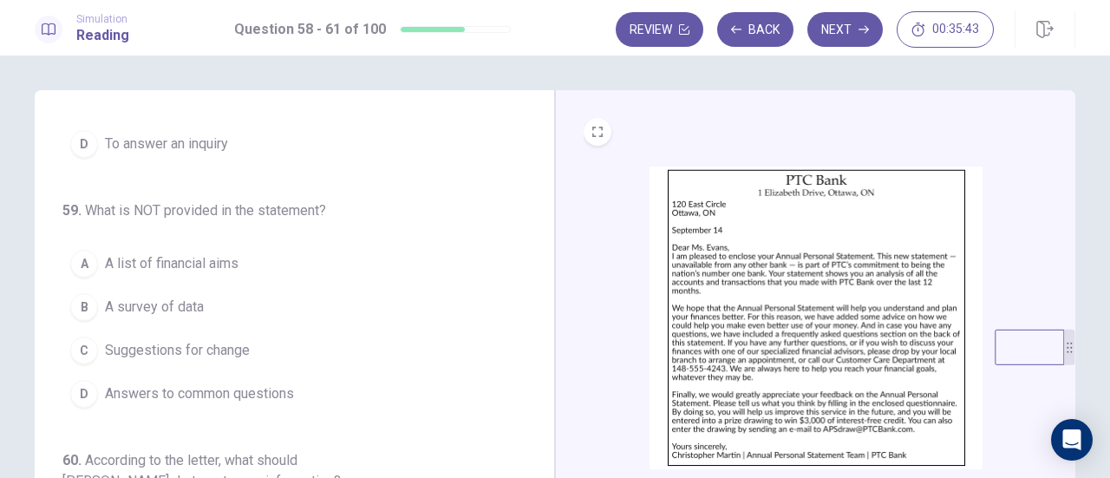
scroll to position [260, 0]
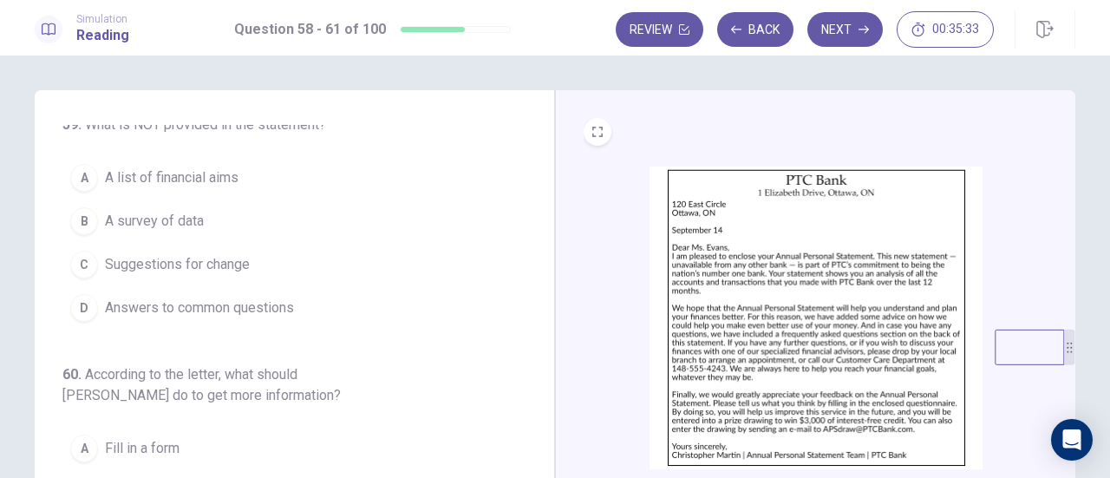
click at [251, 309] on span "Answers to common questions" at bounding box center [199, 307] width 189 height 21
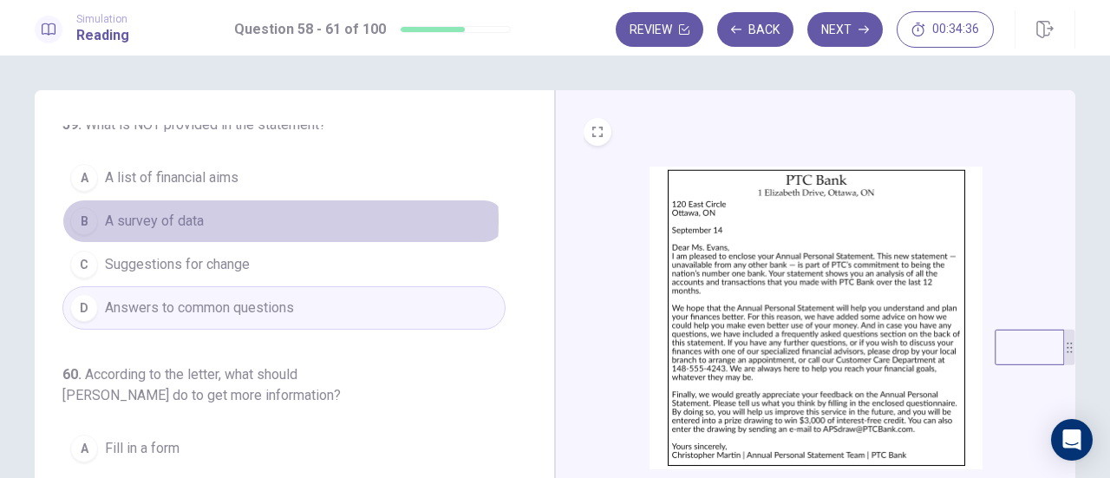
click at [219, 217] on button "B A survey of data" at bounding box center [283, 220] width 443 height 43
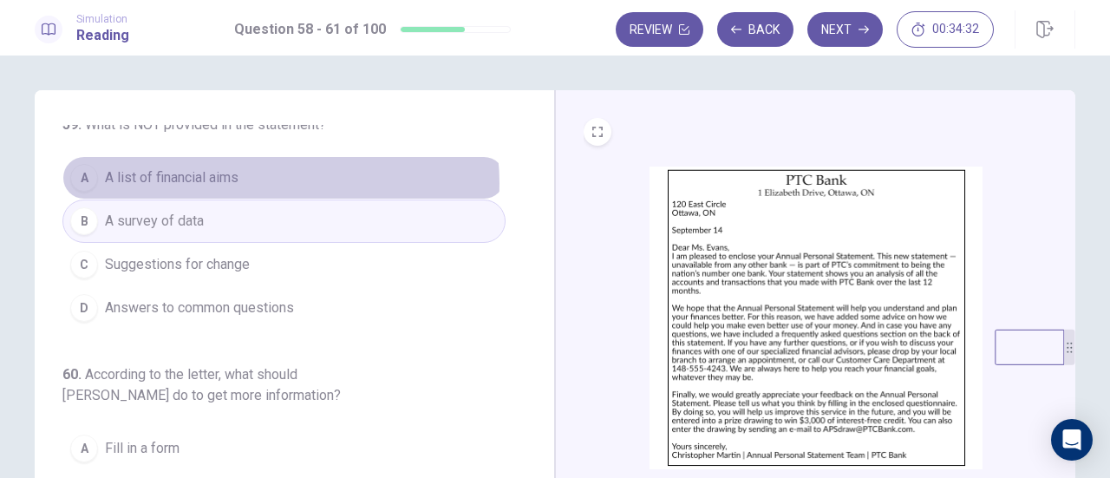
click at [275, 180] on button "A A list of financial aims" at bounding box center [283, 177] width 443 height 43
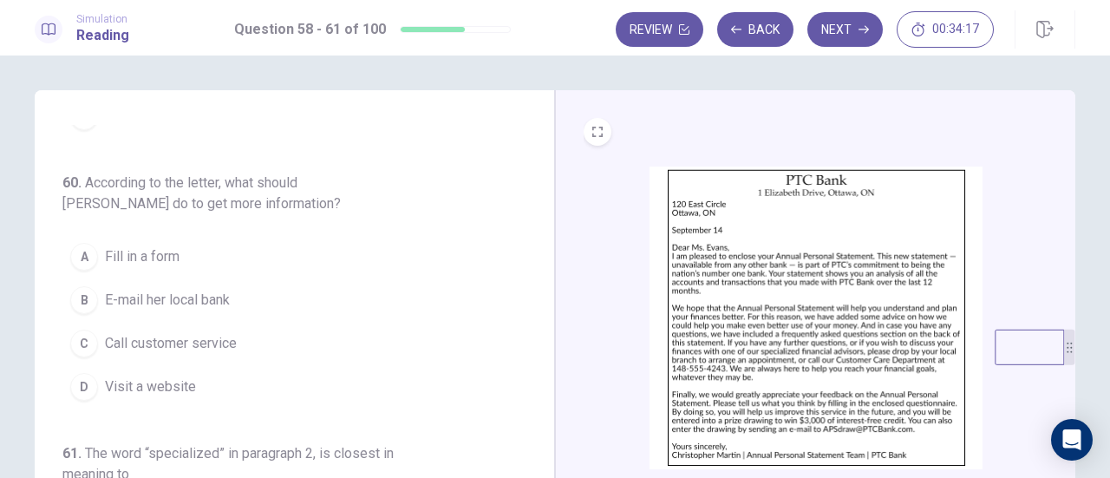
scroll to position [463, 0]
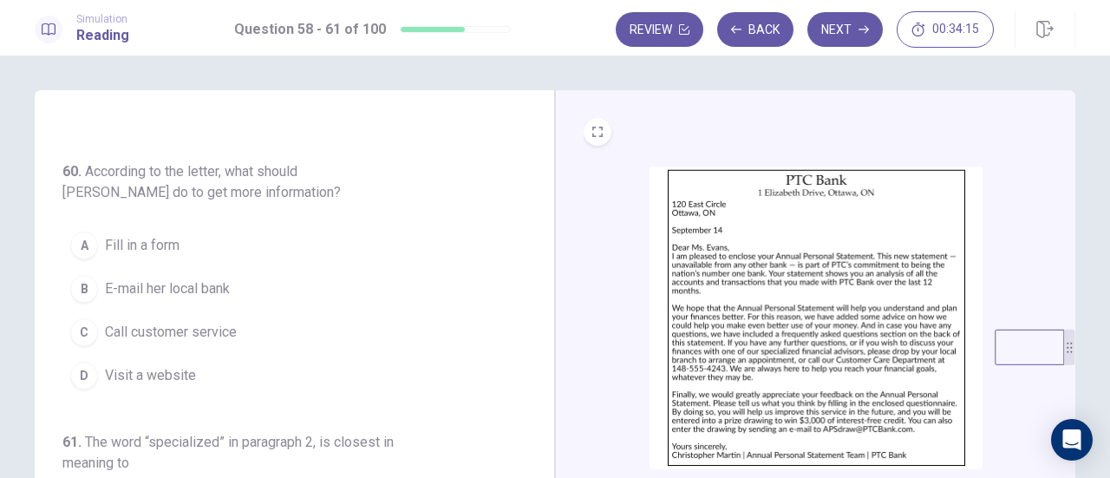
click at [250, 330] on button "C Call customer service" at bounding box center [283, 331] width 443 height 43
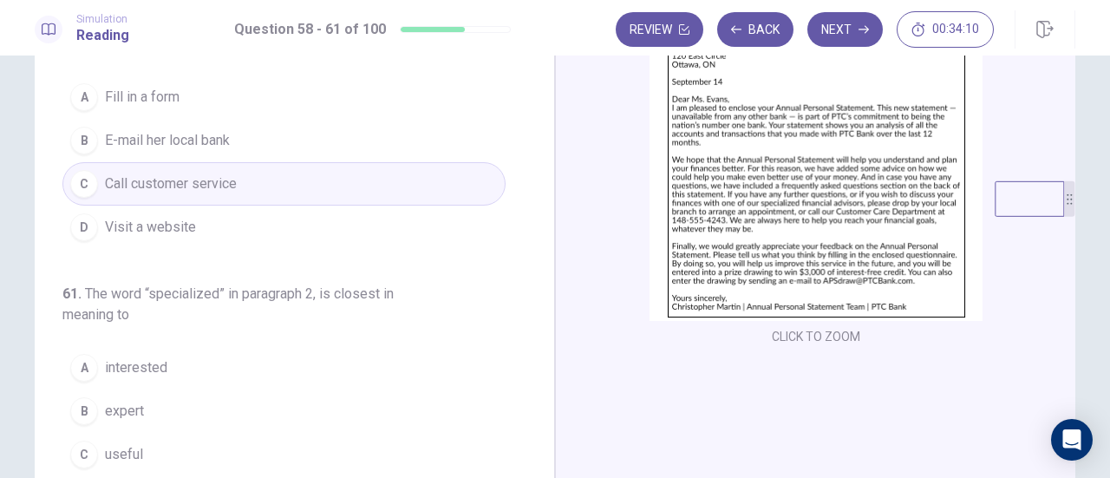
scroll to position [173, 0]
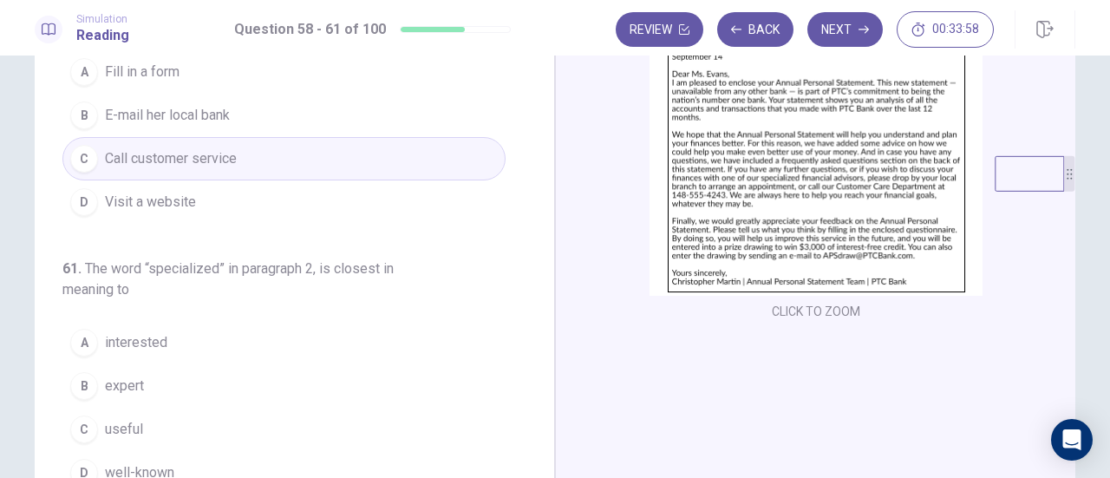
click at [120, 381] on span "expert" at bounding box center [124, 385] width 39 height 21
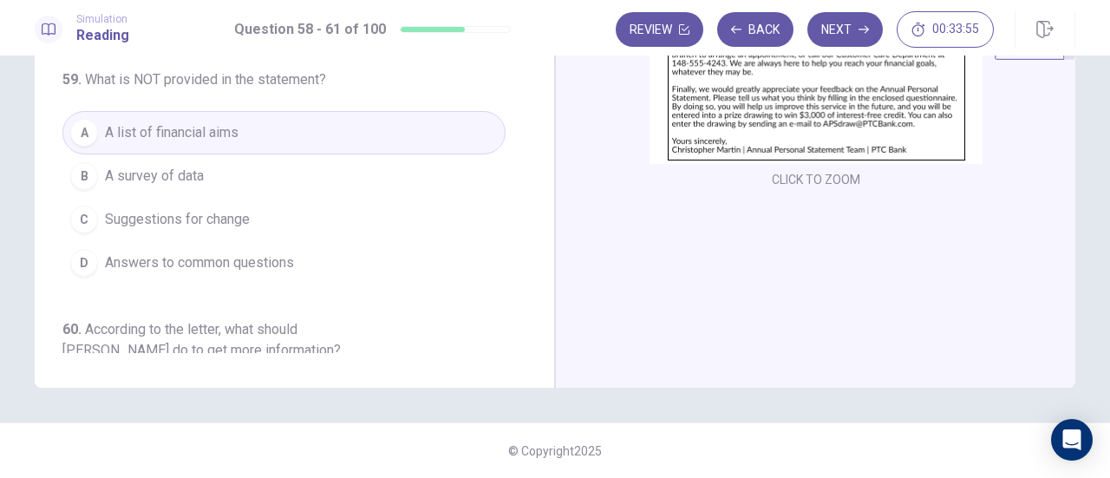
scroll to position [0, 0]
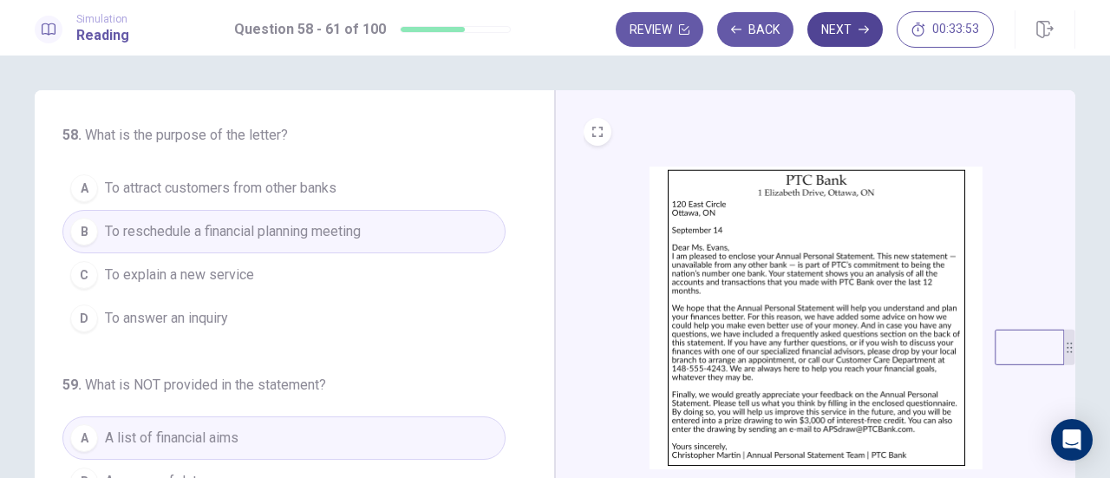
click at [846, 35] on button "Next" at bounding box center [844, 29] width 75 height 35
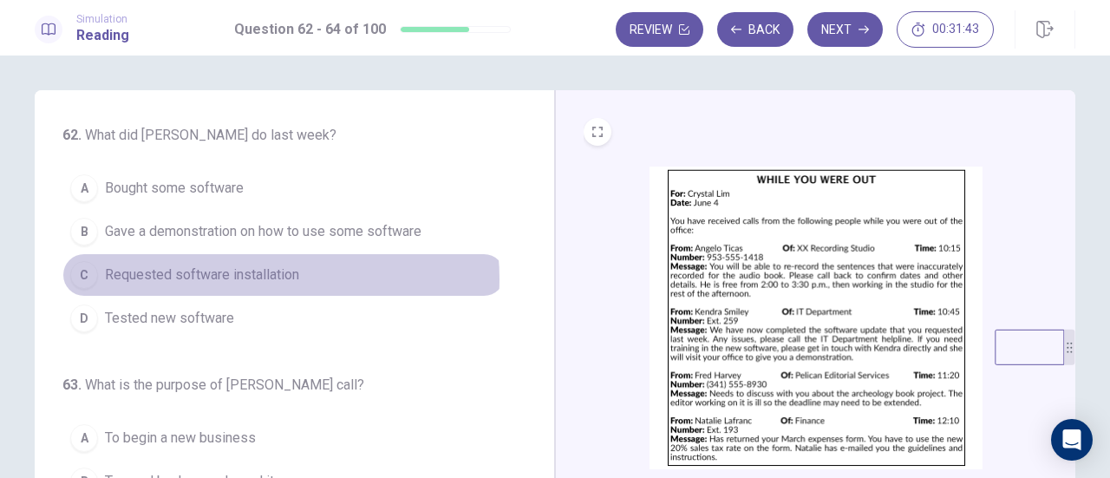
click at [251, 277] on span "Requested software installation" at bounding box center [202, 274] width 194 height 21
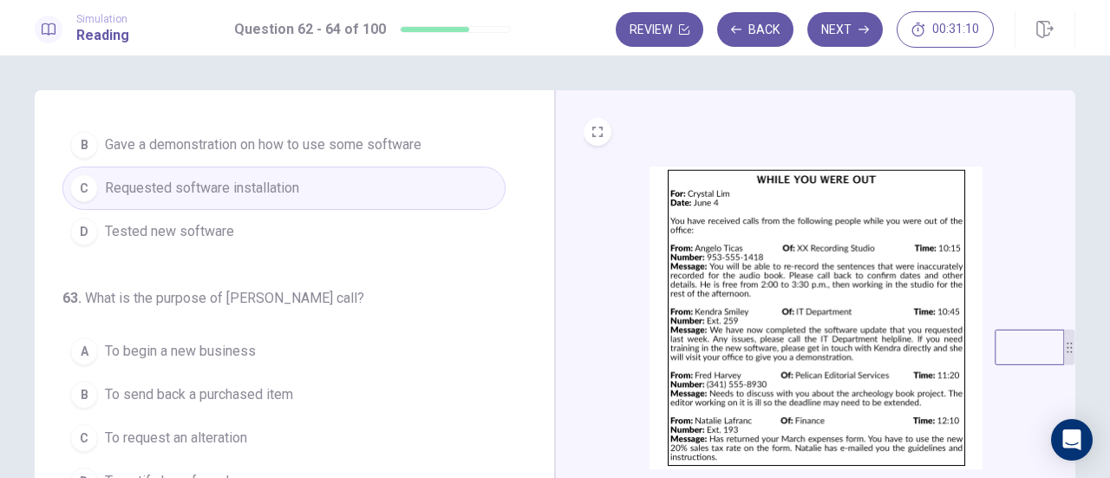
scroll to position [173, 0]
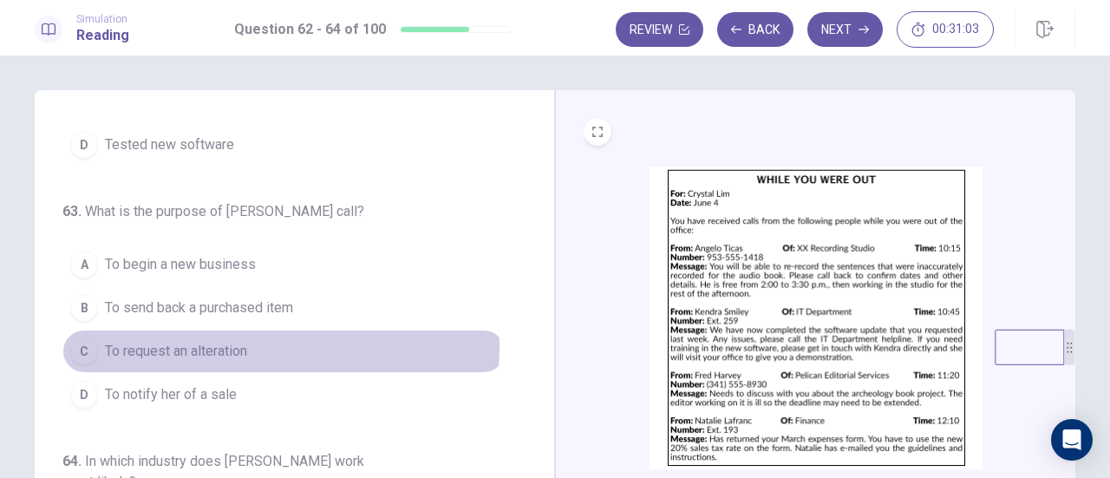
click at [212, 341] on span "To request an alteration" at bounding box center [176, 351] width 142 height 21
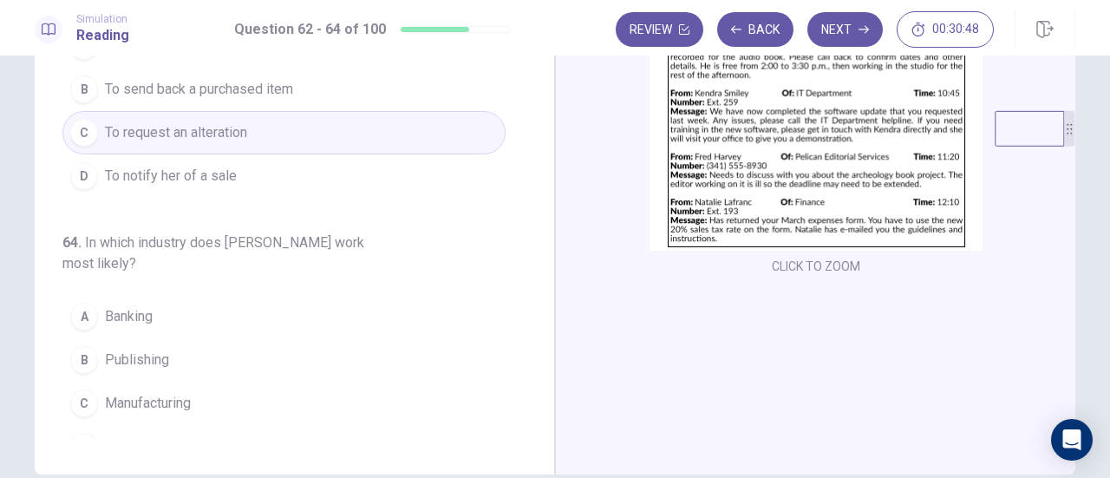
scroll to position [260, 0]
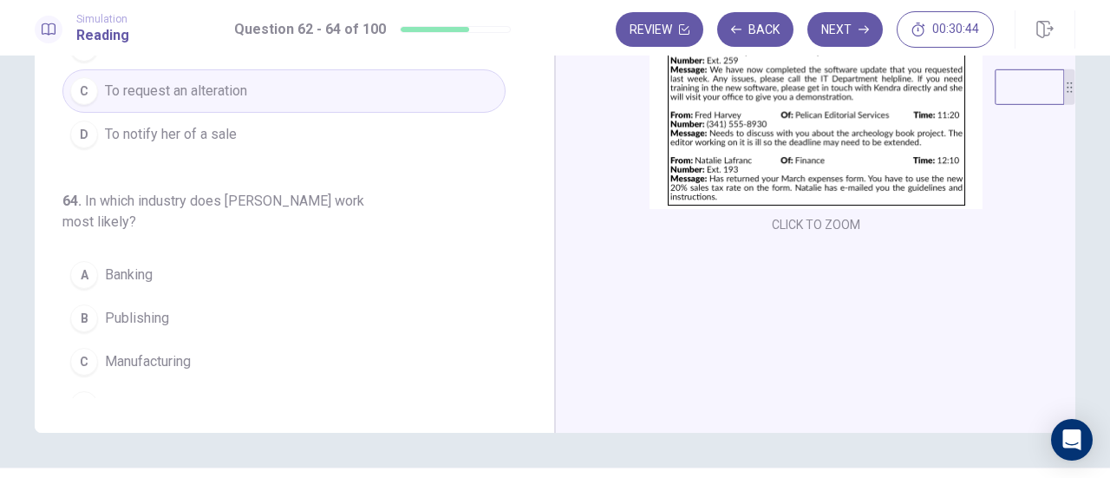
click at [146, 308] on span "Publishing" at bounding box center [137, 318] width 64 height 21
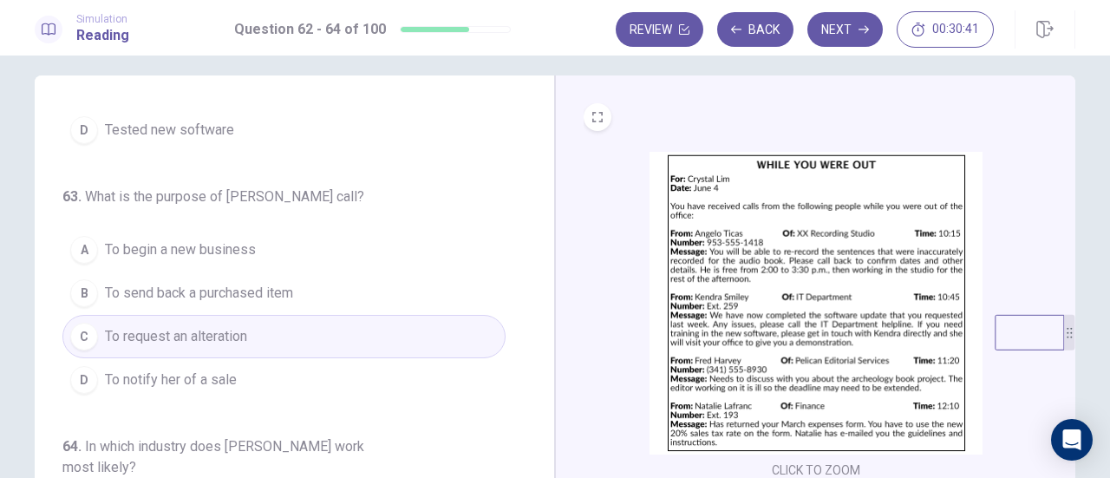
scroll to position [0, 0]
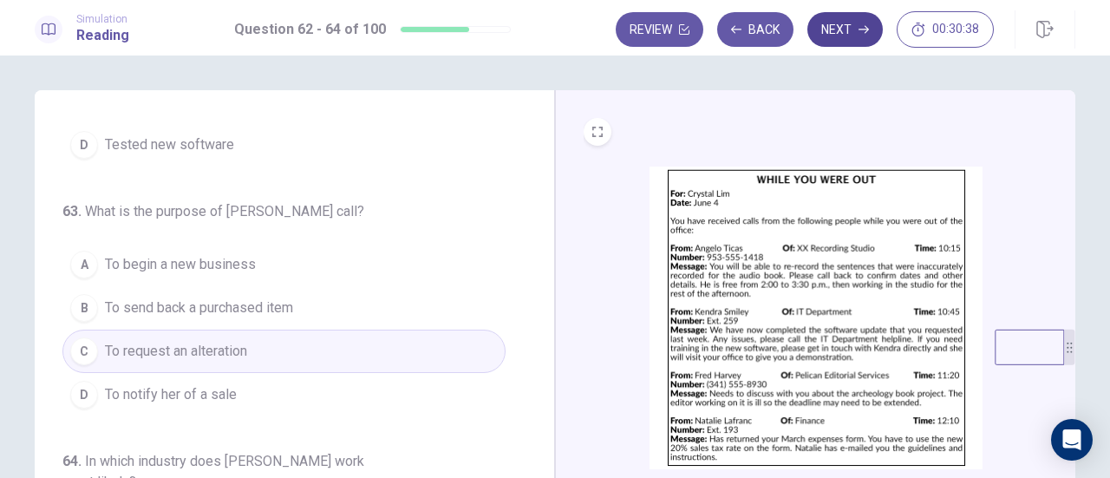
click at [839, 20] on button "Next" at bounding box center [844, 29] width 75 height 35
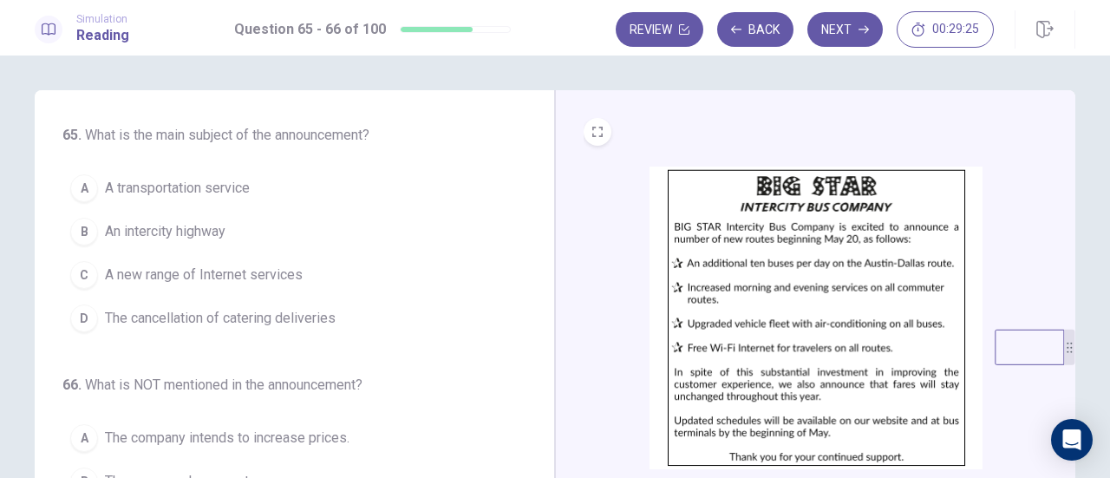
click at [205, 188] on span "A transportation service" at bounding box center [177, 188] width 145 height 21
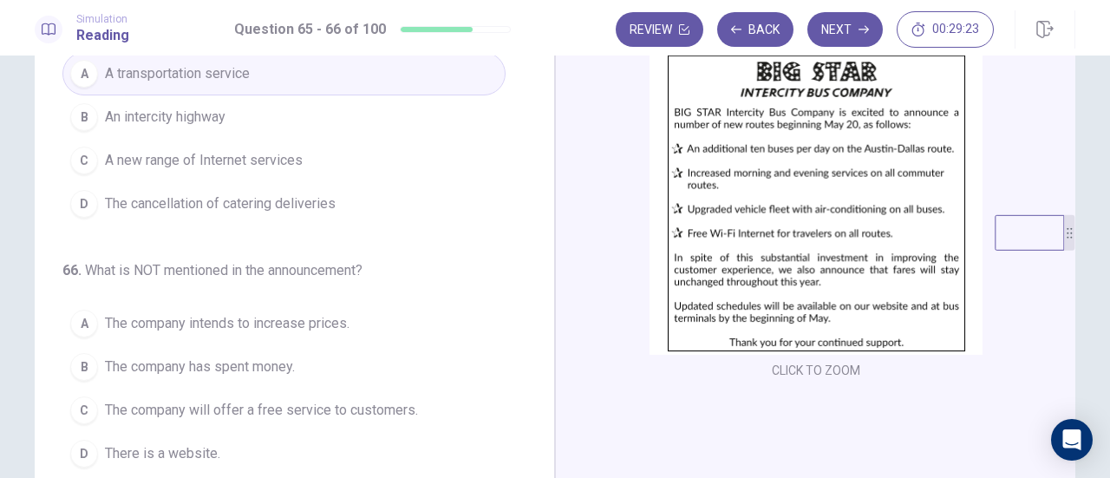
scroll to position [260, 0]
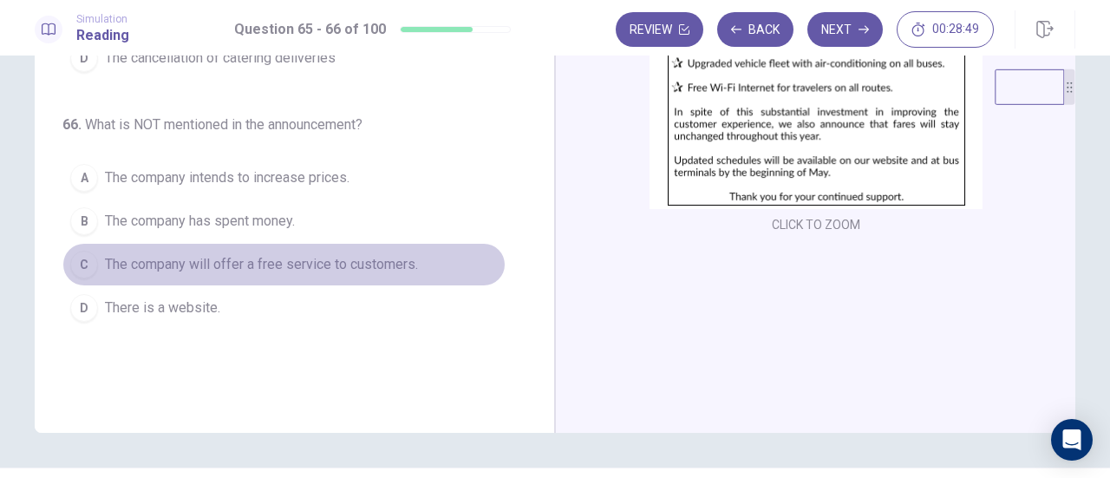
click at [257, 248] on button "C The company will offer a free service to customers." at bounding box center [283, 264] width 443 height 43
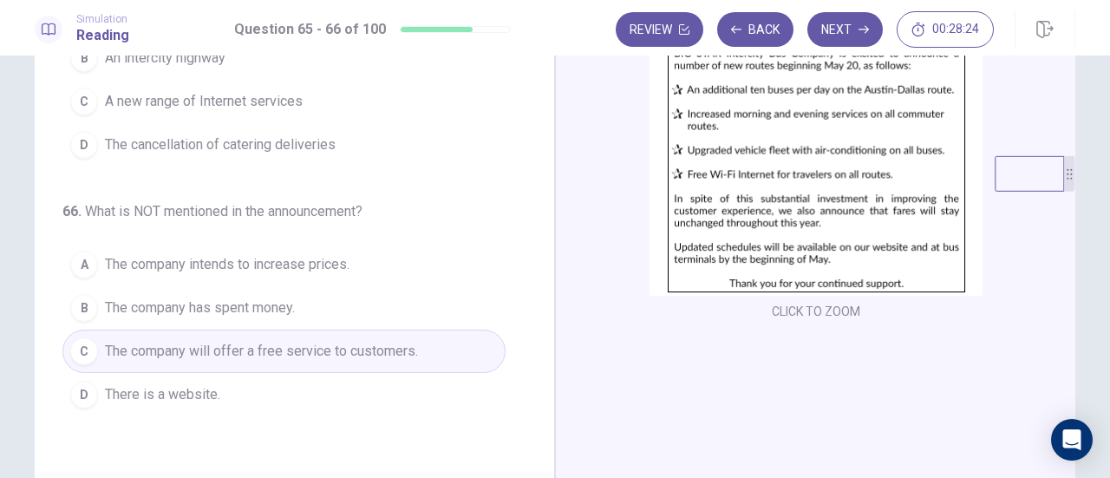
scroll to position [0, 0]
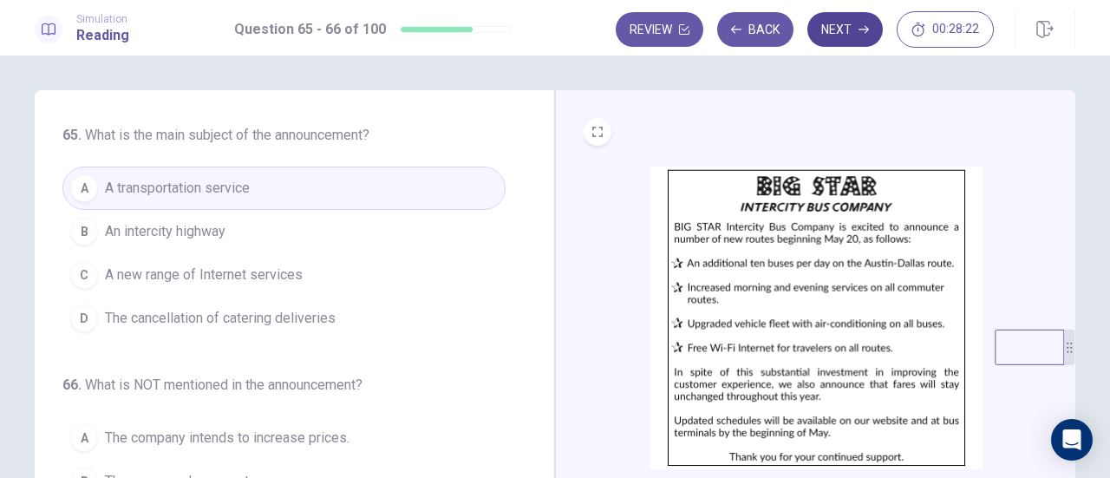
click at [855, 16] on button "Next" at bounding box center [844, 29] width 75 height 35
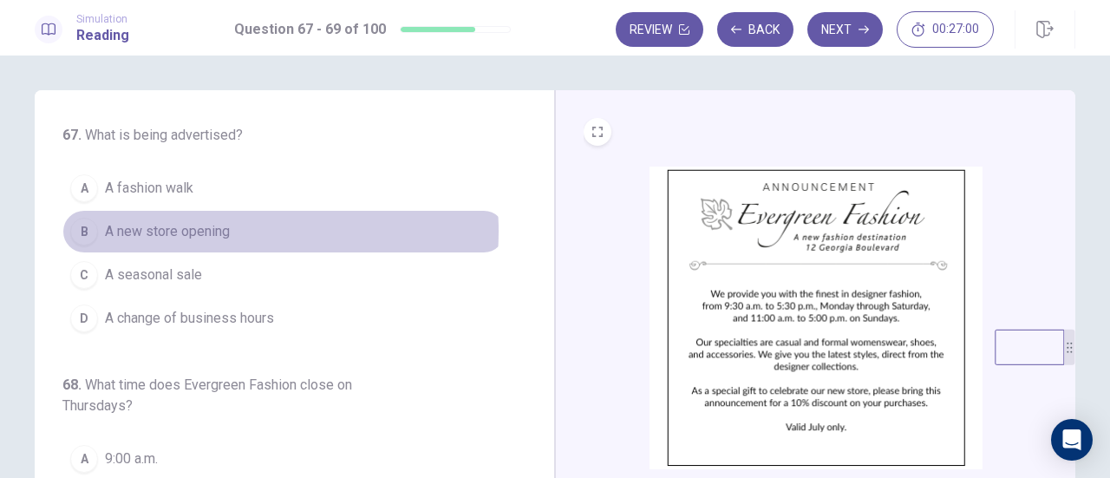
click at [218, 231] on span "A new store opening" at bounding box center [167, 231] width 125 height 21
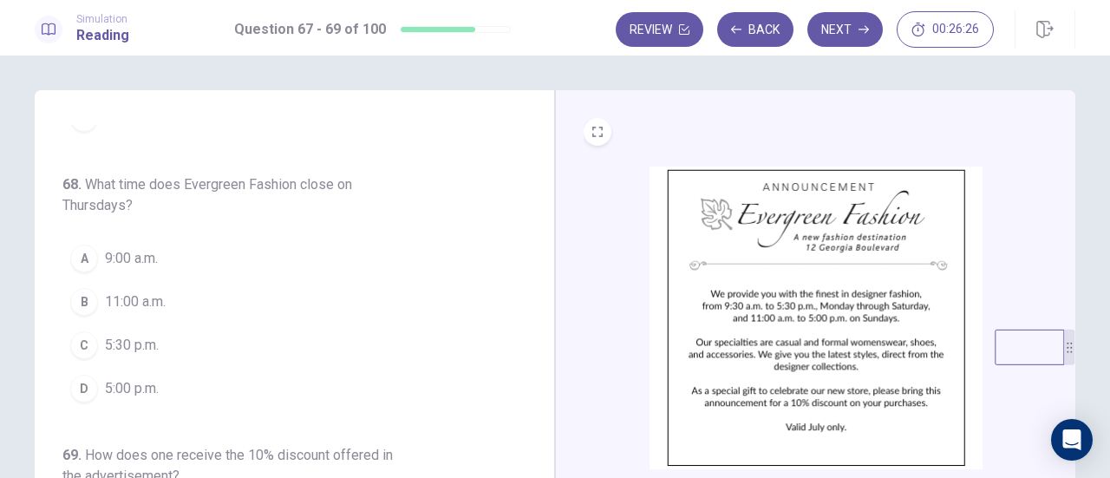
scroll to position [215, 0]
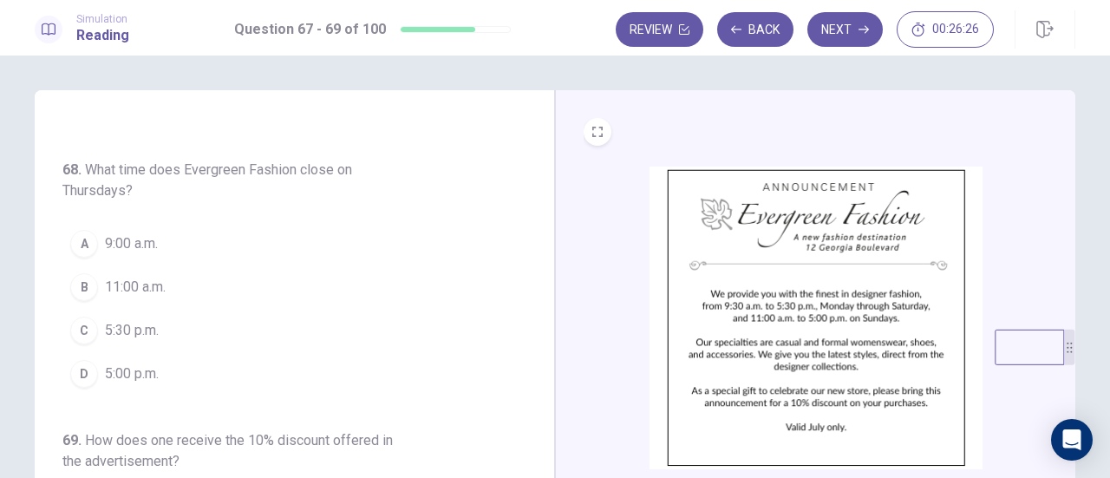
click at [137, 321] on span "5:30 p.m." at bounding box center [132, 330] width 54 height 21
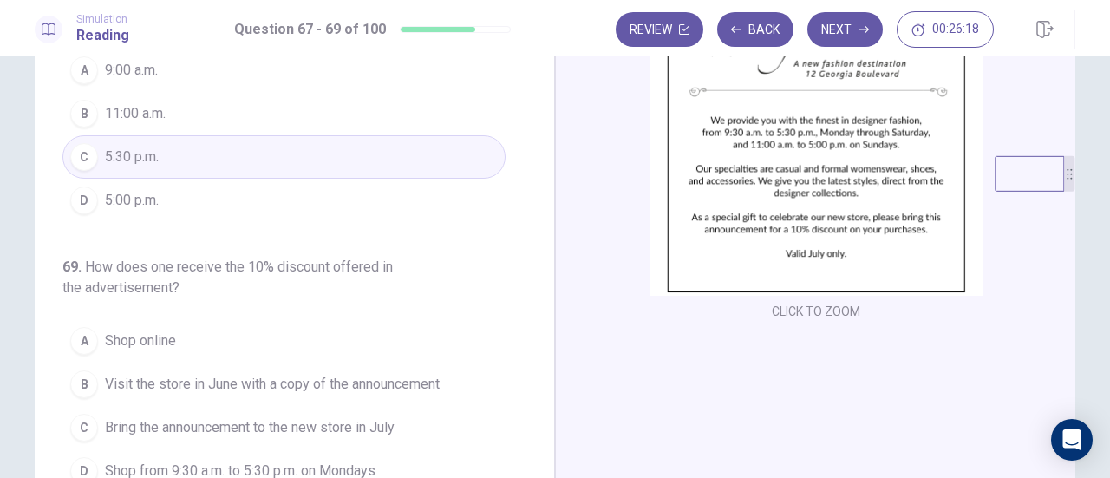
scroll to position [260, 0]
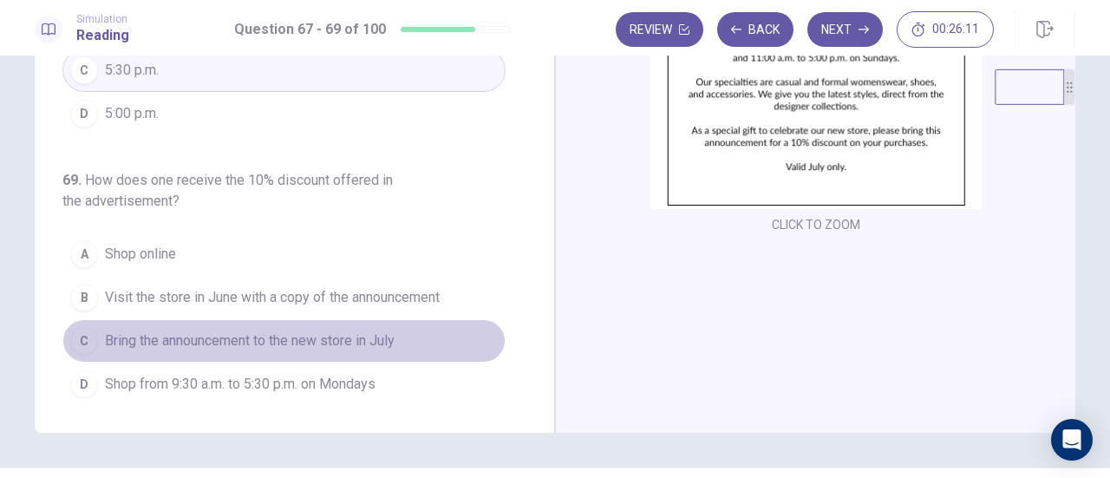
click at [342, 332] on span "Bring the announcement to the new store in July" at bounding box center [250, 340] width 290 height 21
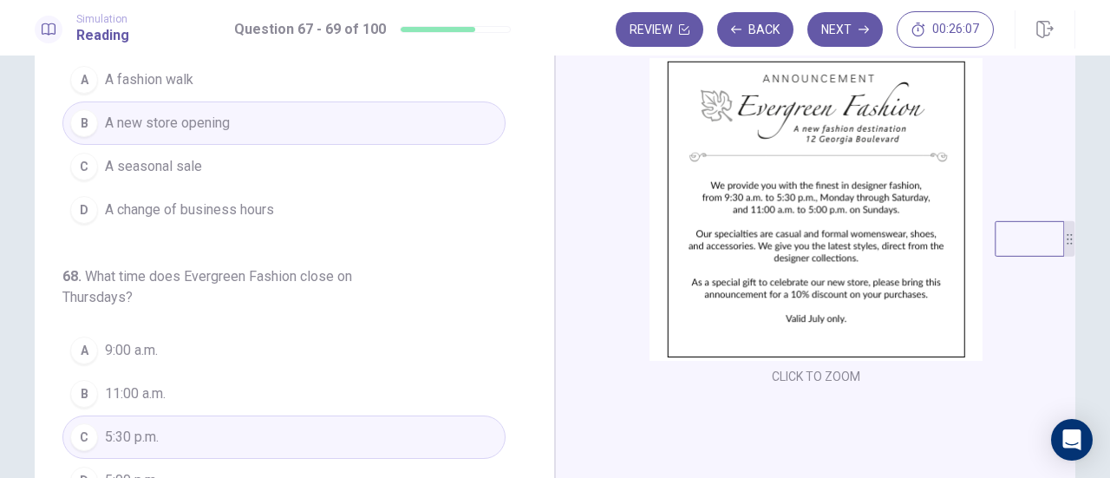
scroll to position [0, 0]
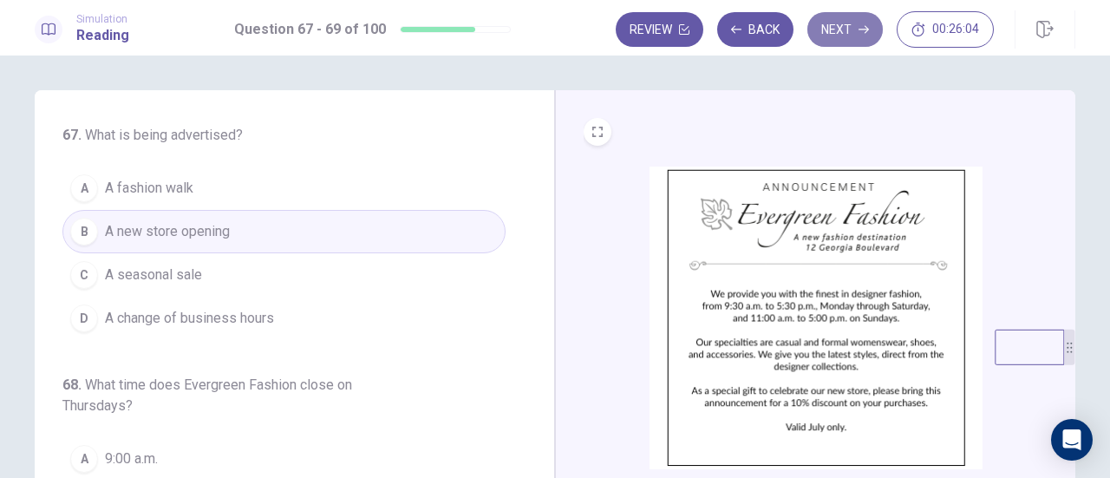
click at [849, 33] on button "Next" at bounding box center [844, 29] width 75 height 35
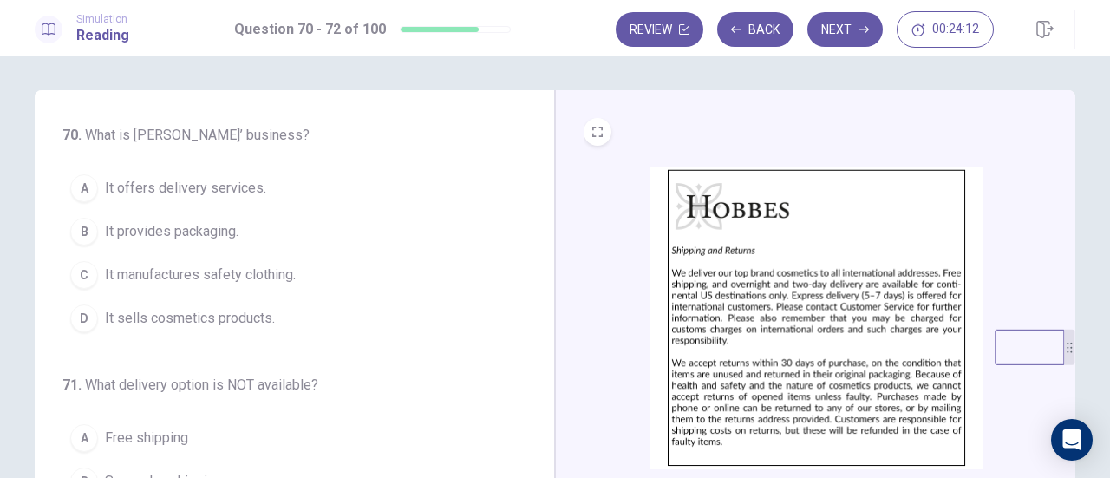
click at [254, 309] on span "It sells cosmetics products." at bounding box center [190, 318] width 170 height 21
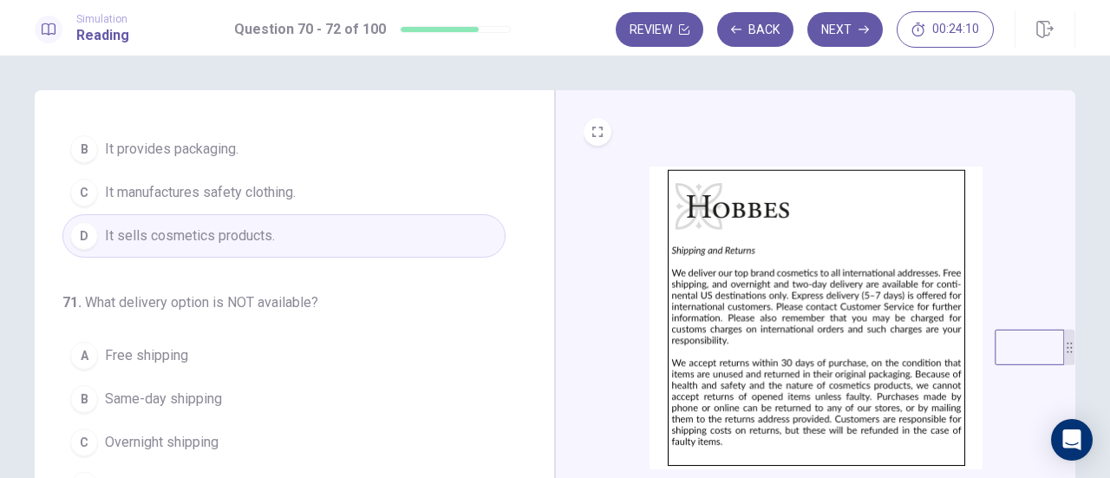
scroll to position [173, 0]
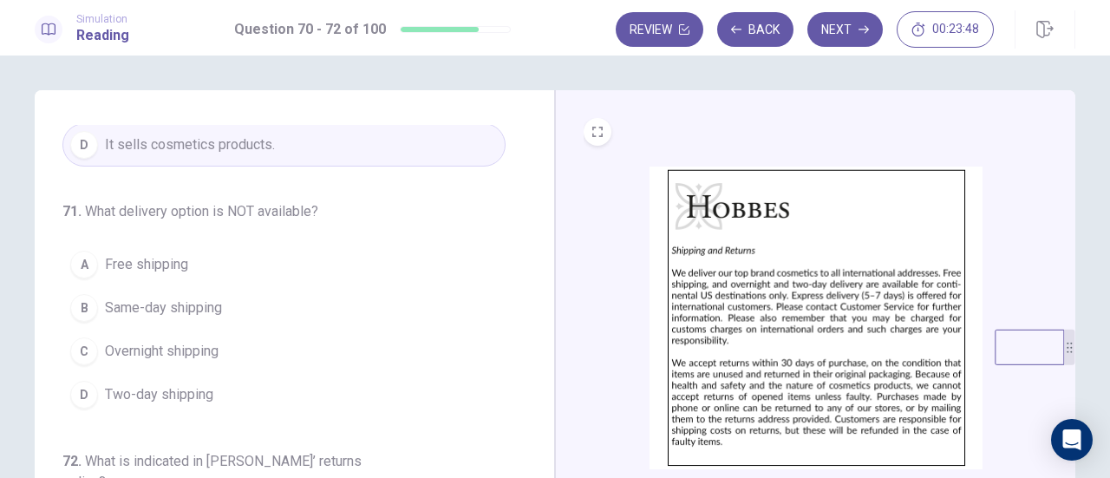
click at [196, 311] on span "Same-day shipping" at bounding box center [163, 307] width 117 height 21
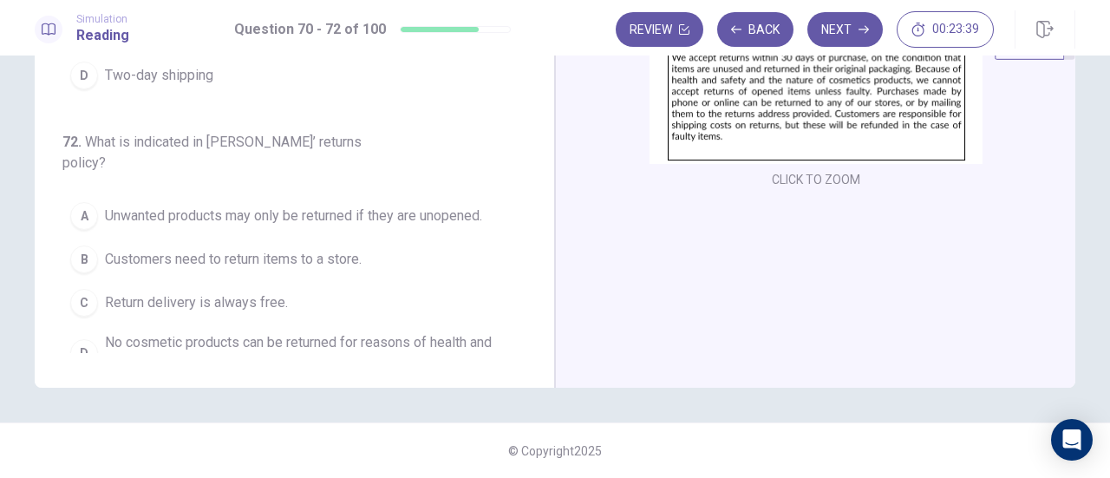
scroll to position [132, 0]
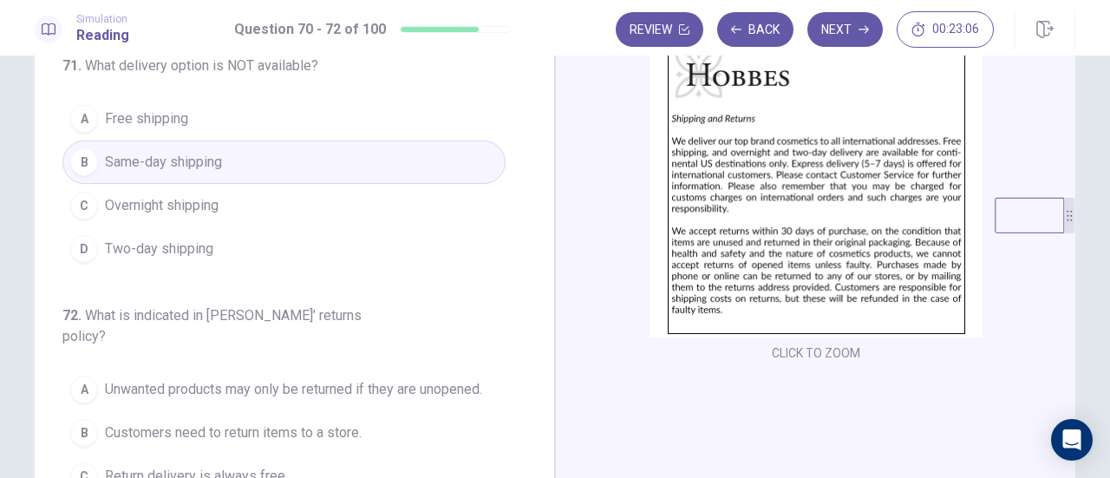
click at [349, 379] on span "Unwanted products may only be returned if they are unopened." at bounding box center [293, 389] width 377 height 21
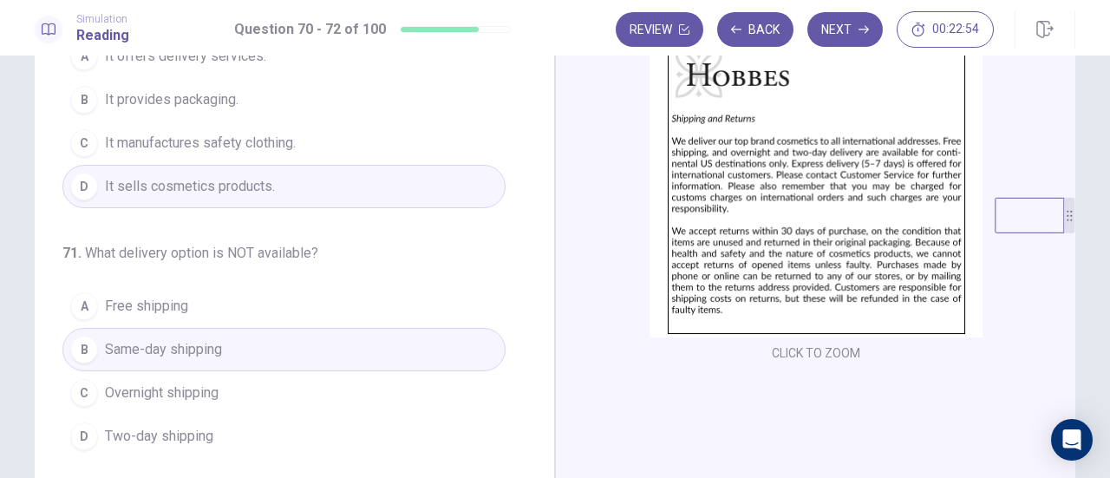
scroll to position [0, 0]
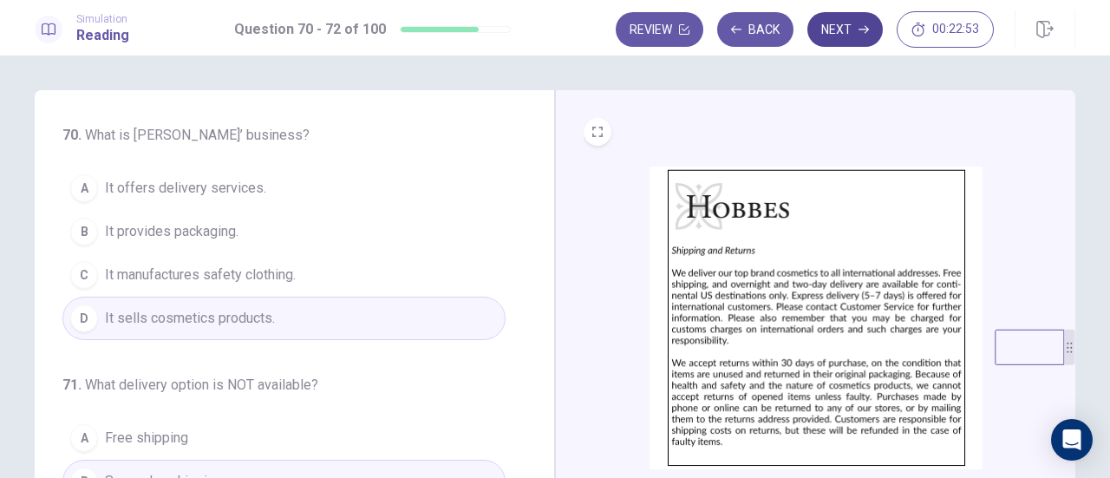
click at [825, 36] on button "Next" at bounding box center [844, 29] width 75 height 35
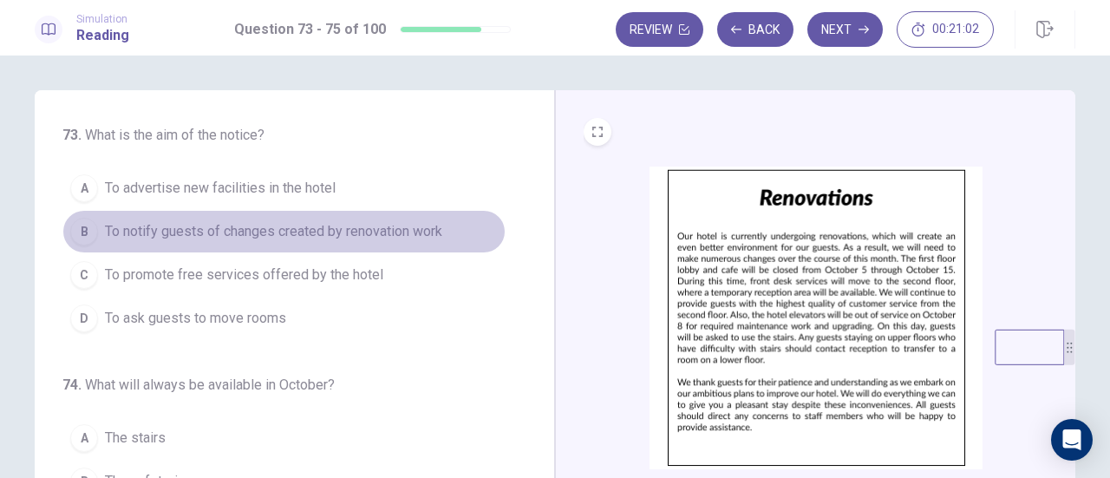
click at [375, 231] on span "To notify guests of changes created by renovation work" at bounding box center [273, 231] width 337 height 21
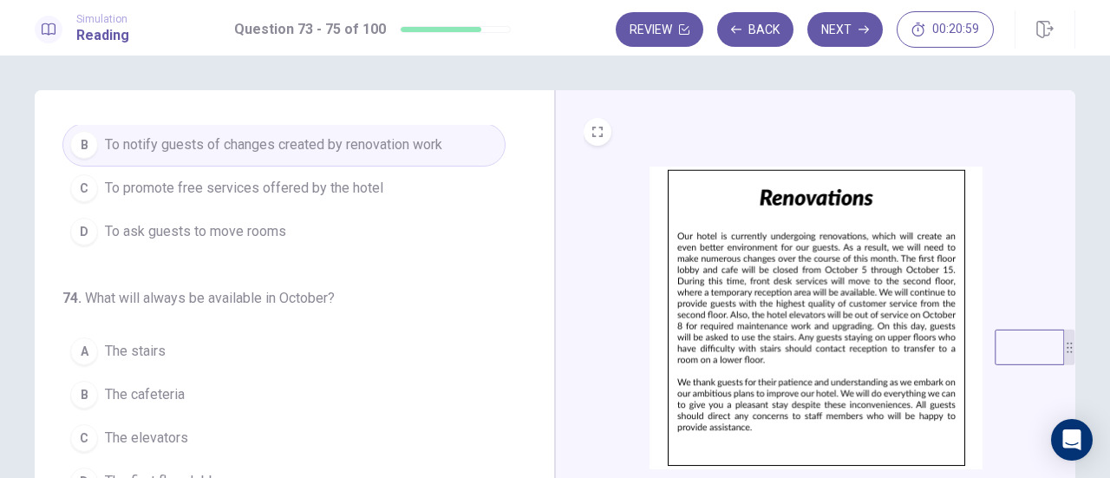
scroll to position [173, 0]
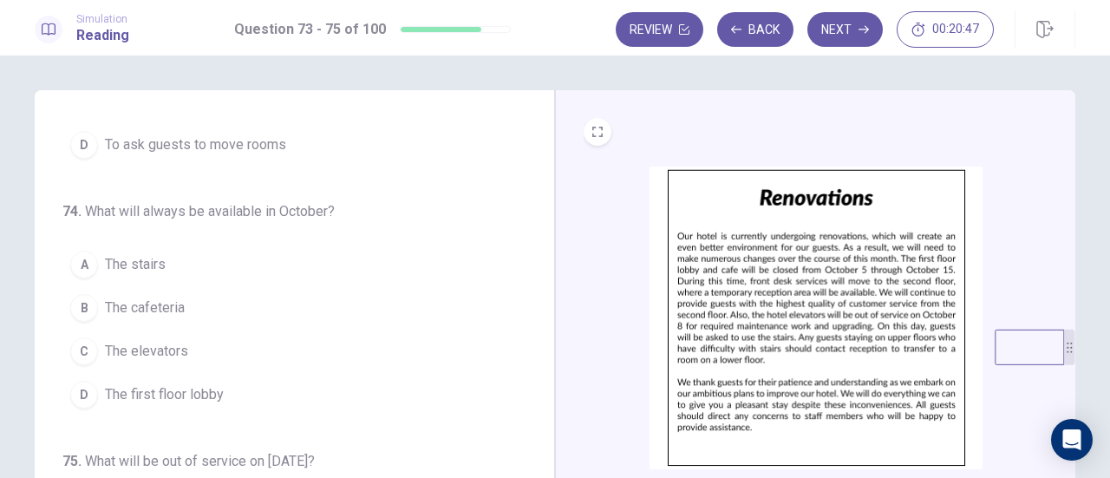
click at [180, 248] on button "A The stairs" at bounding box center [283, 264] width 443 height 43
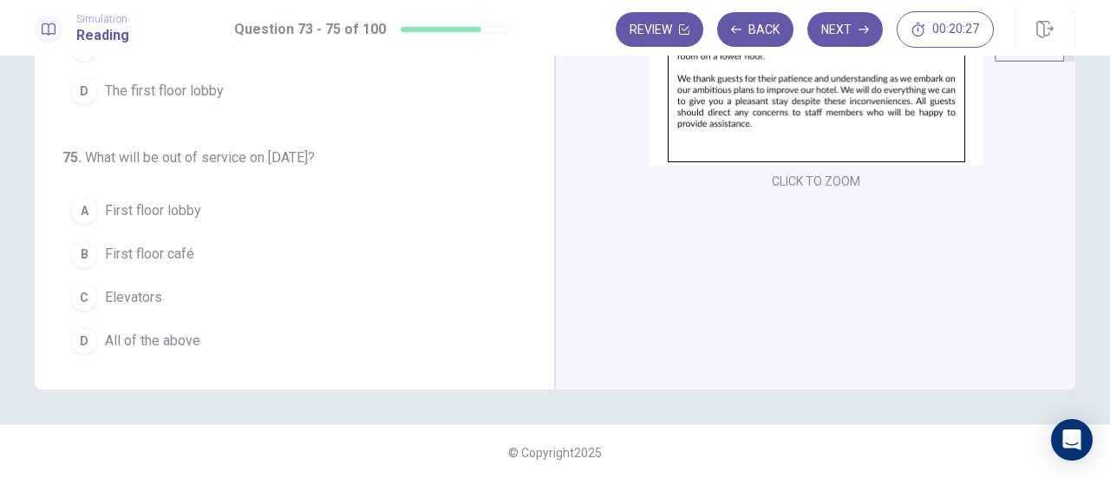
scroll to position [305, 0]
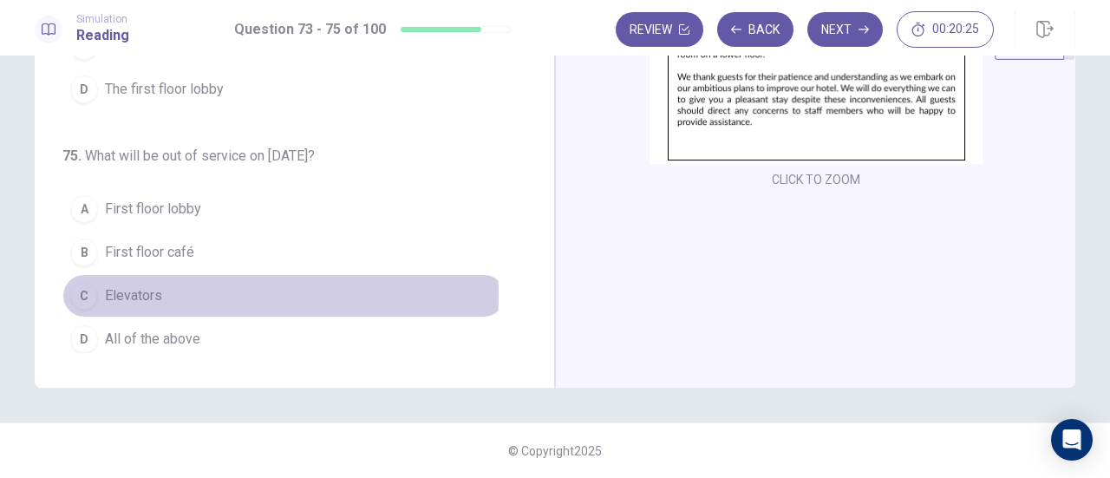
click at [161, 289] on button "C Elevators" at bounding box center [283, 295] width 443 height 43
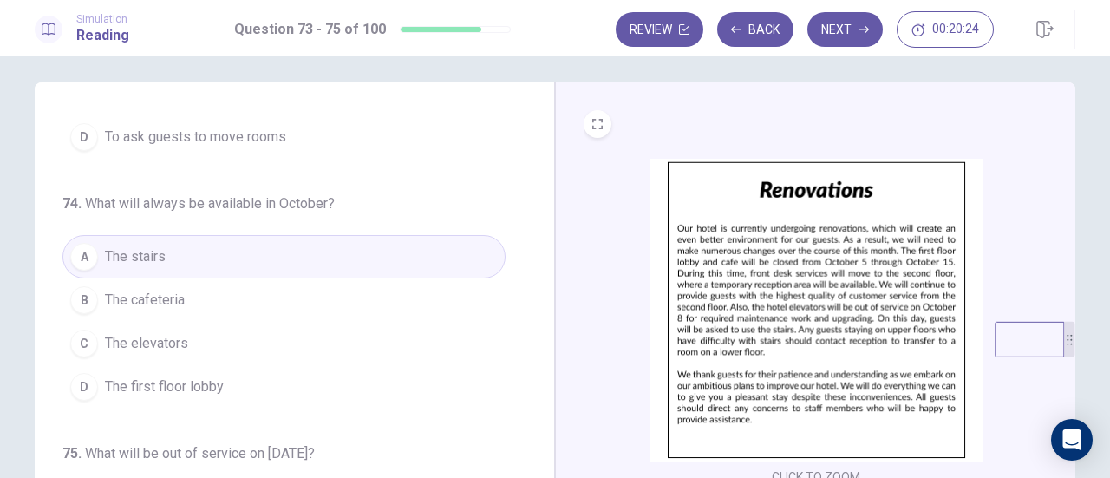
scroll to position [0, 0]
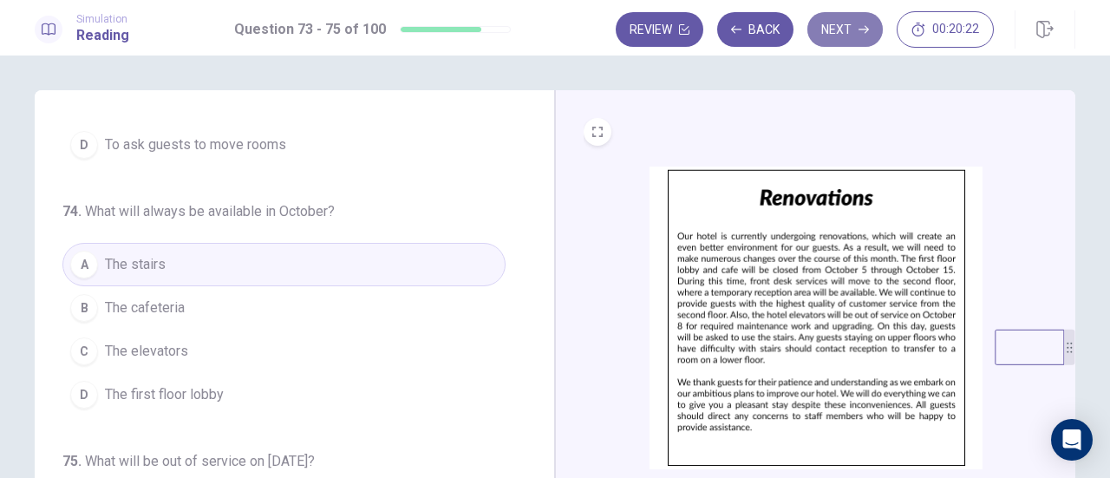
click at [841, 29] on button "Next" at bounding box center [844, 29] width 75 height 35
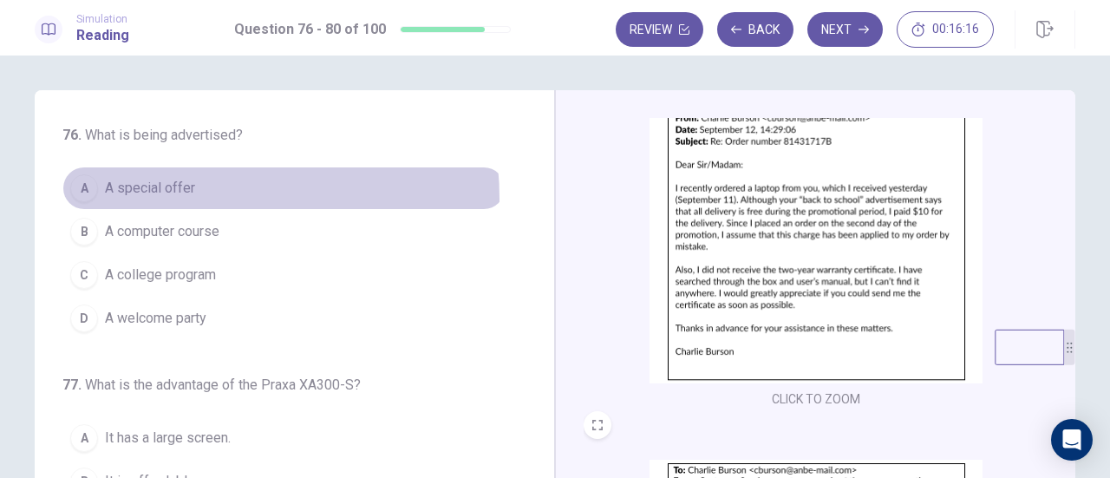
click at [179, 199] on button "A A special offer" at bounding box center [283, 187] width 443 height 43
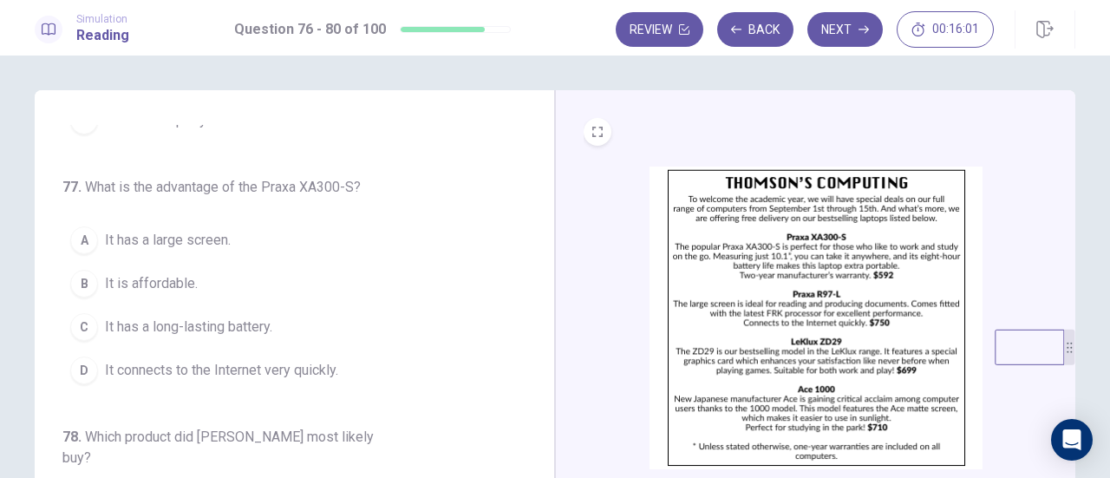
scroll to position [173, 0]
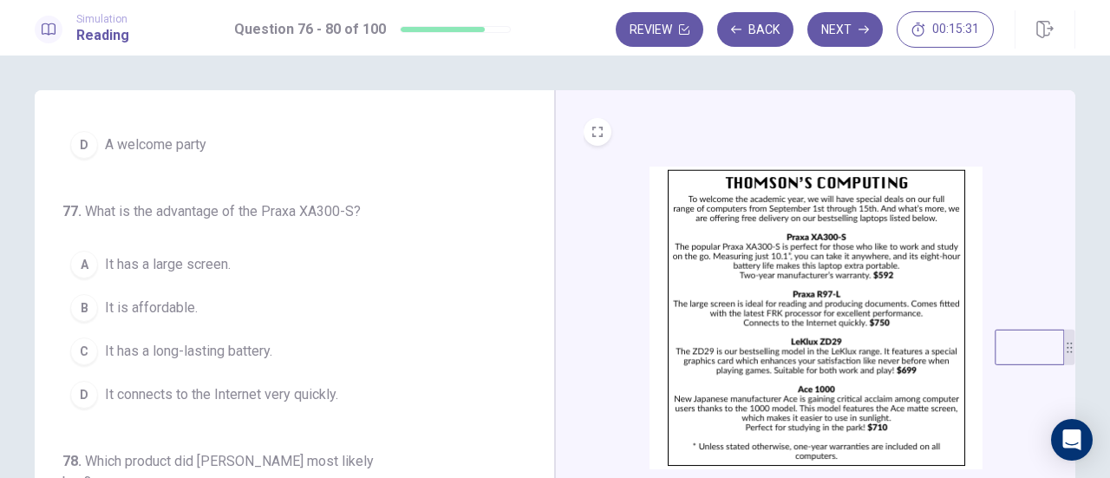
click at [255, 341] on span "It has a long-lasting battery." at bounding box center [188, 351] width 167 height 21
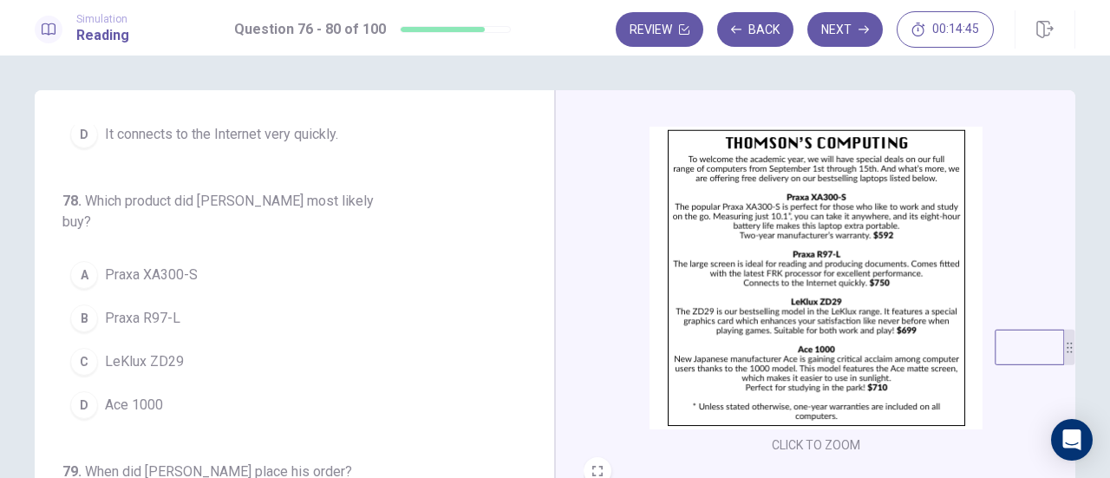
scroll to position [0, 0]
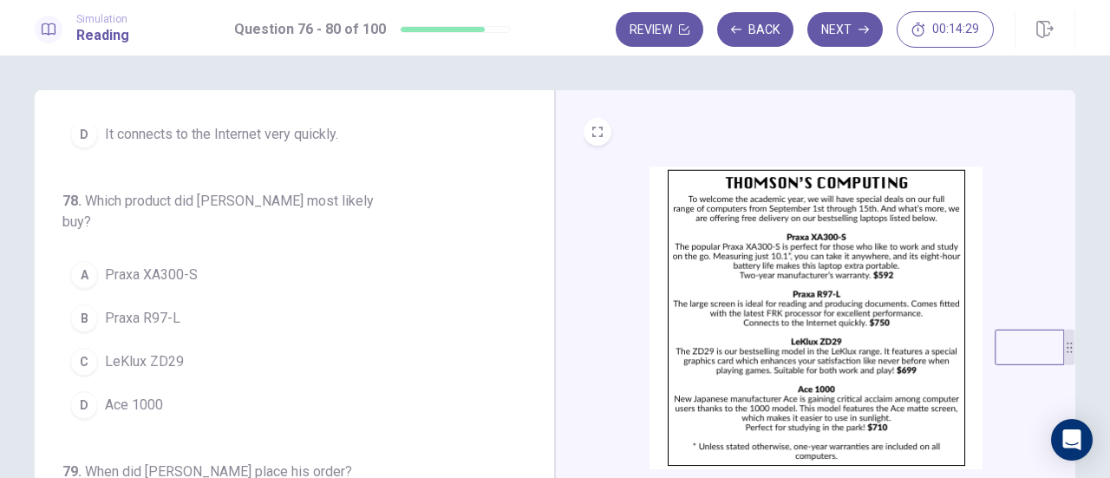
click at [172, 262] on button "A Praxa XA300-S" at bounding box center [283, 274] width 443 height 43
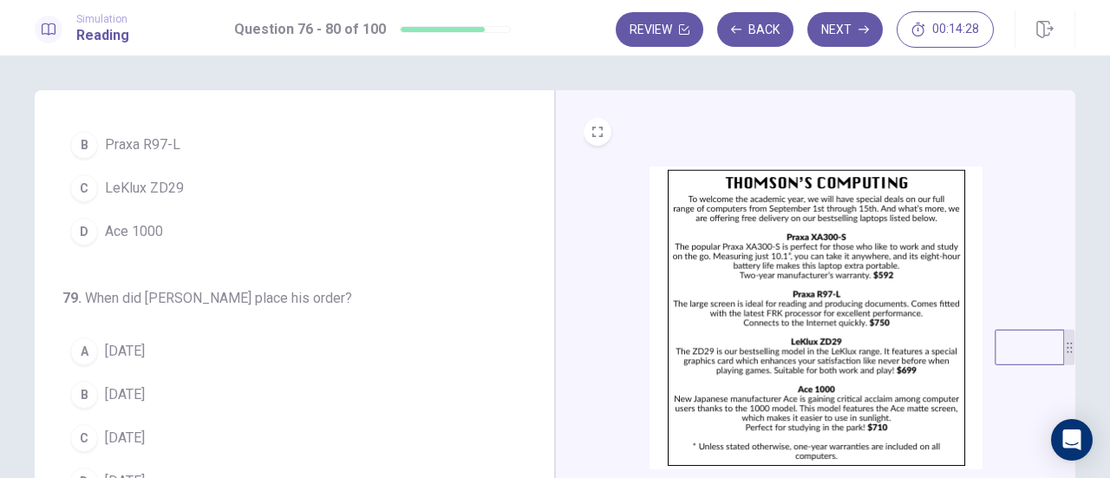
scroll to position [689, 0]
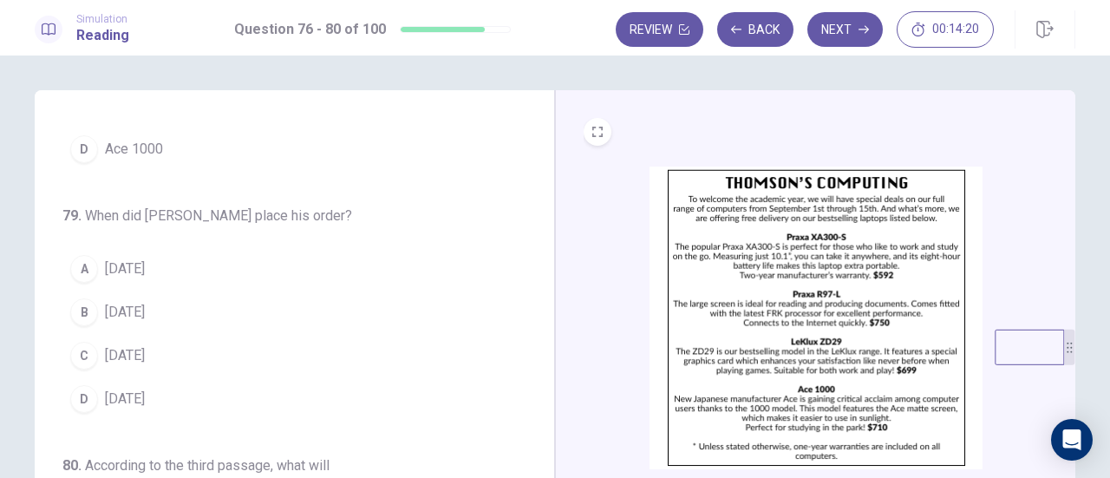
click at [180, 290] on button "B [DATE]" at bounding box center [283, 311] width 443 height 43
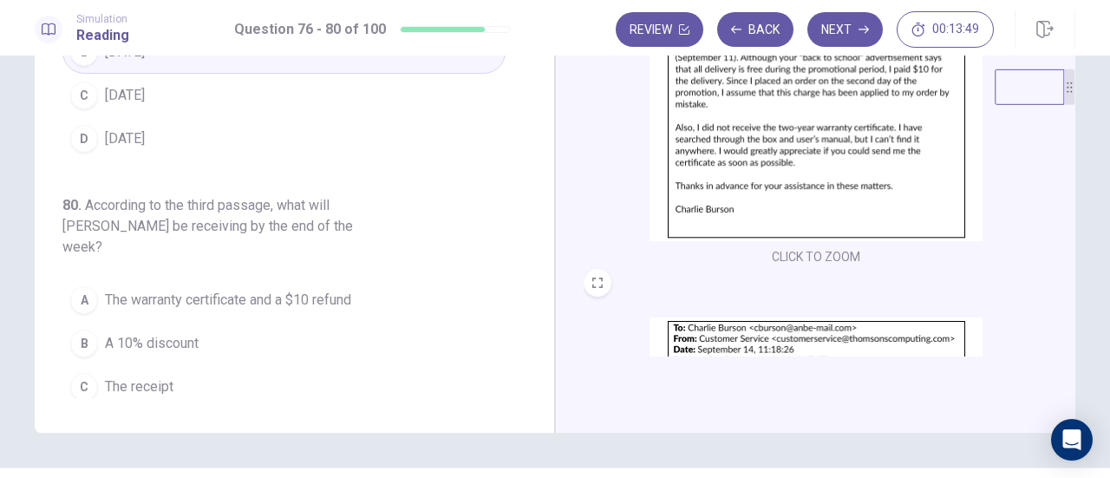
scroll to position [305, 0]
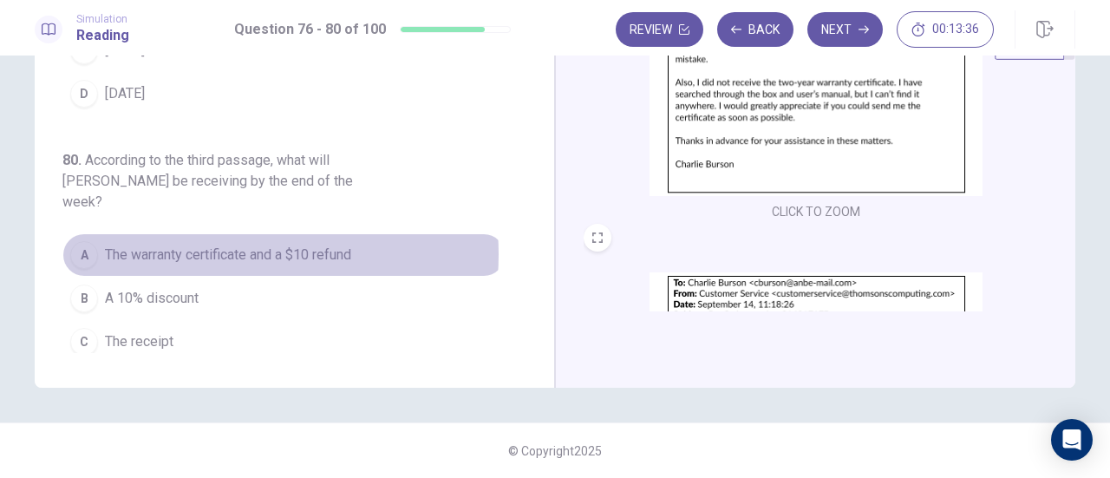
click at [222, 244] on span "The warranty certificate and a $10 refund" at bounding box center [228, 254] width 246 height 21
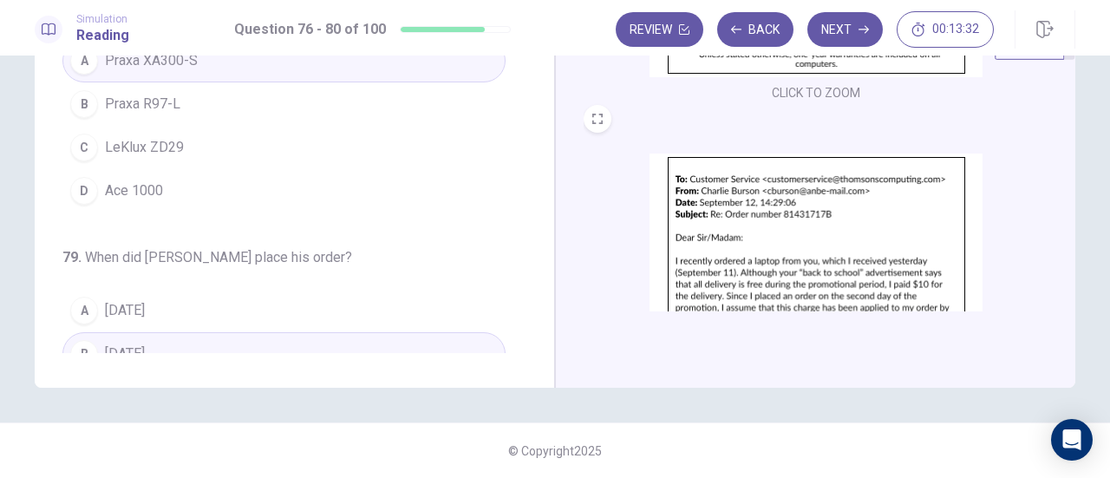
scroll to position [0, 0]
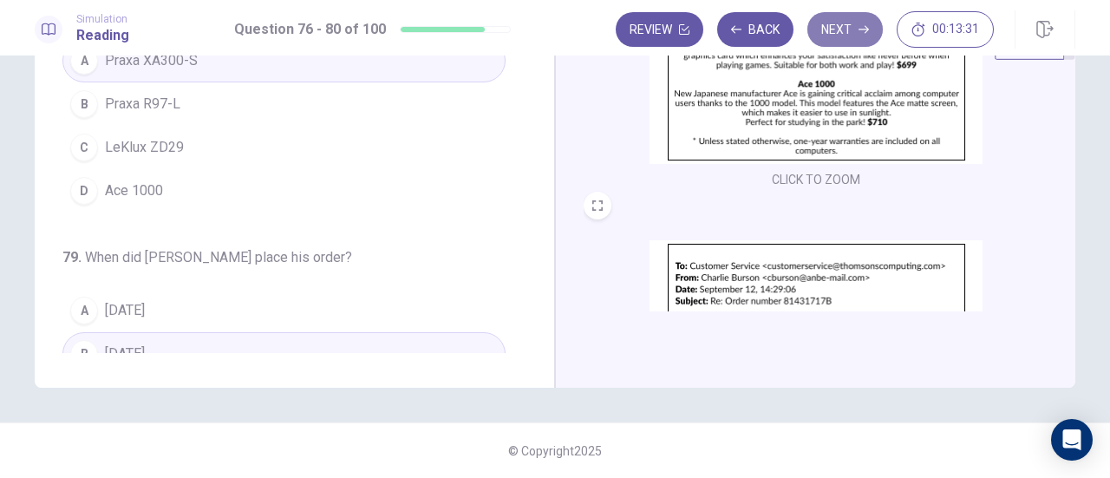
click at [859, 26] on icon "button" at bounding box center [863, 29] width 10 height 10
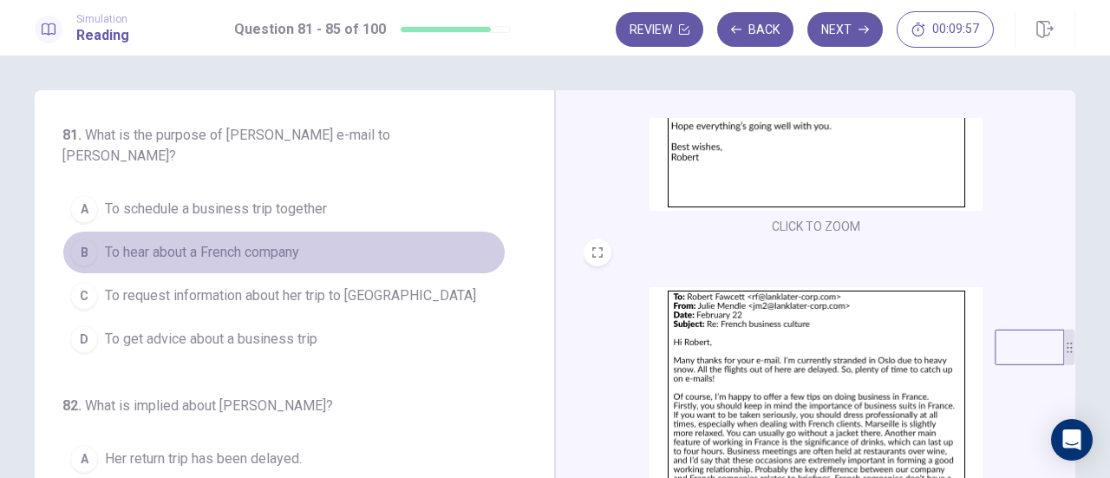
click at [310, 256] on button "B To hear about a French company" at bounding box center [283, 252] width 443 height 43
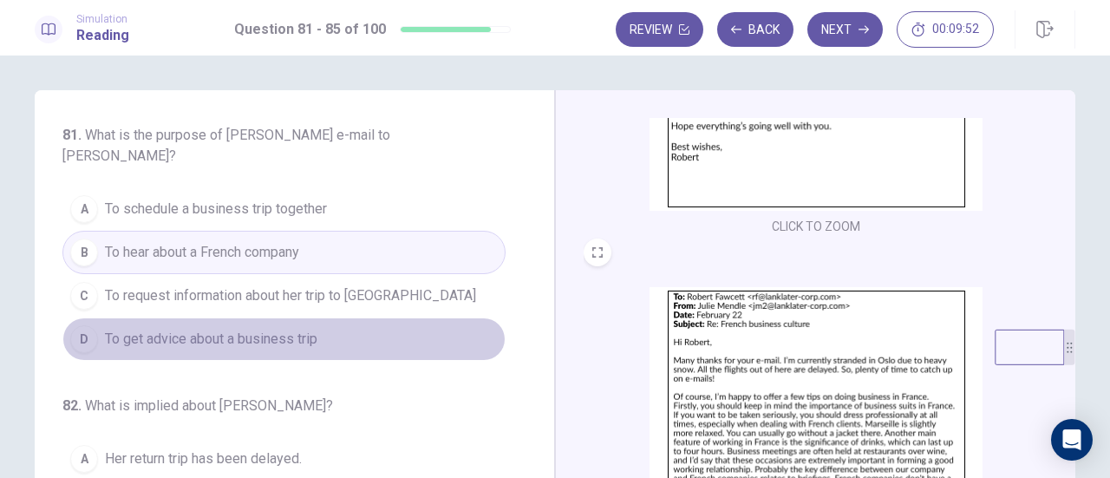
click at [295, 329] on span "To get advice about a business trip" at bounding box center [211, 339] width 212 height 21
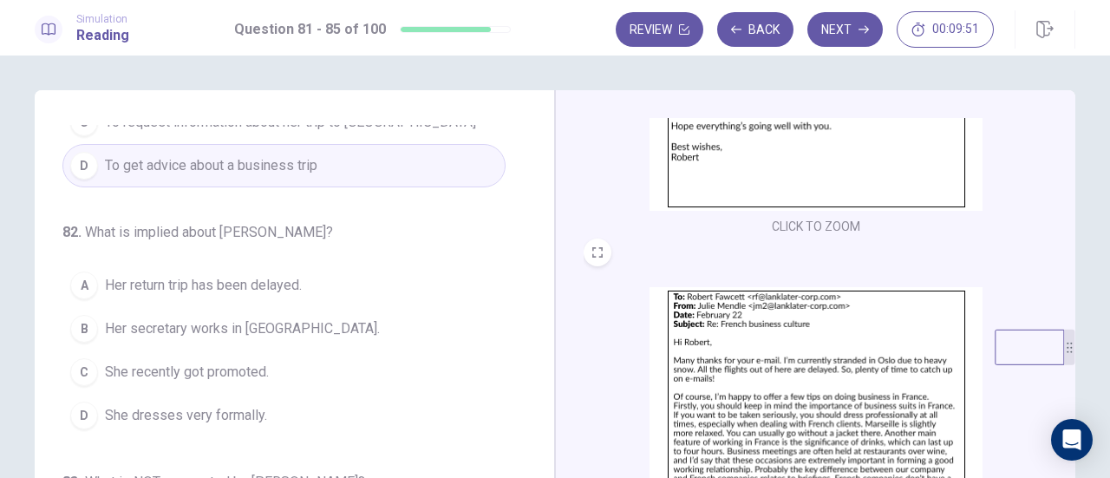
scroll to position [260, 0]
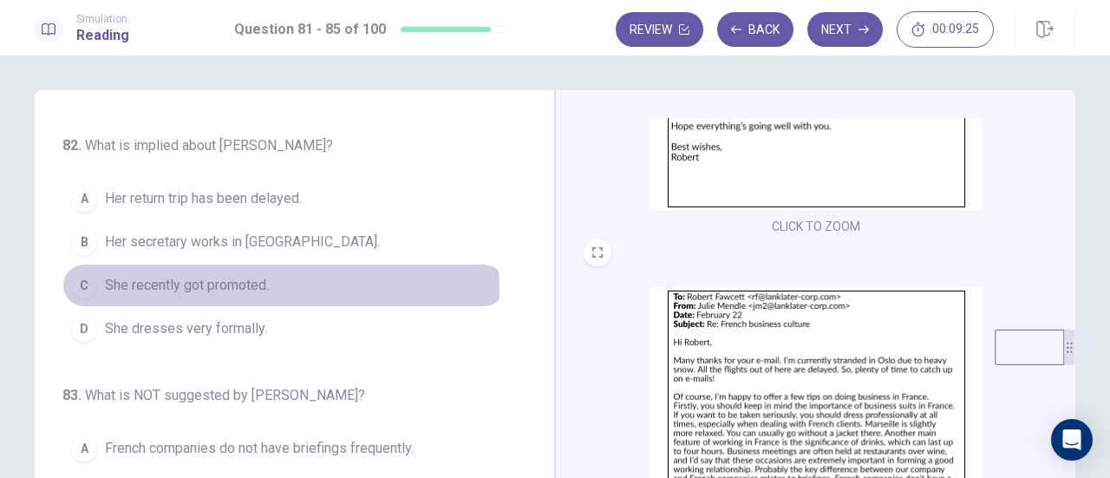
click at [217, 287] on span "She recently got promoted." at bounding box center [187, 285] width 164 height 21
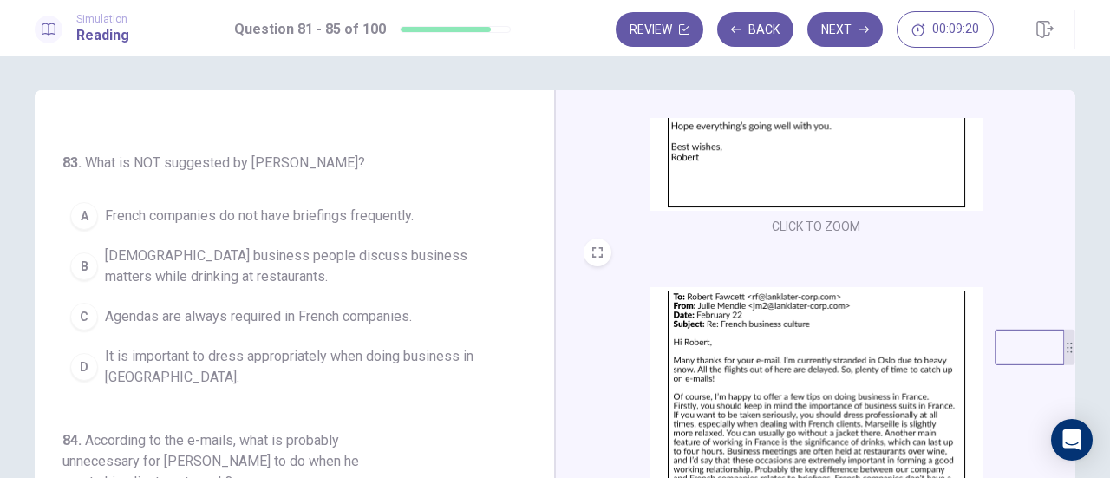
scroll to position [520, 0]
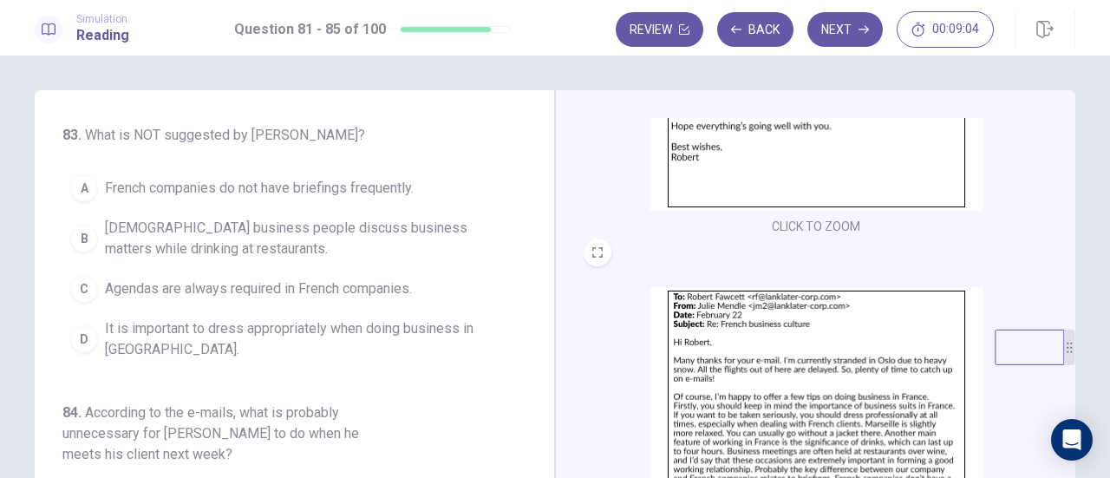
click at [309, 278] on span "Agendas are always required in French companies." at bounding box center [258, 288] width 307 height 21
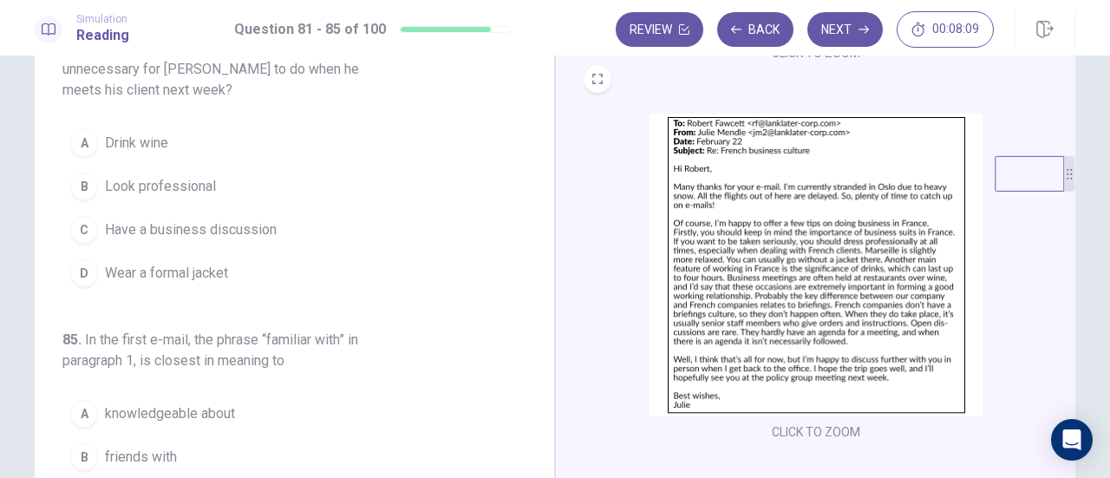
scroll to position [606, 0]
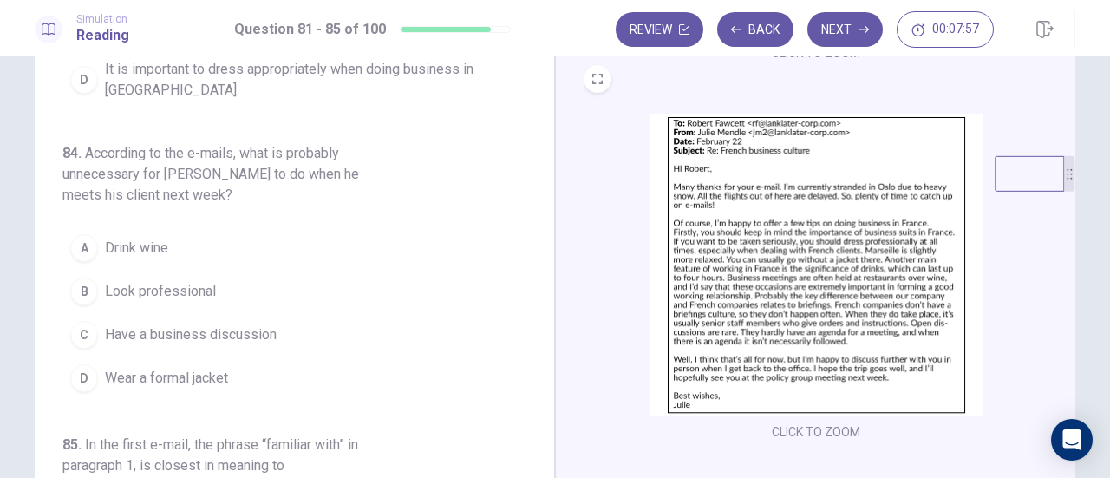
click at [226, 324] on span "Have a business discussion" at bounding box center [191, 334] width 172 height 21
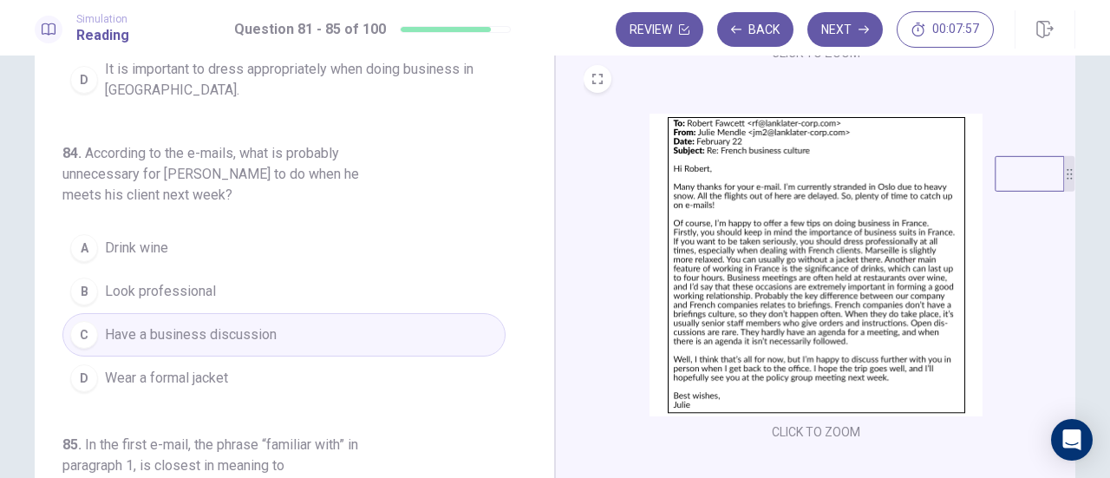
click at [176, 368] on span "Wear a formal jacket" at bounding box center [166, 378] width 123 height 21
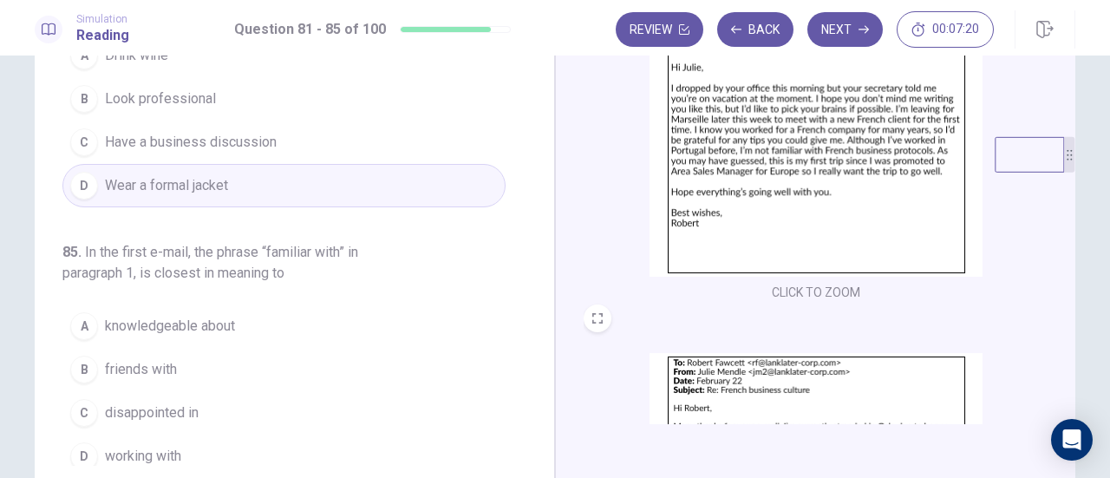
scroll to position [305, 0]
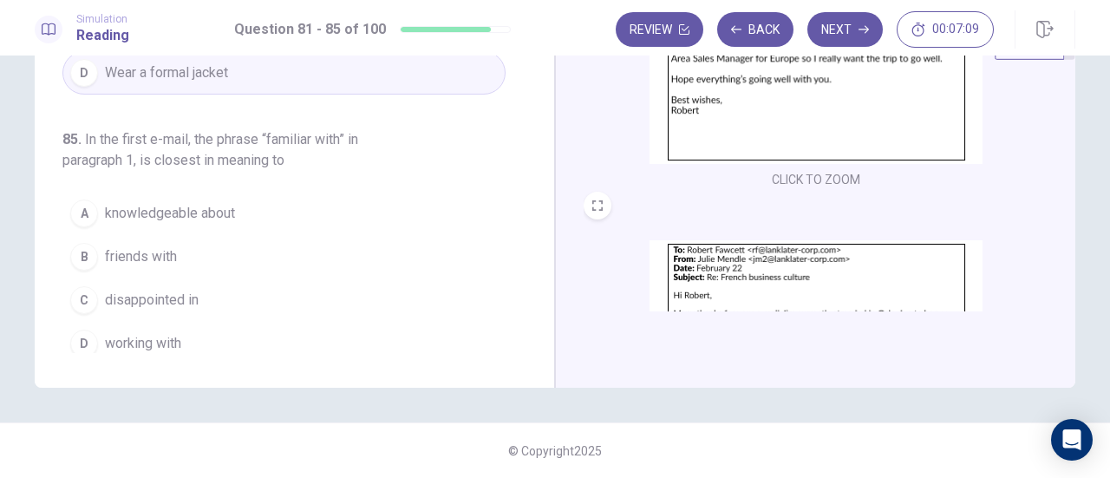
click at [220, 209] on span "knowledgeable about" at bounding box center [170, 213] width 130 height 21
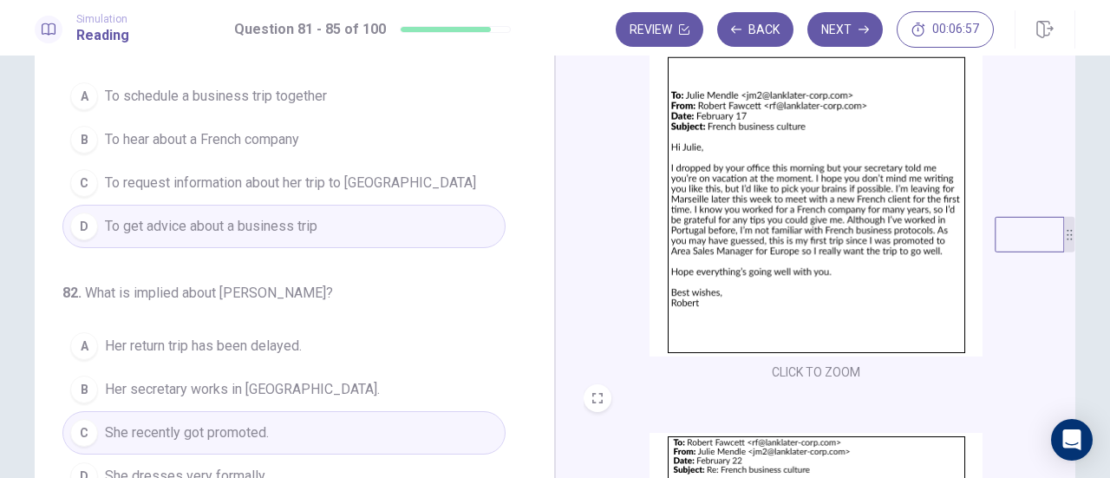
scroll to position [0, 0]
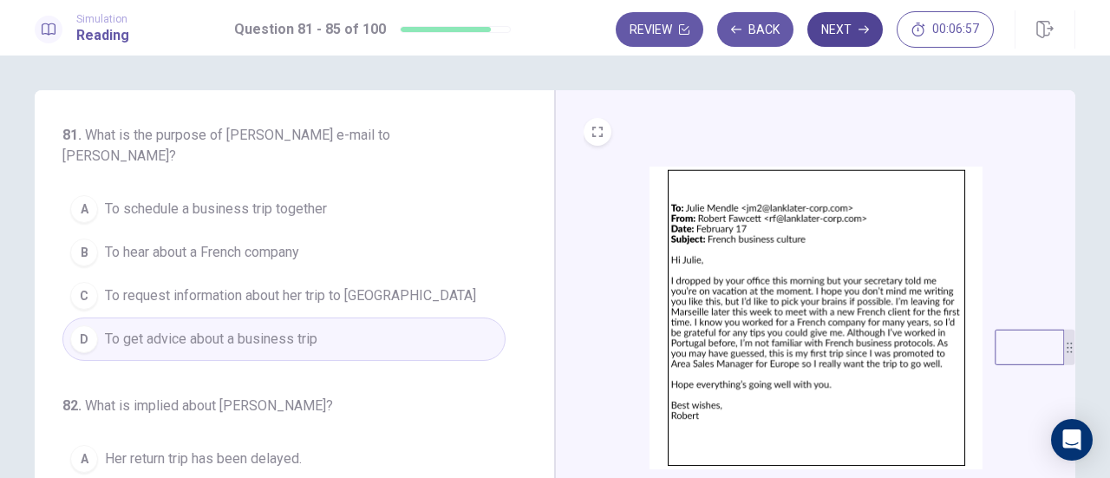
click at [851, 33] on button "Next" at bounding box center [844, 29] width 75 height 35
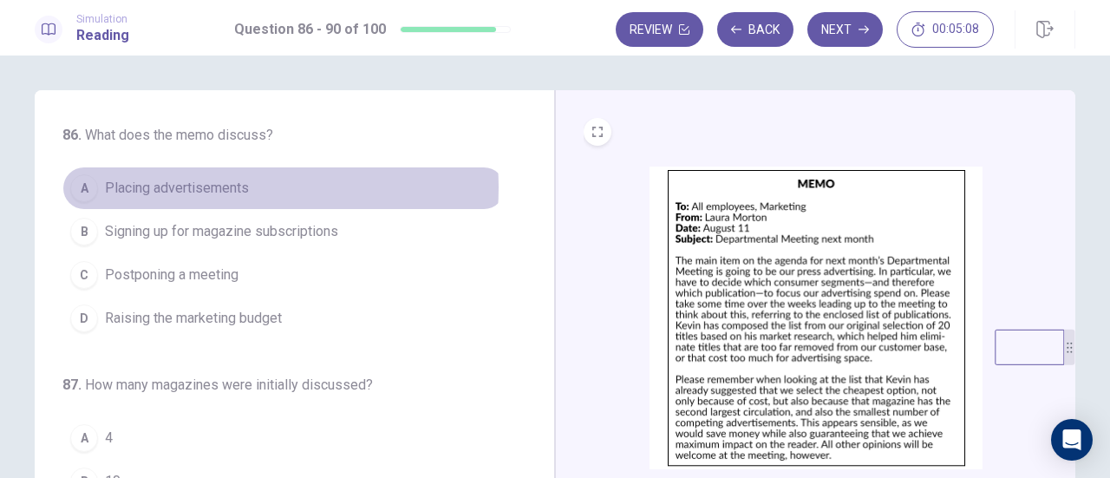
click at [225, 187] on span "Placing advertisements" at bounding box center [177, 188] width 144 height 21
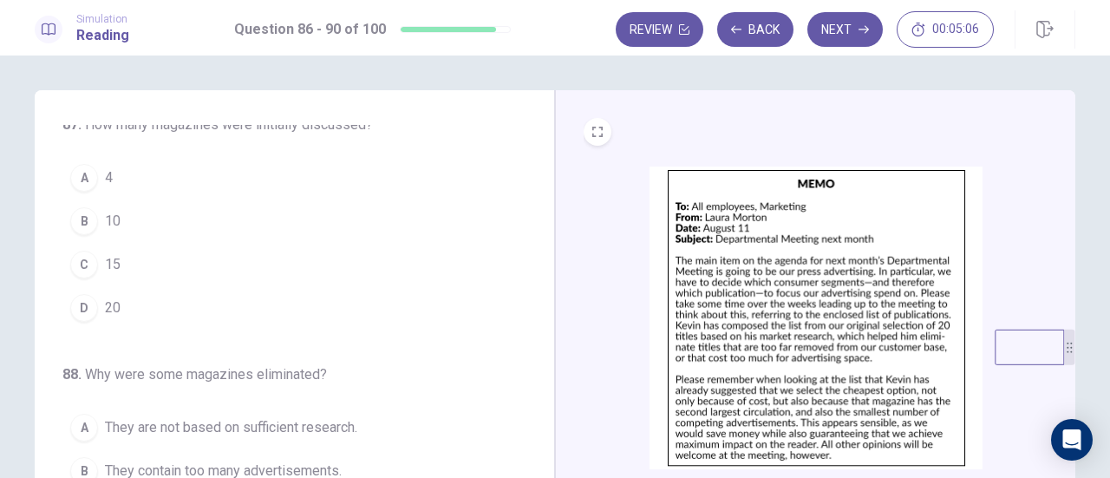
scroll to position [173, 0]
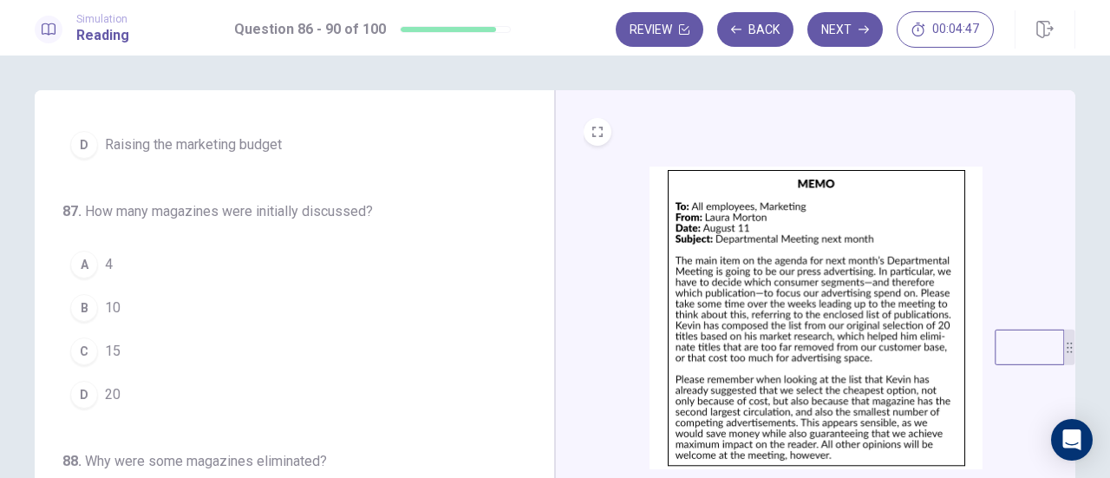
click at [156, 379] on button "D 20" at bounding box center [283, 394] width 443 height 43
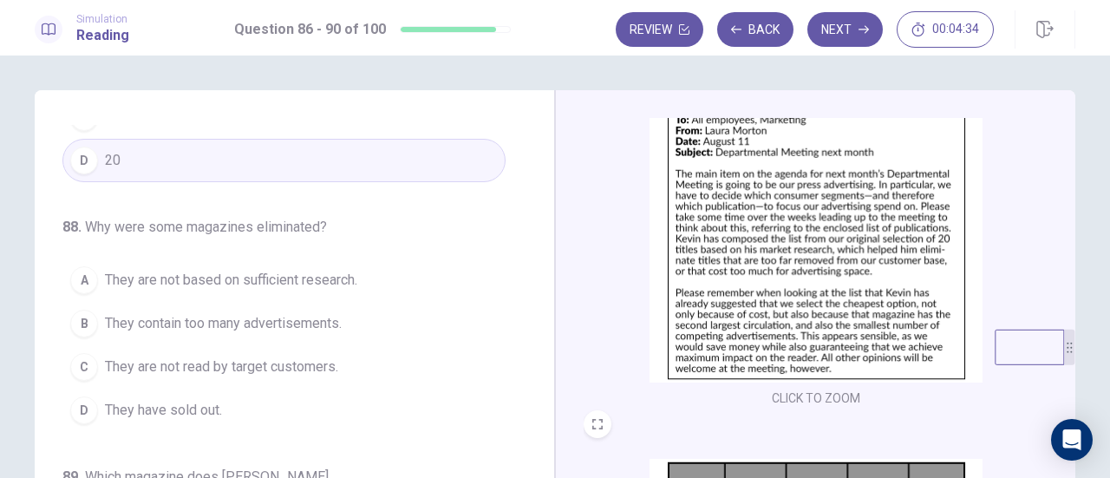
scroll to position [433, 0]
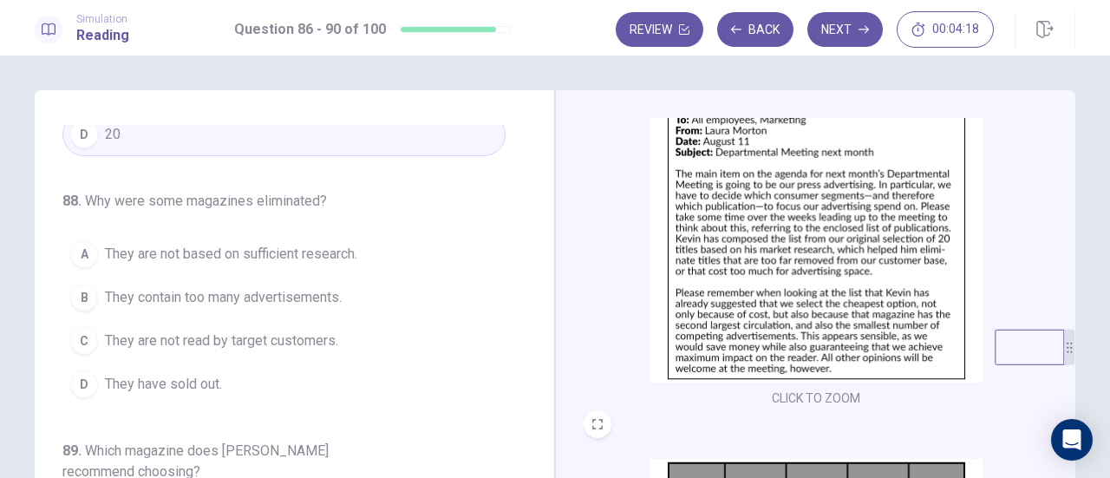
click at [296, 330] on span "They are not read by target customers." at bounding box center [221, 340] width 233 height 21
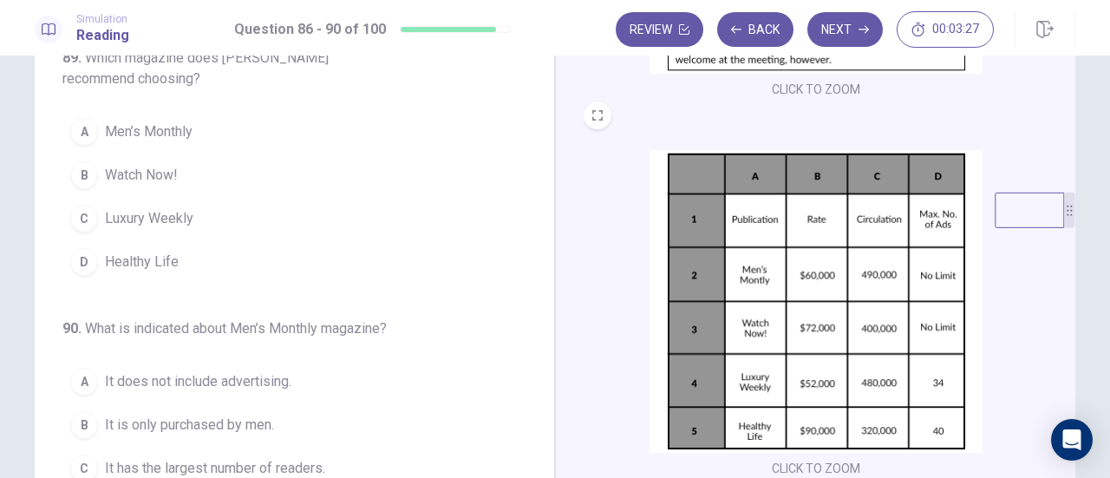
scroll to position [132, 0]
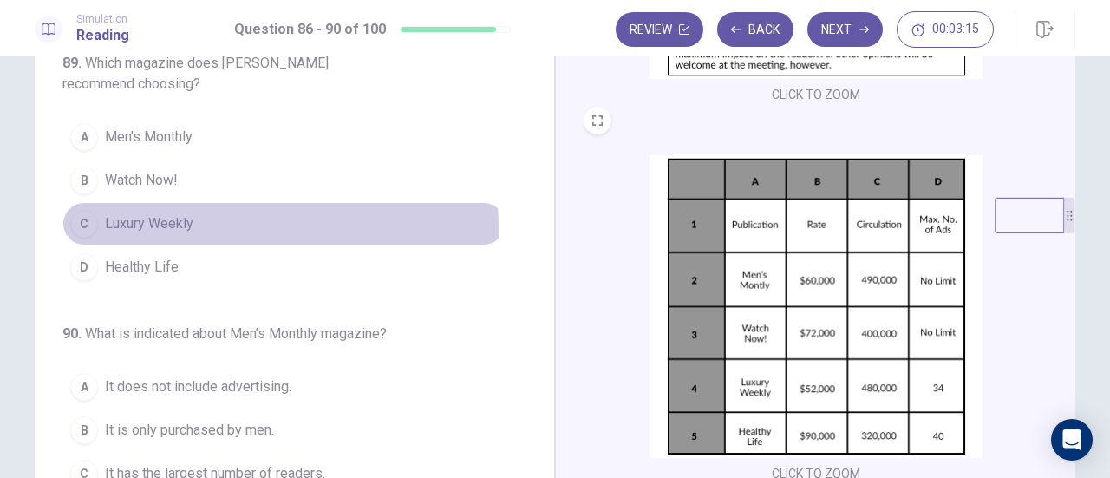
click at [180, 221] on span "Luxury Weekly" at bounding box center [149, 223] width 88 height 21
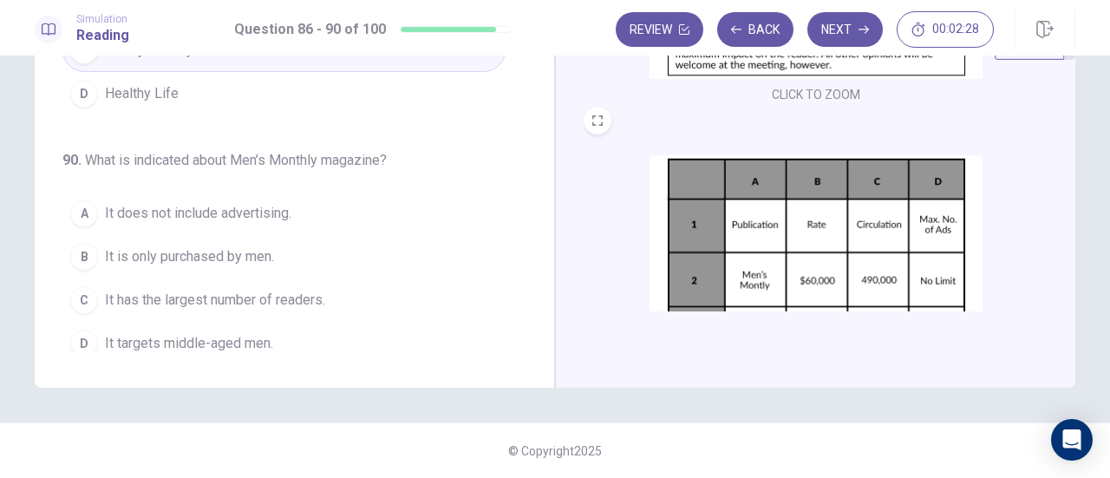
scroll to position [172, 0]
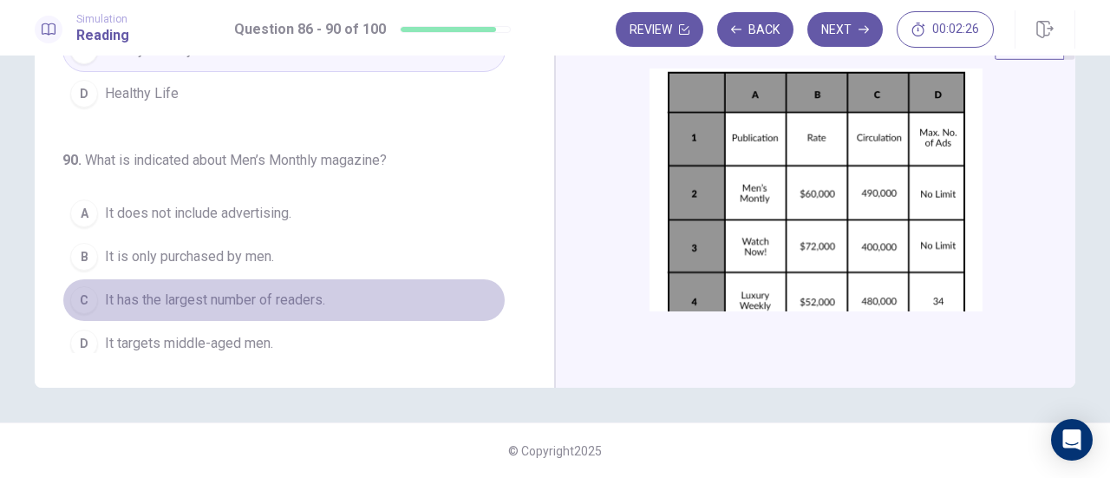
click at [296, 290] on span "It has the largest number of readers." at bounding box center [215, 300] width 220 height 21
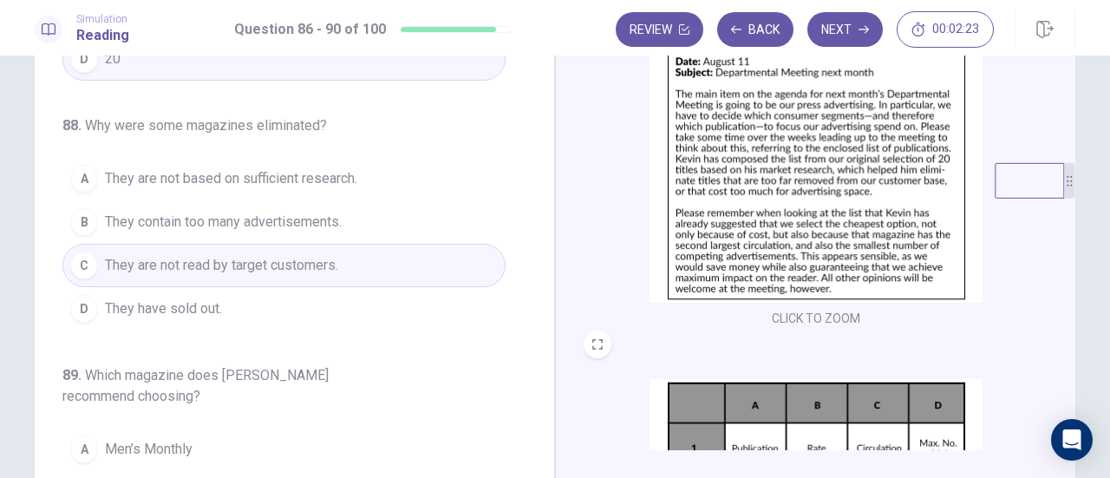
scroll to position [45, 0]
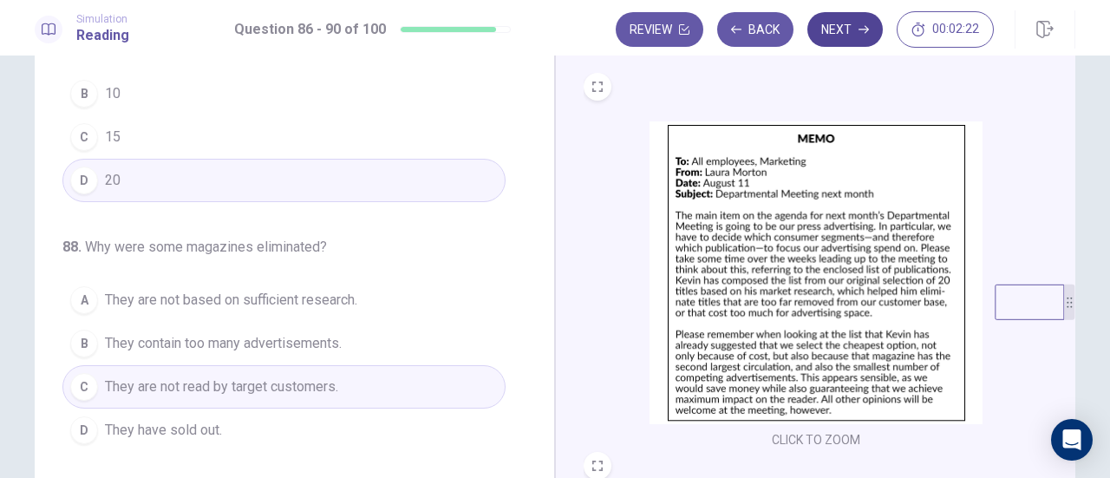
click at [843, 32] on button "Next" at bounding box center [844, 29] width 75 height 35
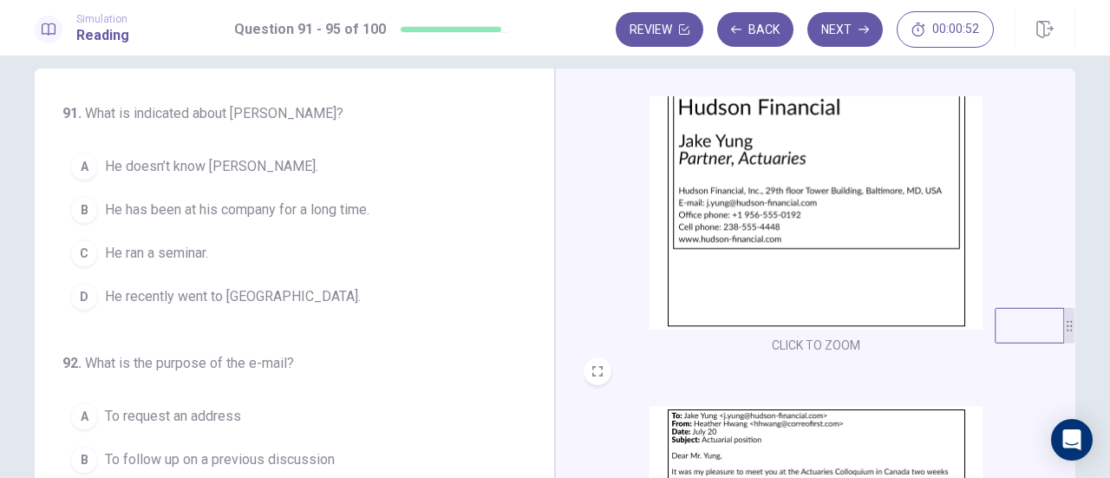
scroll to position [0, 0]
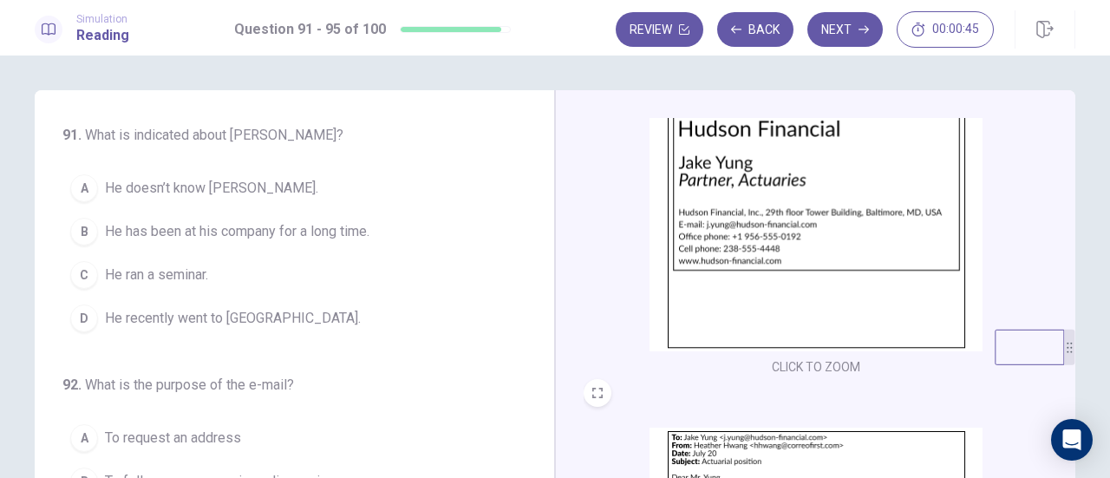
click at [264, 311] on span "He recently went to [GEOGRAPHIC_DATA]." at bounding box center [233, 318] width 256 height 21
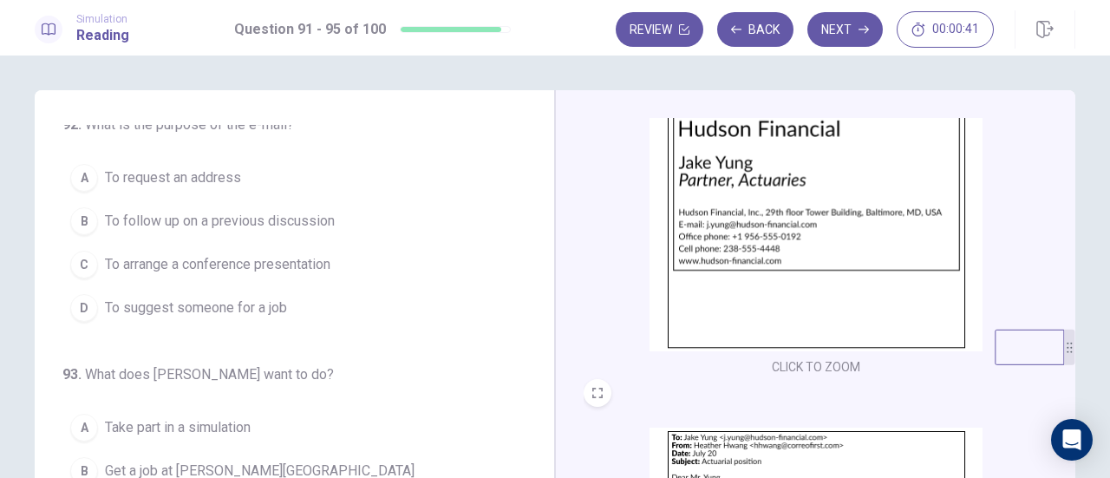
scroll to position [173, 0]
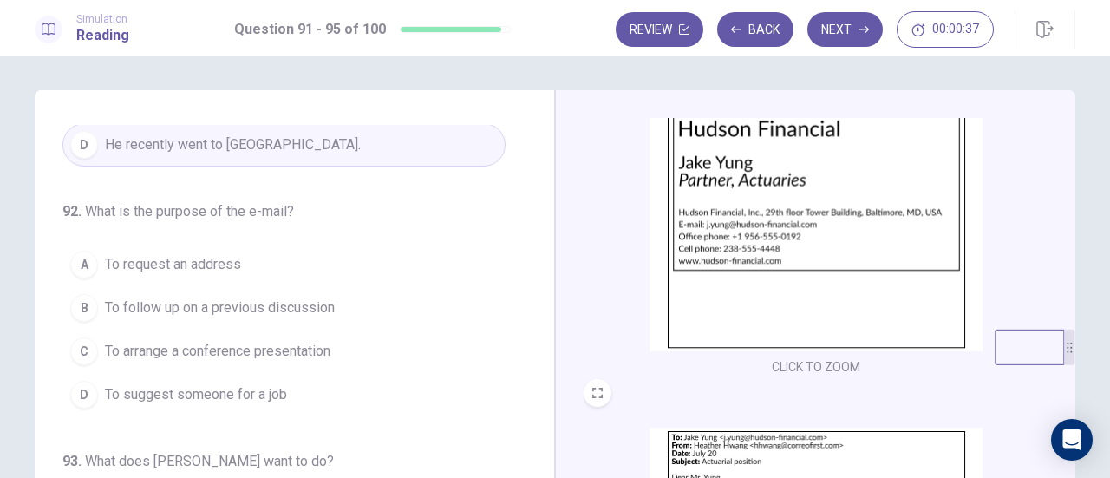
click at [278, 306] on span "To follow up on a previous discussion" at bounding box center [220, 307] width 230 height 21
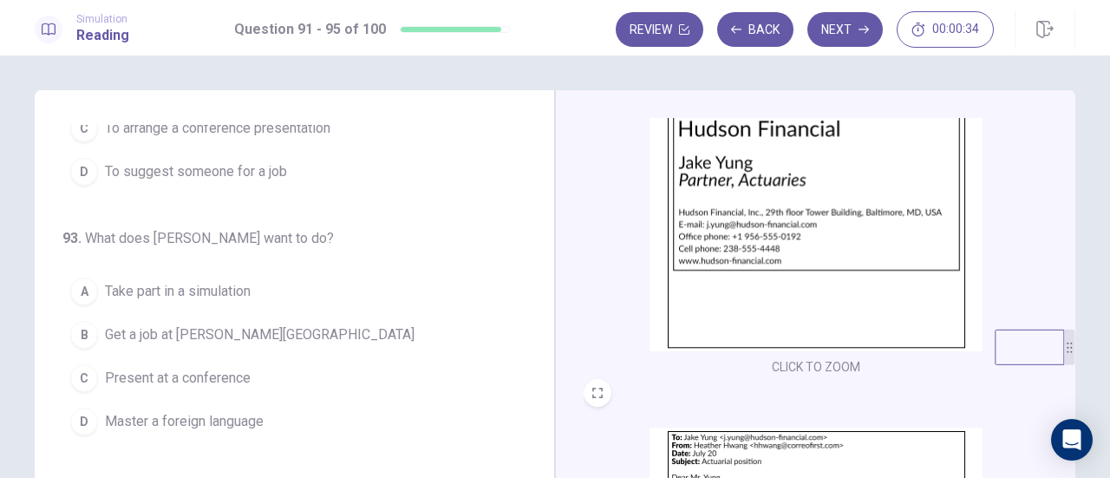
scroll to position [433, 0]
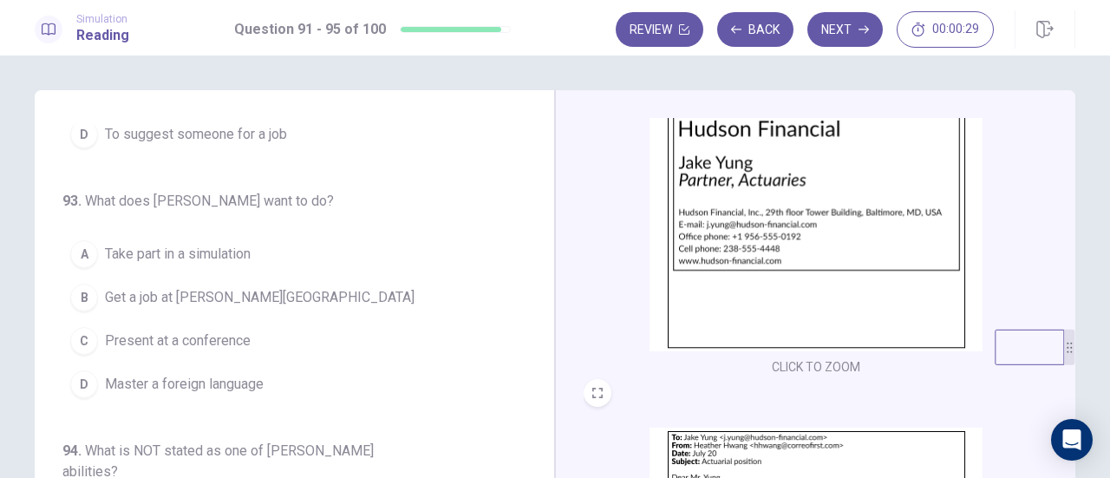
click at [213, 296] on span "Get a job at [PERSON_NAME][GEOGRAPHIC_DATA]" at bounding box center [259, 297] width 309 height 21
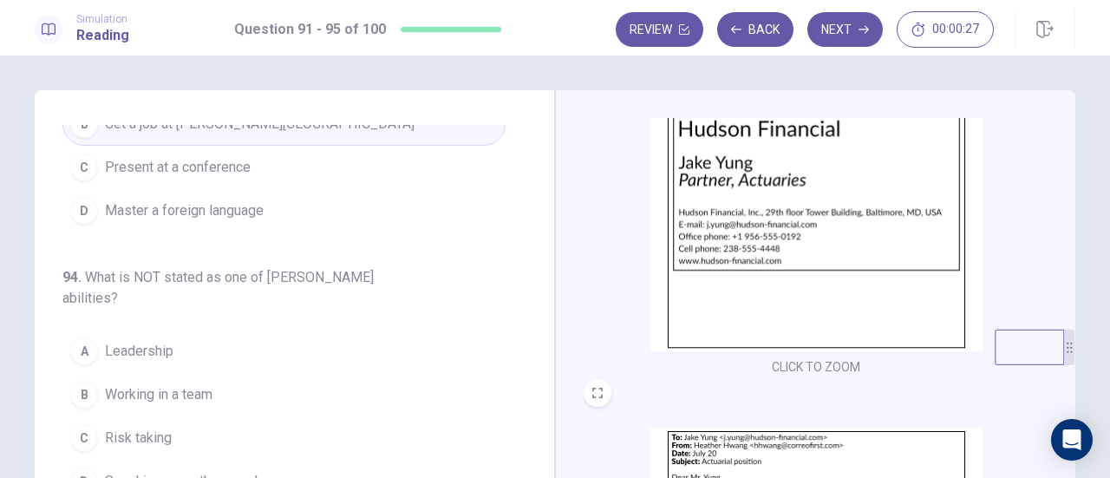
scroll to position [731, 0]
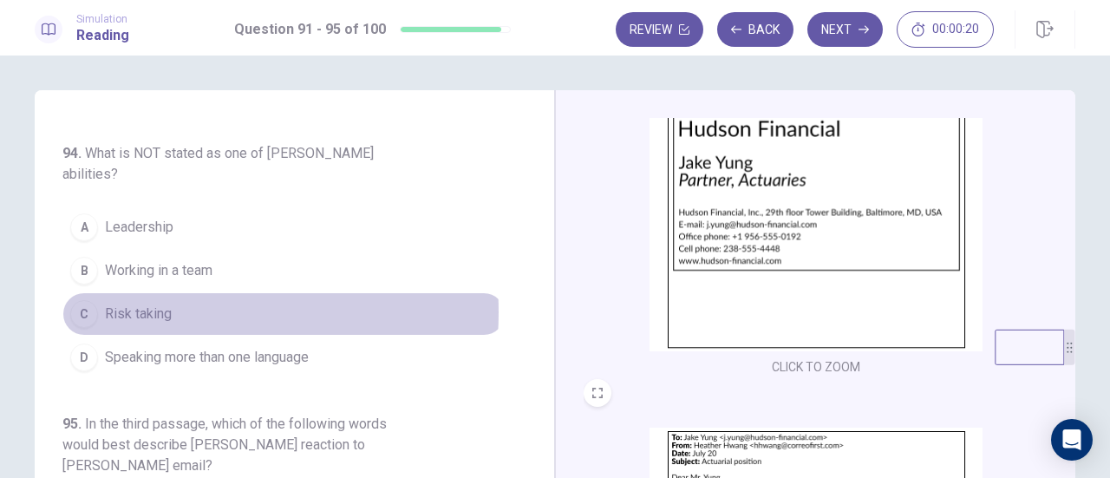
click at [146, 303] on span "Risk taking" at bounding box center [138, 313] width 67 height 21
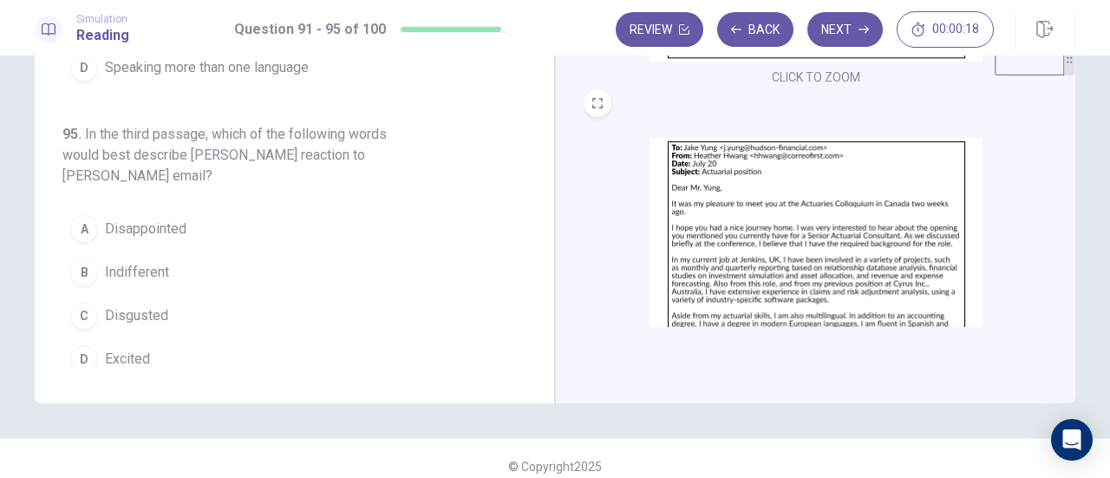
scroll to position [305, 0]
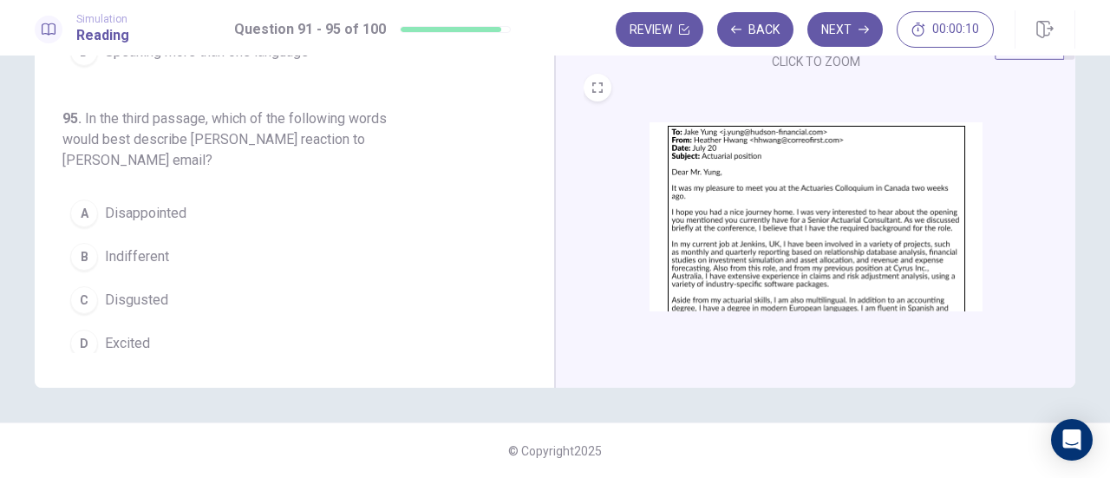
click at [153, 329] on button "D Excited" at bounding box center [283, 343] width 443 height 43
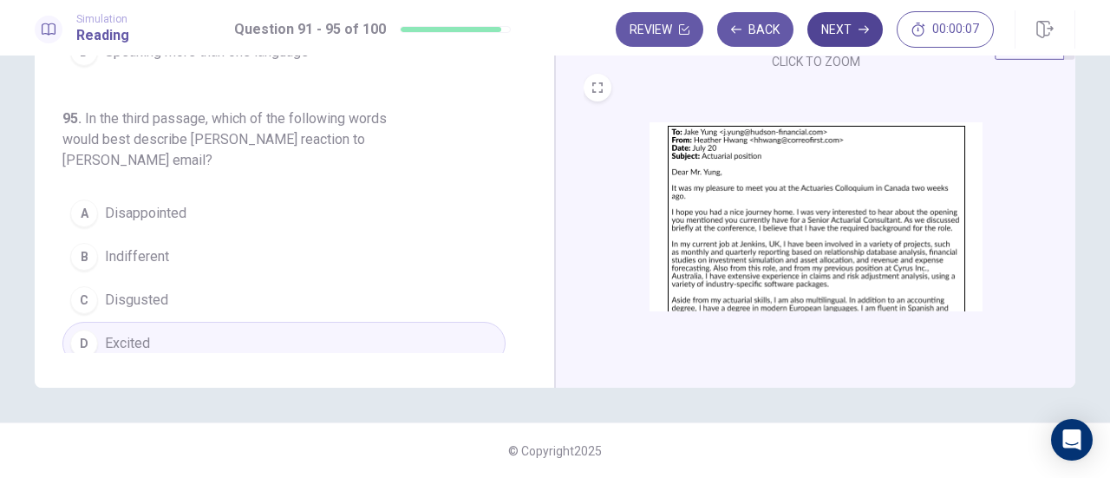
click at [848, 30] on button "Next" at bounding box center [844, 29] width 75 height 35
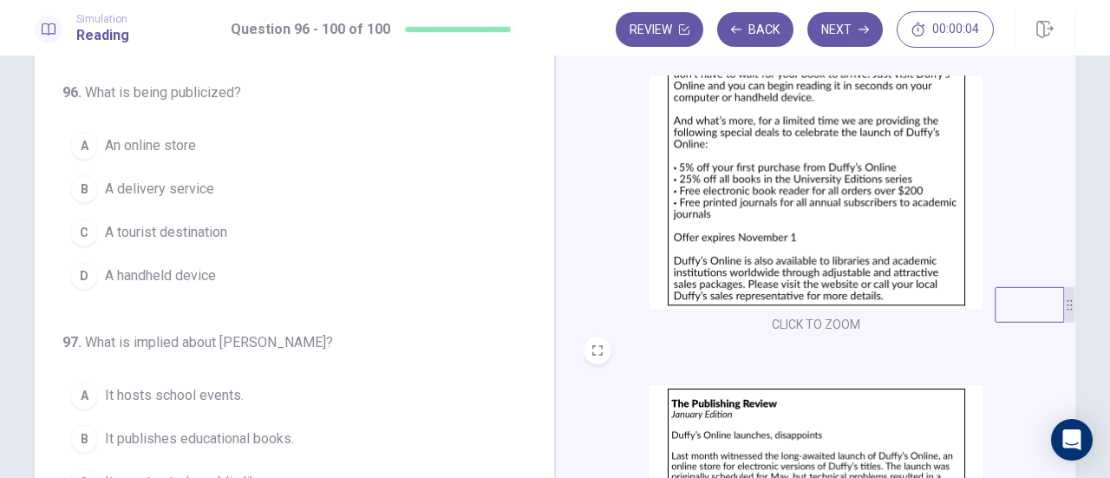
scroll to position [0, 0]
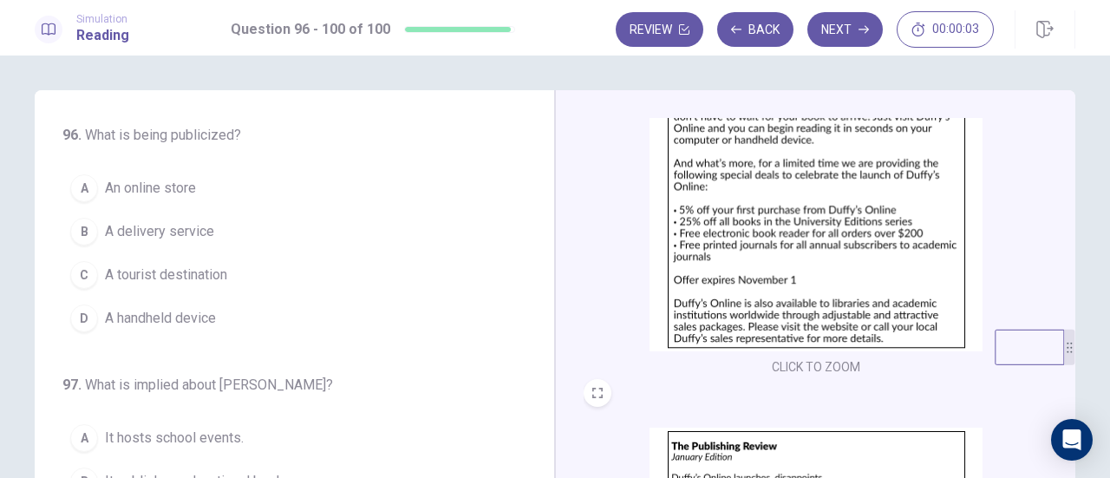
click at [139, 249] on button "B A delivery service" at bounding box center [283, 231] width 443 height 43
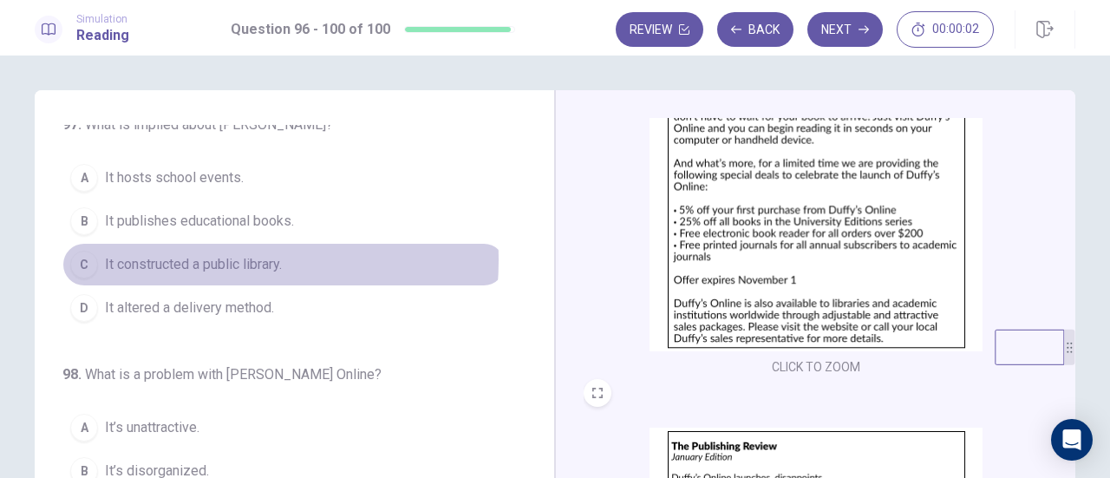
click at [175, 257] on span "It constructed a public library." at bounding box center [193, 264] width 177 height 21
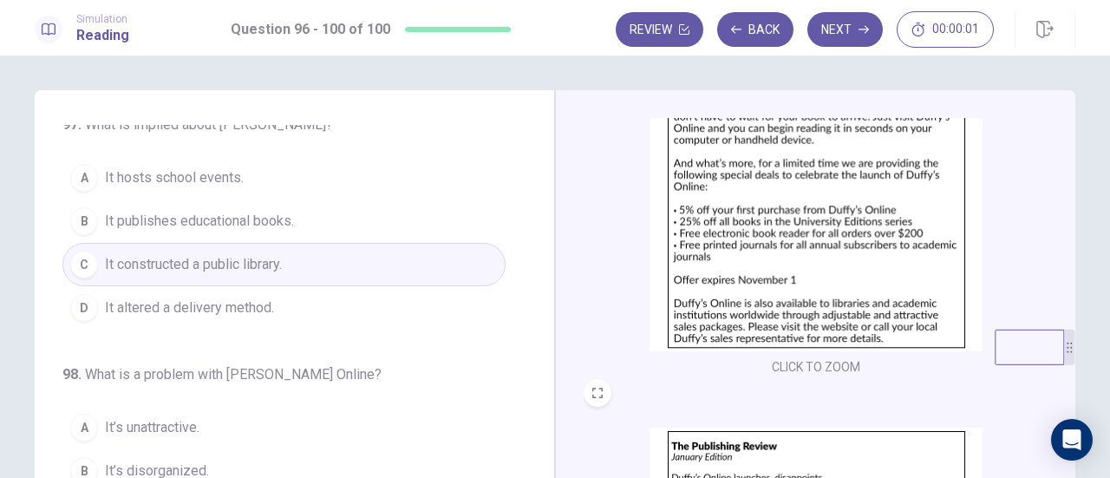
scroll to position [520, 0]
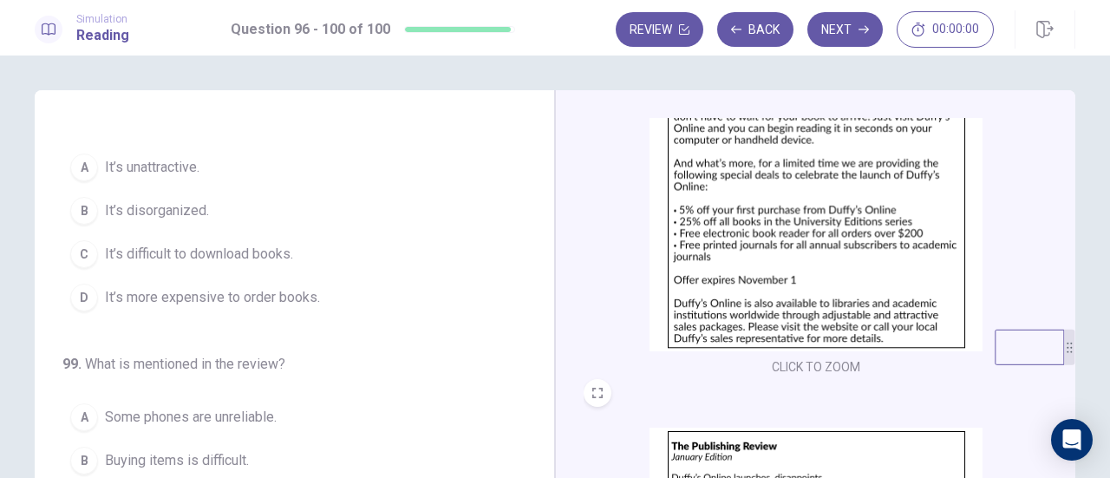
click at [206, 162] on button "A It’s unattractive." at bounding box center [283, 167] width 443 height 43
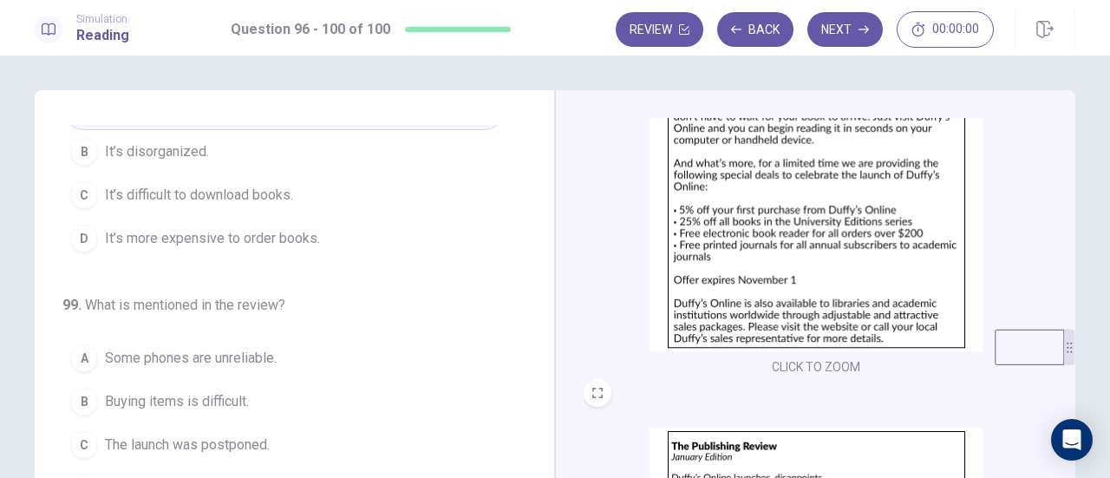
scroll to position [607, 0]
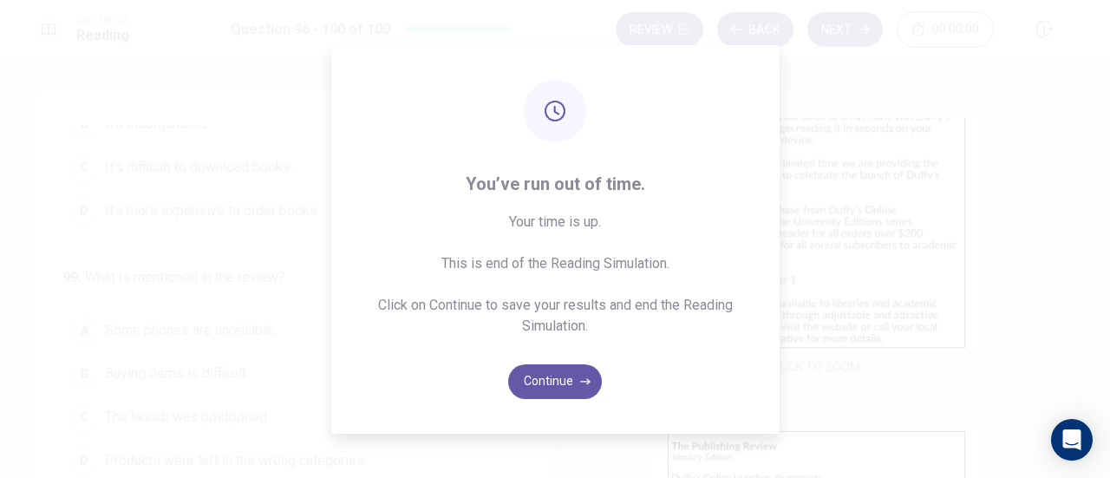
click at [199, 203] on div "You’ve run out of time. Your time is up. This is end of the Reading Simulation.…" at bounding box center [555, 239] width 1110 height 478
click at [544, 385] on button "Continue" at bounding box center [555, 381] width 94 height 35
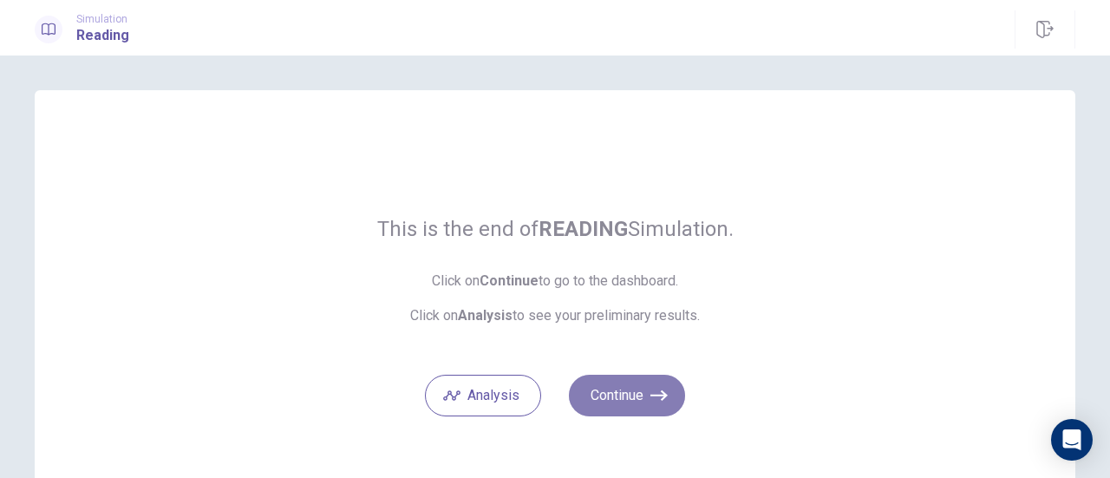
click at [610, 400] on button "Continue" at bounding box center [627, 395] width 116 height 42
